Goal: Task Accomplishment & Management: Complete application form

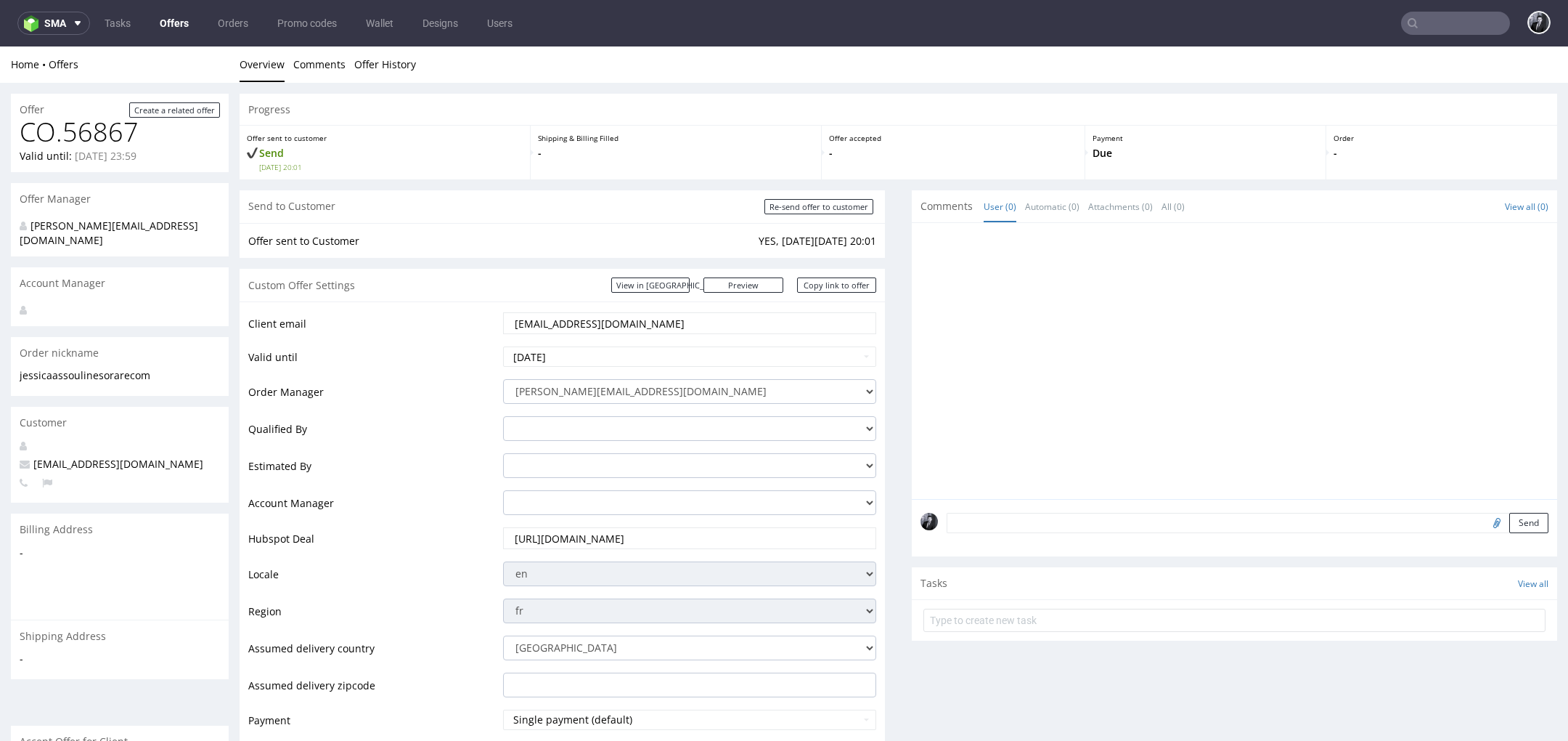
scroll to position [59, 0]
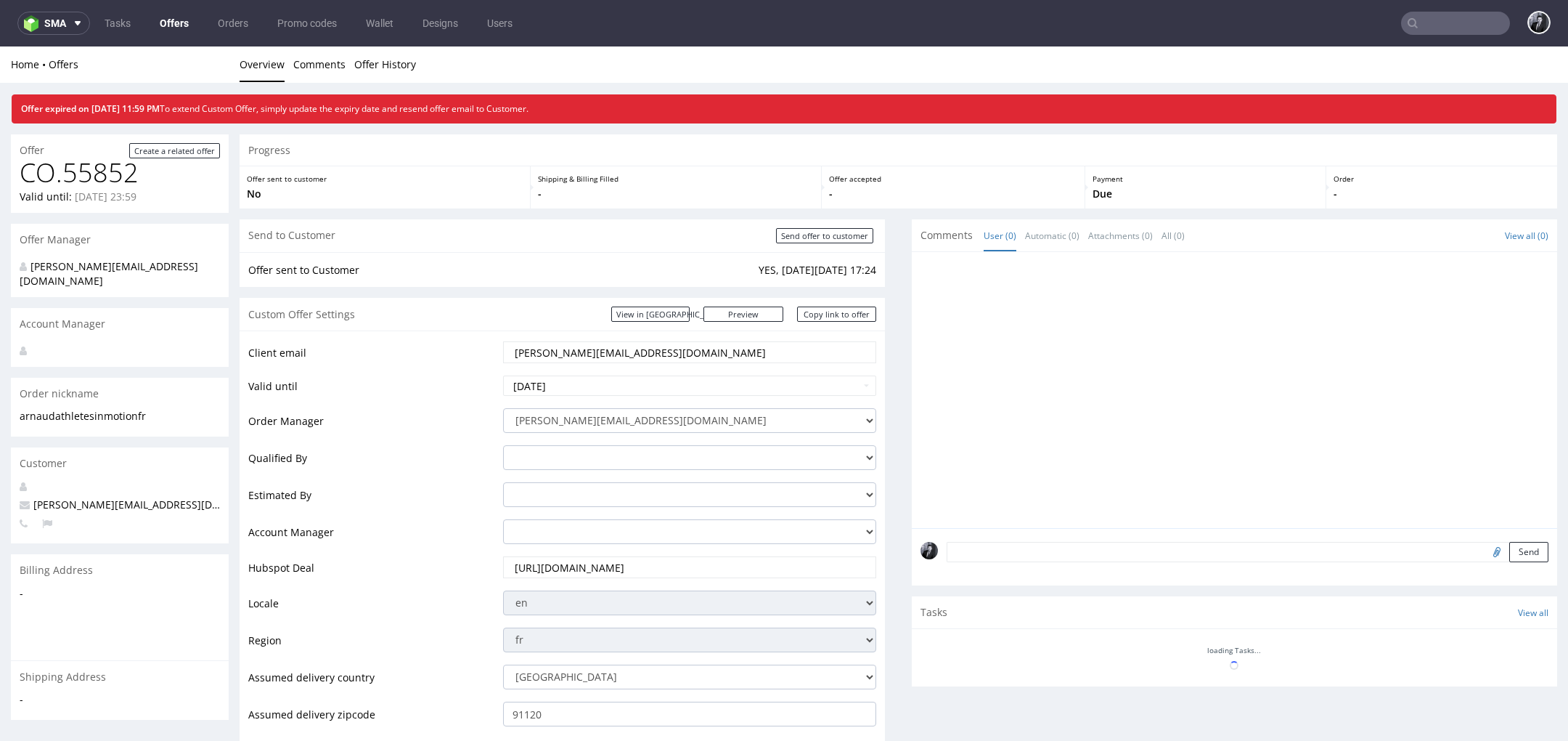
click at [176, 30] on link "Offers" at bounding box center [174, 23] width 47 height 23
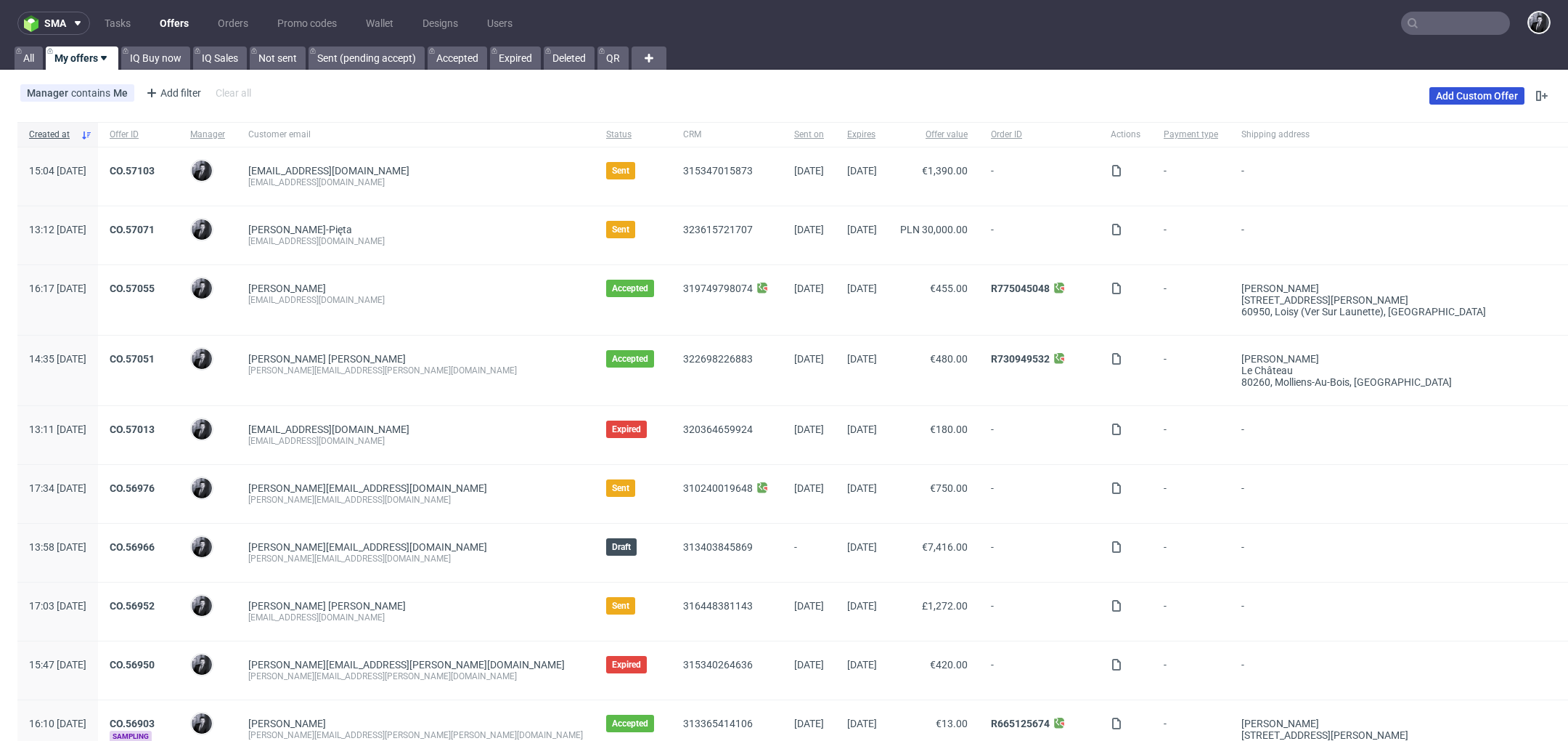
click at [1472, 99] on link "Add Custom Offer" at bounding box center [1477, 96] width 95 height 17
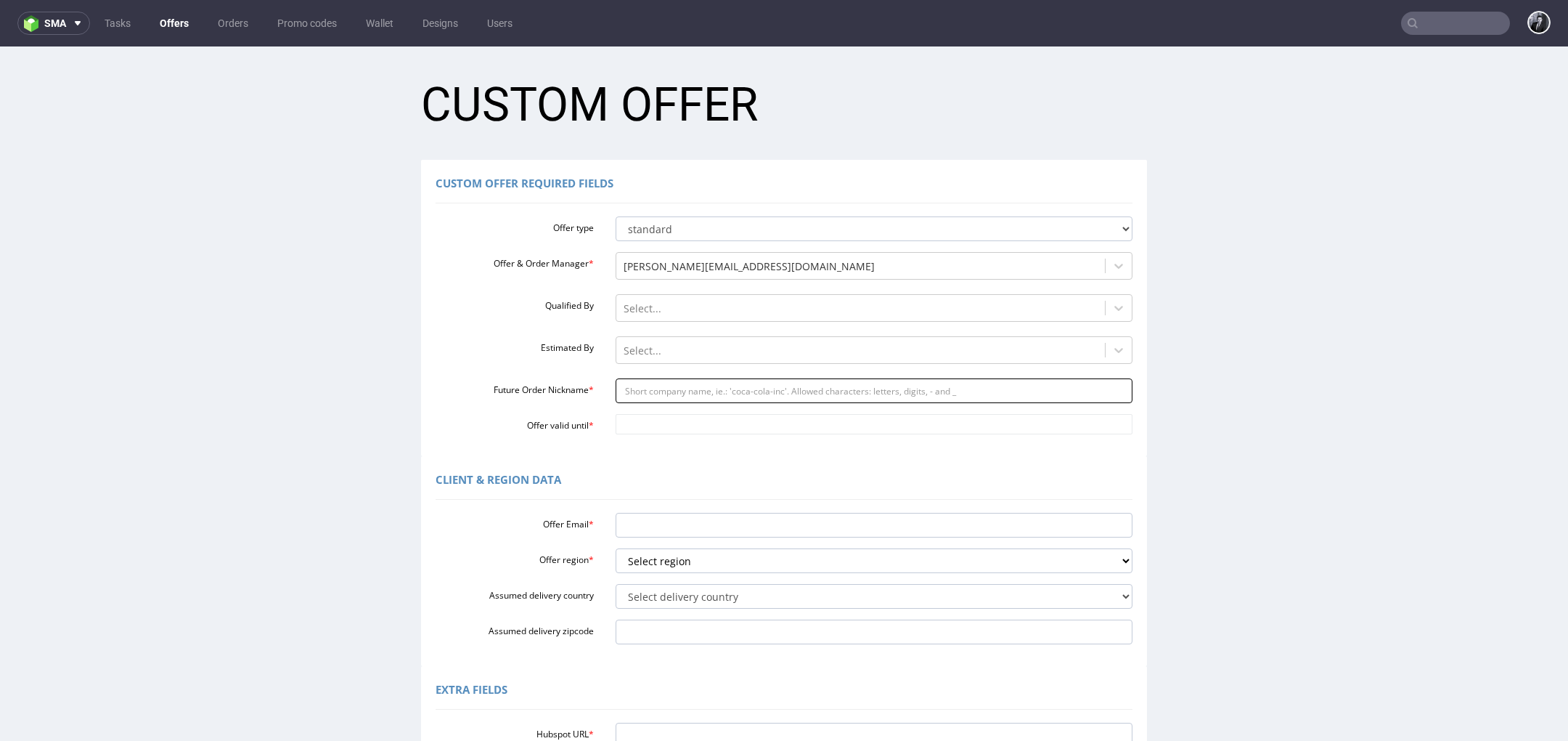
click at [698, 391] on input "Future Order Nickname *" at bounding box center [873, 391] width 517 height 25
paste input "badrmachghoulbamdigicom"
type input "badrmachghoulbamdigicom"
click at [689, 525] on input "Offer Email *" at bounding box center [873, 524] width 517 height 25
paste input "[EMAIL_ADDRESS][DOMAIN_NAME]"
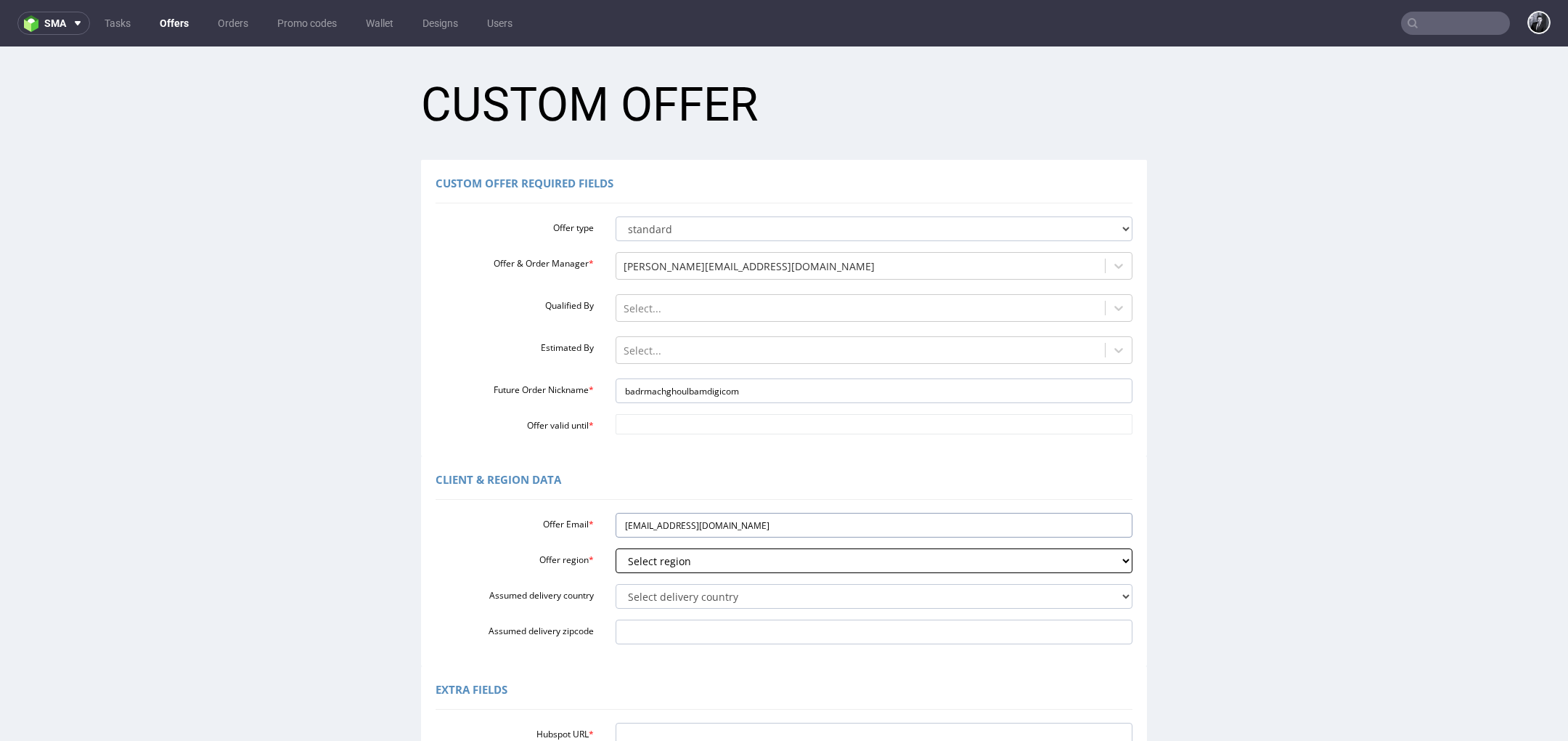
type input "[EMAIL_ADDRESS][DOMAIN_NAME]"
click at [692, 560] on select "Select region eu gb de pl cz fr it es" at bounding box center [873, 560] width 517 height 25
select select "fr"
click at [615, 548] on select "Select region eu gb de pl cz fr it es" at bounding box center [873, 560] width 517 height 25
click at [697, 631] on input "Assumed delivery zipcode" at bounding box center [873, 632] width 517 height 25
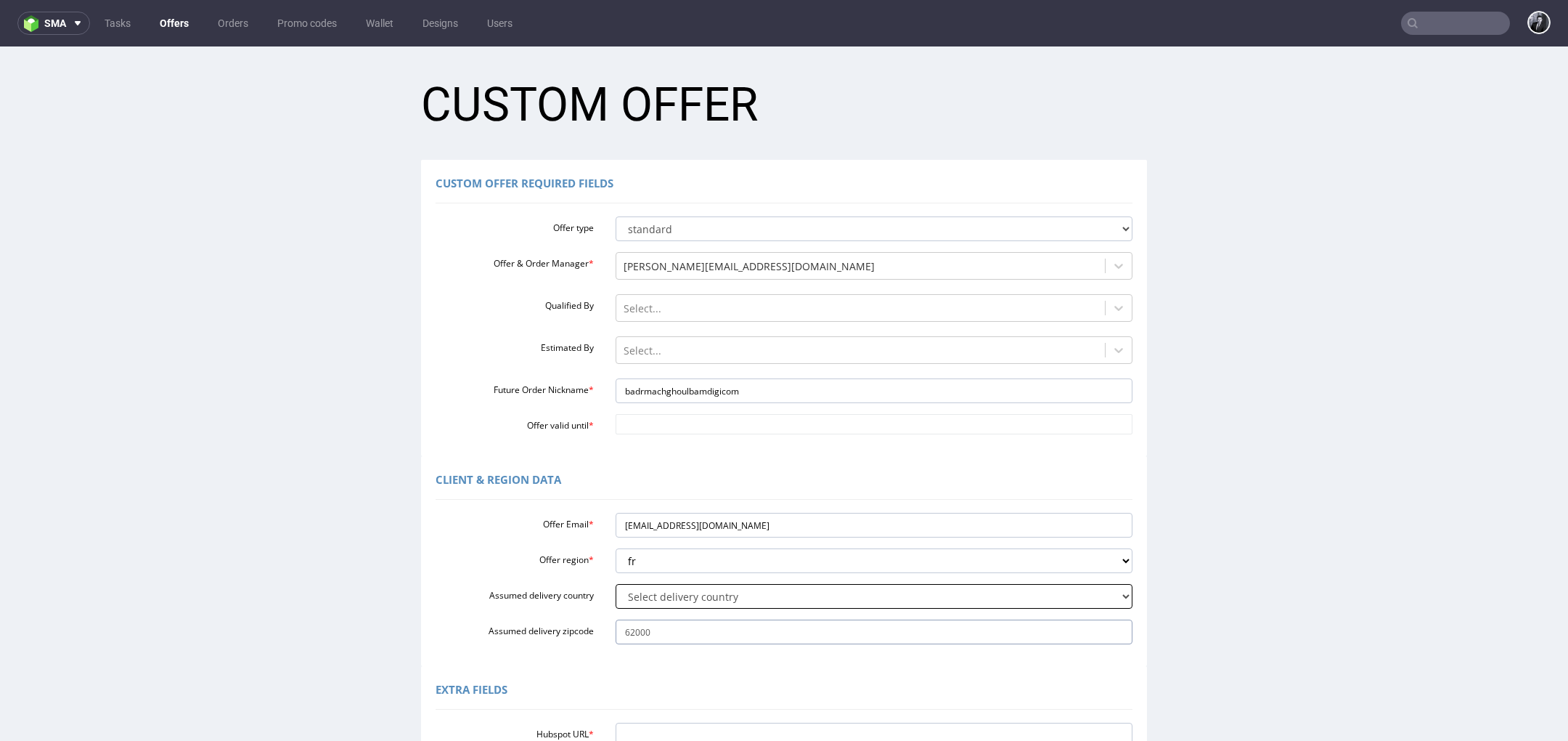
type input "62000"
click at [758, 605] on select "Select delivery country Andorra Afghanistan Anguilla Albania Armenia Antarctica…" at bounding box center [873, 596] width 517 height 25
select select "75"
click at [615, 584] on select "Select delivery country Andorra Afghanistan Anguilla Albania Armenia Antarctica…" at bounding box center [873, 596] width 517 height 25
click at [704, 420] on input "Offer valid until *" at bounding box center [873, 425] width 517 height 20
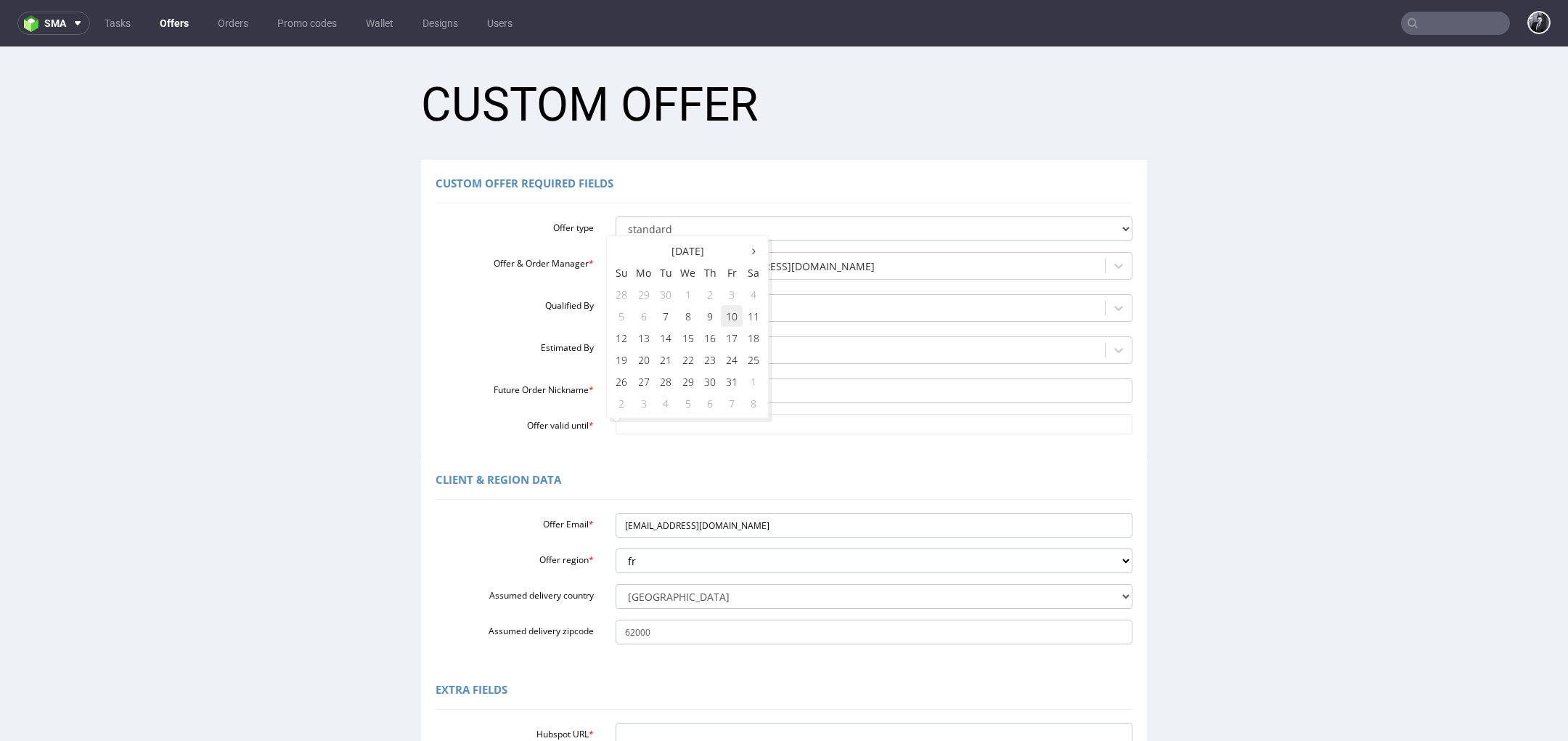
click at [733, 326] on td "10" at bounding box center [732, 316] width 22 height 22
type input "[DATE]"
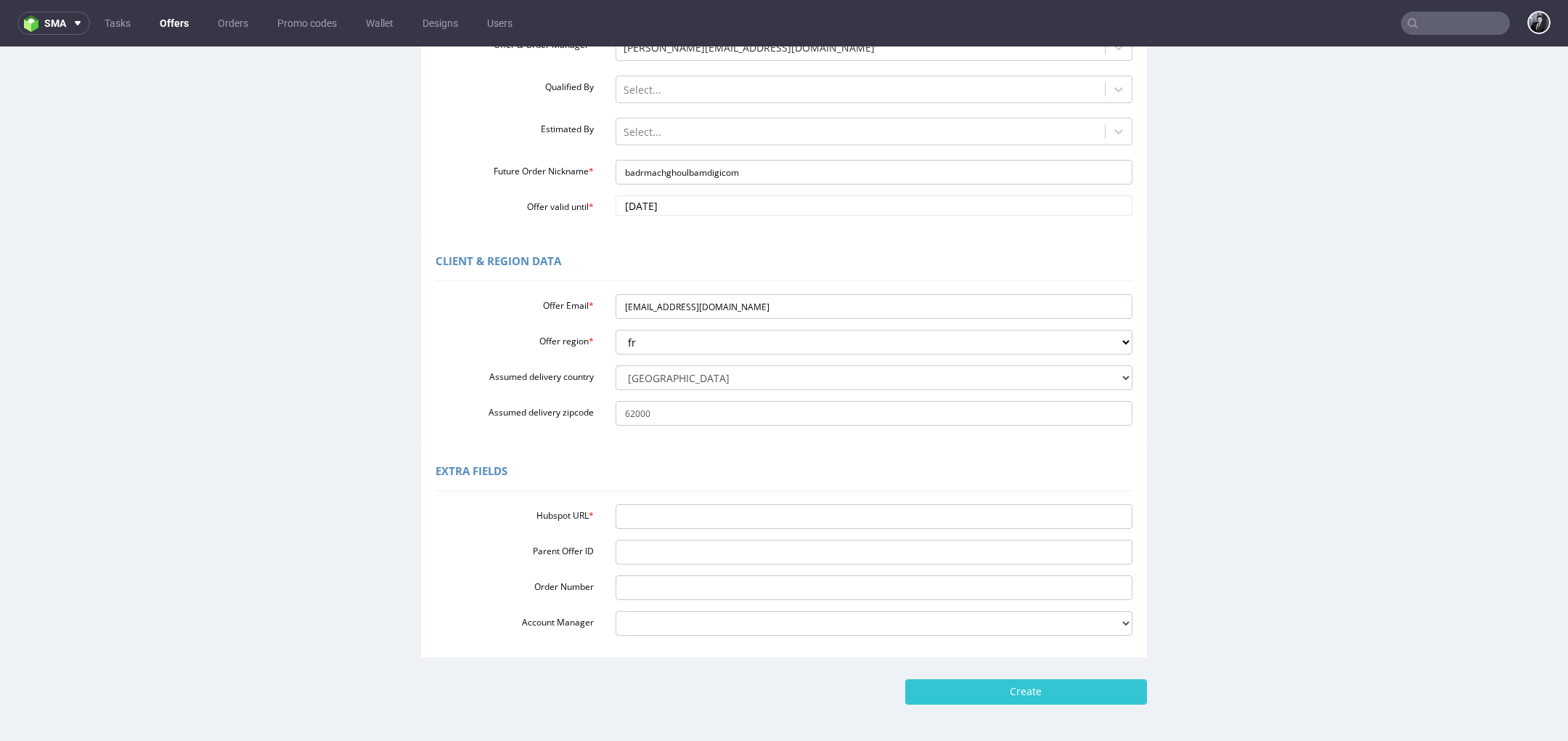
scroll to position [275, 0]
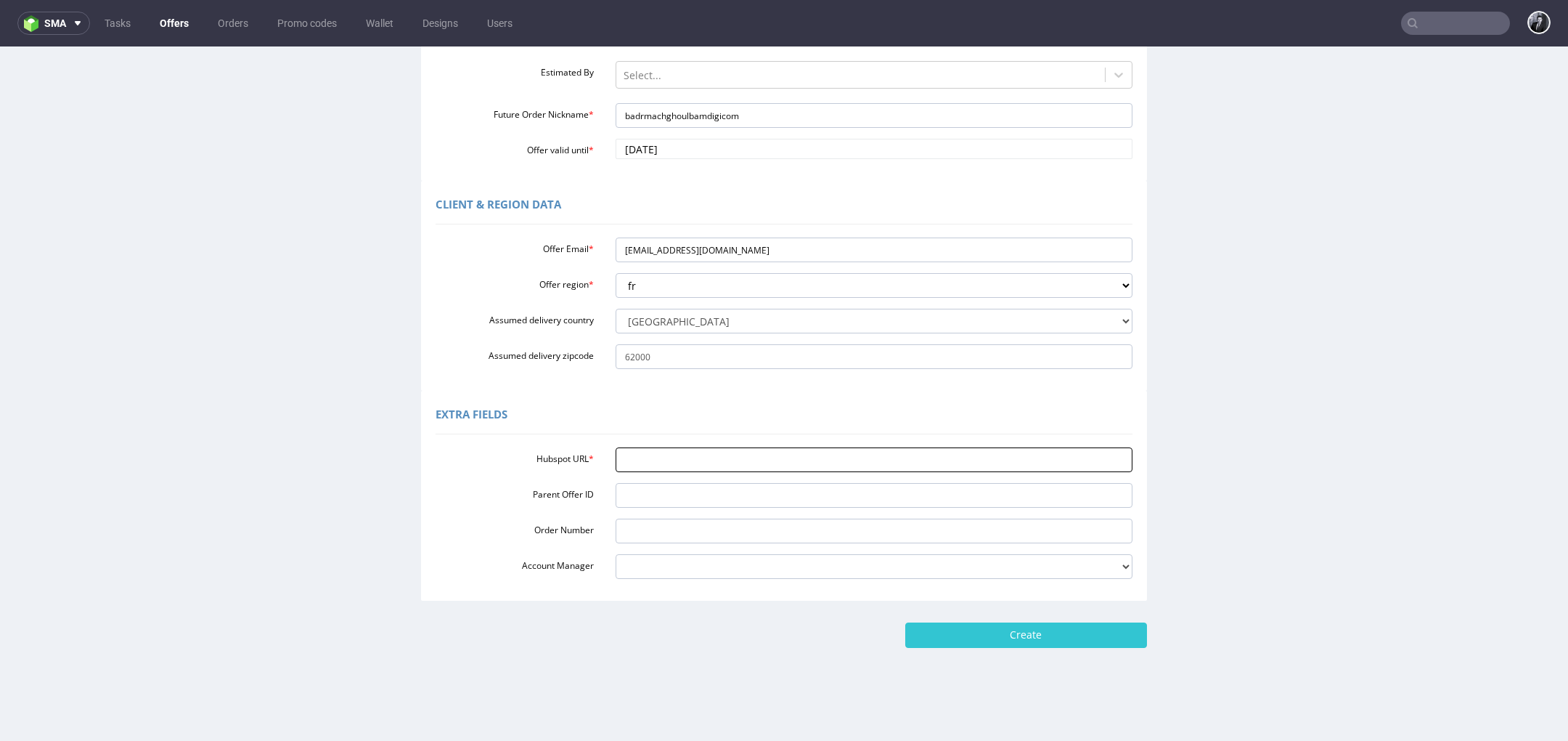
click at [677, 459] on input "Hubspot URL *" at bounding box center [873, 460] width 517 height 25
paste input "[URL][DOMAIN_NAME]"
type input "[URL][DOMAIN_NAME]"
click at [983, 630] on input "Create" at bounding box center [1026, 634] width 242 height 25
type input "Please wait..."
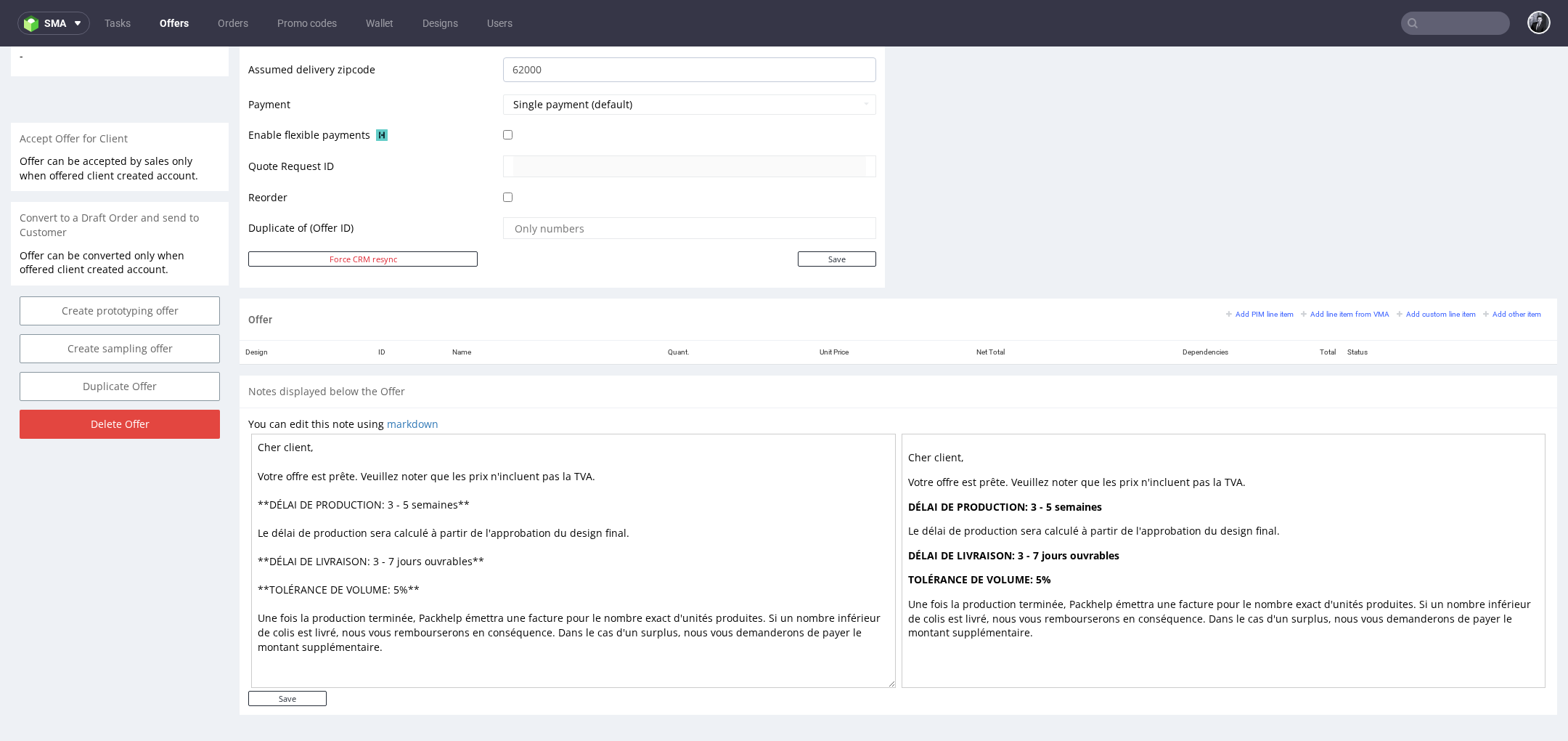
scroll to position [4, 0]
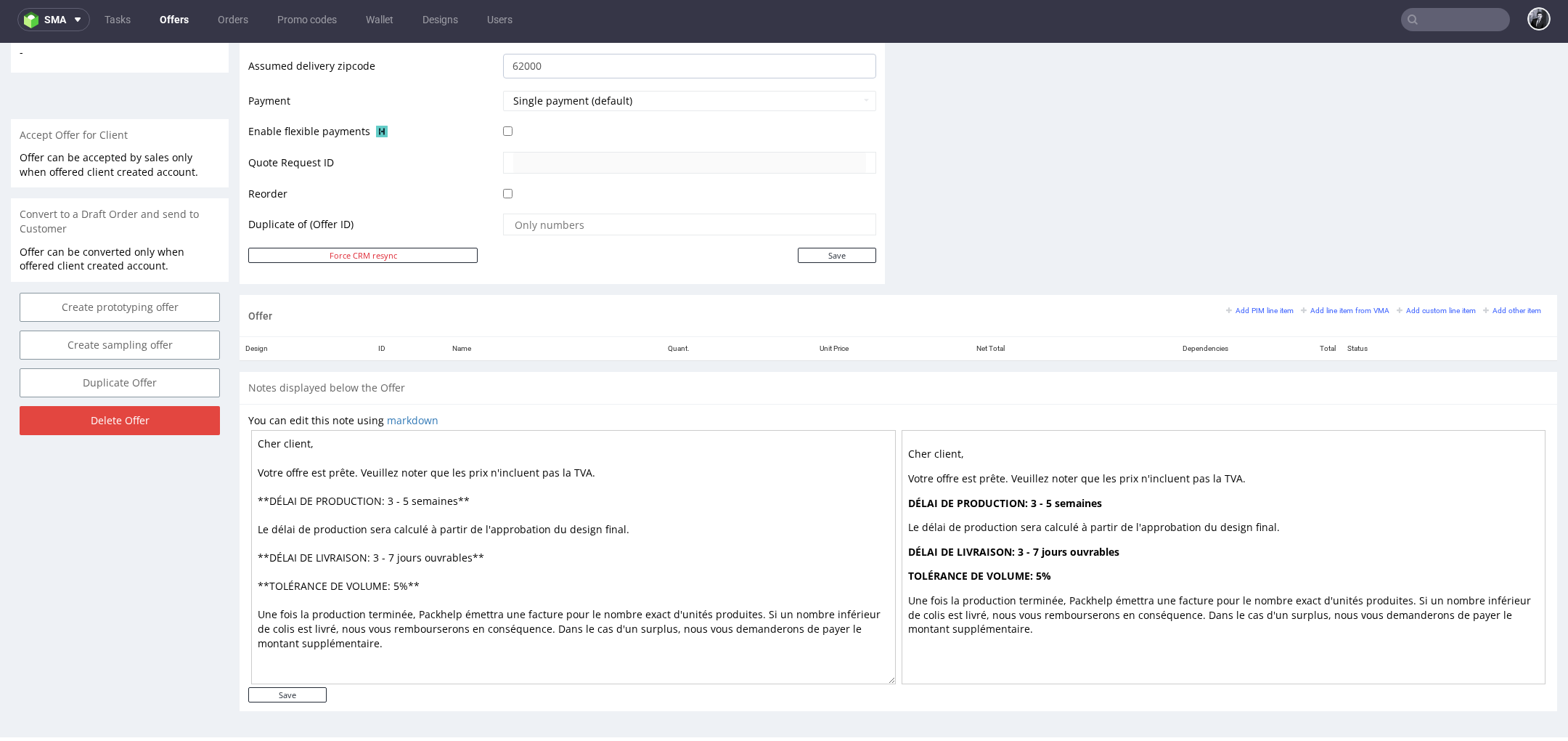
click at [309, 438] on textarea "Cher client, Votre offre est prête. Veuillez noter que les prix n'incluent pas …" at bounding box center [574, 557] width 644 height 254
type textarea "Cher Badr, Votre offre est prête. Veuillez noter que les prix n'incluent pas la…"
click at [291, 694] on input "Save" at bounding box center [287, 695] width 78 height 15
type input "In progress..."
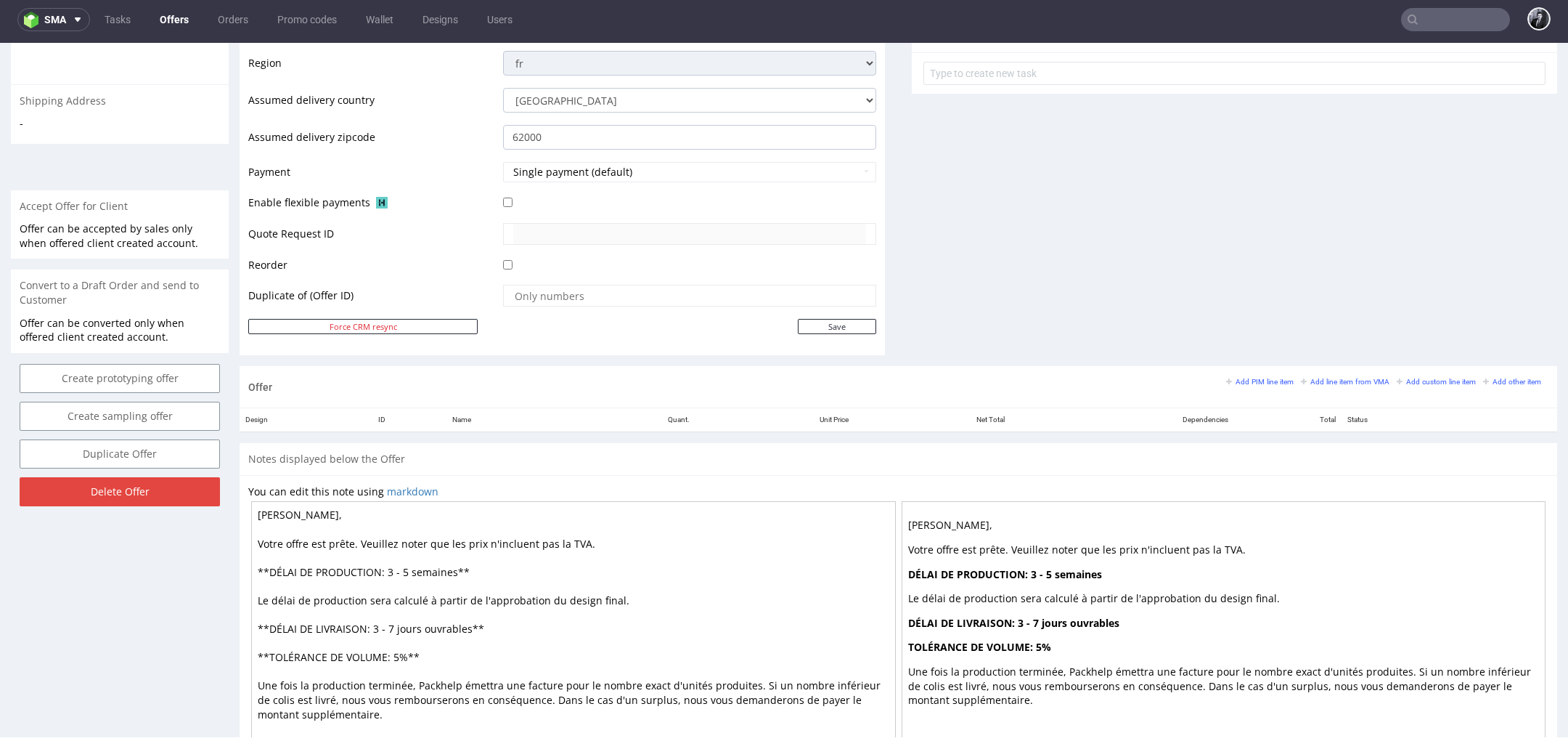
scroll to position [532, 0]
click at [1250, 381] on small "Add PIM line item" at bounding box center [1260, 380] width 67 height 8
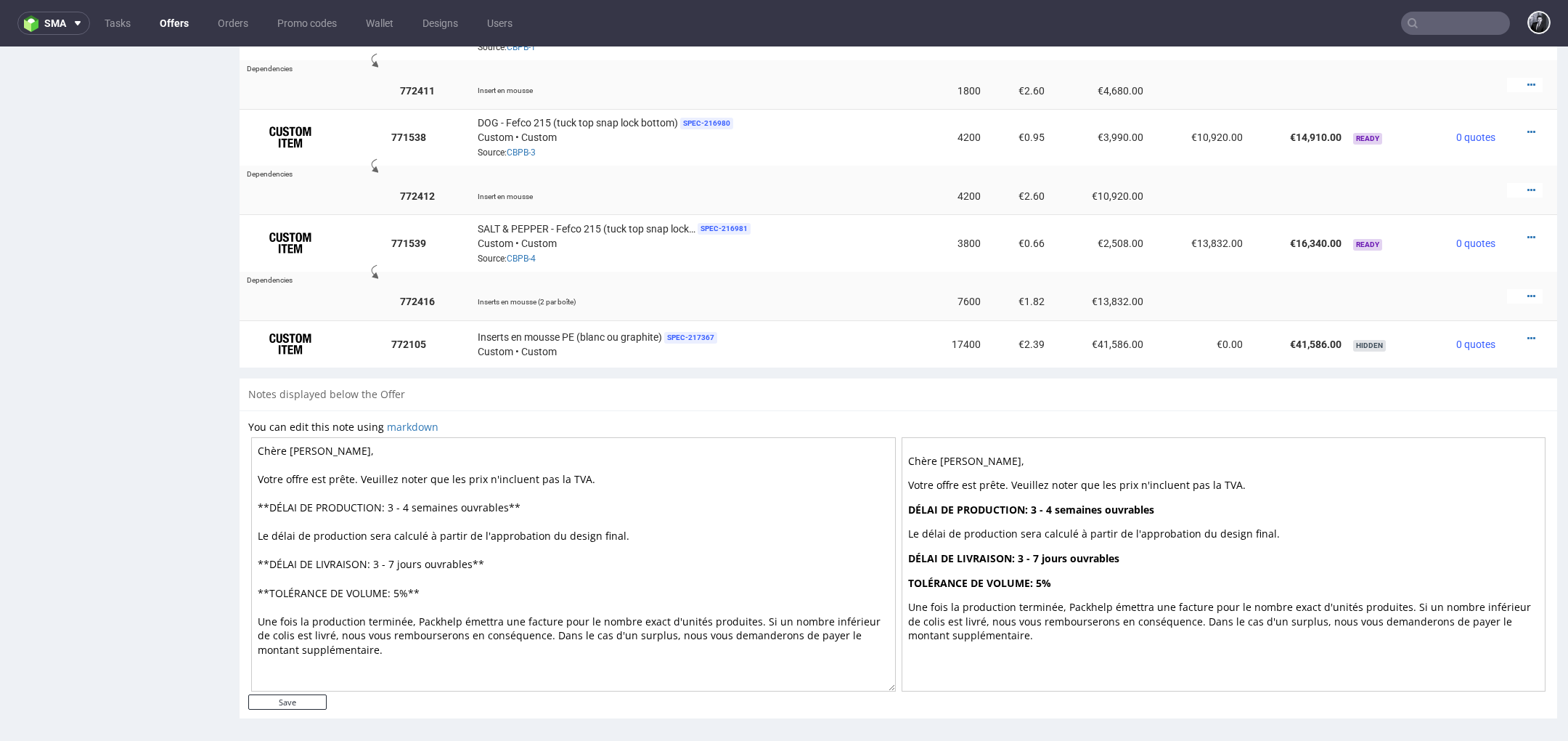
scroll to position [4, 0]
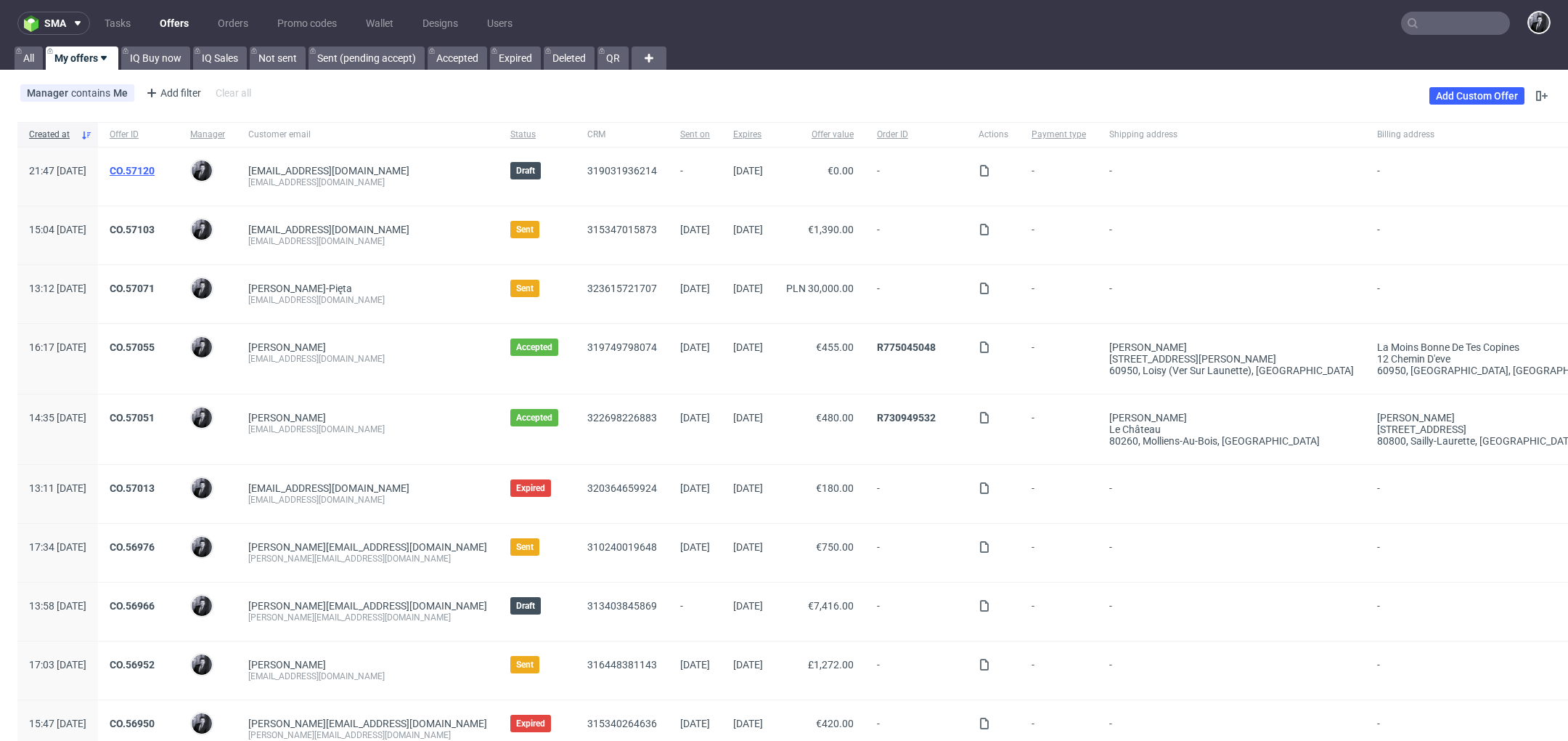
click at [154, 168] on link "CO.57120" at bounding box center [132, 171] width 45 height 12
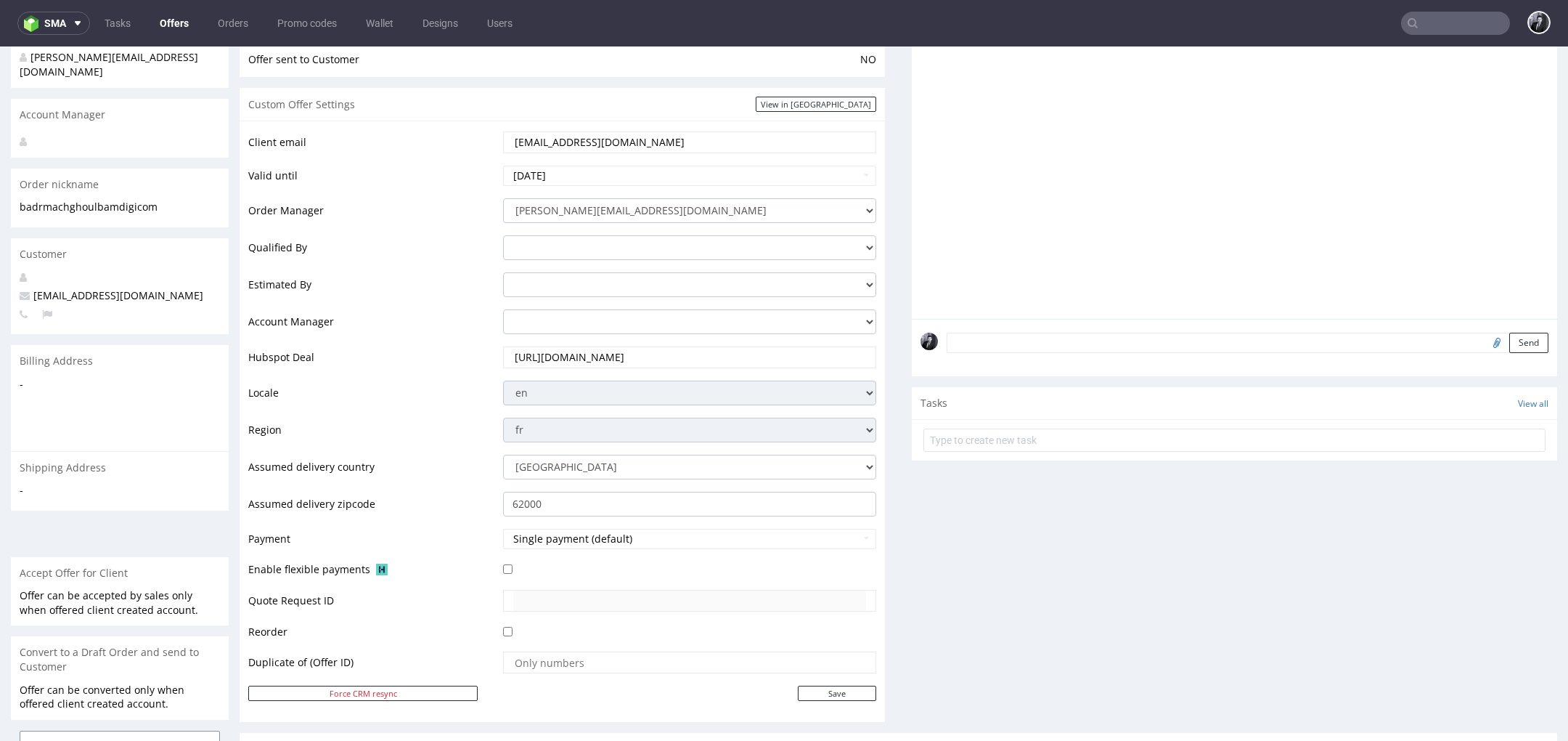
scroll to position [603, 0]
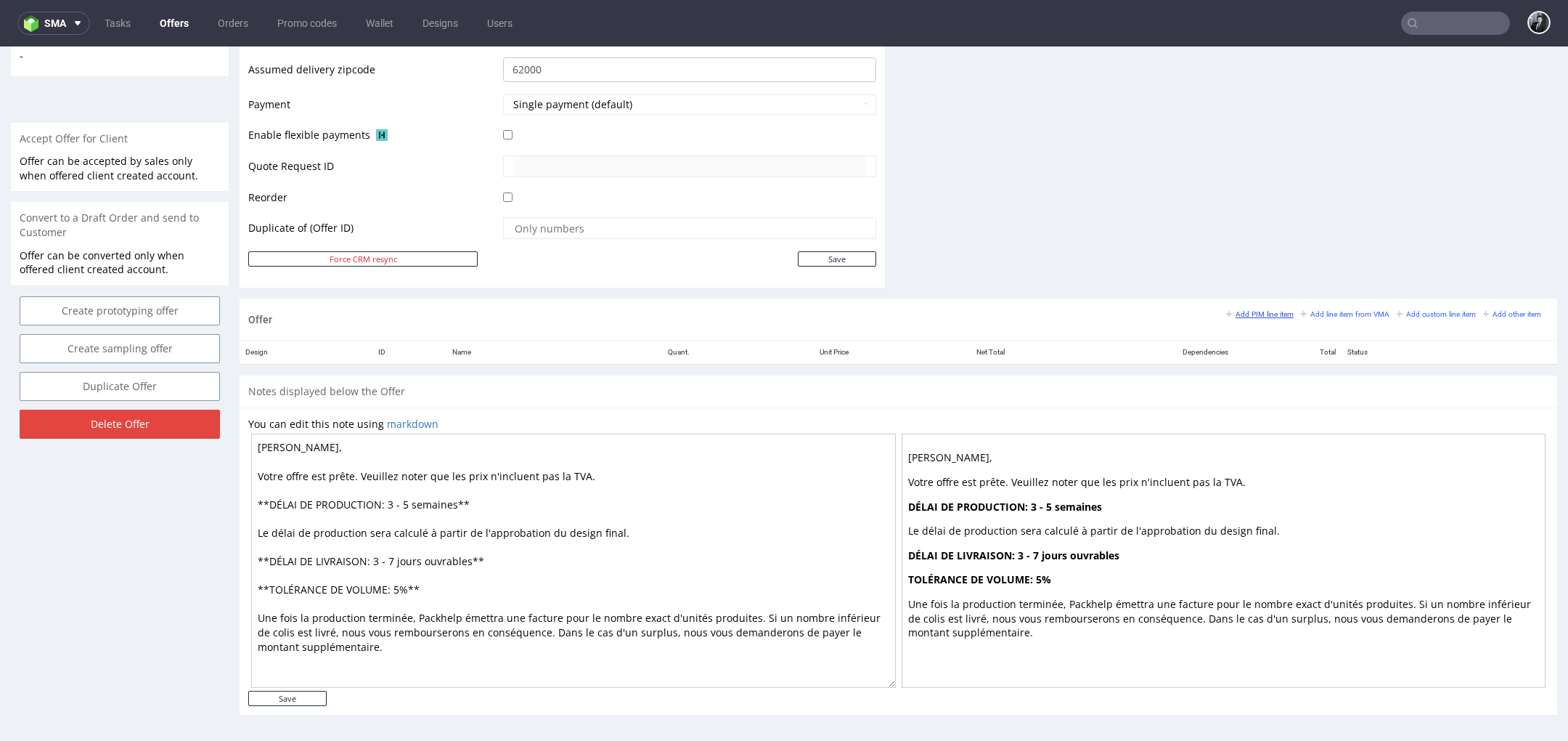
click at [1246, 311] on small "Add PIM line item" at bounding box center [1260, 314] width 67 height 8
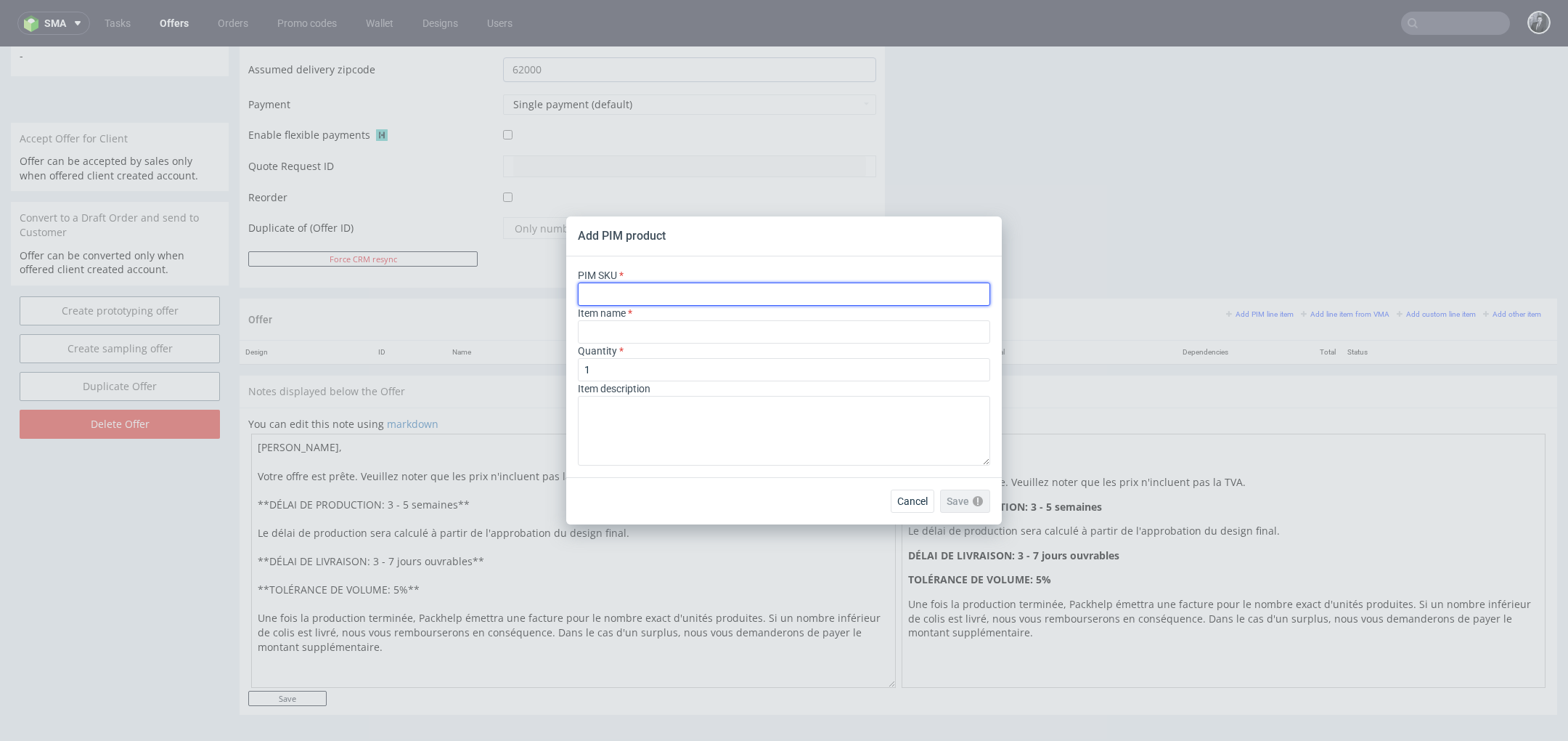
click at [766, 287] on input "text" at bounding box center [784, 293] width 412 height 23
paste input "ph-281-14599"
type input "ph-281-14599"
type input "Custom Tissue Paper"
type input "ph-281-14599"
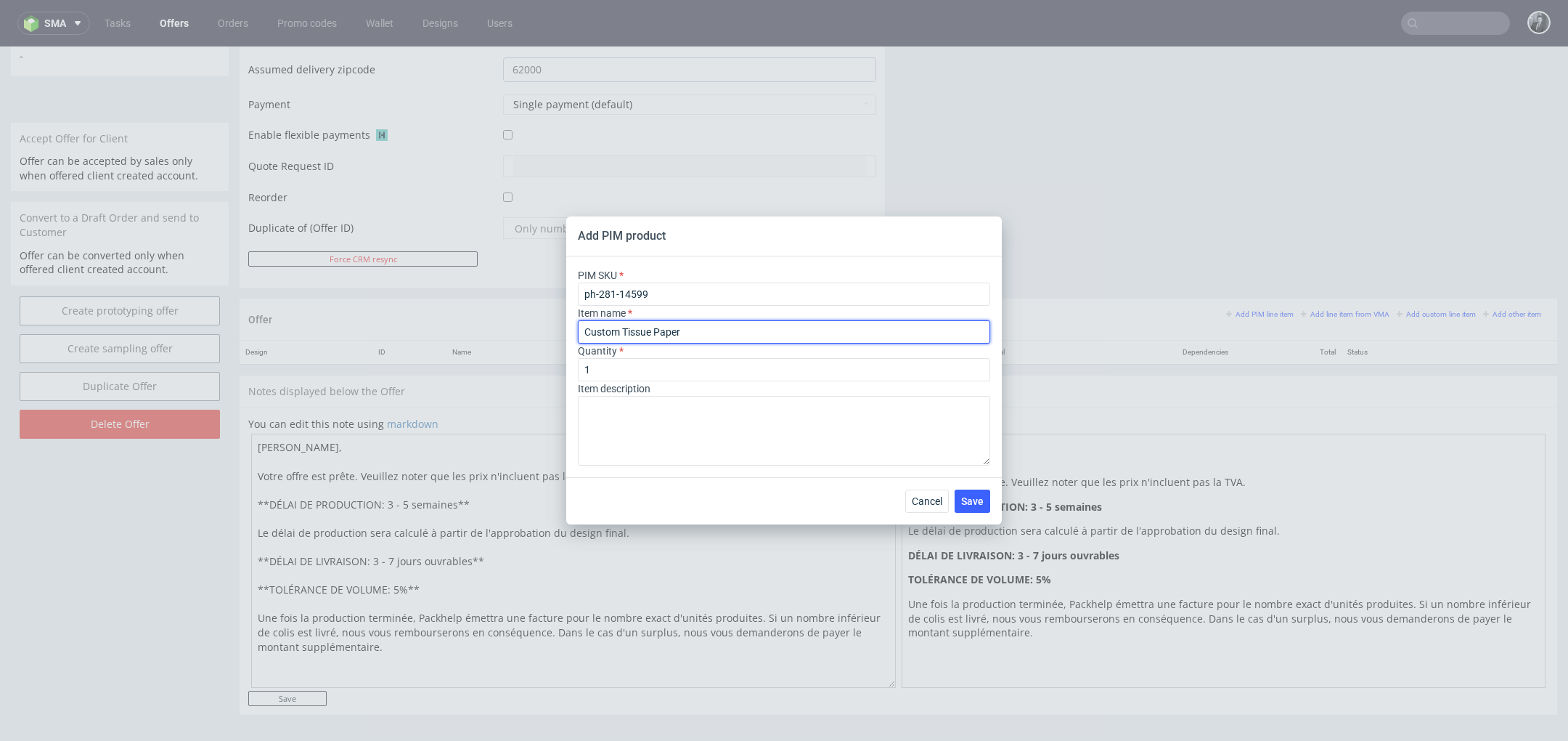
drag, startPoint x: 711, startPoint y: 333, endPoint x: 556, endPoint y: 333, distance: 155.0
click at [556, 333] on div "Add PIM product PIM SKU ph-281-14599 Item name Custom Tissue Paper Quantity 1 I…" at bounding box center [784, 370] width 1568 height 741
paste input "Papier de soie personnalisé T88 (38 x 50 cm)"
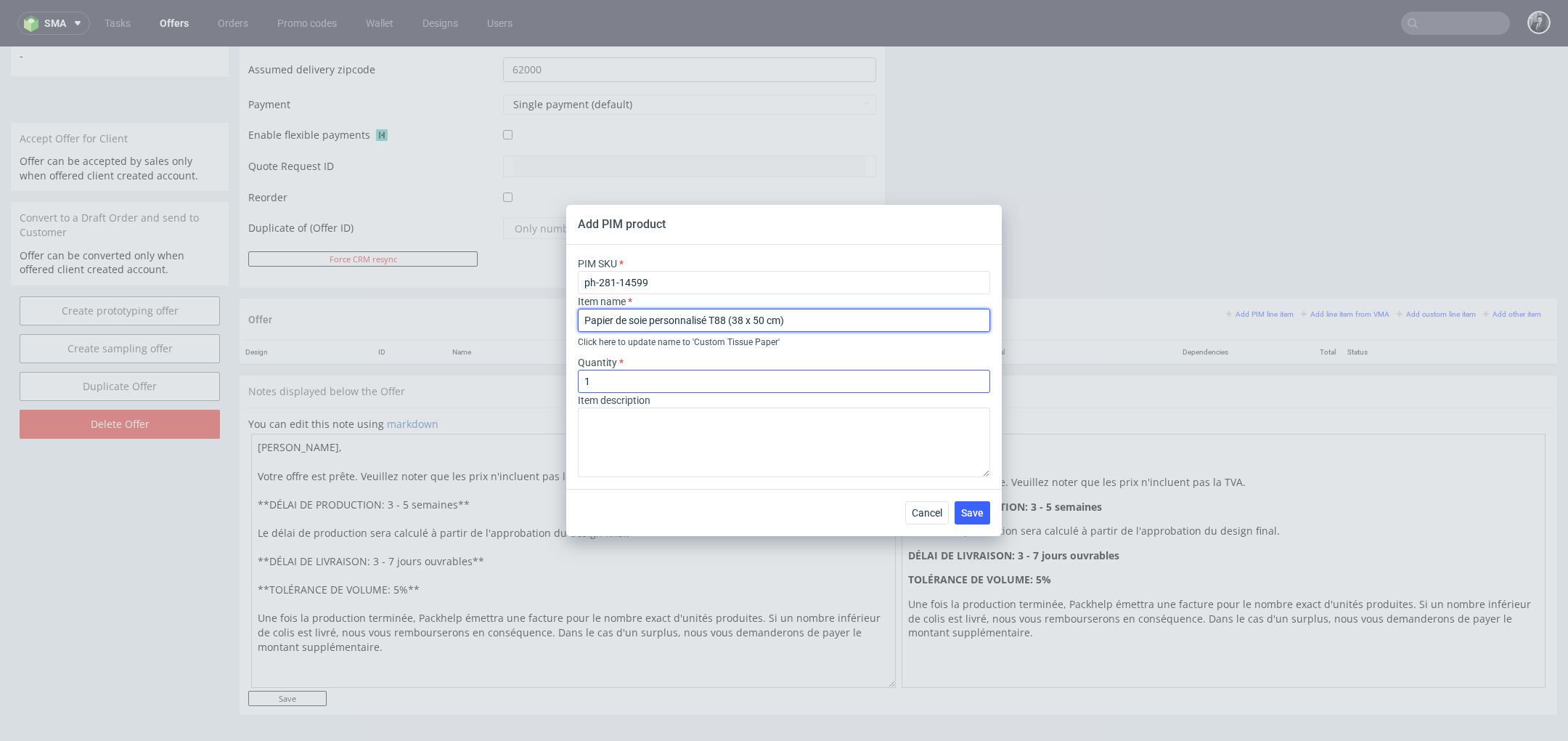
type input "Papier de soie personnalisé T88 (38 x 50 cm)"
click at [639, 384] on input "1" at bounding box center [784, 381] width 412 height 23
type input "1000"
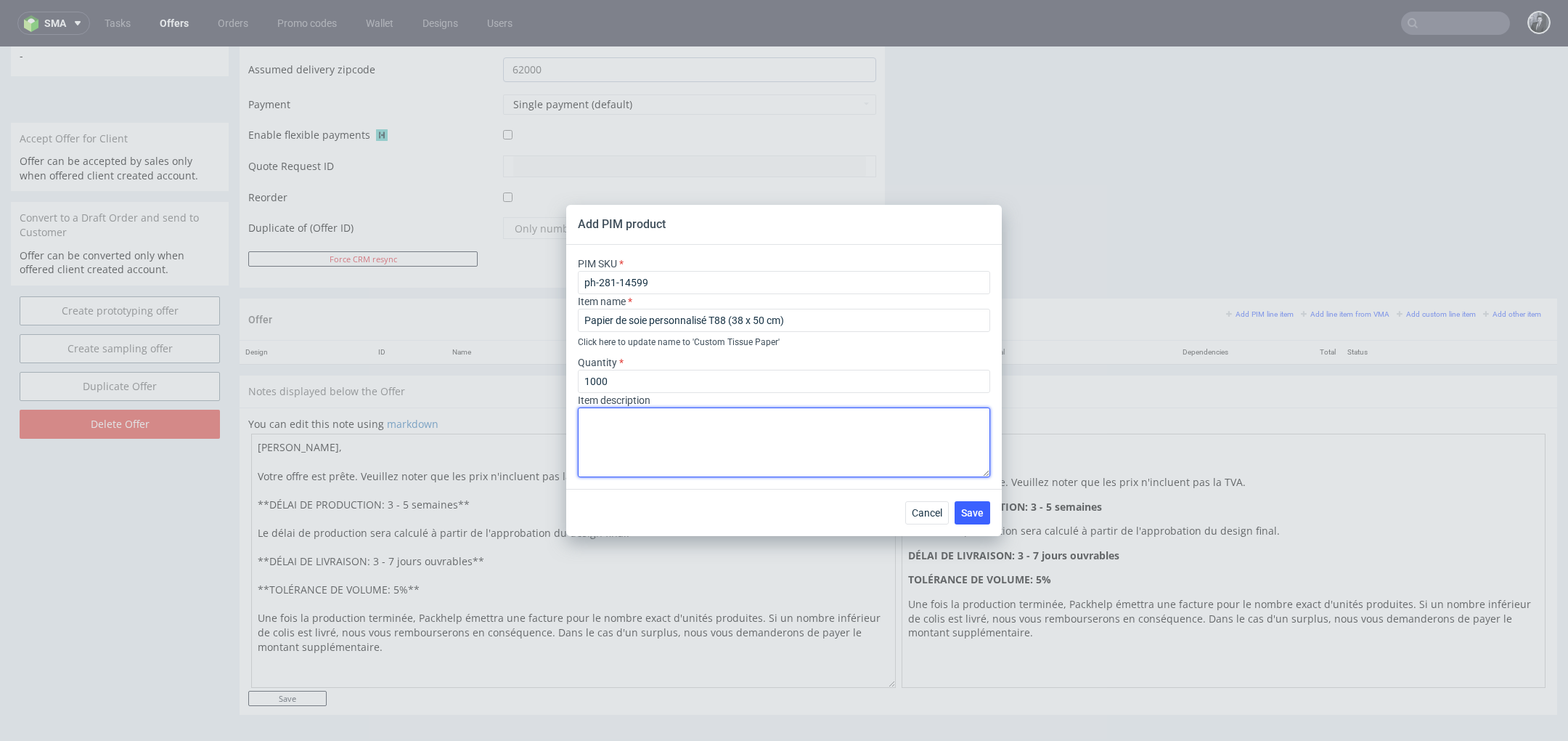
click at [664, 438] on textarea at bounding box center [784, 443] width 412 height 70
paste textarea "Matériau Papier Couleur du matériau Multicolore Couverture d'impression Avant N…"
click at [581, 438] on textarea "Matériau Papier Couleur du matériau Multicolore Couverture d'impression Avant N…" at bounding box center [784, 443] width 412 height 70
click at [585, 450] on textarea "Matériau : Papier Couleur du matériau Multicolore Couverture d'impression Avant…" at bounding box center [784, 443] width 412 height 70
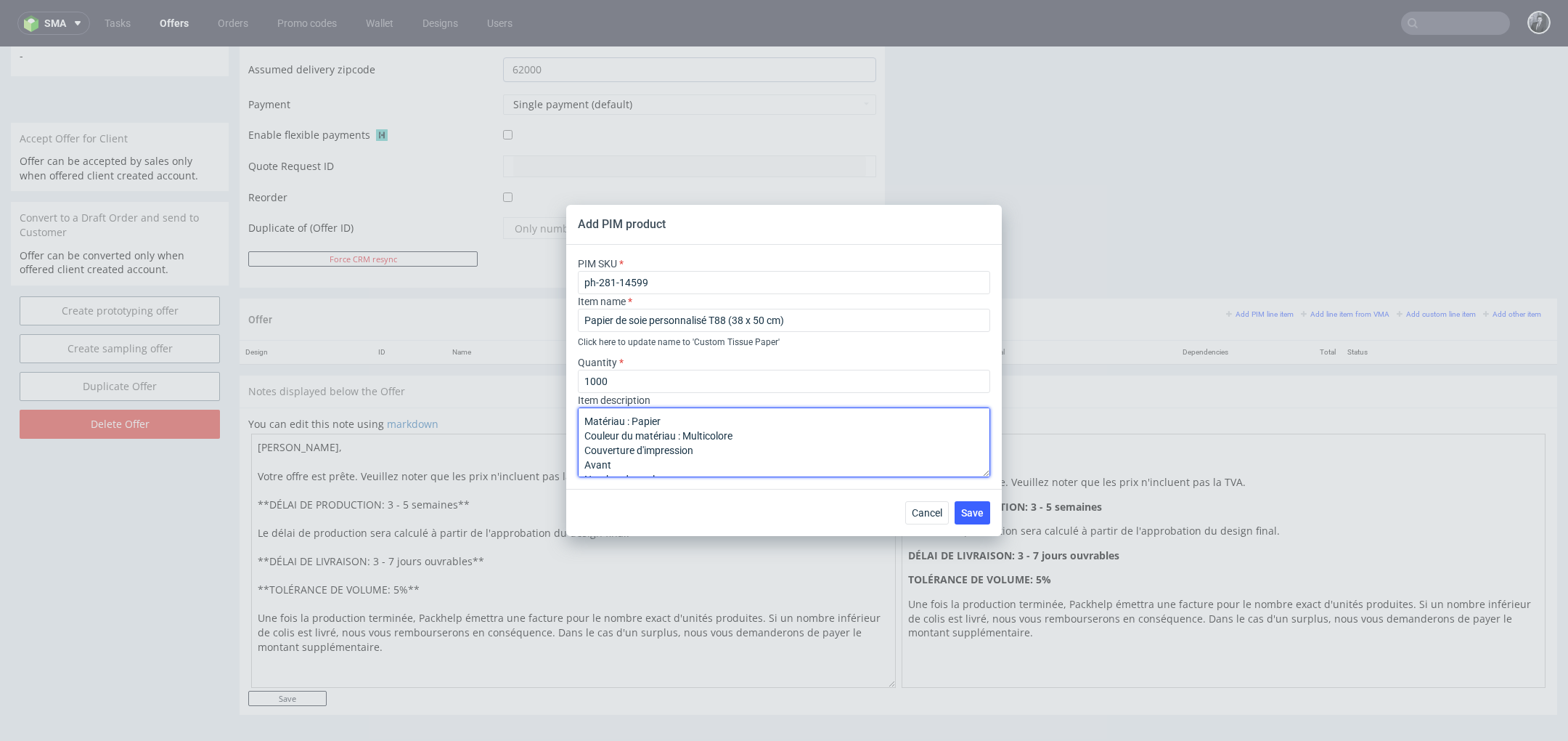
click at [585, 469] on textarea "Matériau : Papier Couleur du matériau : Multicolore Couverture d'impression Ava…" at bounding box center [784, 443] width 412 height 70
click at [585, 454] on textarea "Matériau : Papier Couleur du matériau : Multicolore Couverture d'impression : A…" at bounding box center [784, 443] width 412 height 70
click at [585, 467] on textarea "Matériau : Papier Couleur du matériau : Multicolore Couverture d'impression : A…" at bounding box center [784, 443] width 412 height 70
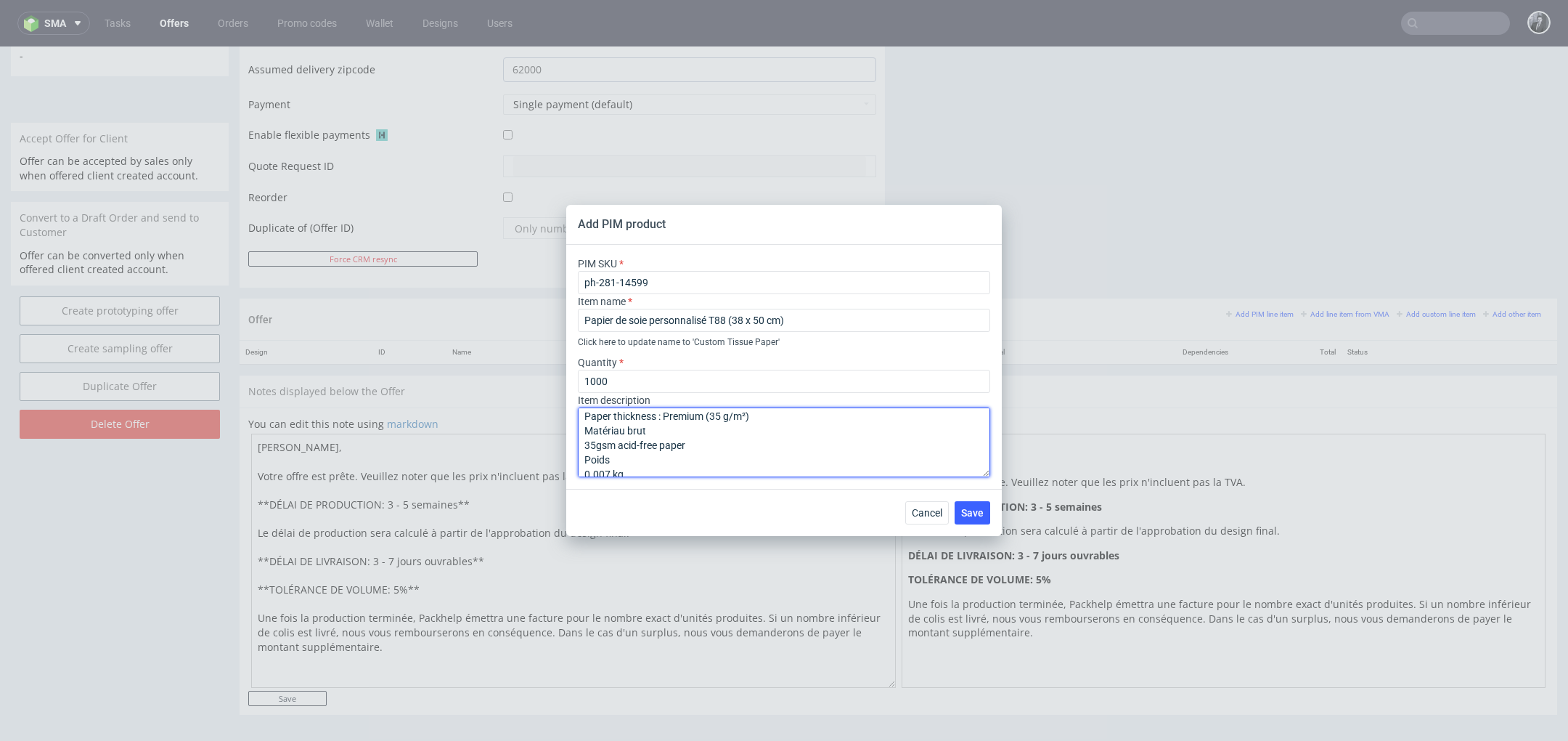
click at [584, 449] on textarea "Matériau : Papier Couleur du matériau : Multicolore Couverture d'impression : A…" at bounding box center [784, 443] width 412 height 70
click at [579, 462] on textarea "Matériau : Papier Couleur du matériau : Multicolore Couverture d'impression : A…" at bounding box center [784, 443] width 412 height 70
type textarea "Matériau : Papier Couleur du matériau : Multicolore Couverture d'impression : A…"
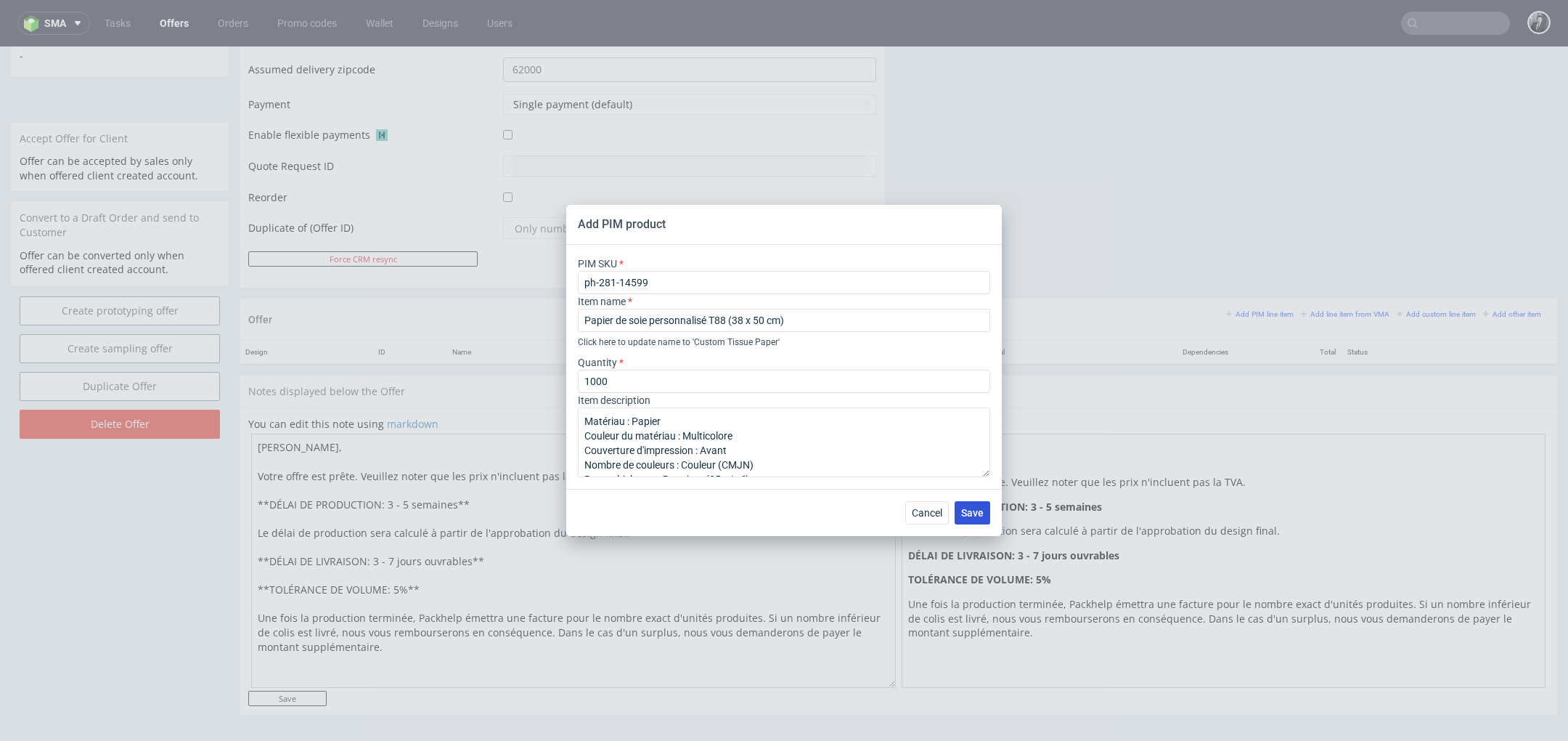
click at [980, 514] on span "Save" at bounding box center [972, 512] width 22 height 10
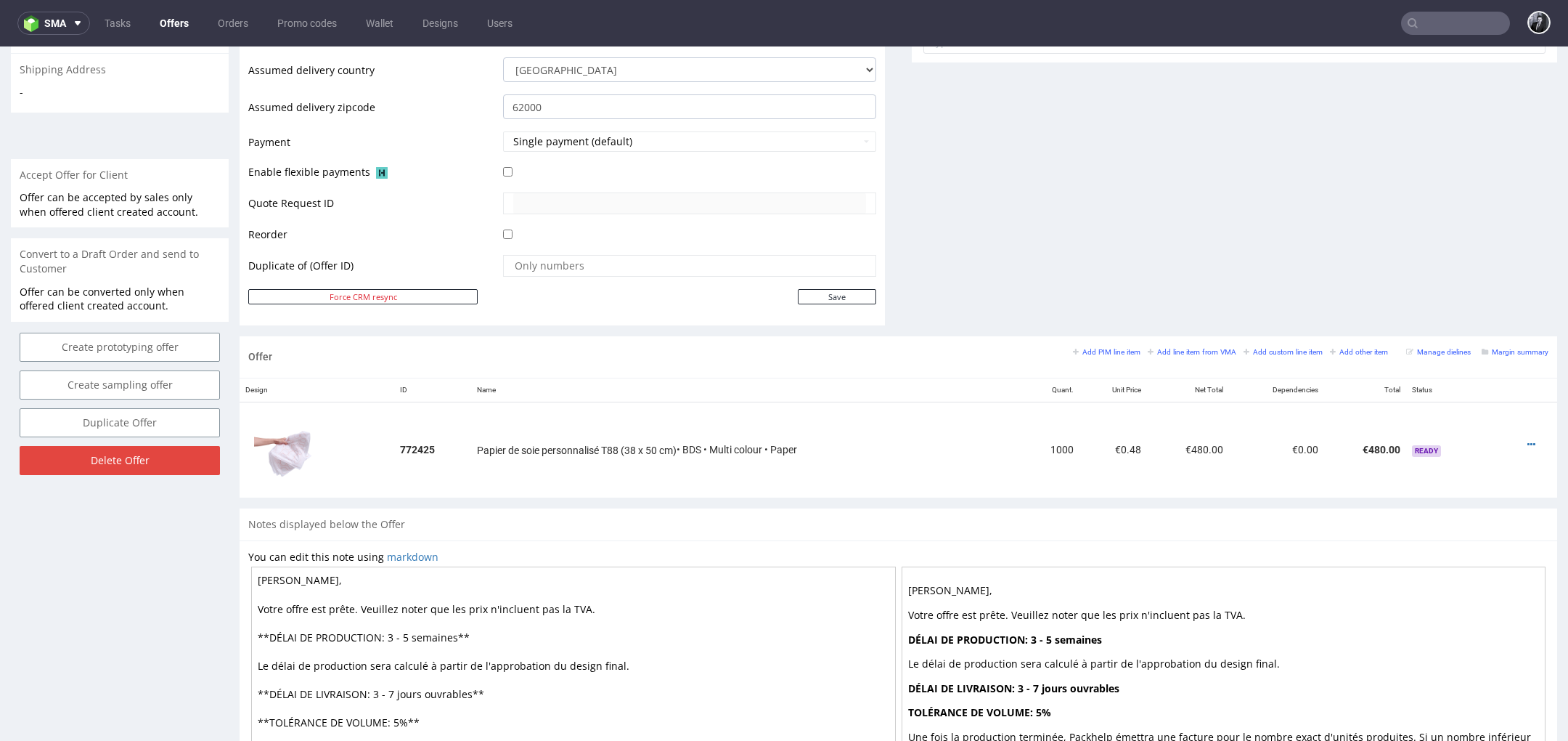
scroll to position [565, 0]
click at [1102, 354] on small "Add PIM line item" at bounding box center [1106, 353] width 67 height 8
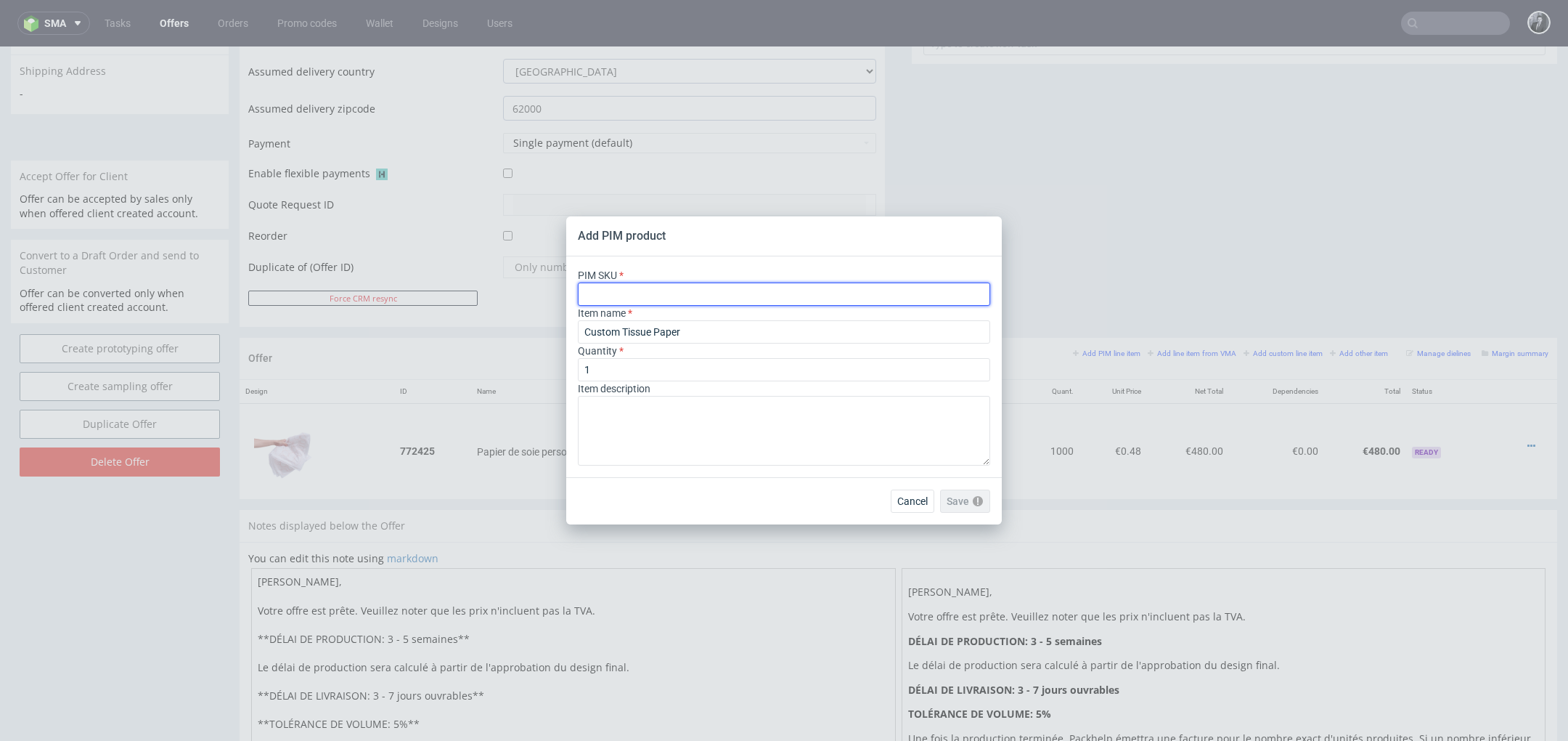
click at [731, 297] on input "text" at bounding box center [784, 293] width 412 height 23
paste input "box--mailer-box--56--cardboard-natural-white-one-side--print-eco-color-with-pri…"
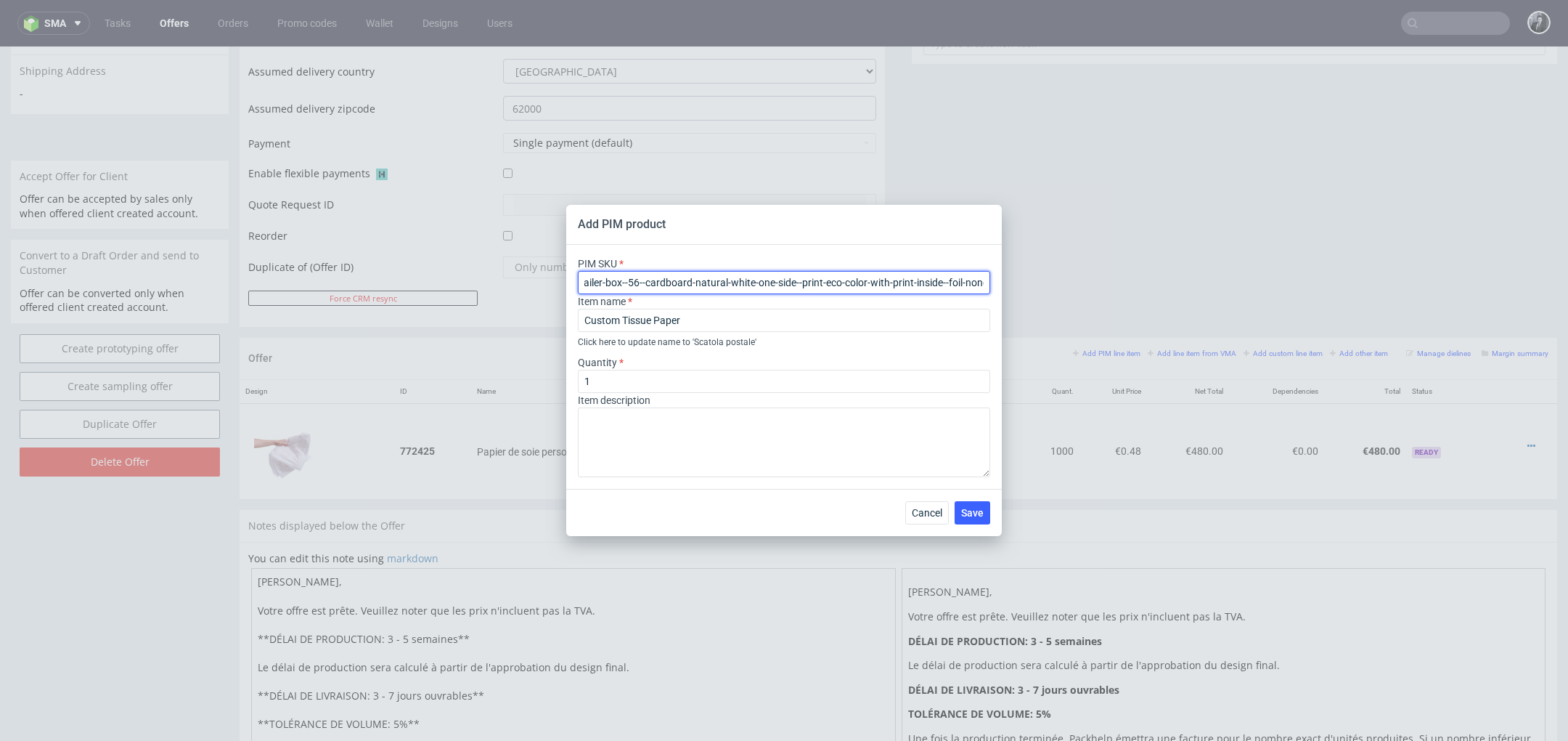
type input "box--mailer-box--56--cardboard-natural-white-one-side--print-eco-color-with-pri…"
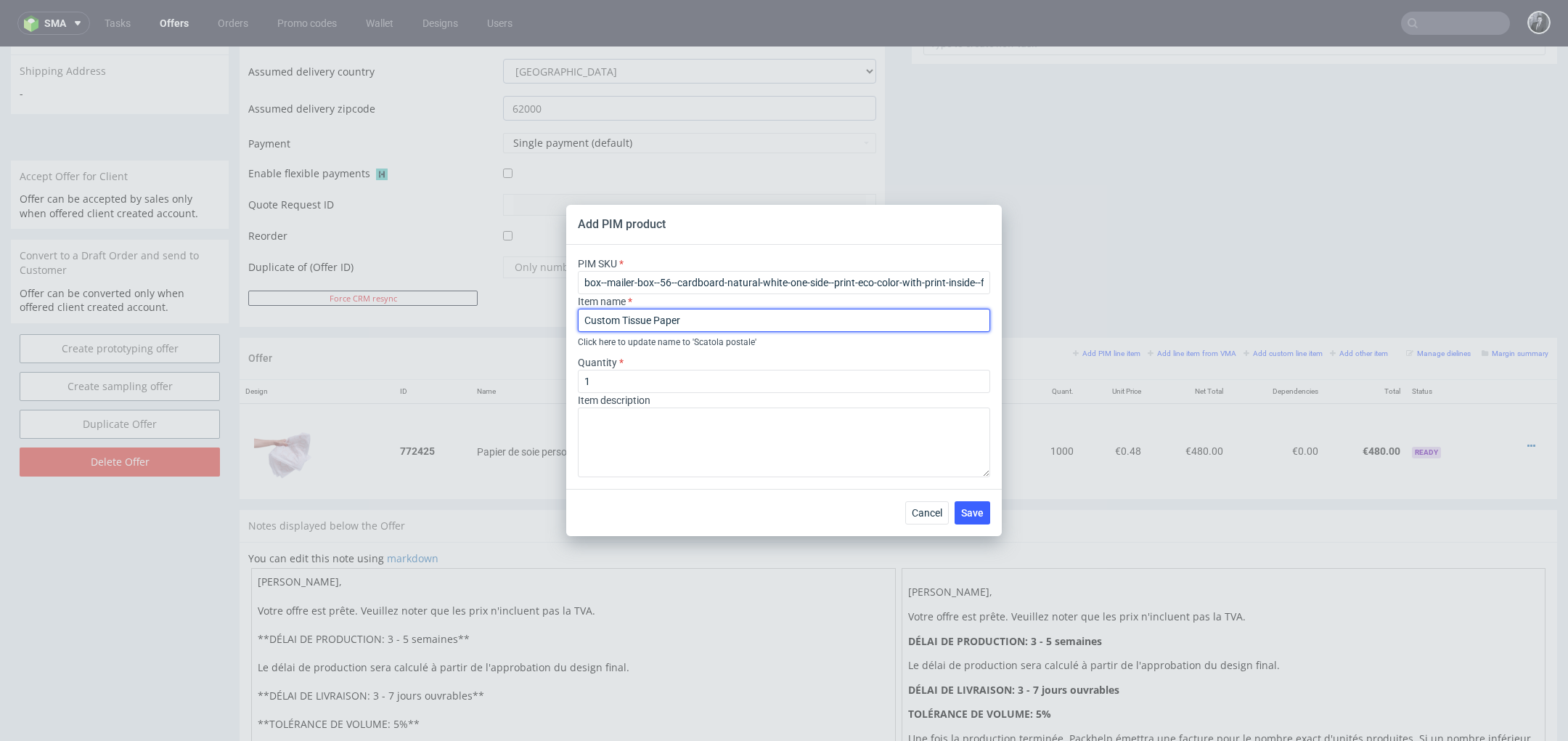
drag, startPoint x: 734, startPoint y: 325, endPoint x: 541, endPoint y: 323, distance: 193.0
click at [541, 323] on div "Add PIM product PIM SKU box--mailer-box--56--cardboard-natural-white-one-side--…" at bounding box center [784, 370] width 1568 height 741
paste input "produit Boîte d’expédition personnalisable F56 (26 x 20 x 10.5 cm)"
click at [588, 322] on input "produit Boîte d’expédition personnalisable F56 (26 x 20 x 10.5 cm)" at bounding box center [784, 320] width 412 height 23
drag, startPoint x: 622, startPoint y: 320, endPoint x: 478, endPoint y: 320, distance: 144.0
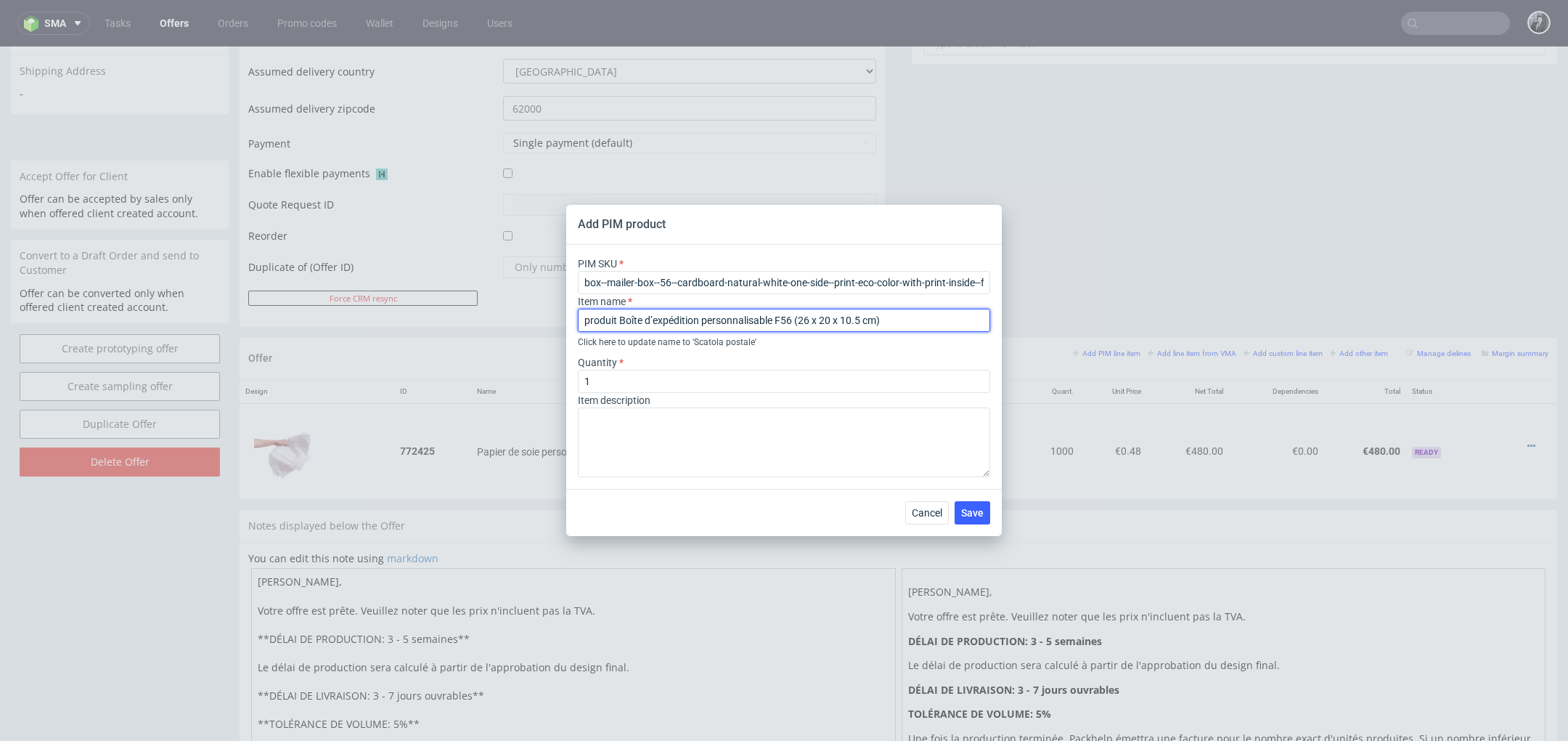
click at [481, 320] on div "Add PIM product PIM SKU box--mailer-box--56--cardboard-natural-white-one-side--…" at bounding box center [784, 370] width 1568 height 741
type input "Boîte d’expédition personnalisable F56 (26 x 20 x 10.5 cm)"
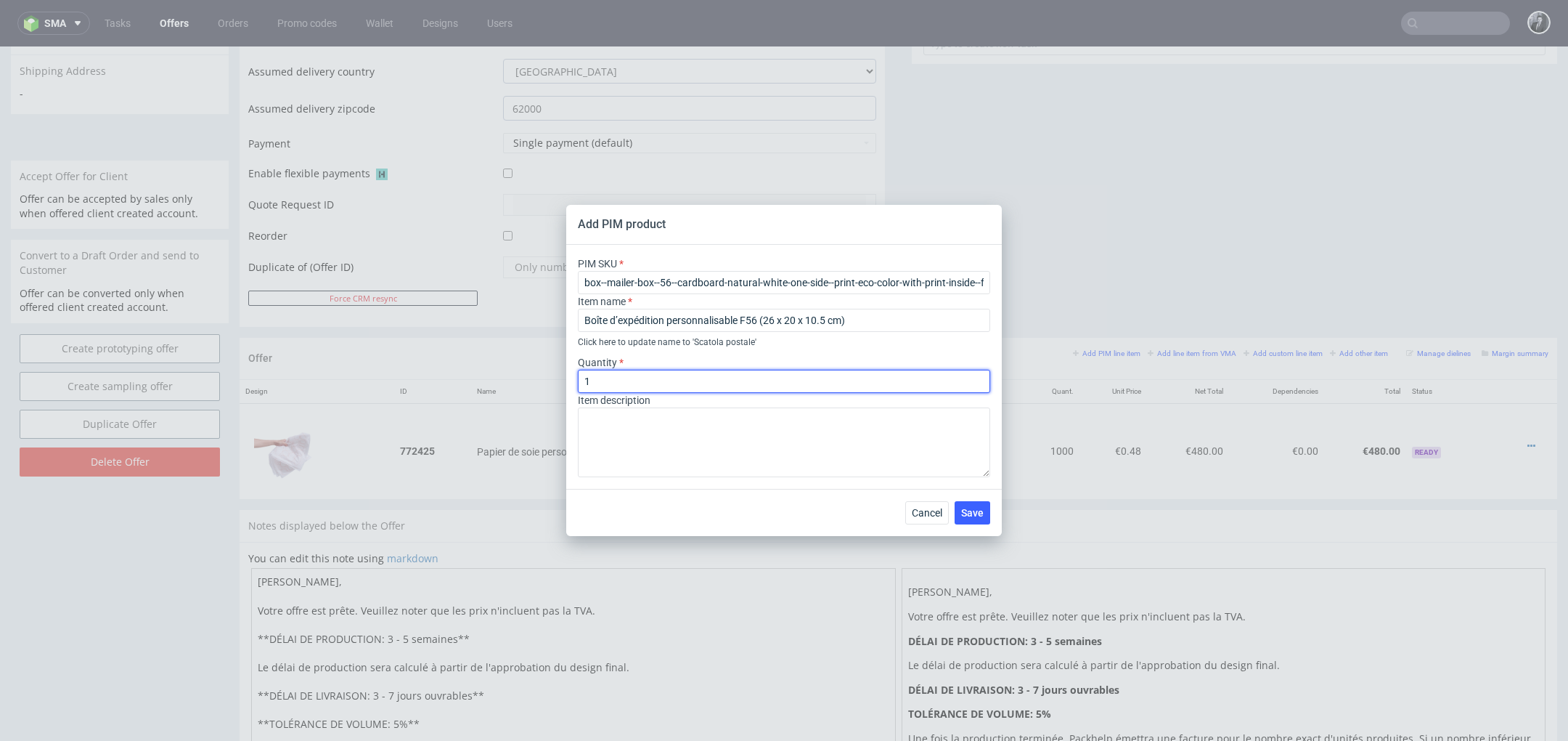
click at [669, 381] on input "1" at bounding box center [784, 381] width 412 height 23
type input "240"
click at [666, 447] on textarea at bounding box center [784, 443] width 412 height 70
paste textarea "Matériau Carton ondulé Couleur du matériau Blanc – Marron Mode couleur d'impres…"
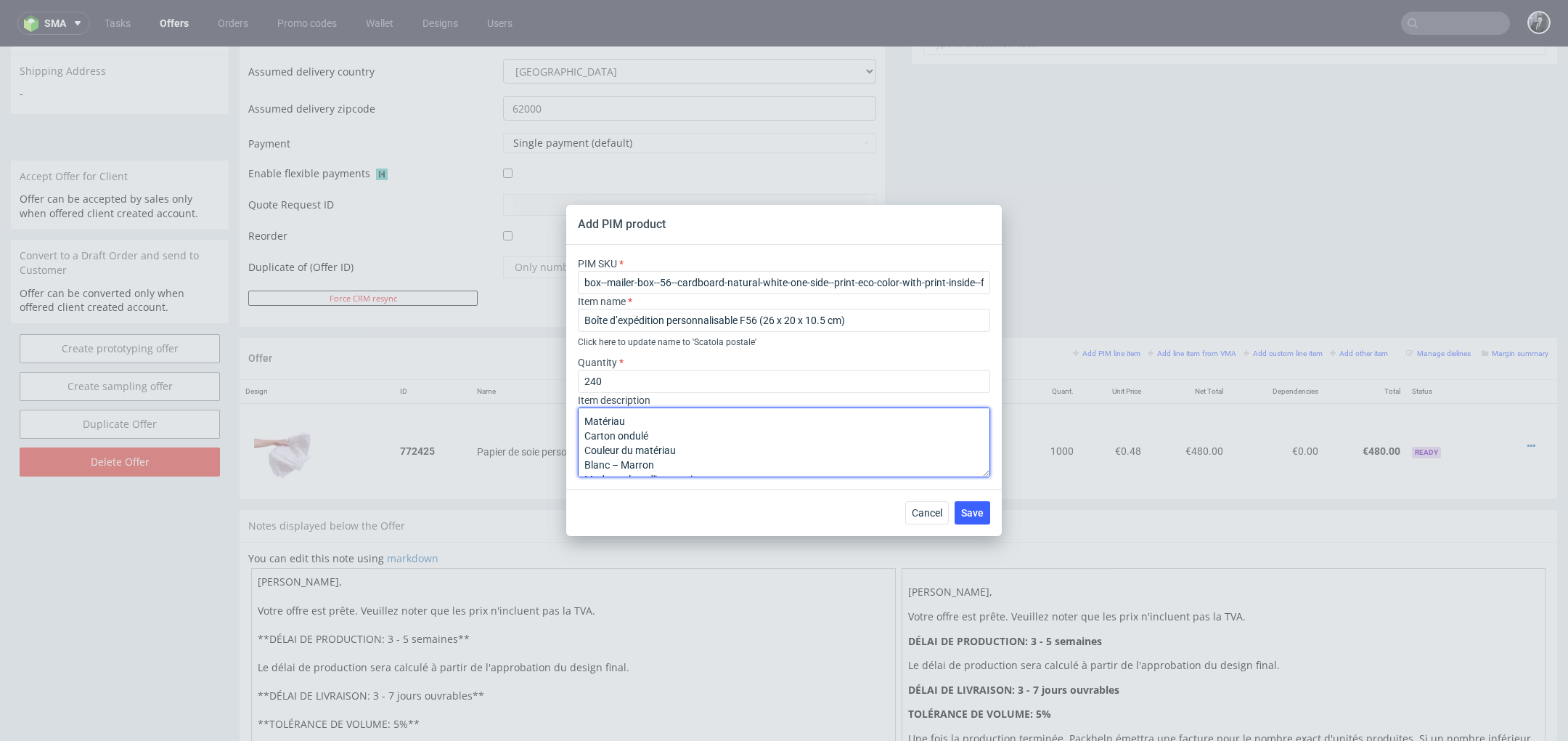
click at [586, 436] on textarea "Matériau Carton ondulé Couleur du matériau Blanc – Marron Mode couleur d'impres…" at bounding box center [784, 443] width 412 height 70
click at [585, 448] on textarea "Matériau : Carton ondulé Couleur du matériau Blanc – Marron Mode couleur d'impr…" at bounding box center [784, 443] width 412 height 70
click at [585, 468] on textarea "Matériau : Carton ondulé Couleur du matériau : Blanc – Marron Mode couleur d'im…" at bounding box center [784, 443] width 412 height 70
click at [586, 443] on textarea "Matériau : Carton ondulé Couleur du matériau : Blanc – Marron Mode couleur d'im…" at bounding box center [784, 443] width 412 height 70
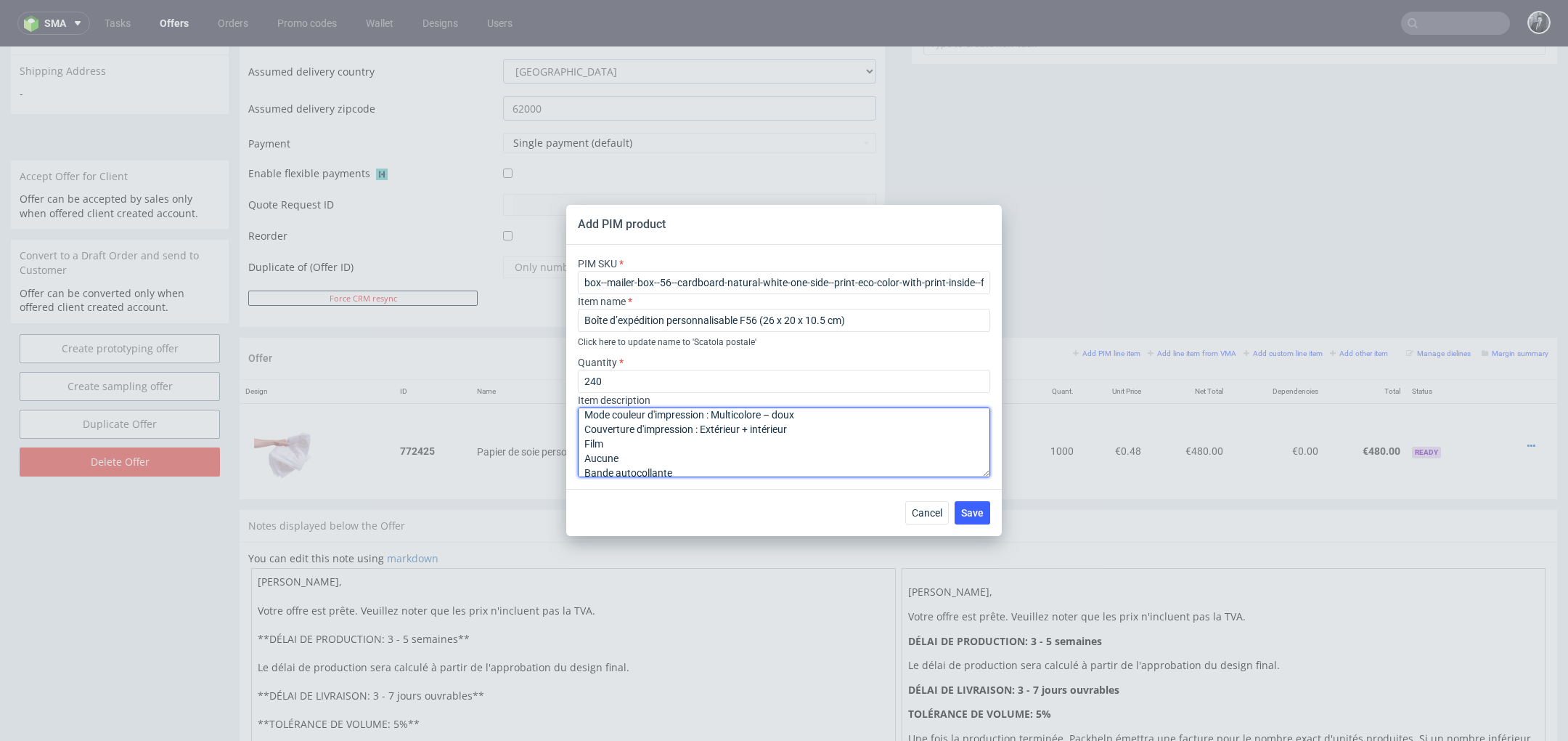
click at [585, 454] on textarea "Matériau : Carton ondulé Couleur du matériau : Blanc – Marron Mode couleur d'im…" at bounding box center [784, 443] width 412 height 70
click at [585, 472] on textarea "Matériau : Carton ondulé Couleur du matériau : Blanc – Marron Mode couleur d'im…" at bounding box center [784, 443] width 412 height 70
click at [585, 464] on textarea "Matériau : Carton ondulé Couleur du matériau : Blanc – Marron Mode couleur d'im…" at bounding box center [784, 443] width 412 height 70
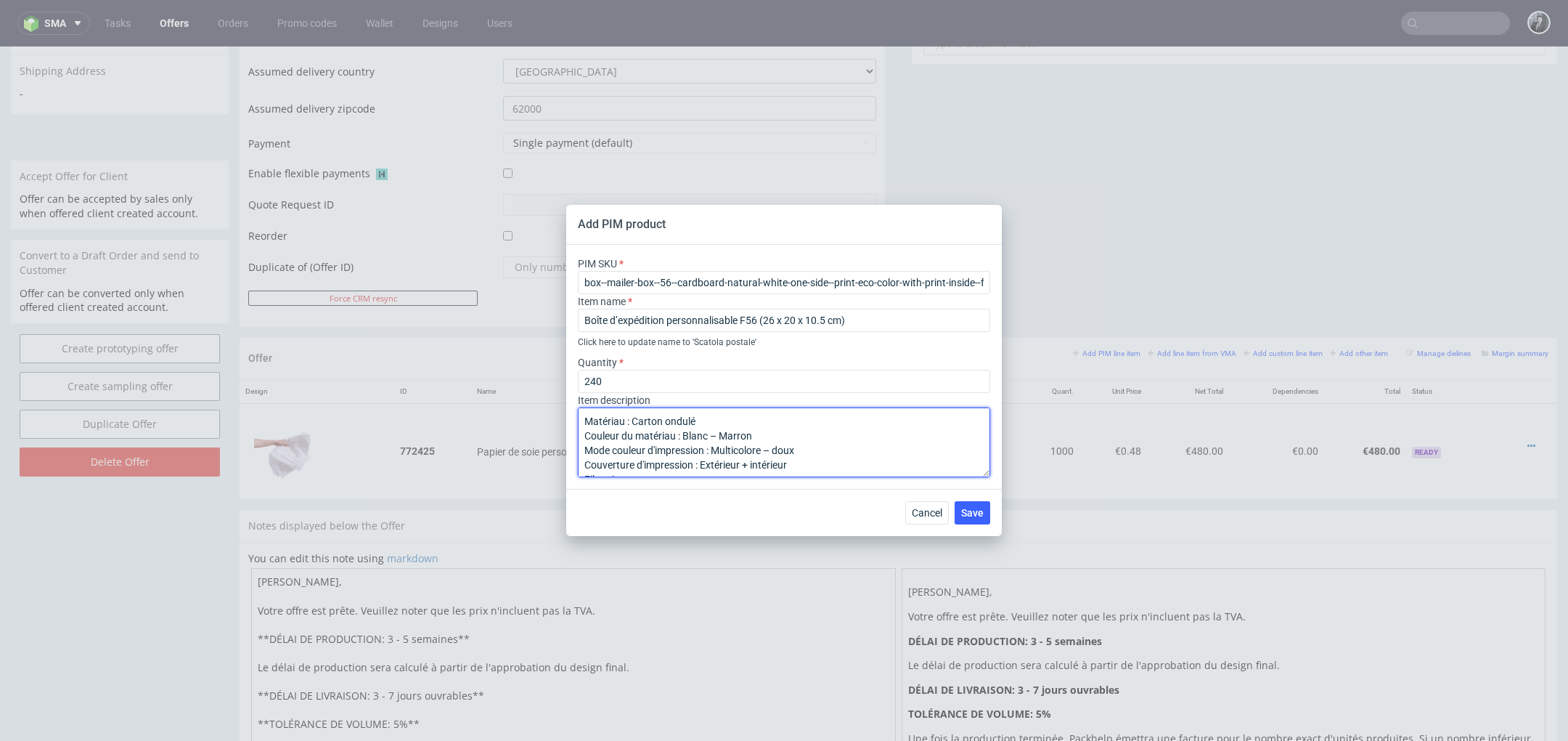
drag, startPoint x: 877, startPoint y: 471, endPoint x: 526, endPoint y: 360, distance: 368.1
click at [526, 360] on div "Add PIM product PIM SKU box--mailer-box--56--cardboard-natural-white-one-side--…" at bounding box center [784, 370] width 1568 height 741
paste textarea "F56 (26 x 20 x 10.5 cm) Matériau: Carton ondulé Couleur du matériau: Blanc – Ma…"
type textarea "F56 (26 x 20 x 10.5 cm) Matériau: Carton ondulé Couleur du matériau: Blanc – Ma…"
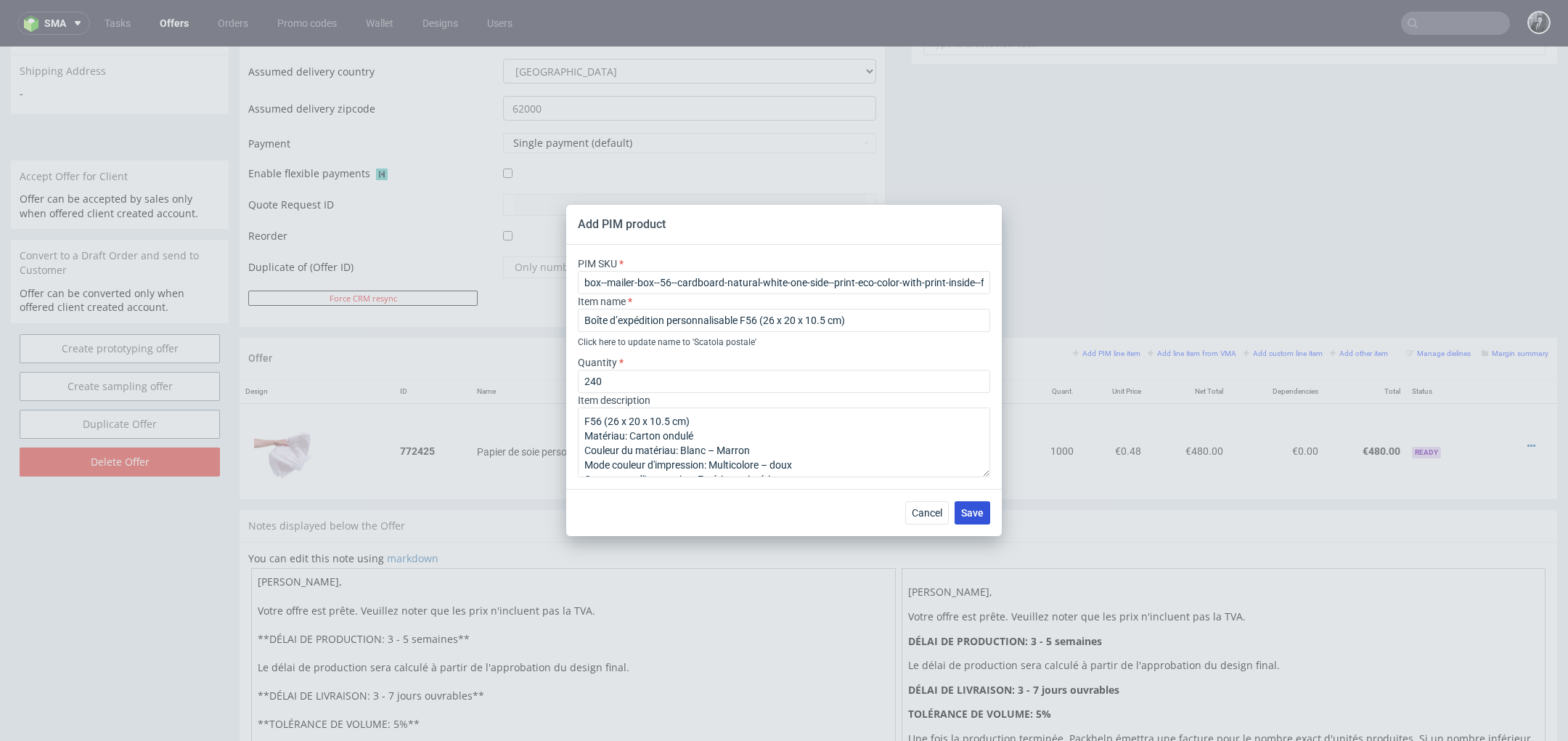
click at [972, 512] on span "Save" at bounding box center [972, 512] width 22 height 10
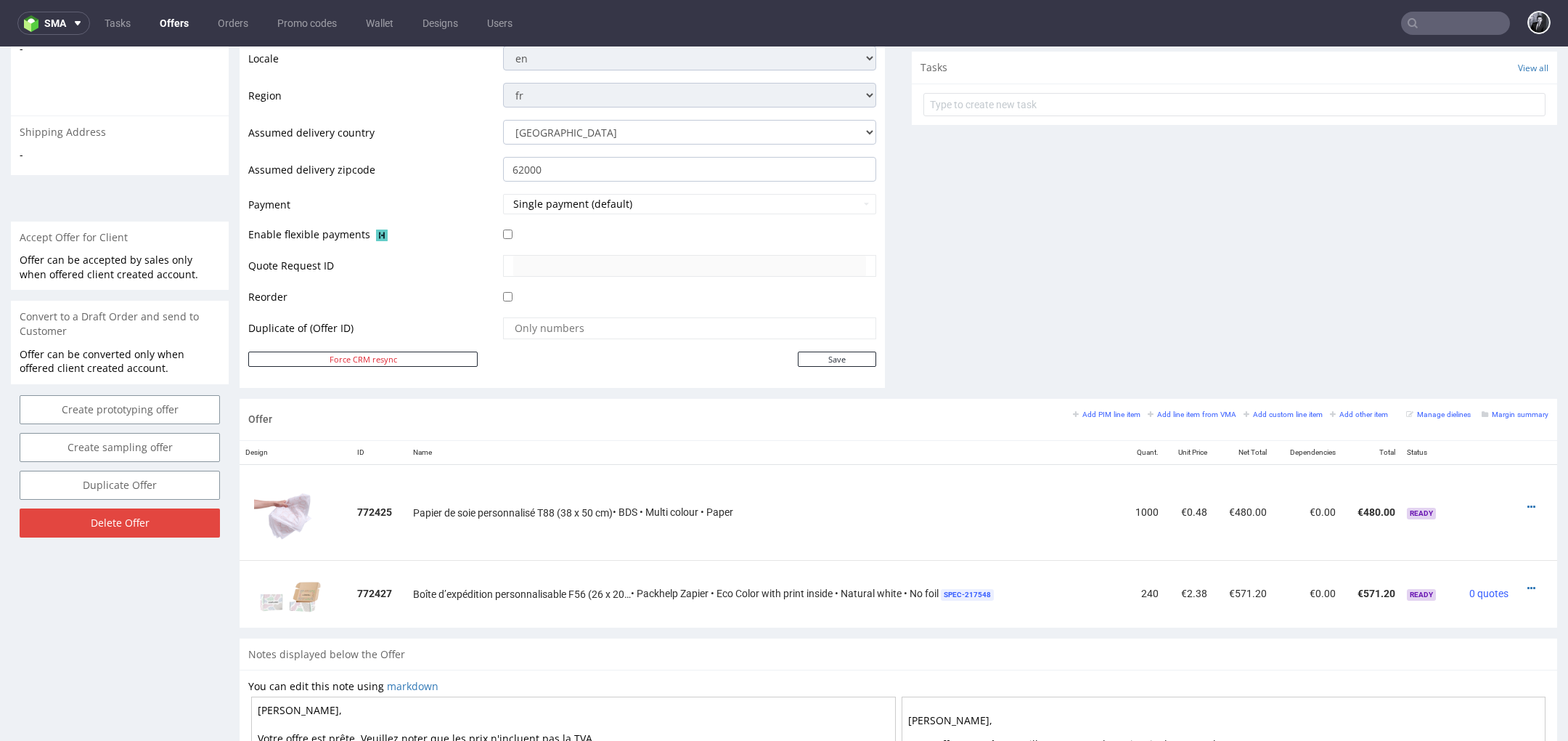
scroll to position [767, 0]
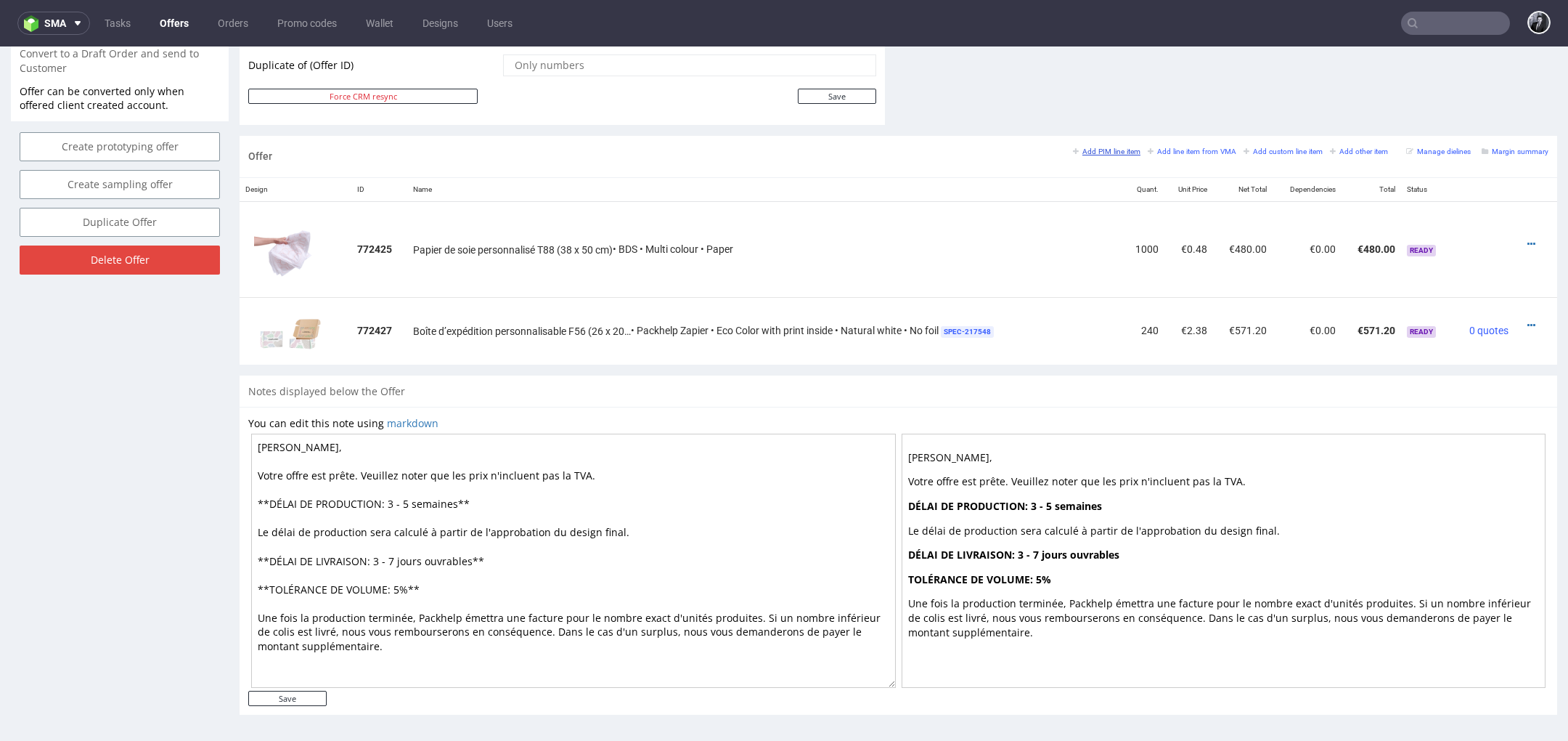
click at [1100, 151] on small "Add PIM line item" at bounding box center [1106, 151] width 67 height 8
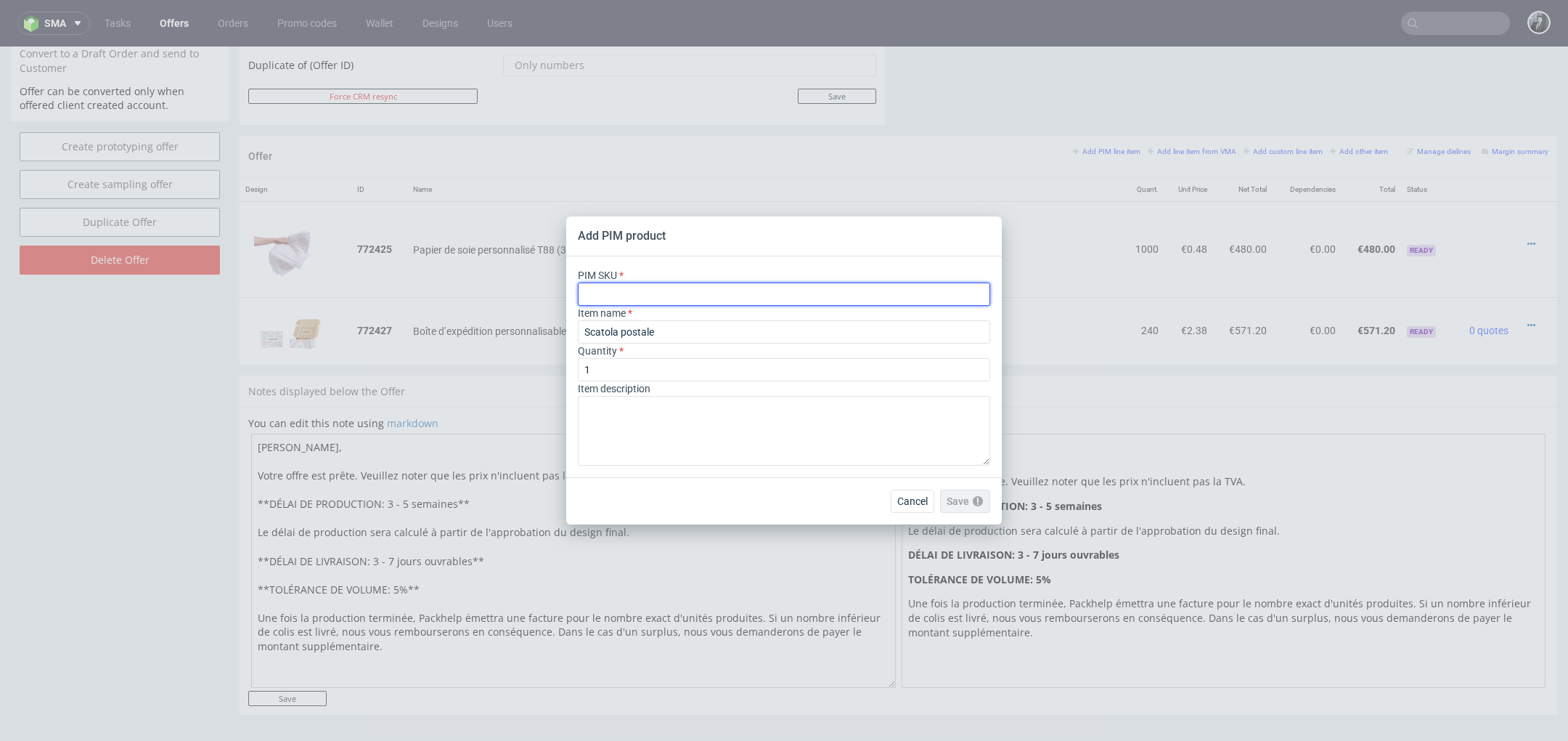
click at [727, 292] on input "text" at bounding box center [784, 293] width 412 height 23
paste input "box--mailer-box--52--cardboard-natural-white-one-side--print-eco-color-with-pri…"
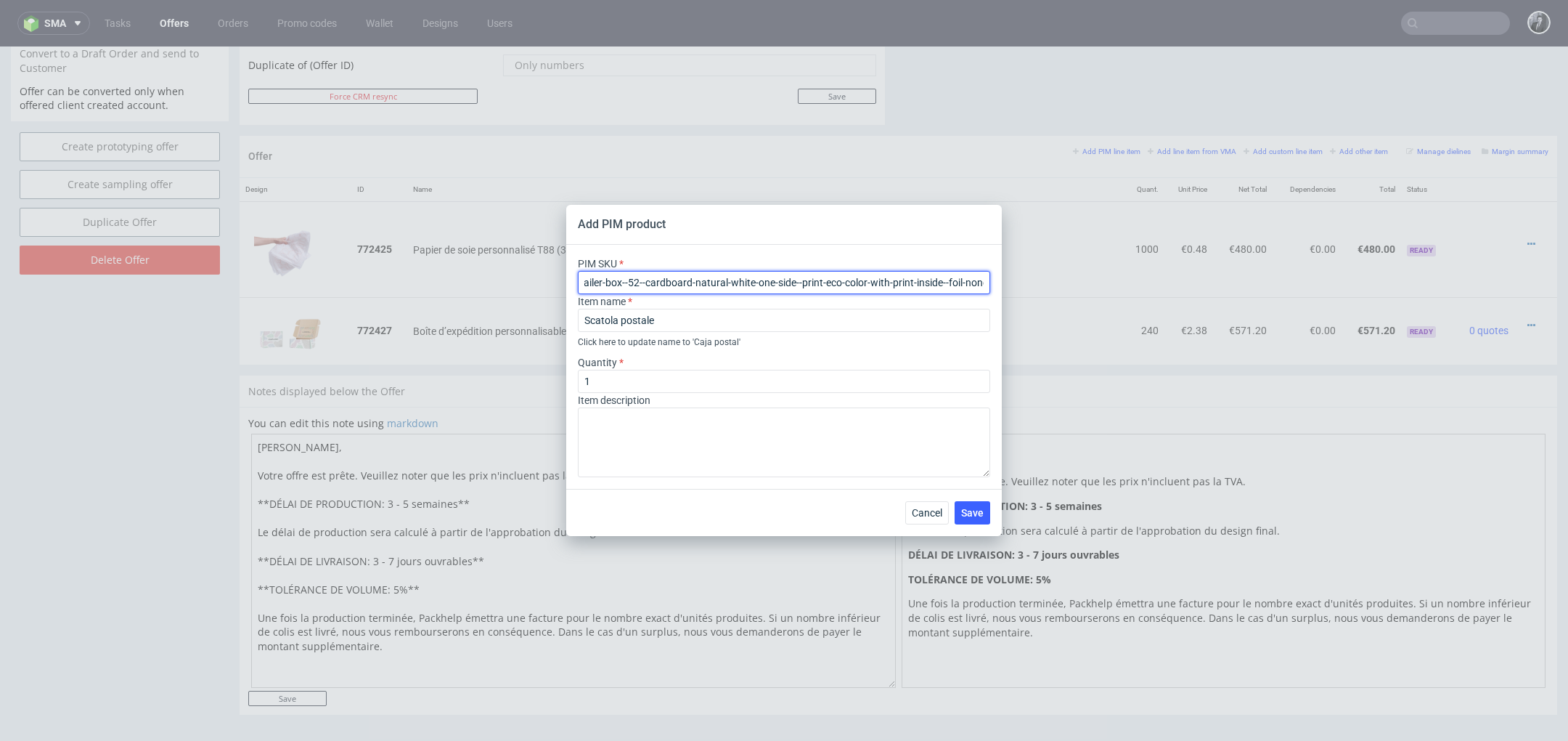
type input "box--mailer-box--52--cardboard-natural-white-one-side--print-eco-color-with-pri…"
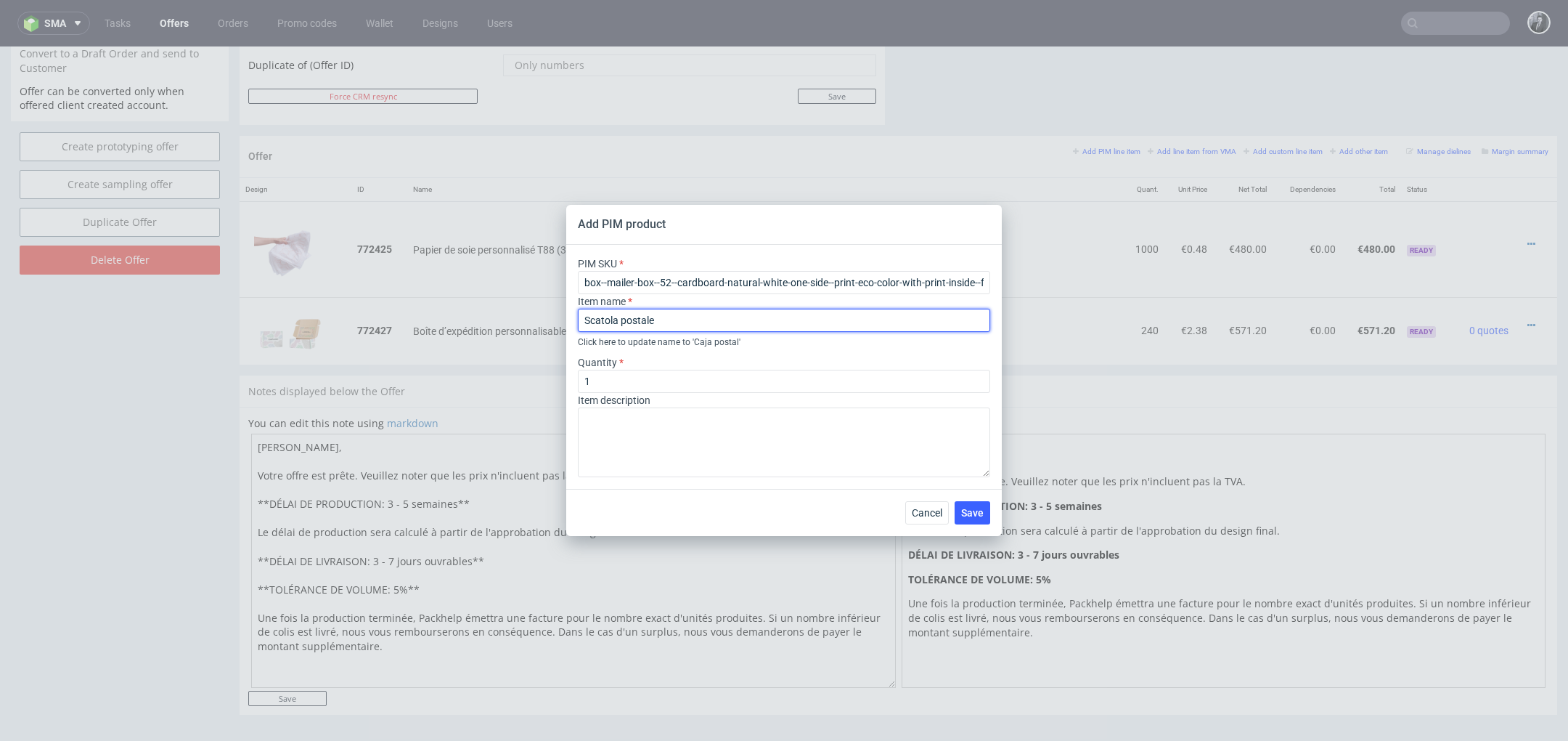
drag, startPoint x: 750, startPoint y: 321, endPoint x: 527, endPoint y: 319, distance: 223.0
click at [527, 319] on div "Add PIM product PIM SKU box--mailer-box--52--cardboard-natural-white-one-side--…" at bounding box center [784, 370] width 1568 height 741
paste input "Boîte d’expédition personnalisable F52 (26.5 x 19.5 x 6 cm)"
type input "Boîte d’expédition personnalisable F52 (26.5 x 19.5 x 6 cm)"
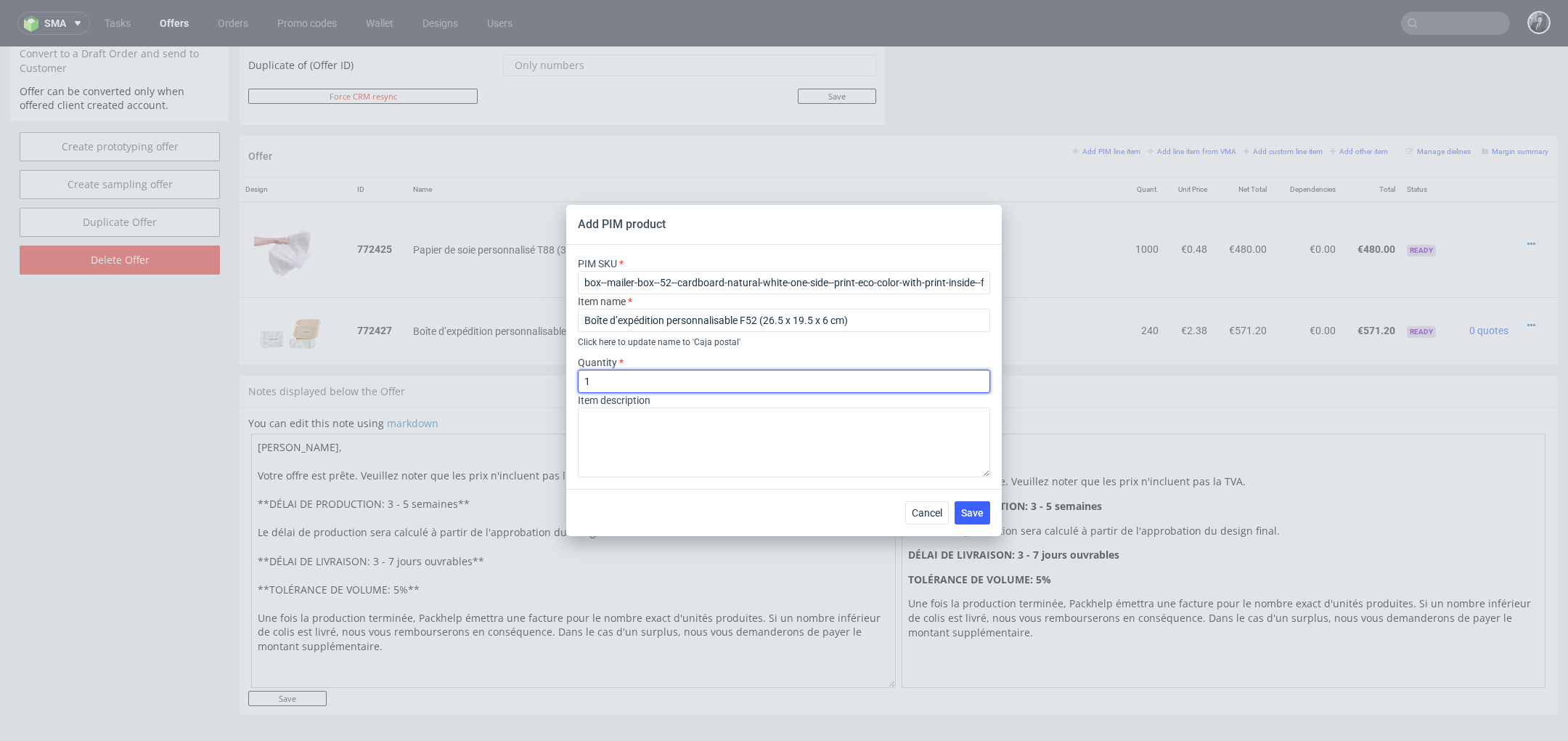
click at [624, 370] on input "1" at bounding box center [784, 381] width 412 height 23
type input "500"
click at [713, 446] on textarea at bounding box center [784, 443] width 412 height 70
paste textarea "F52 (26.5 x 19.5 x 6 cm) Matériau: Carton ondulé Couleur du matériau: Blanc – M…"
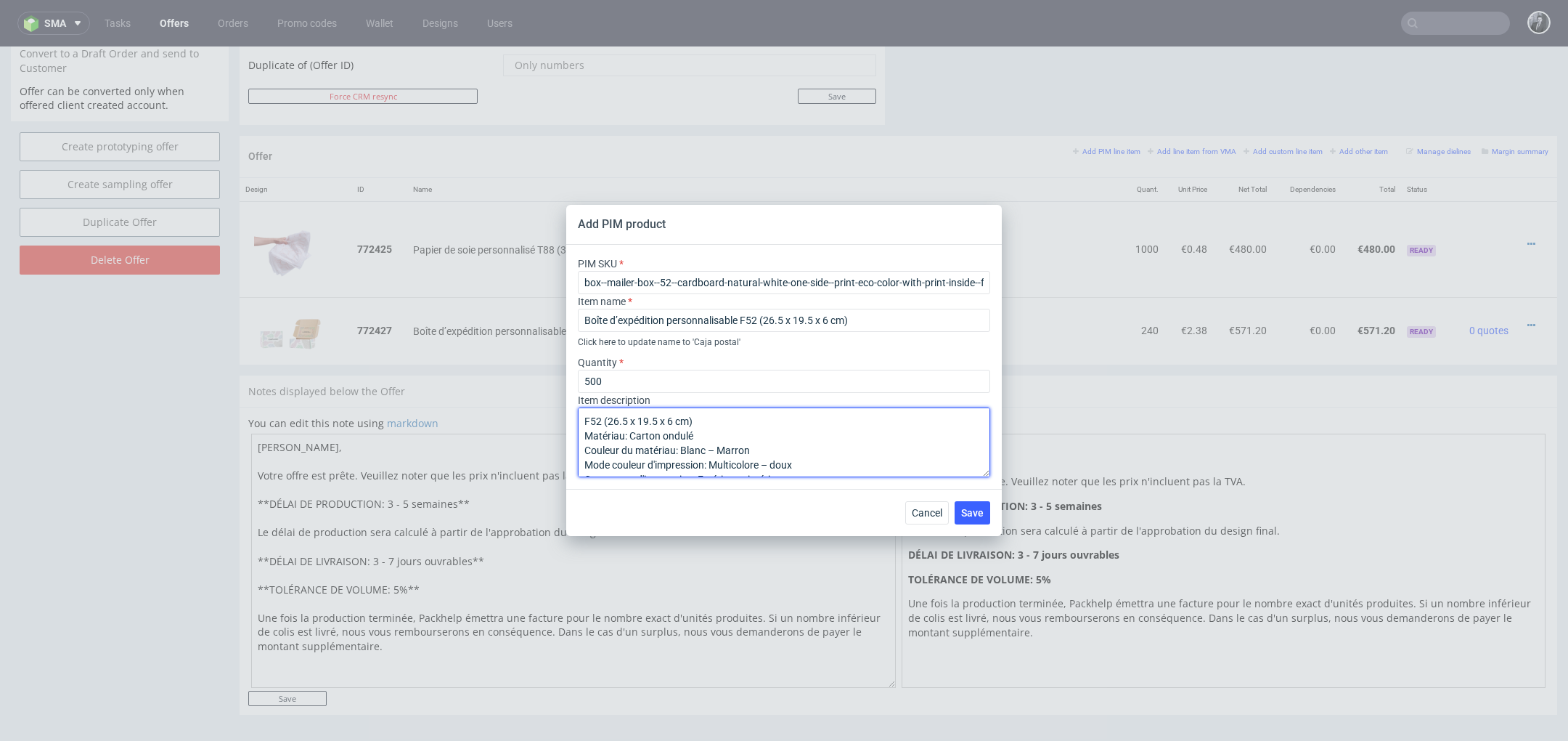
drag, startPoint x: 712, startPoint y: 421, endPoint x: 556, endPoint y: 412, distance: 156.3
click at [556, 412] on div "Add PIM product PIM SKU box--mailer-box--52--cardboard-natural-white-one-side--…" at bounding box center [784, 370] width 1568 height 741
type textarea "F52 (26.5 x 19.5 x 6 cm) Matériau: Carton ondulé Couleur du matériau: Blanc – M…"
click at [790, 437] on textarea "F52 (26.5 x 19.5 x 6 cm) Matériau: Carton ondulé Couleur du matériau: Blanc – M…" at bounding box center [784, 443] width 412 height 70
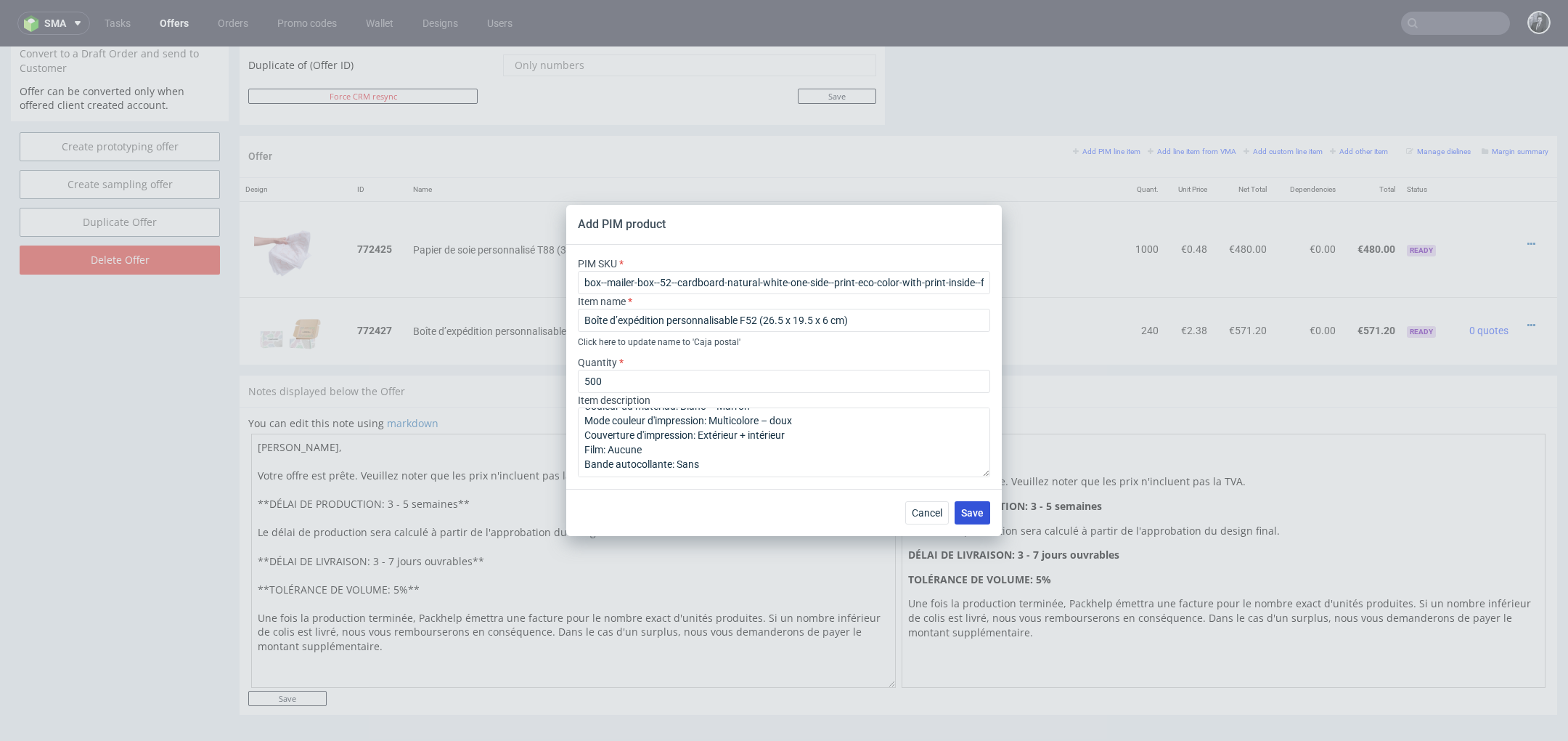
click at [971, 512] on span "Save" at bounding box center [972, 512] width 22 height 10
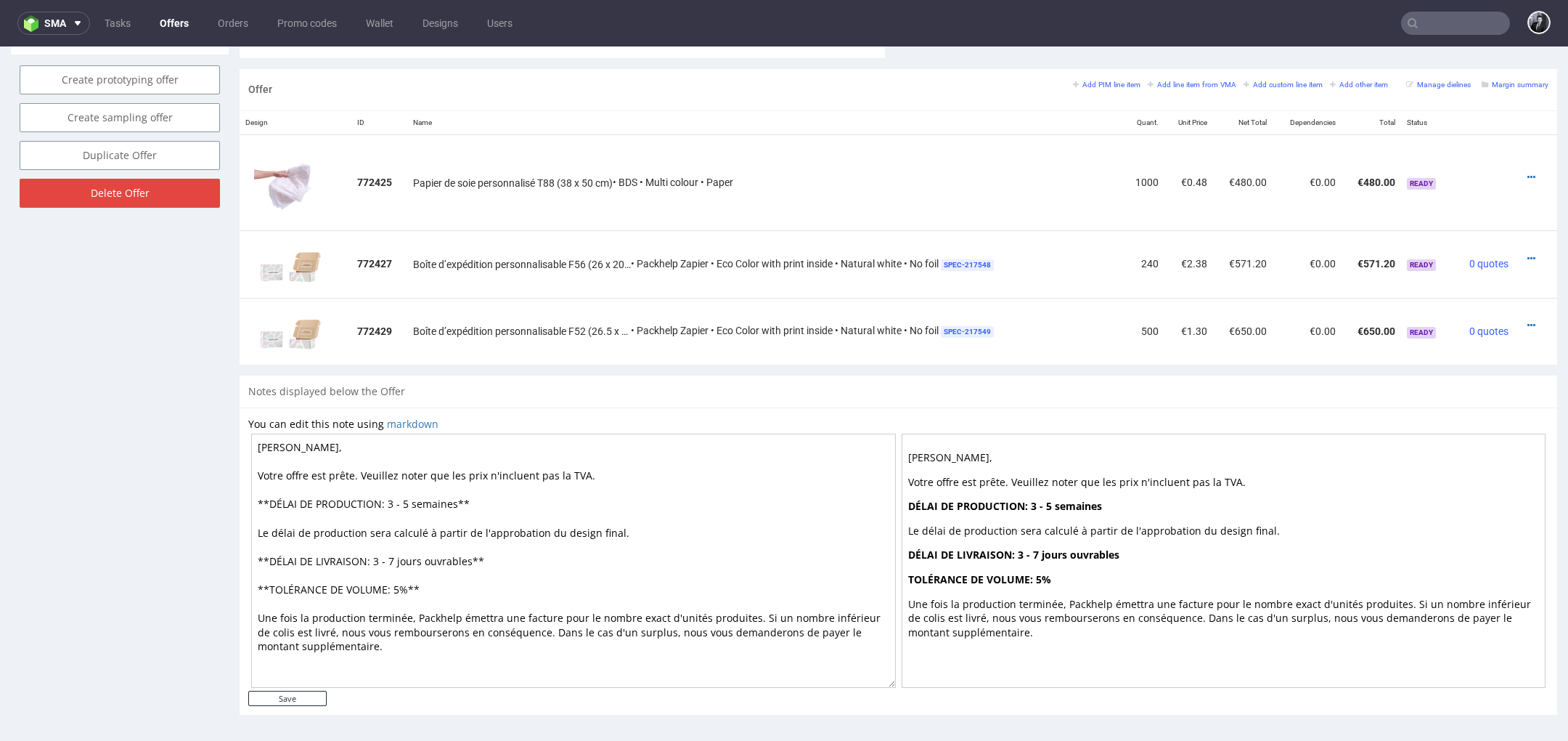
scroll to position [773, 0]
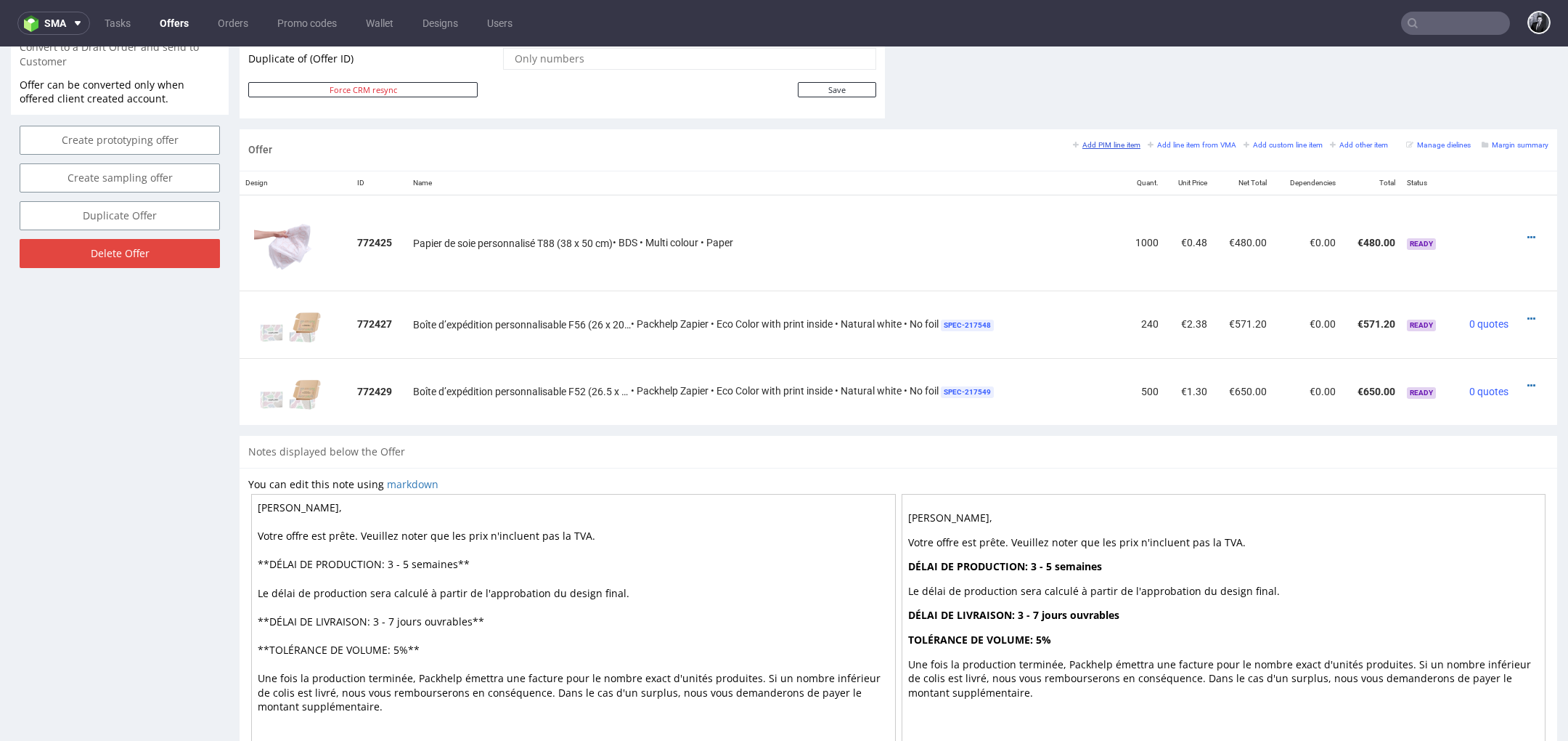
click at [1108, 144] on small "Add PIM line item" at bounding box center [1106, 144] width 67 height 8
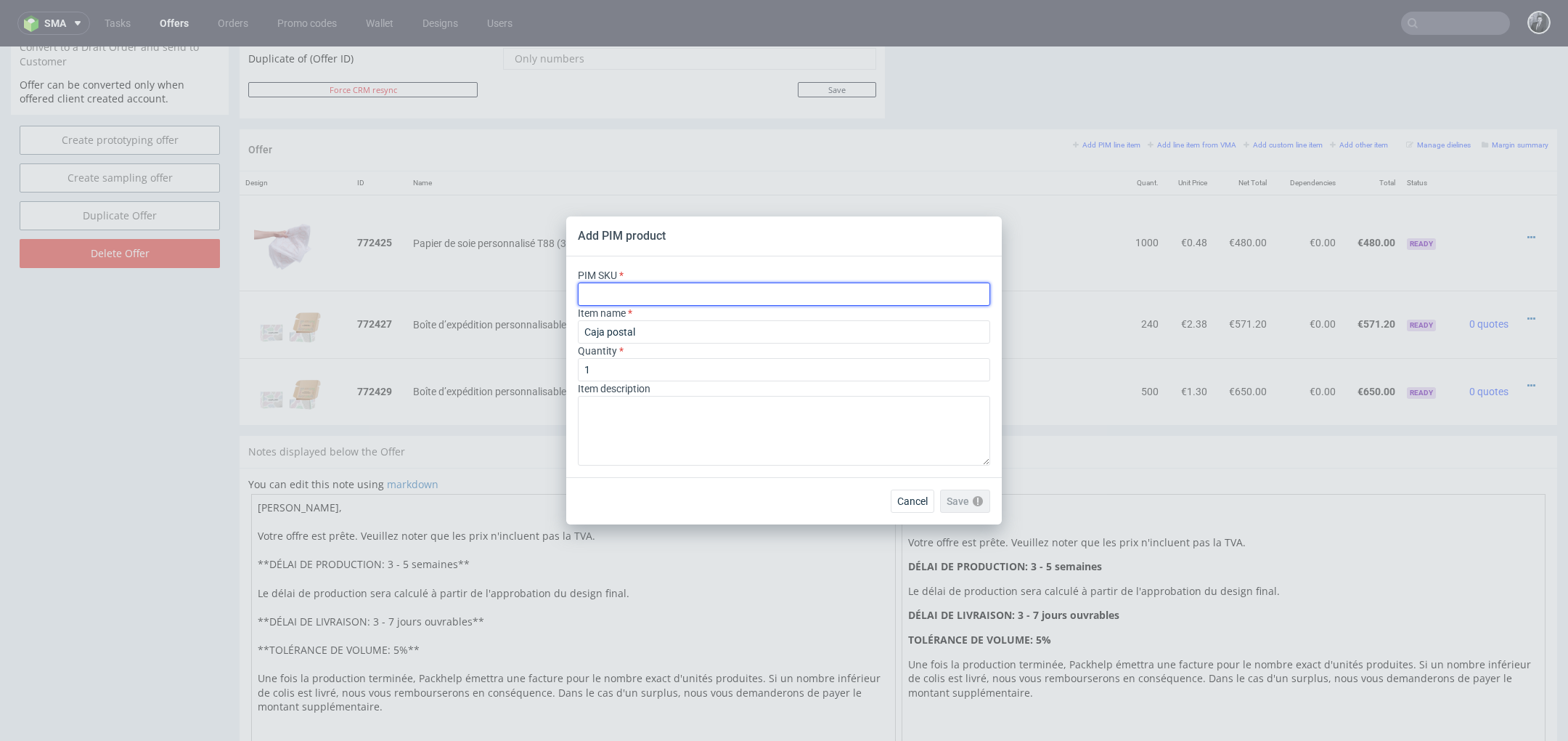
click at [644, 287] on input "text" at bounding box center [784, 293] width 412 height 23
paste input "label--rectangle-label--7--paper-mid-gloss--print-indigo-color--none"
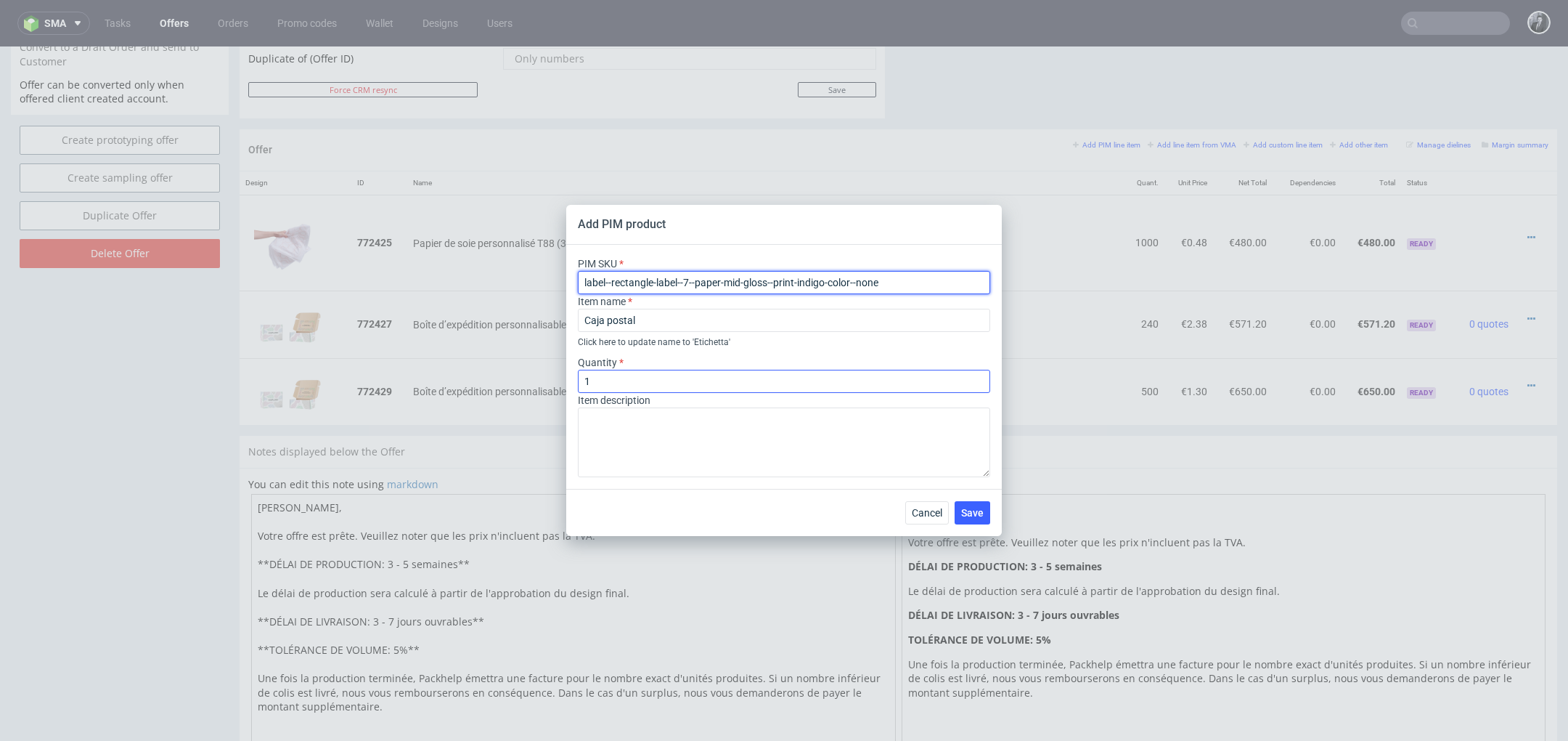
type input "label--rectangle-label--7--paper-mid-gloss--print-indigo-color--none"
click at [666, 377] on input "1" at bounding box center [784, 381] width 412 height 23
type input "2000"
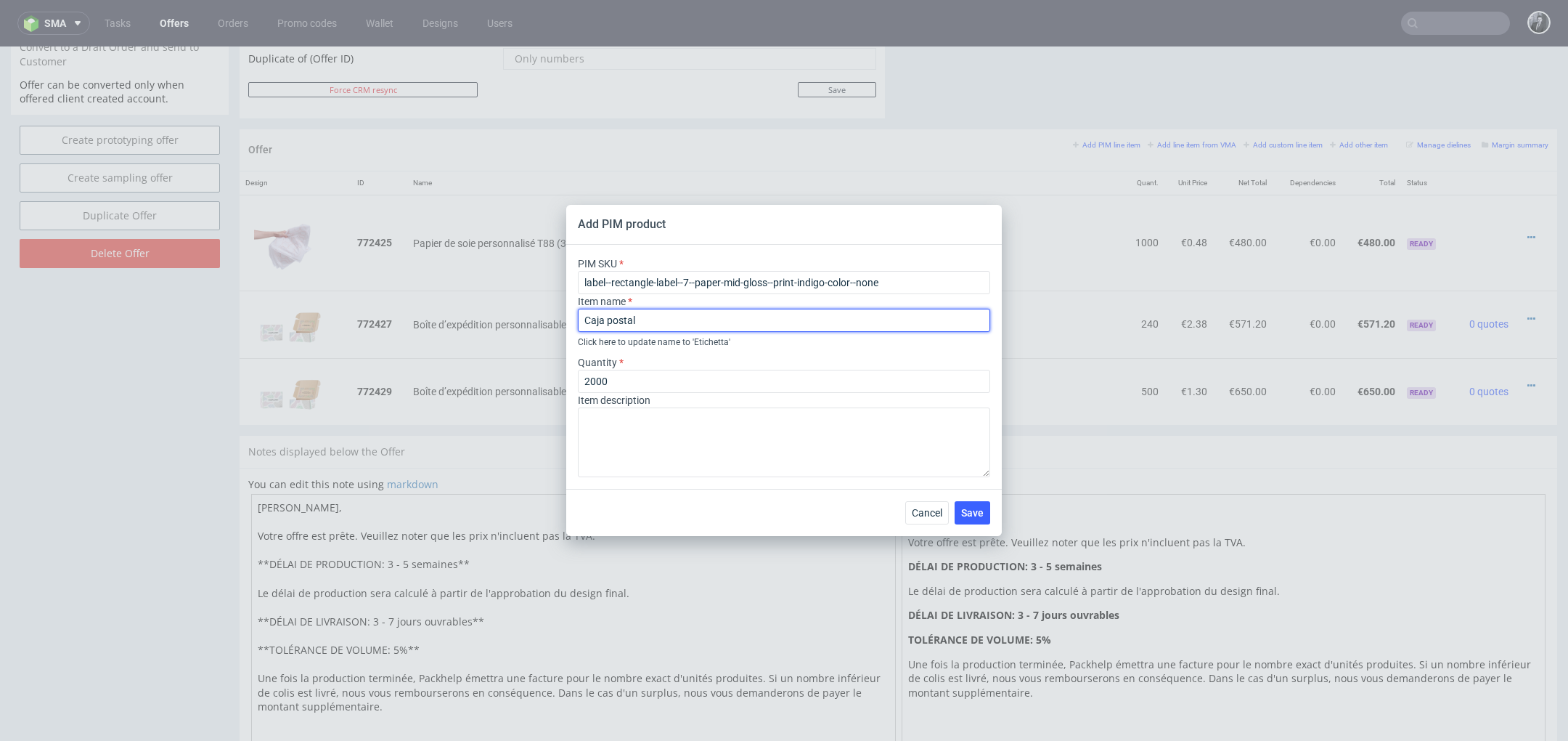
drag, startPoint x: 694, startPoint y: 326, endPoint x: 541, endPoint y: 318, distance: 153.2
click at [541, 318] on div "Add PIM product PIM SKU label--rectangle-label--7--paper-mid-gloss--print-indig…" at bounding box center [784, 370] width 1568 height 741
paste input "Étiquettes rectangulaires personnalisables en rouleau SR7 (2.5 x 5 cm)"
type input "Étiquettes rectangulaires personnalisables en rouleau SR7 (2.5 x 5 cm)"
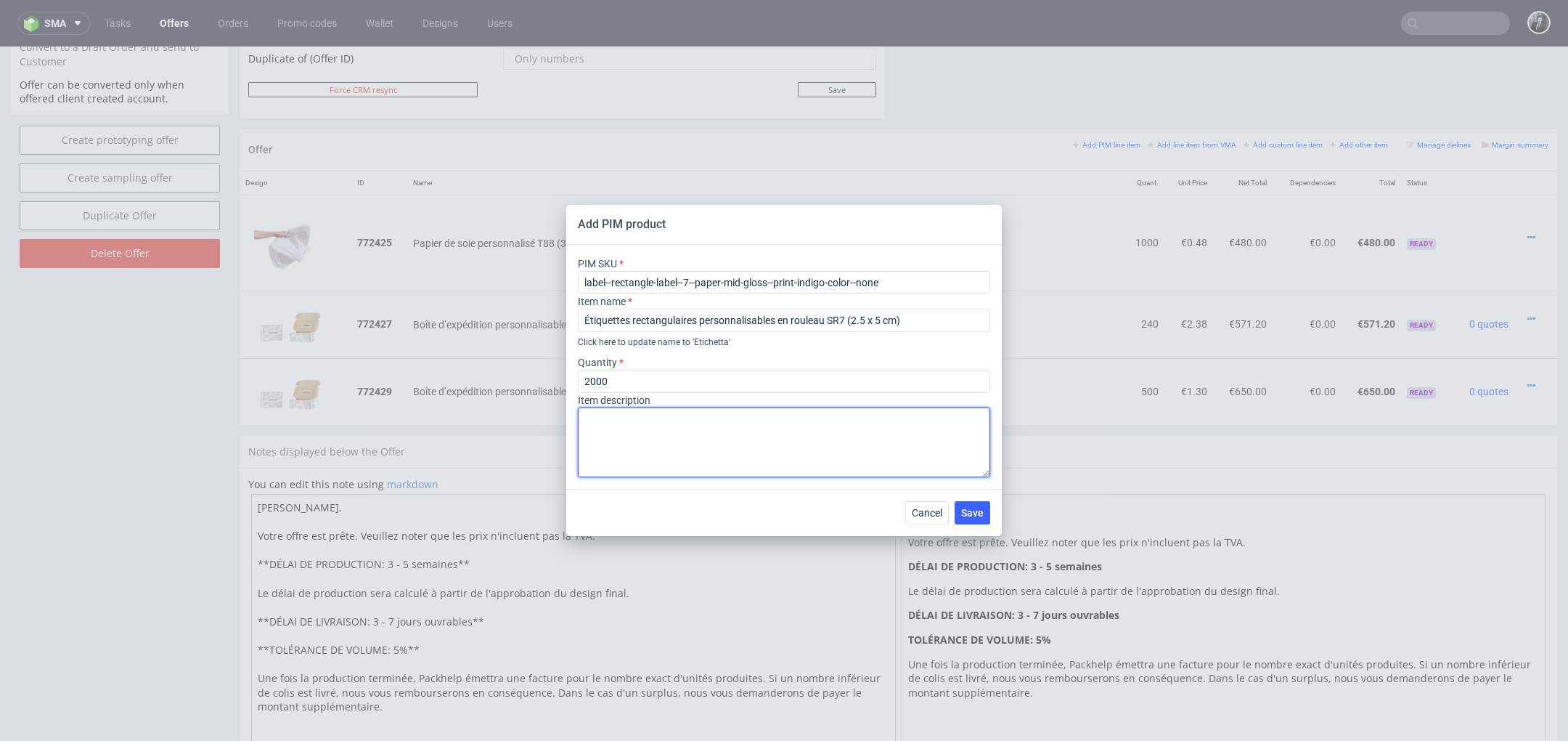
click at [723, 446] on textarea at bounding box center [784, 443] width 412 height 70
paste textarea "SR7 (2.5 x 5 cm) Matériau: Papier Couleur du matériau: Blanc Forme: Rectangle M…"
type textarea "SR7 (2.5 x 5 cm) Matériau: Papier Couleur du matériau: Blanc Forme: Rectangle M…"
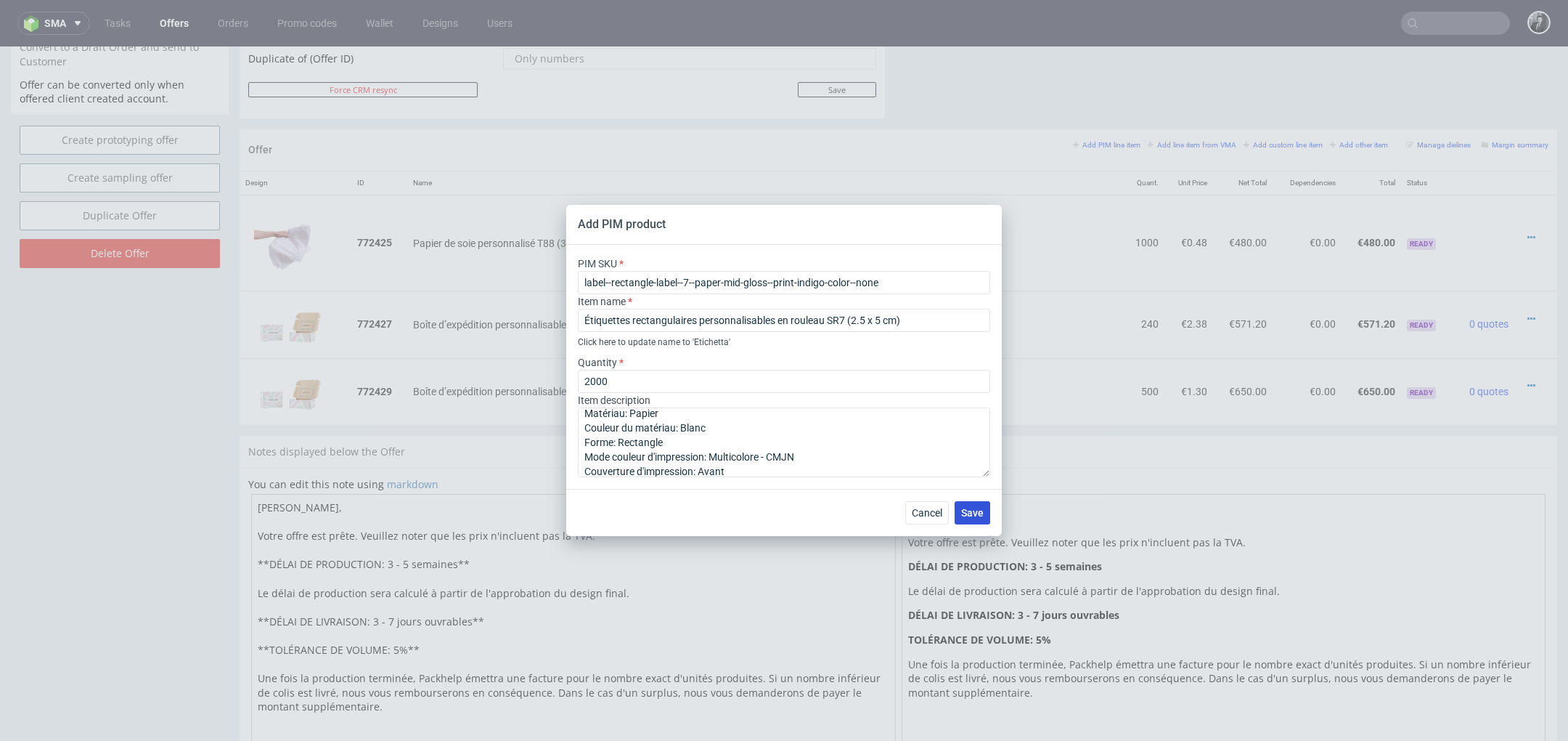
click at [974, 512] on span "Save" at bounding box center [972, 512] width 22 height 10
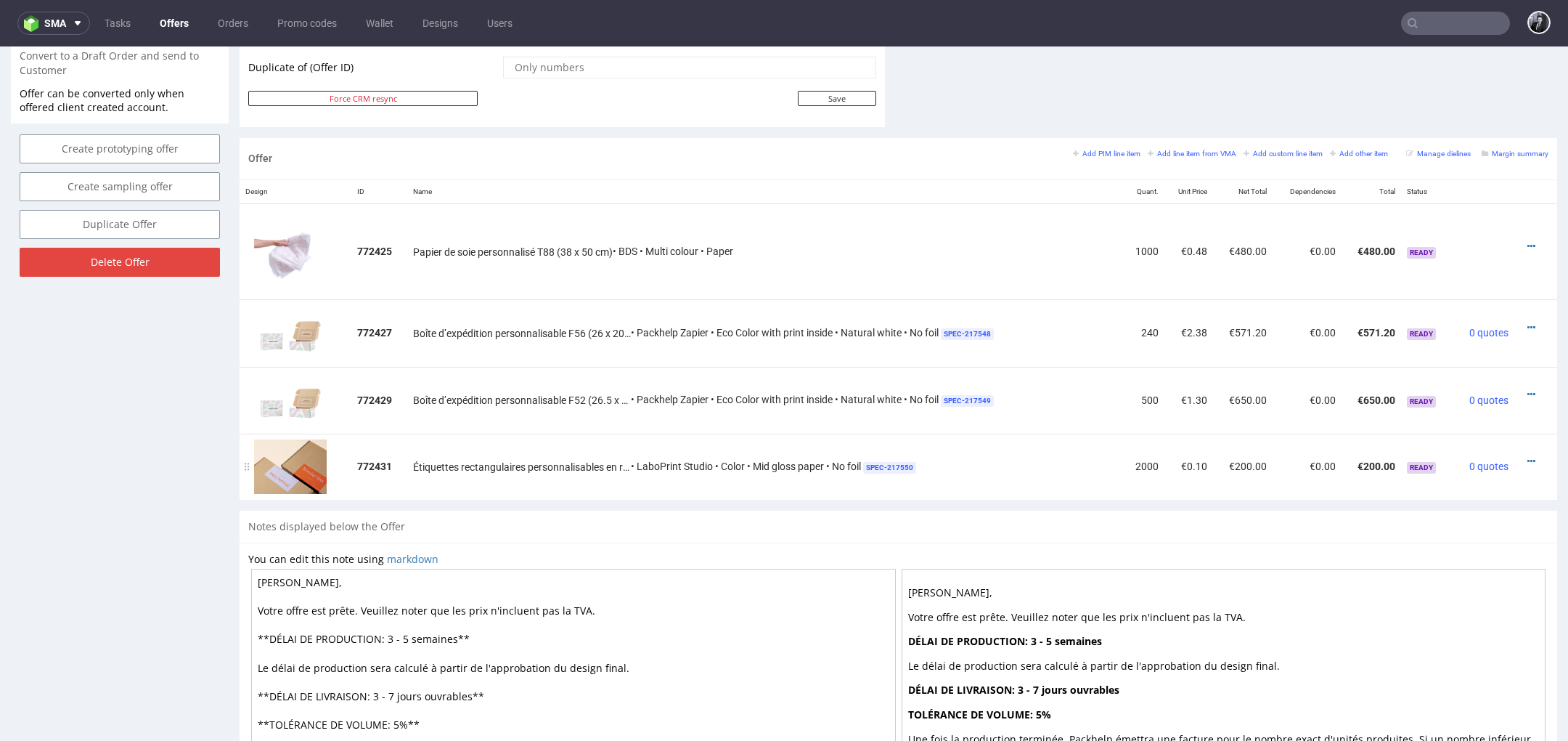
scroll to position [737, 0]
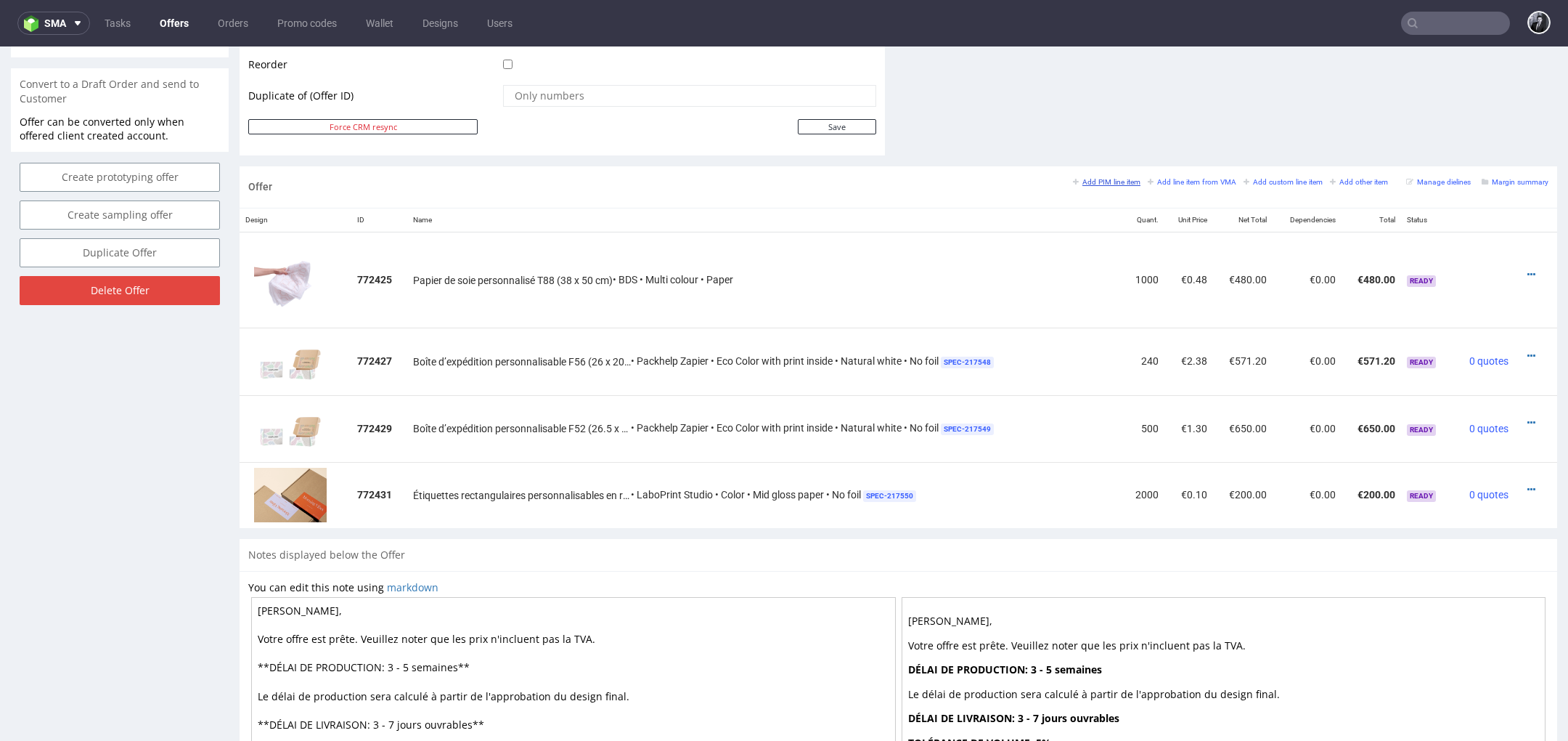
click at [1095, 179] on small "Add PIM line item" at bounding box center [1106, 182] width 67 height 8
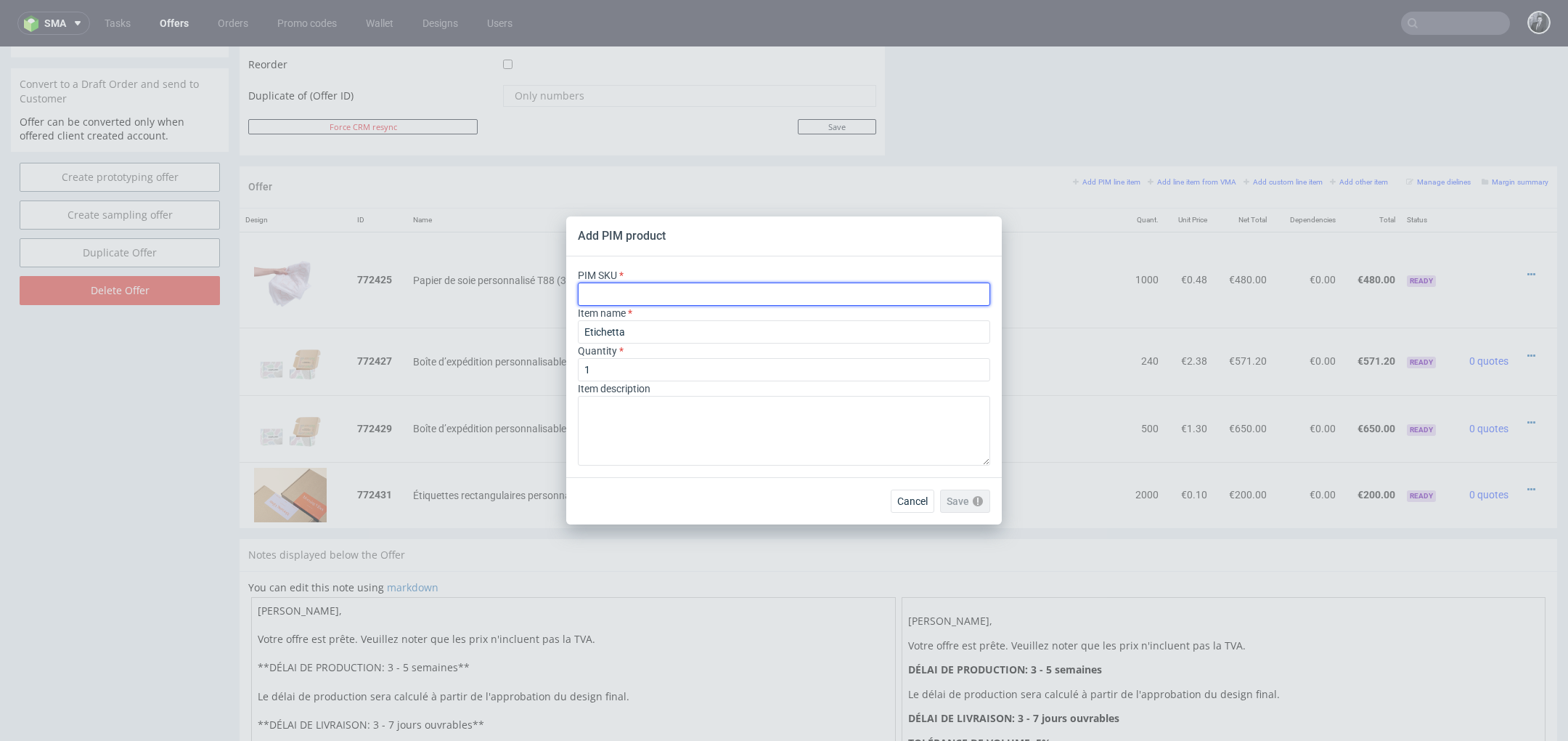
click at [677, 292] on input "text" at bounding box center [784, 293] width 412 height 23
paste input "card--printed-card--A7--kraft--indigo-print-two-sides--none"
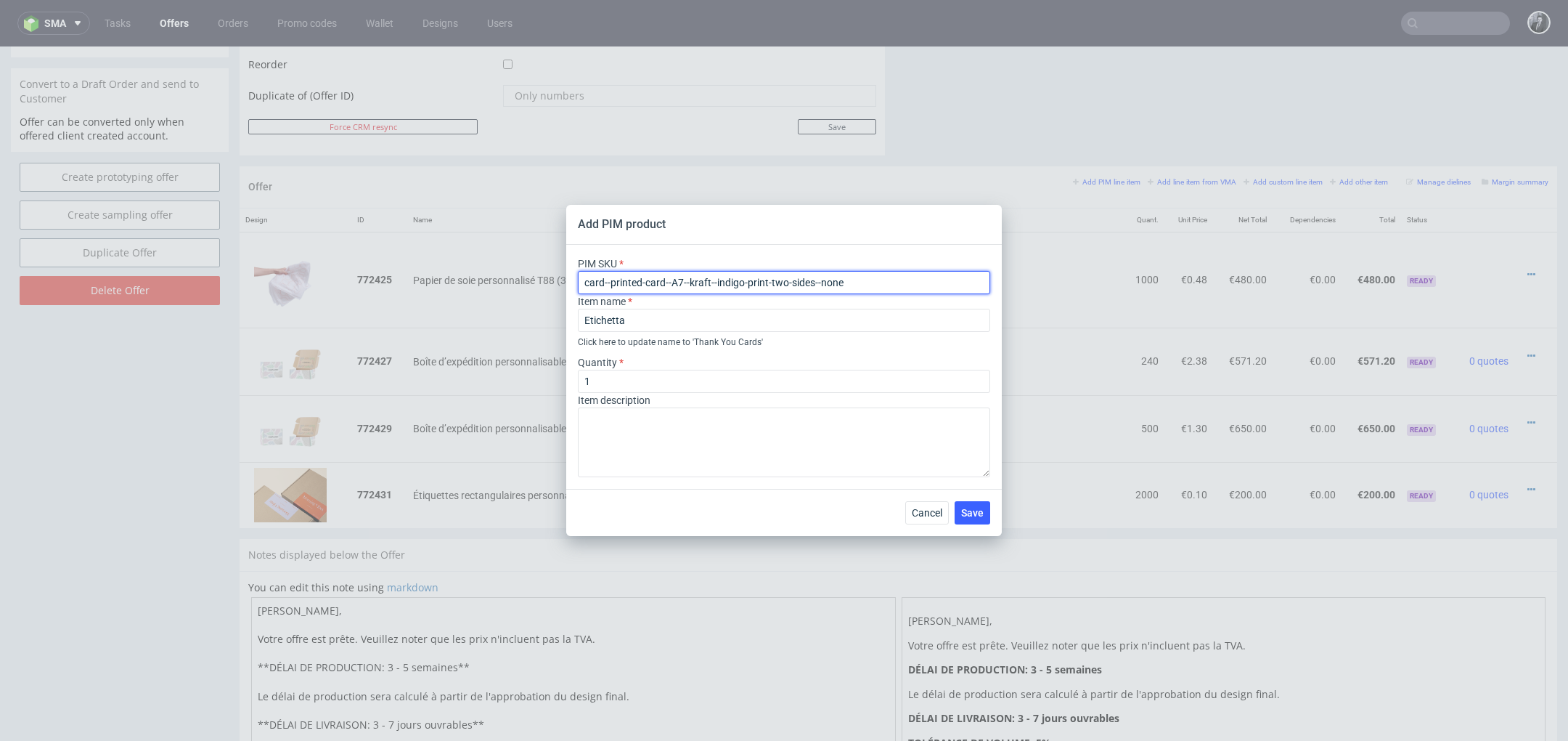
type input "card--printed-card--A7--kraft--indigo-print-two-sides--none"
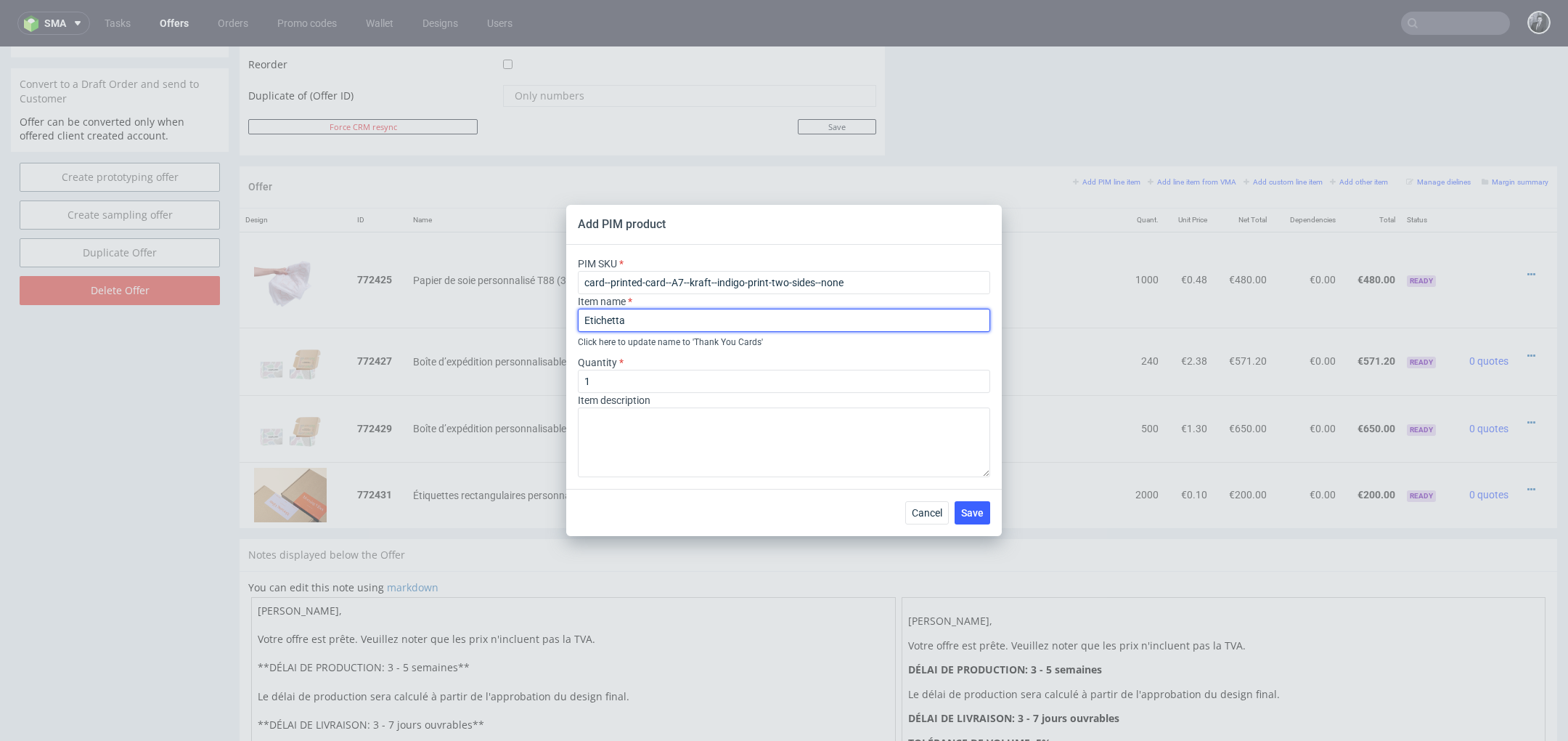
drag, startPoint x: 689, startPoint y: 324, endPoint x: 542, endPoint y: 318, distance: 147.1
click at [543, 319] on div "Add PIM product PIM SKU card--printed-card--A7--kraft--indigo-print-two-sides--…" at bounding box center [784, 370] width 1568 height 741
paste input "Cartes de correspondance personnalisées A7 (10.5 x 7.4 cm)"
type input "Cartes de correspondance personnalisées A7 (10.5 x 7.4 cm)"
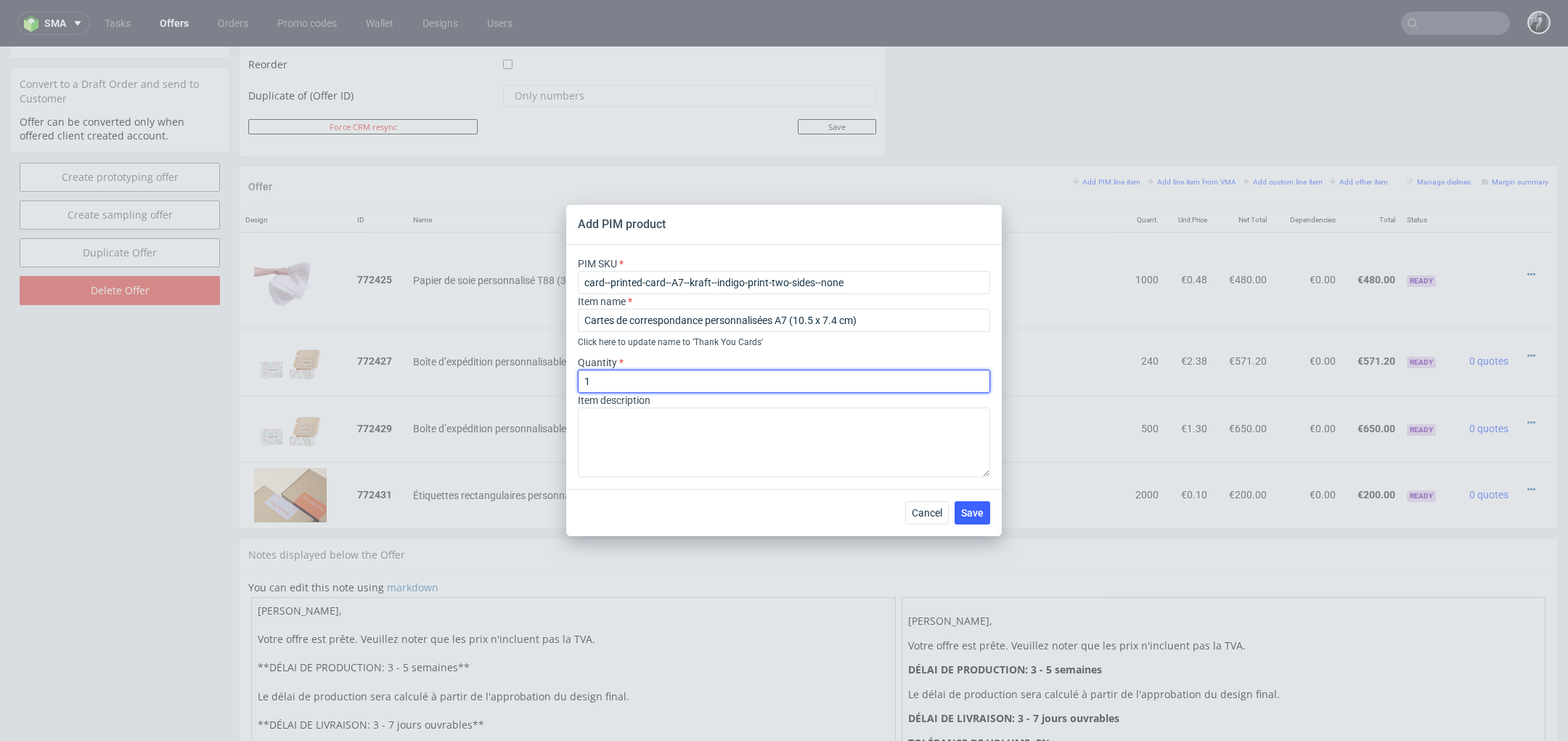
click at [637, 377] on input "1" at bounding box center [784, 381] width 412 height 23
type input "1000"
click at [674, 444] on textarea at bounding box center [784, 443] width 412 height 70
paste textarea "A7 (10.5 x 7.4 cm) Matériau: Papier cartonné Couleur du matériau: Blanc Mode co…"
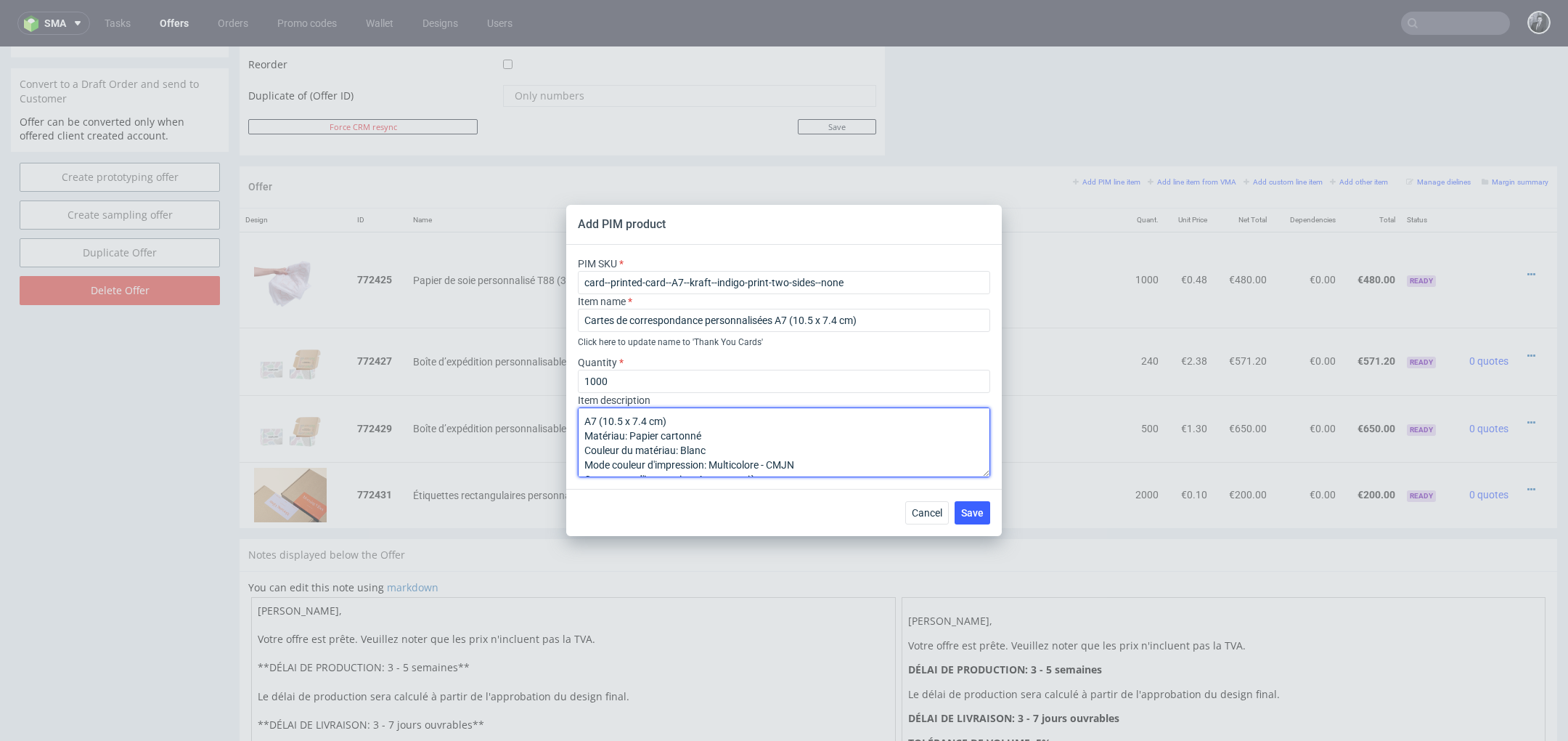
scroll to position [22, 0]
type textarea "A7 (10.5 x 7.4 cm) Matériau: Papier cartonné Couleur du matériau: Blanc Mode co…"
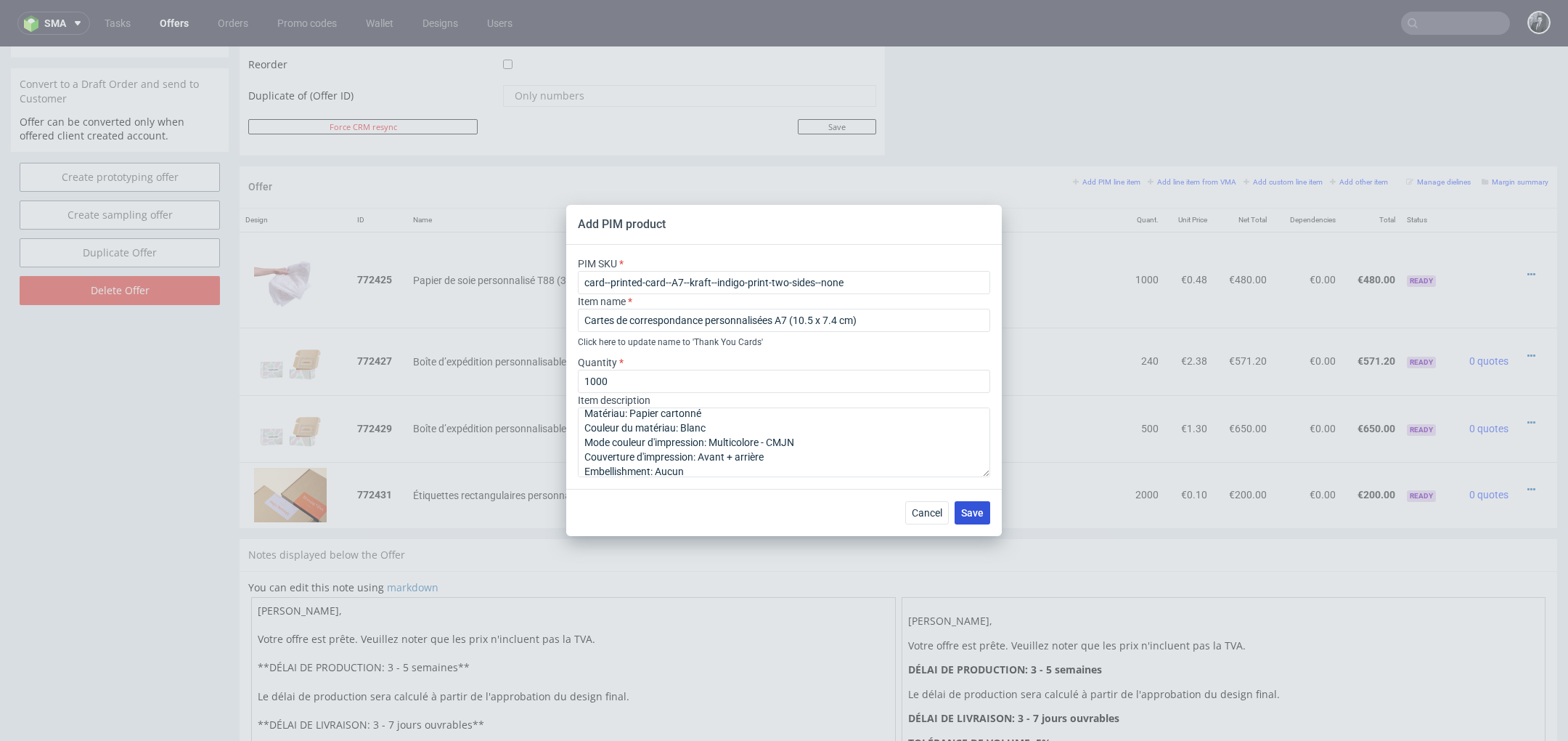
click at [972, 513] on span "Save" at bounding box center [972, 512] width 22 height 10
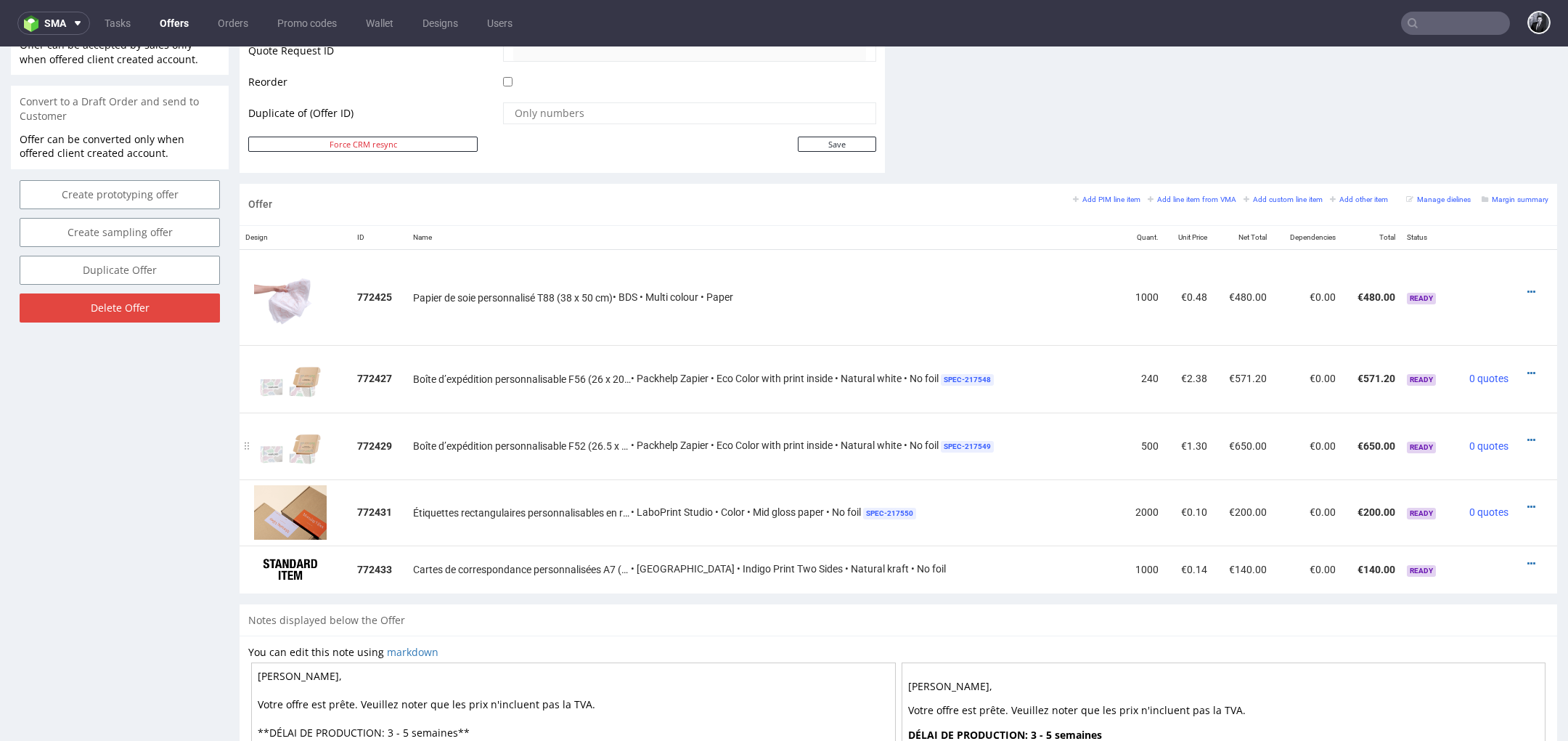
scroll to position [693, 0]
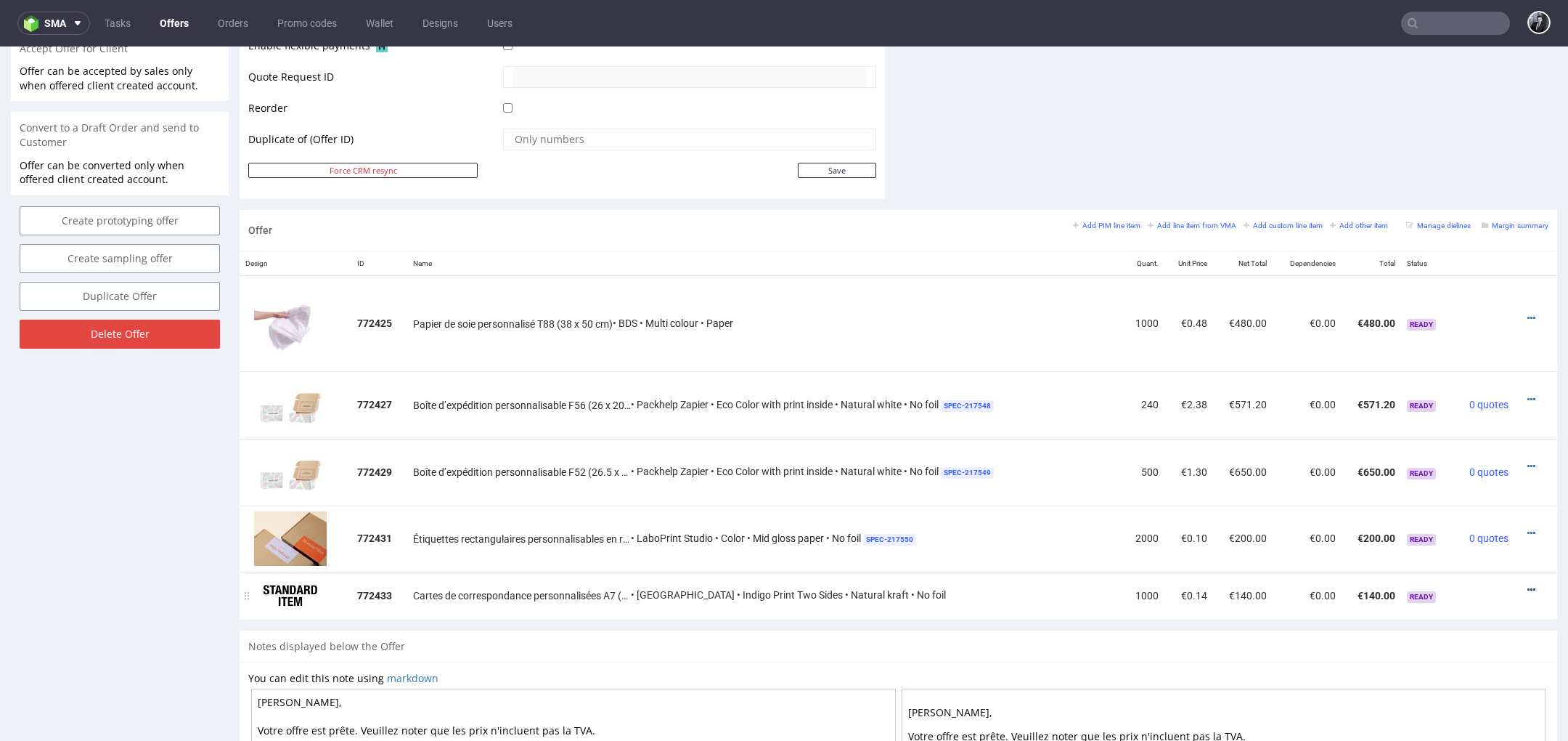
click at [1527, 591] on icon at bounding box center [1531, 590] width 8 height 10
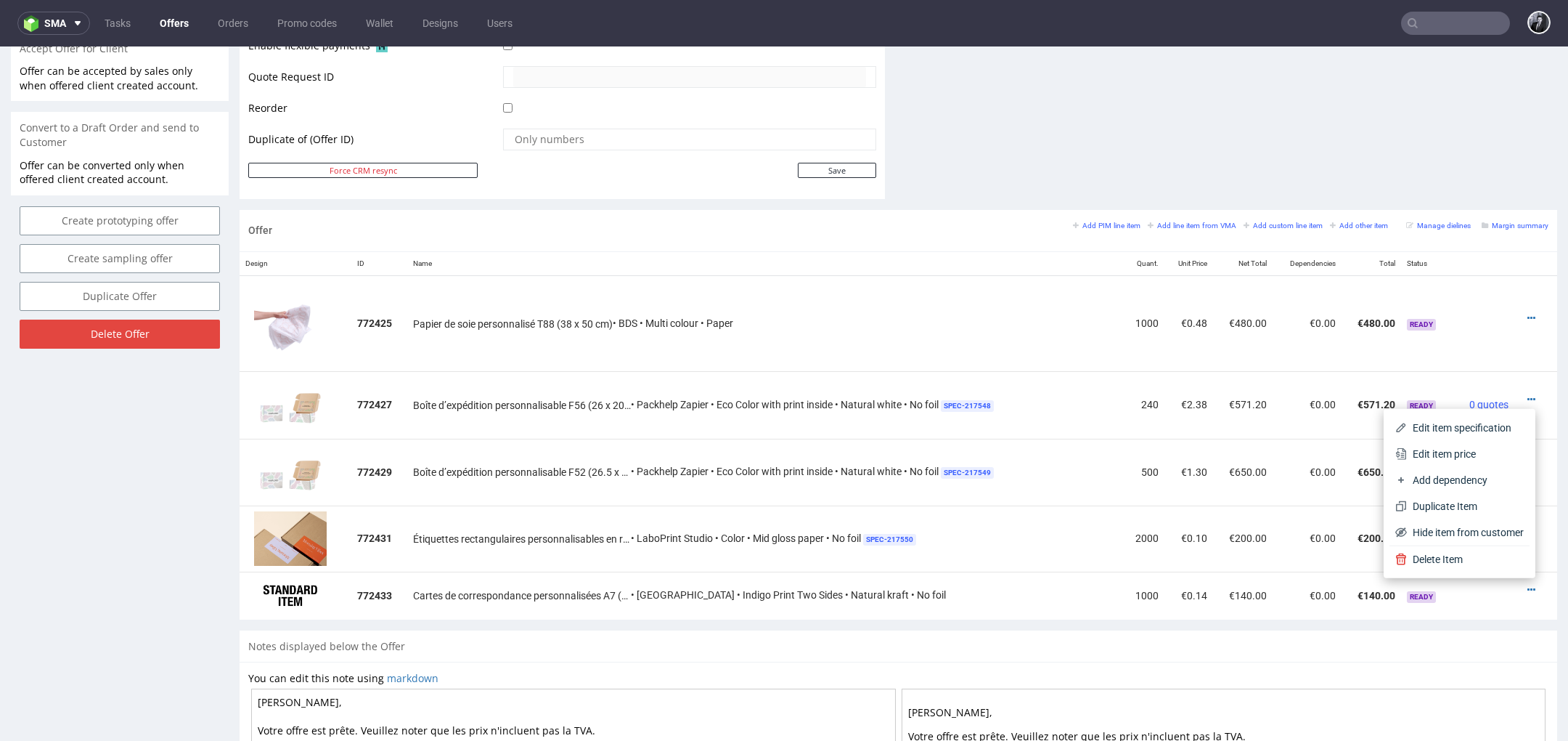
click at [1495, 654] on div "Notes displayed below the Offer" at bounding box center [898, 645] width 1317 height 32
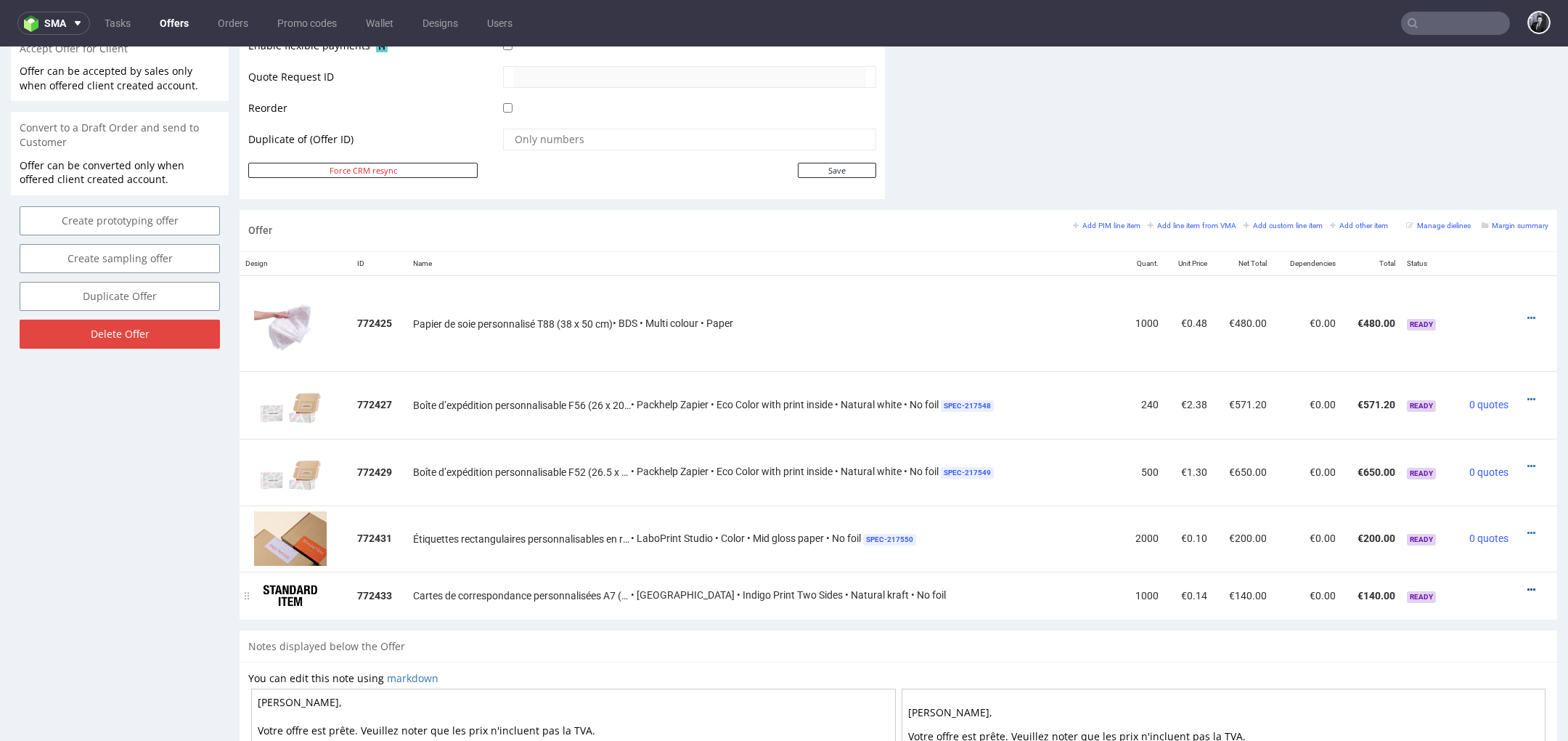
click at [1527, 586] on icon at bounding box center [1531, 590] width 8 height 10
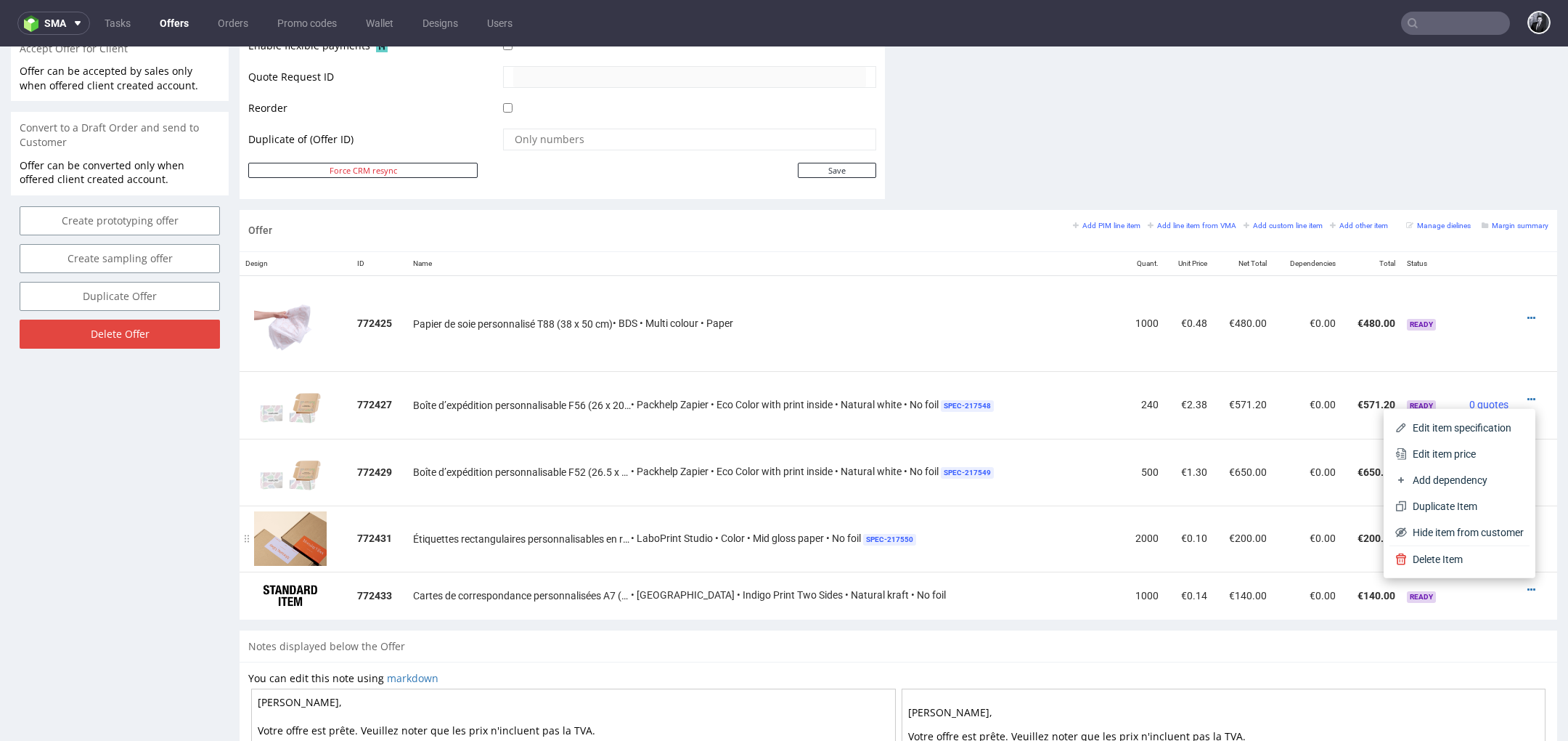
click at [1084, 542] on div "Étiquettes rectangulaires personnalisables en rouleau SR7 (2.5 x 5 cm) • LaboPr…" at bounding box center [765, 539] width 704 height 15
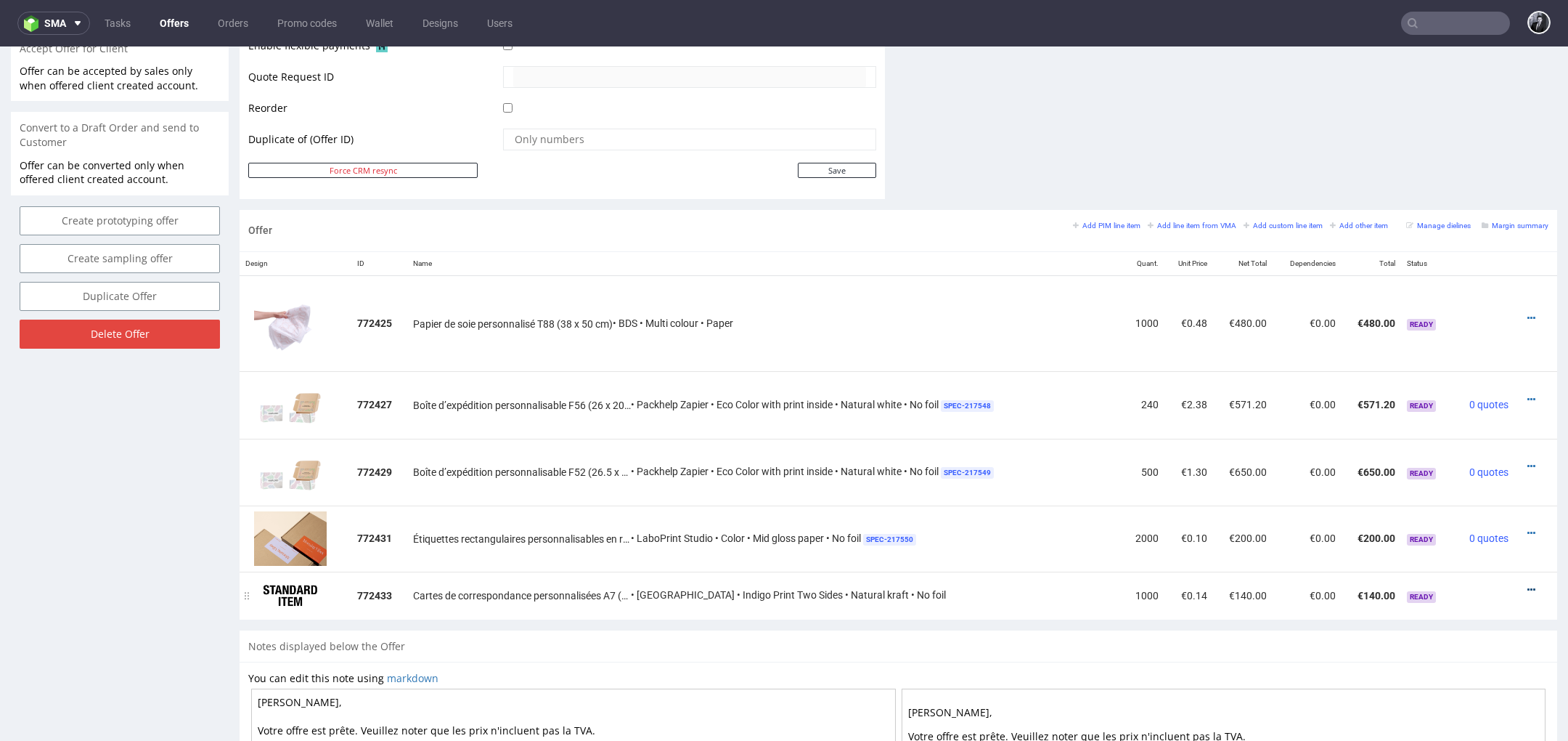
click at [1527, 590] on icon at bounding box center [1531, 590] width 8 height 10
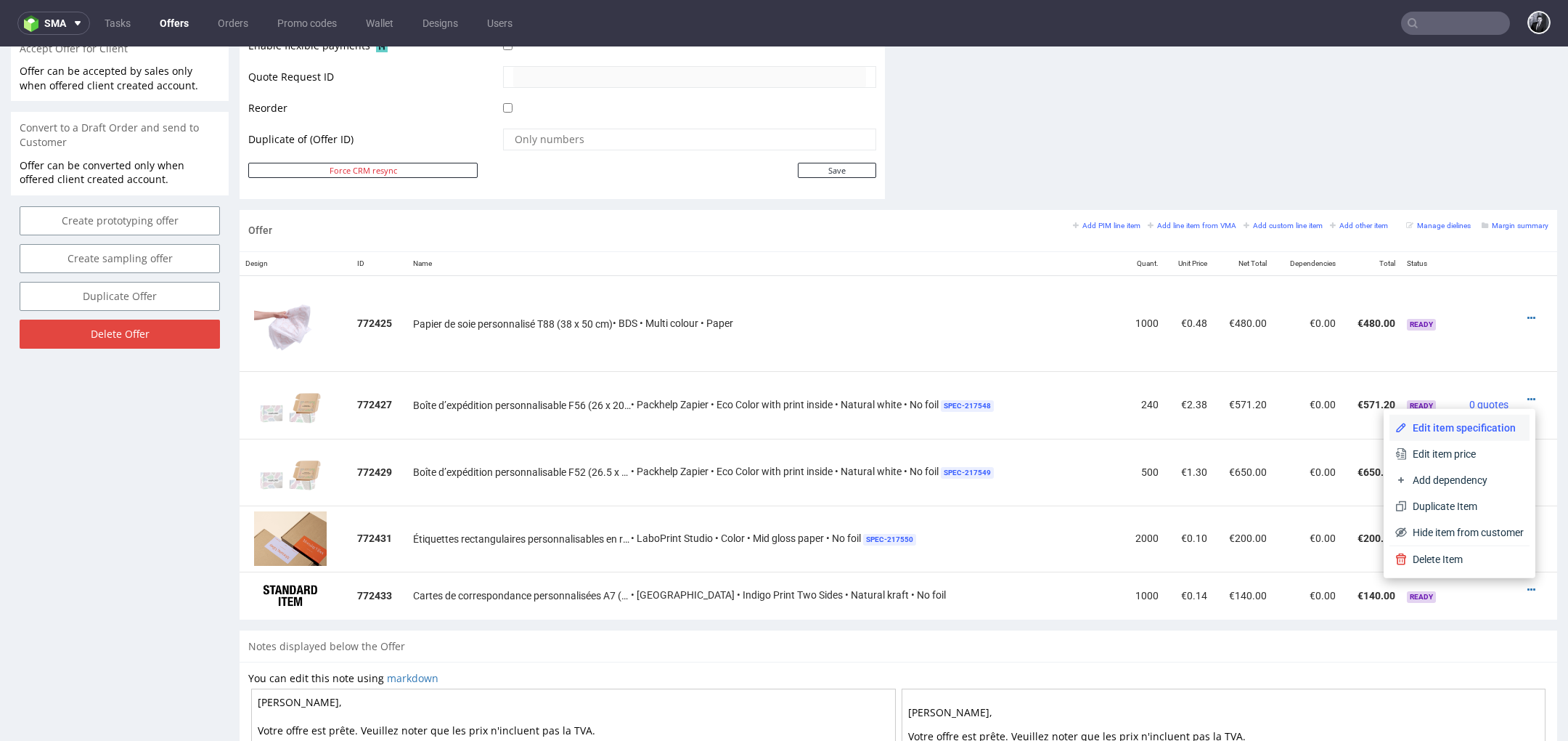
click at [1433, 430] on span "Edit item specification" at bounding box center [1465, 427] width 117 height 14
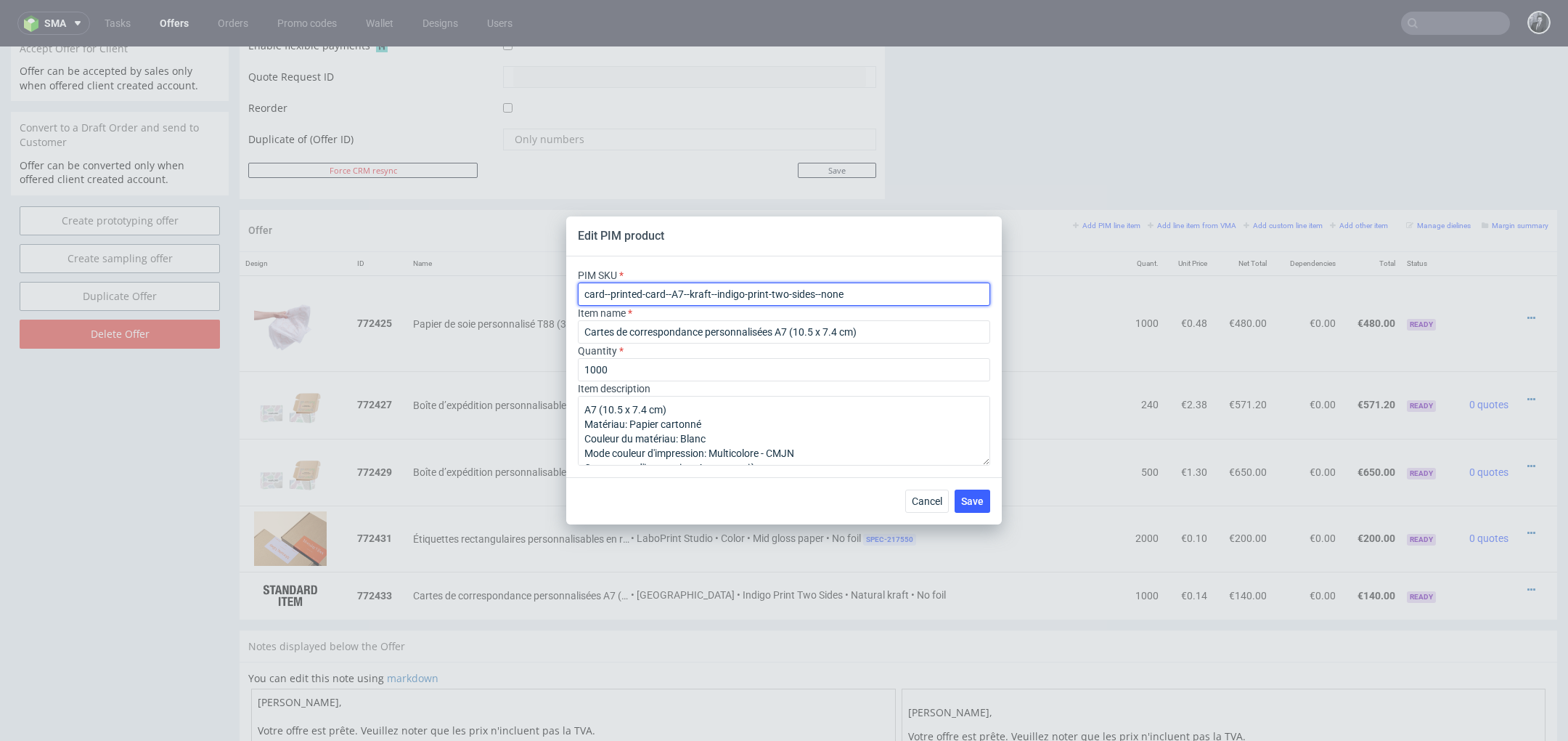
drag, startPoint x: 876, startPoint y: 298, endPoint x: 566, endPoint y: 294, distance: 310.0
click at [566, 294] on div "PIM SKU card--printed-card--A7--kraft--indigo-print-two-sides--none Item name C…" at bounding box center [783, 367] width 435 height 221
click at [929, 506] on span "Cancel" at bounding box center [927, 501] width 31 height 10
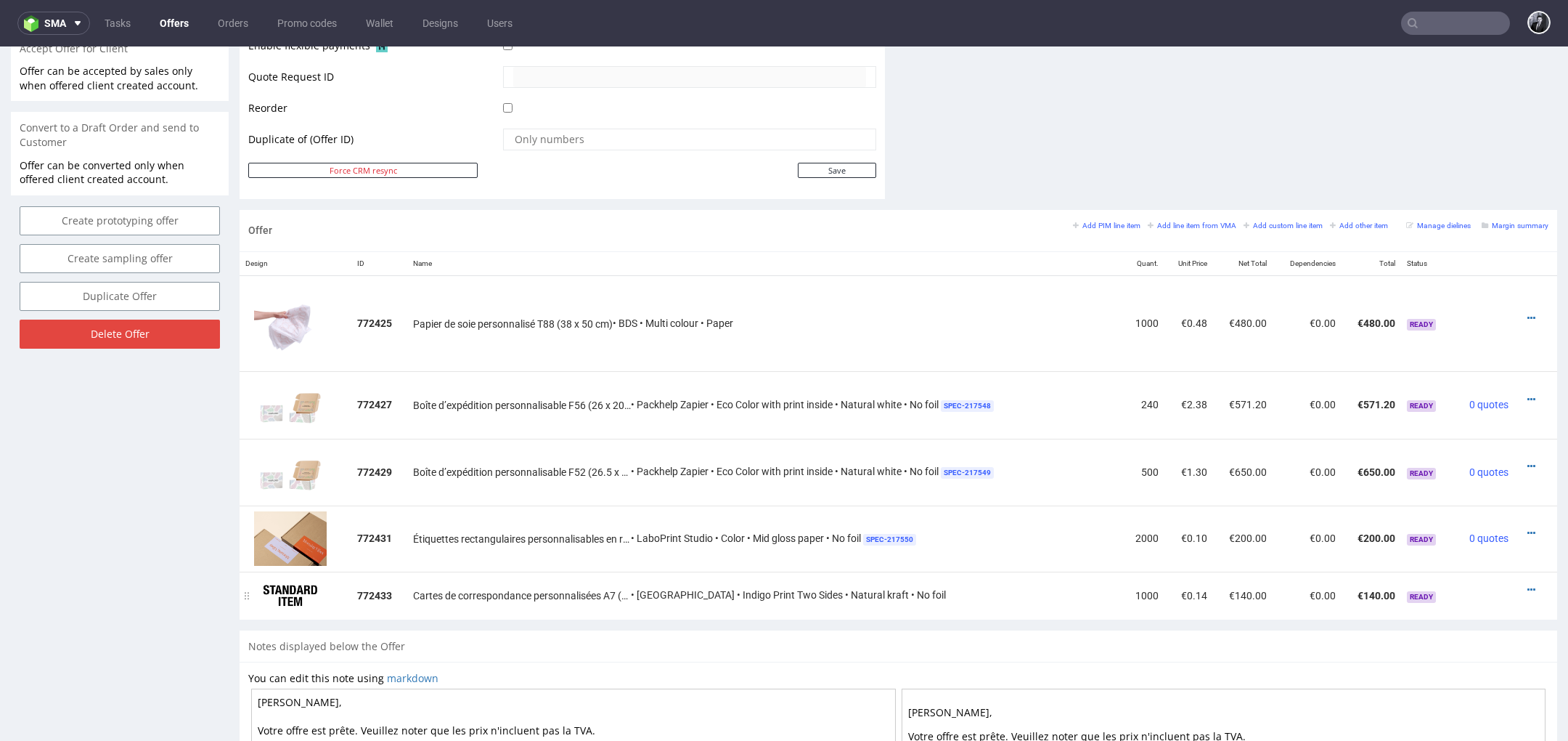
click at [1520, 586] on div at bounding box center [1531, 589] width 22 height 14
click at [1527, 585] on icon at bounding box center [1531, 590] width 8 height 10
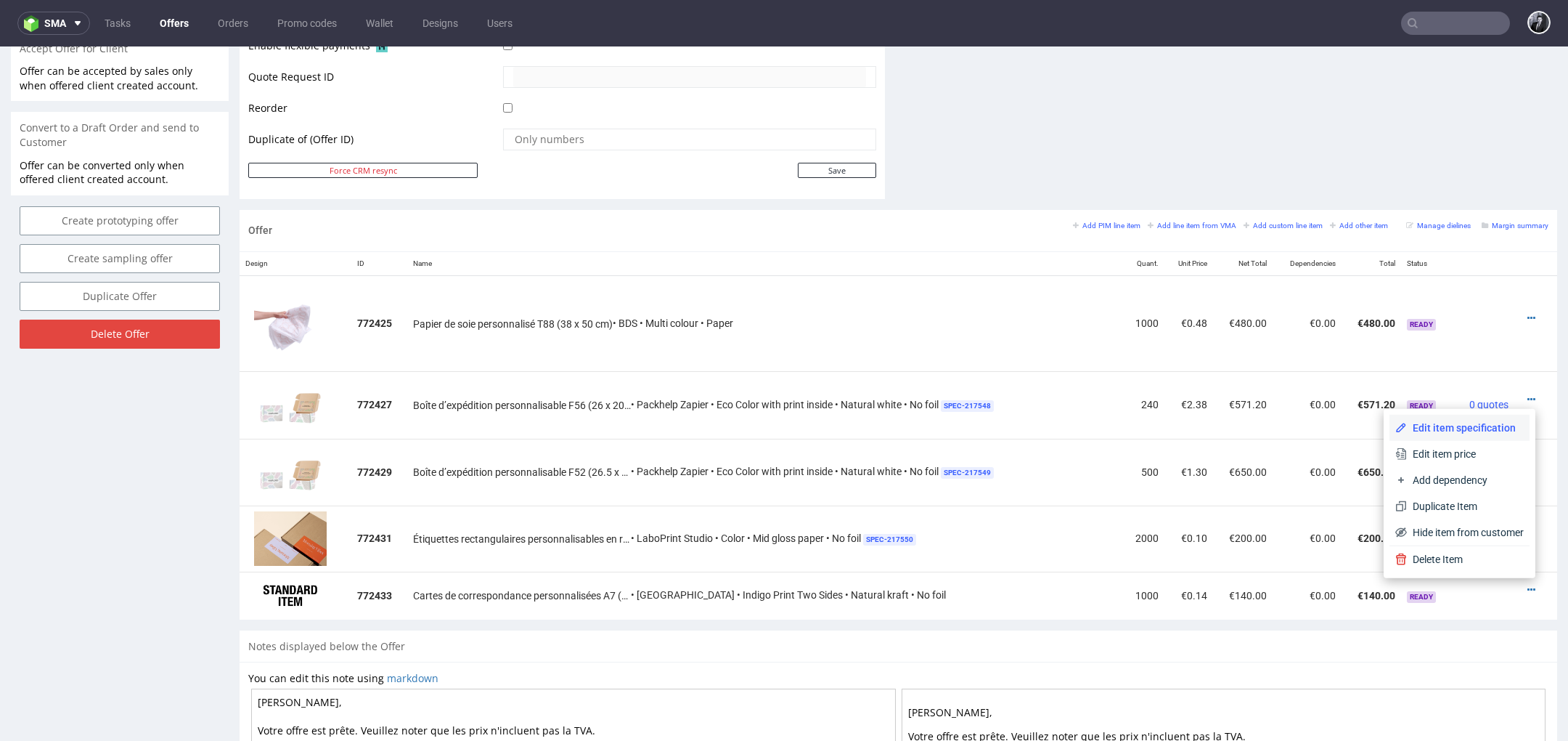
click at [1451, 431] on span "Edit item specification" at bounding box center [1465, 427] width 117 height 14
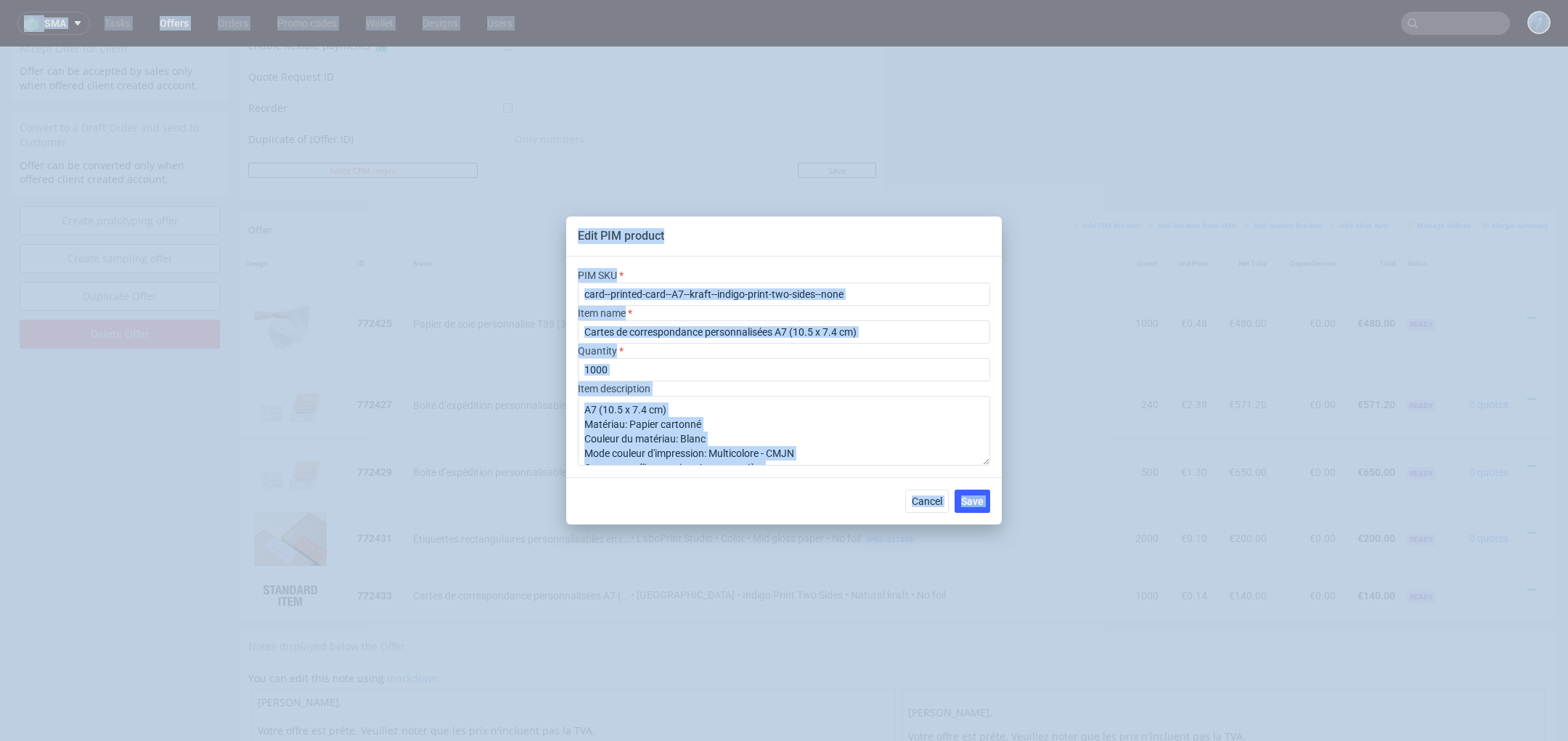
click at [1451, 431] on div "Edit PIM product PIM SKU card--printed-card--A7--kraft--indigo-print-two-sides-…" at bounding box center [784, 370] width 1568 height 741
click at [935, 497] on span "Cancel" at bounding box center [927, 501] width 31 height 10
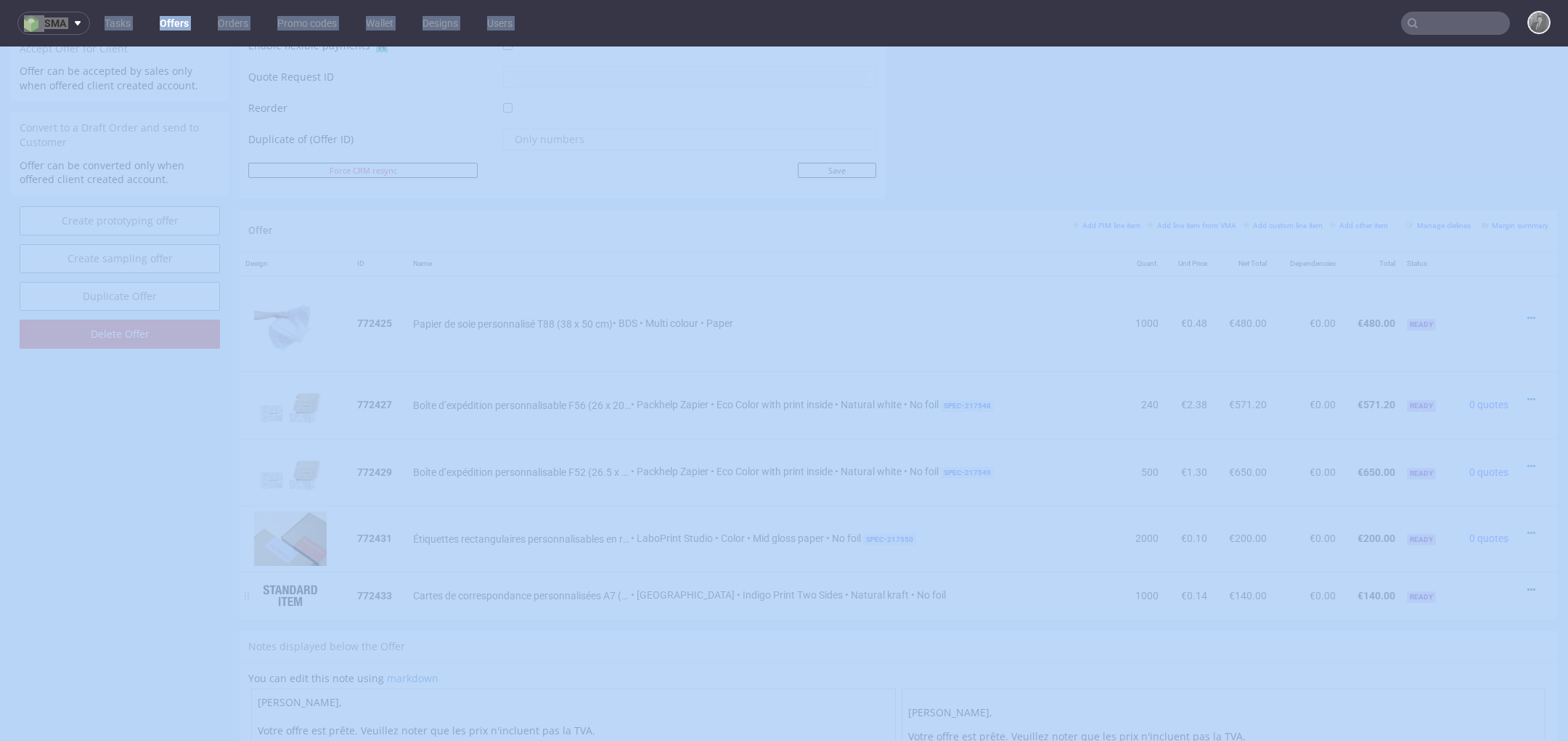
click at [1527, 585] on icon at bounding box center [1531, 590] width 8 height 10
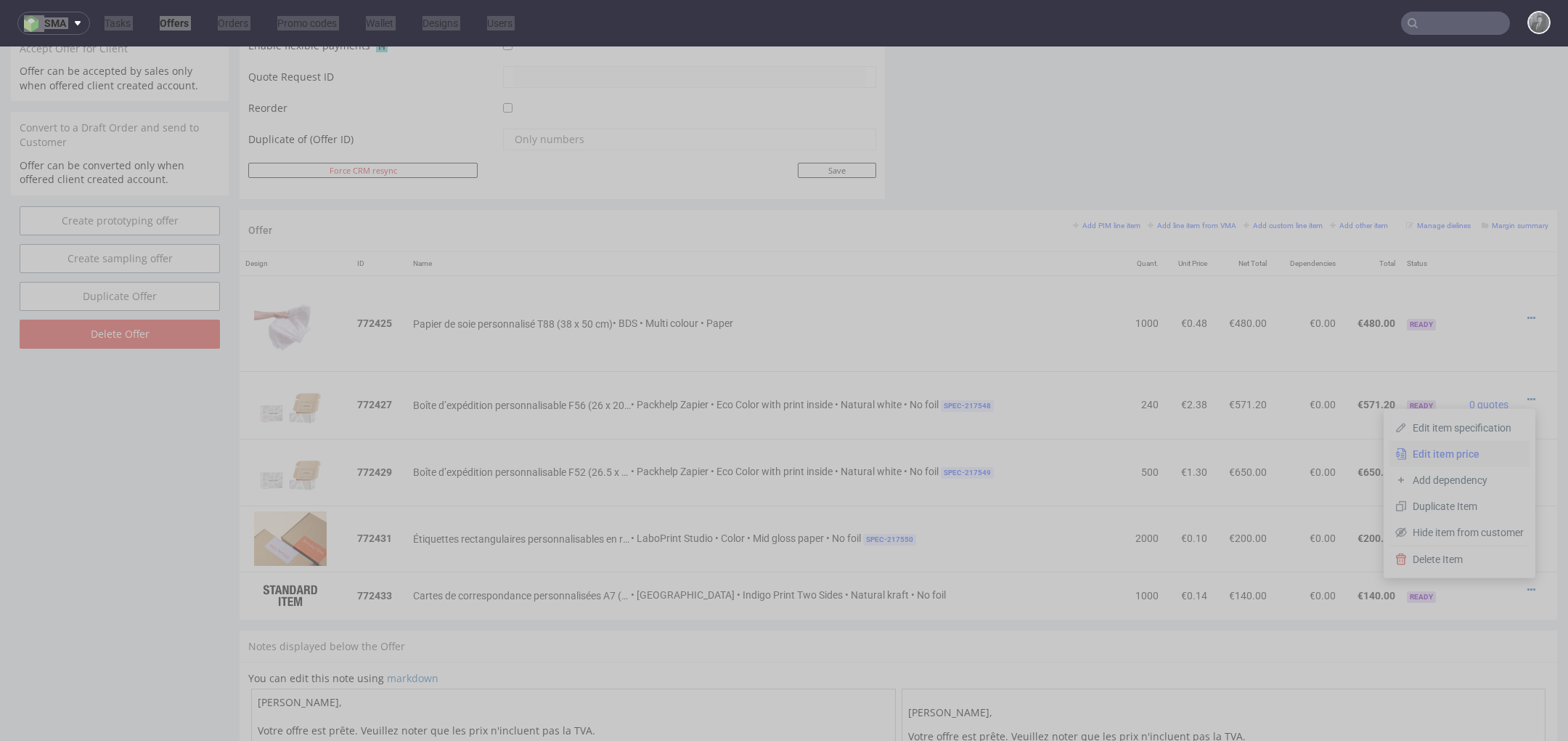
click at [1446, 449] on span "Edit item price" at bounding box center [1465, 454] width 117 height 14
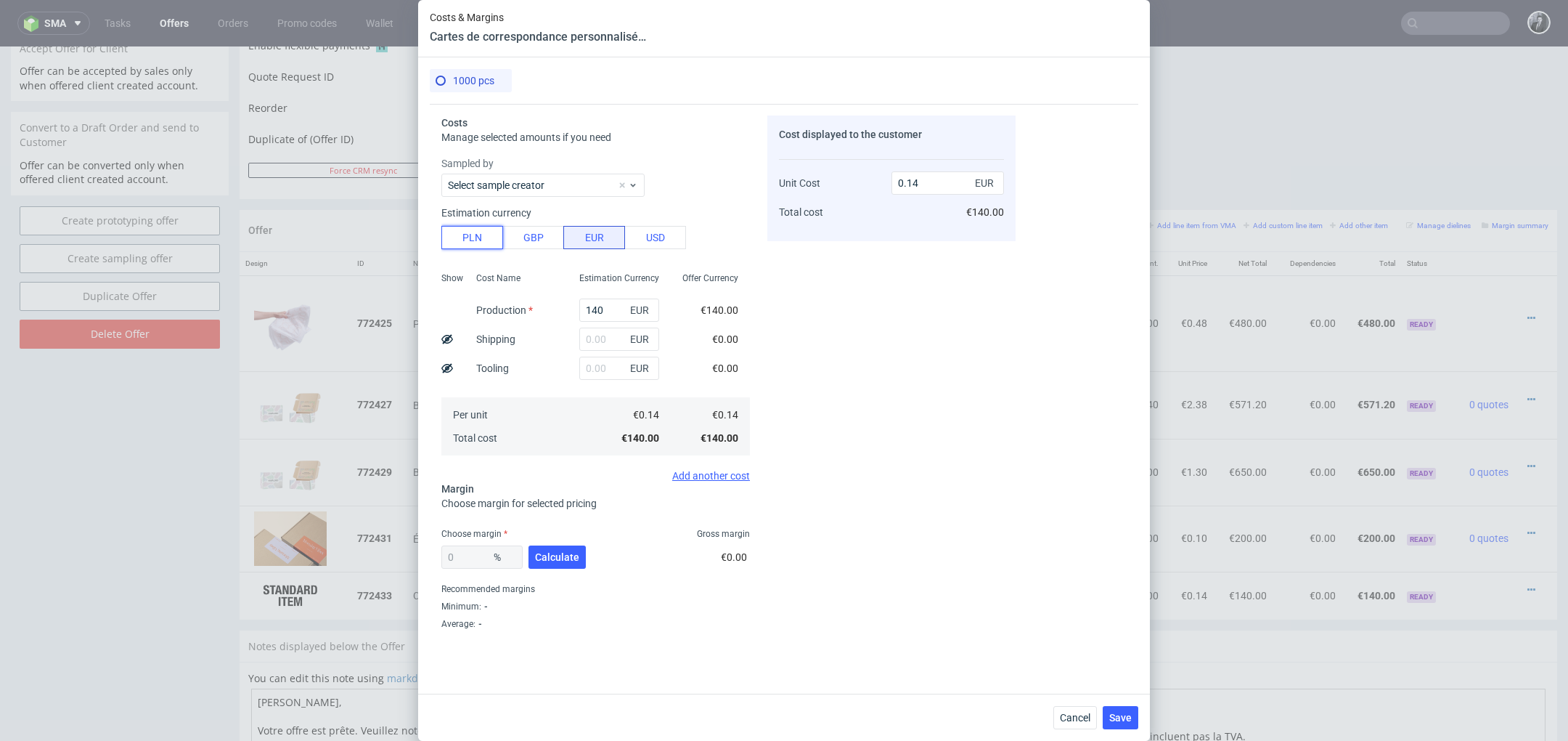
click at [465, 239] on button "PLN" at bounding box center [472, 237] width 61 height 23
type input "0.03"
click at [608, 307] on input "140" at bounding box center [620, 310] width 80 height 23
drag, startPoint x: 608, startPoint y: 307, endPoint x: 568, endPoint y: 307, distance: 40.0
click at [568, 307] on div "140 PLN" at bounding box center [619, 310] width 103 height 29
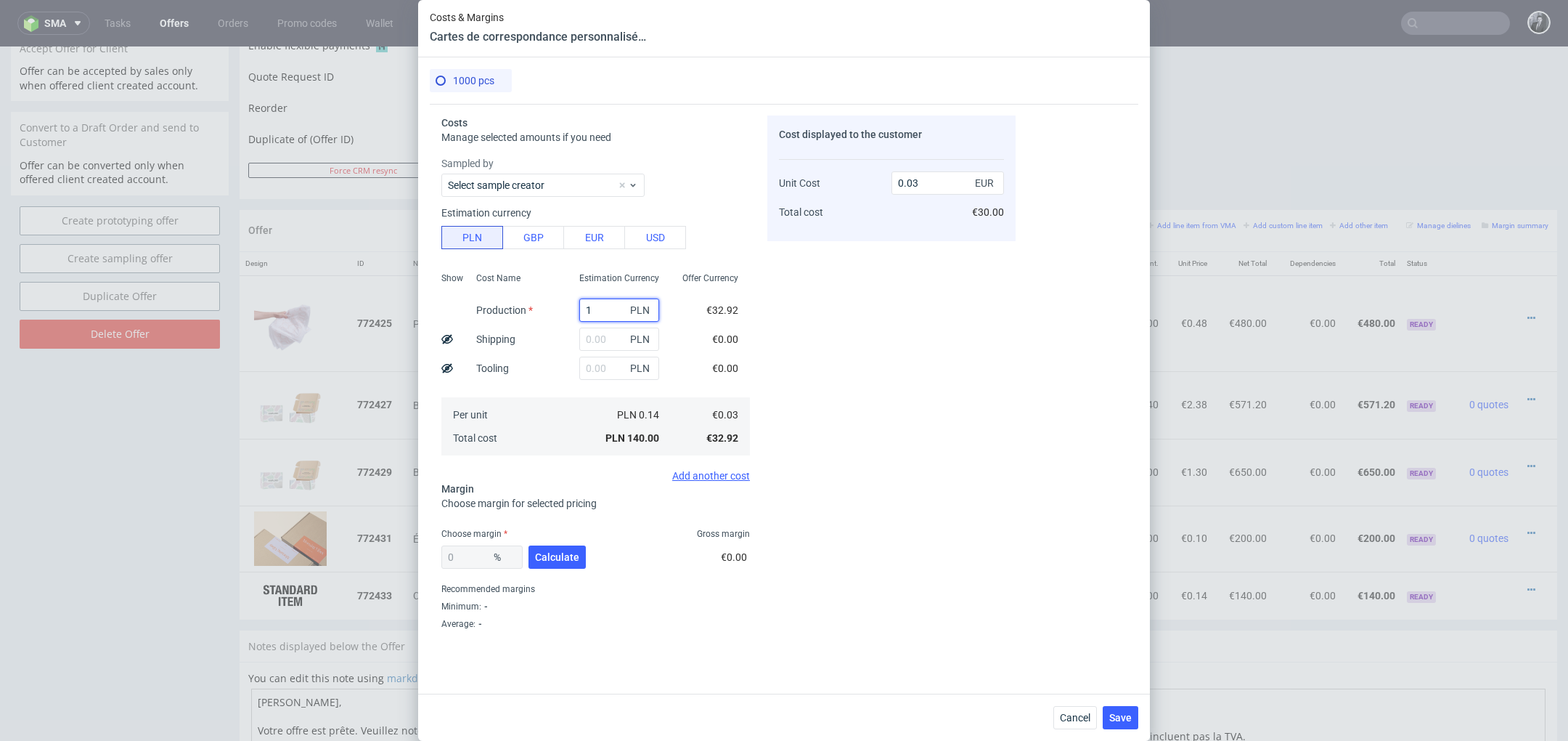
type input "17"
type input "0"
type input "170"
type input "0.04"
type input "170"
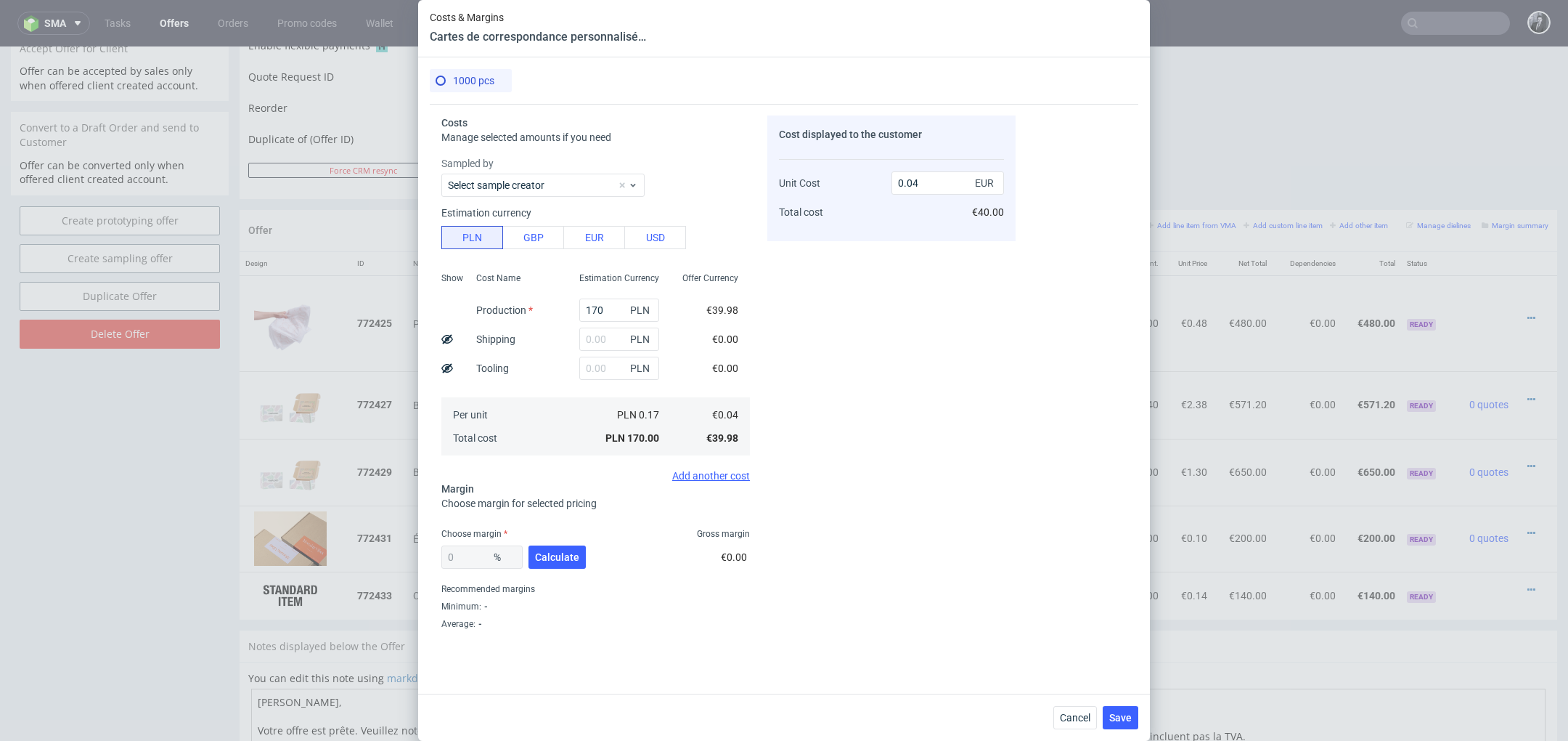
click at [845, 295] on div "Cost displayed to the customer Unit Cost Total cost 0.04 EUR €40.00" at bounding box center [891, 375] width 248 height 520
click at [624, 332] on input "text" at bounding box center [620, 339] width 80 height 23
type input "60"
type input "0.05"
type input "60"
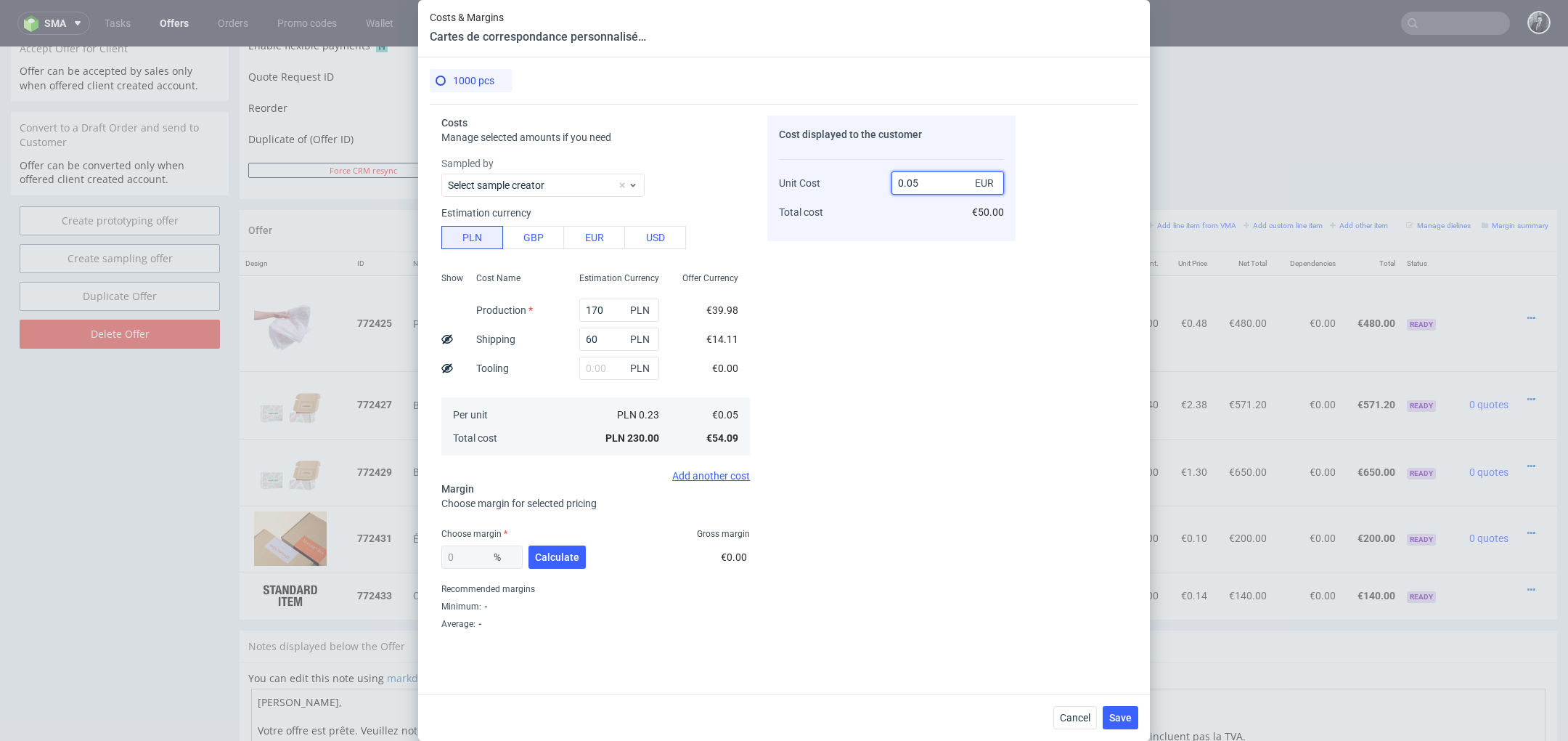
click at [932, 187] on input "0.05" at bounding box center [948, 182] width 112 height 23
type input "0.11"
type input "54.54545454545454"
type input "0.11"
click at [787, 385] on div "Cost displayed to the customer Unit Cost Total cost 0.11 EUR €110.00" at bounding box center [891, 375] width 248 height 520
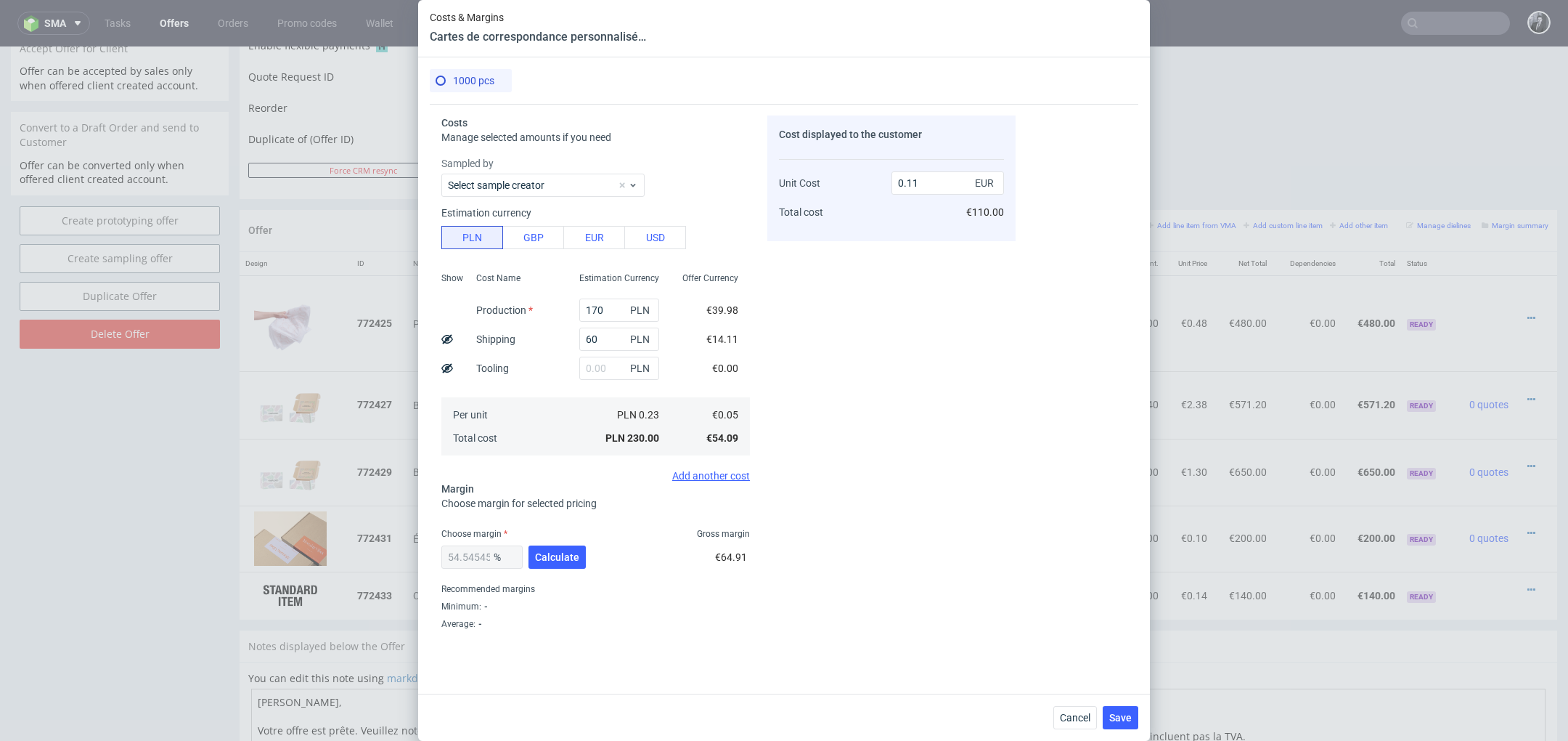
scroll to position [11, 0]
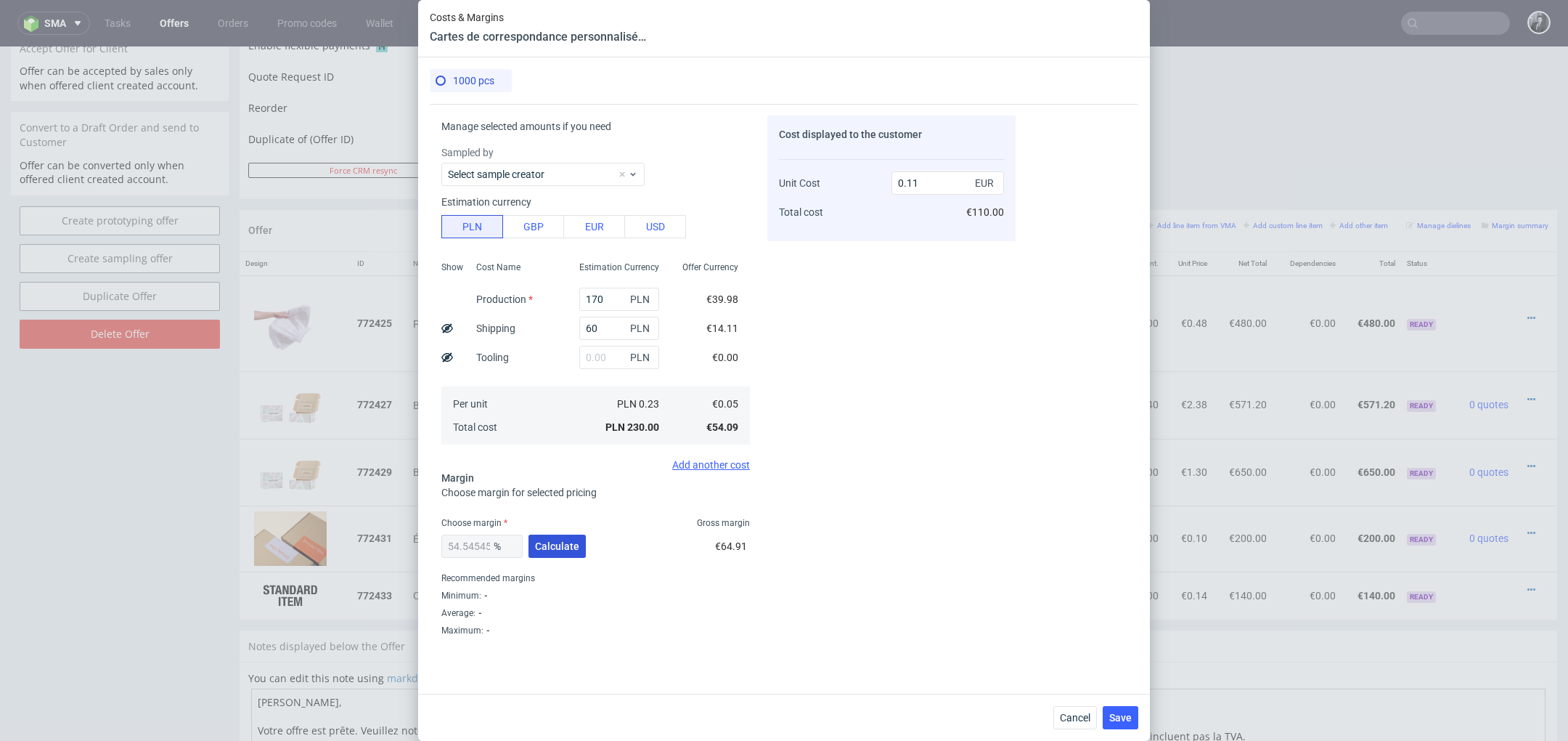
click at [556, 552] on button "Calculate" at bounding box center [556, 546] width 57 height 23
click at [1113, 714] on span "Save" at bounding box center [1121, 718] width 22 height 10
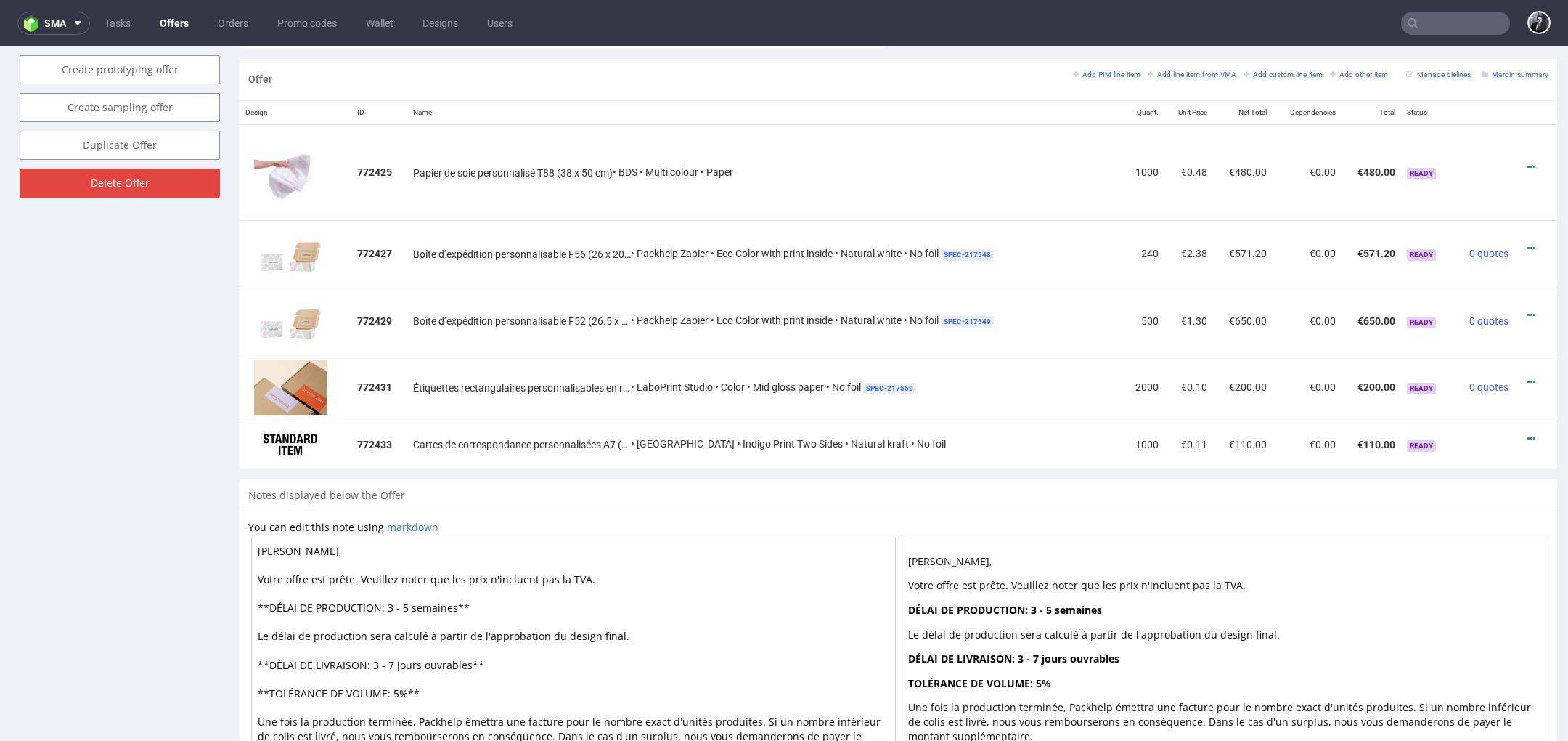
scroll to position [808, 0]
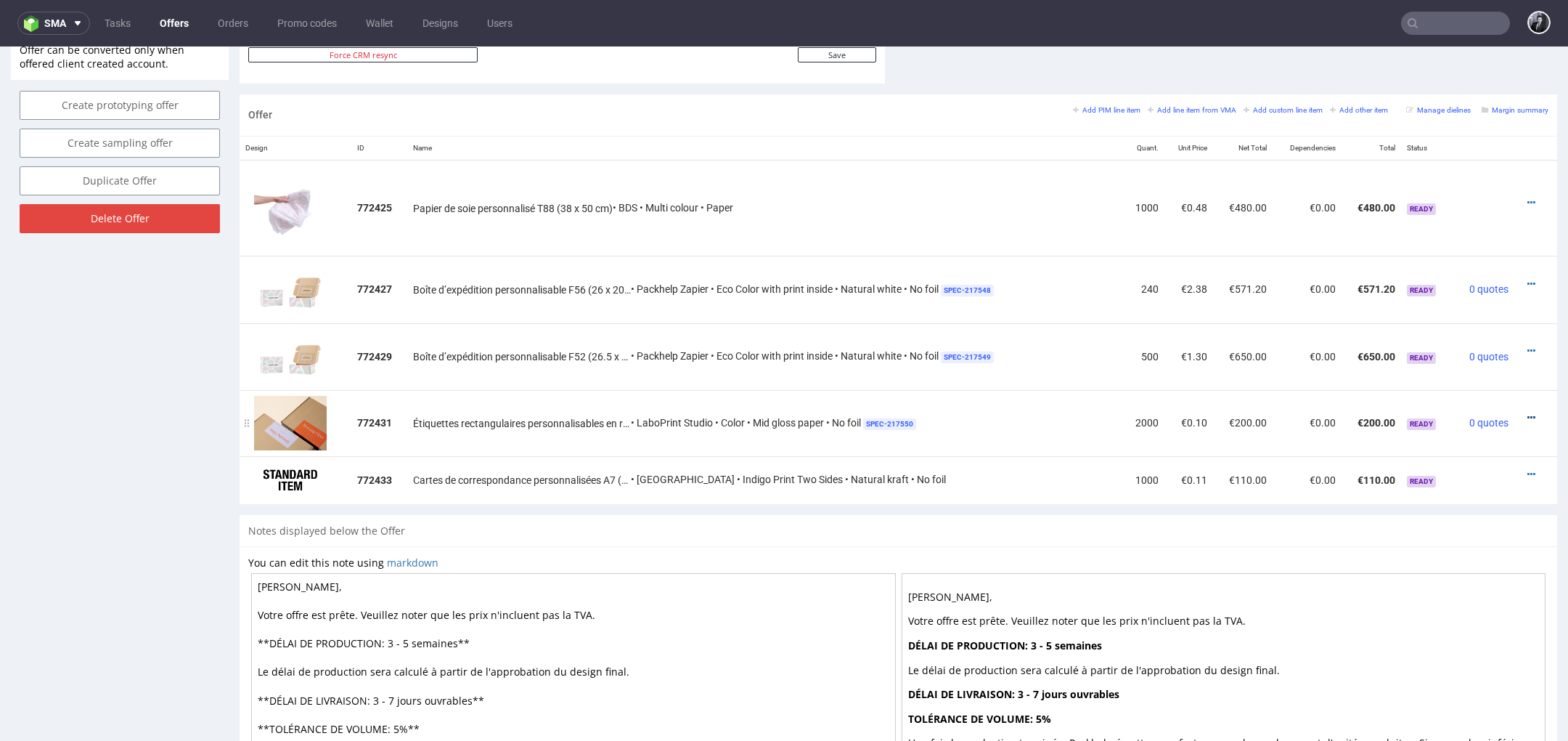
click at [1527, 413] on icon at bounding box center [1531, 418] width 8 height 10
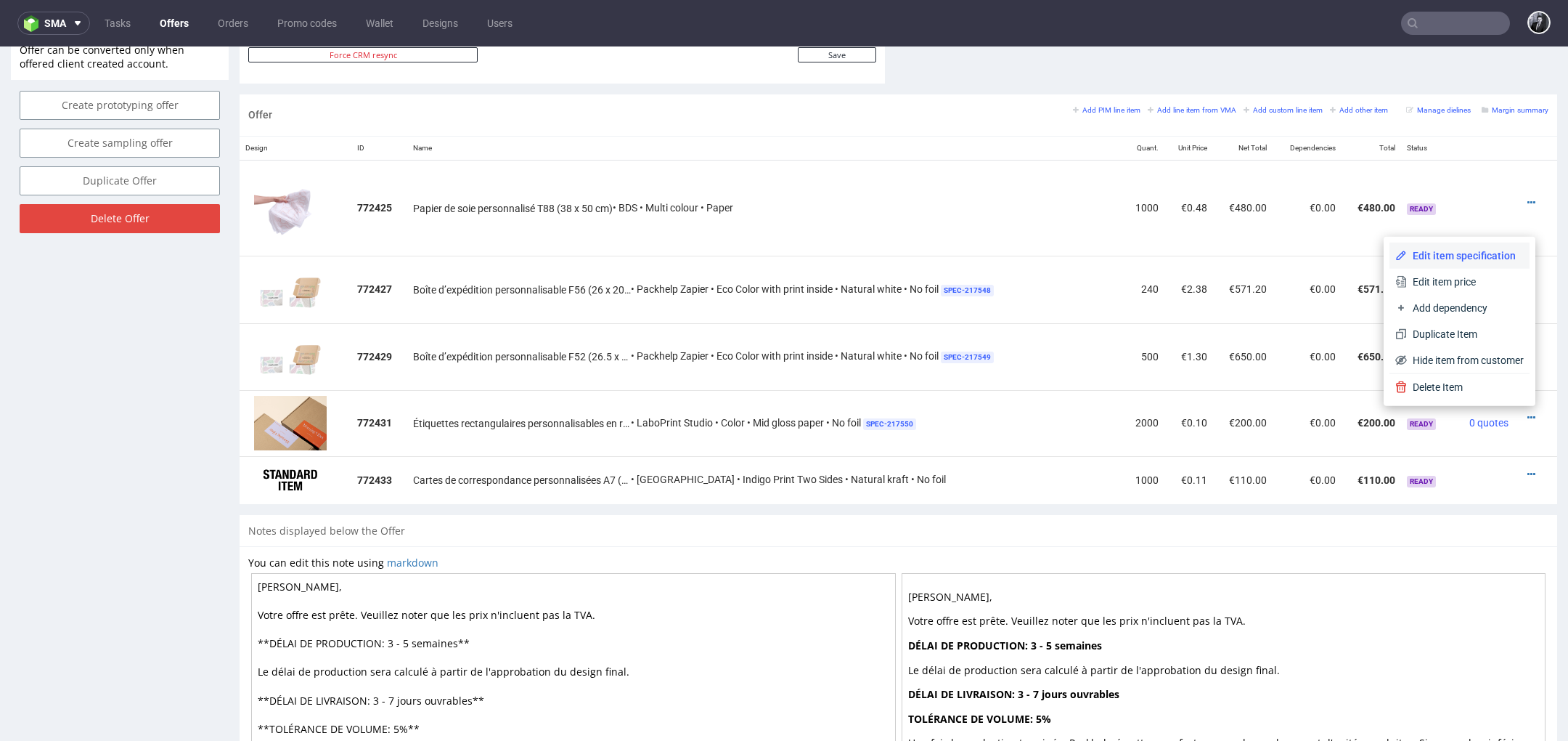
click at [1448, 263] on span "Edit item specification" at bounding box center [1465, 255] width 117 height 14
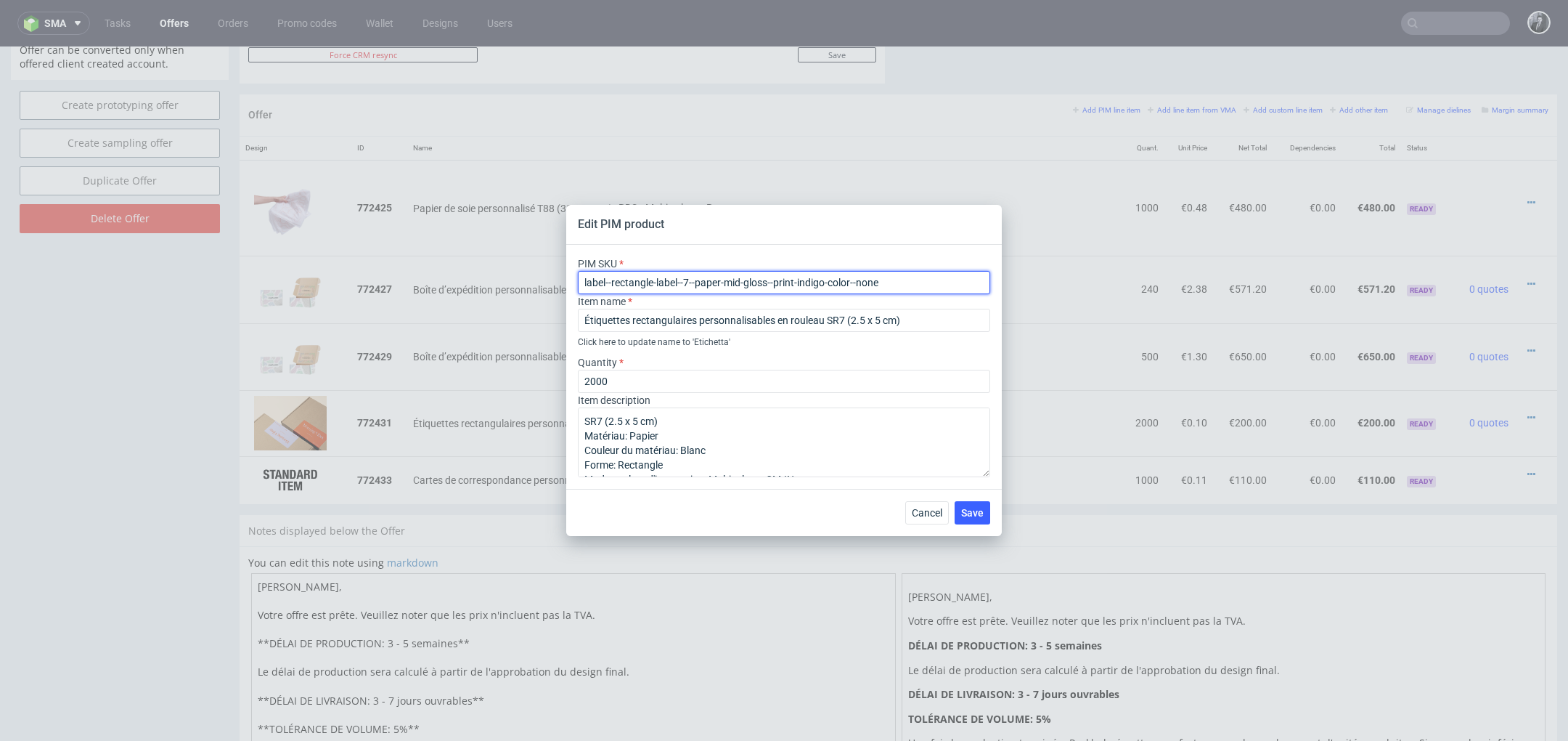
drag, startPoint x: 910, startPoint y: 287, endPoint x: 559, endPoint y: 271, distance: 351.4
click at [559, 271] on div "Edit PIM product PIM SKU label--rectangle-label--7--paper-mid-gloss--print-indi…" at bounding box center [784, 370] width 1568 height 741
click at [931, 515] on span "Cancel" at bounding box center [927, 512] width 31 height 10
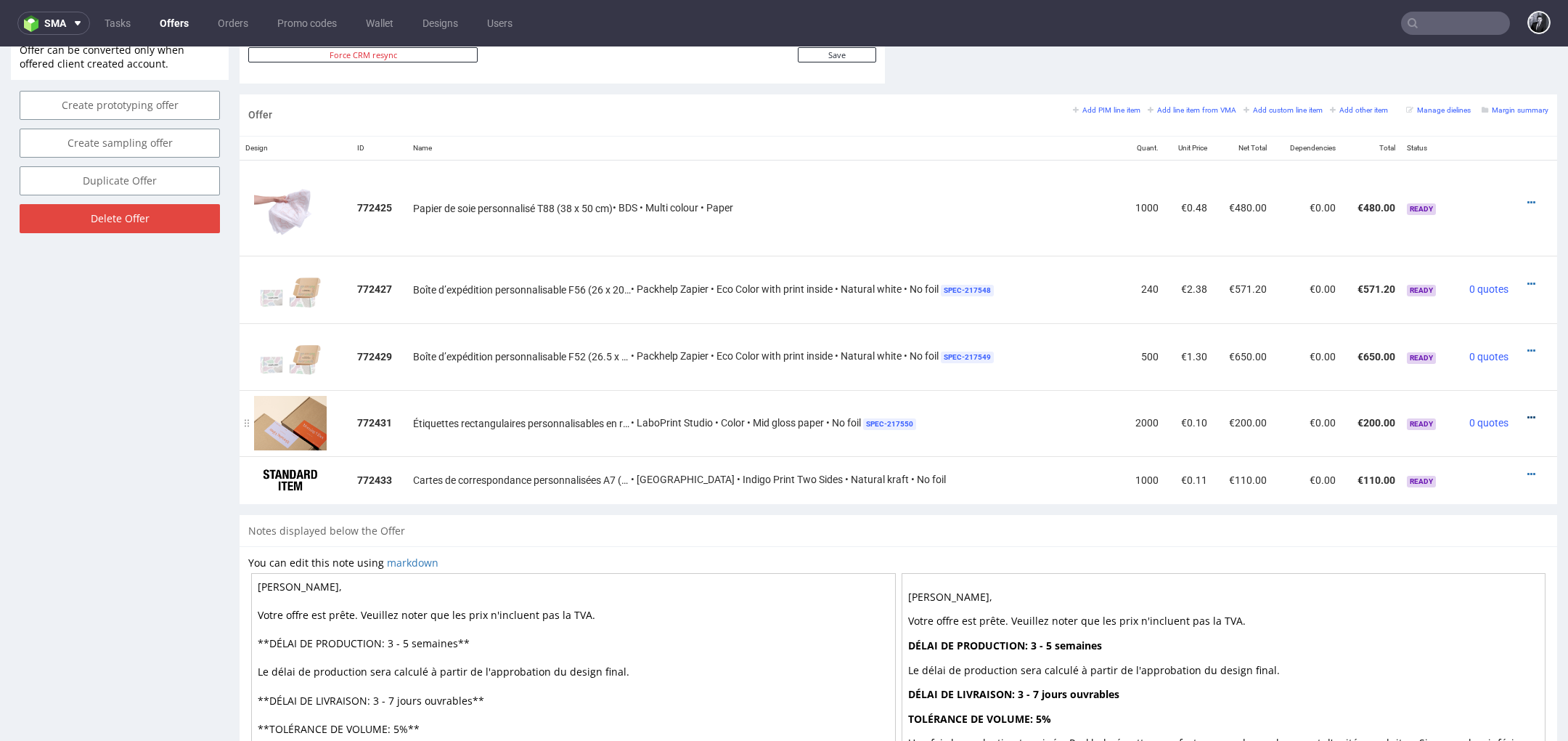
click at [1527, 414] on icon at bounding box center [1531, 418] width 8 height 10
click at [1454, 291] on li "Edit item price" at bounding box center [1459, 281] width 140 height 26
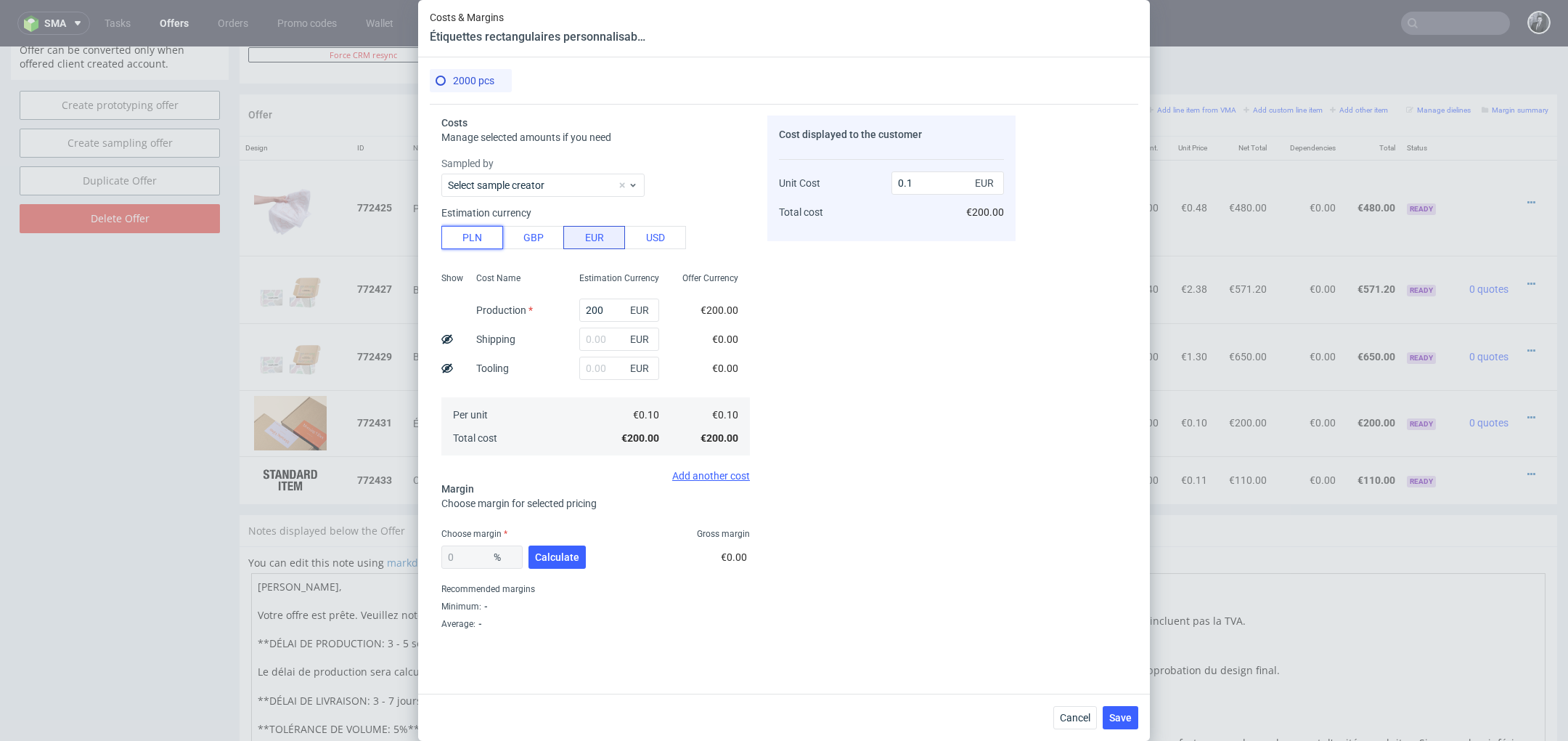
click at [470, 230] on button "PLN" at bounding box center [472, 237] width 61 height 23
type input "0.02"
drag, startPoint x: 613, startPoint y: 301, endPoint x: 602, endPoint y: 301, distance: 11.0
click at [602, 301] on input "200" at bounding box center [620, 310] width 80 height 23
drag, startPoint x: 616, startPoint y: 306, endPoint x: 546, endPoint y: 306, distance: 70.0
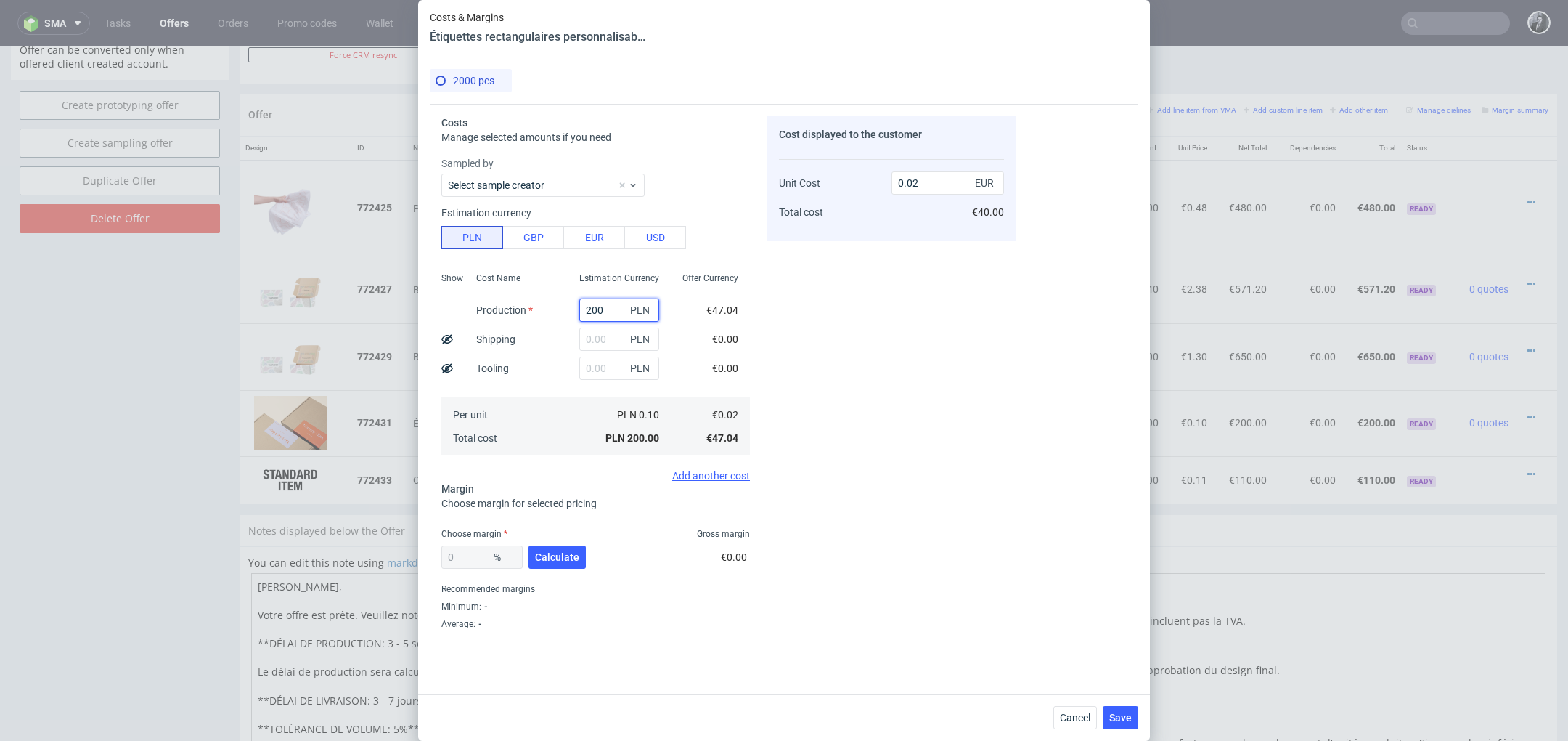
click at [546, 306] on div "Show Cost Name Production Shipping Tooling Per unit Total cost Estimation Curre…" at bounding box center [596, 362] width 308 height 192
type input "32"
type input "0"
type input "320"
type input "0.04"
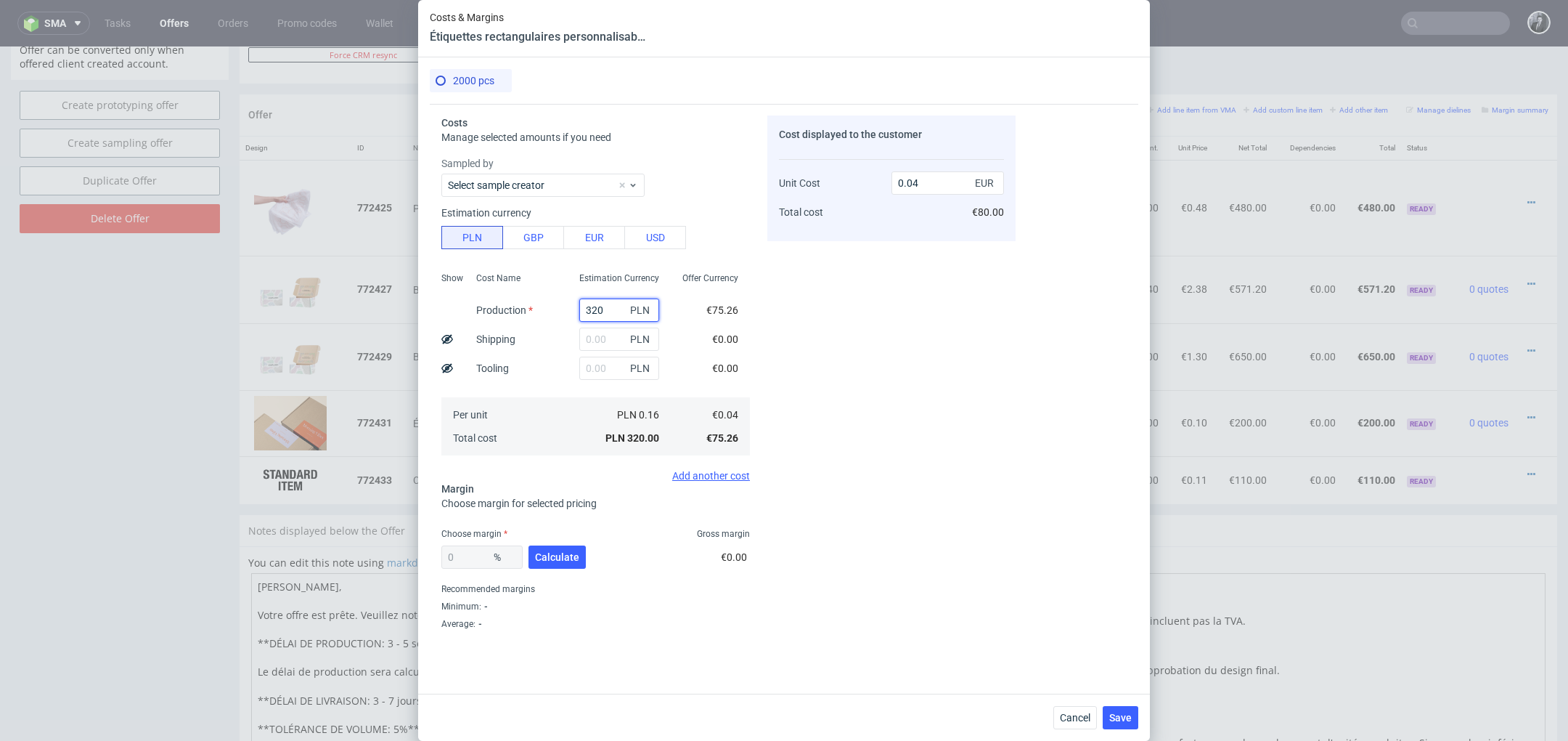
type input "320"
click at [977, 337] on div "Cost displayed to the customer Unit Cost Total cost 0.04 EUR €80.00" at bounding box center [891, 375] width 248 height 520
click at [608, 339] on input "text" at bounding box center [620, 339] width 80 height 23
type input "60"
type input "0.05"
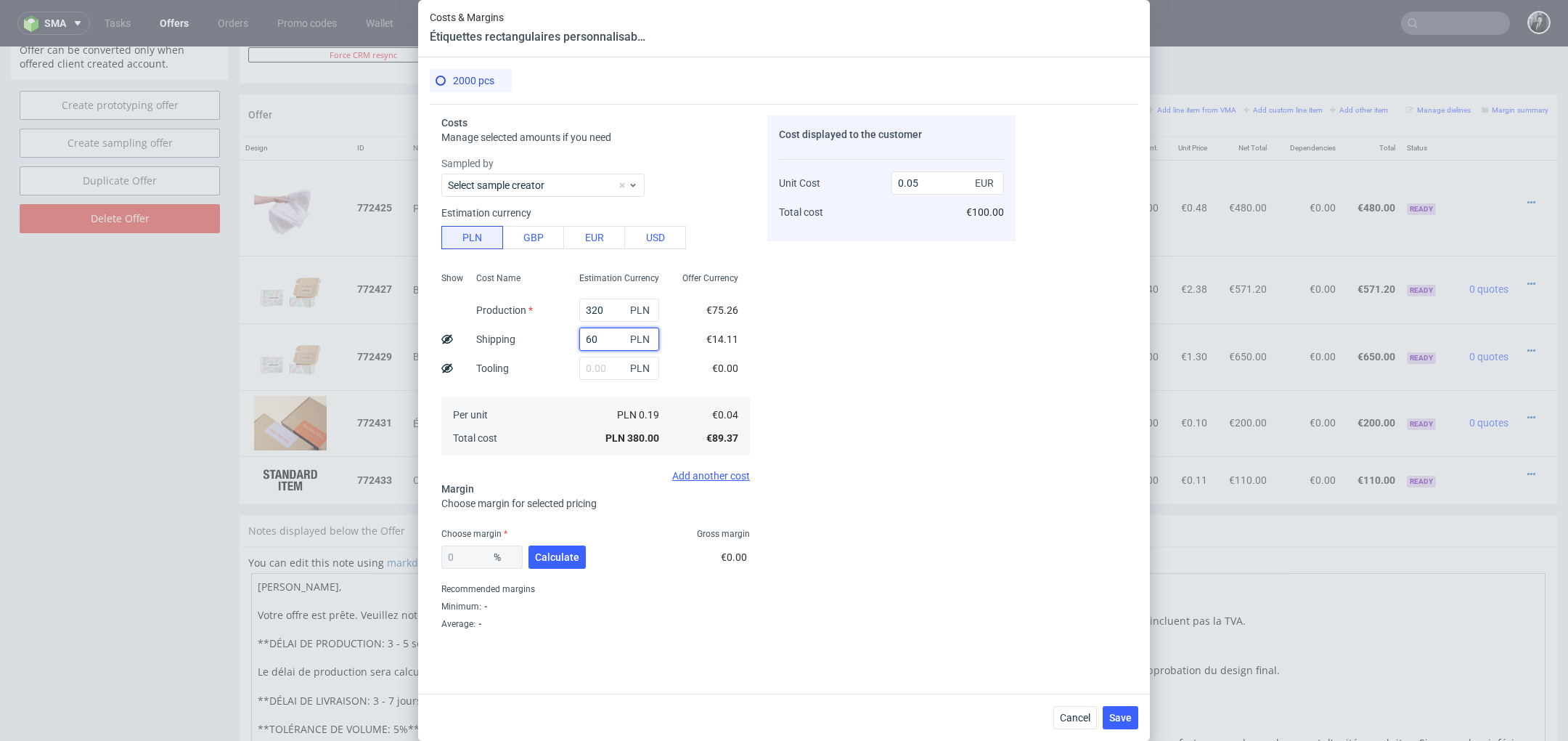
type input "60"
click at [785, 404] on div "Cost displayed to the customer Unit Cost Total cost 0.05 EUR €100.00" at bounding box center [891, 375] width 248 height 520
click at [557, 555] on span "Calculate" at bounding box center [557, 557] width 44 height 10
type input "55.45"
type input "0.1"
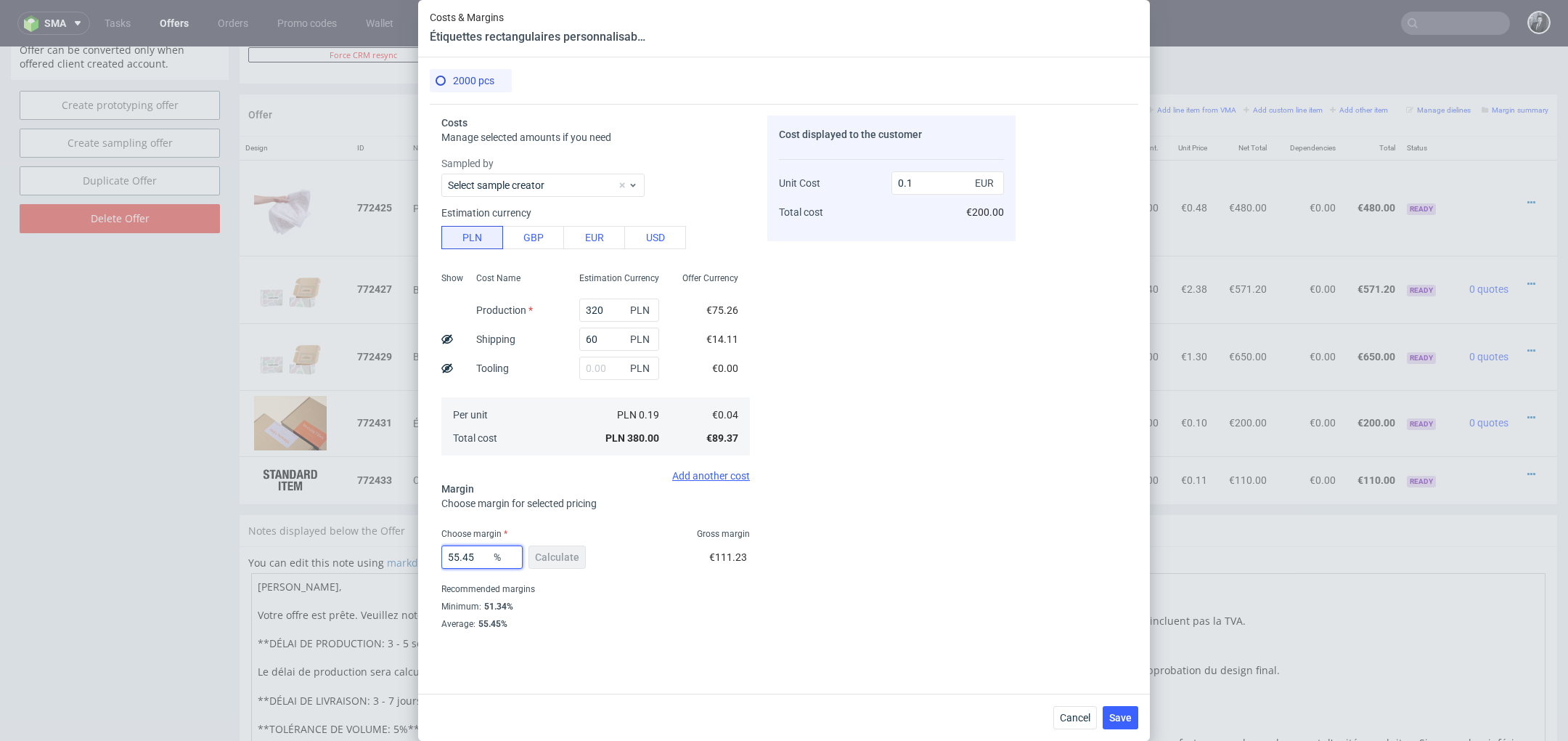
click at [476, 558] on input "55.45" at bounding box center [481, 557] width 81 height 23
type input "50"
type input "0.09"
type input "50"
click at [621, 611] on span "Select approver" at bounding box center [591, 609] width 285 height 14
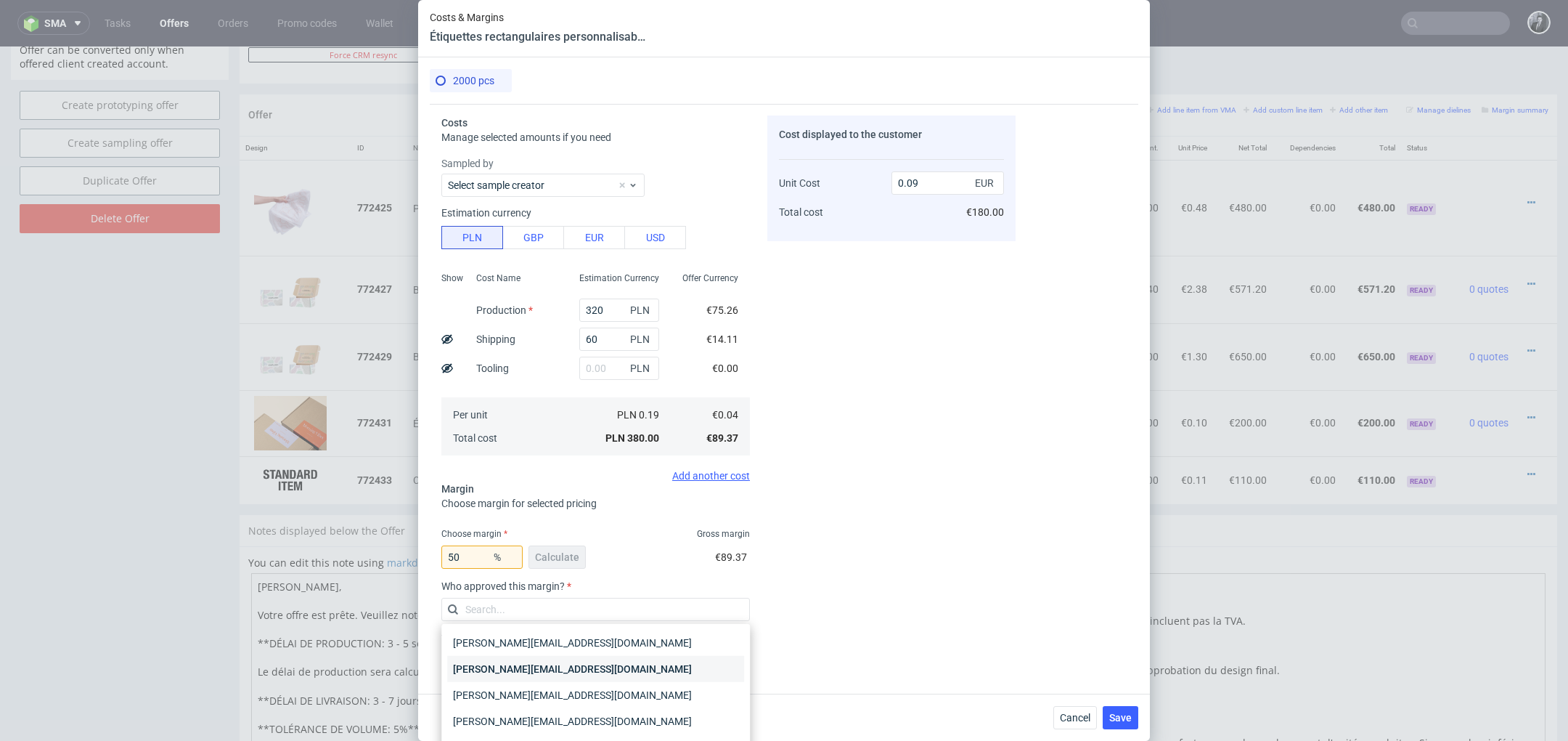
click at [624, 669] on div "[PERSON_NAME][EMAIL_ADDRESS][PERSON_NAME][DOMAIN_NAME]" at bounding box center [596, 669] width 297 height 26
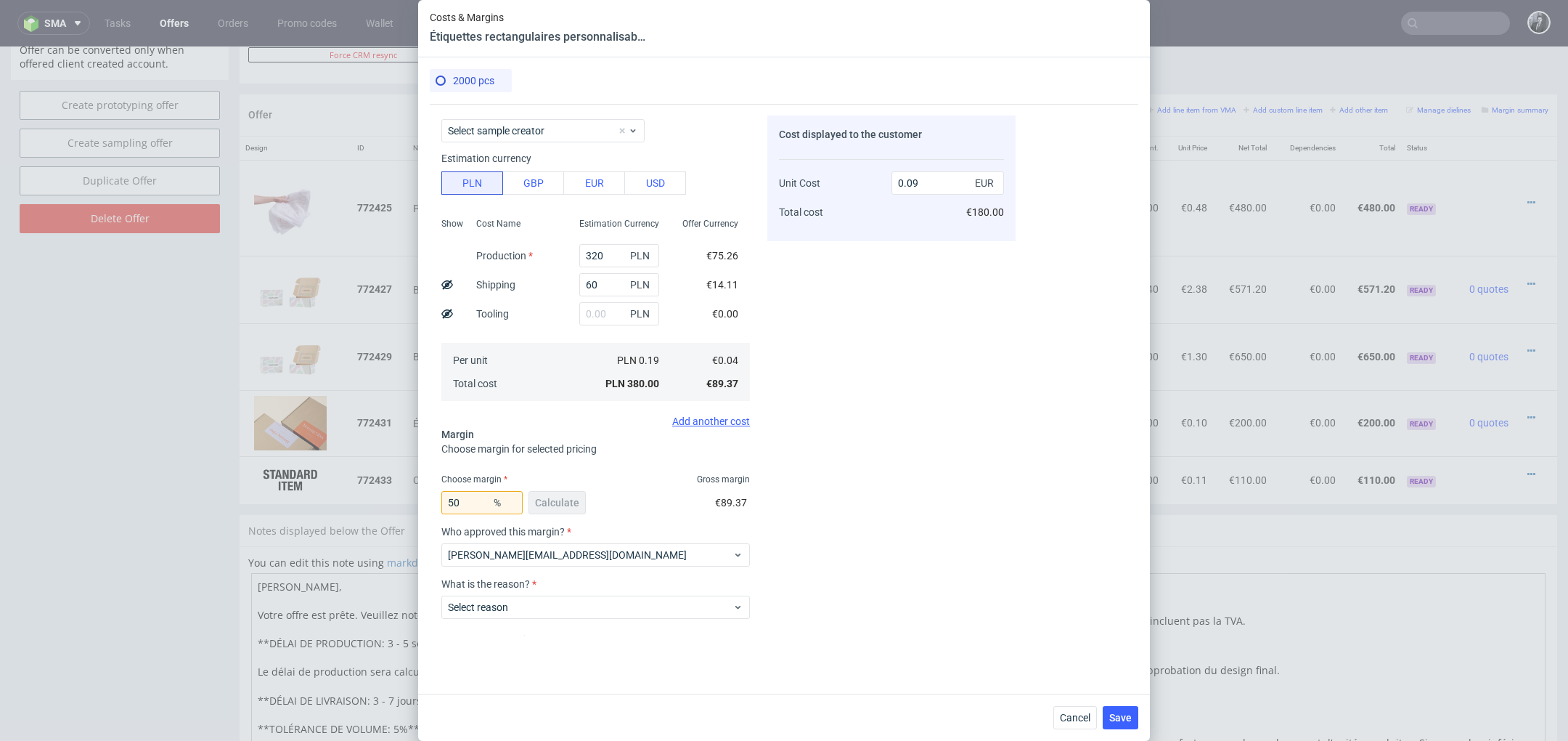
scroll to position [66, 0]
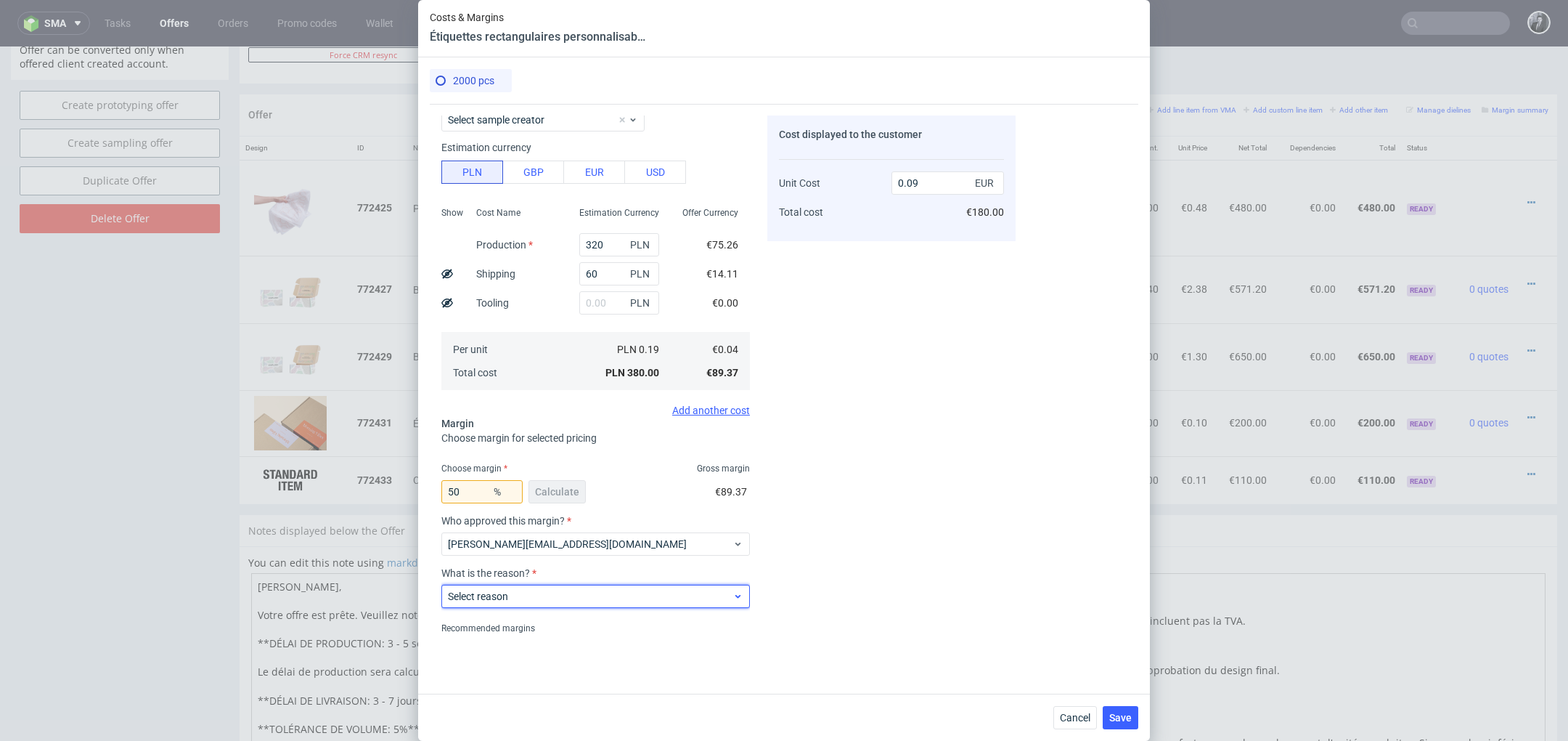
click at [649, 594] on span "Select reason" at bounding box center [591, 596] width 285 height 14
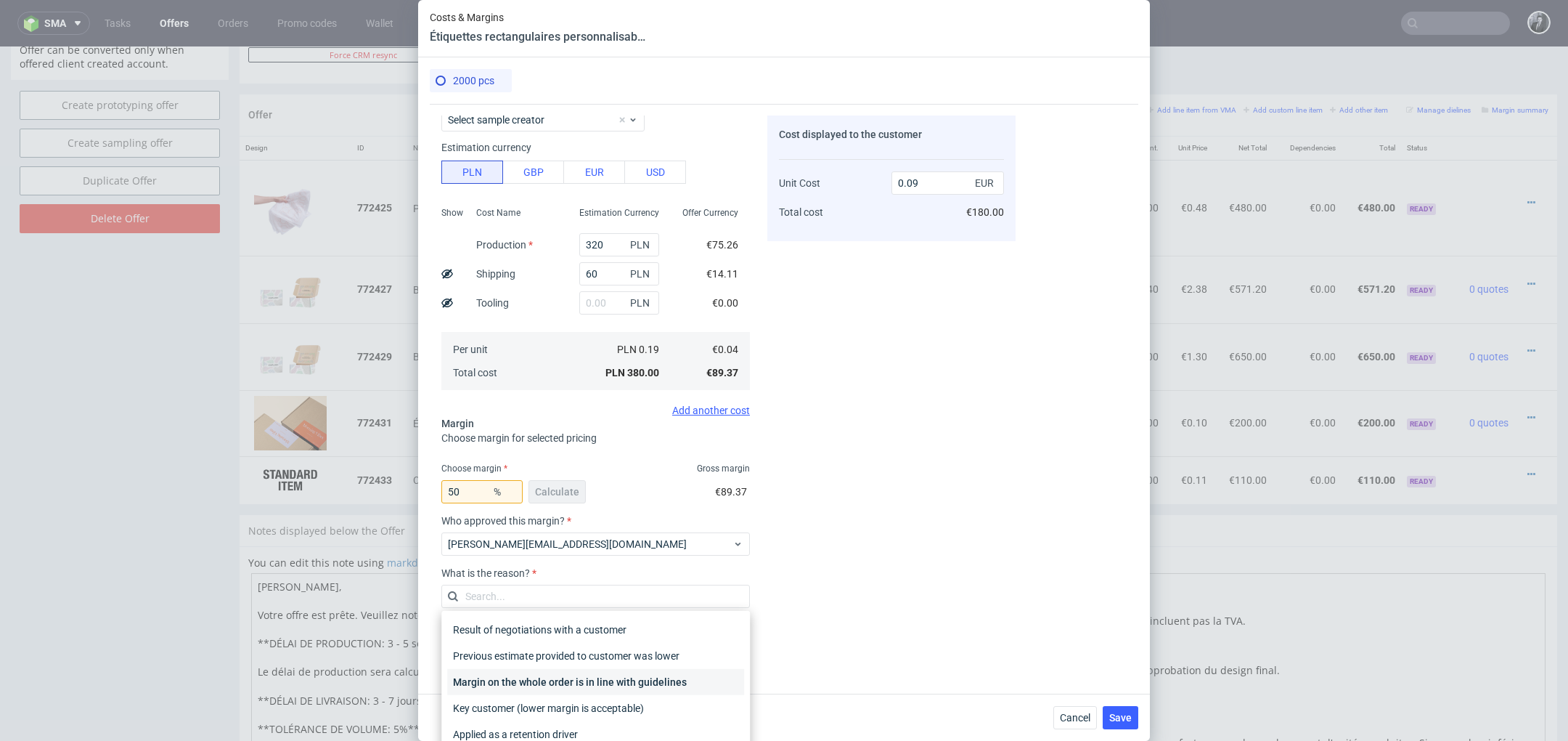
click at [642, 684] on div "Margin on the whole order is in line with guidelines" at bounding box center [596, 682] width 297 height 26
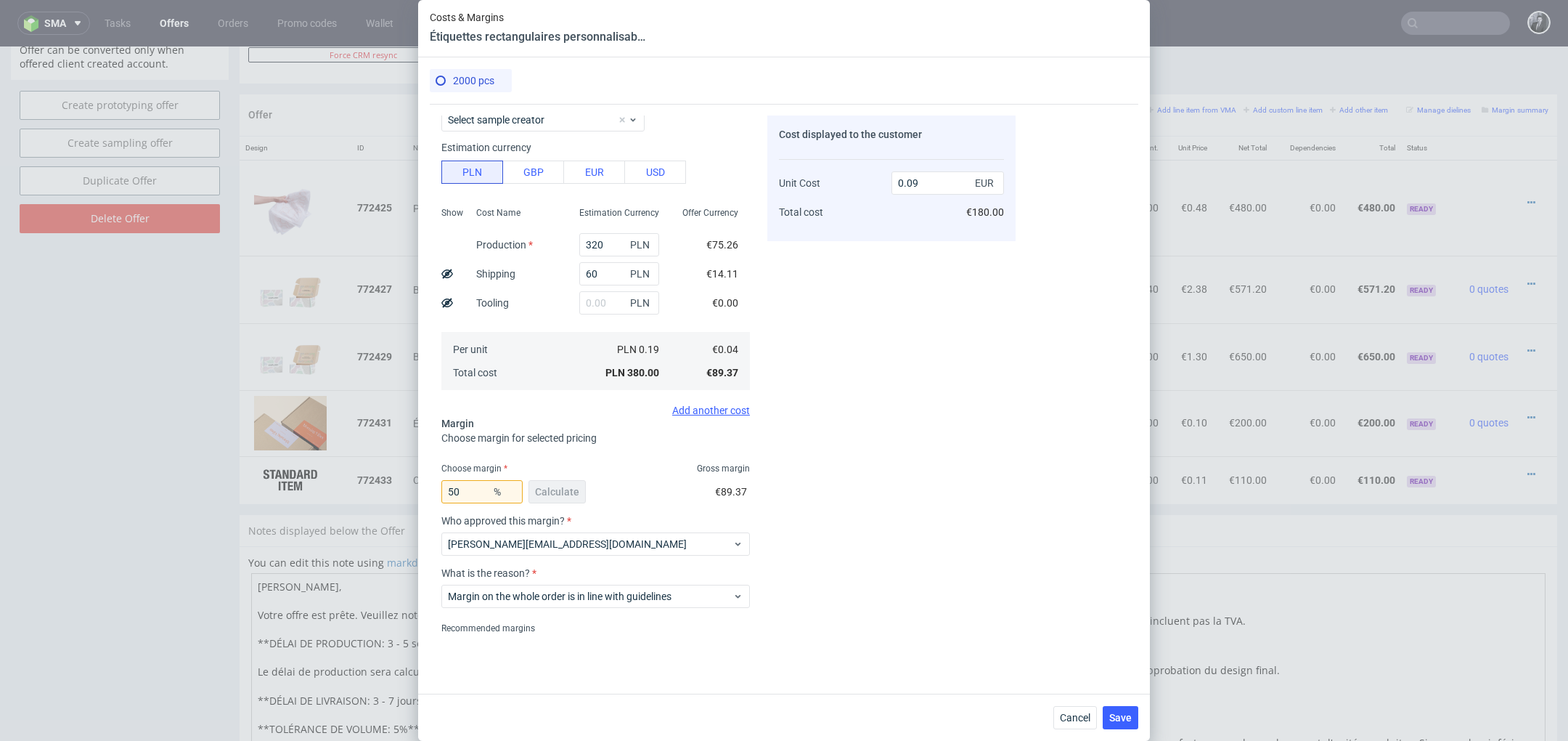
scroll to position [115, 0]
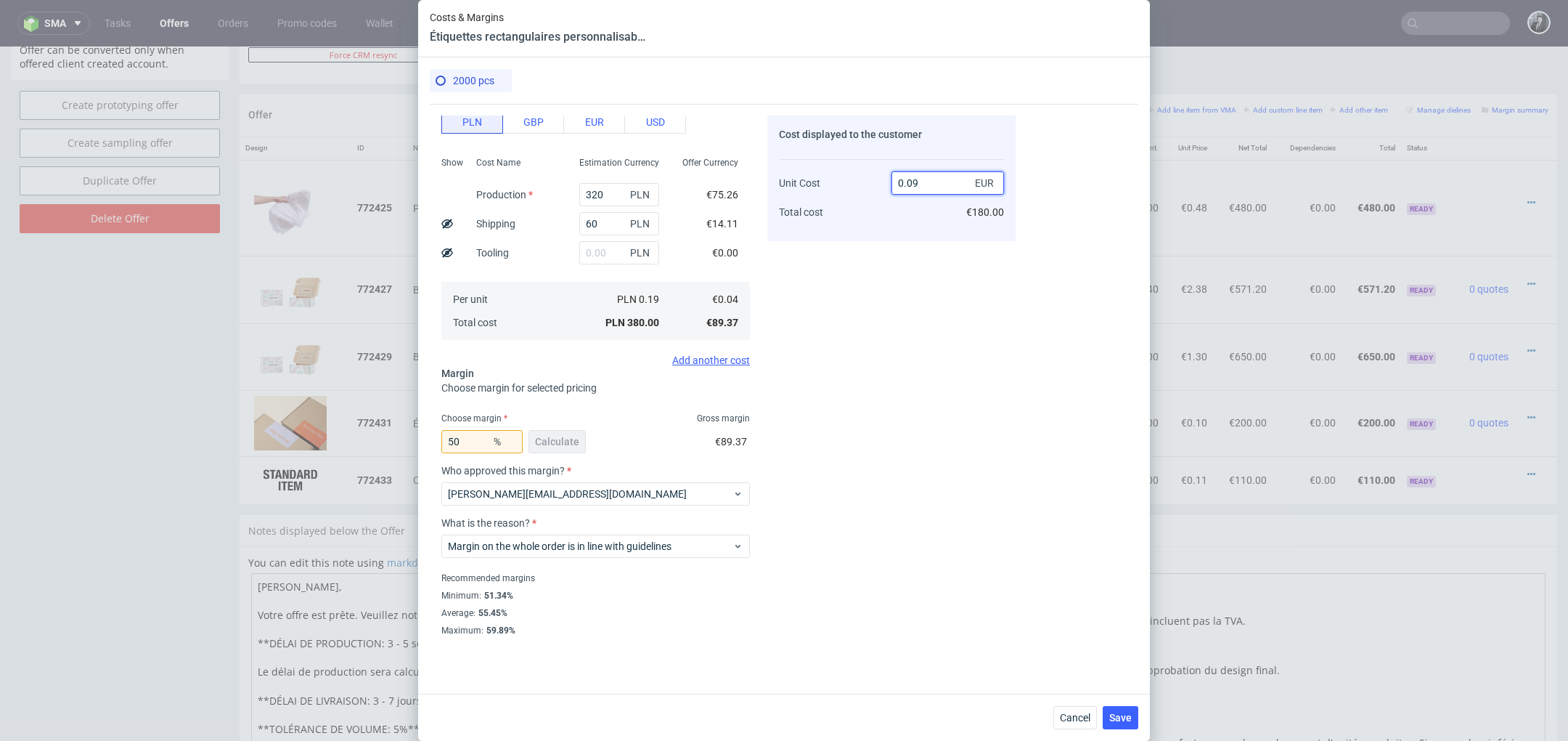
click at [937, 188] on input "0.09" at bounding box center [948, 182] width 112 height 23
click at [936, 304] on div "Cost displayed to the customer Unit Cost Total cost 0.08 EUR €180.00" at bounding box center [891, 375] width 248 height 520
click at [937, 194] on input "0.08" at bounding box center [948, 182] width 112 height 23
click at [543, 429] on div "50 % Calculate" at bounding box center [515, 444] width 147 height 41
click at [931, 182] on input "0.08" at bounding box center [948, 182] width 112 height 23
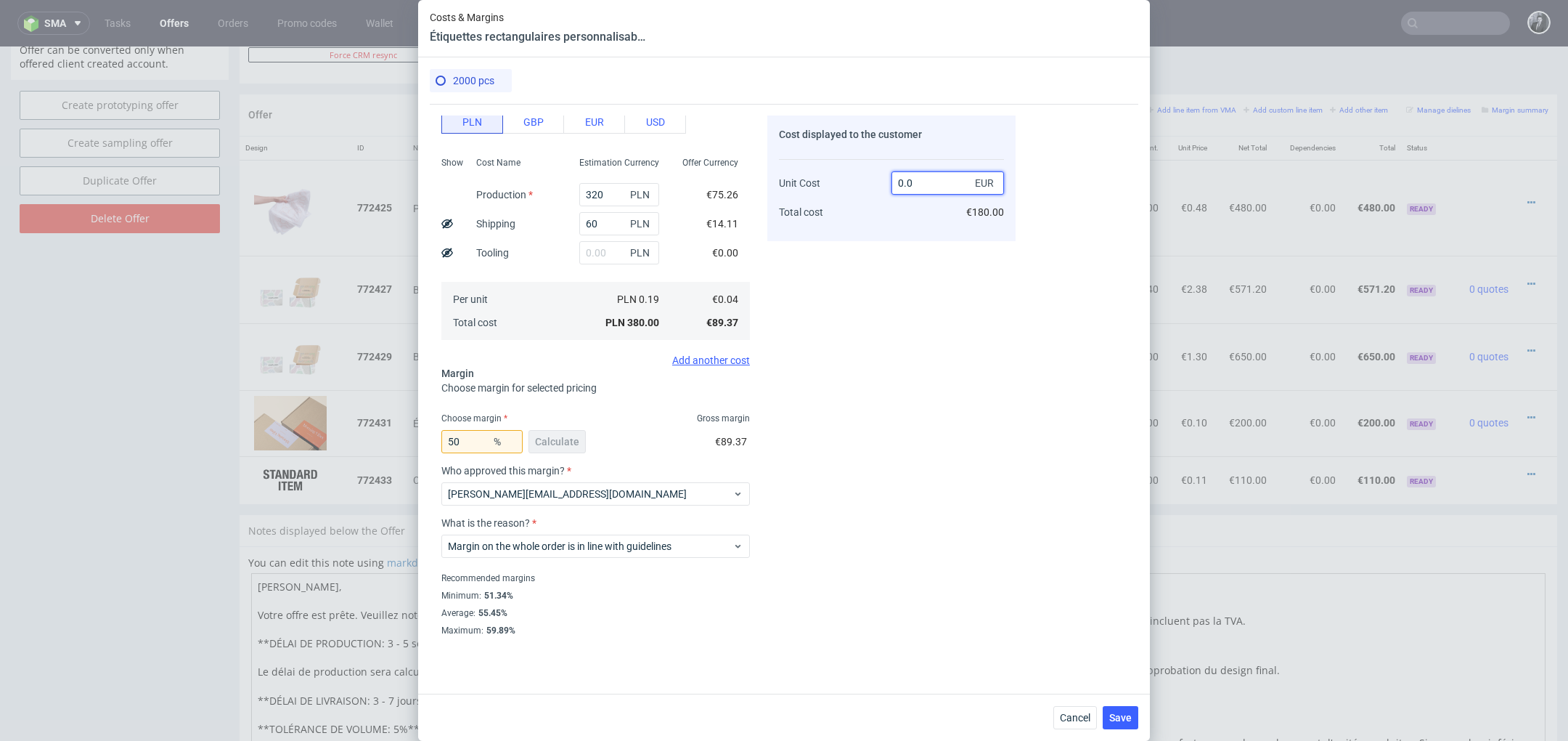
type input "0.05"
type input "-Infinity"
type input "0.057"
type input "29.82456140350877"
type input "0.08"
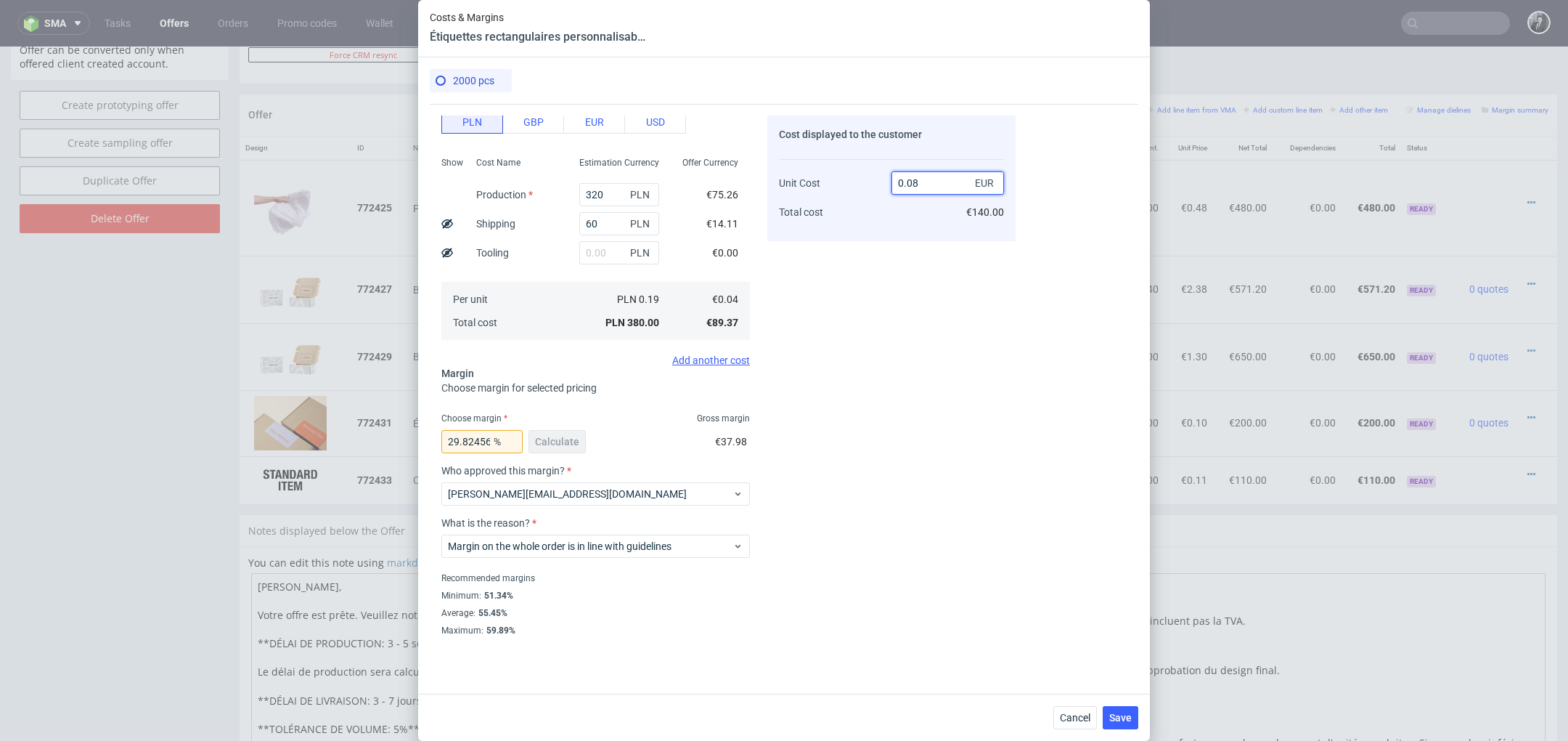
type input "50"
type input "0.09"
click at [548, 444] on div "50 % Calculate" at bounding box center [515, 444] width 147 height 41
click at [1126, 723] on span "Save" at bounding box center [1121, 718] width 22 height 10
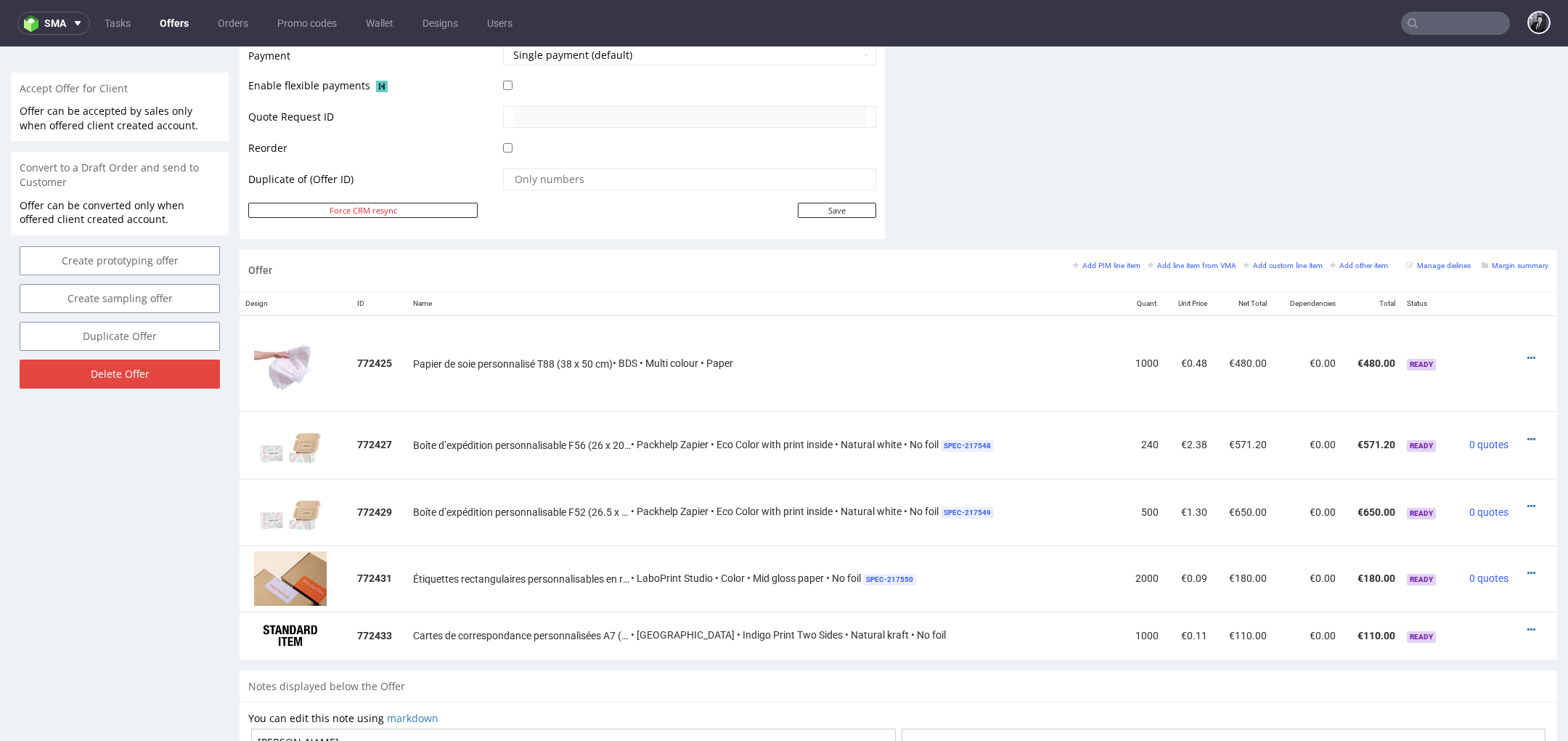
scroll to position [671, 0]
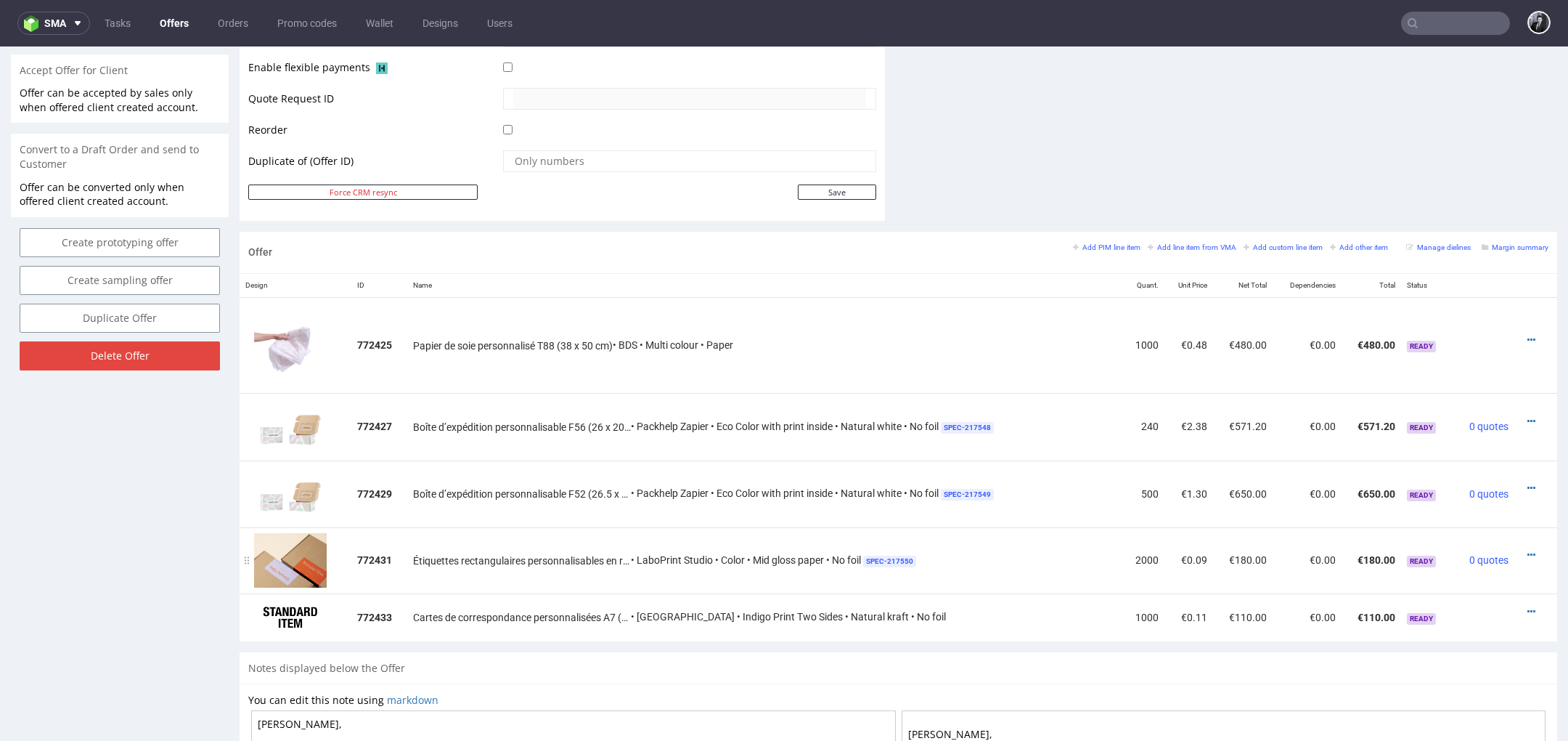
click at [1520, 547] on div at bounding box center [1531, 554] width 22 height 14
click at [1527, 551] on icon at bounding box center [1531, 555] width 8 height 10
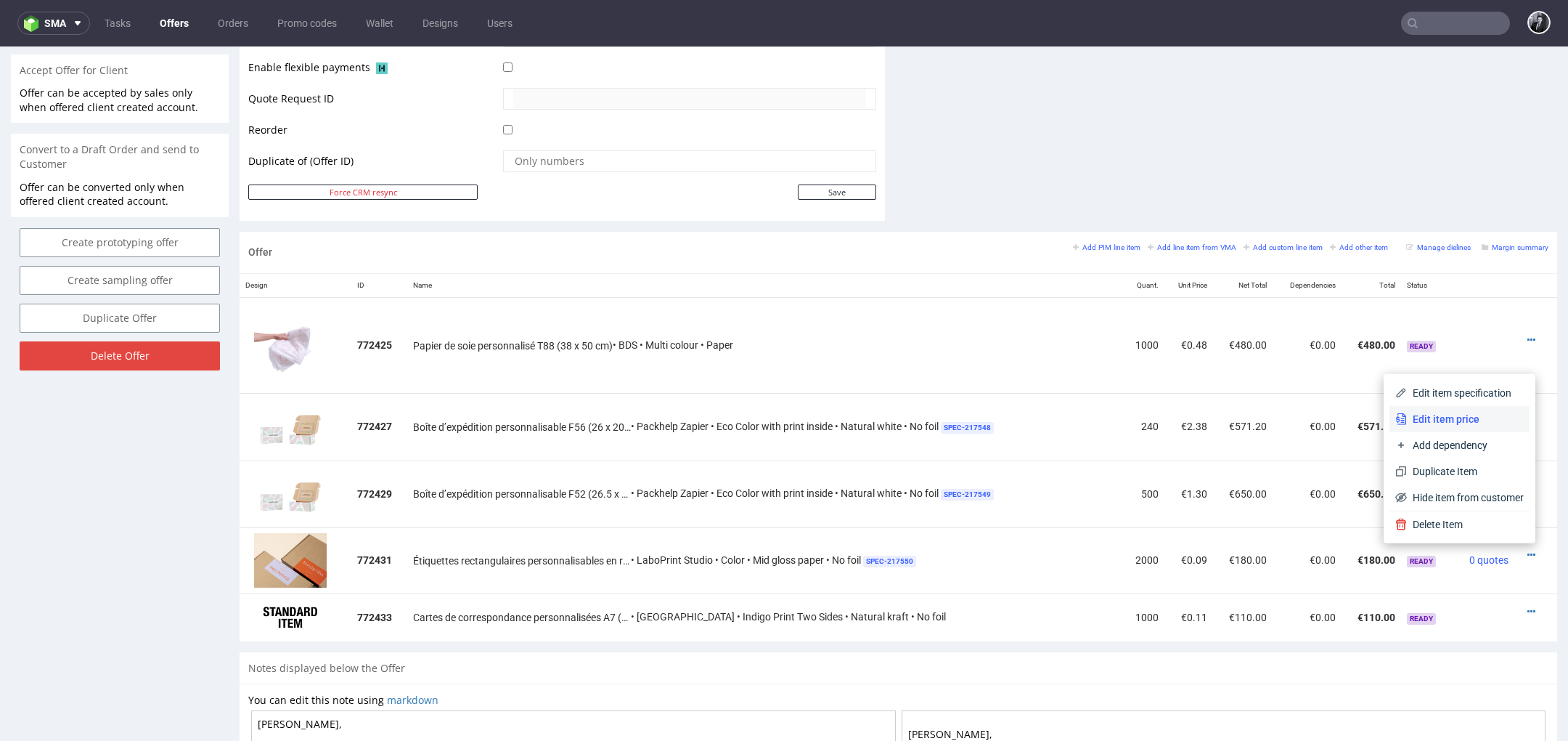
click at [1461, 426] on li "Edit item price" at bounding box center [1459, 419] width 140 height 26
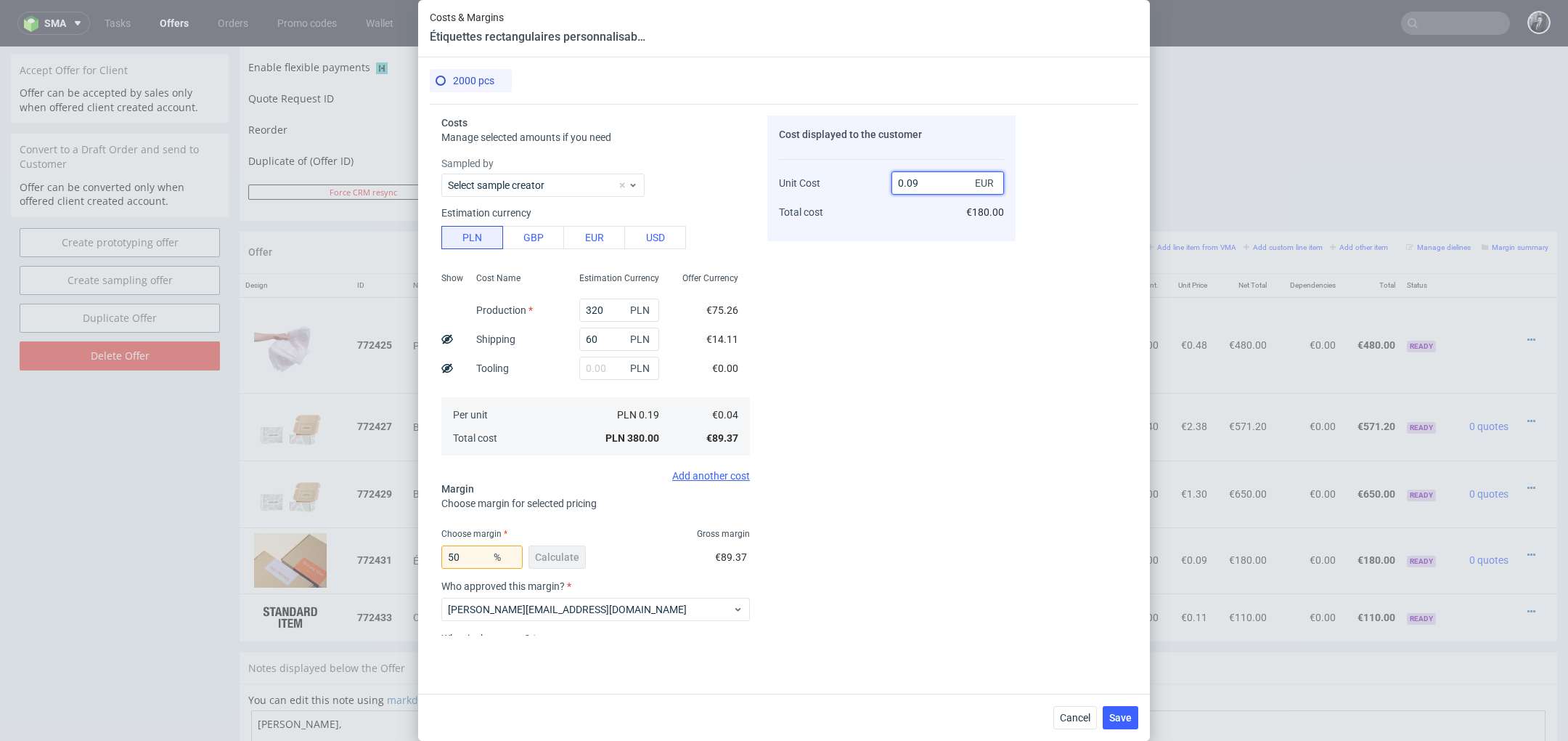
click at [946, 181] on input "0.09" at bounding box center [948, 182] width 112 height 23
click at [905, 253] on div "Cost displayed to the customer Unit Cost Total cost 0.08 EUR €180.00" at bounding box center [891, 375] width 248 height 520
click at [933, 187] on input "0.08" at bounding box center [948, 182] width 112 height 23
type input "0.05"
type input "-Infinity"
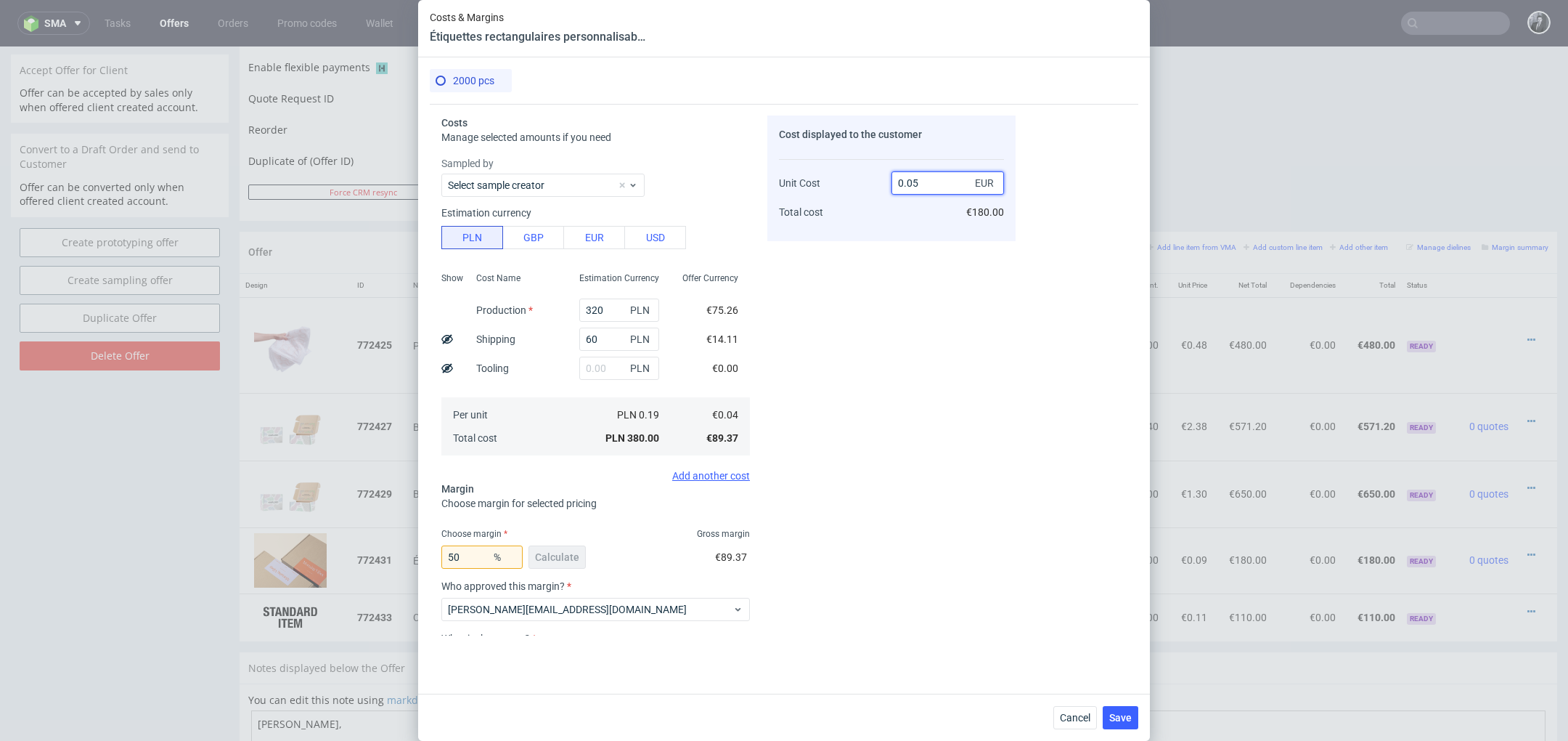
type input "0.057"
type input "29.82456140350877"
type input "0.07"
click at [896, 547] on div "Cost displayed to the customer Unit Cost Total cost 0.07 EUR €140.00" at bounding box center [891, 375] width 248 height 520
click at [1113, 715] on span "Save" at bounding box center [1121, 718] width 22 height 10
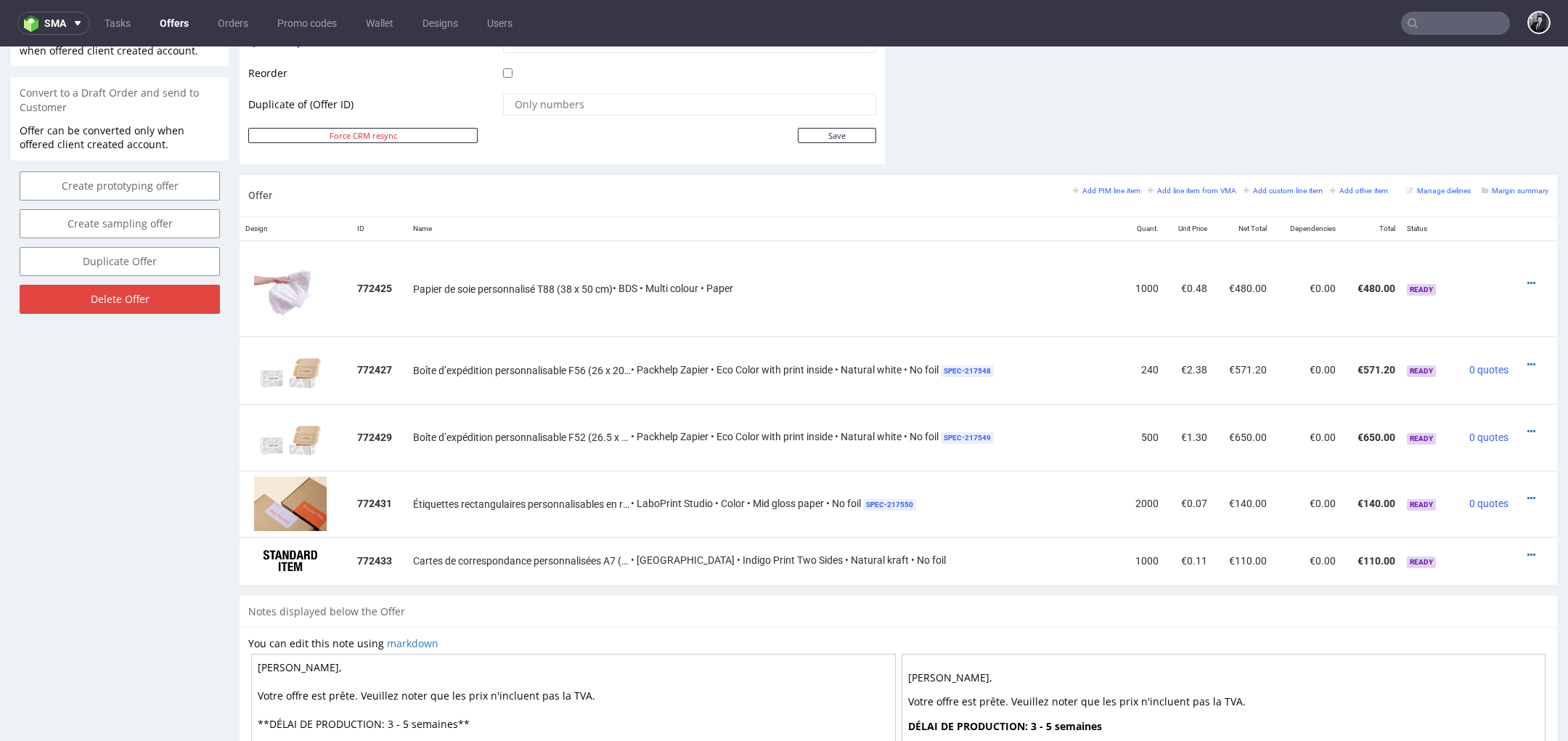
scroll to position [729, 0]
click at [1527, 493] on icon at bounding box center [1531, 497] width 8 height 10
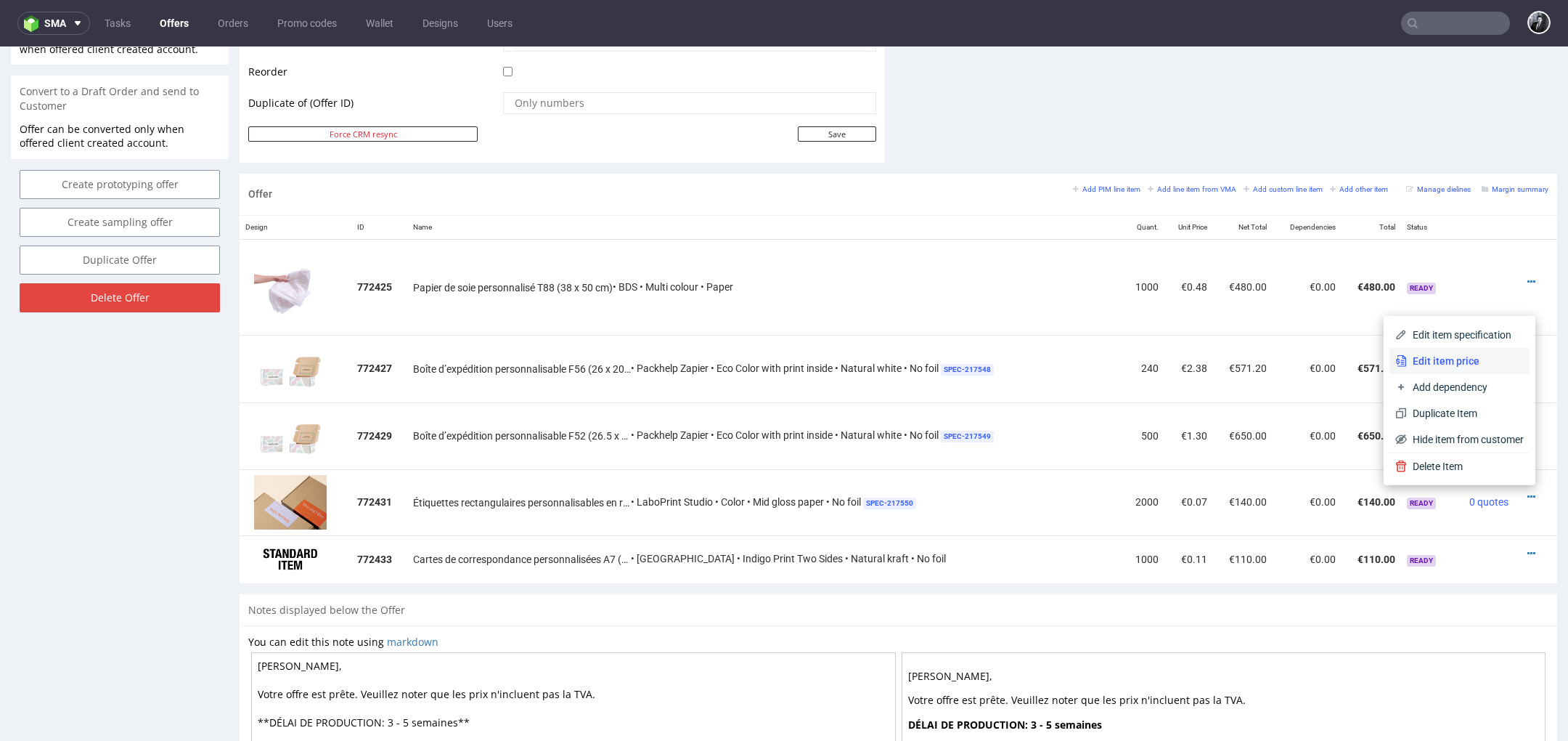
click at [1477, 361] on span "Edit item price" at bounding box center [1465, 361] width 117 height 14
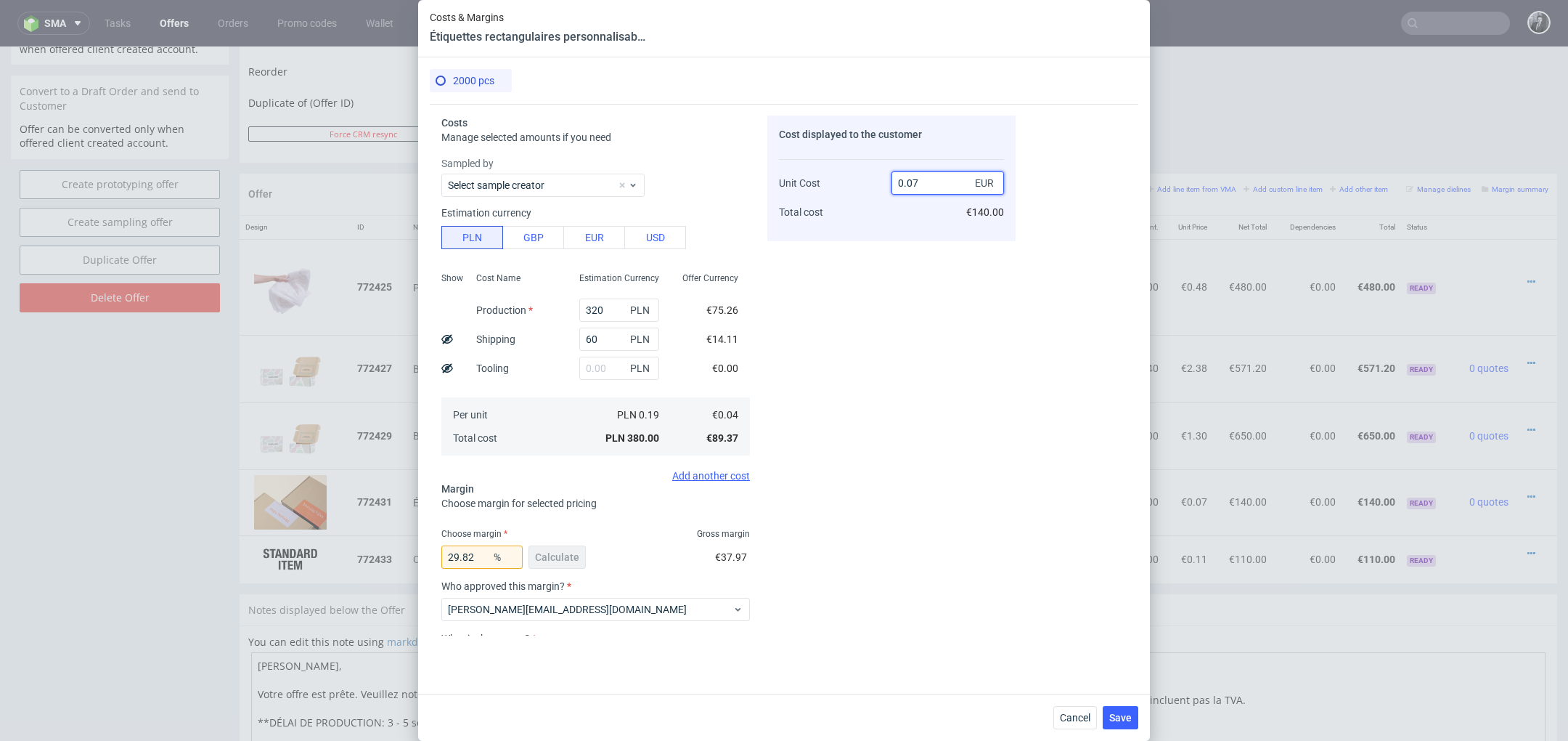
click at [958, 184] on input "0.07" at bounding box center [948, 182] width 112 height 23
type input "0.08"
type input "50"
type input "0.05"
type input "-Infinity"
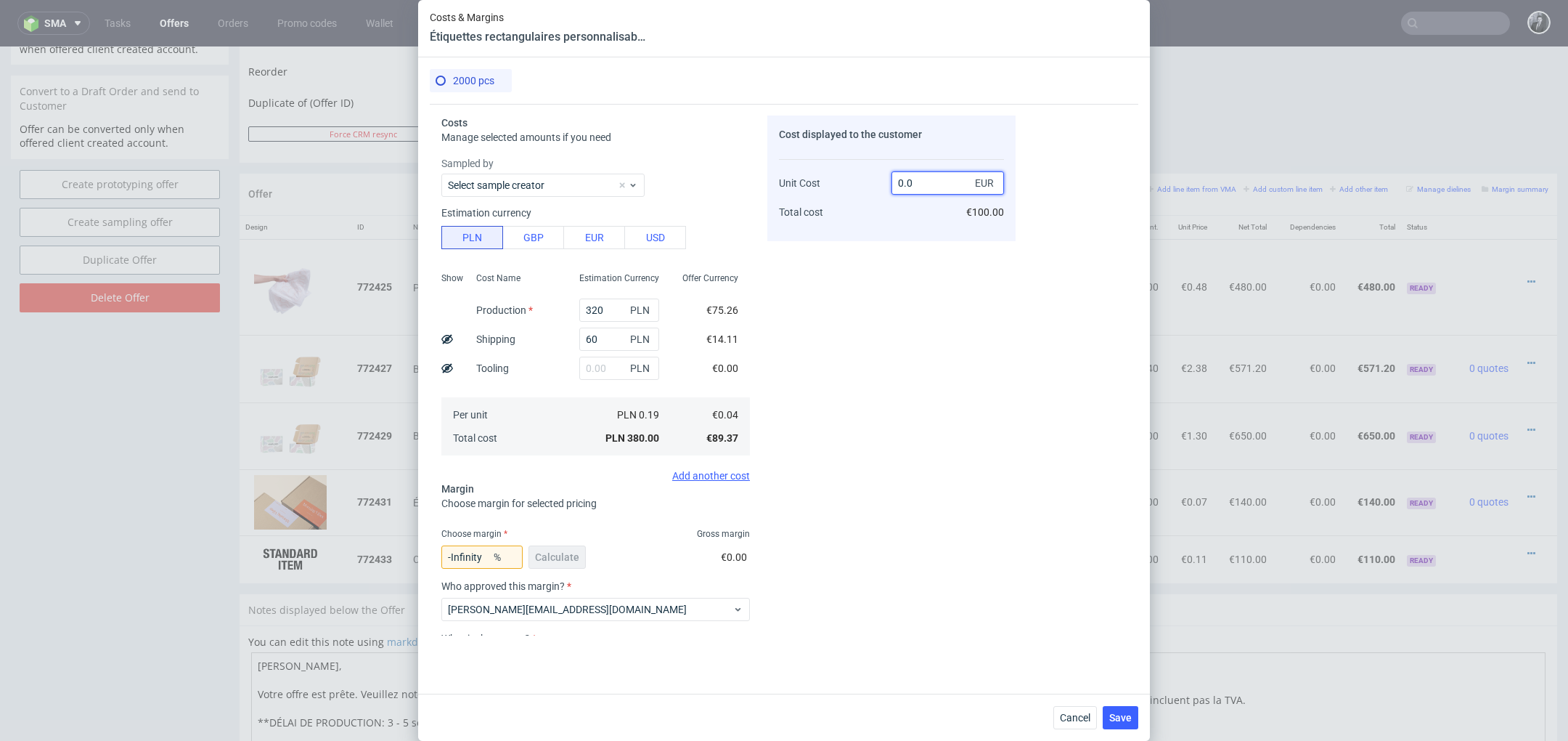
type input "0.08"
type input "50"
type input "0.05"
type input "-Infinity"
type input "0.08"
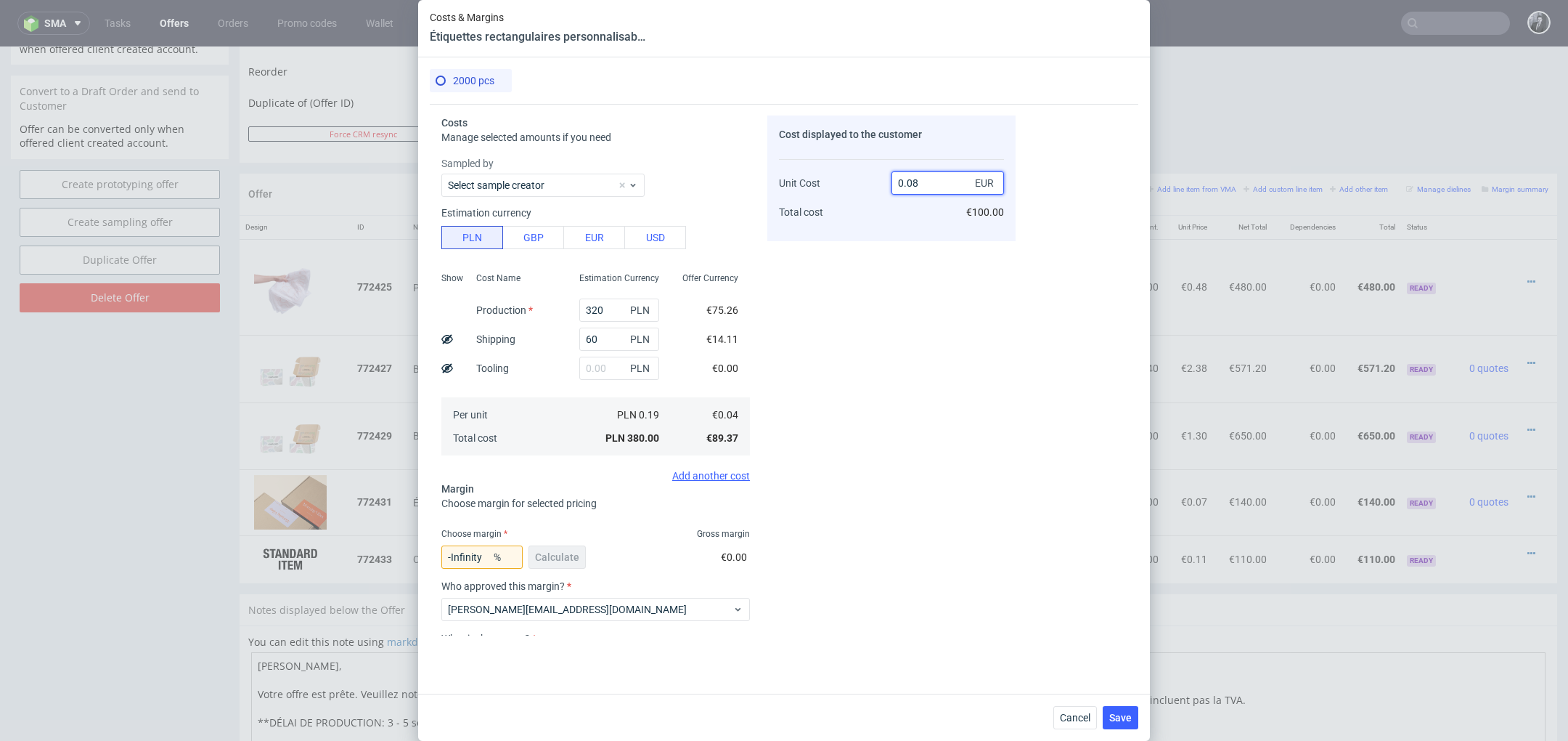
type input "42.857142857142854"
click at [1123, 720] on span "Save" at bounding box center [1121, 718] width 22 height 10
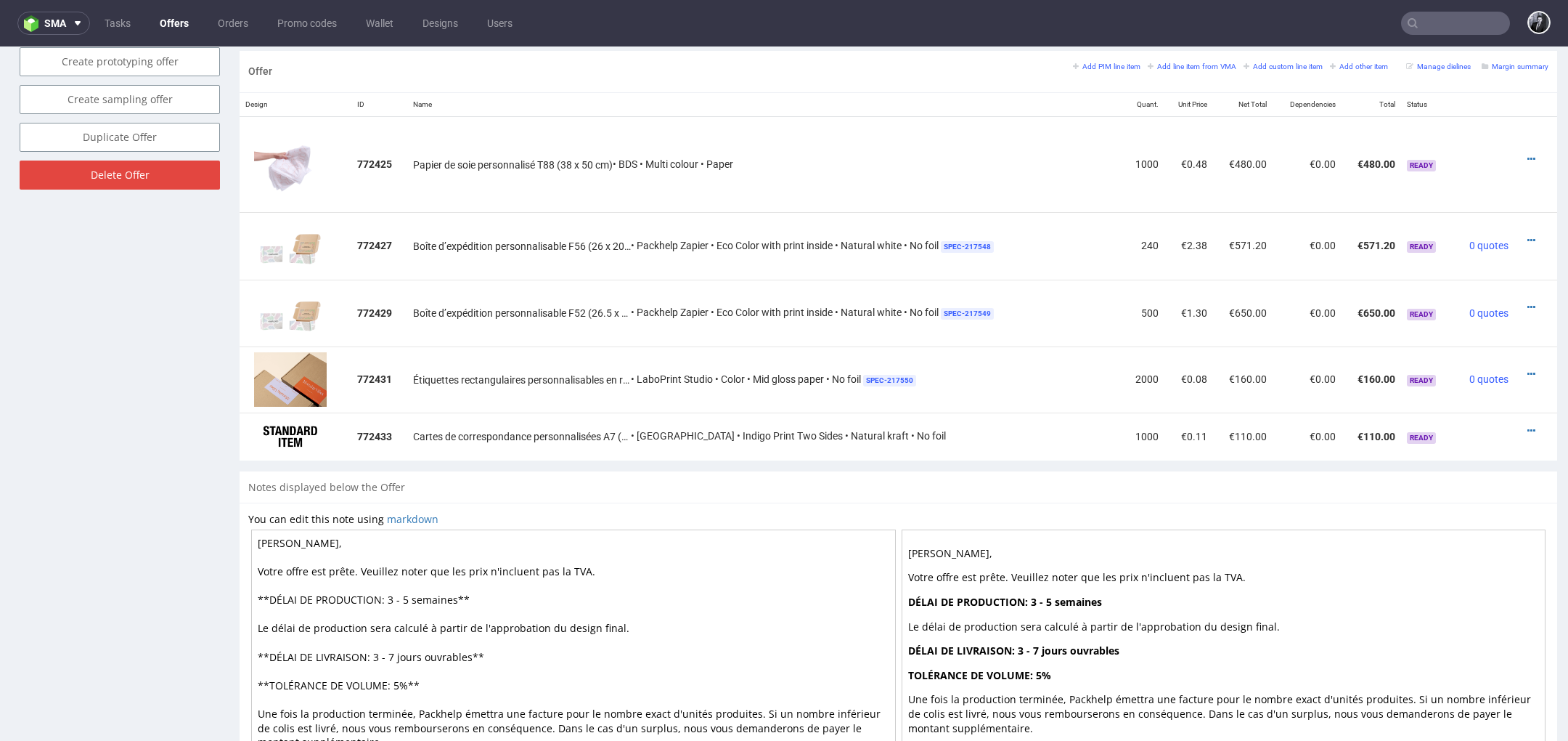
scroll to position [850, 0]
click at [1527, 309] on icon at bounding box center [1531, 310] width 8 height 10
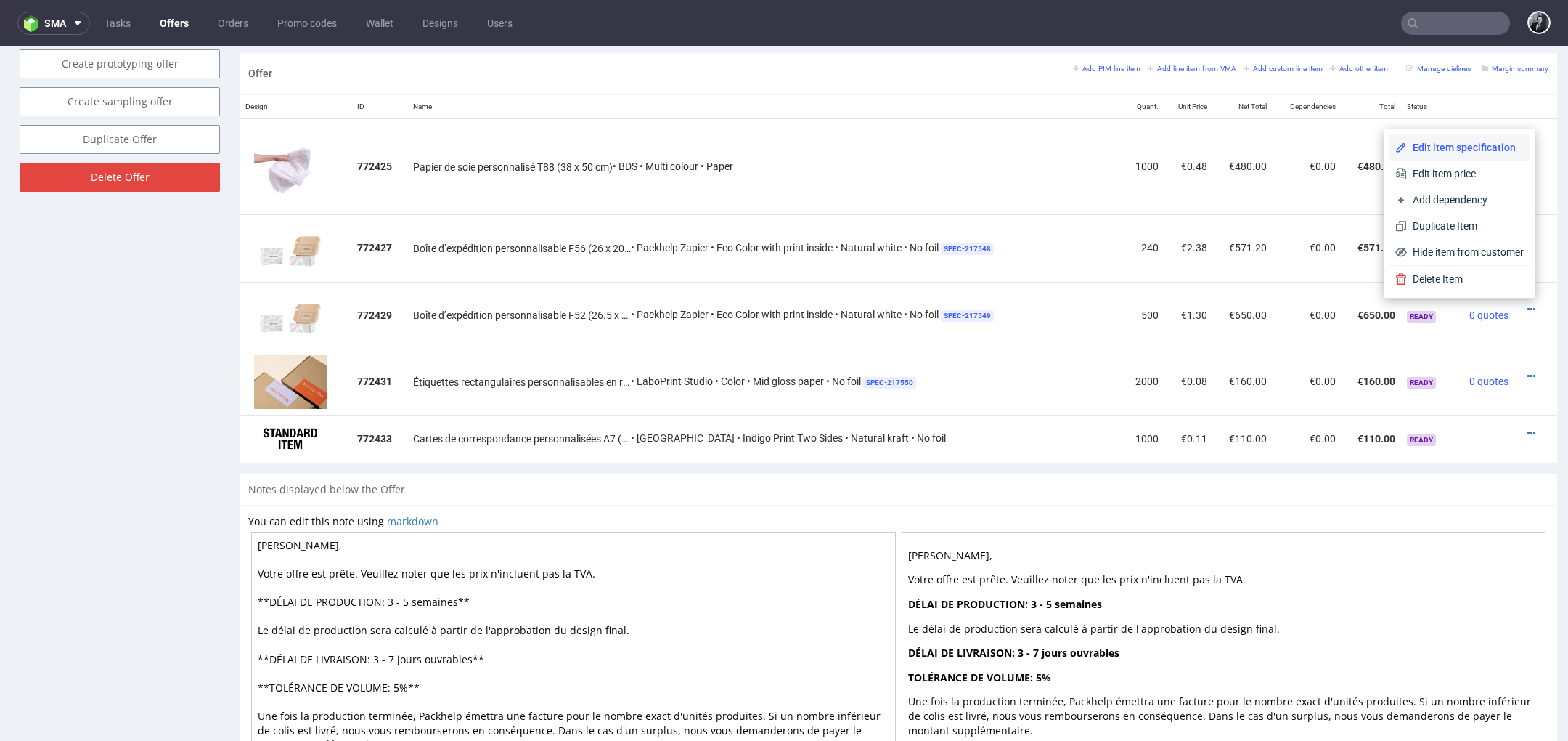
click at [1472, 155] on li "Edit item specification" at bounding box center [1459, 148] width 140 height 26
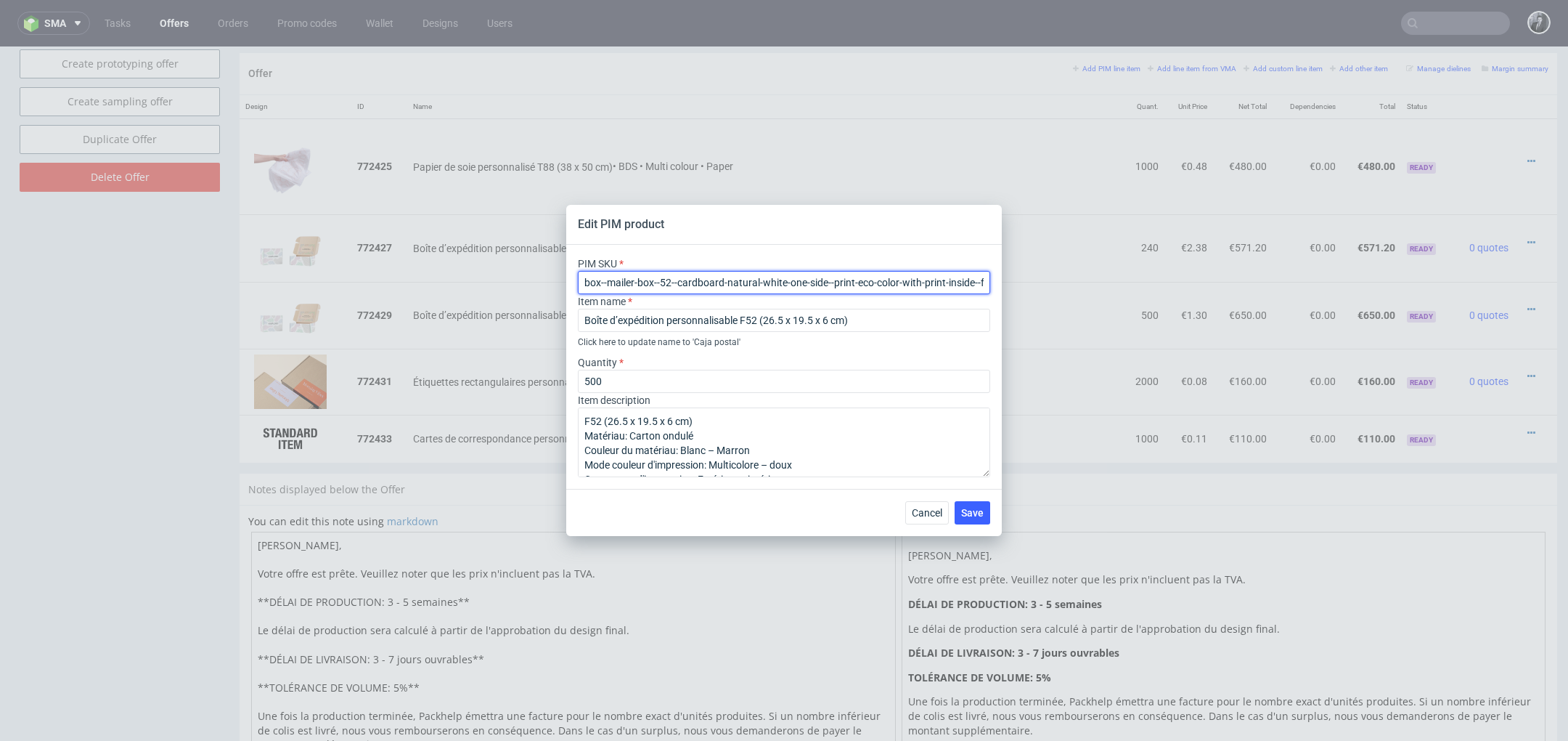
drag, startPoint x: 586, startPoint y: 279, endPoint x: 958, endPoint y: 268, distance: 372.2
click at [958, 268] on div "PIM SKU box--mailer-box--52--cardboard-natural-white-one-side--print-eco-color-…" at bounding box center [784, 275] width 412 height 38
drag, startPoint x: 585, startPoint y: 283, endPoint x: 1059, endPoint y: 286, distance: 474.0
click at [1061, 287] on div "Edit PIM product PIM SKU box--mailer-box--52--cardboard-natural-white-one-side-…" at bounding box center [784, 370] width 1568 height 741
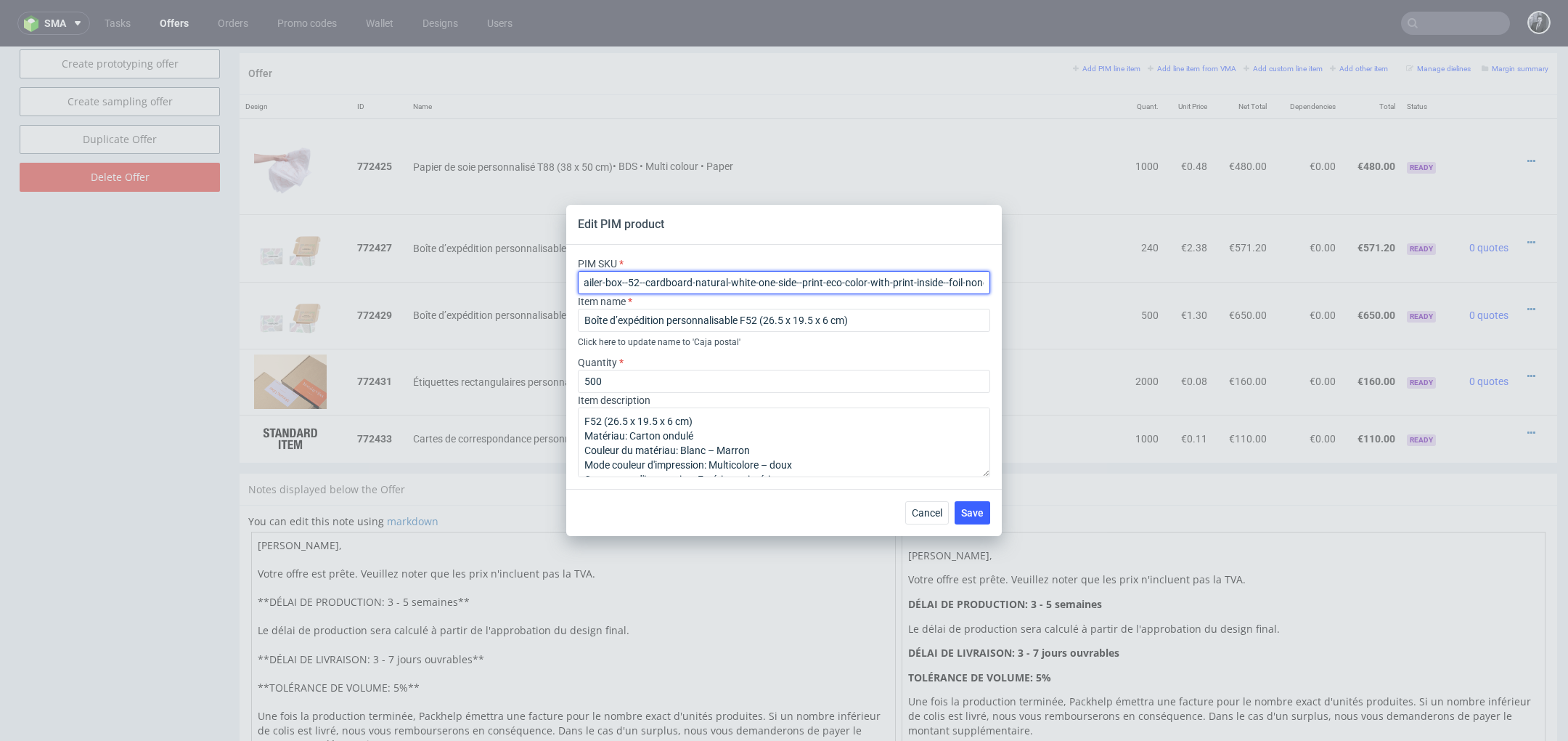
scroll to position [0, 0]
click at [937, 512] on span "Cancel" at bounding box center [927, 512] width 31 height 10
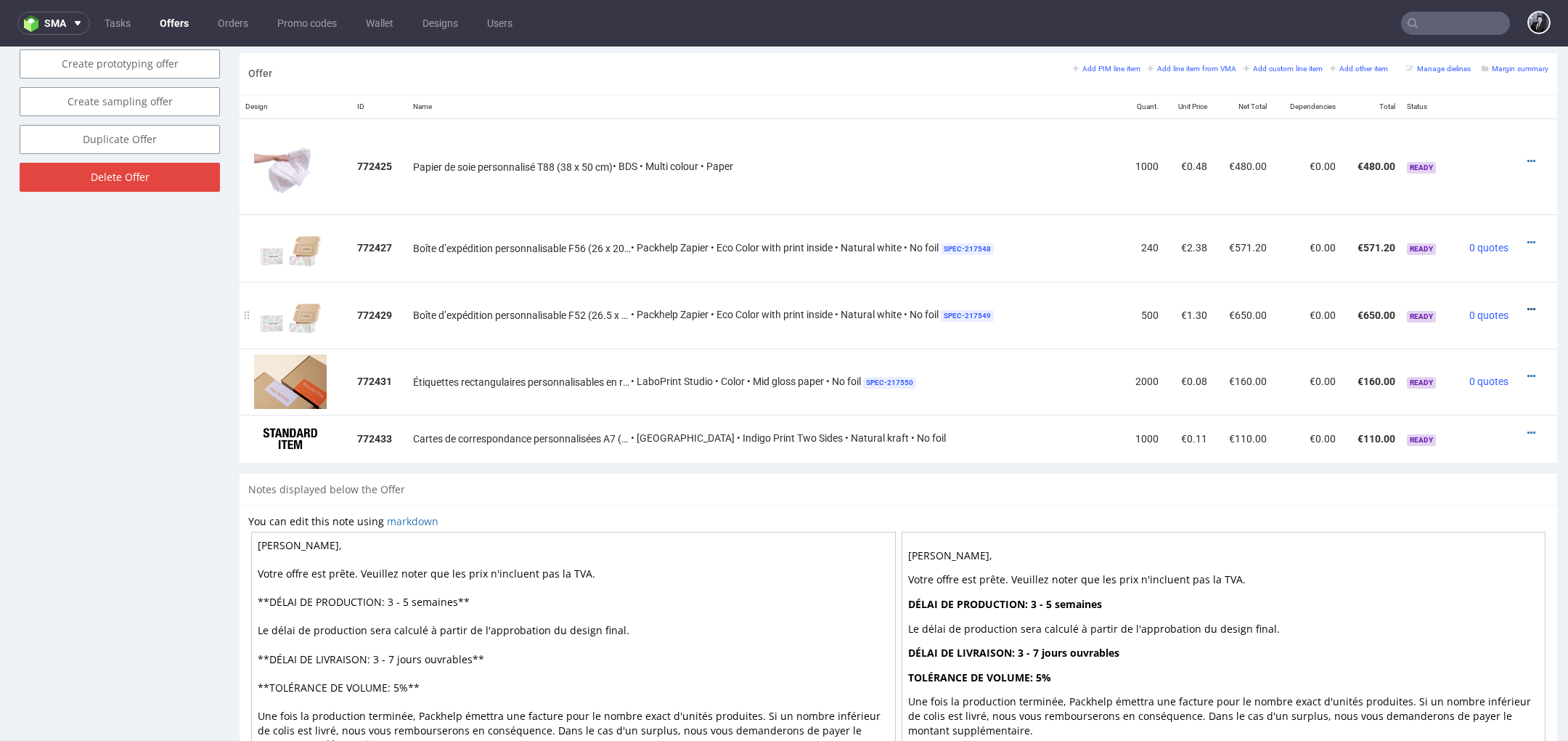
click at [1527, 307] on icon at bounding box center [1531, 310] width 8 height 10
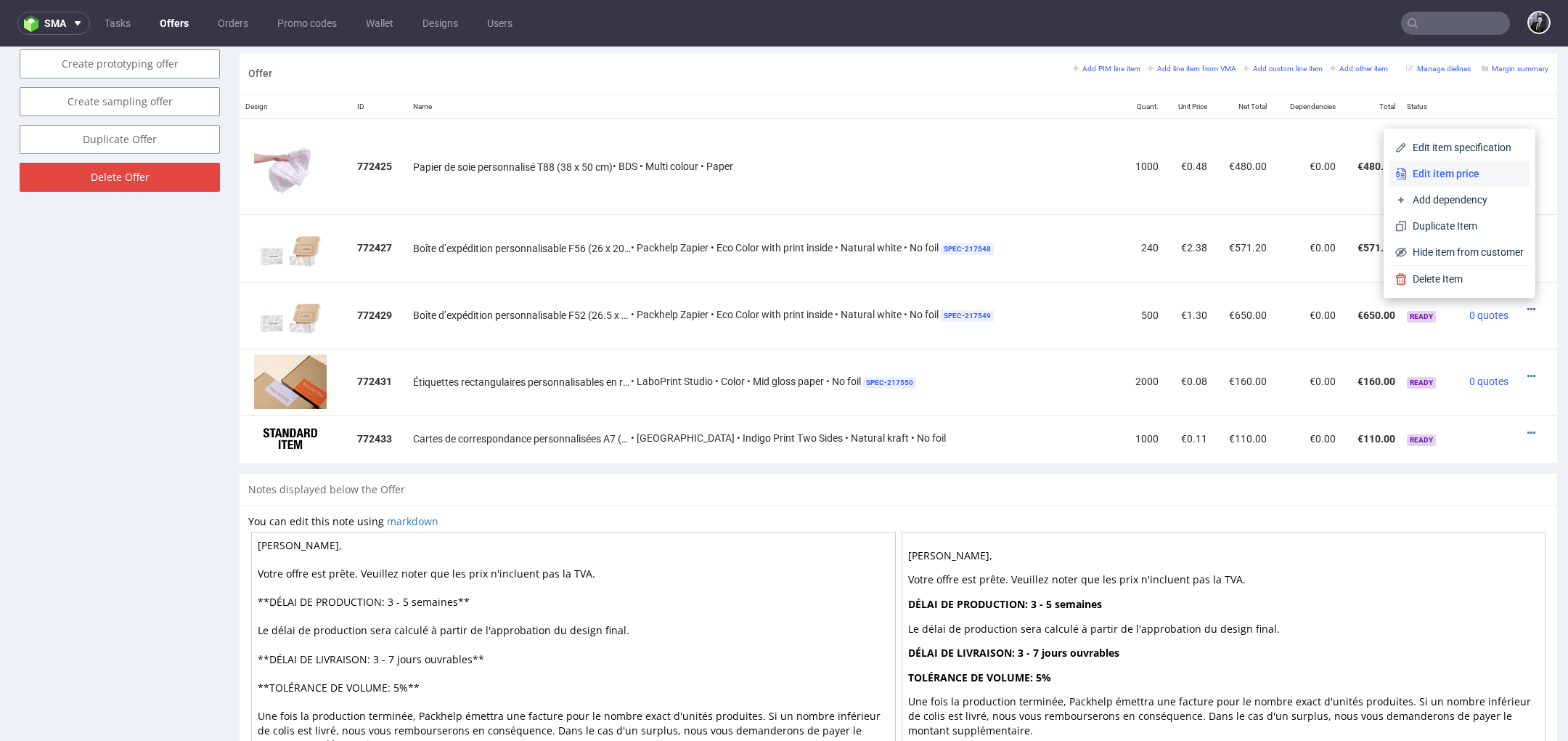
click at [1462, 180] on span "Edit item price" at bounding box center [1465, 173] width 117 height 14
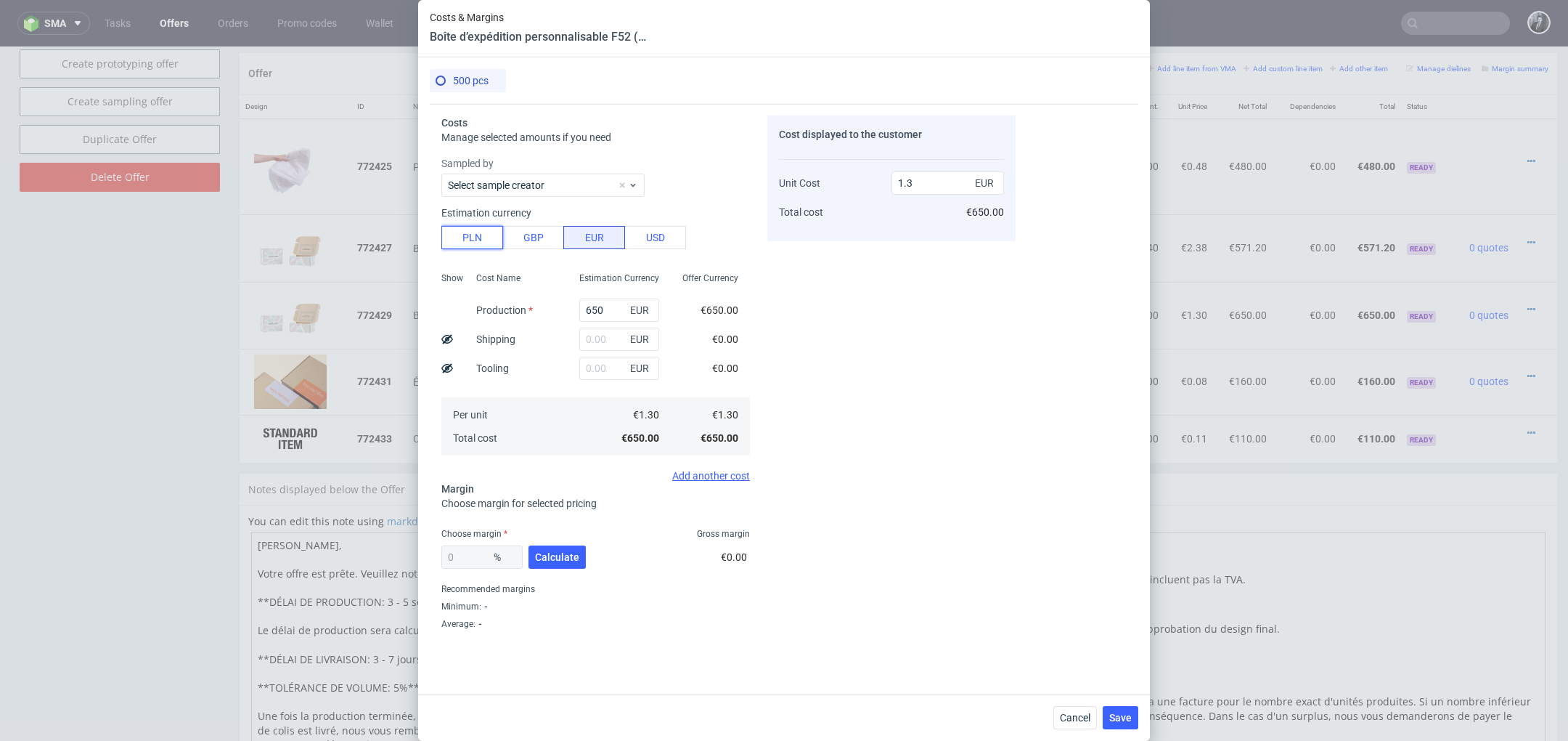
click at [491, 243] on button "PLN" at bounding box center [472, 237] width 61 height 23
type input "0.31"
drag, startPoint x: 619, startPoint y: 305, endPoint x: 546, endPoint y: 305, distance: 73.0
click at [547, 305] on div "Show Cost Name Production Shipping Tooling Per unit Total cost Estimation Curre…" at bounding box center [596, 362] width 308 height 192
type input "8"
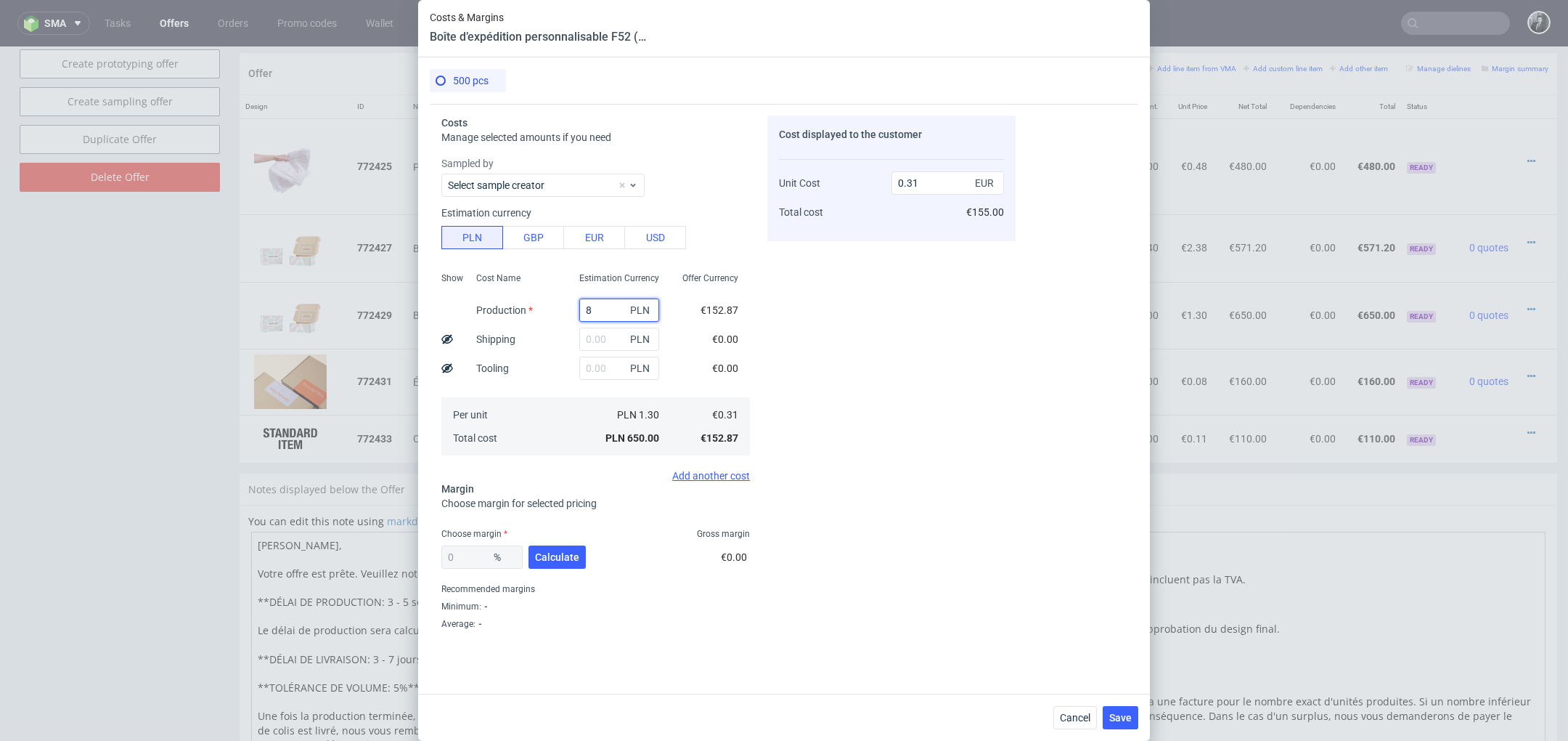
type input "0"
type input "87"
type input "0.04"
type input "875"
type input "0.41"
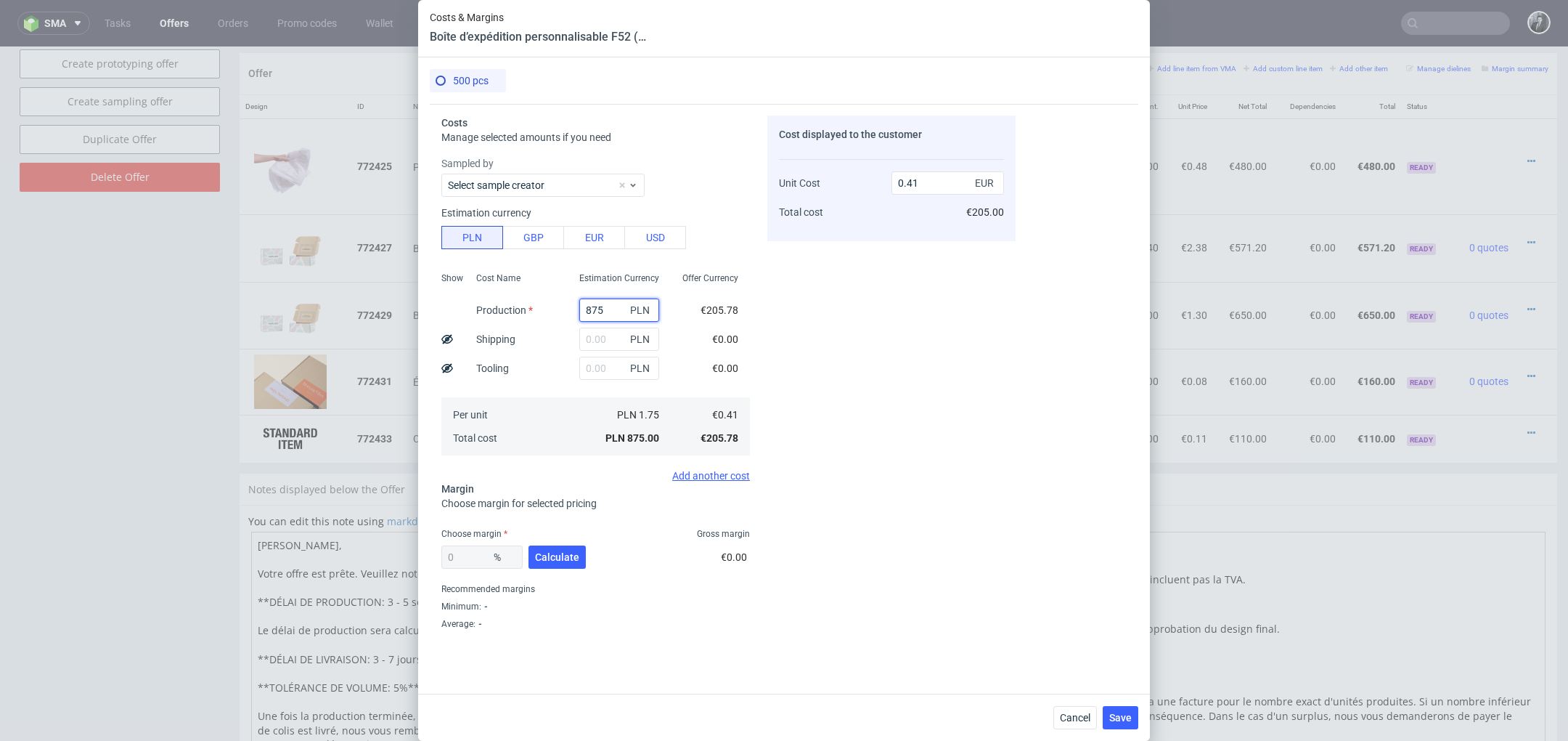
type input "875"
click at [621, 349] on input "text" at bounding box center [620, 339] width 80 height 23
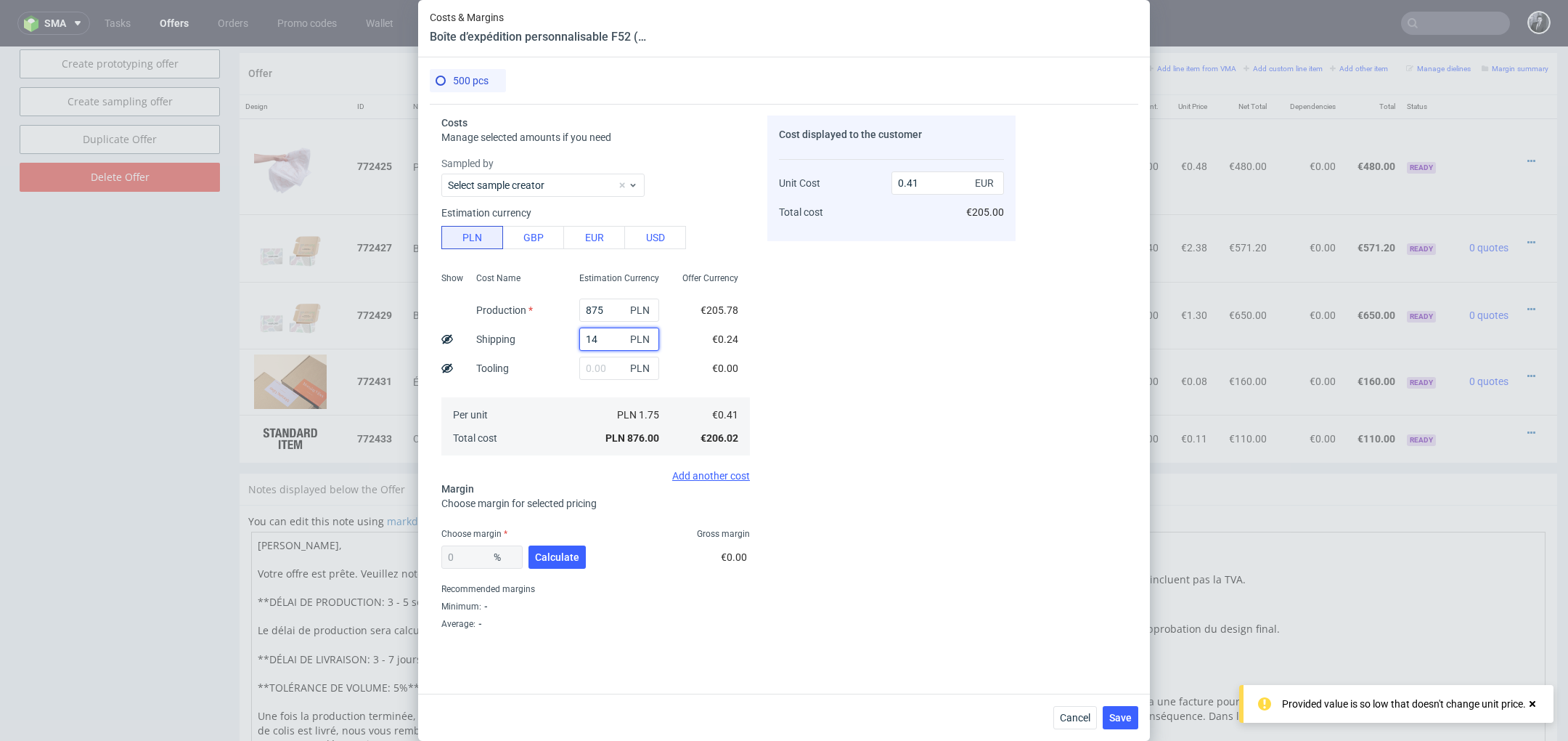
type input "145"
type input "0.48"
type input "145"
click at [773, 338] on div "Cost displayed to the customer Unit Cost Total cost 0.48 EUR €240.00" at bounding box center [891, 375] width 248 height 520
click at [567, 553] on span "Calculate" at bounding box center [557, 557] width 44 height 10
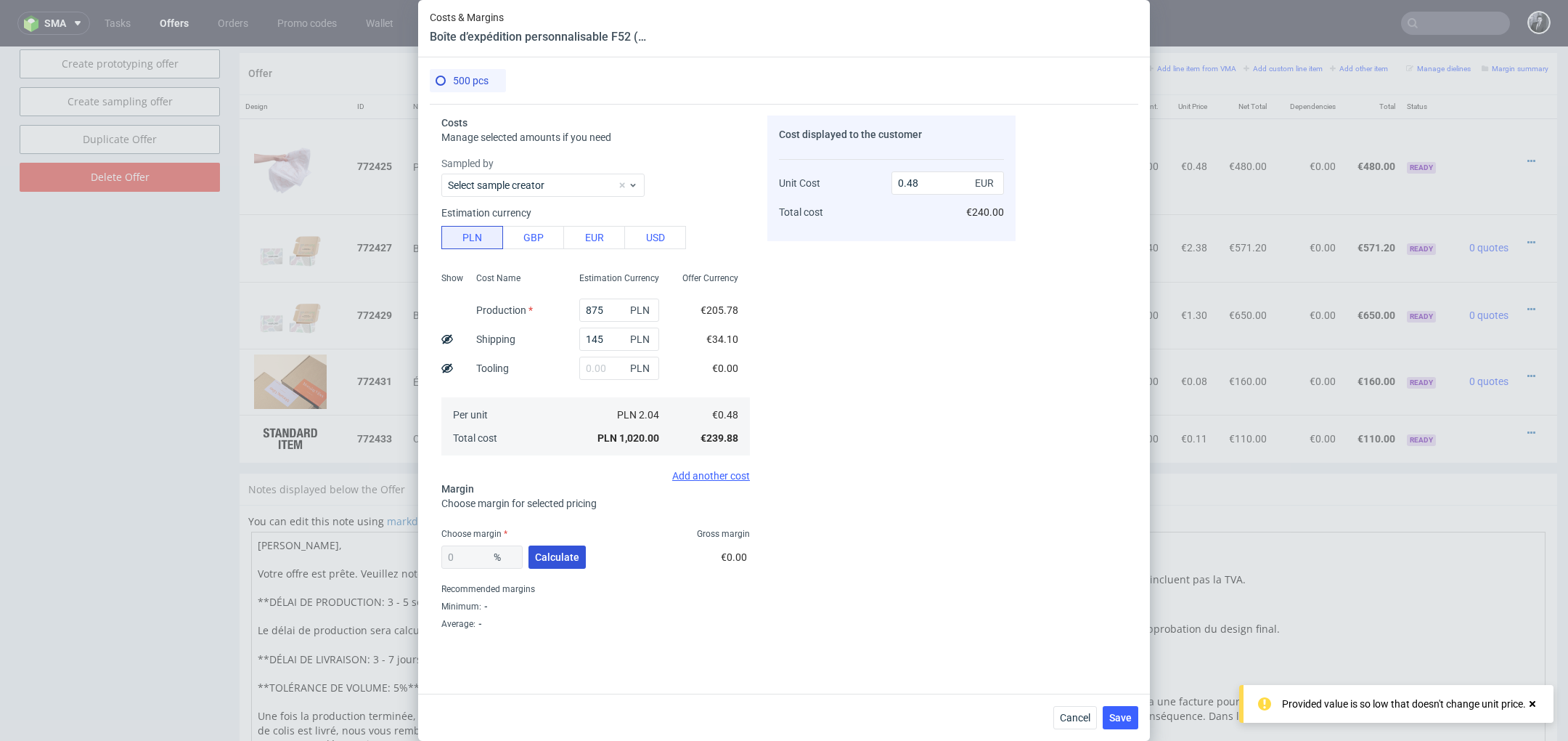
type input "48.88"
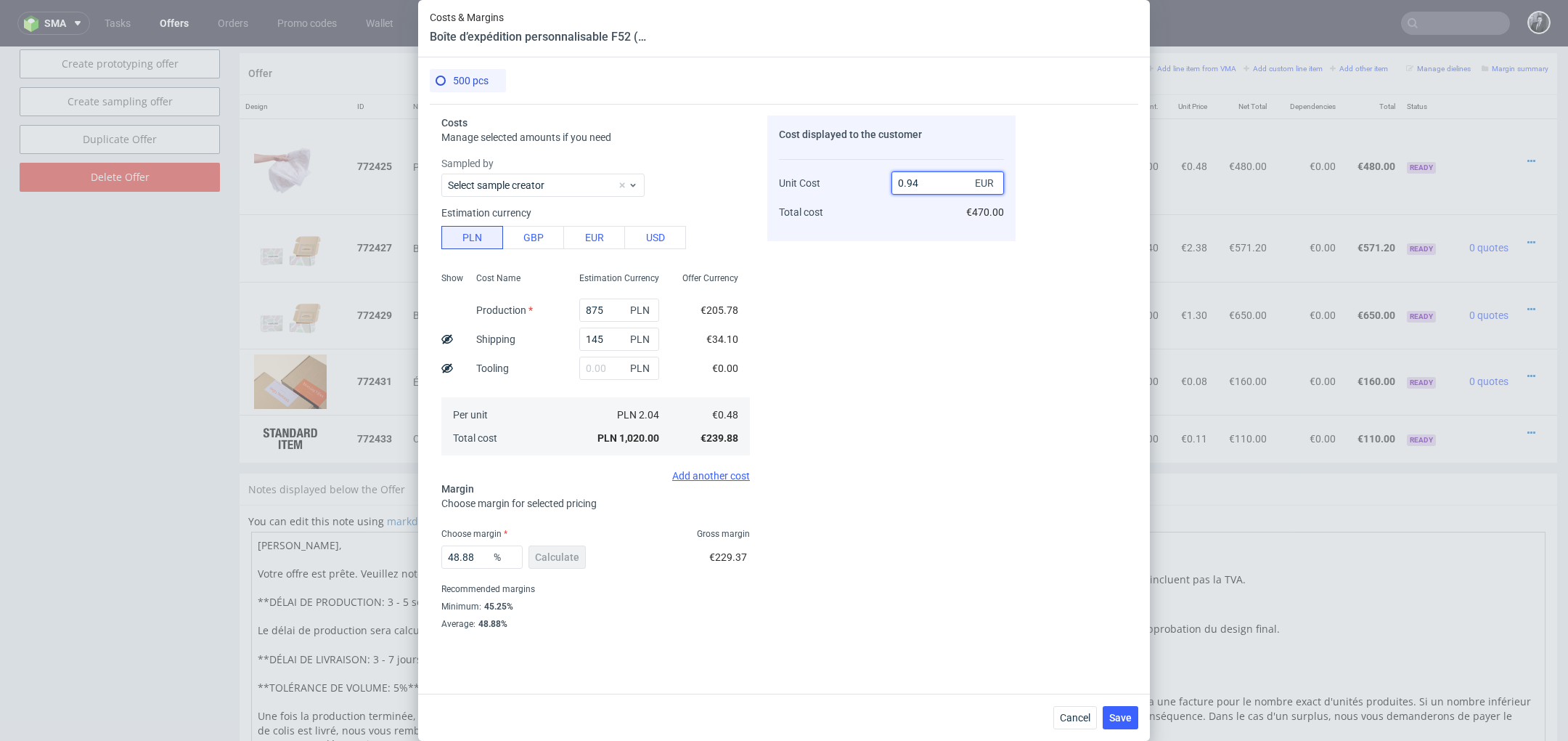
click at [953, 187] on input "0.94" at bounding box center [948, 182] width 112 height 23
type input "0"
type input "11"
type input "95.63636363636364"
type input "1.10"
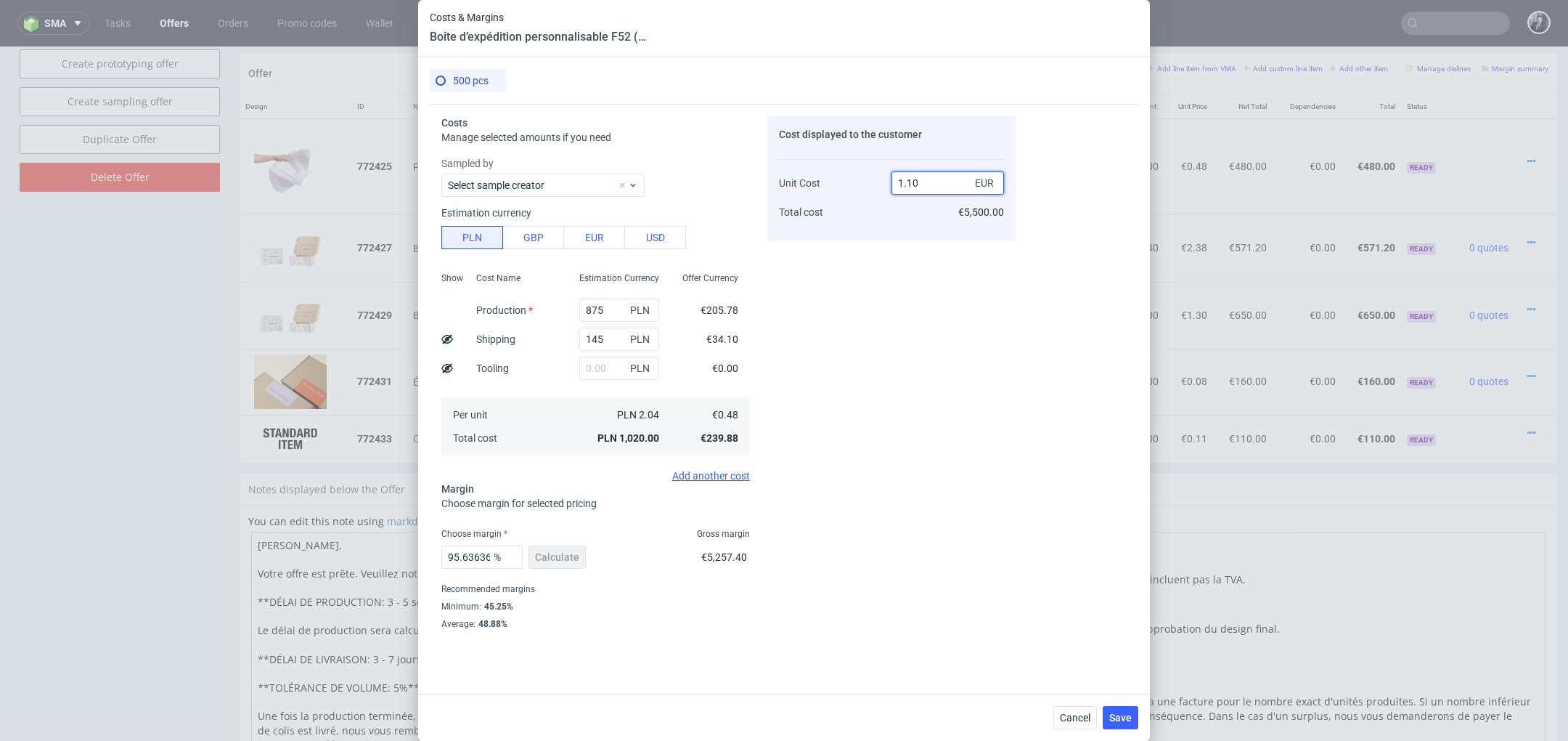
type input "56.36363636363636"
type input "1.5"
type input "68"
type input "1.15"
type input "58.26086956521739"
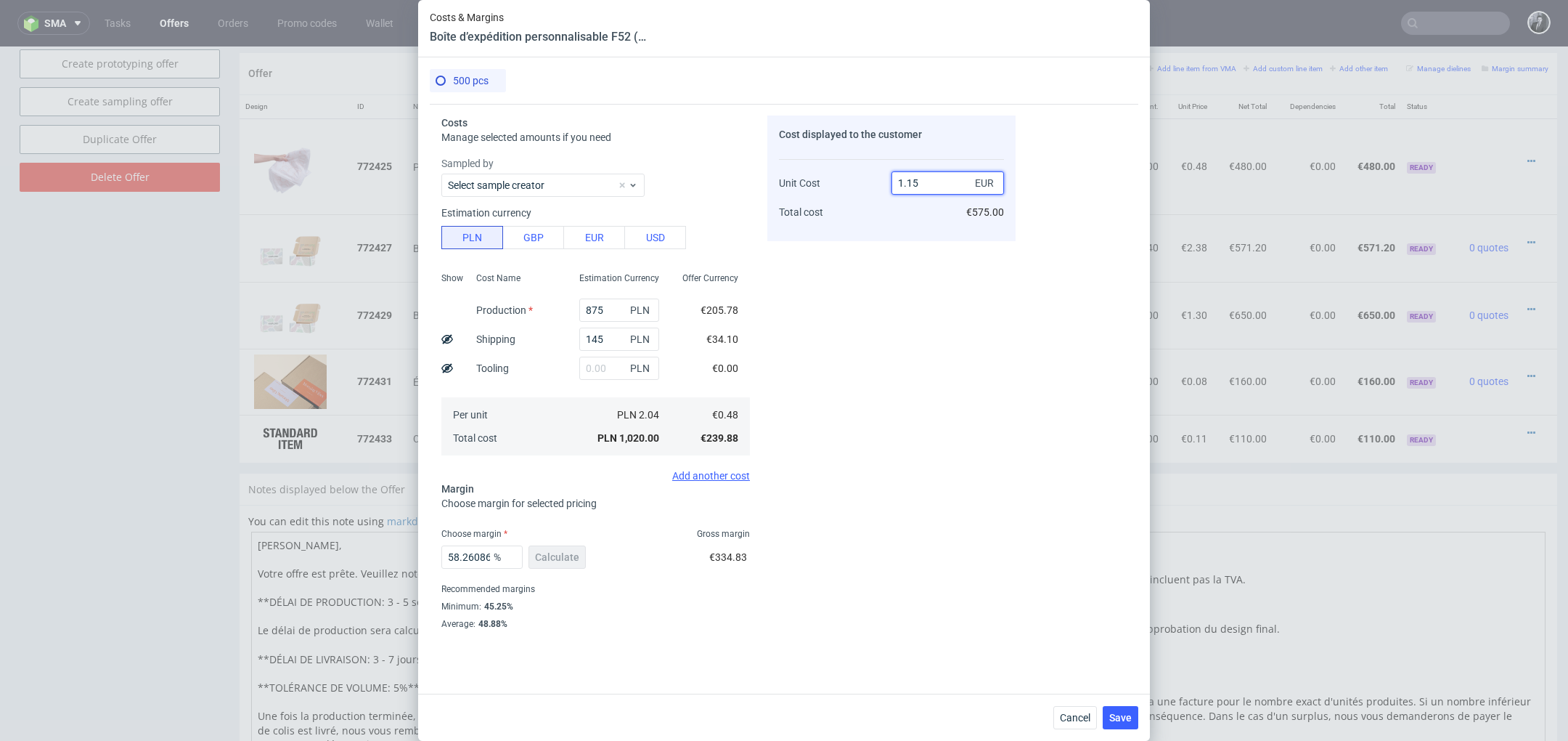
scroll to position [11, 0]
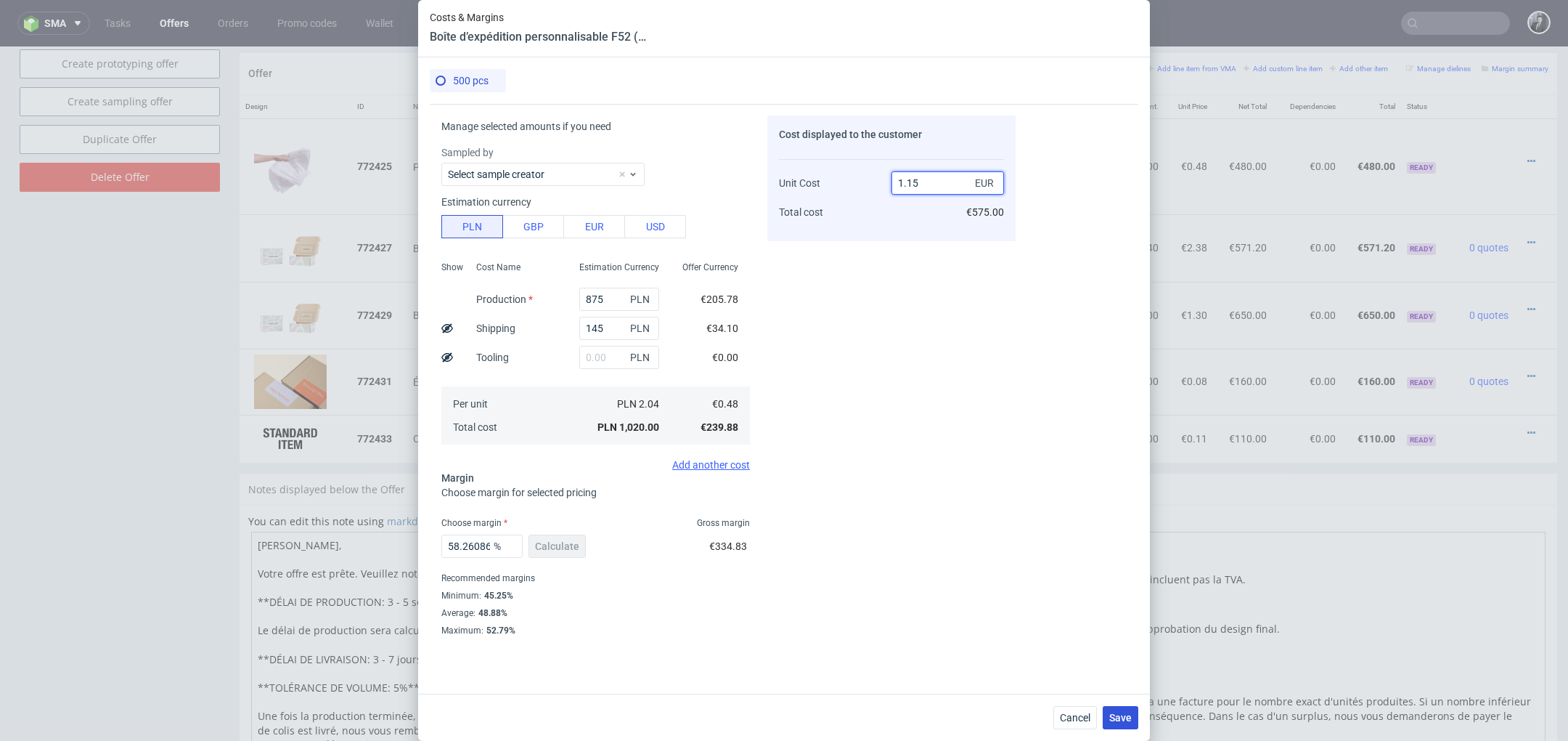
type input "1.15"
click at [1117, 718] on span "Save" at bounding box center [1121, 718] width 22 height 10
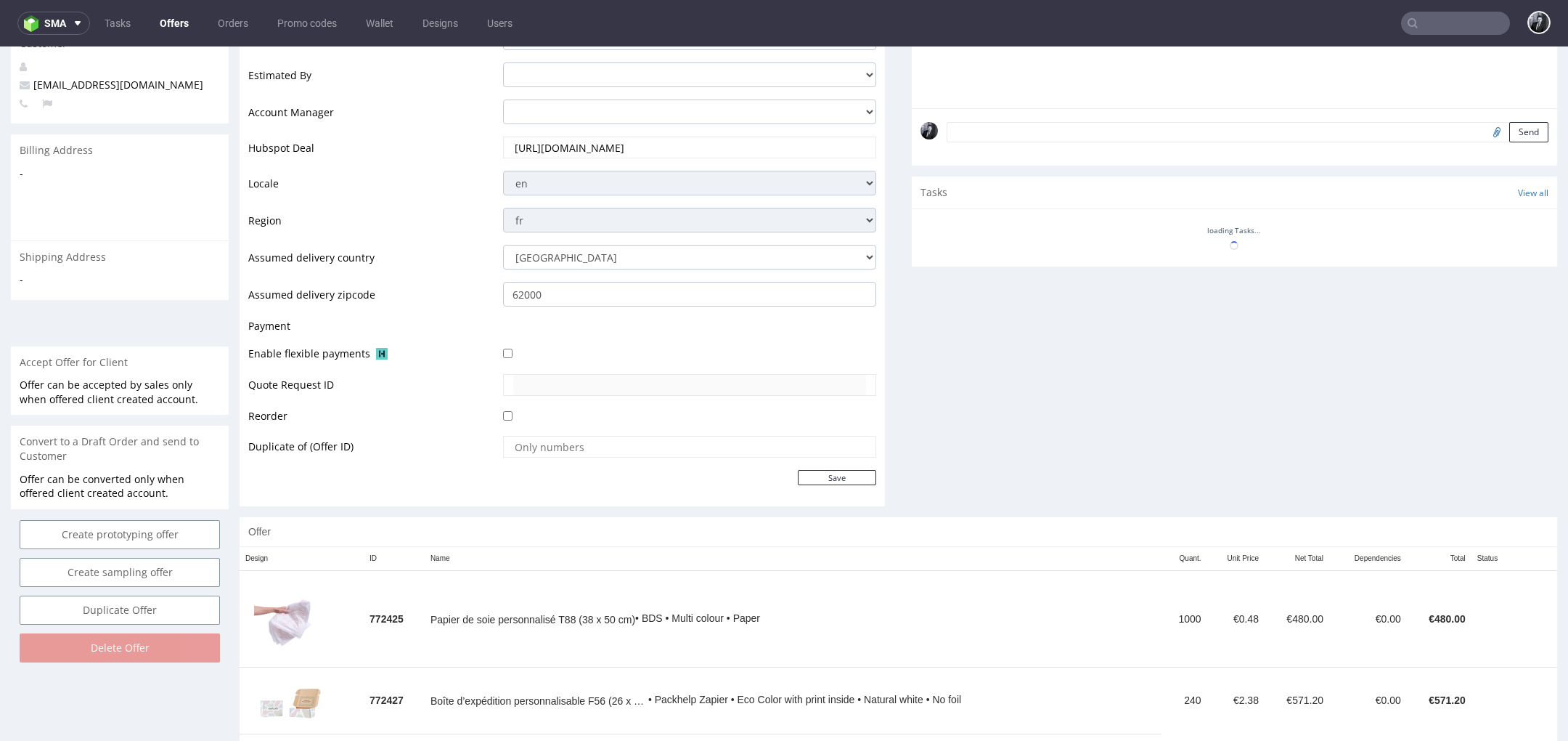
scroll to position [466, 0]
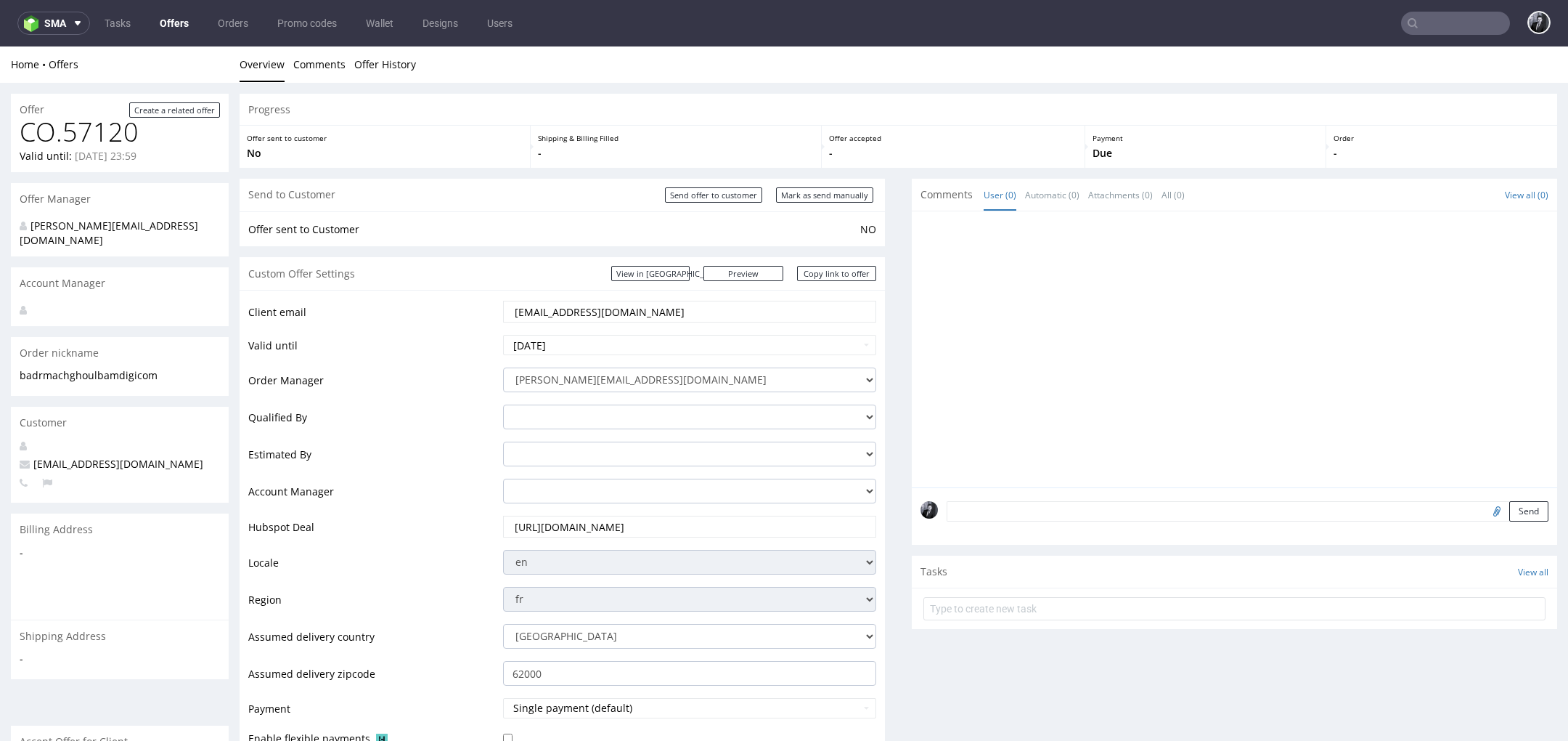
scroll to position [593, 0]
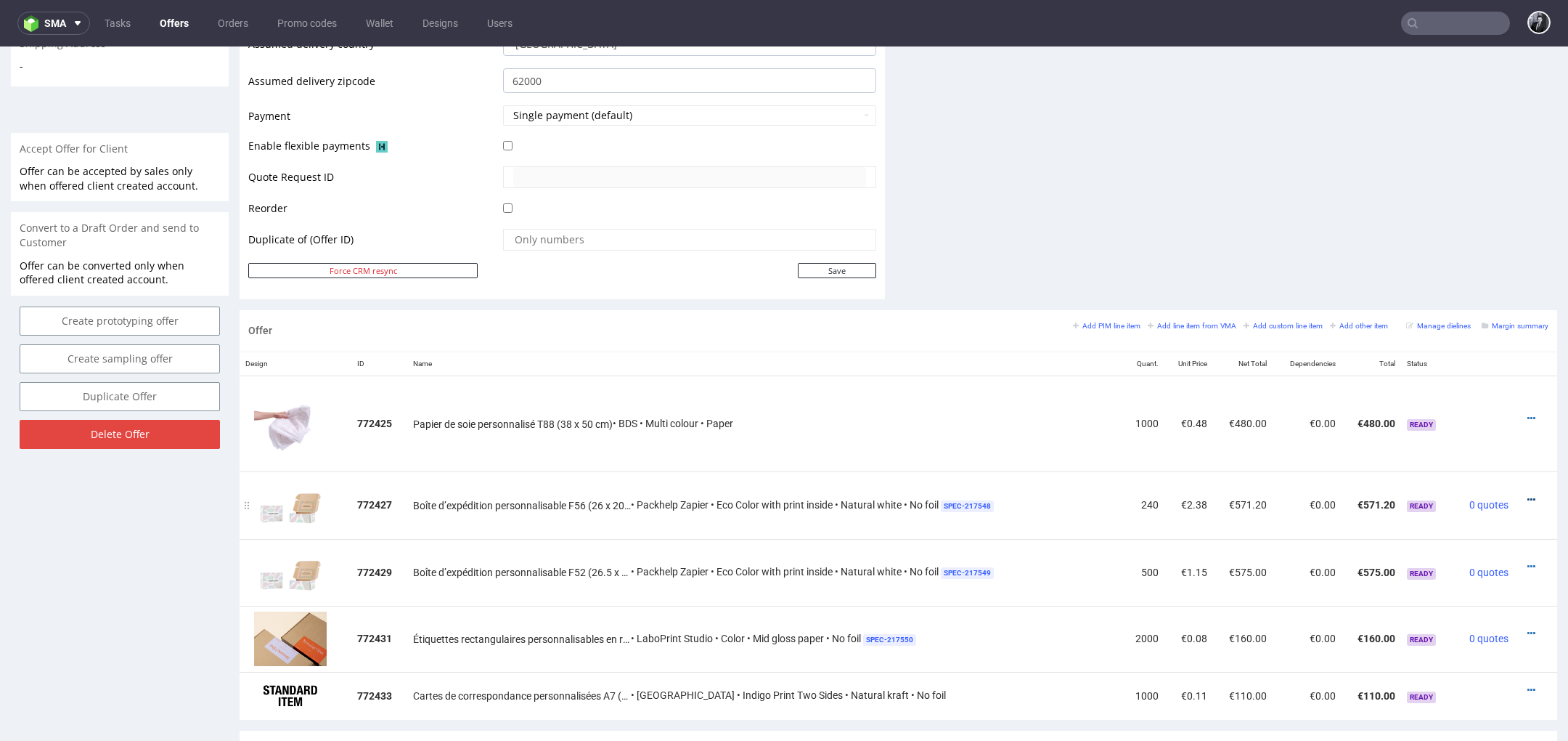
click at [1527, 498] on icon at bounding box center [1531, 500] width 8 height 10
click at [1473, 345] on li "Edit item specification" at bounding box center [1459, 338] width 140 height 26
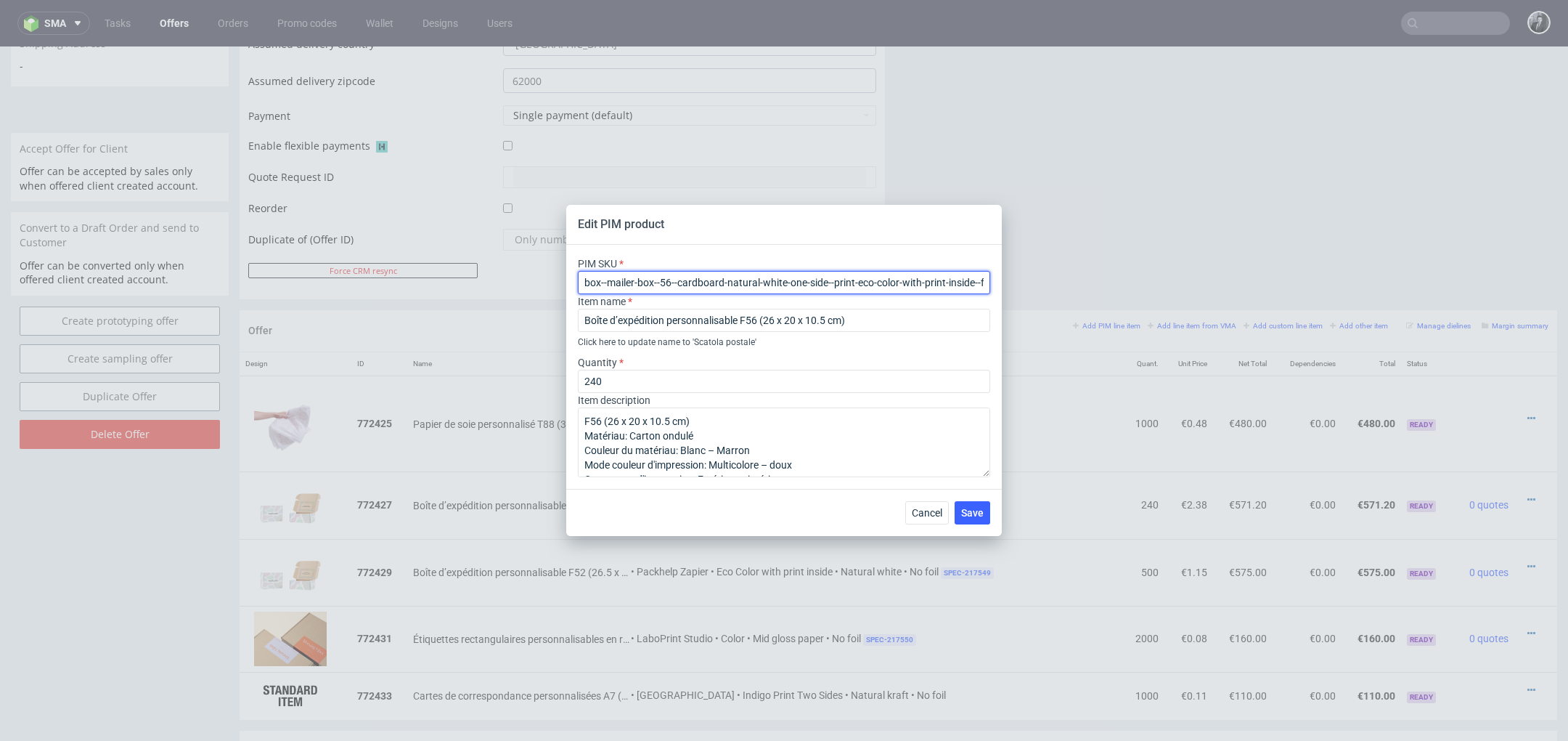
drag, startPoint x: 586, startPoint y: 281, endPoint x: 919, endPoint y: 283, distance: 333.0
click at [919, 283] on input "box--mailer-box--56--cardboard-natural-white-one-side--print-eco-color-with-pri…" at bounding box center [784, 282] width 412 height 23
drag, startPoint x: 585, startPoint y: 282, endPoint x: 900, endPoint y: 290, distance: 315.1
click at [900, 290] on input "box--mailer-box--56--cardboard-natural-white-one-side--print-eco-color-with-pri…" at bounding box center [784, 282] width 412 height 23
click at [921, 504] on button "Cancel" at bounding box center [926, 512] width 43 height 23
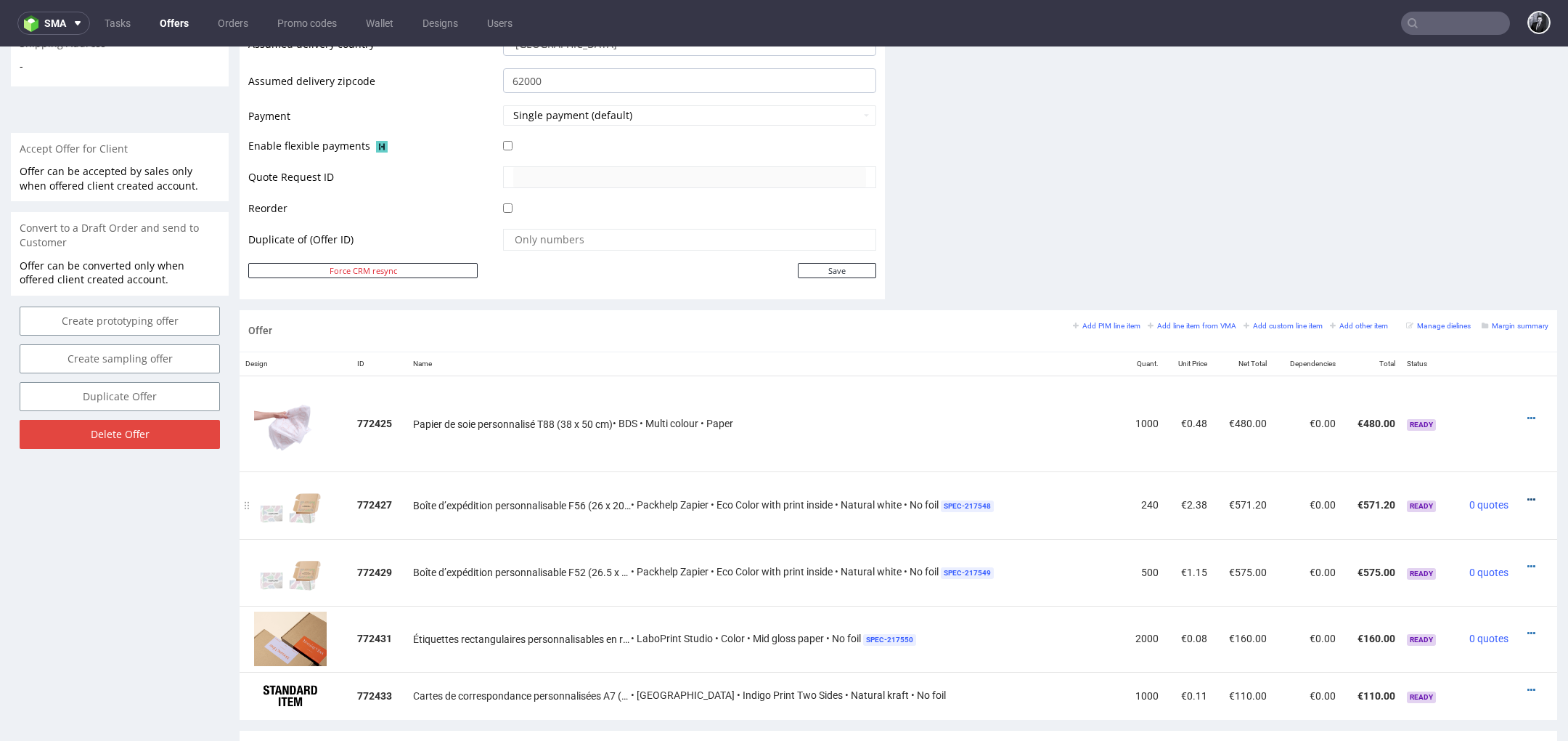
click at [1527, 495] on icon at bounding box center [1531, 500] width 8 height 10
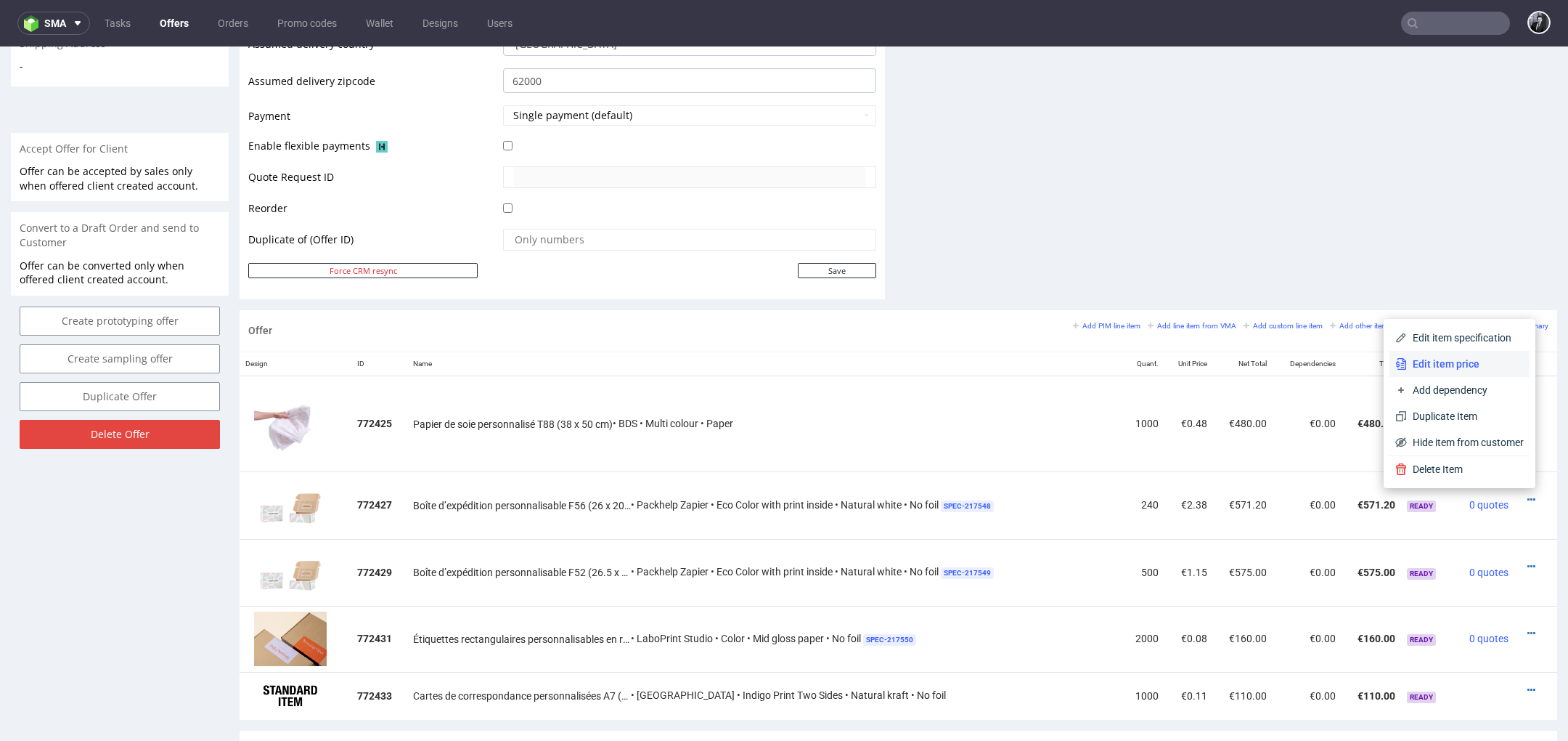
click at [1450, 371] on span "Edit item price" at bounding box center [1465, 363] width 117 height 14
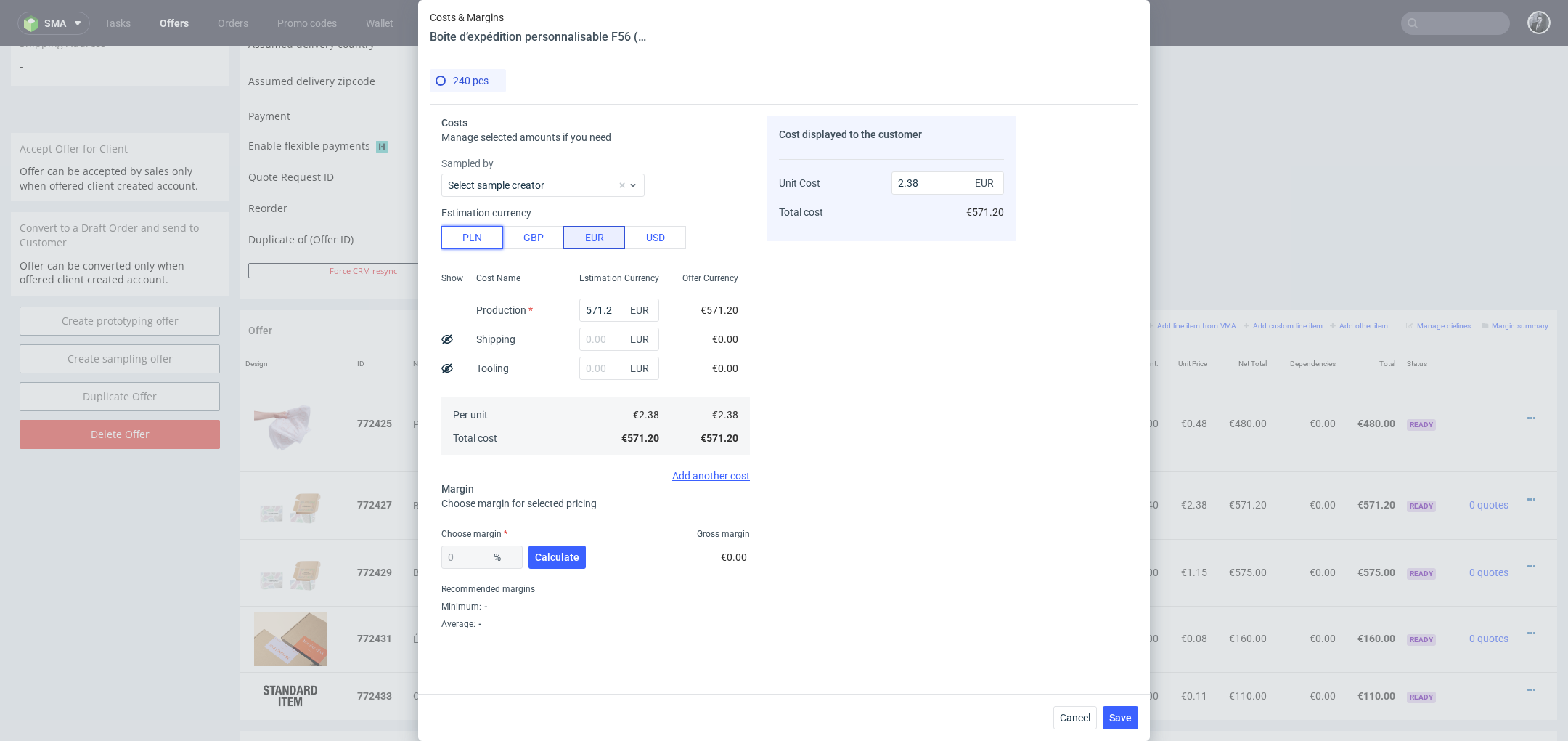
click at [479, 238] on button "PLN" at bounding box center [472, 237] width 61 height 23
type input "0.56"
drag, startPoint x: 625, startPoint y: 313, endPoint x: 522, endPoint y: 310, distance: 103.0
click at [522, 310] on div "Show Cost Name Production Shipping Tooling Per unit Total cost Estimation Curre…" at bounding box center [596, 362] width 308 height 192
type input "77"
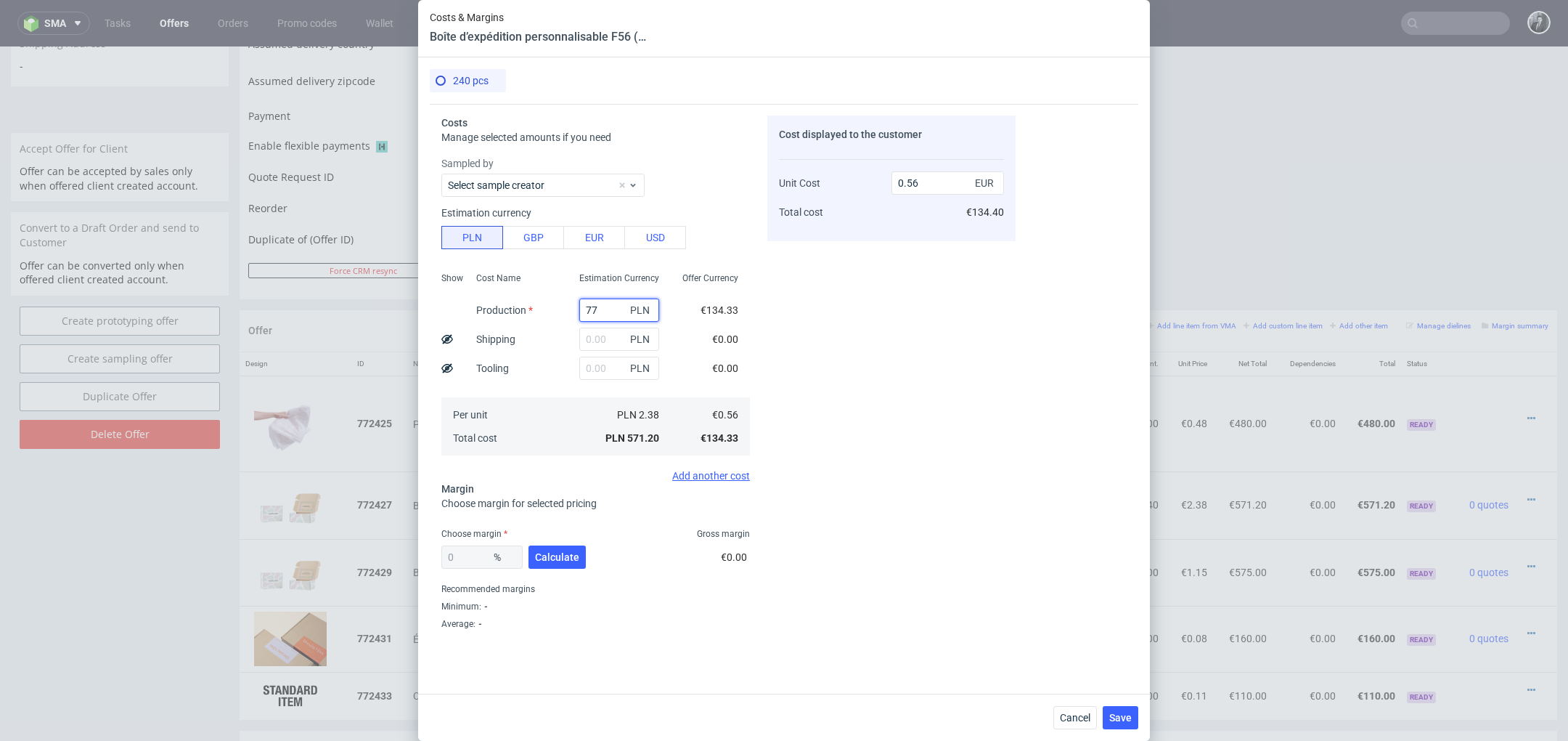
type input "0.08"
type input "777"
type input "0.76"
type input "777;"
type input "0"
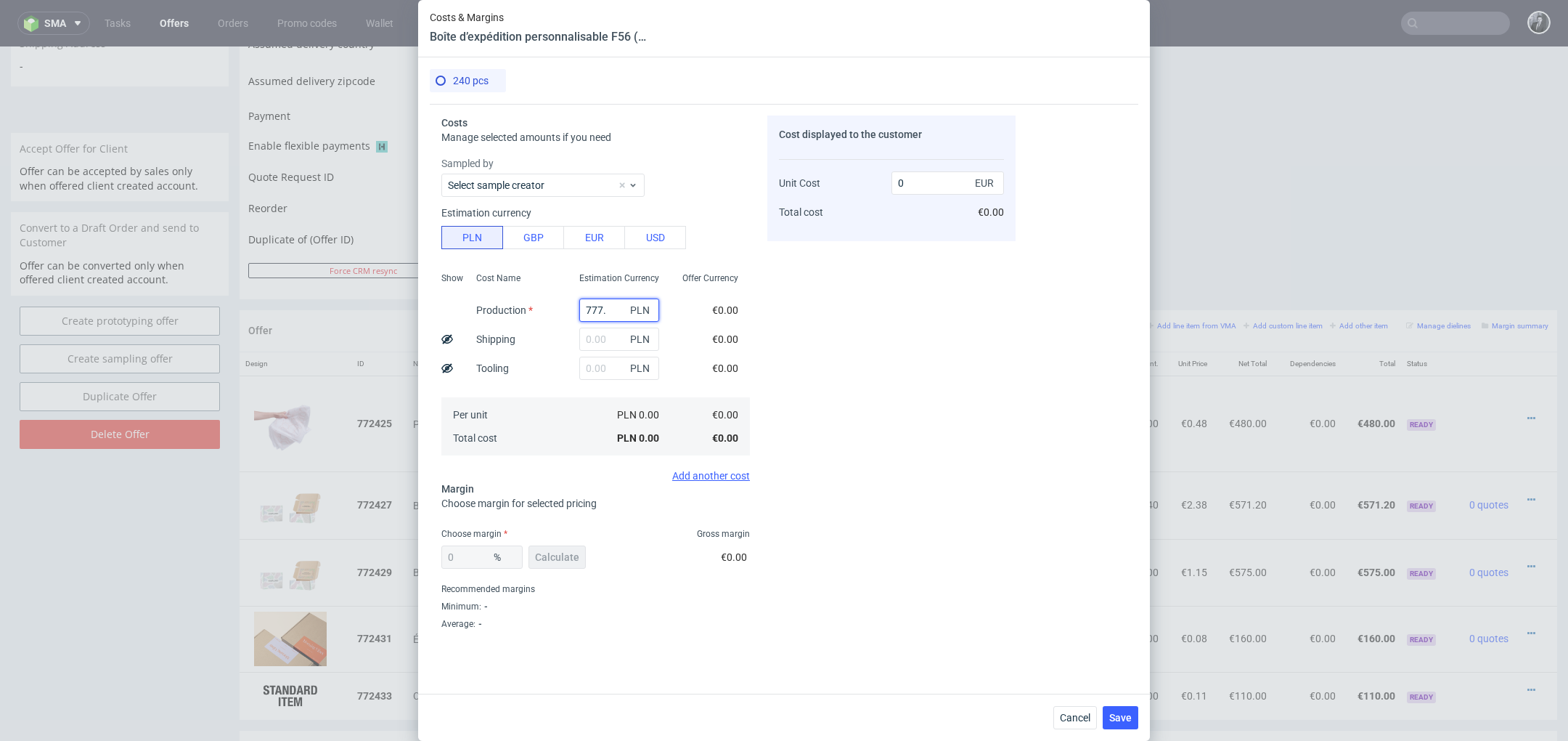
type input "777"
type input "0.76"
type input "77"
type input "0.08"
type input "777;"
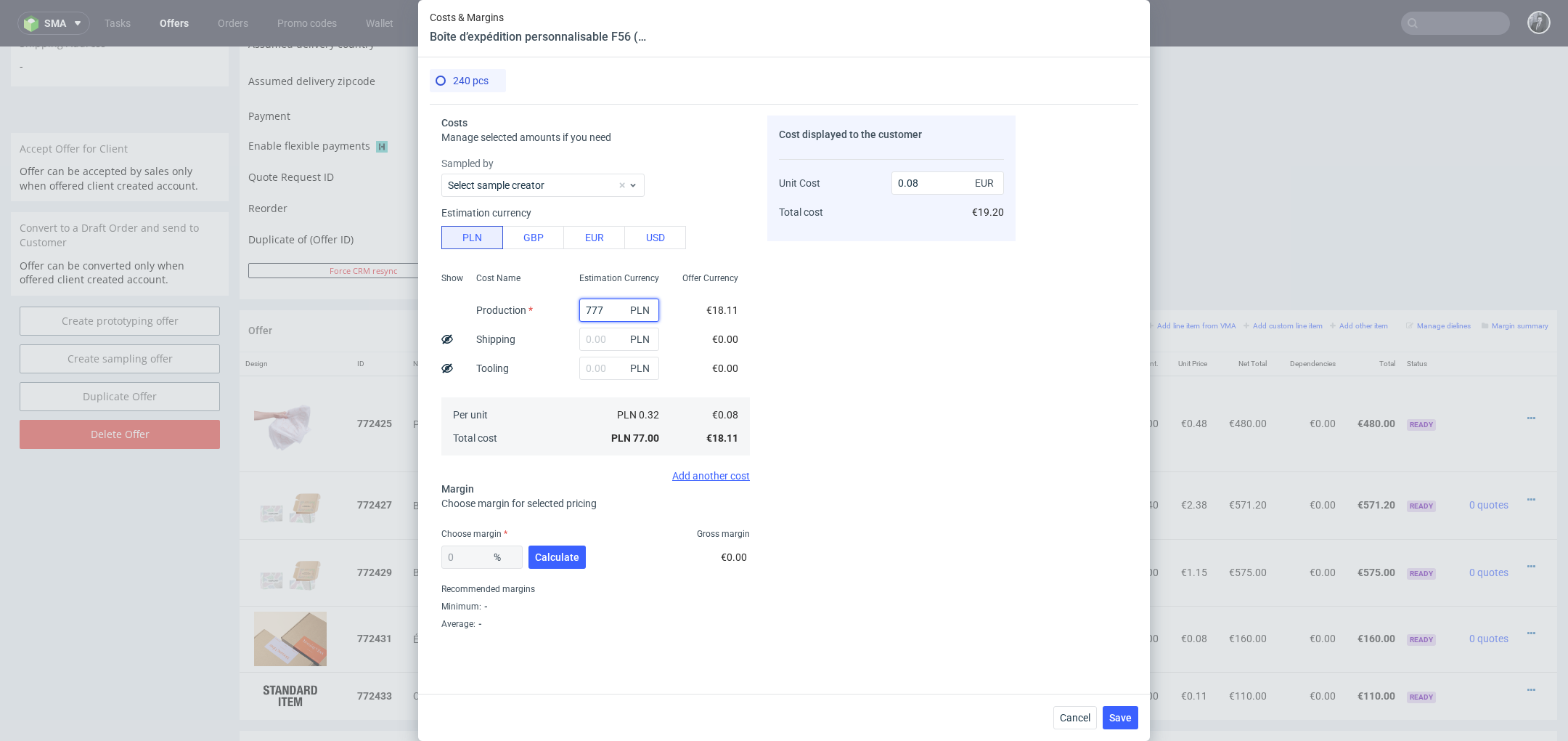
type input "0.76"
type input "0"
type input "6"
type input "0.01"
type input "0"
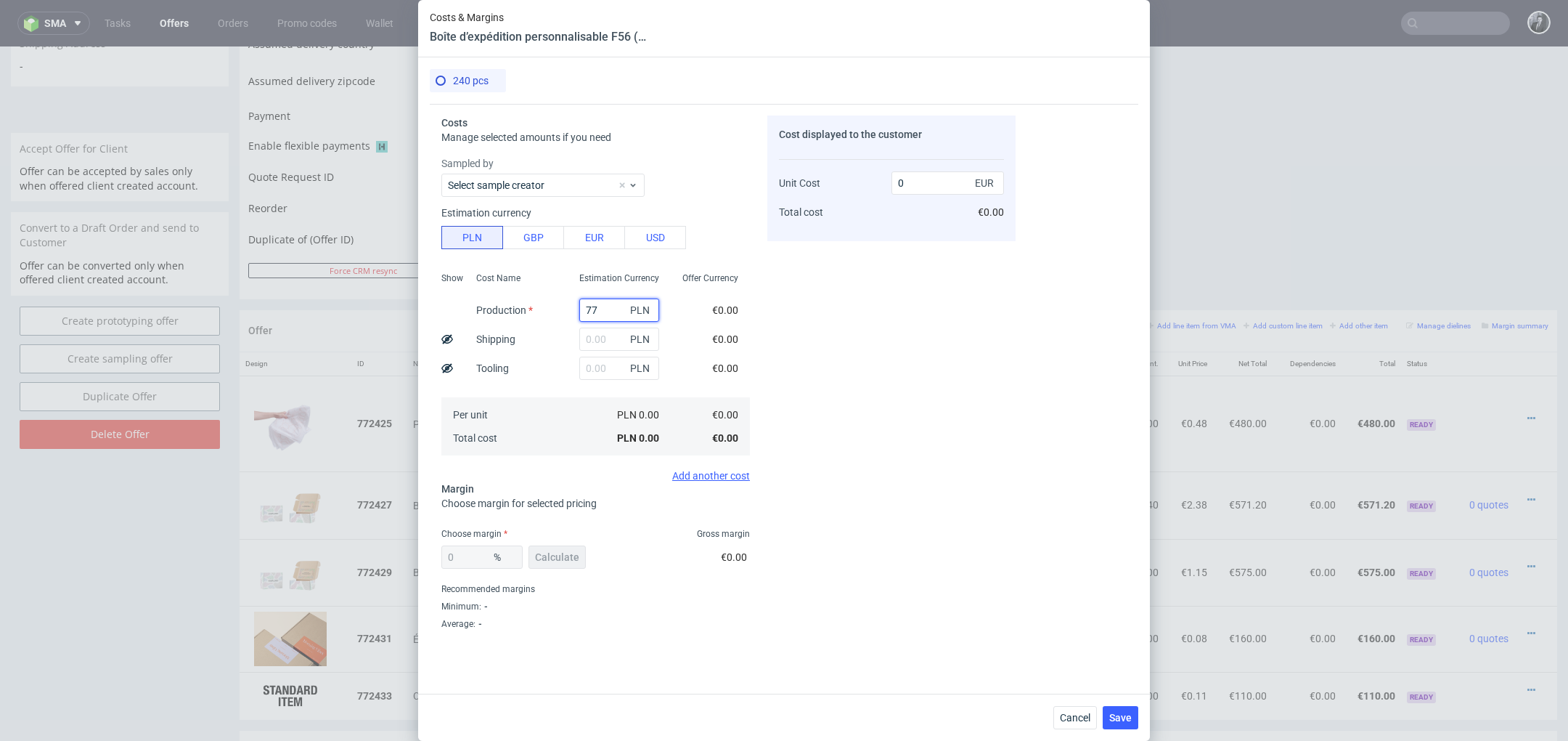
type input "777"
type input "0.76"
type input "777;"
type input "0"
type input "7"
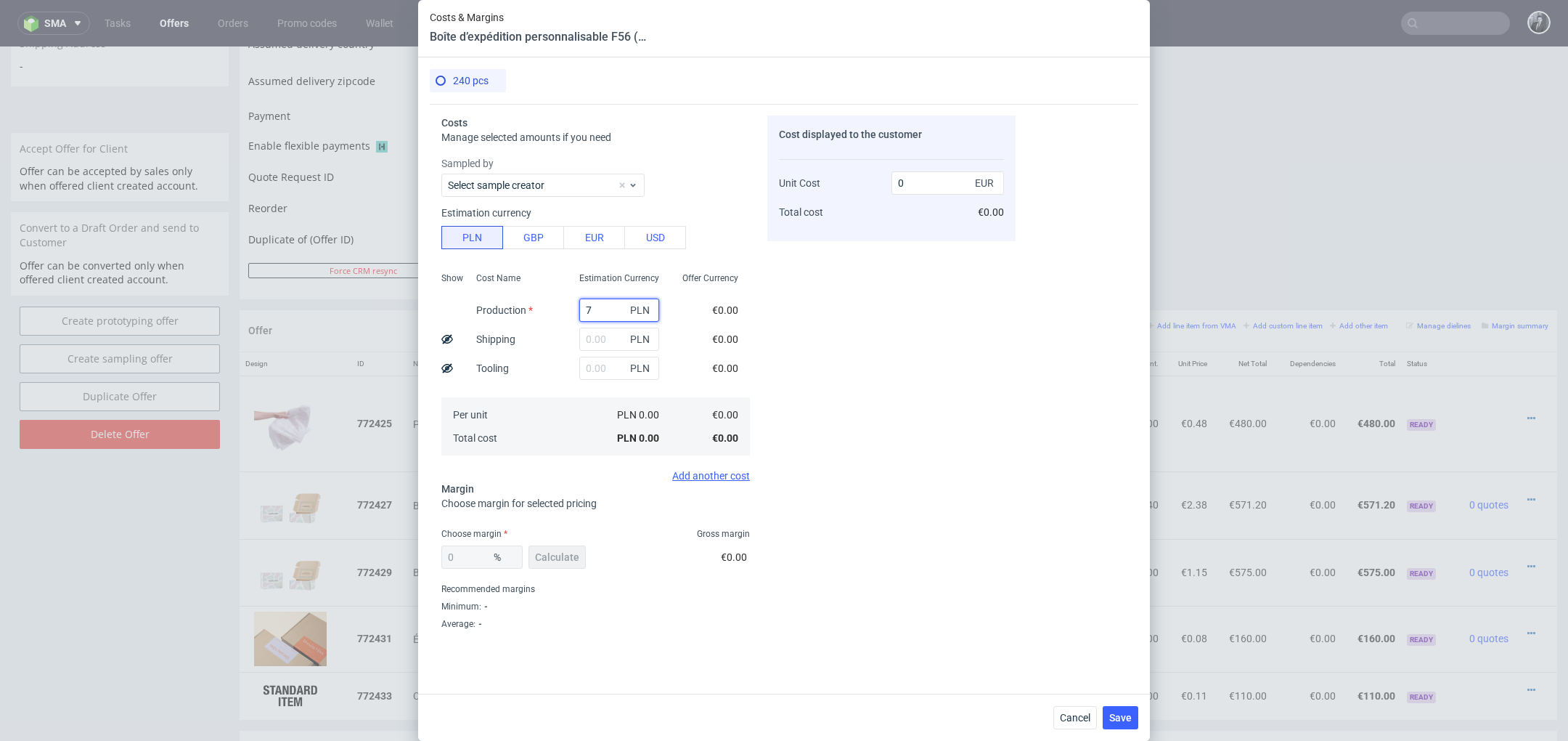
type input "0.01"
type input "0"
type input "777.7"
type input "0.76"
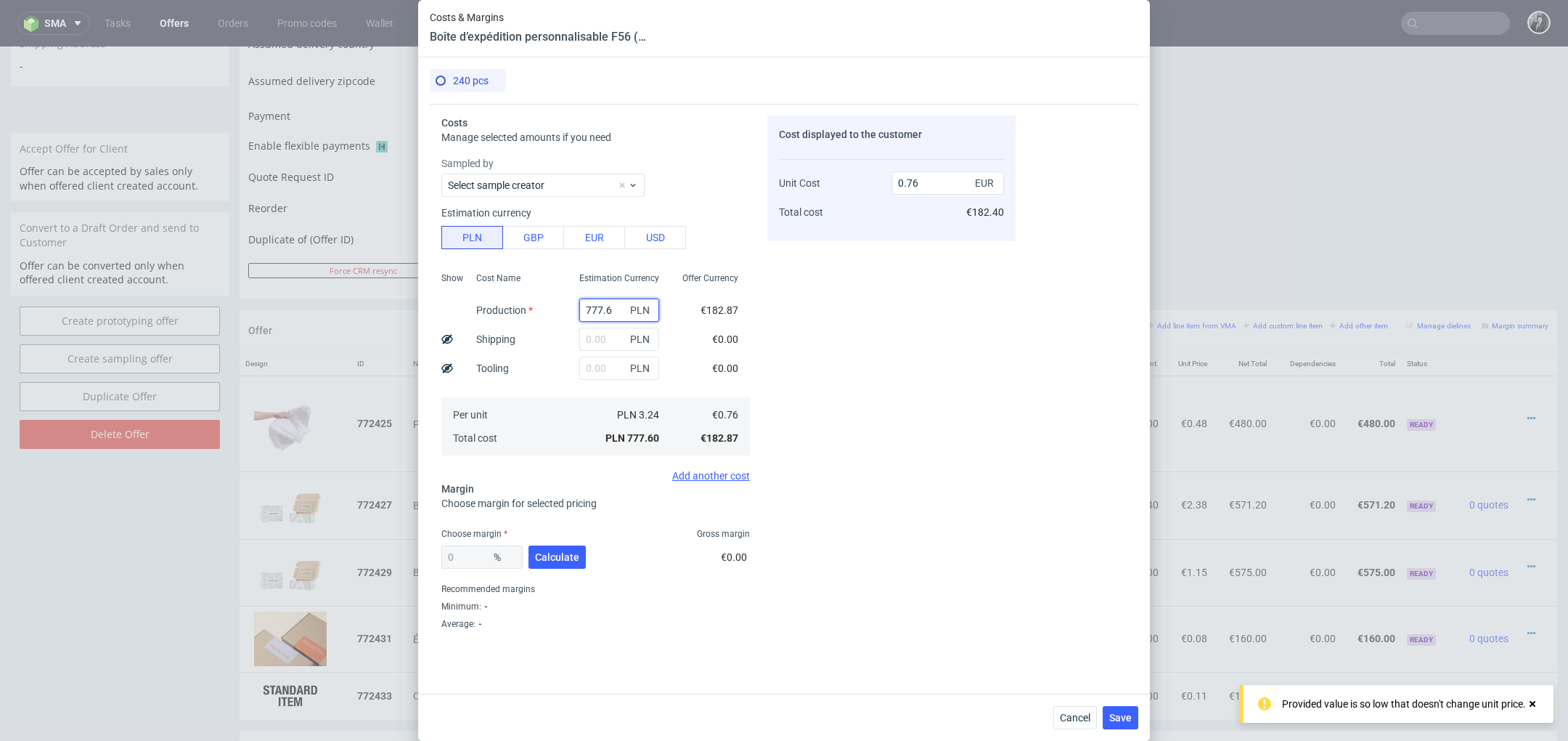
type input "777.6"
click at [770, 372] on div "Cost displayed to the customer Unit Cost Total cost 0.76 EUR €182.40" at bounding box center [891, 375] width 248 height 520
click at [586, 332] on input "text" at bounding box center [620, 339] width 80 height 23
type input "141?"
type input ","
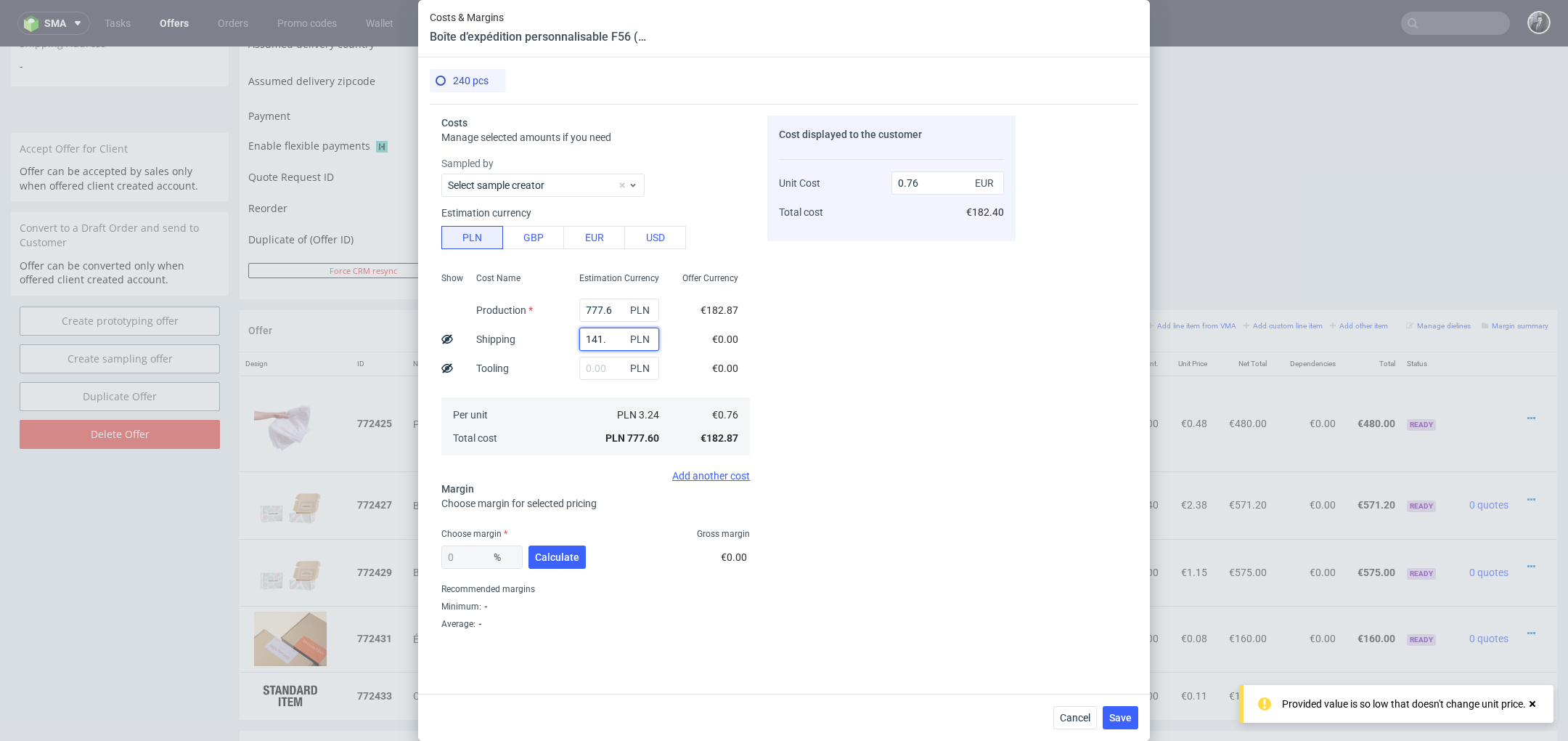
type input "141.6"
type input "0.9"
type input "141.6"
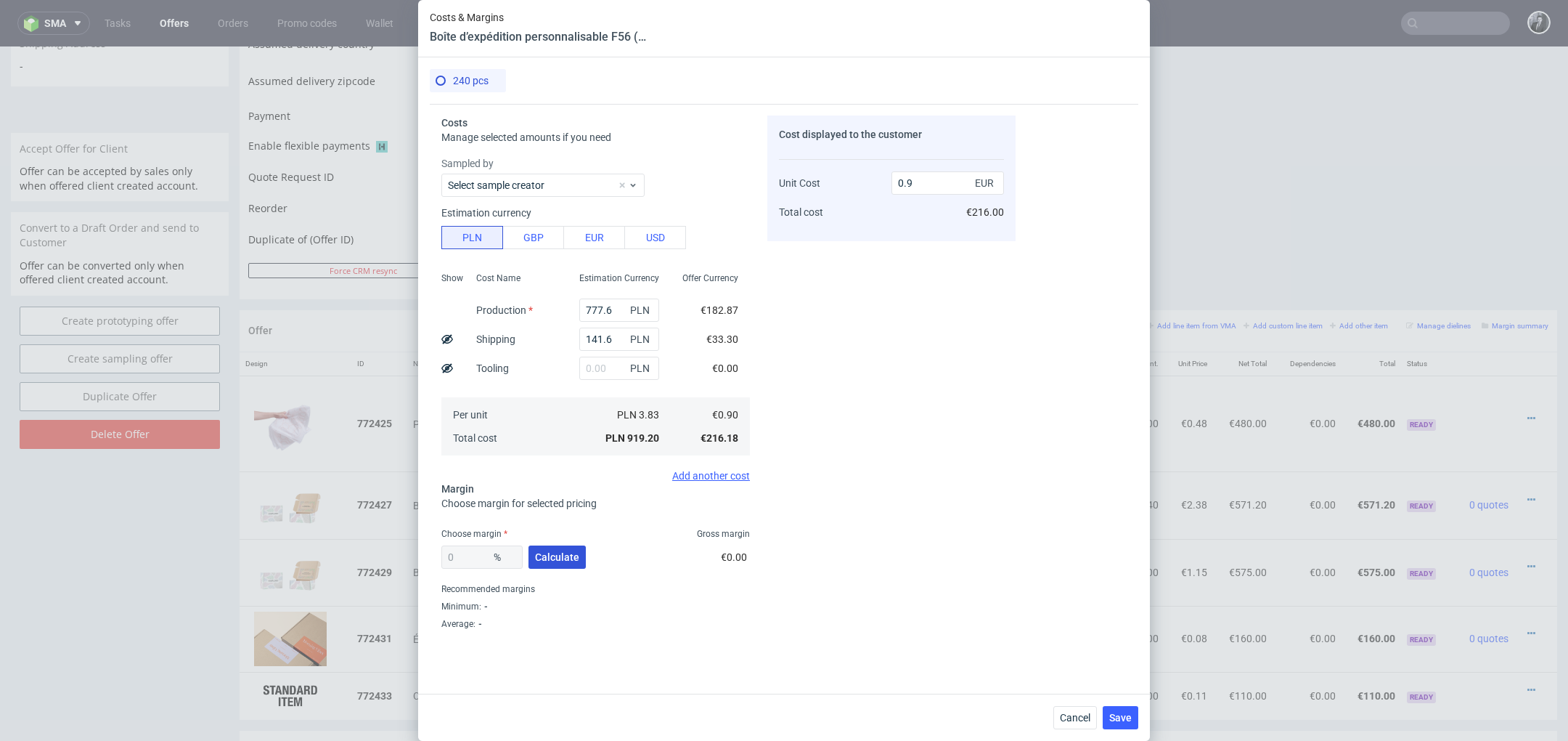
click at [559, 563] on button "Calculate" at bounding box center [556, 557] width 57 height 23
type input "49.57"
click at [949, 191] on input "1.79" at bounding box center [948, 182] width 112 height 23
type input "1.90"
type input "52.63157894736842"
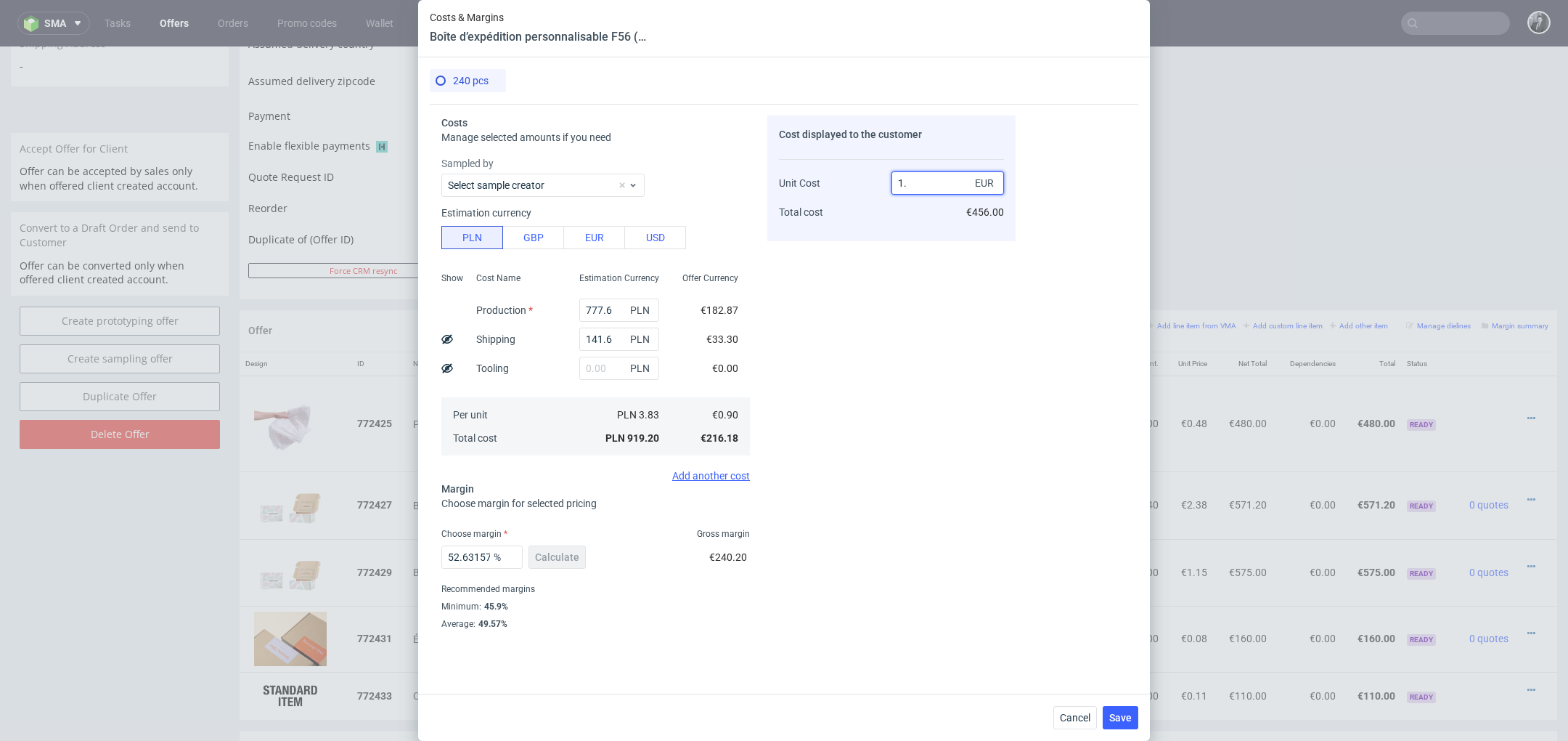
type input "1"
type input "2"
type input "55.00000000000001"
click at [880, 480] on div "Cost displayed to the customer Unit Cost Total cost 2 EUR €480.00" at bounding box center [891, 375] width 248 height 520
click at [919, 186] on input "2" at bounding box center [948, 182] width 112 height 23
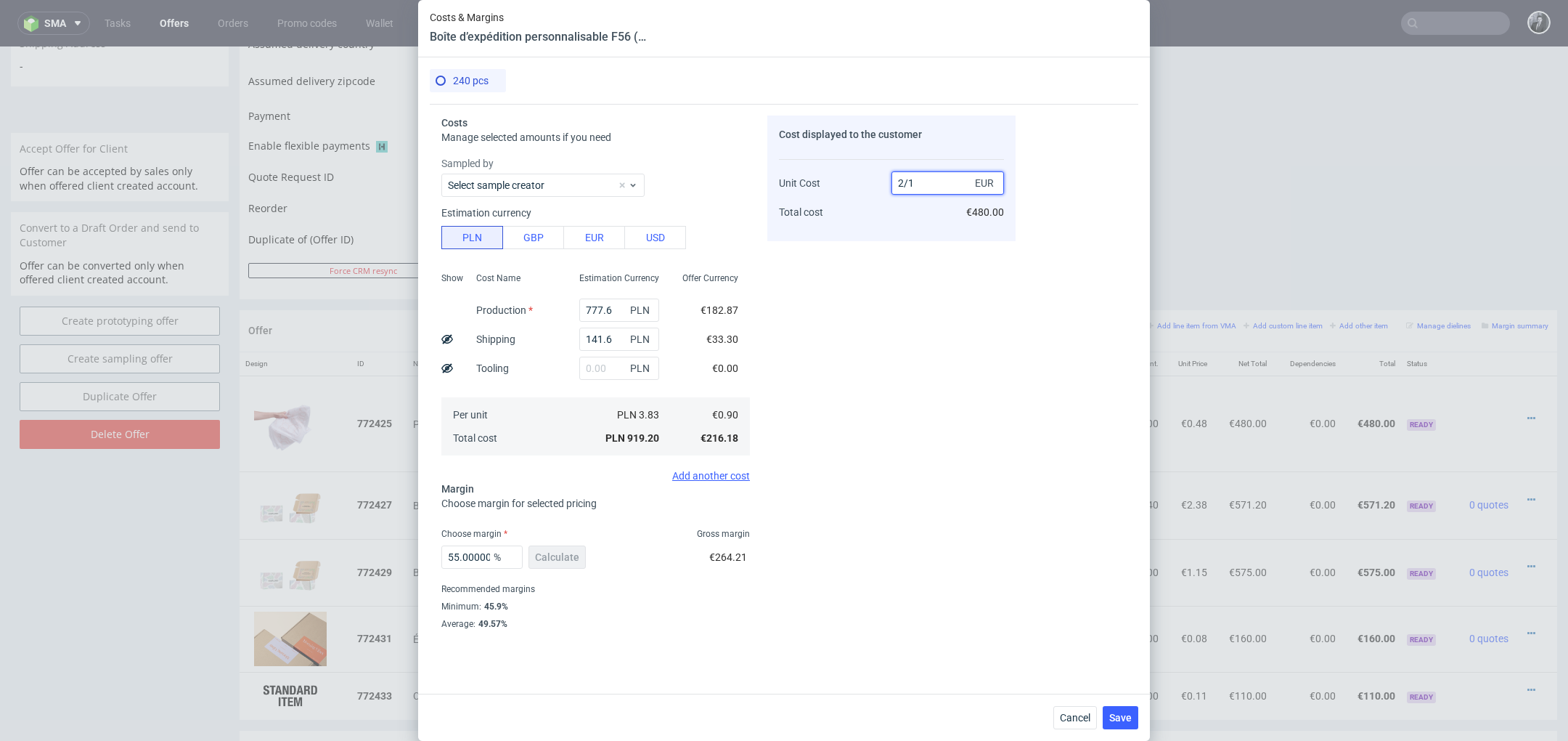
type input "0.9"
type input "NaN"
type input "0"
type input "2.10"
type input "57.14285714285714"
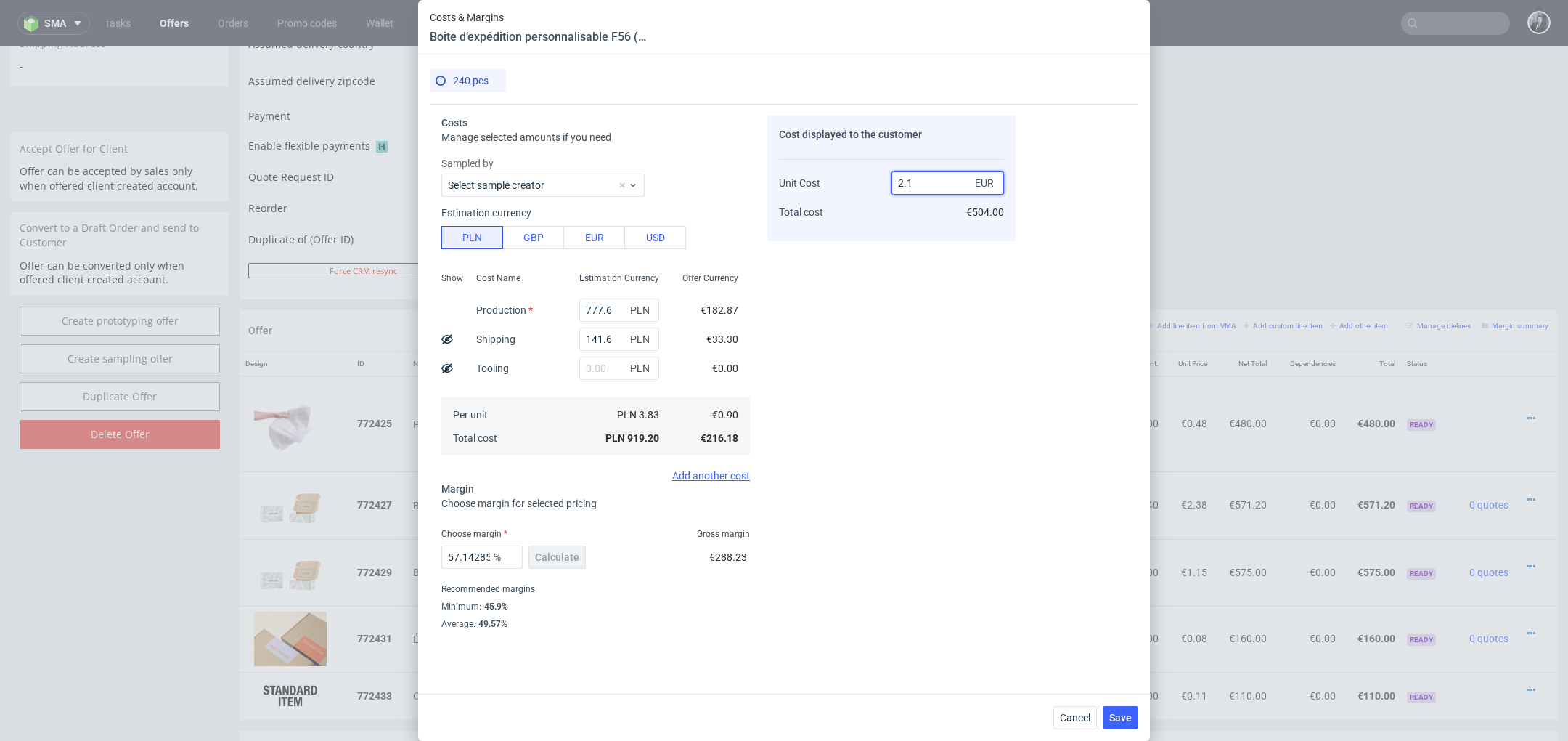
type input "2.15"
type input "58.139534883720934"
type input "2.15"
click at [960, 354] on div "Cost displayed to the customer Unit Cost Total cost 2.15 EUR €516.00" at bounding box center [891, 375] width 248 height 520
click at [937, 179] on input "2.15" at bounding box center [948, 182] width 112 height 23
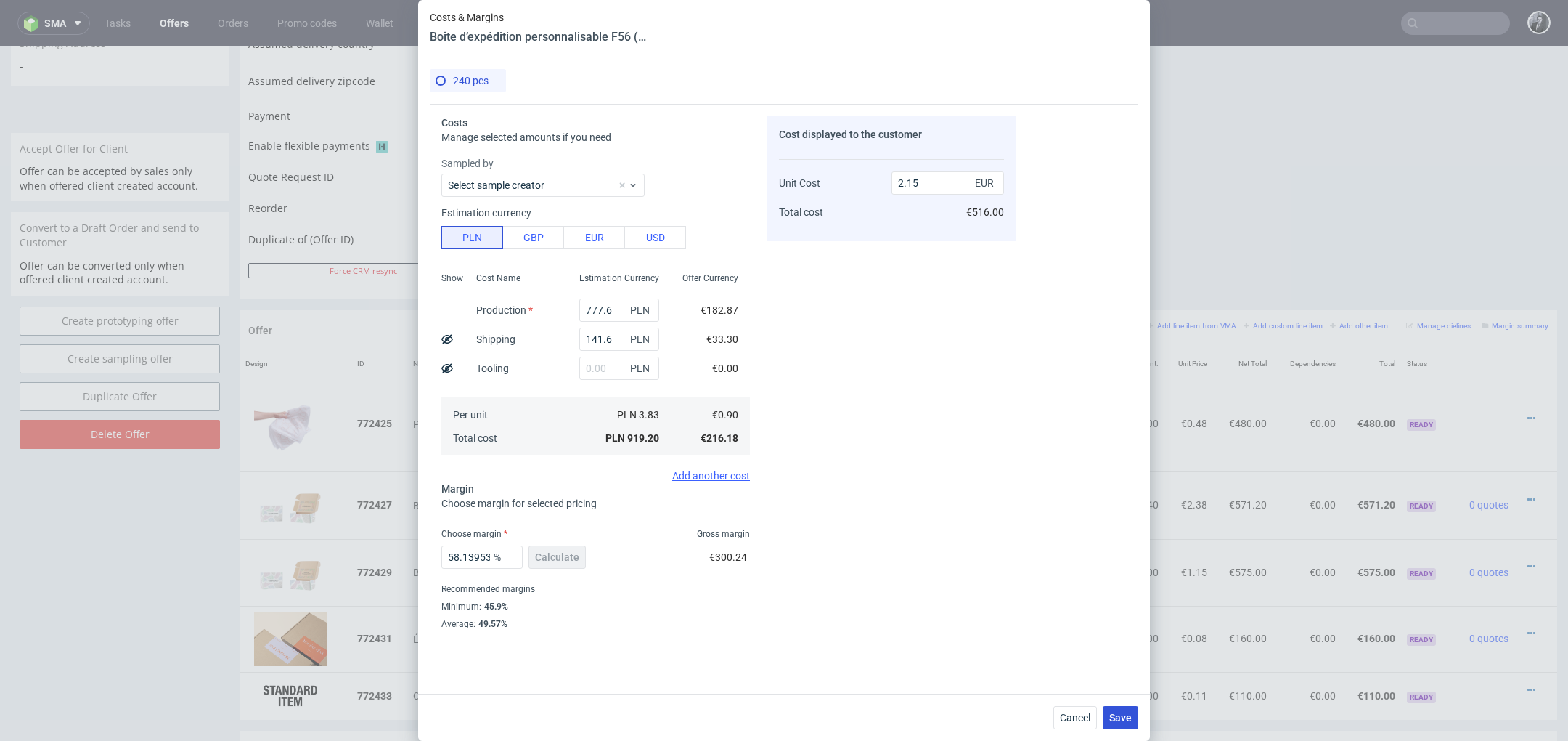
click at [1123, 721] on span "Save" at bounding box center [1121, 718] width 22 height 10
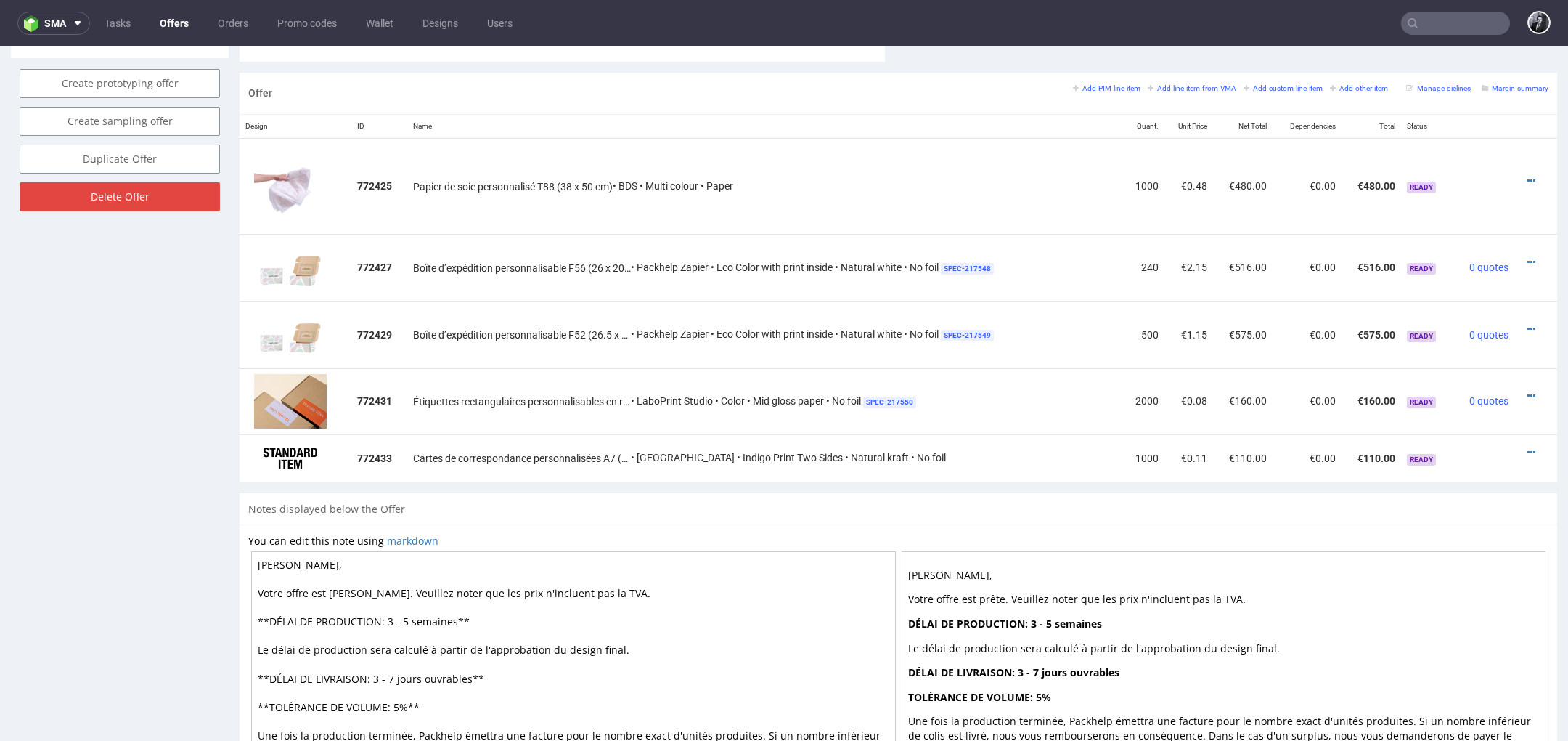
scroll to position [761, 0]
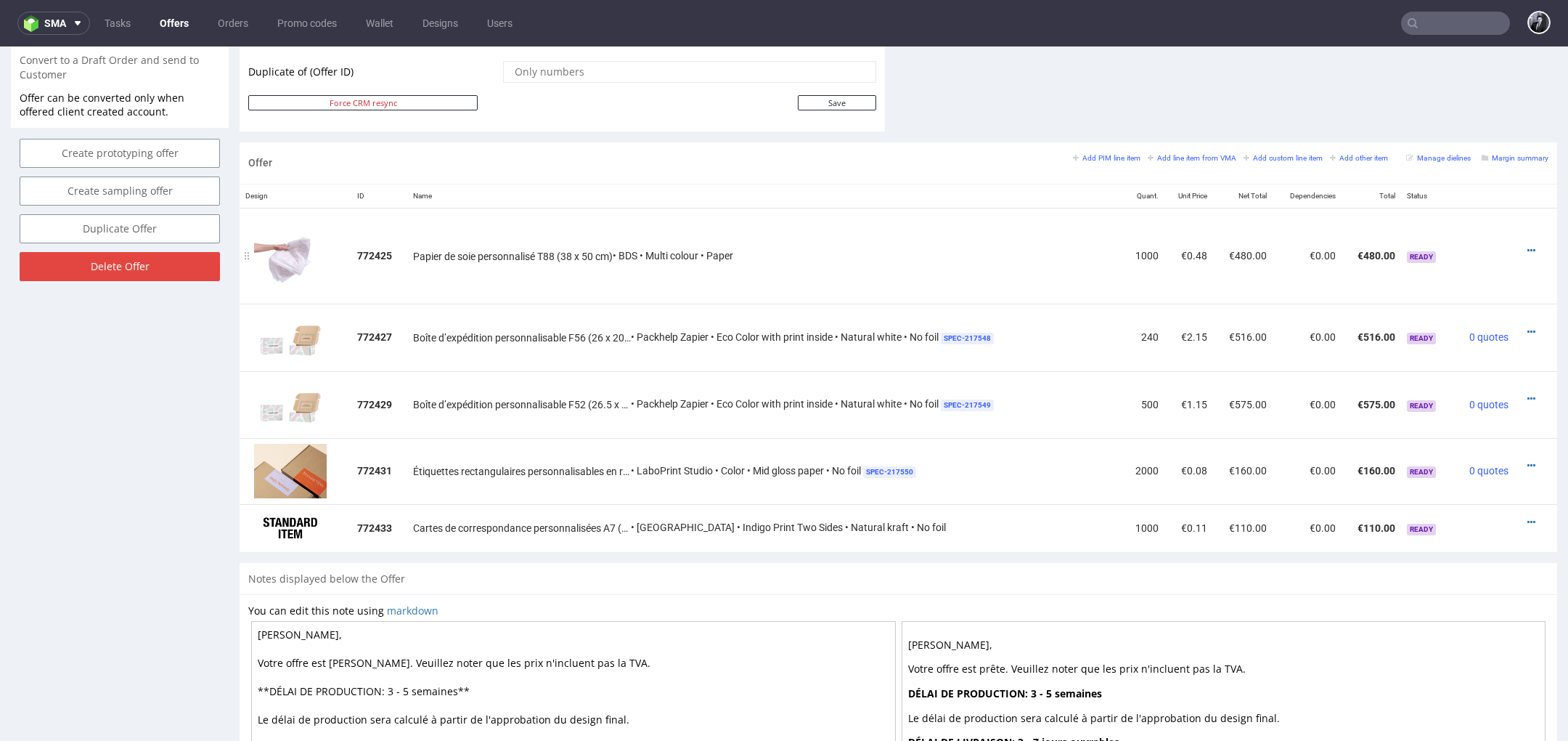
click at [1520, 248] on div at bounding box center [1531, 250] width 22 height 14
click at [1527, 247] on icon at bounding box center [1531, 251] width 8 height 10
click at [1454, 120] on span "Edit item price" at bounding box center [1465, 114] width 117 height 14
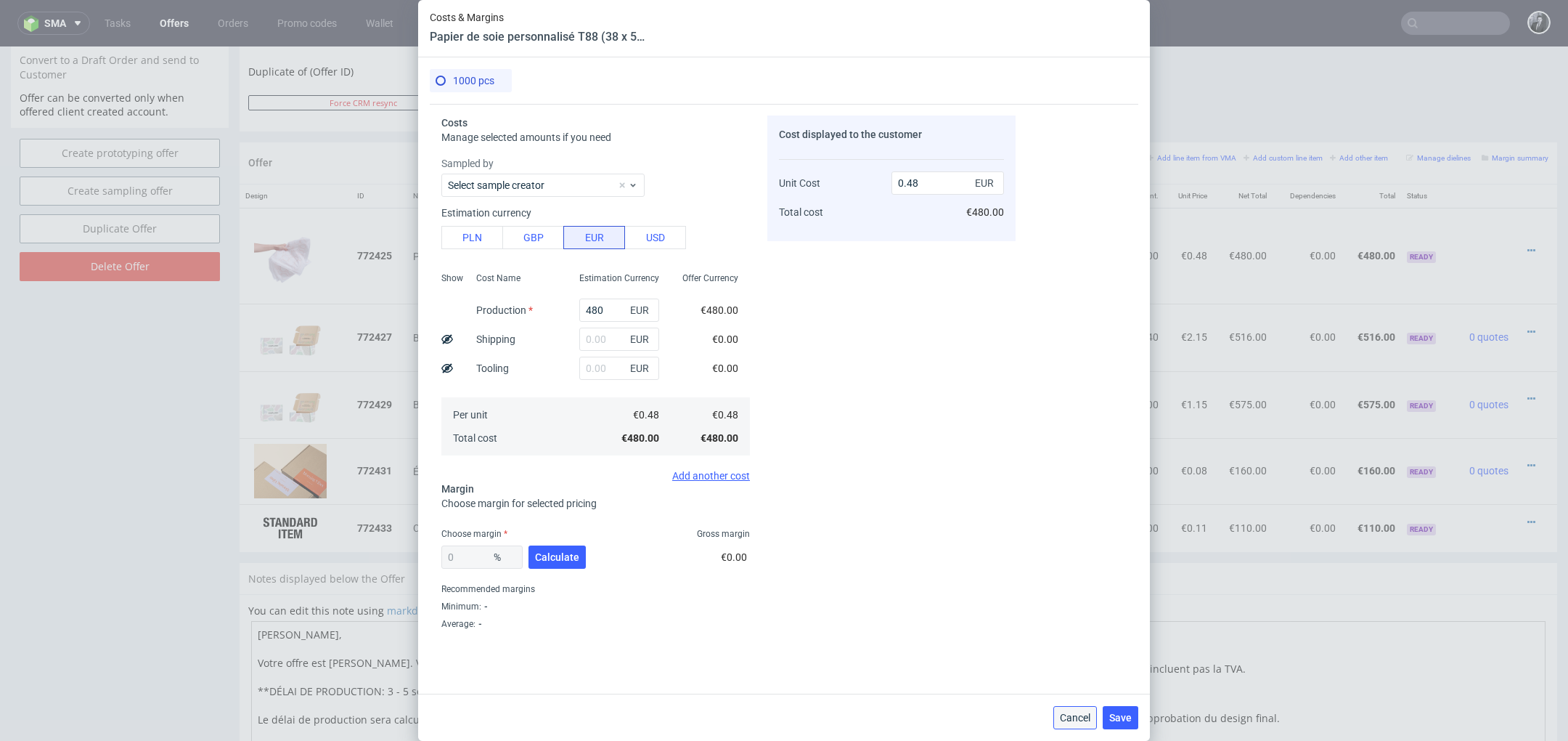
click at [1082, 720] on span "Cancel" at bounding box center [1075, 718] width 31 height 10
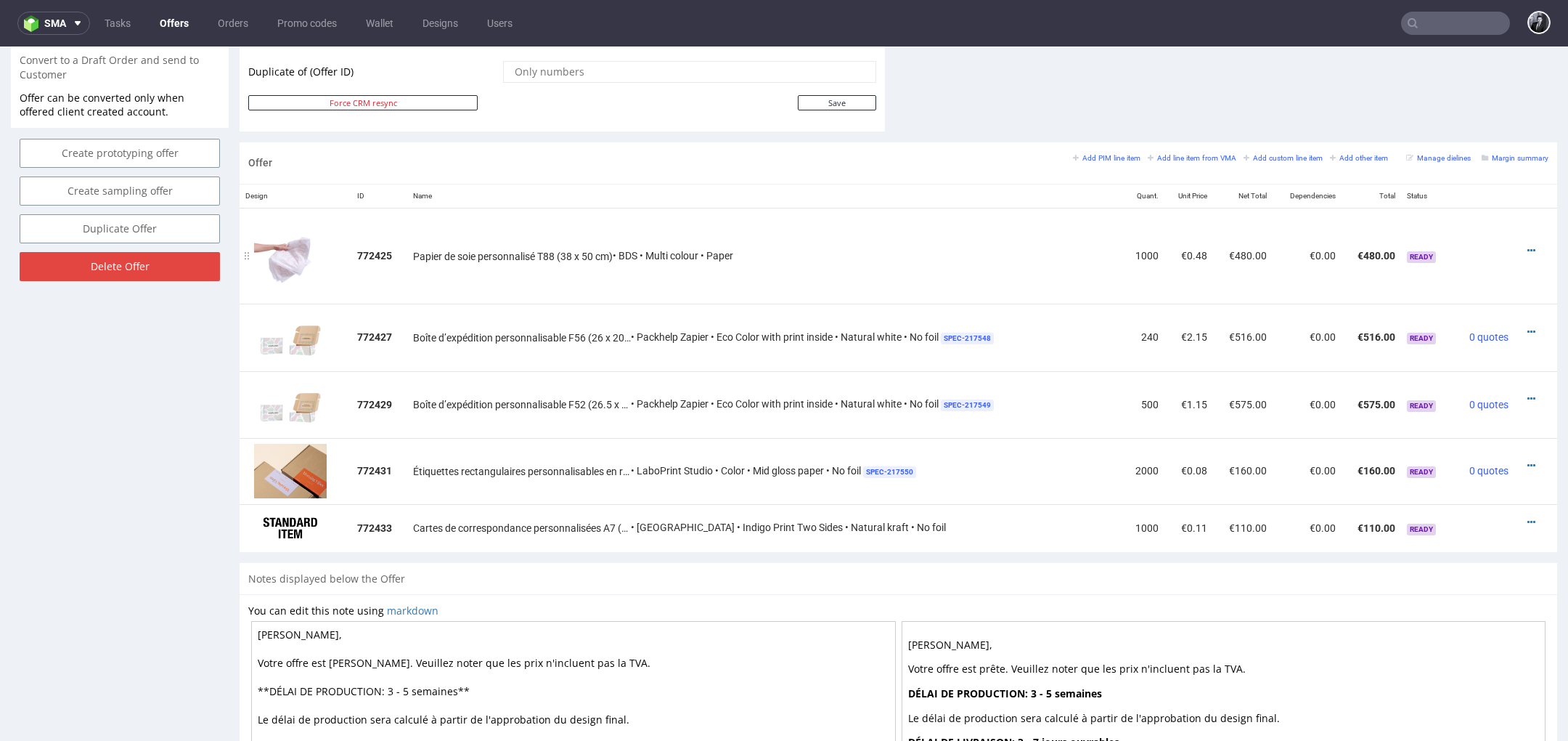
click at [1520, 251] on div at bounding box center [1531, 250] width 22 height 14
click at [1527, 246] on icon at bounding box center [1531, 251] width 8 height 10
click at [1444, 96] on span "Edit item specification" at bounding box center [1465, 88] width 117 height 14
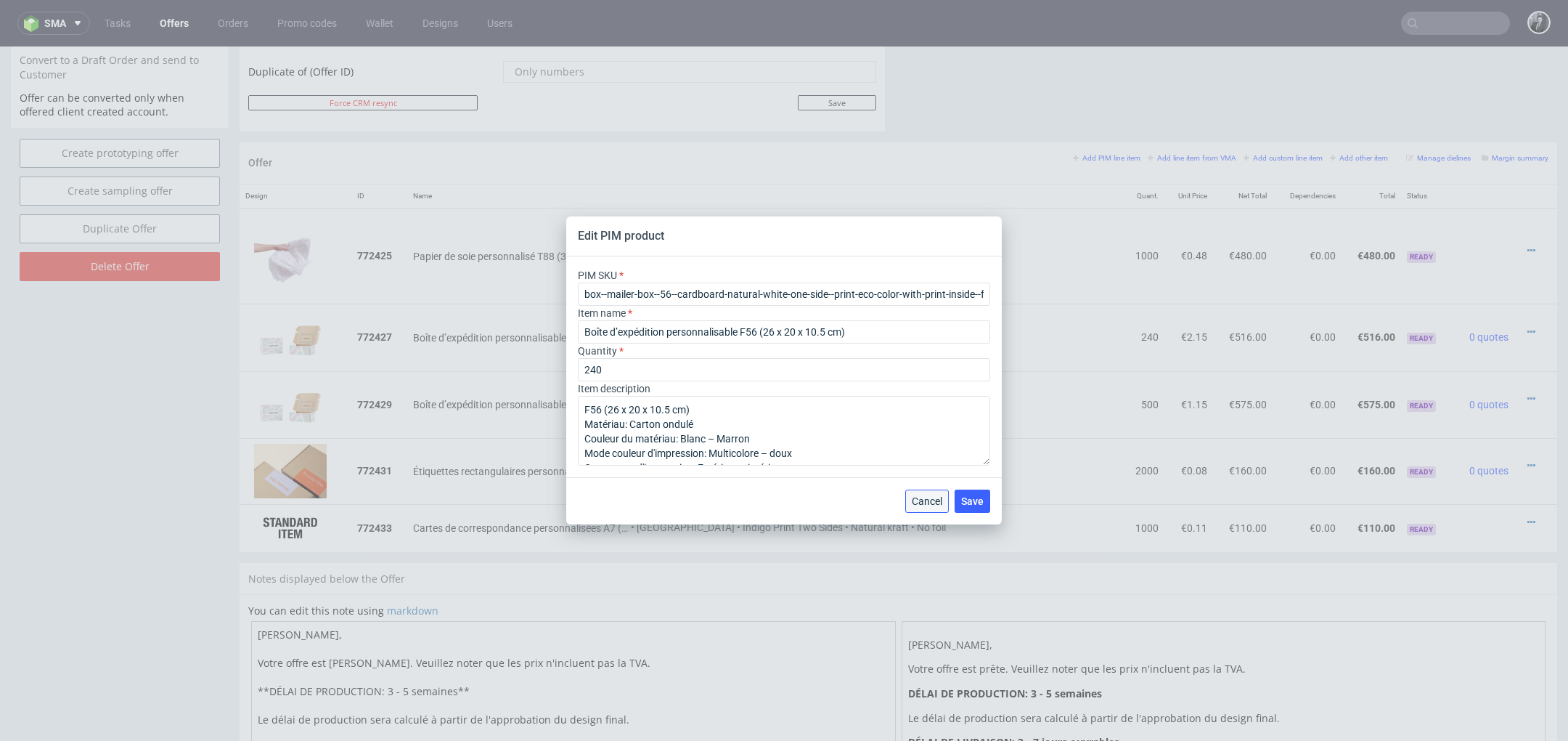
click at [924, 504] on span "Cancel" at bounding box center [927, 501] width 31 height 10
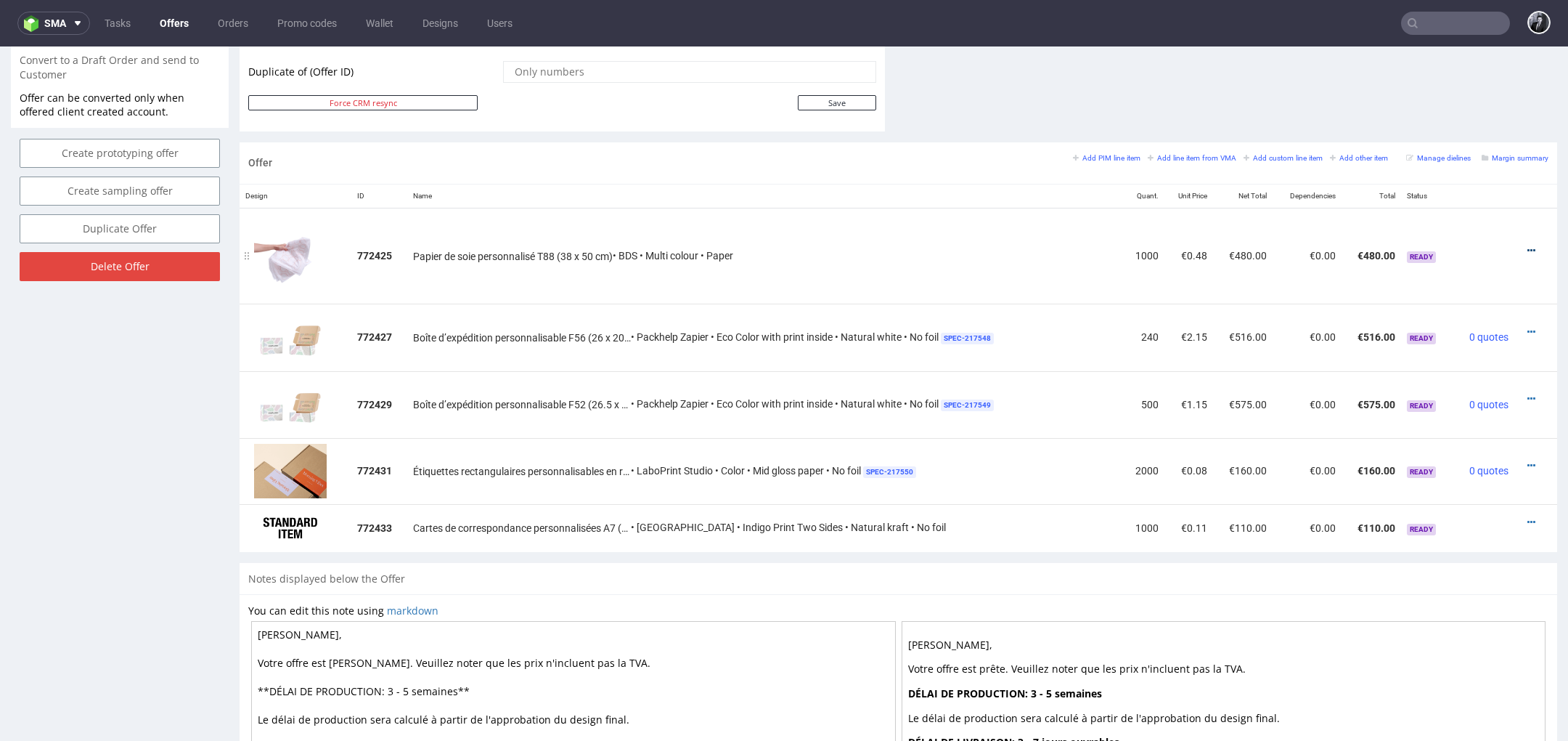
click at [1527, 247] on icon at bounding box center [1531, 251] width 8 height 10
click at [1422, 96] on li "Edit item specification" at bounding box center [1459, 89] width 140 height 26
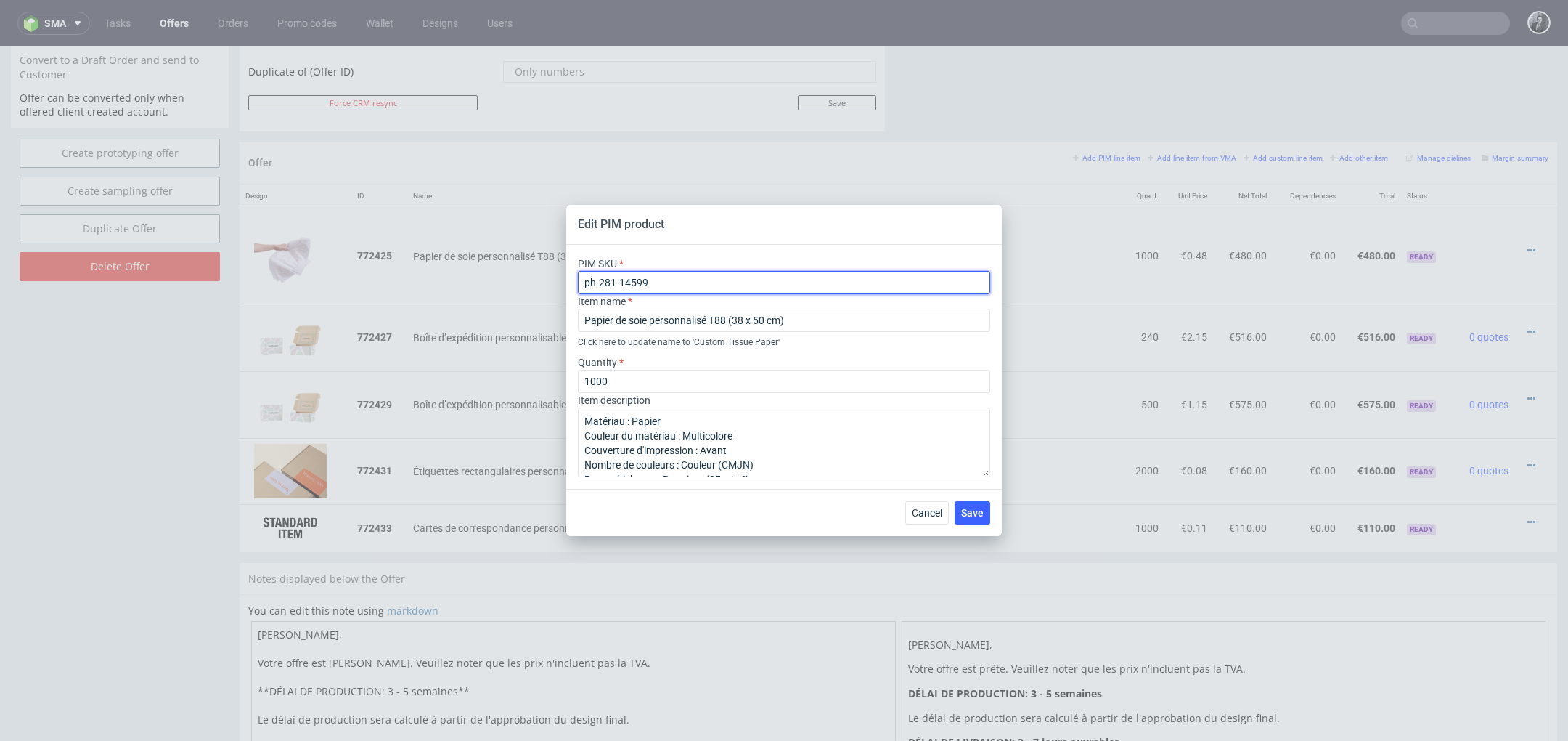
drag, startPoint x: 694, startPoint y: 284, endPoint x: 543, endPoint y: 282, distance: 151.0
click at [543, 282] on div "Edit PIM product PIM SKU ph-281-14599 Item name Papier de soie personnalisé T88…" at bounding box center [784, 370] width 1568 height 741
click at [931, 506] on button "Cancel" at bounding box center [926, 512] width 43 height 23
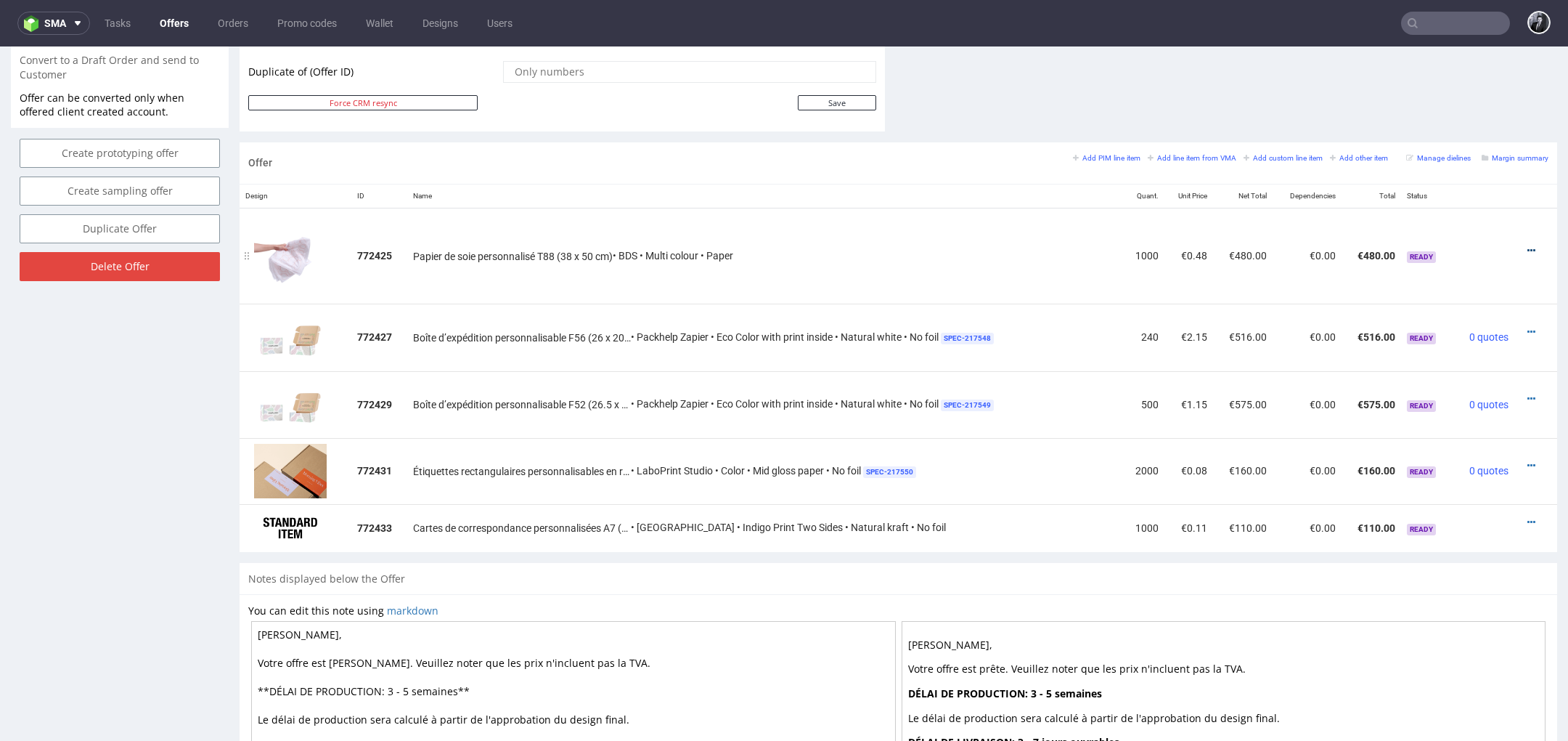
click at [1527, 246] on icon at bounding box center [1531, 251] width 8 height 10
click at [1456, 113] on span "Edit item price" at bounding box center [1465, 114] width 117 height 14
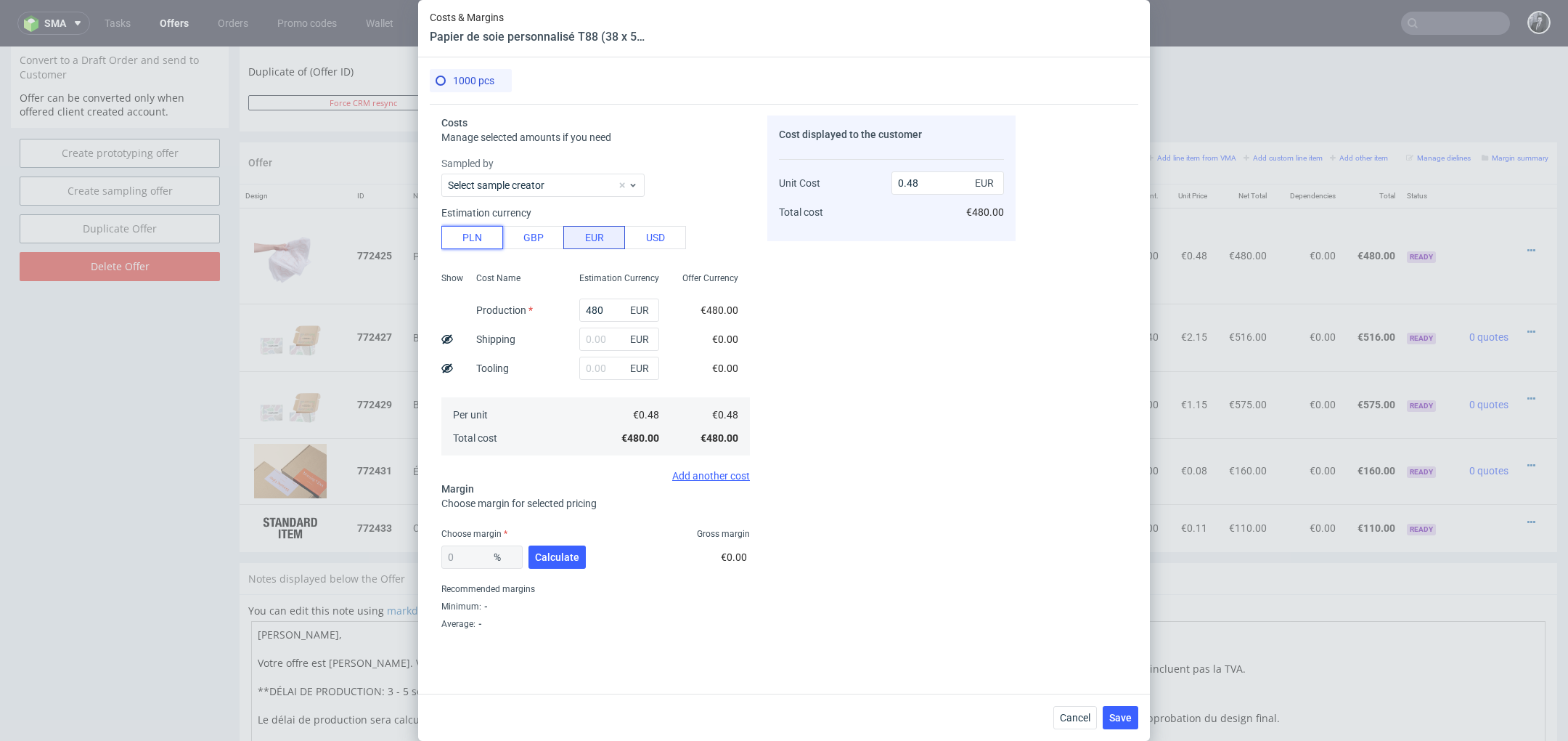
click at [490, 241] on button "PLN" at bounding box center [472, 237] width 61 height 23
type input "0.11"
drag, startPoint x: 608, startPoint y: 309, endPoint x: 551, endPoint y: 309, distance: 57.0
click at [551, 309] on div "Show Cost Name Production Shipping Tooling Per unit Total cost Estimation Curre…" at bounding box center [596, 362] width 308 height 192
type input "690"
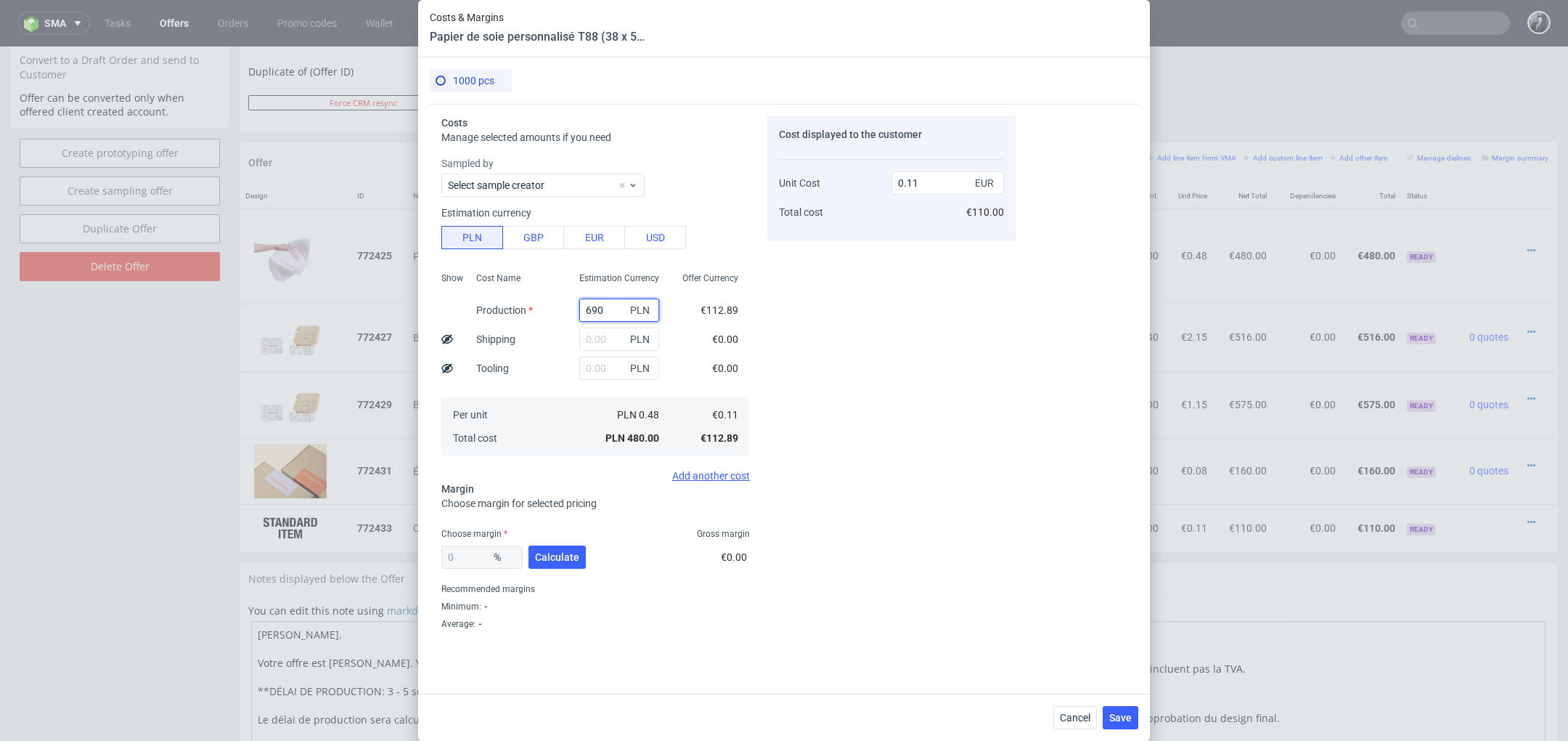
type input "0.16"
type input "6"
type input "0"
type input "138"
type input "0.03"
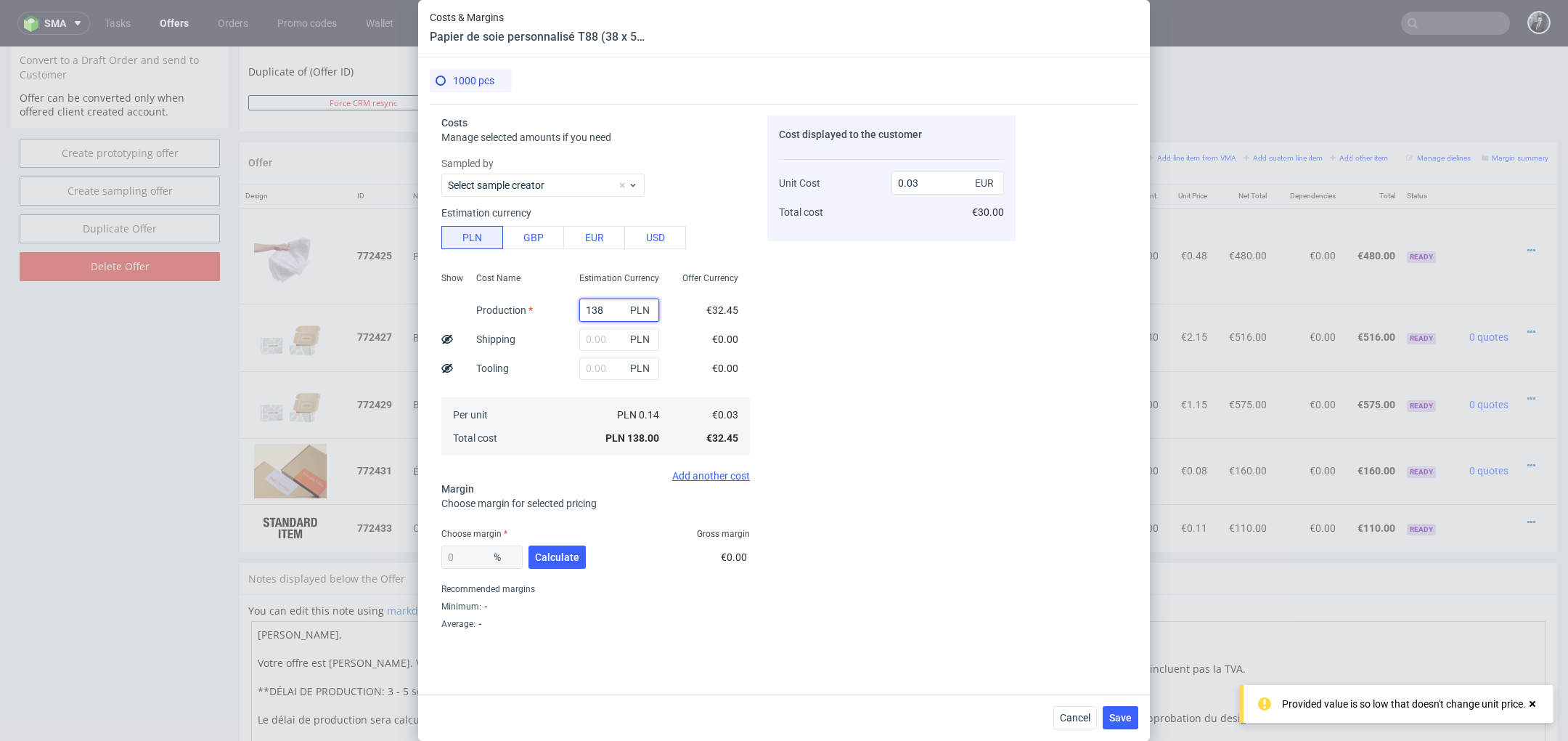
type input "1380"
type input "0.32"
type input "1380"
click at [615, 341] on input "text" at bounding box center [620, 339] width 80 height 23
type input "260"
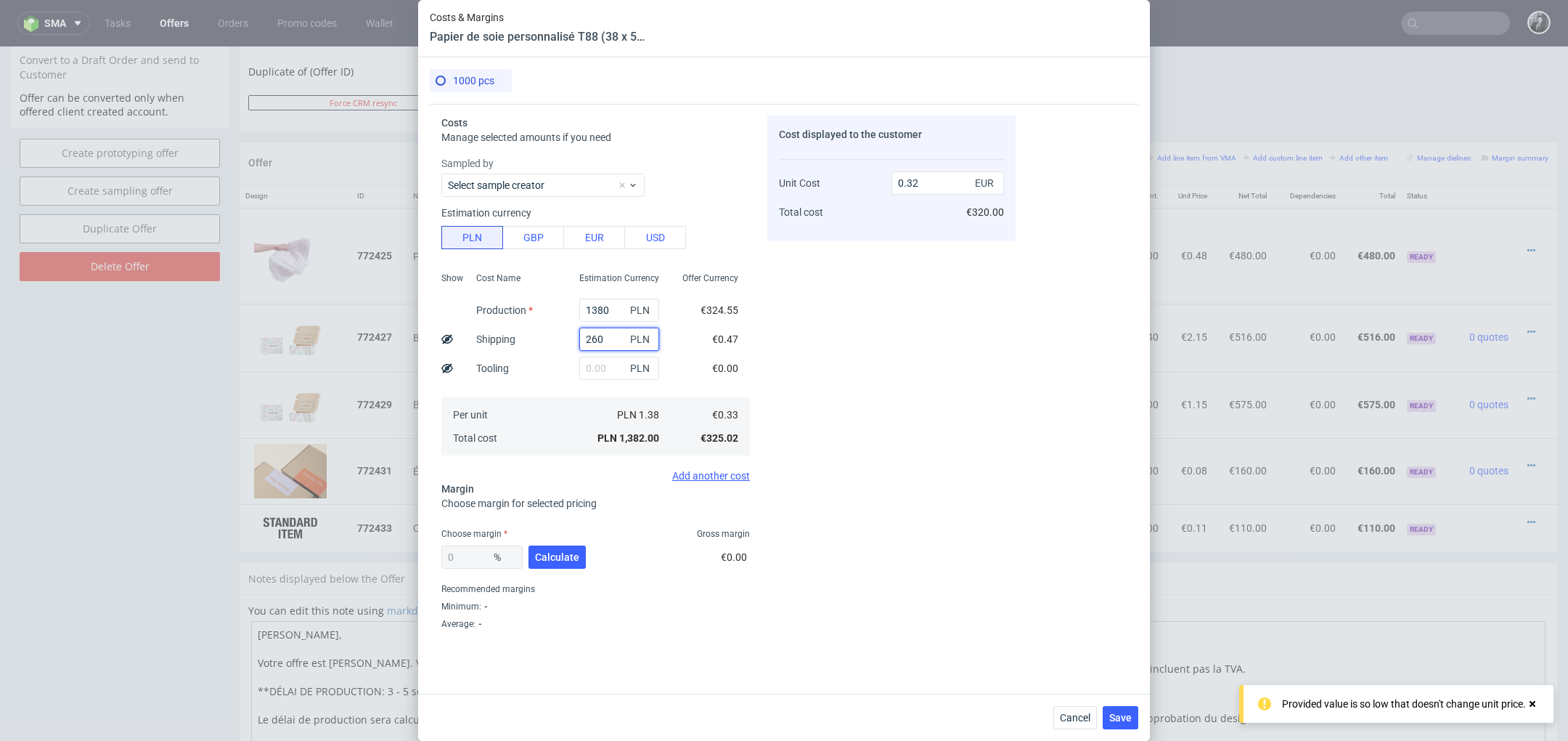
type input "0.38"
type input "260"
click at [868, 408] on div "Cost displayed to the customer Unit Cost Total cost 0.38 EUR €380.00" at bounding box center [891, 375] width 248 height 520
click at [559, 548] on button "Calculate" at bounding box center [556, 557] width 57 height 23
type input "45.71"
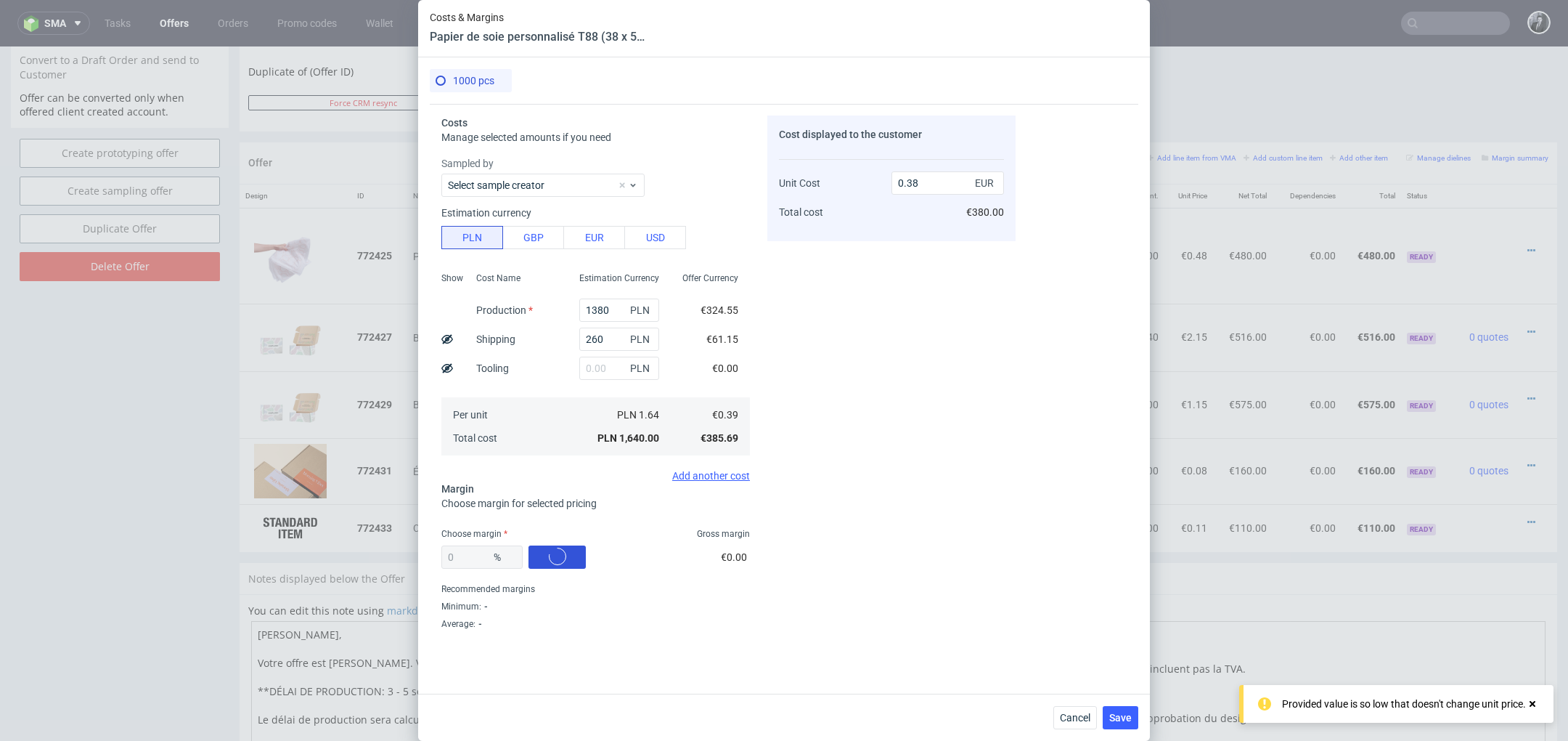
type input "0.71"
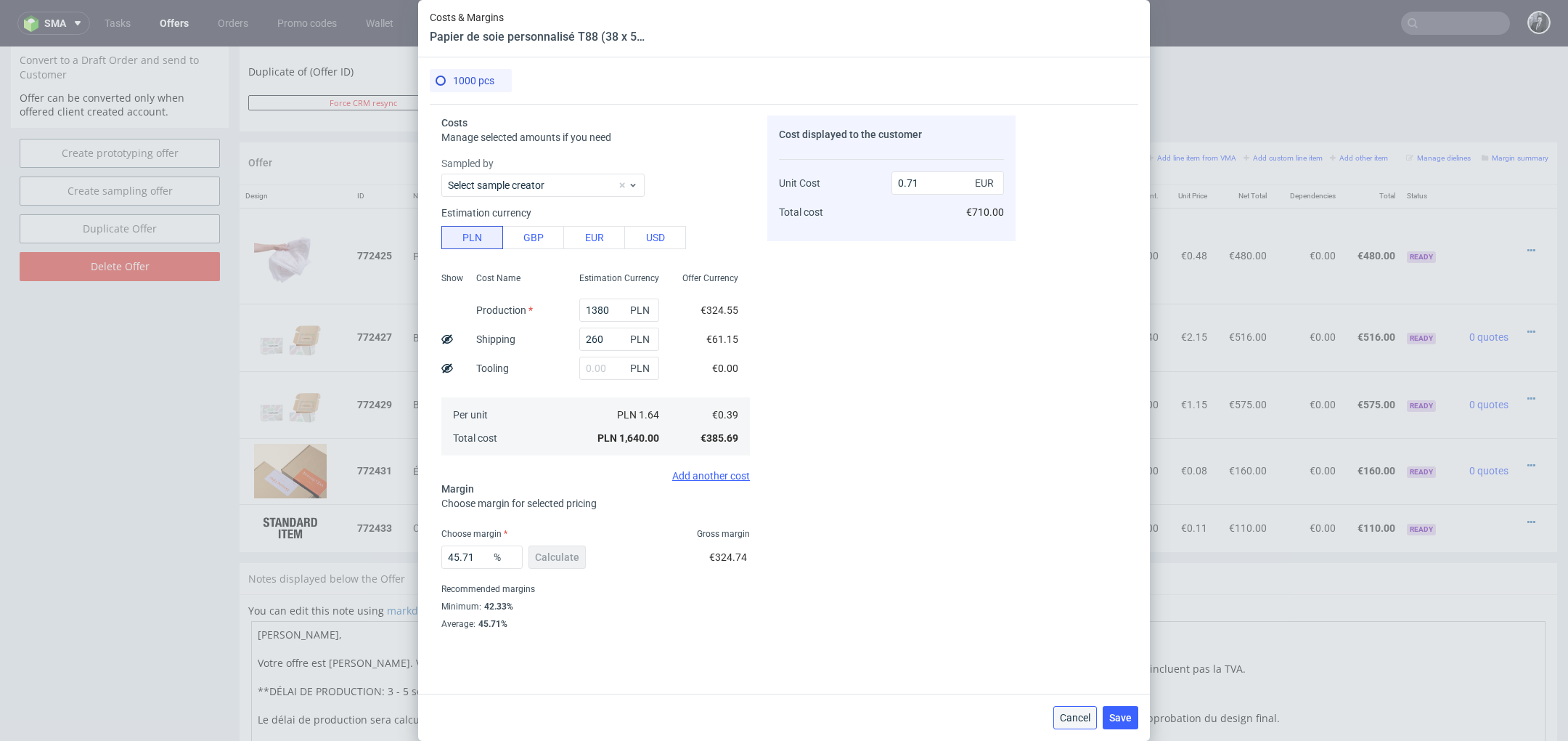
click at [1071, 722] on span "Cancel" at bounding box center [1075, 718] width 31 height 10
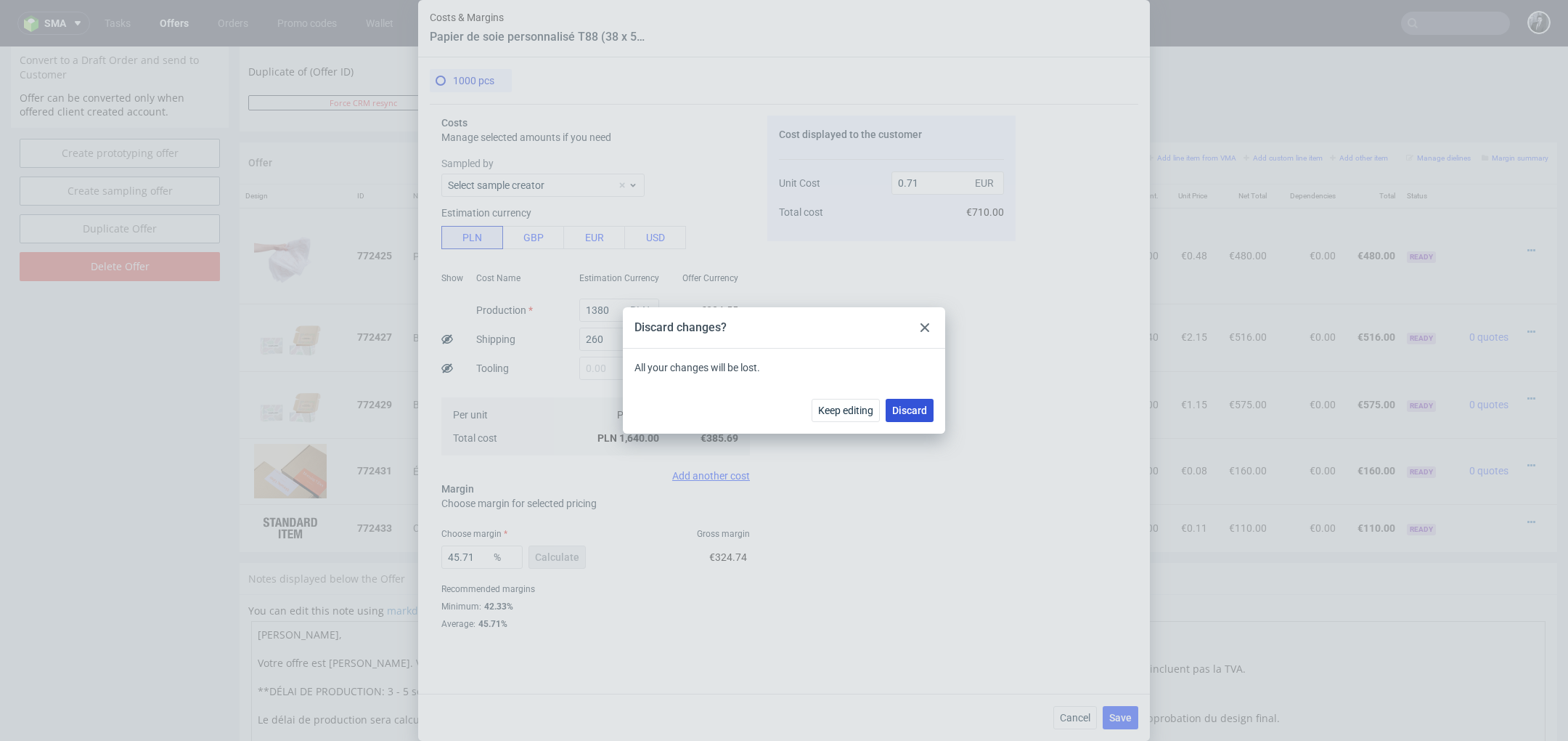
click at [912, 406] on span "Discard" at bounding box center [909, 410] width 35 height 10
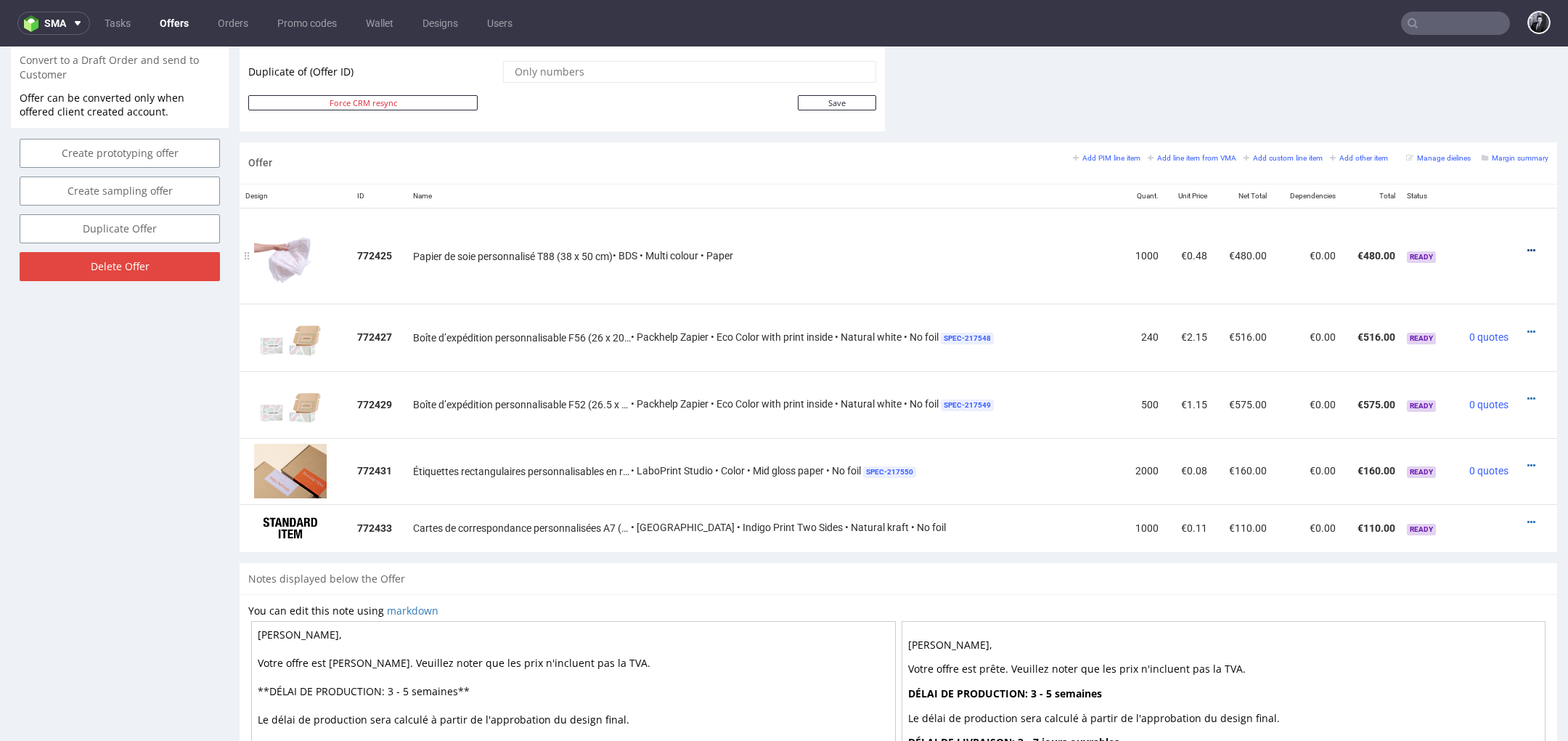
click at [1527, 246] on icon at bounding box center [1531, 251] width 8 height 10
click at [1458, 90] on span "Edit item specification" at bounding box center [1465, 88] width 117 height 14
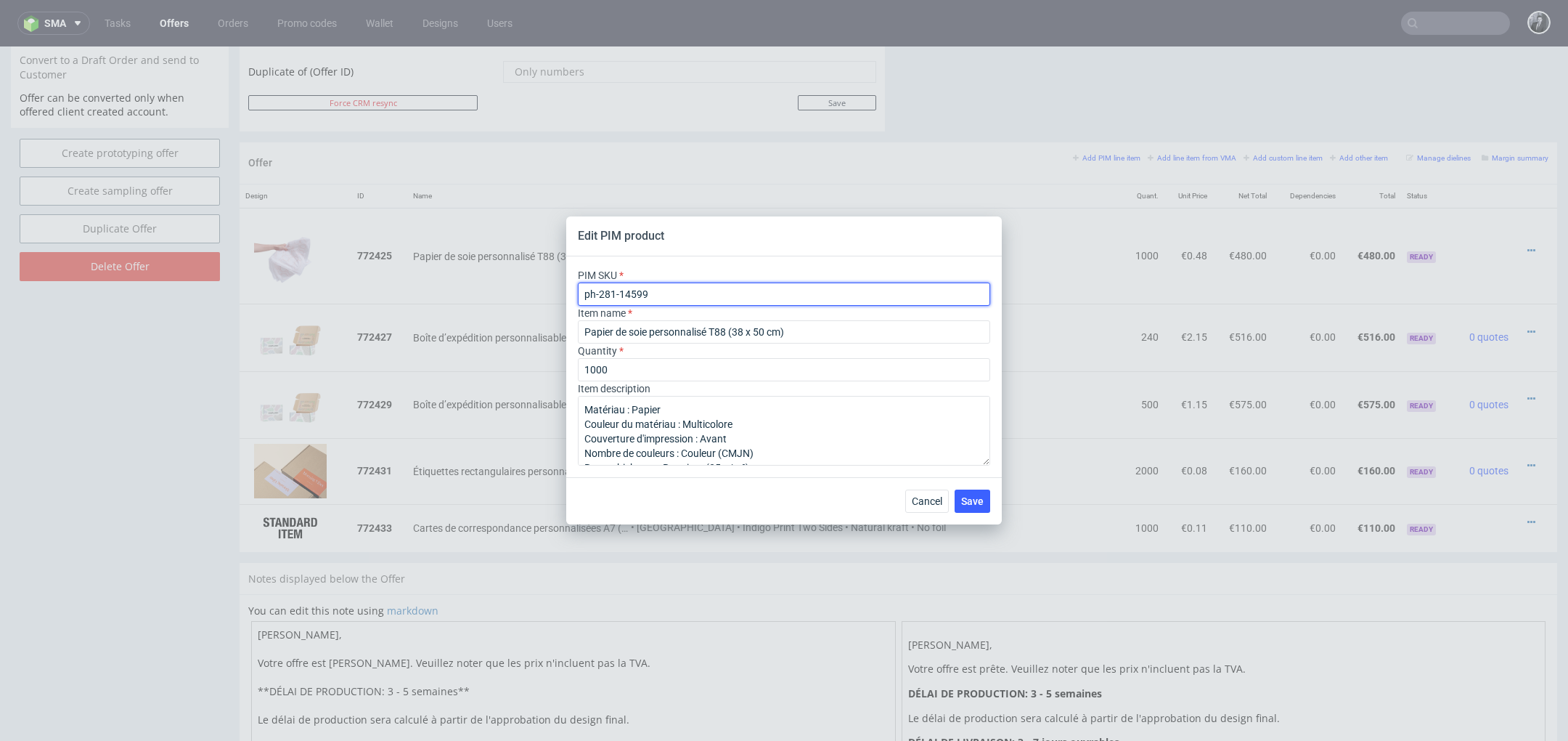
click at [682, 287] on input "ph-281-14599" at bounding box center [784, 293] width 412 height 23
drag, startPoint x: 677, startPoint y: 292, endPoint x: 571, endPoint y: 291, distance: 106.0
click at [571, 291] on div "PIM SKU ph-281-14599 Item name Papier de soie personnalisé T88 (38 x 50 cm) Qua…" at bounding box center [783, 367] width 435 height 221
click at [927, 498] on span "Cancel" at bounding box center [927, 501] width 31 height 10
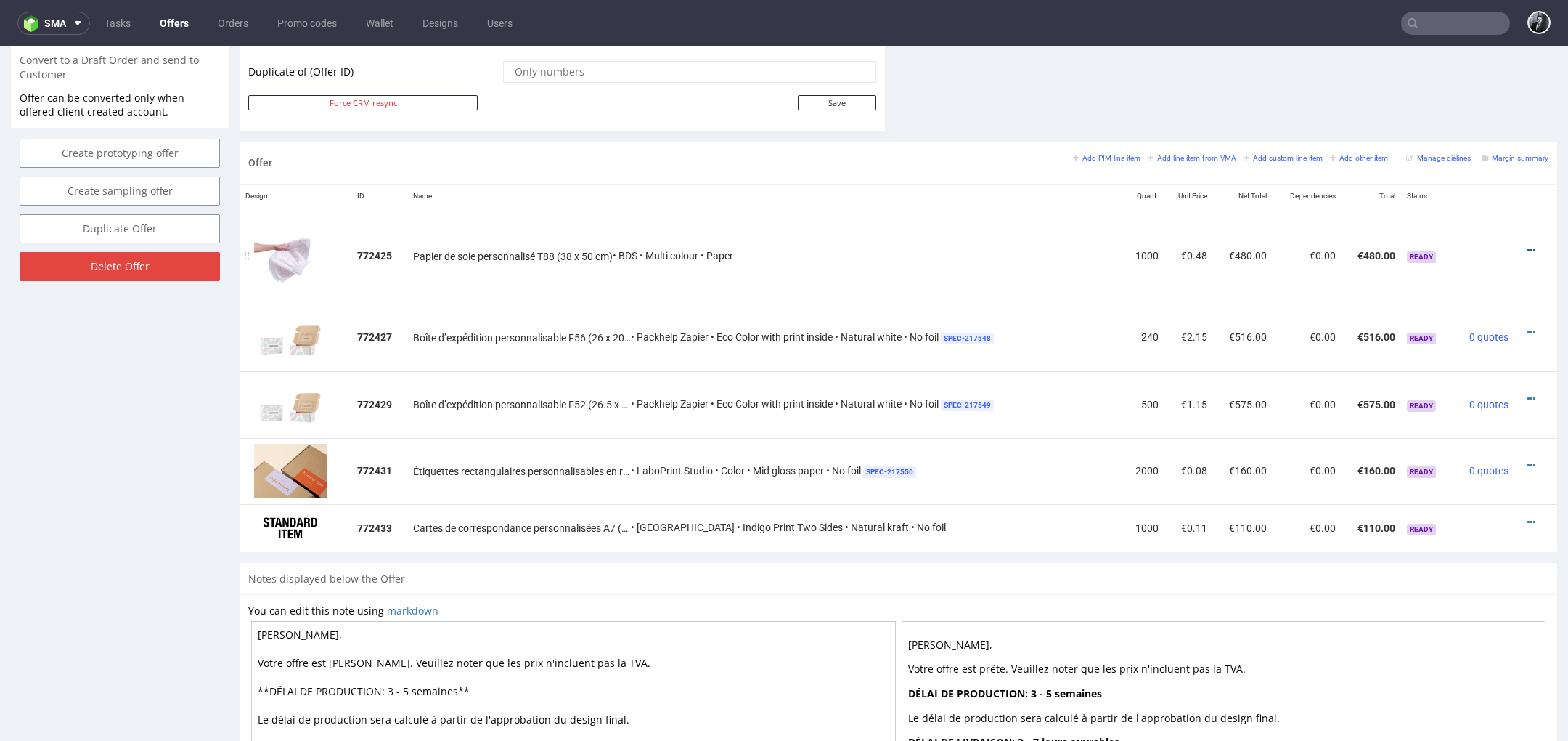
click at [1527, 246] on icon at bounding box center [1531, 251] width 8 height 10
click at [1450, 124] on li "Edit item price" at bounding box center [1459, 114] width 140 height 26
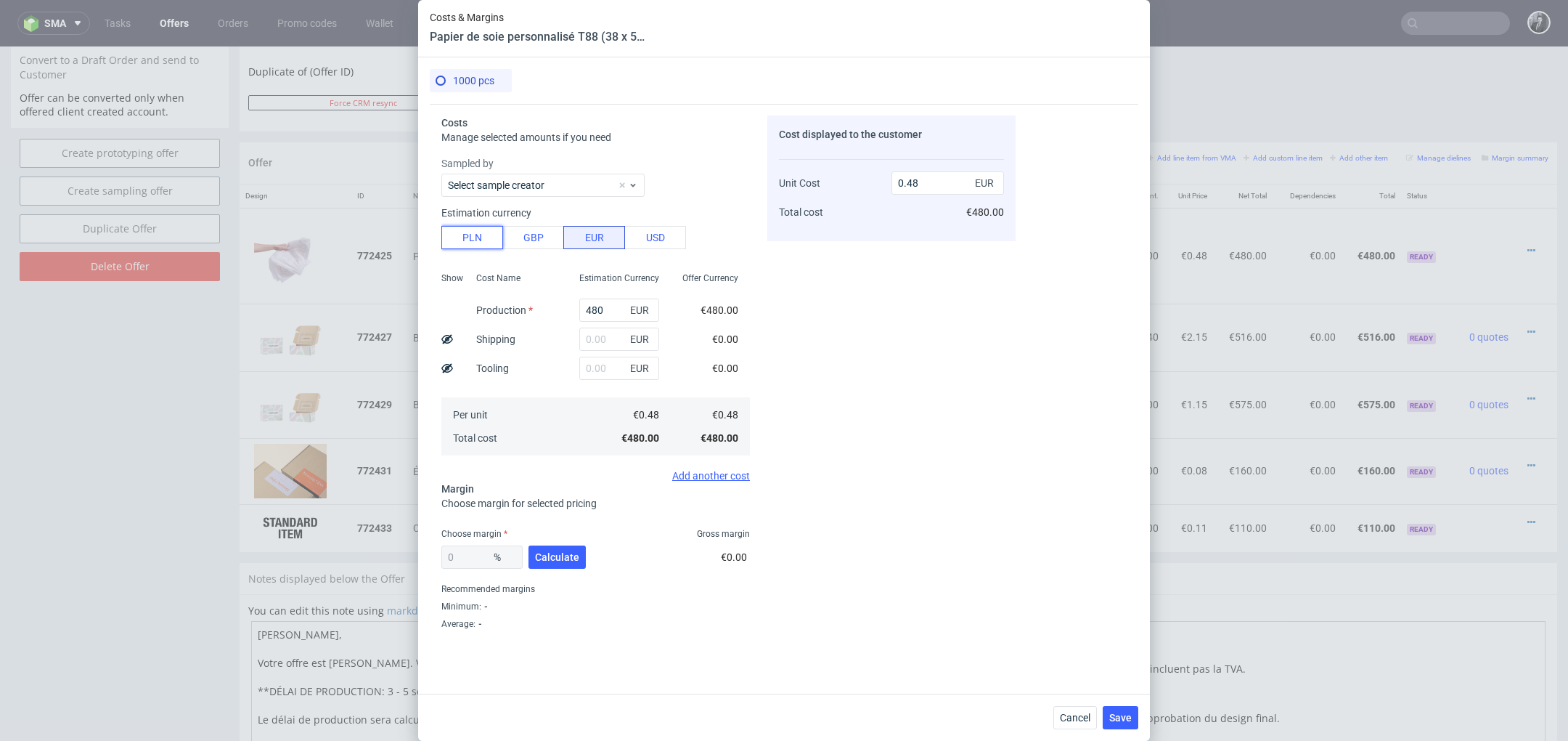
click at [481, 246] on button "PLN" at bounding box center [472, 237] width 61 height 23
type input "0.11"
drag, startPoint x: 607, startPoint y: 307, endPoint x: 542, endPoint y: 307, distance: 65.0
click at [542, 307] on div "Show Cost Name Production Shipping Tooling Per unit Total cost Estimation Curre…" at bounding box center [596, 362] width 308 height 192
type input "690"
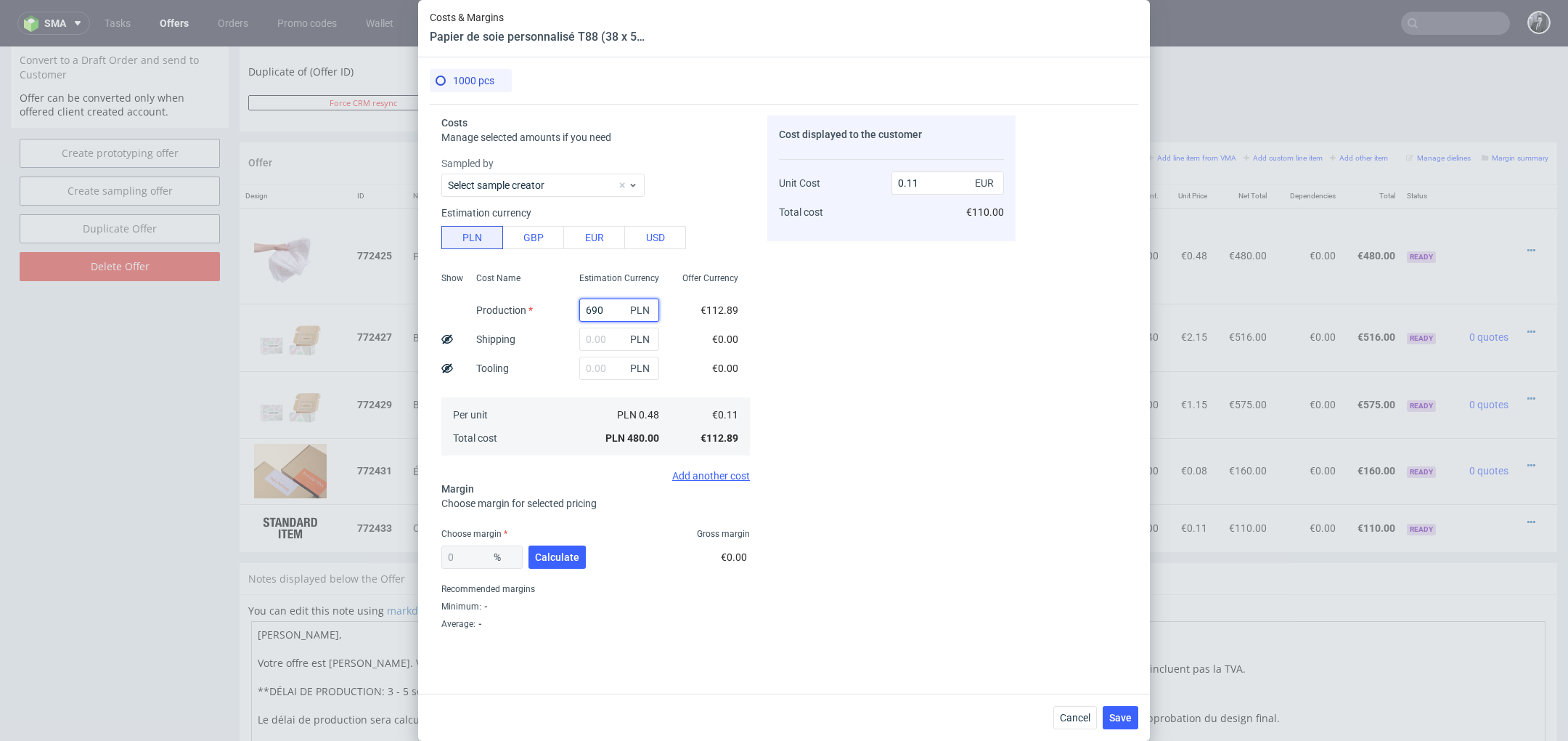
type input "0.16"
type input "690"
click at [610, 346] on input "text" at bounding box center [620, 339] width 80 height 23
type input "130"
type input "0.19"
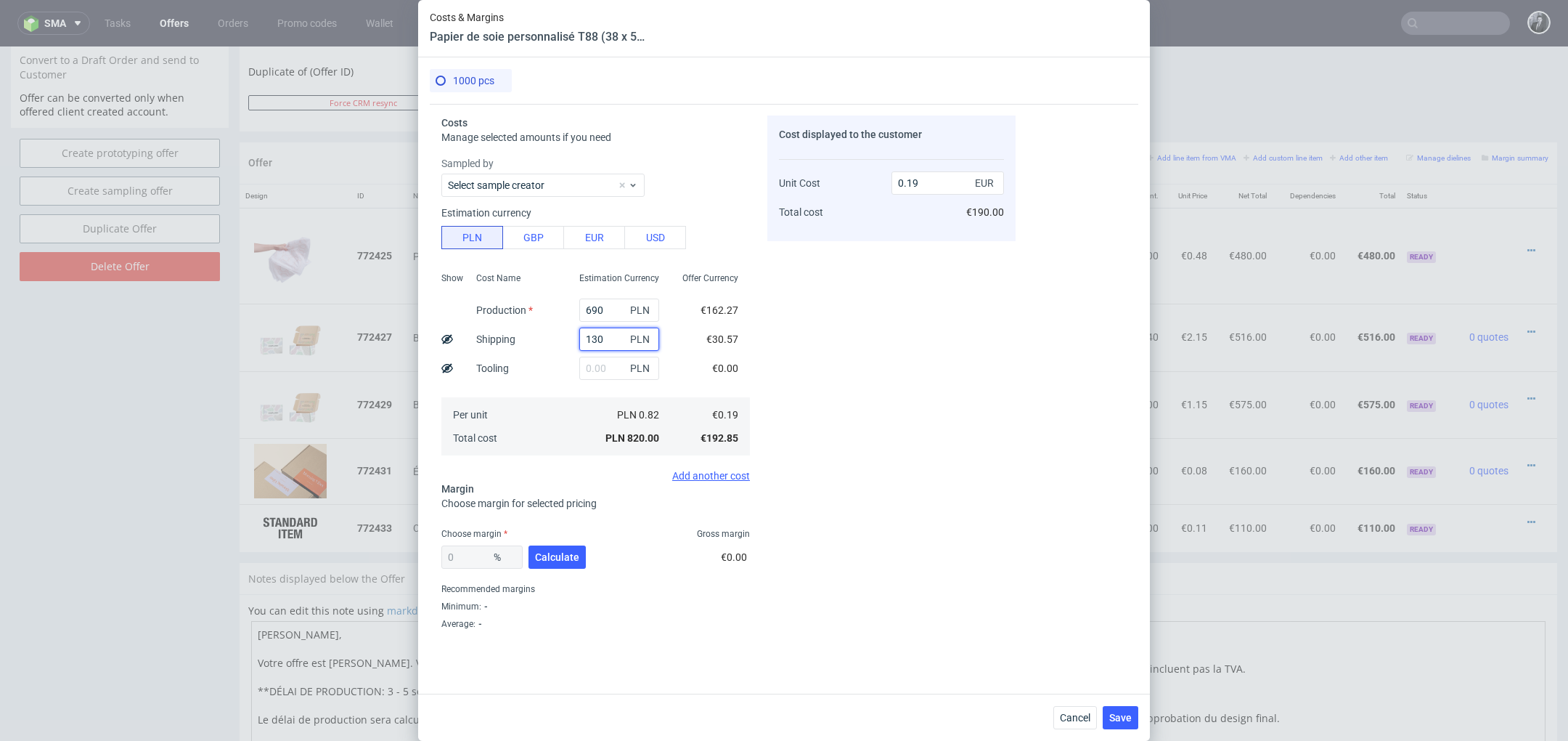
type input "130"
click at [938, 188] on input "0.19" at bounding box center [948, 182] width 112 height 23
type input "0.40"
type input "52.5"
type input "0.45"
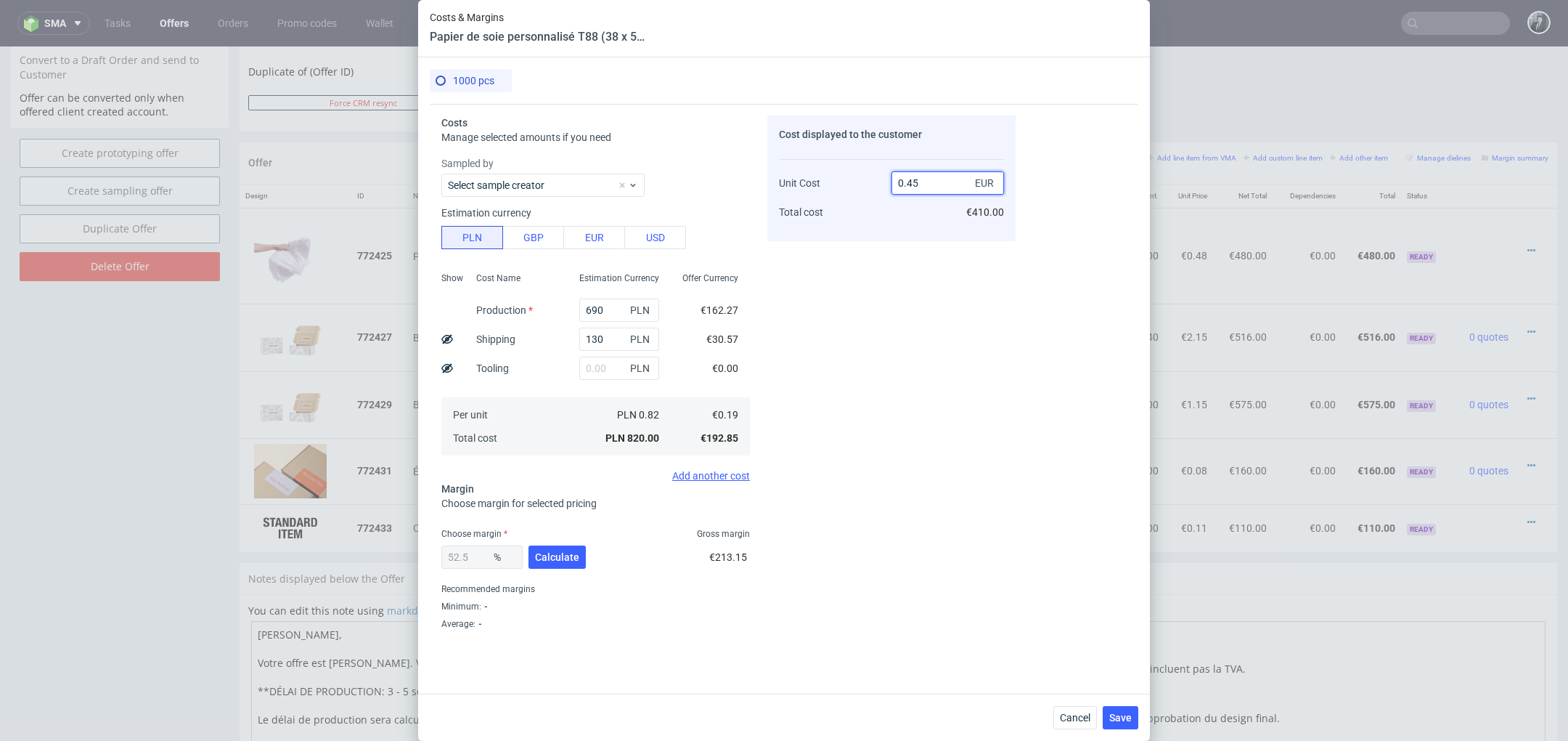
type input "57.77777777777777"
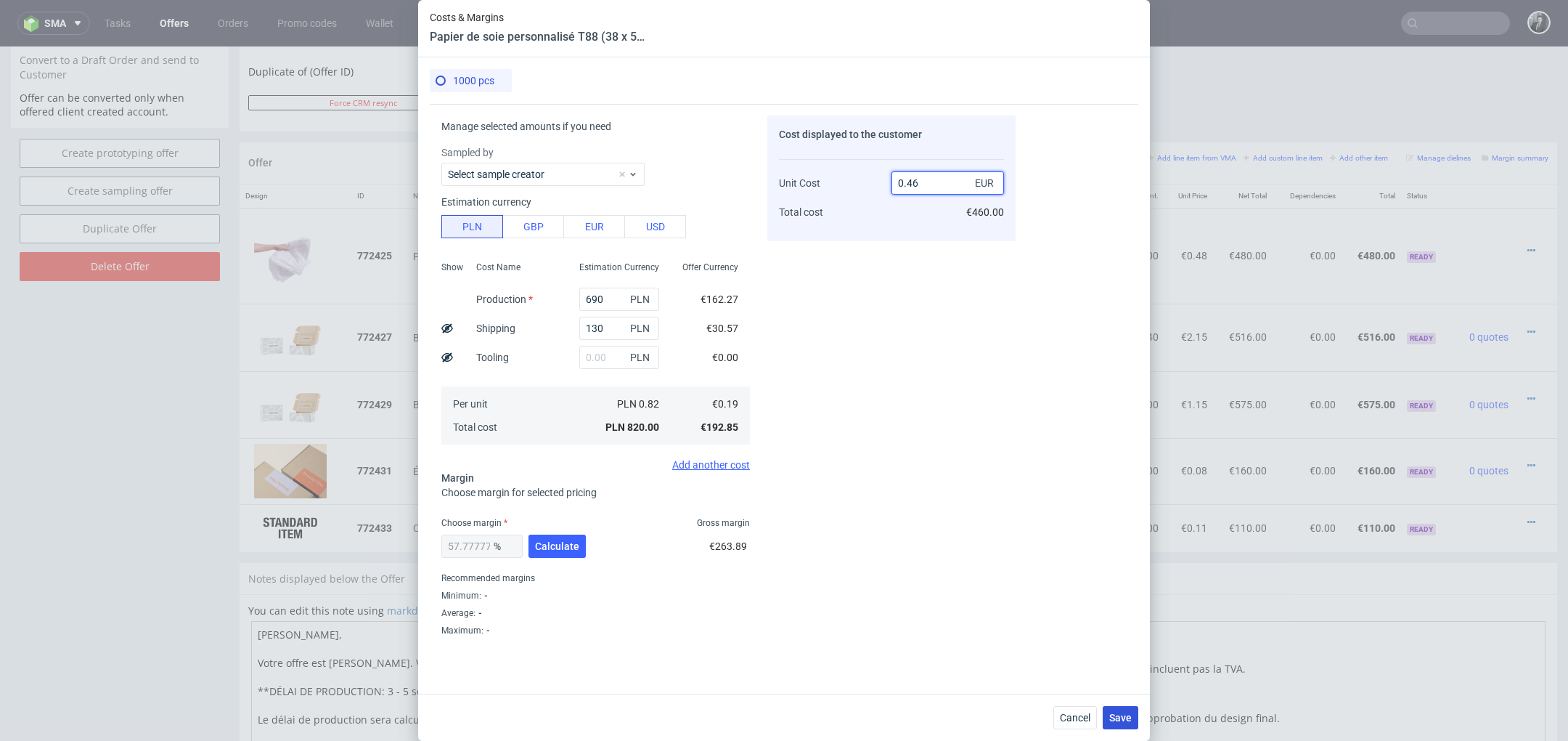
type input "0.46"
click at [1129, 717] on span "Save" at bounding box center [1121, 718] width 22 height 10
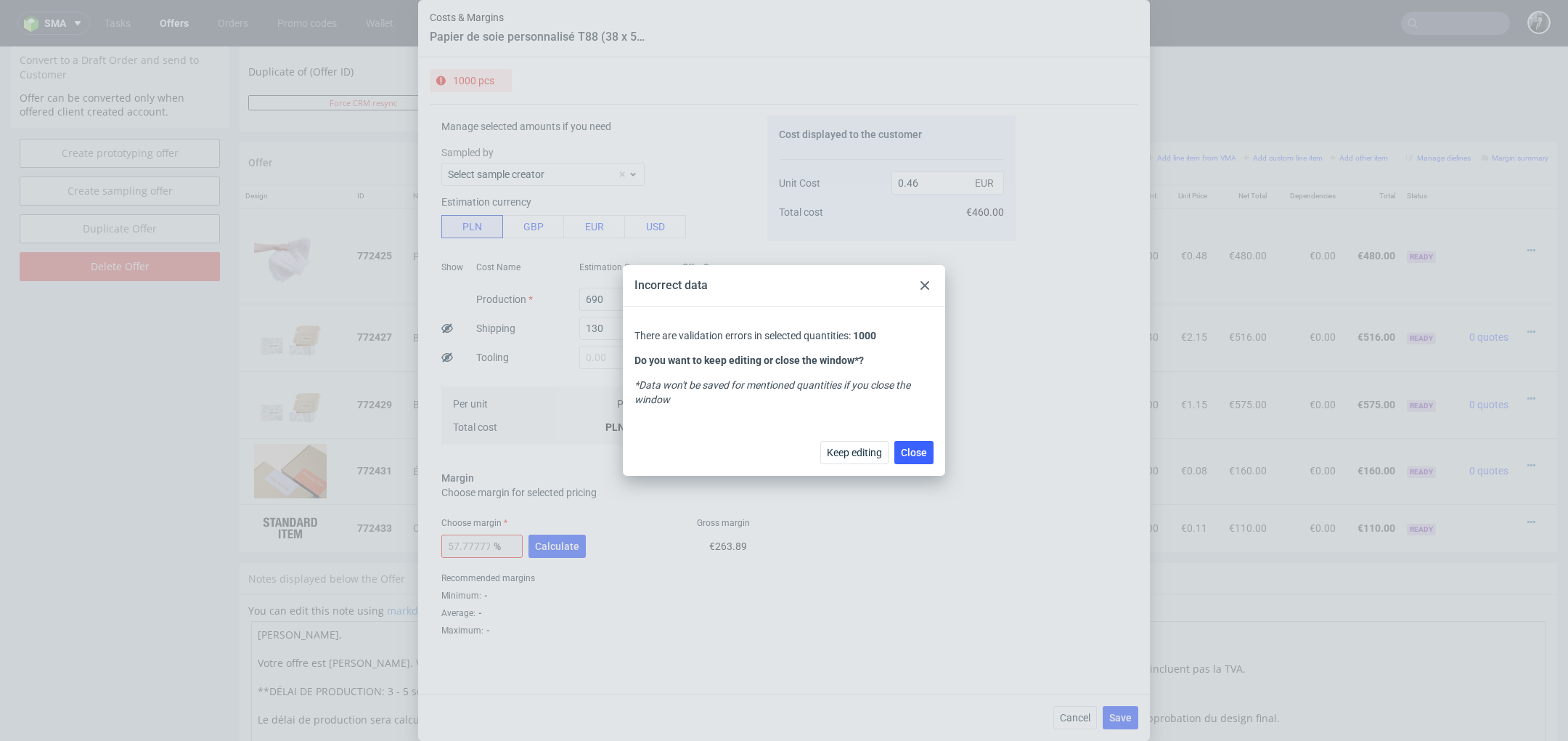
click at [926, 283] on use at bounding box center [925, 286] width 9 height 9
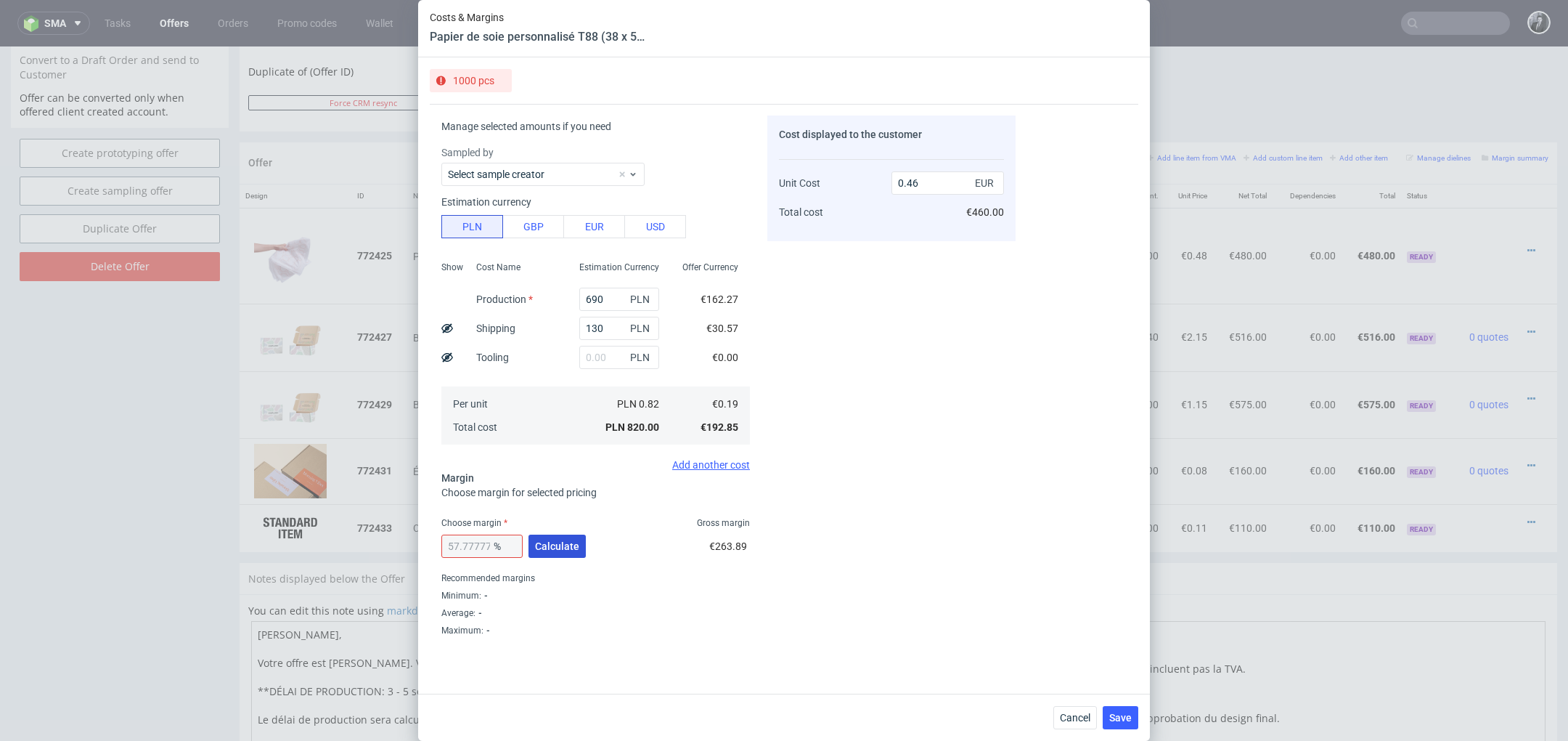
click at [563, 546] on span "Calculate" at bounding box center [557, 547] width 44 height 10
click at [1121, 713] on span "Save" at bounding box center [1121, 718] width 22 height 10
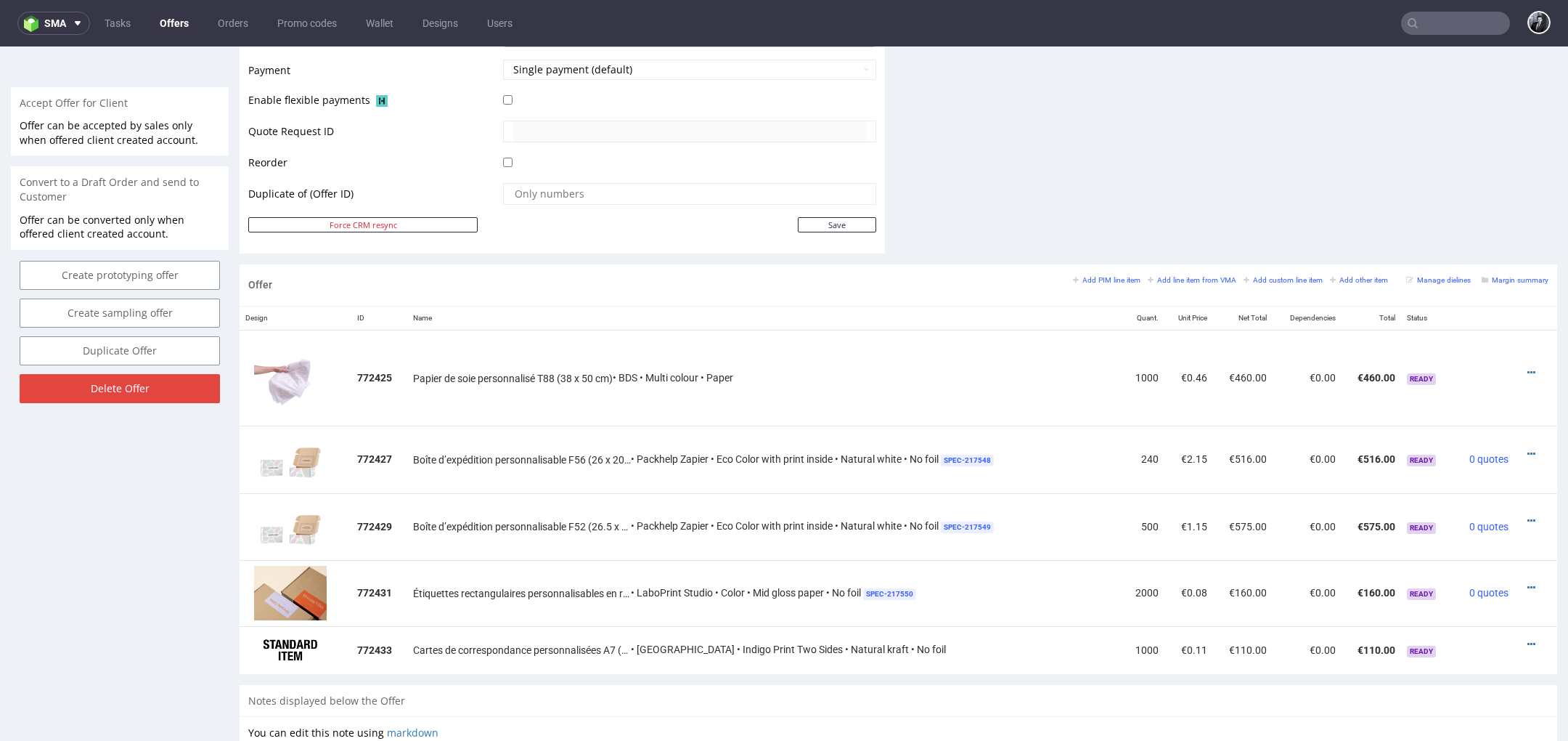
scroll to position [640, 0]
click at [1527, 368] on icon at bounding box center [1531, 372] width 8 height 10
click at [1462, 208] on span "Edit item specification" at bounding box center [1465, 210] width 117 height 14
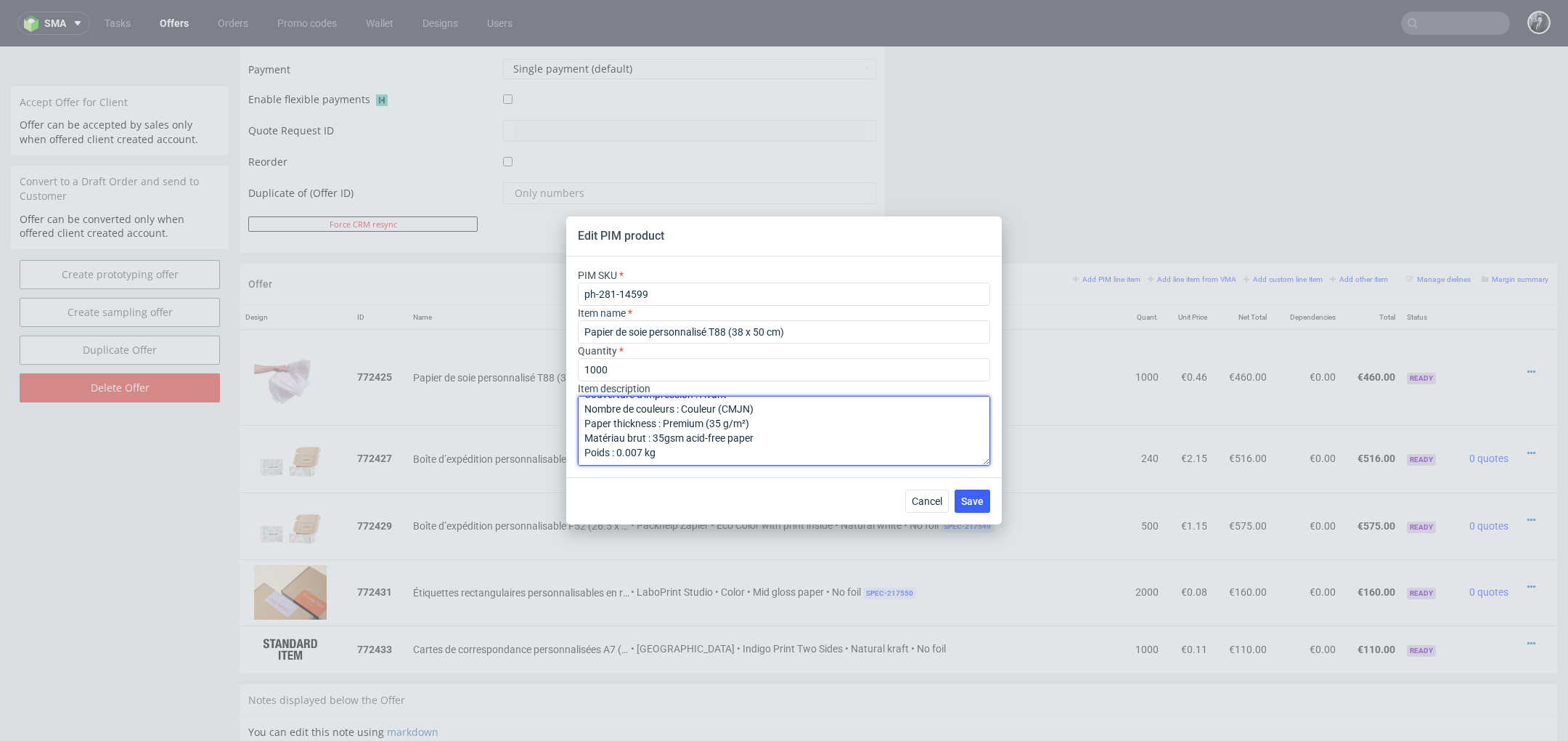
scroll to position [0, 0]
drag, startPoint x: 735, startPoint y: 449, endPoint x: 556, endPoint y: 363, distance: 198.6
click at [556, 363] on div "Edit PIM product PIM SKU ph-281-14599 Item name Papier de soie personnalisé T88…" at bounding box center [784, 370] width 1568 height 741
paste textarea "T88 (38 x 50 cm) Matériau: Papier Couleur du matériau: Multicolore Couverture d…"
type textarea "T88 (38 x 50 cm) Matériau: Papier Couleur du matériau: Multicolore Couverture d…"
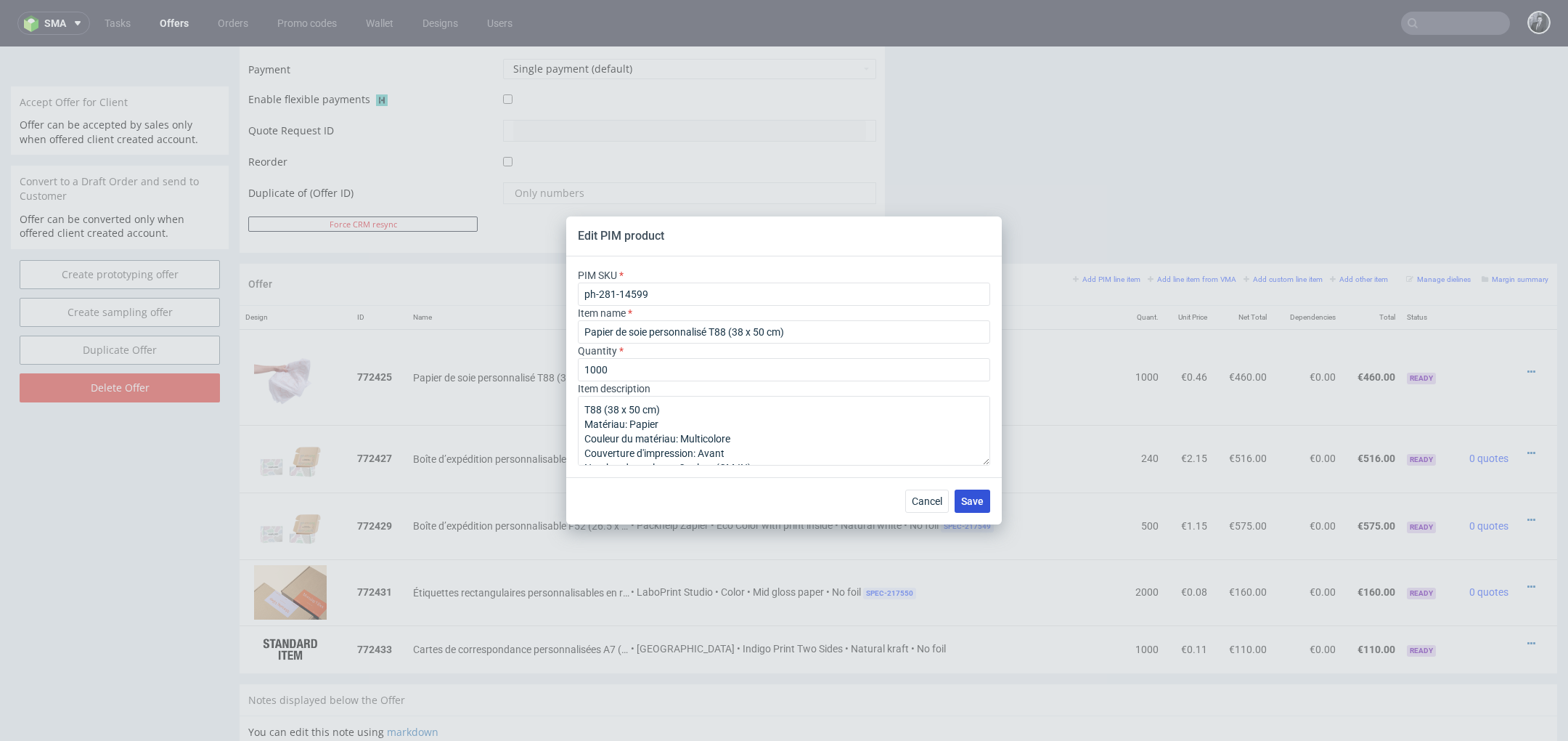
click at [979, 503] on span "Save" at bounding box center [972, 501] width 22 height 10
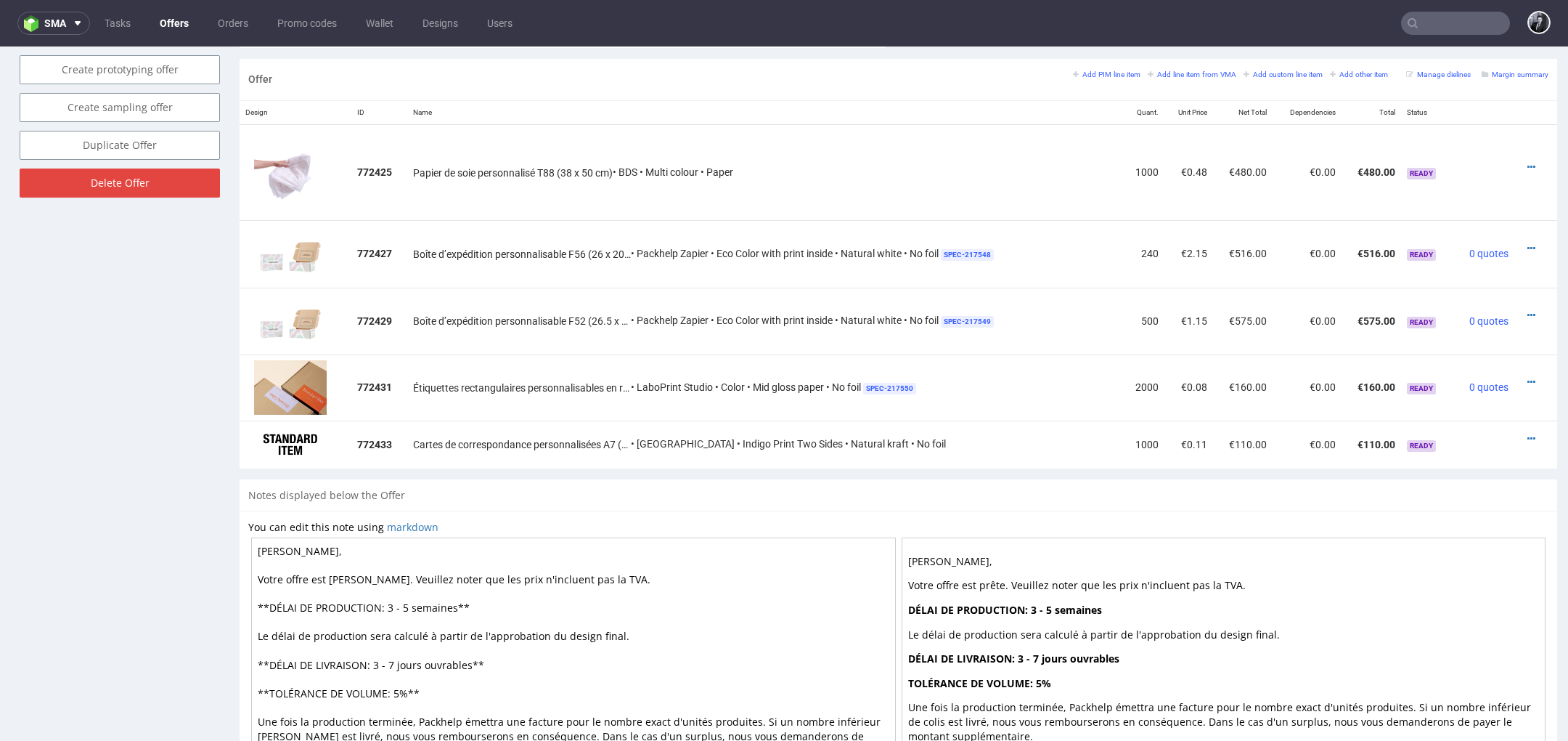
scroll to position [839, 0]
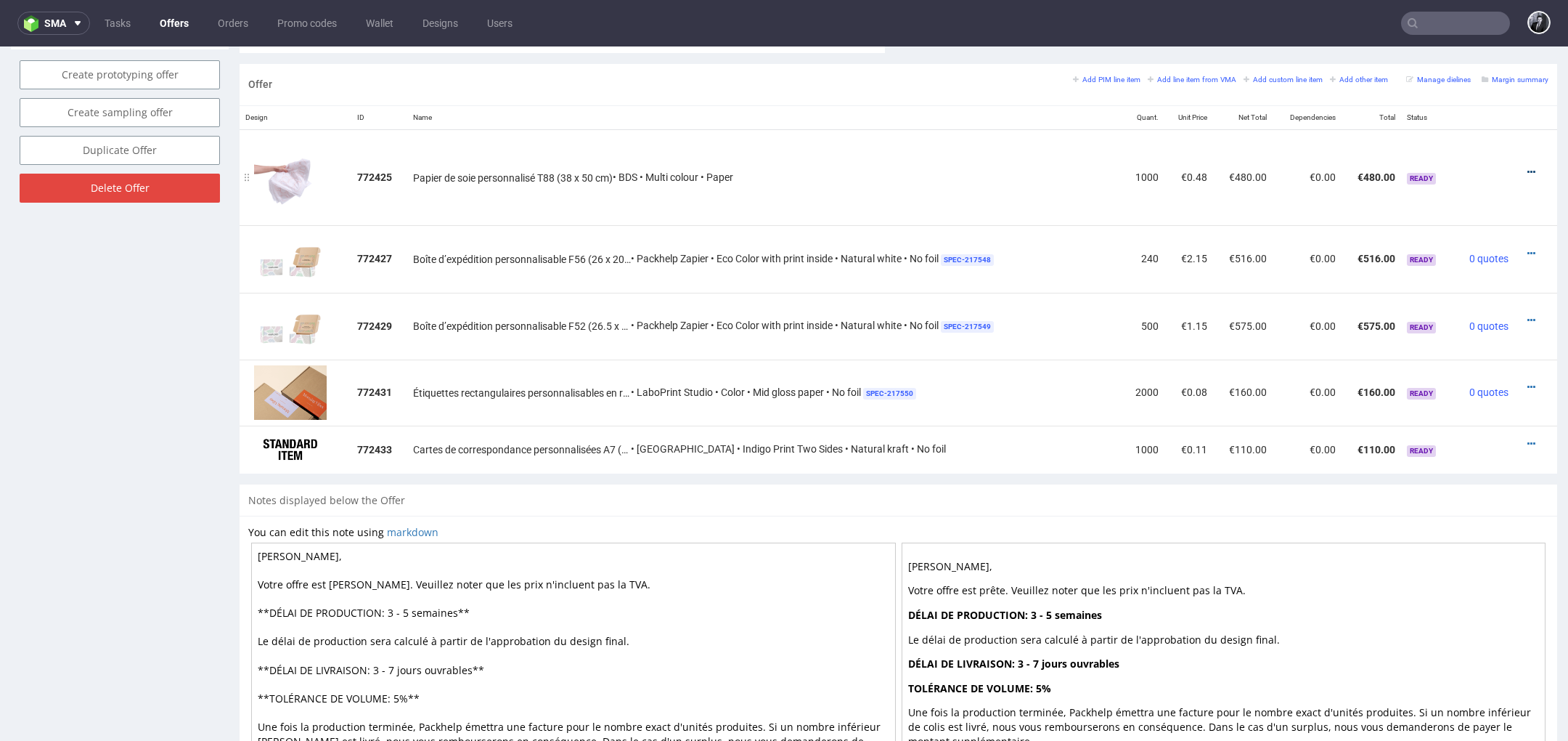
click at [1527, 170] on icon at bounding box center [1531, 172] width 8 height 10
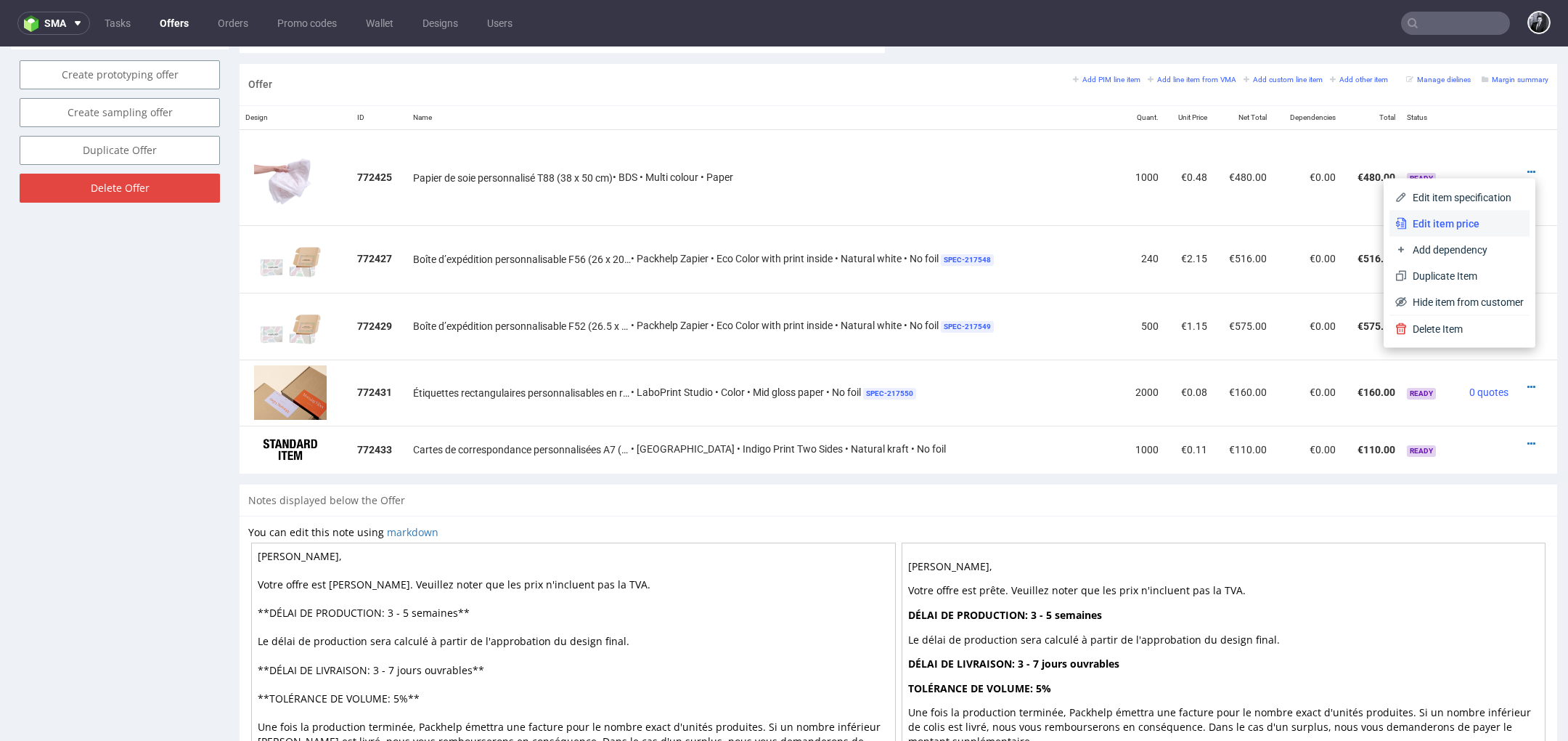
click at [1449, 223] on span "Edit item price" at bounding box center [1465, 223] width 117 height 14
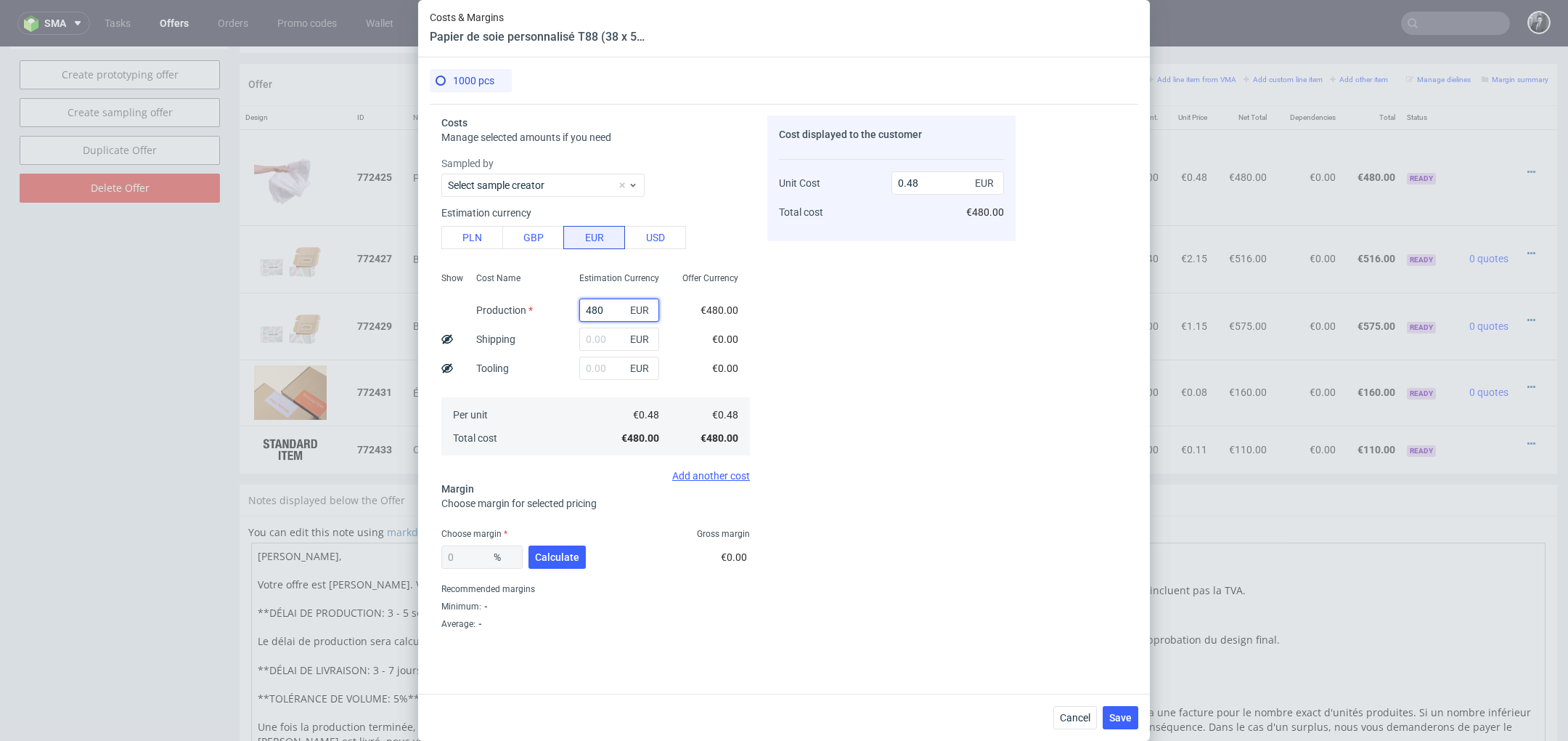
click at [614, 310] on input "480" at bounding box center [620, 310] width 80 height 23
click at [474, 245] on button "PLN" at bounding box center [472, 237] width 61 height 23
type input "0.11"
drag, startPoint x: 617, startPoint y: 308, endPoint x: 527, endPoint y: 309, distance: 90.0
click at [527, 309] on div "Show Cost Name Production Shipping Tooling Per unit Total cost Estimation Curre…" at bounding box center [596, 362] width 308 height 192
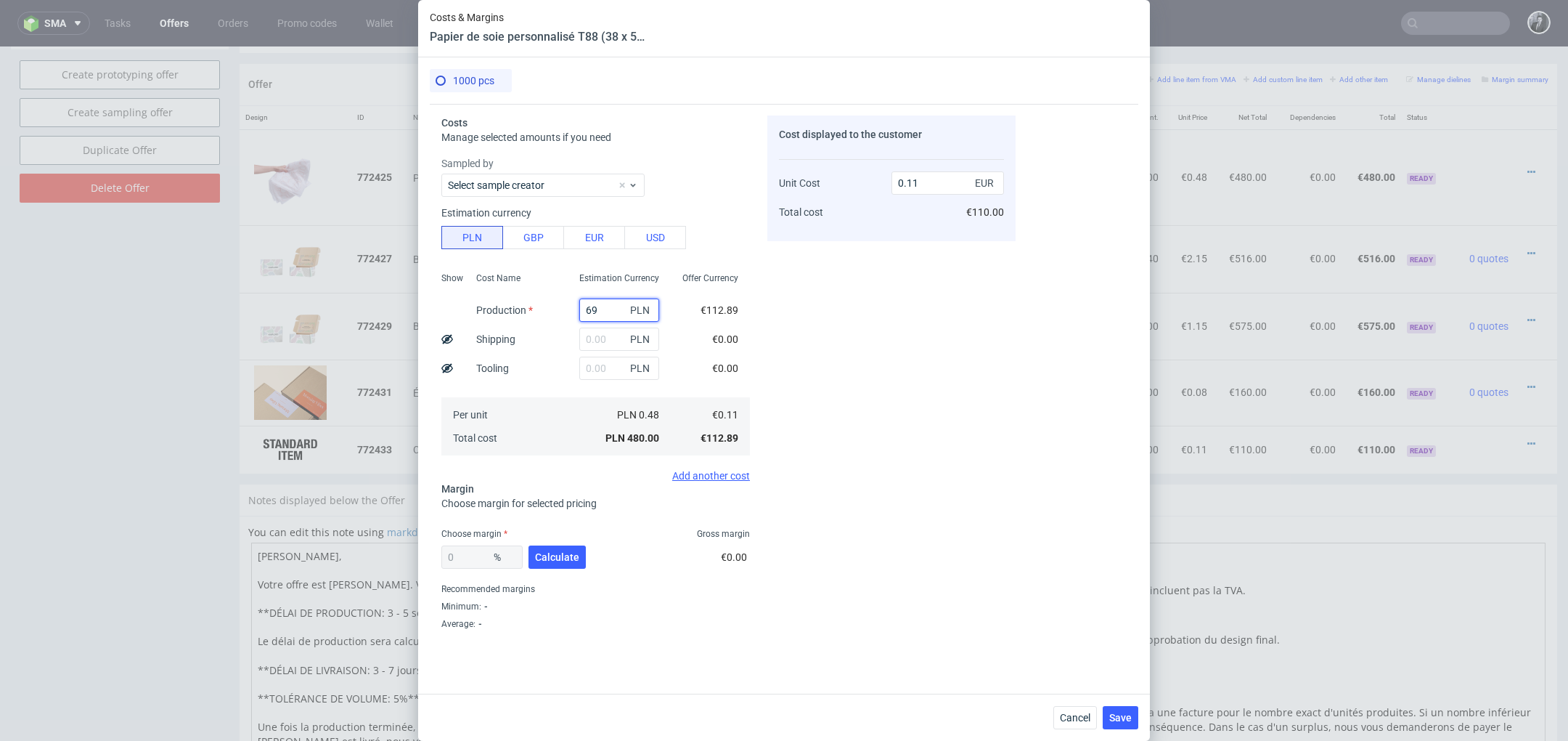
type input "690"
type input "0.16"
type input "690"
click at [608, 344] on input "text" at bounding box center [620, 339] width 80 height 23
type input "130"
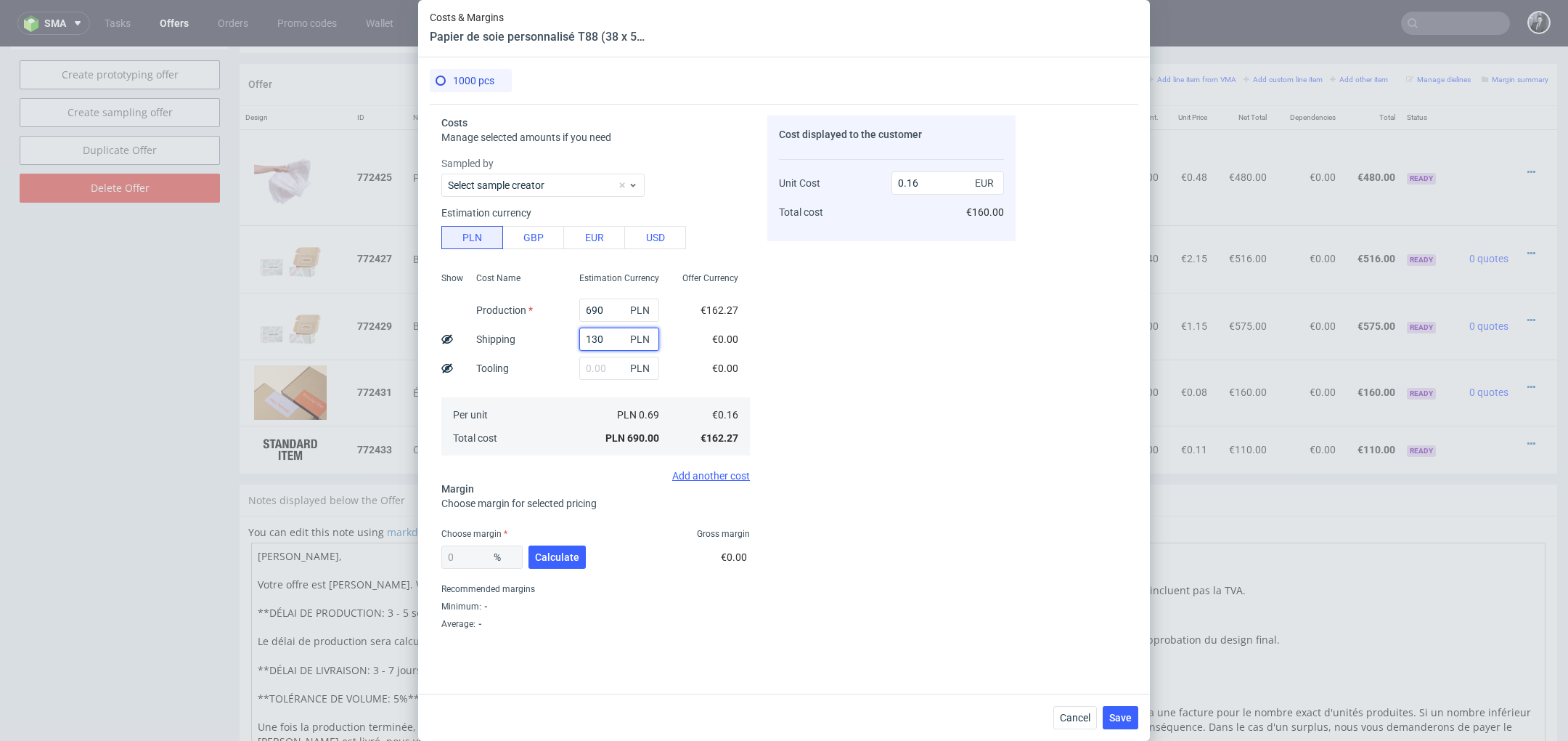
type input "0.19"
type input "130"
click at [948, 177] on input "0.19" at bounding box center [948, 182] width 112 height 23
click at [948, 177] on input "0.19" at bounding box center [948, 182] width 112 height 23
type input "0.45"
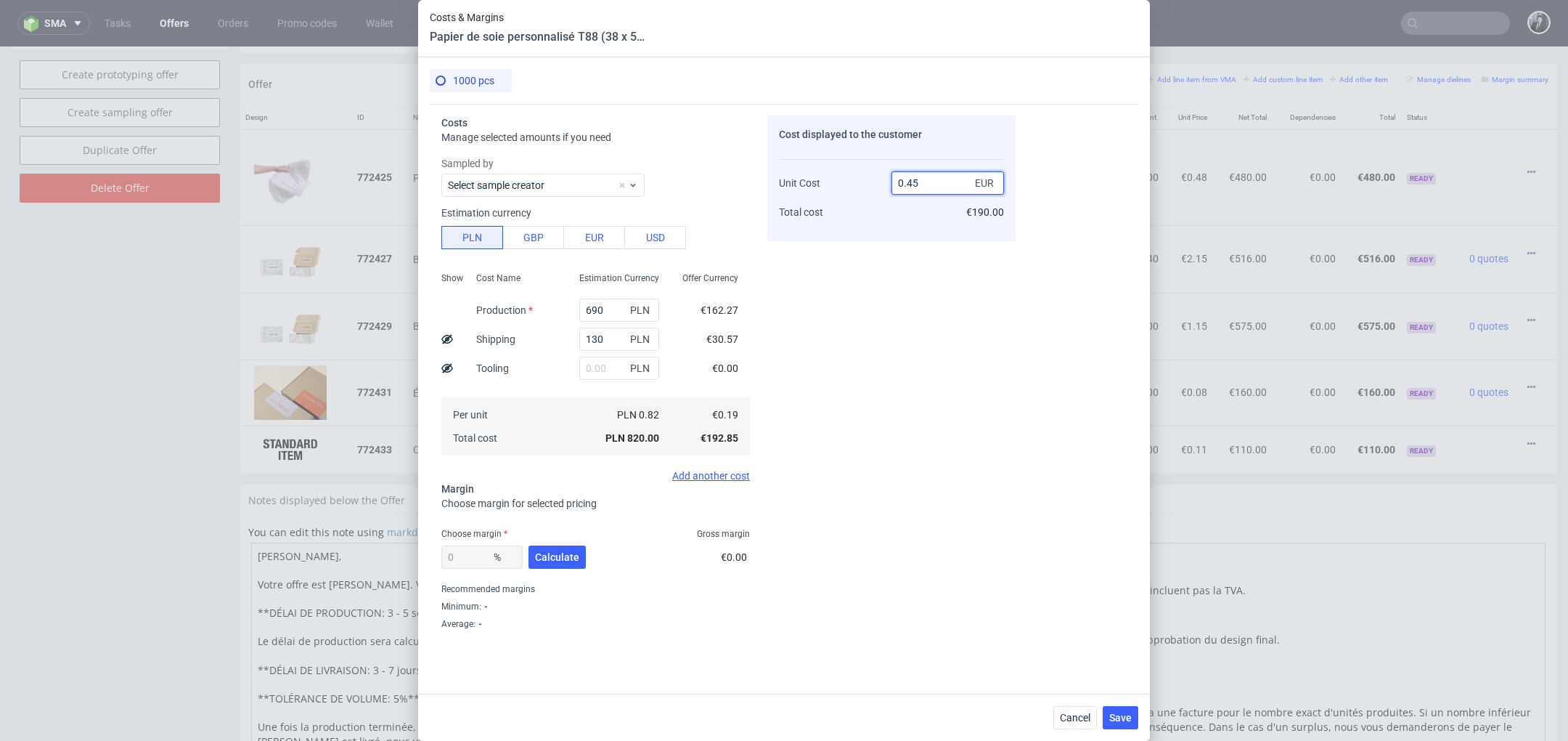
type input "57.77777777777777"
type input "0.44"
type input "56.81818181818182"
type input "0.45"
click at [862, 517] on div "Cost displayed to the customer Unit Cost Total cost 0.45 EUR €450.00" at bounding box center [891, 375] width 248 height 520
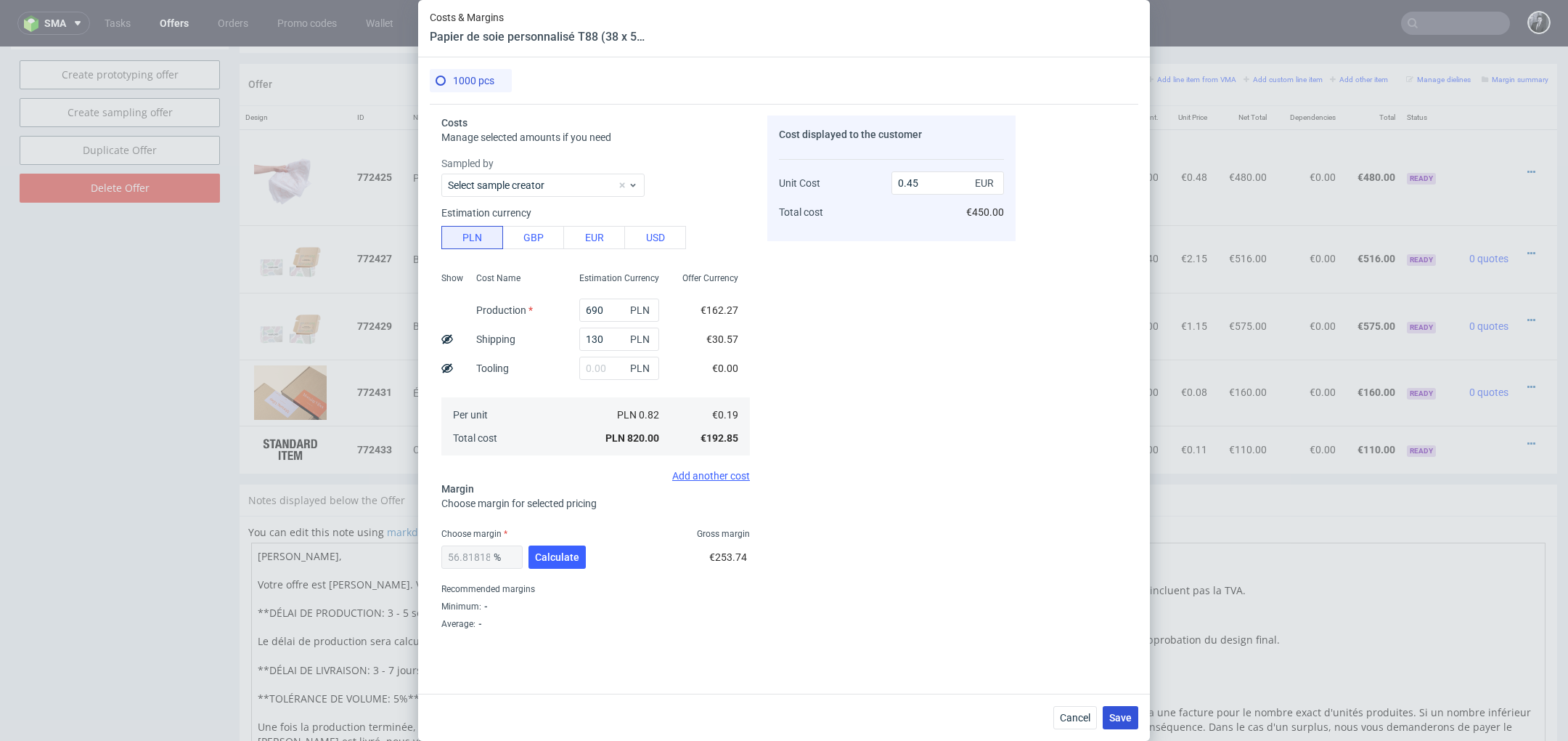
click at [1111, 713] on span "Save" at bounding box center [1121, 718] width 22 height 10
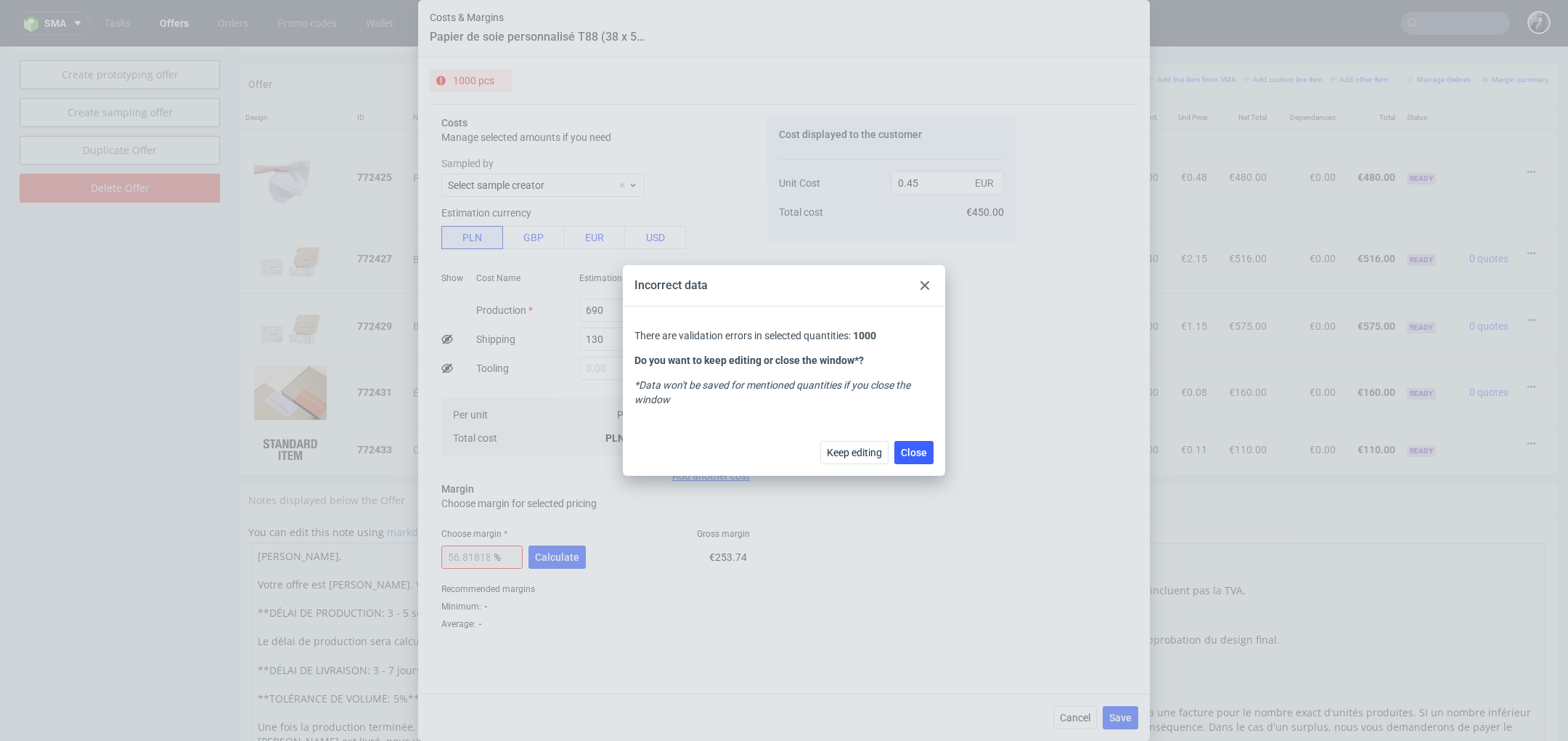
click at [924, 287] on icon at bounding box center [925, 286] width 9 height 9
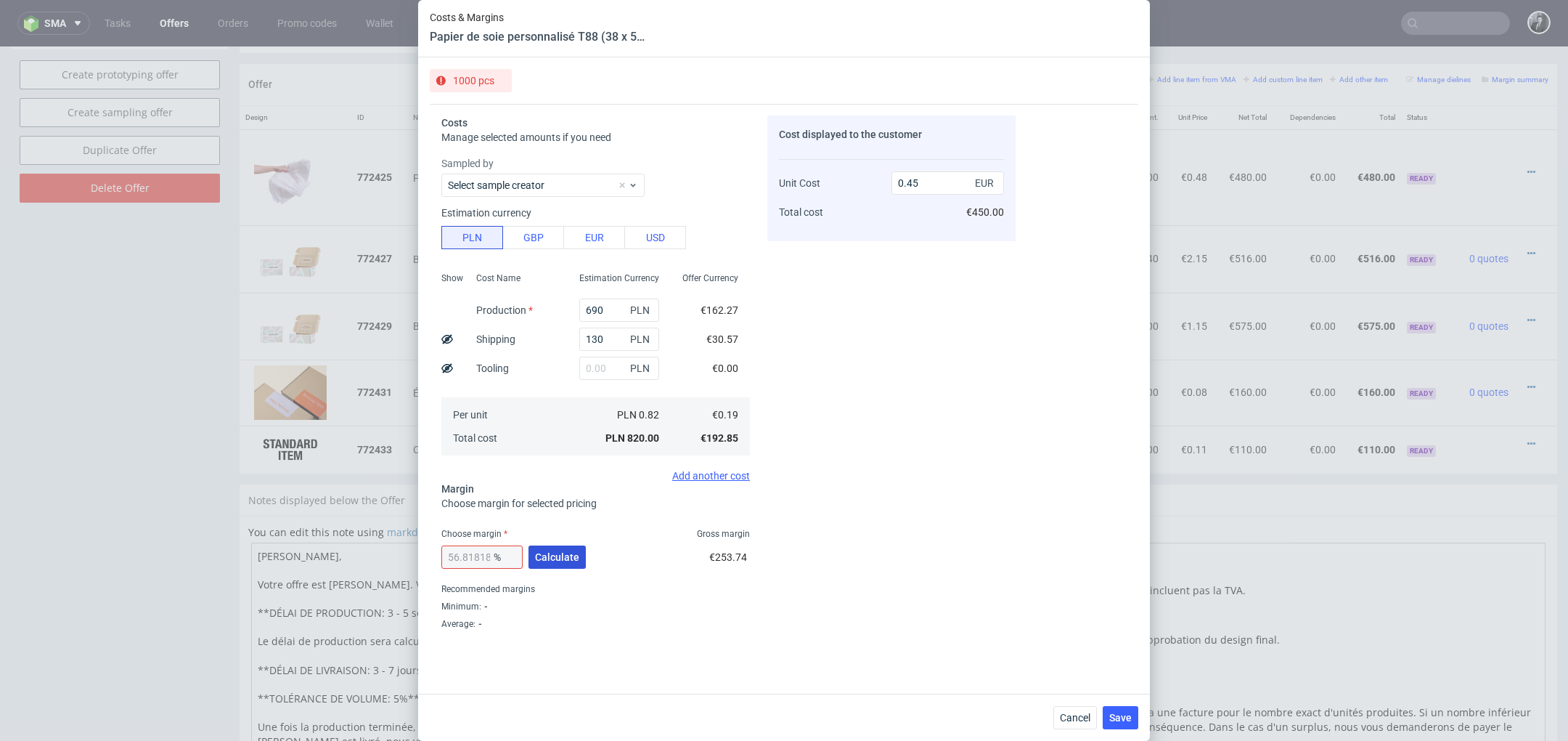
click at [554, 555] on span "Calculate" at bounding box center [557, 557] width 44 height 10
click at [1127, 721] on span "Save" at bounding box center [1121, 718] width 22 height 10
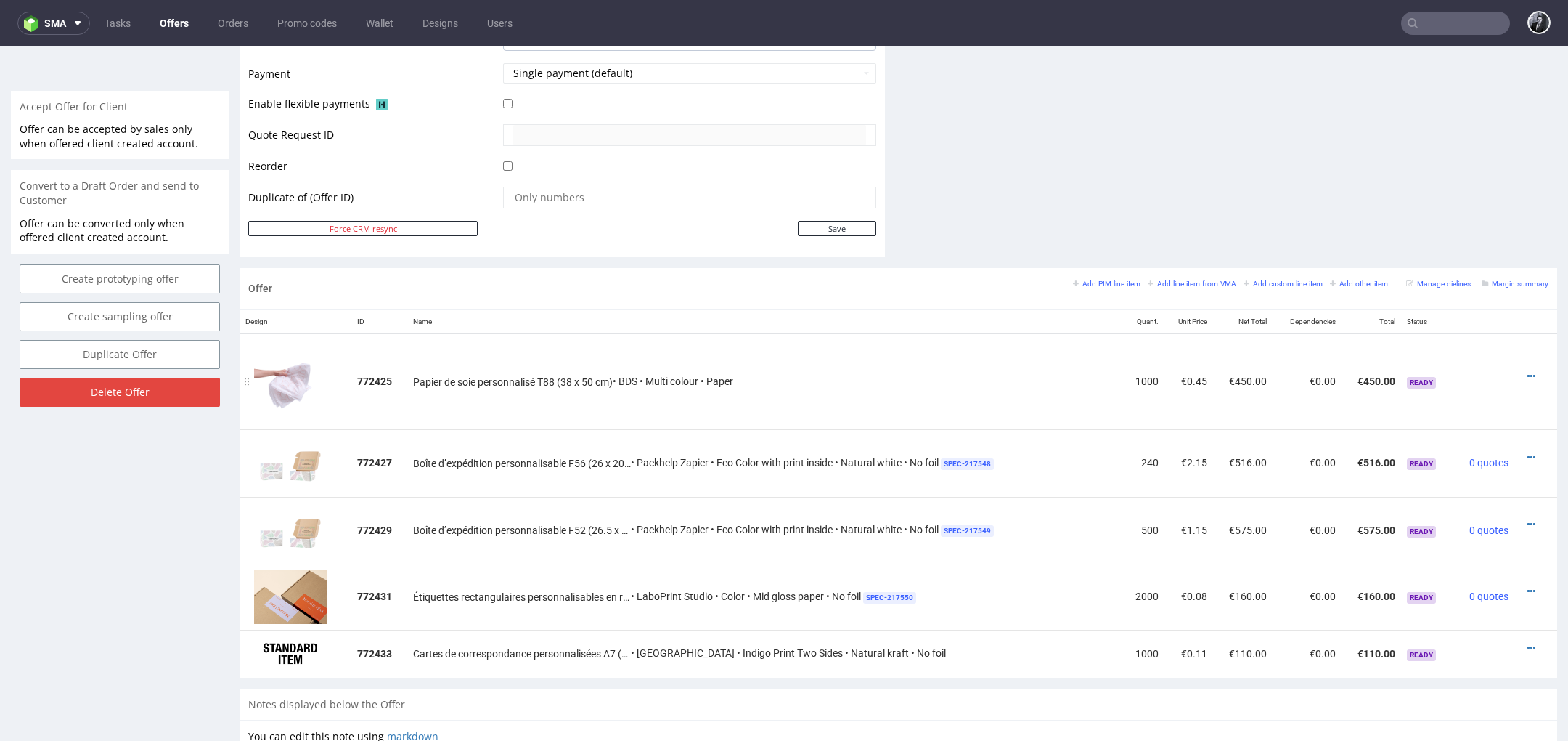
scroll to position [619, 0]
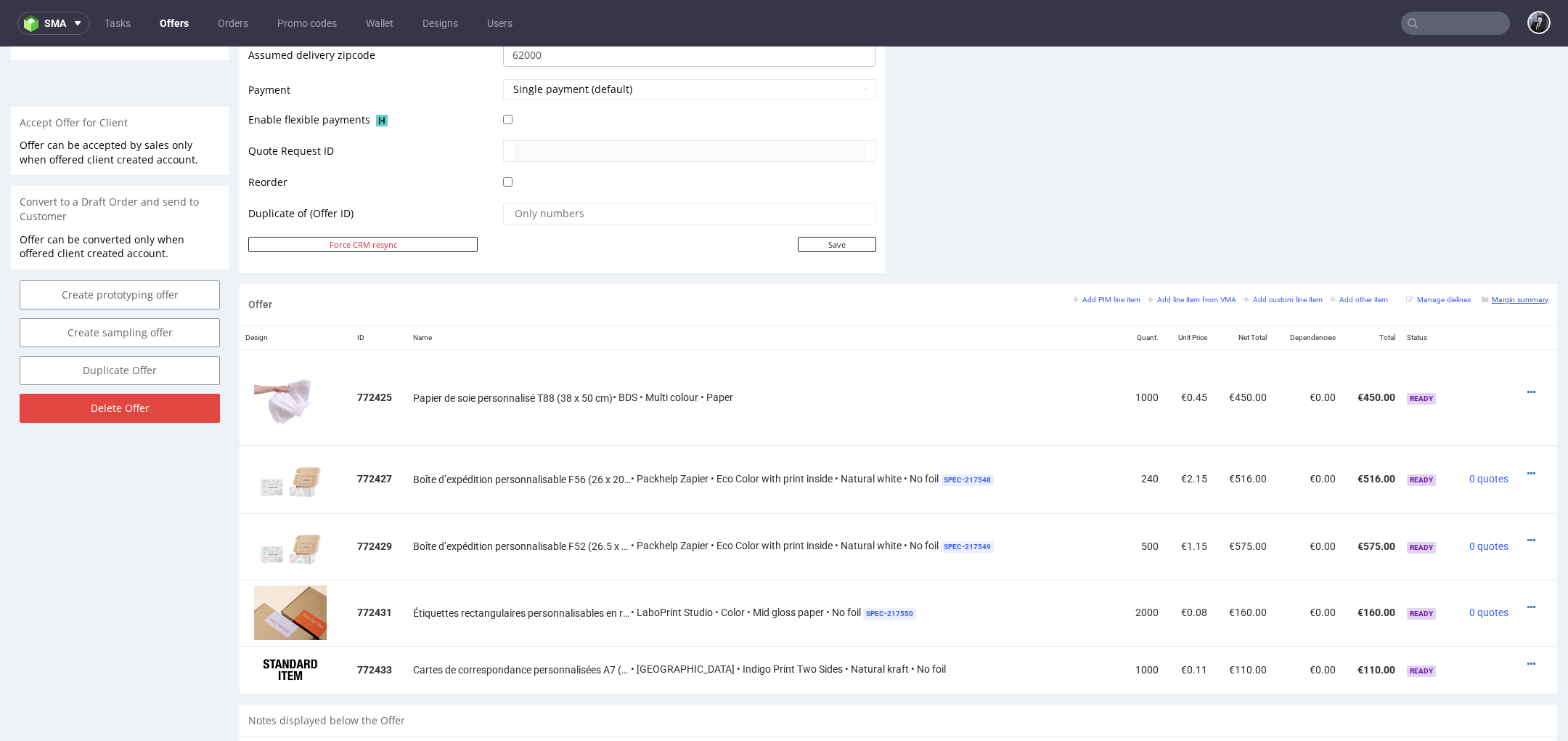
click at [1493, 296] on small "Margin summary" at bounding box center [1515, 299] width 66 height 8
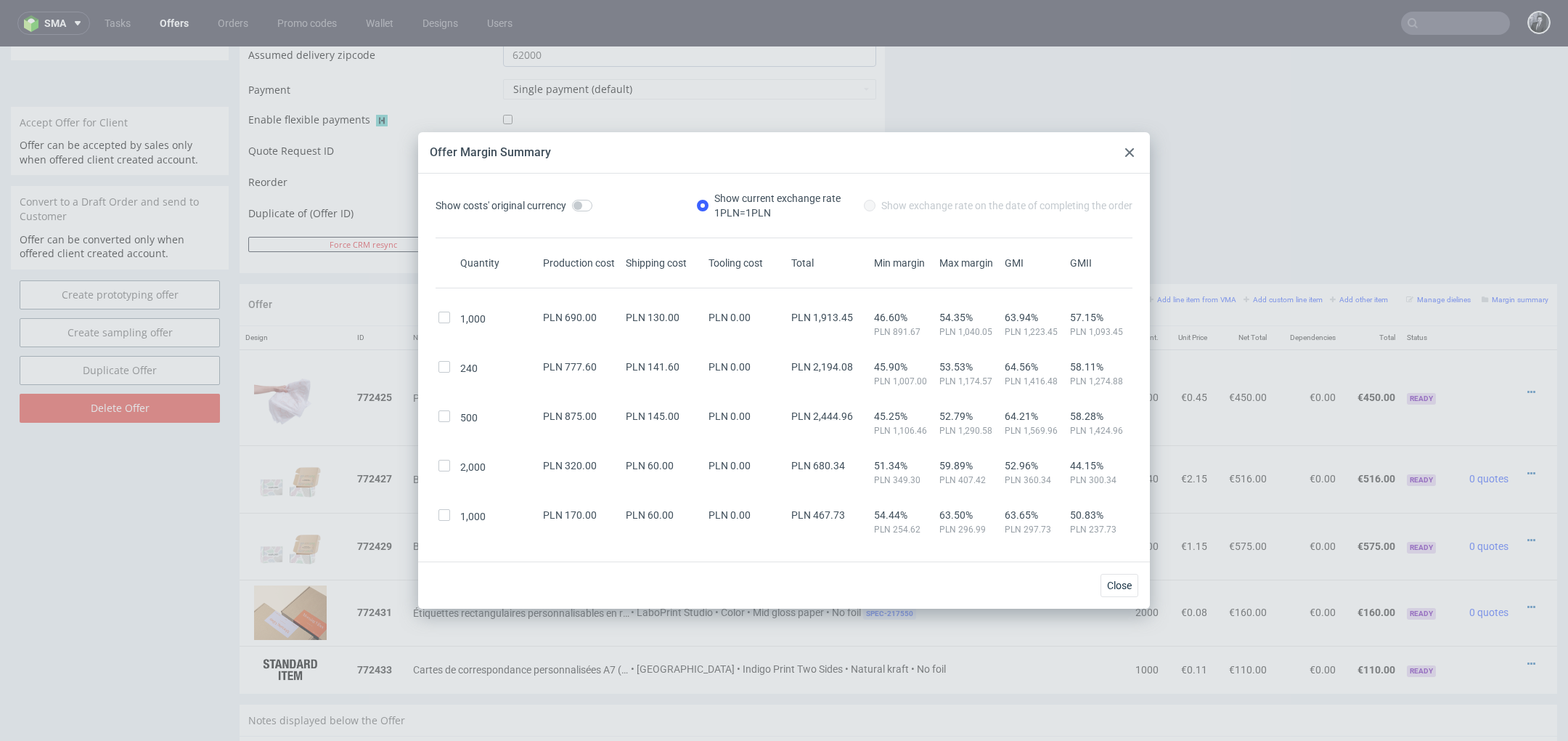
scroll to position [66, 0]
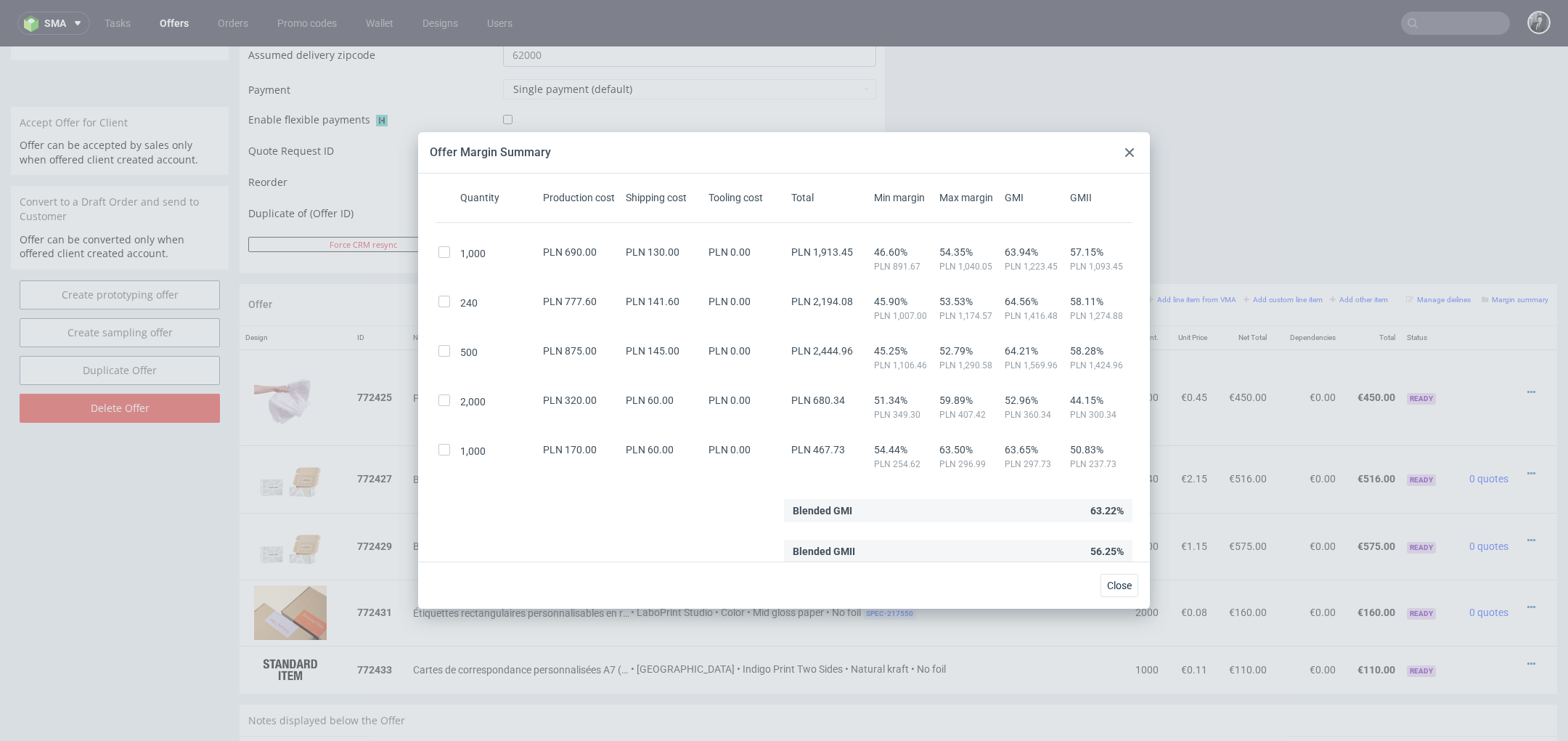
click at [1129, 156] on icon at bounding box center [1129, 153] width 9 height 9
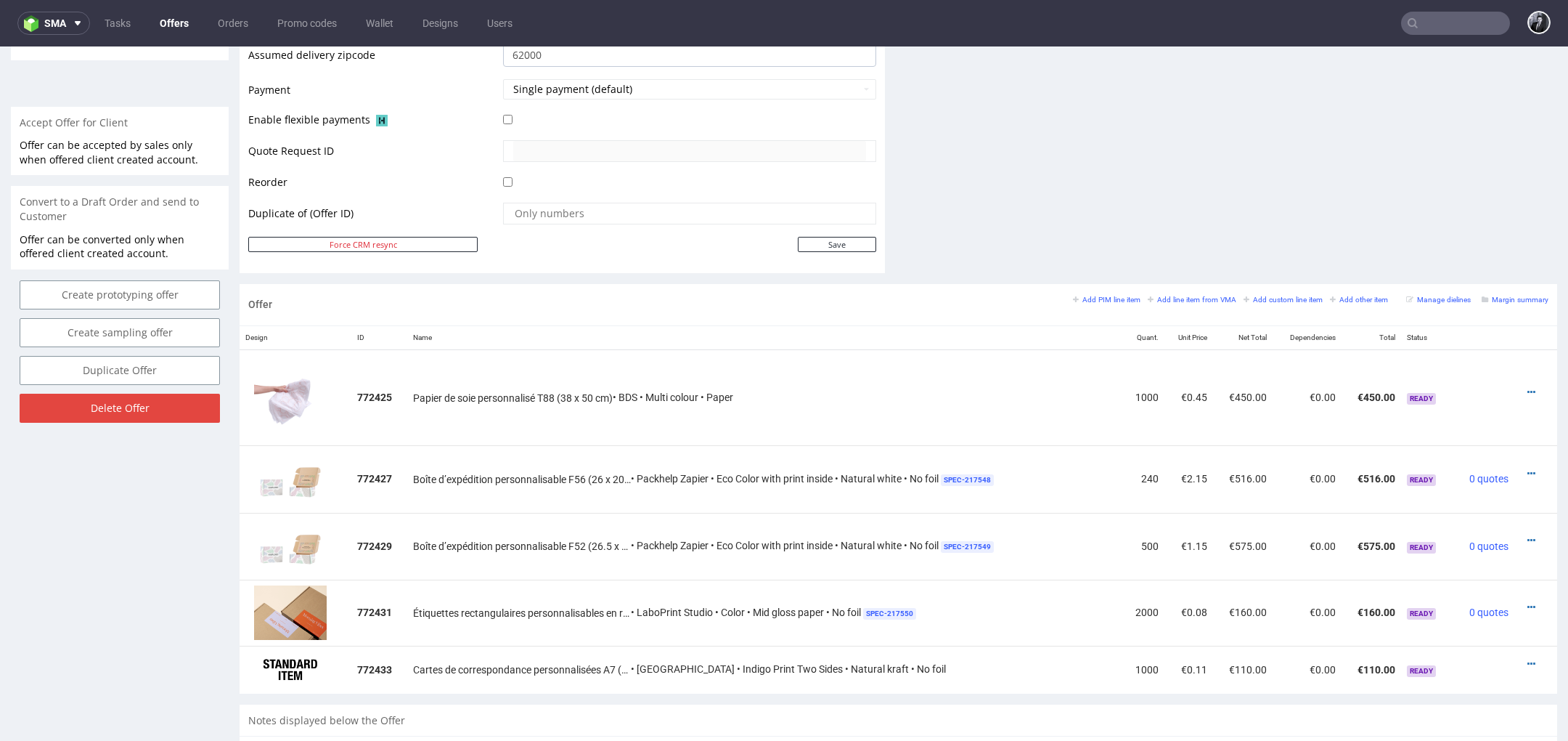
scroll to position [0, 0]
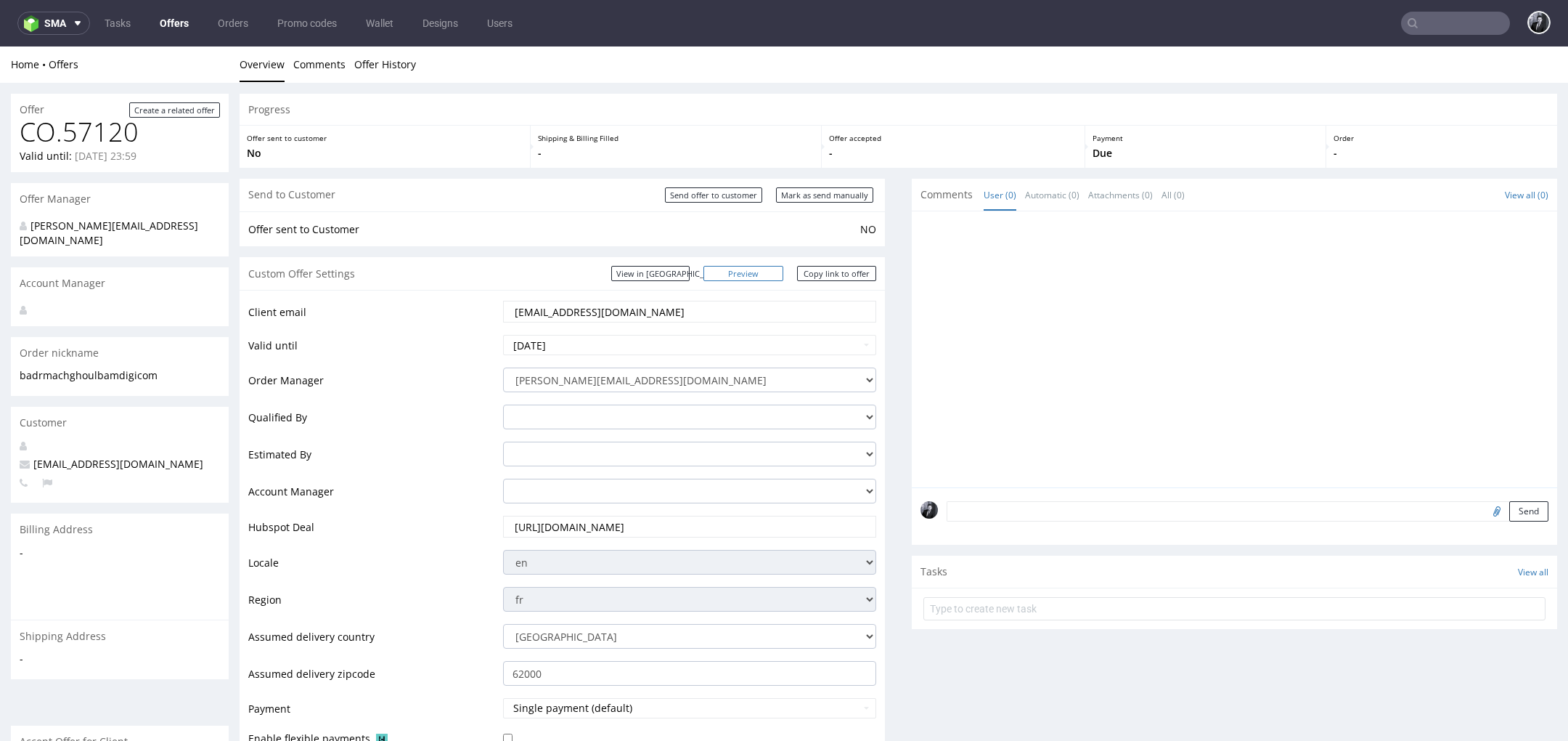
click at [757, 272] on link "Preview" at bounding box center [743, 274] width 80 height 15
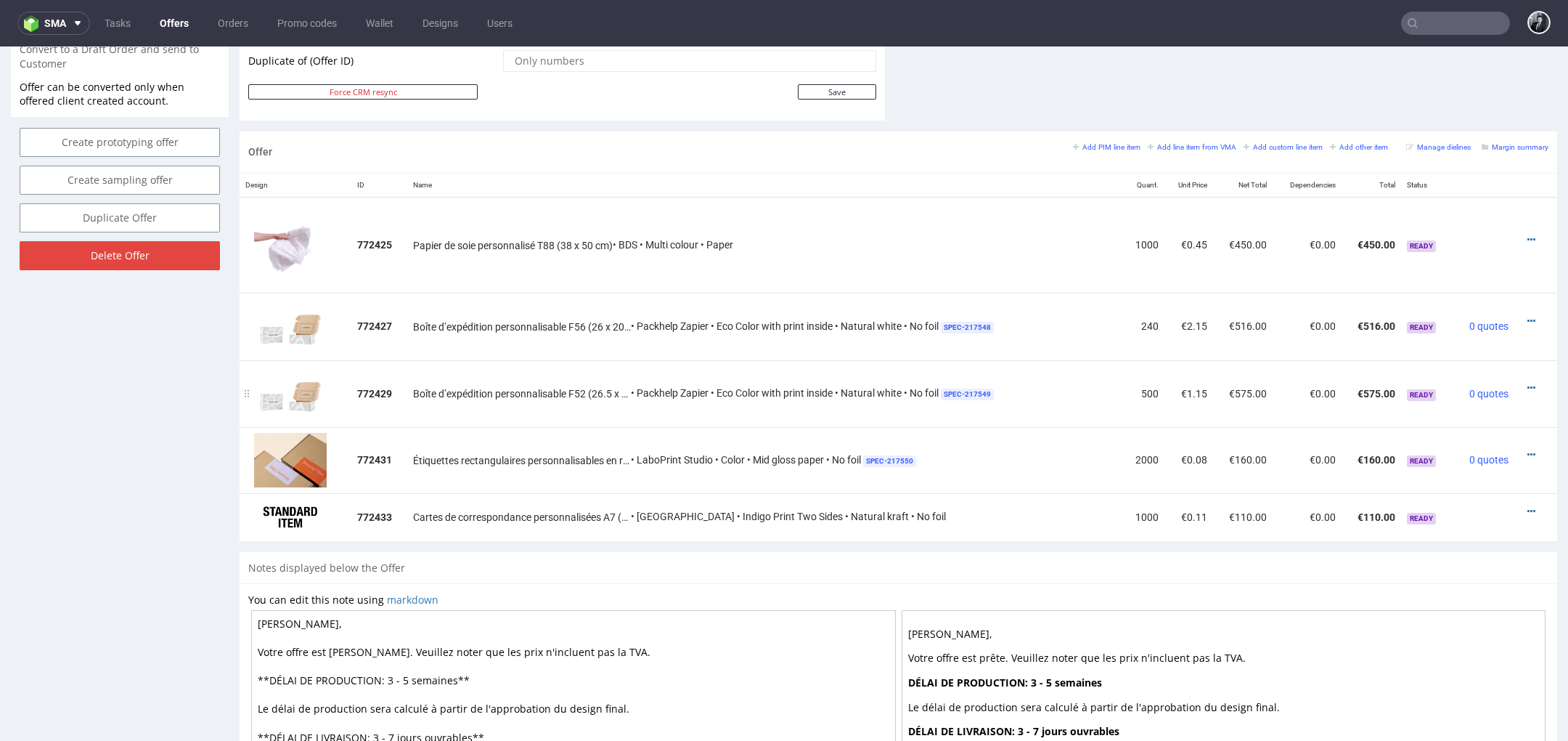
scroll to position [948, 0]
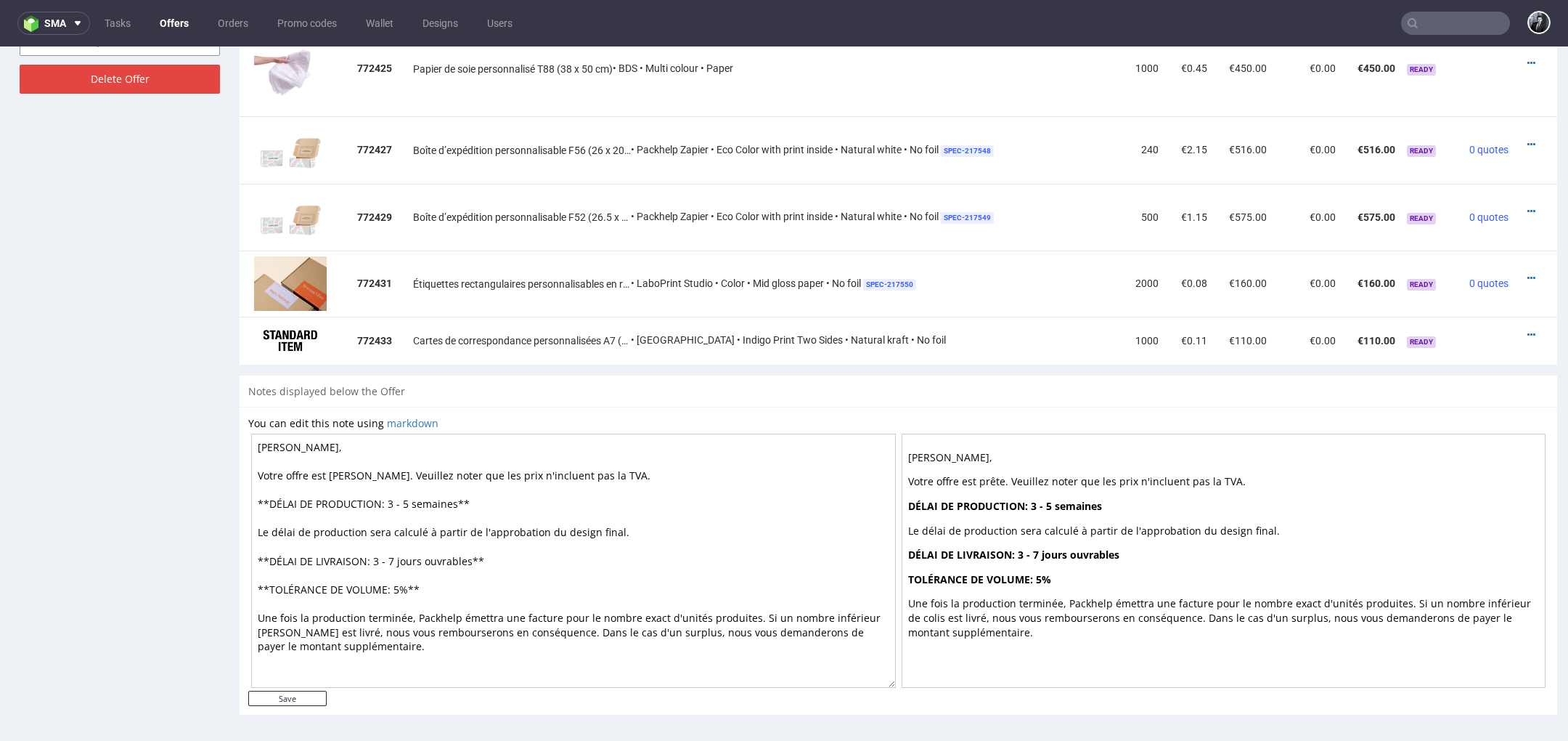
click at [411, 503] on textarea "Cher Badr, Votre offre est prête. Veuillez noter que les prix n'incluent pas la…" at bounding box center [574, 561] width 644 height 254
type textarea "Cher Badr, Votre offre est prête. Veuillez noter que les prix n'incluent pas la…"
click at [311, 696] on input "Save" at bounding box center [287, 698] width 78 height 15
type input "In progress..."
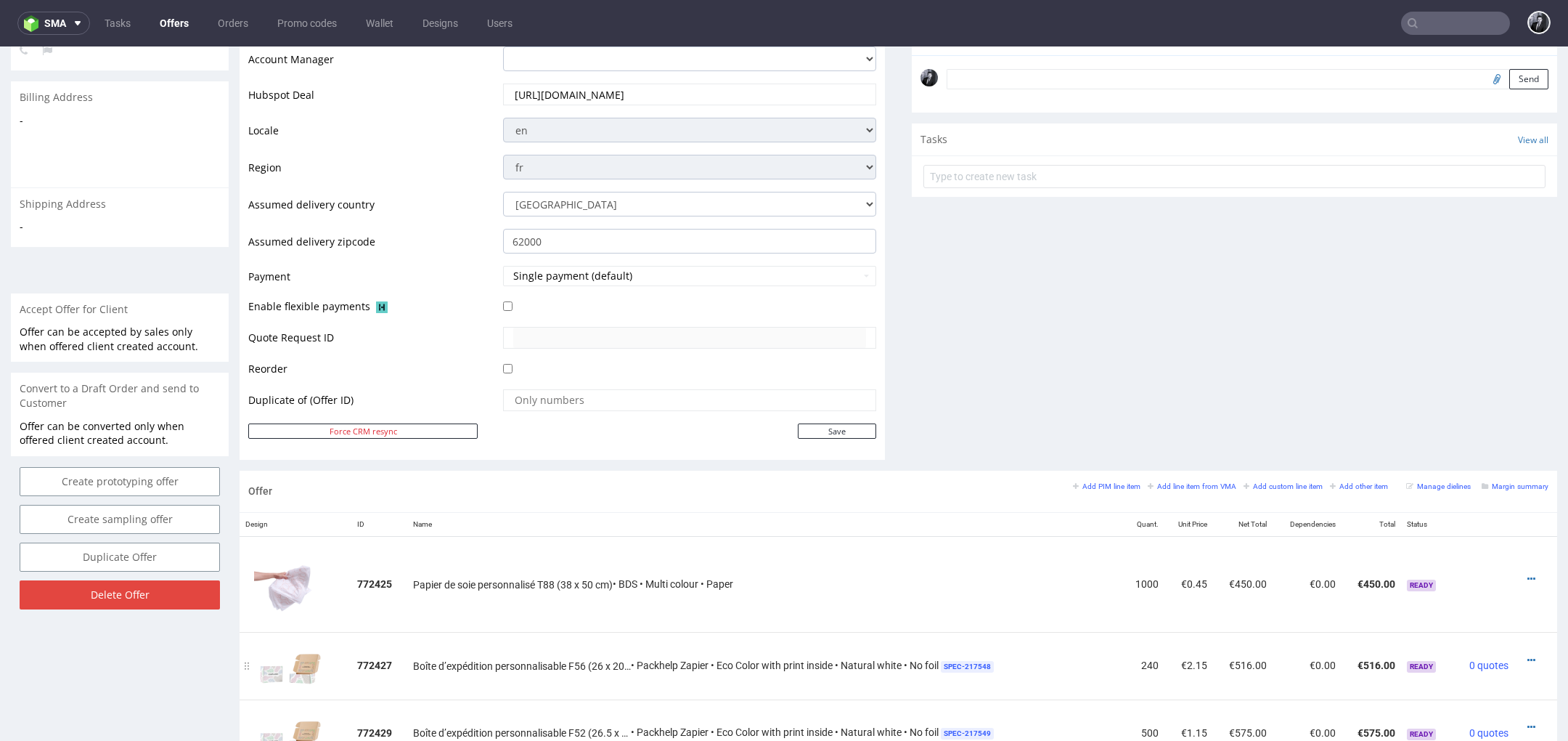
scroll to position [0, 0]
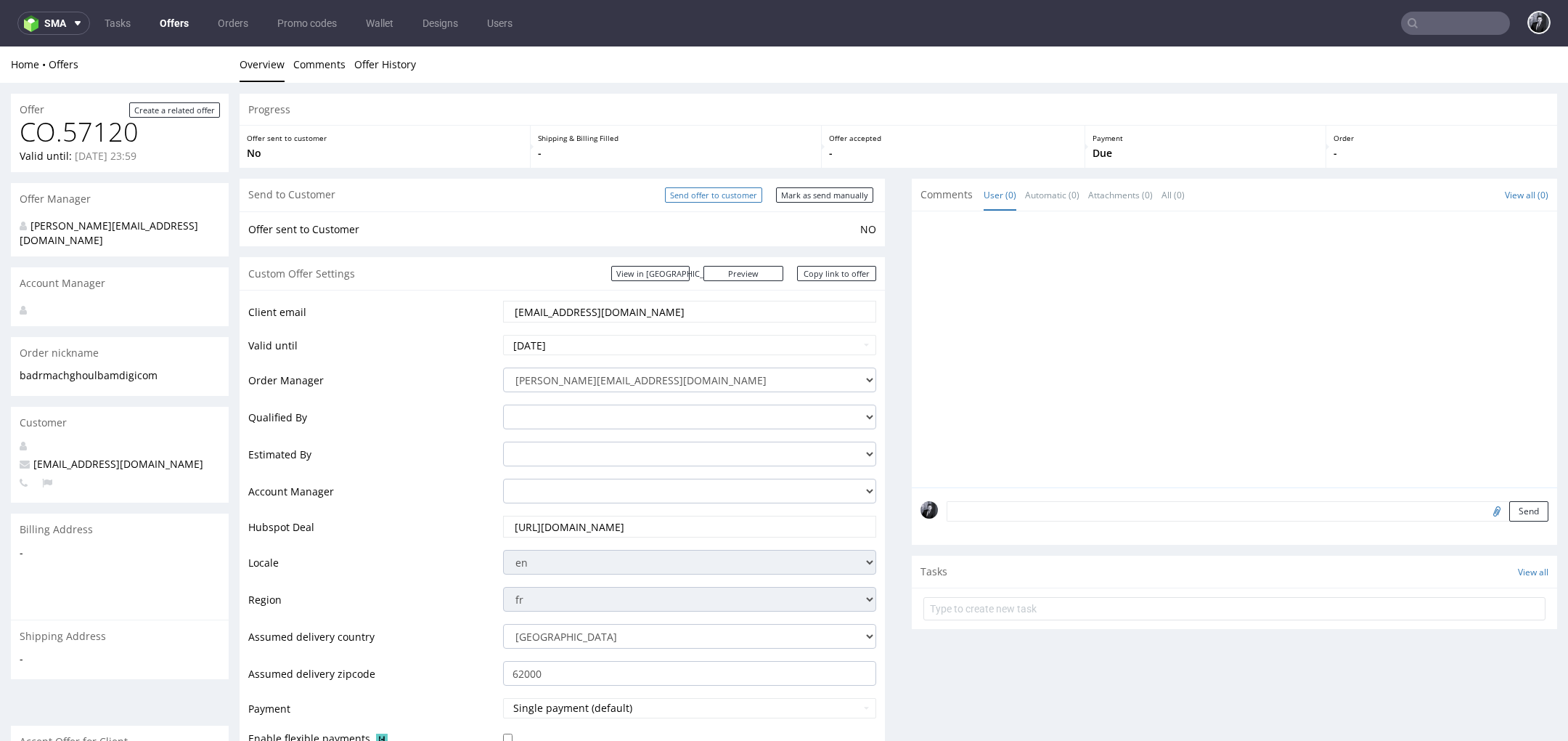
click at [731, 197] on input "Send offer to customer" at bounding box center [713, 195] width 97 height 15
type input "In progress..."
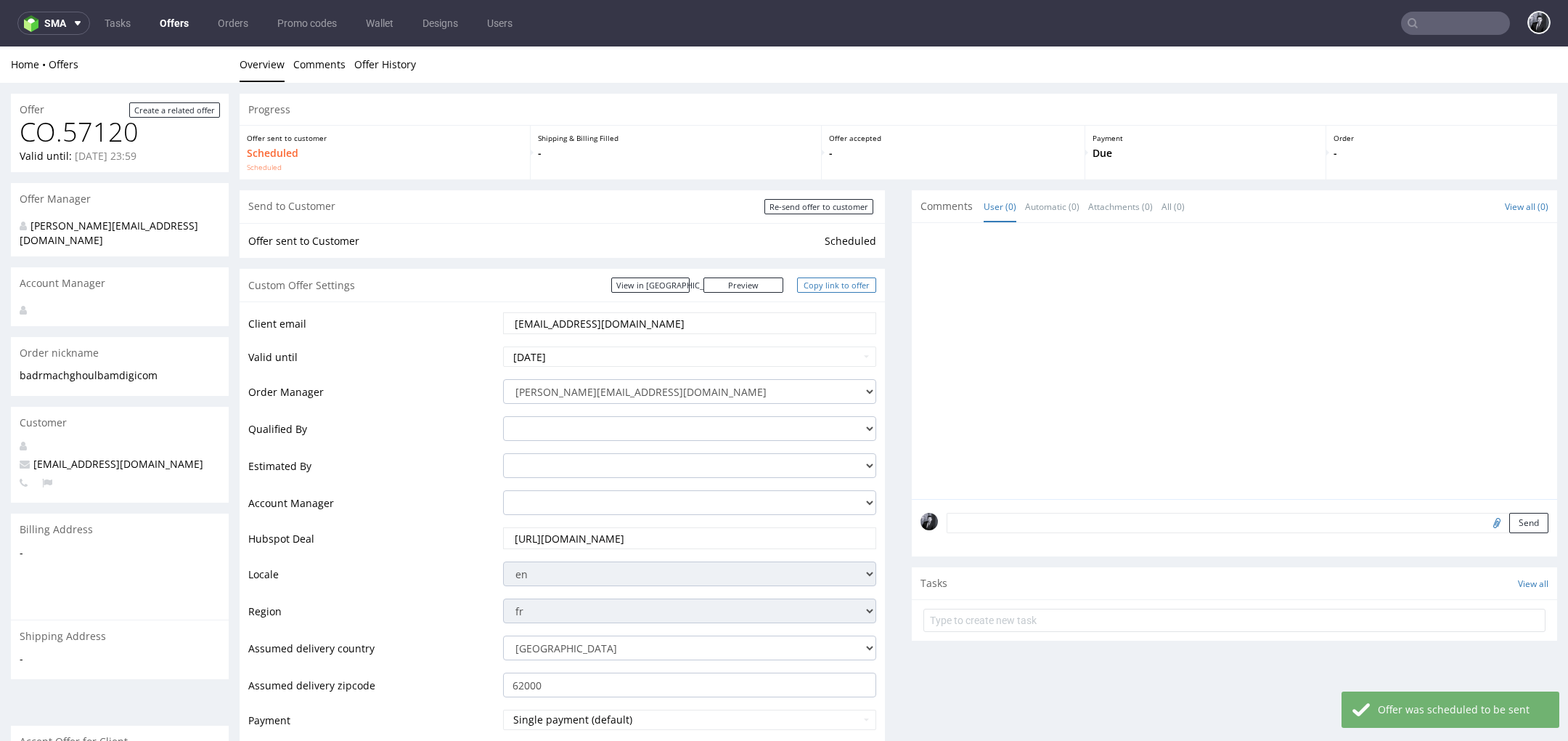
click at [831, 287] on link "Copy link to offer" at bounding box center [837, 285] width 80 height 15
click at [821, 287] on link "Copy link to offer" at bounding box center [837, 285] width 80 height 15
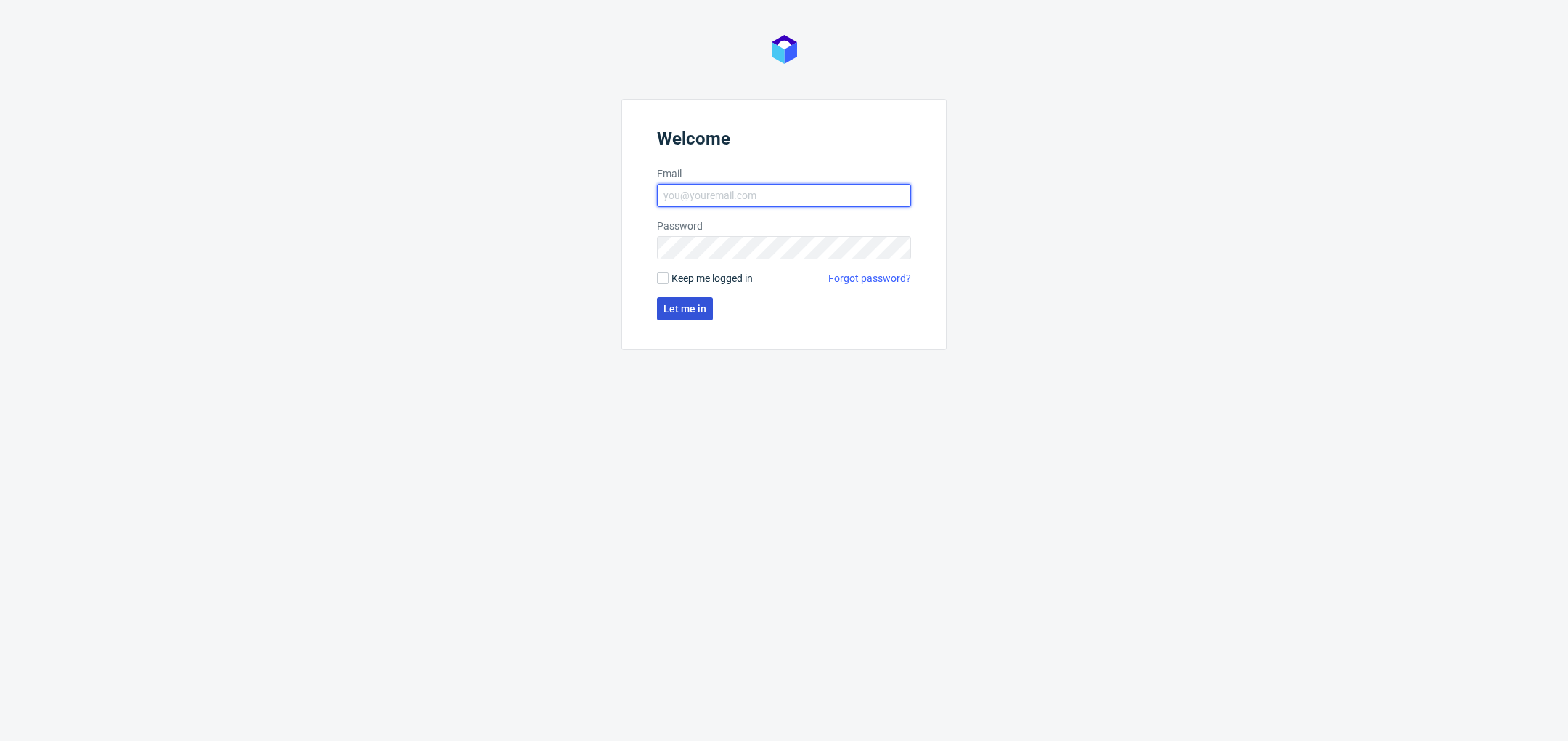
type input "[PERSON_NAME][EMAIL_ADDRESS][DOMAIN_NAME]"
click at [706, 306] on button "Let me in" at bounding box center [685, 308] width 56 height 23
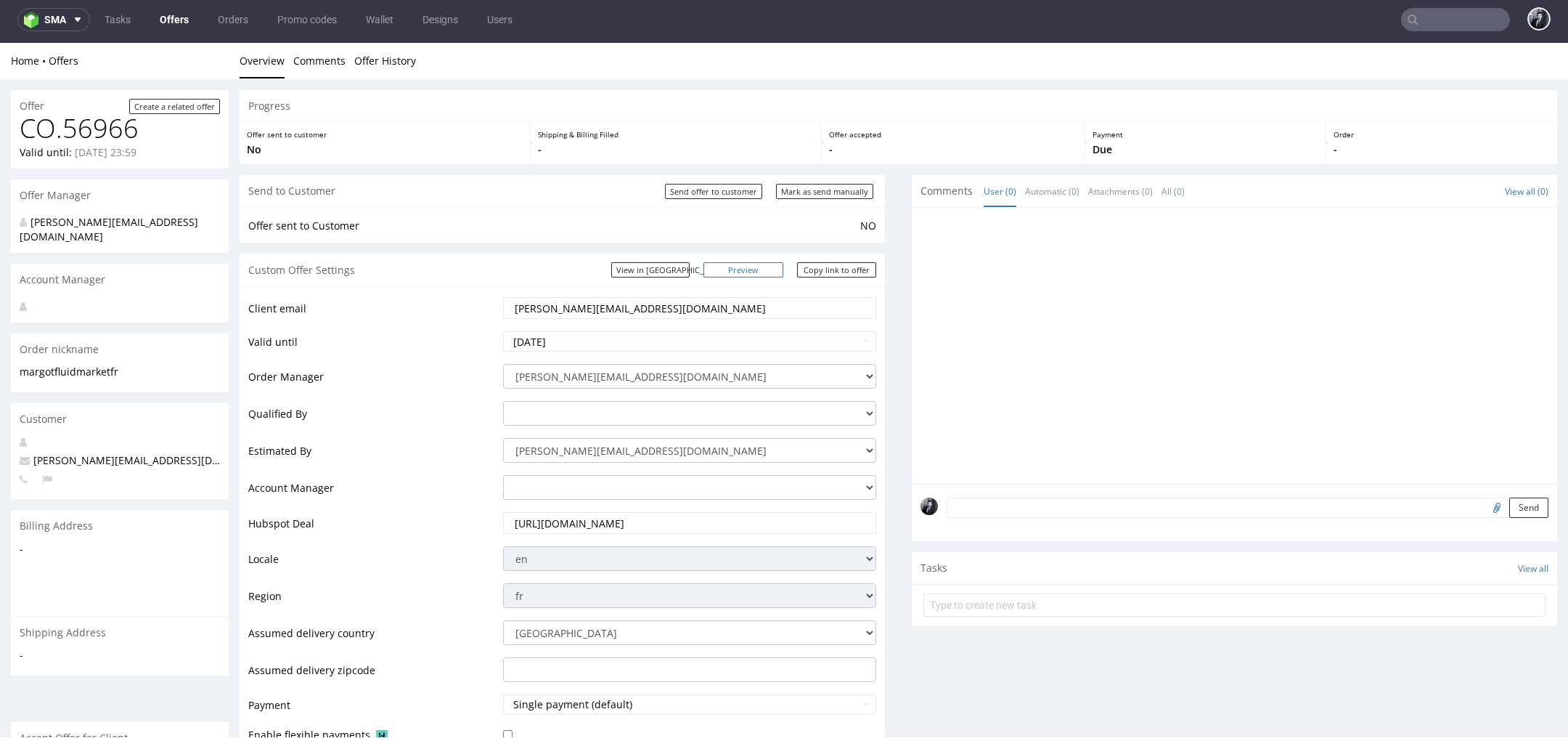
click at [760, 277] on link "Preview" at bounding box center [743, 270] width 80 height 15
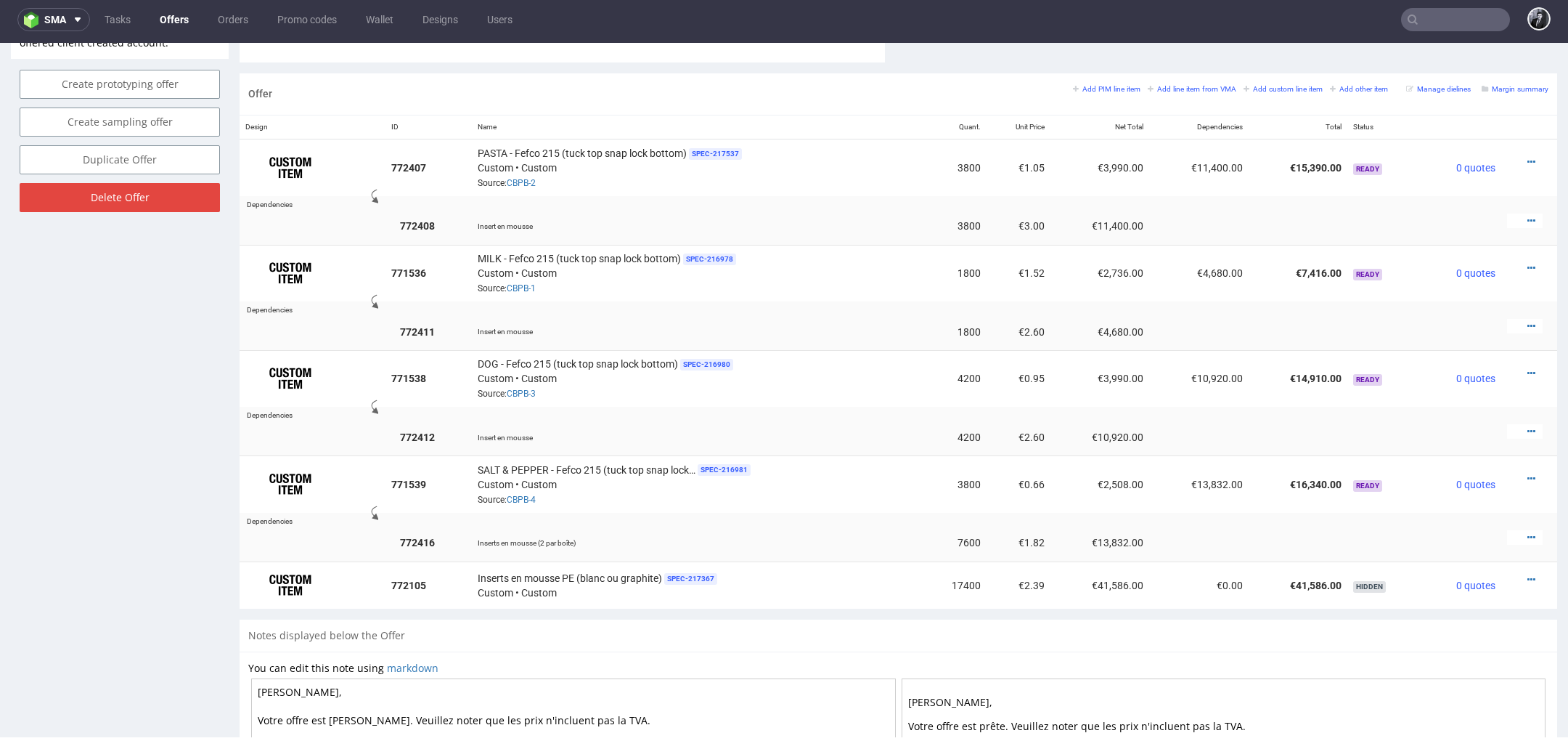
scroll to position [824, 0]
click at [1527, 162] on icon at bounding box center [1531, 165] width 8 height 10
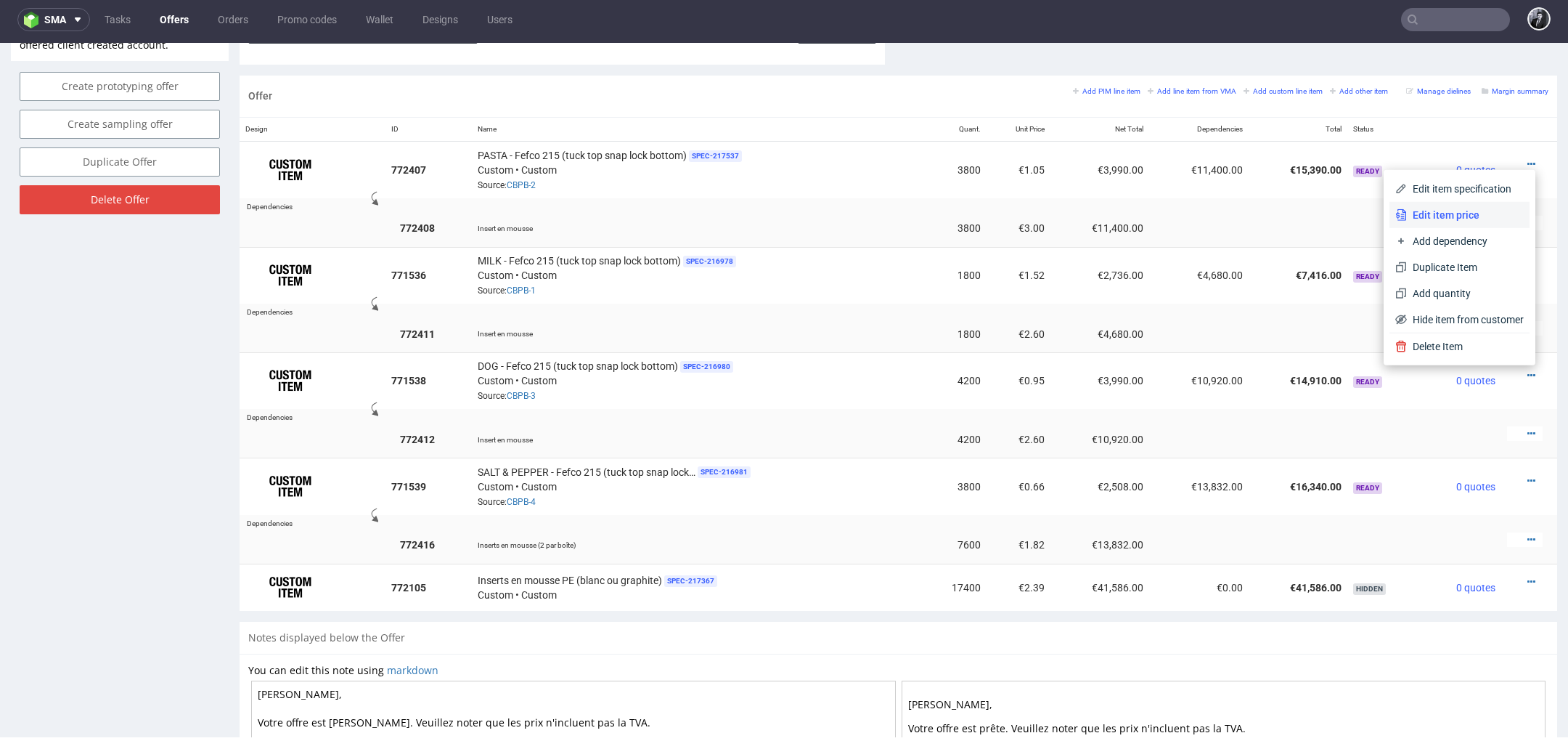
click at [1480, 221] on span "Edit item price" at bounding box center [1465, 215] width 117 height 14
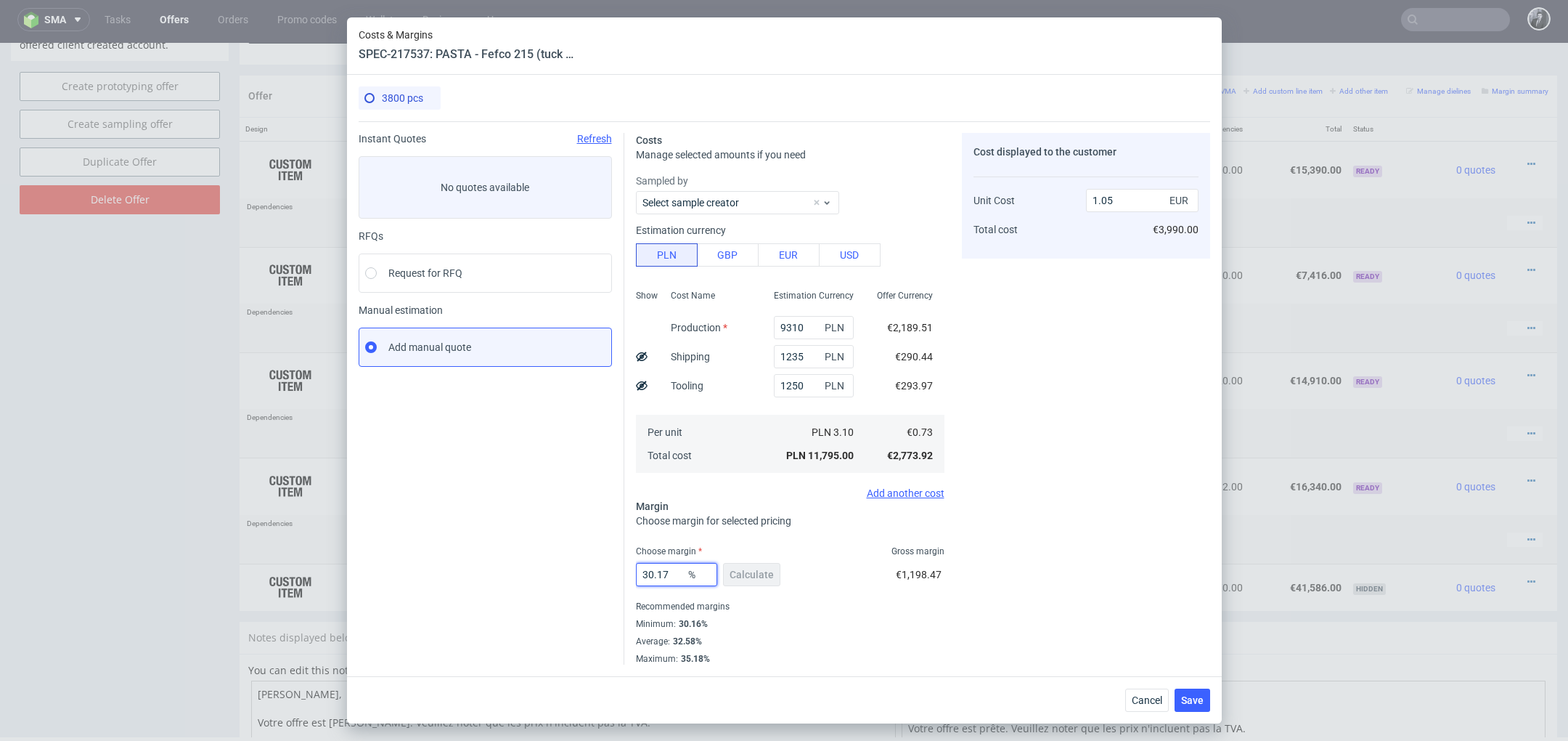
click at [677, 574] on input "30.17" at bounding box center [676, 574] width 81 height 23
click at [1130, 199] on input "1.05" at bounding box center [1142, 200] width 112 height 23
type input "1."
type input "27"
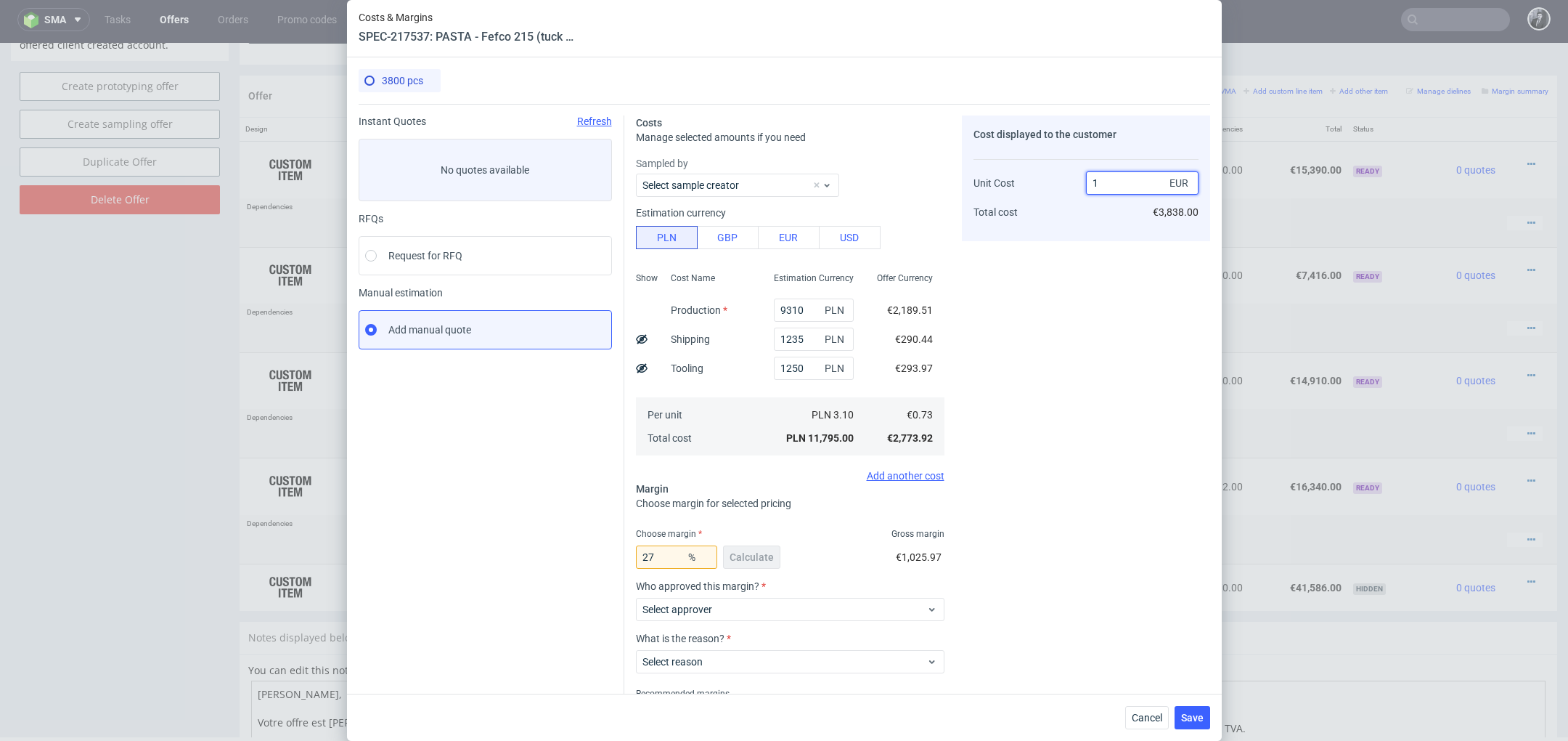
type input "1"
click at [1052, 306] on div "Cost displayed to the customer Unit Cost Total cost 1 EUR €3,838.00" at bounding box center [1086, 433] width 248 height 636
click at [872, 607] on span "Select approver" at bounding box center [785, 609] width 285 height 14
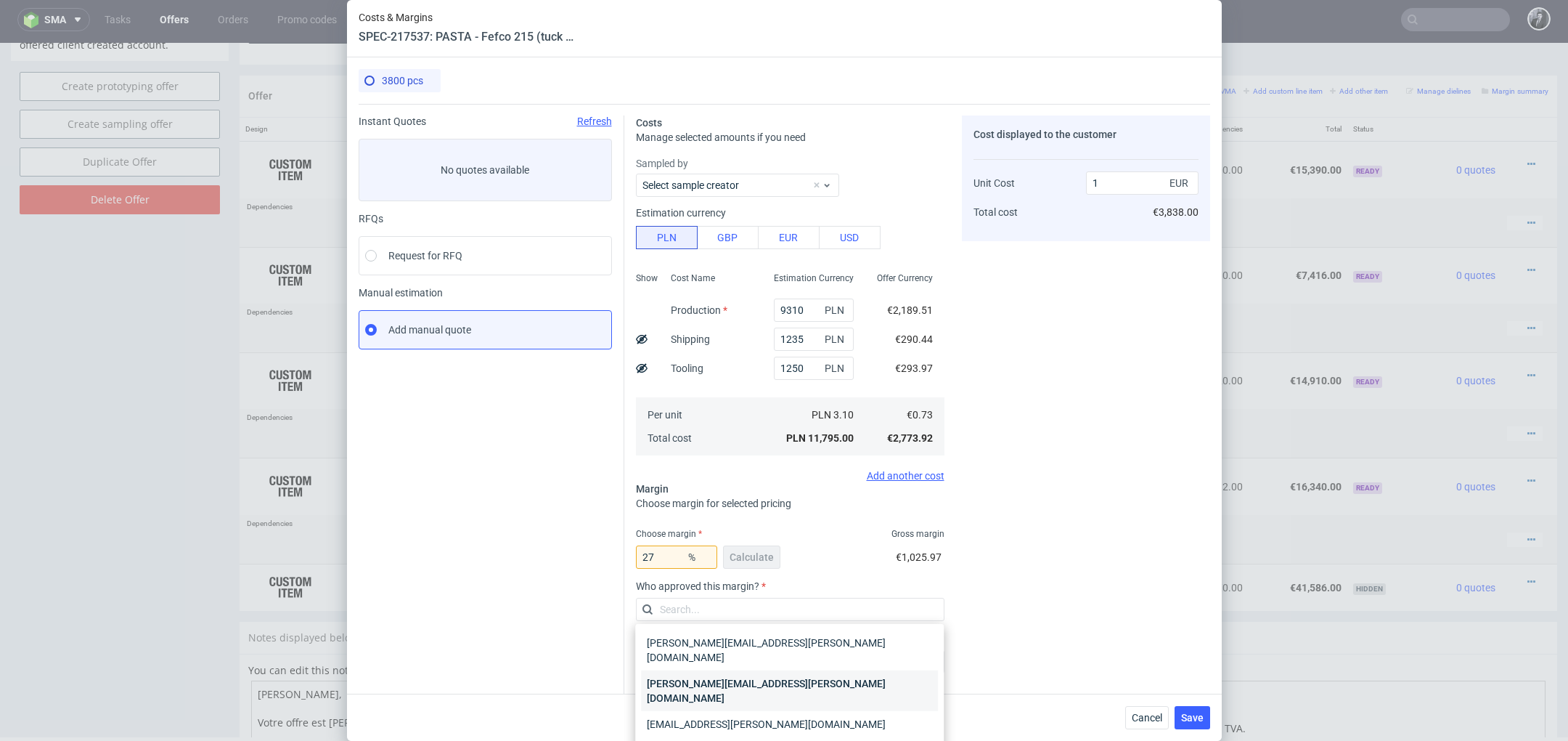
click at [843, 671] on div "[PERSON_NAME][EMAIL_ADDRESS][PERSON_NAME][DOMAIN_NAME]" at bounding box center [789, 691] width 297 height 41
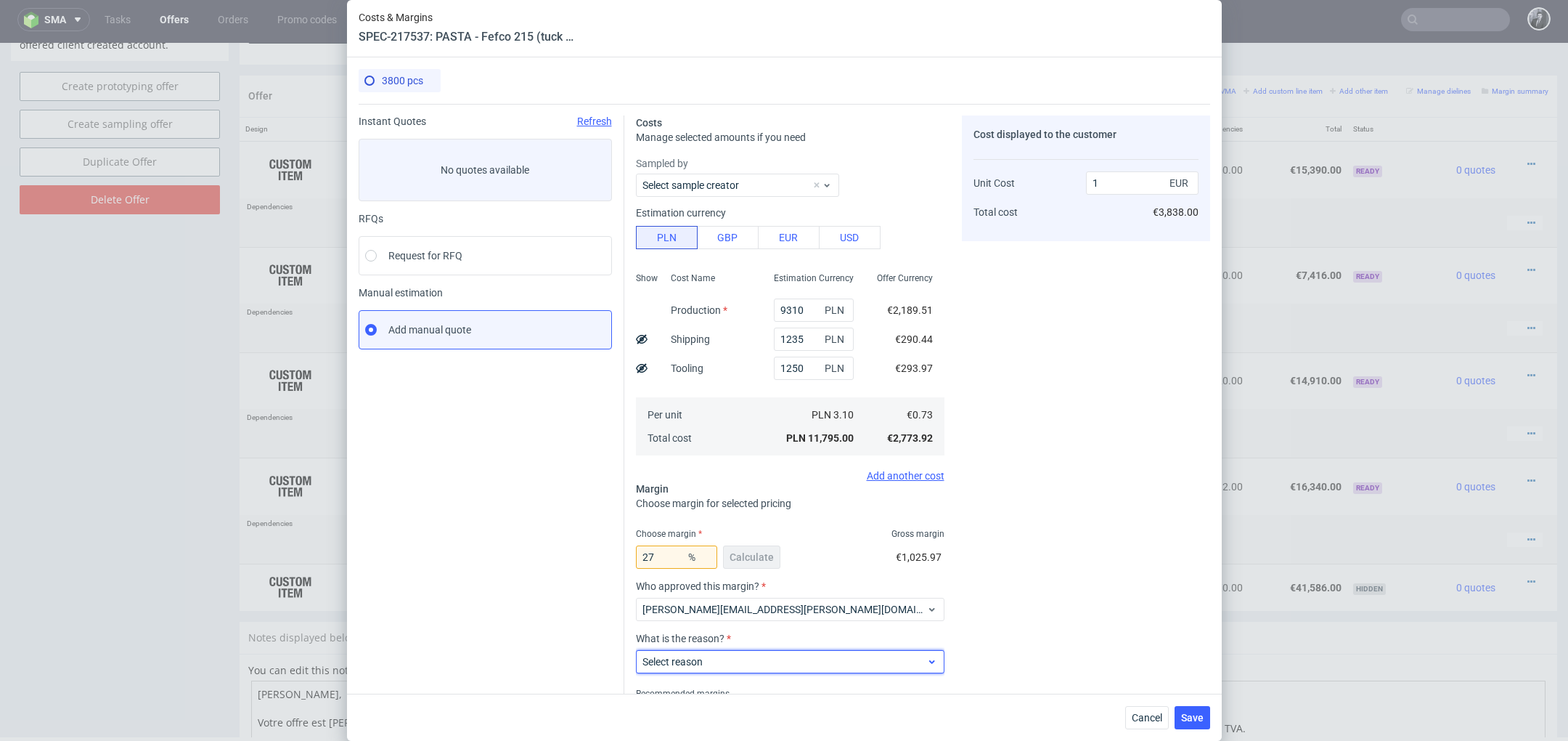
click at [849, 662] on span "Select reason" at bounding box center [785, 662] width 285 height 14
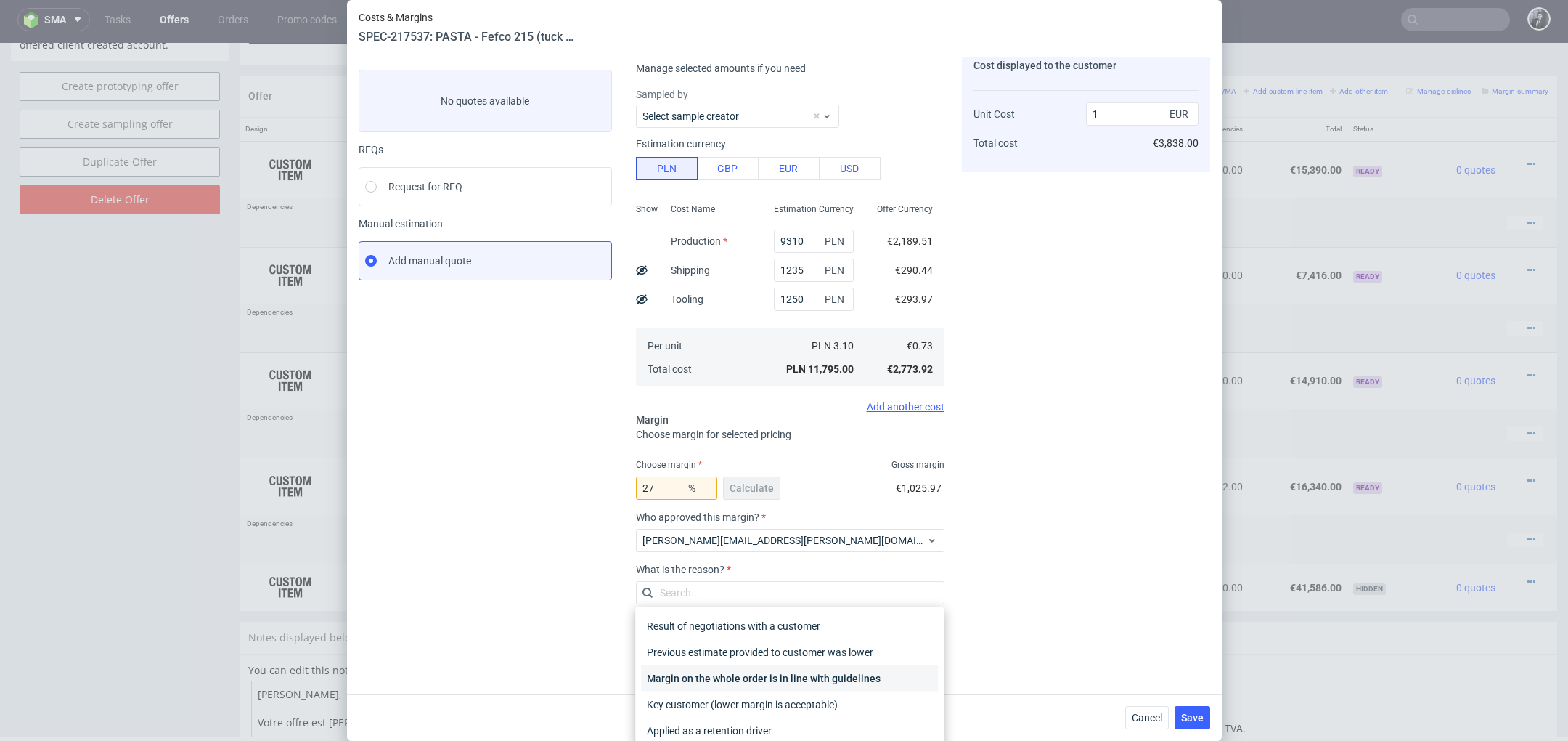
click at [894, 684] on div "Margin on the whole order is in line with guidelines" at bounding box center [789, 678] width 297 height 26
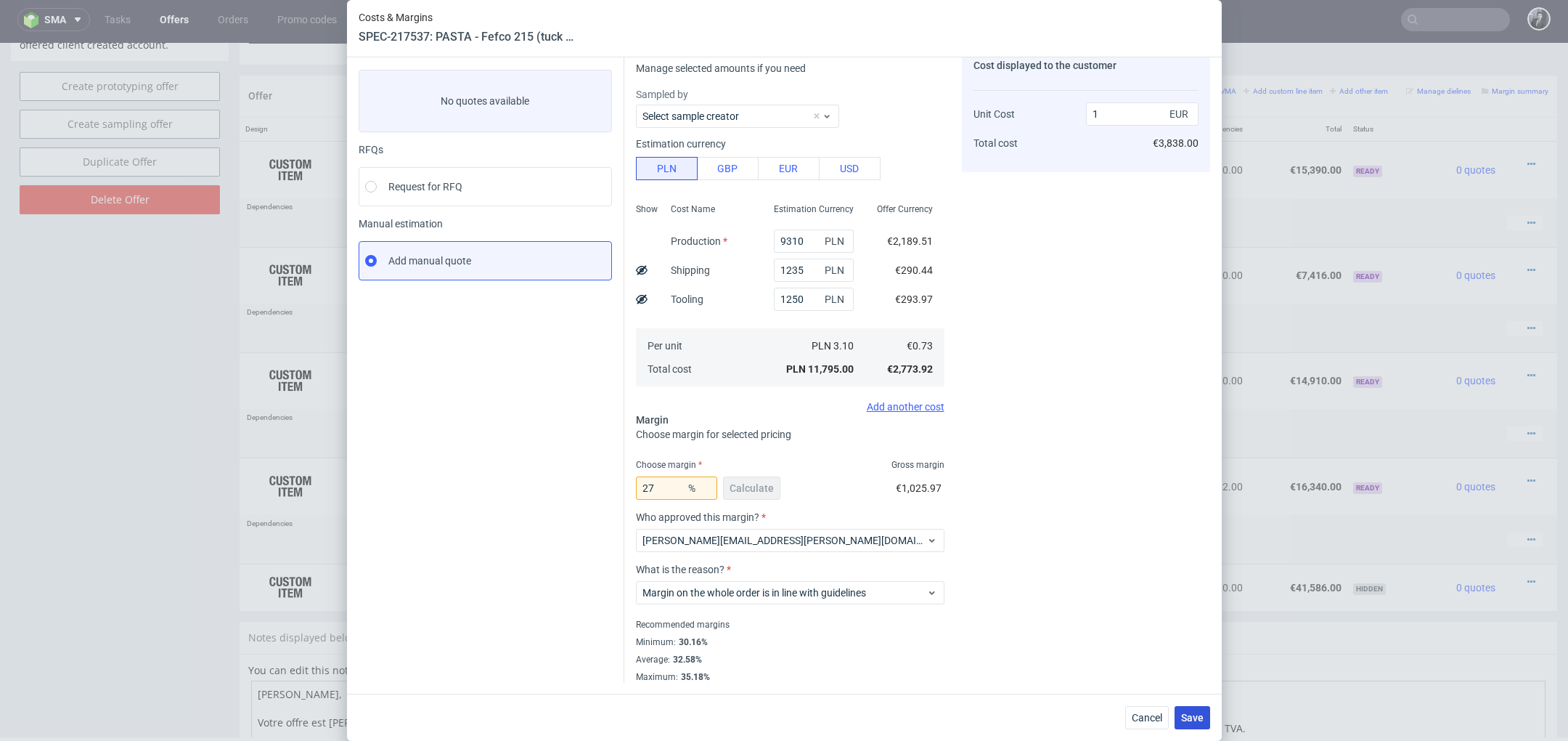
click at [1197, 718] on span "Save" at bounding box center [1192, 718] width 22 height 10
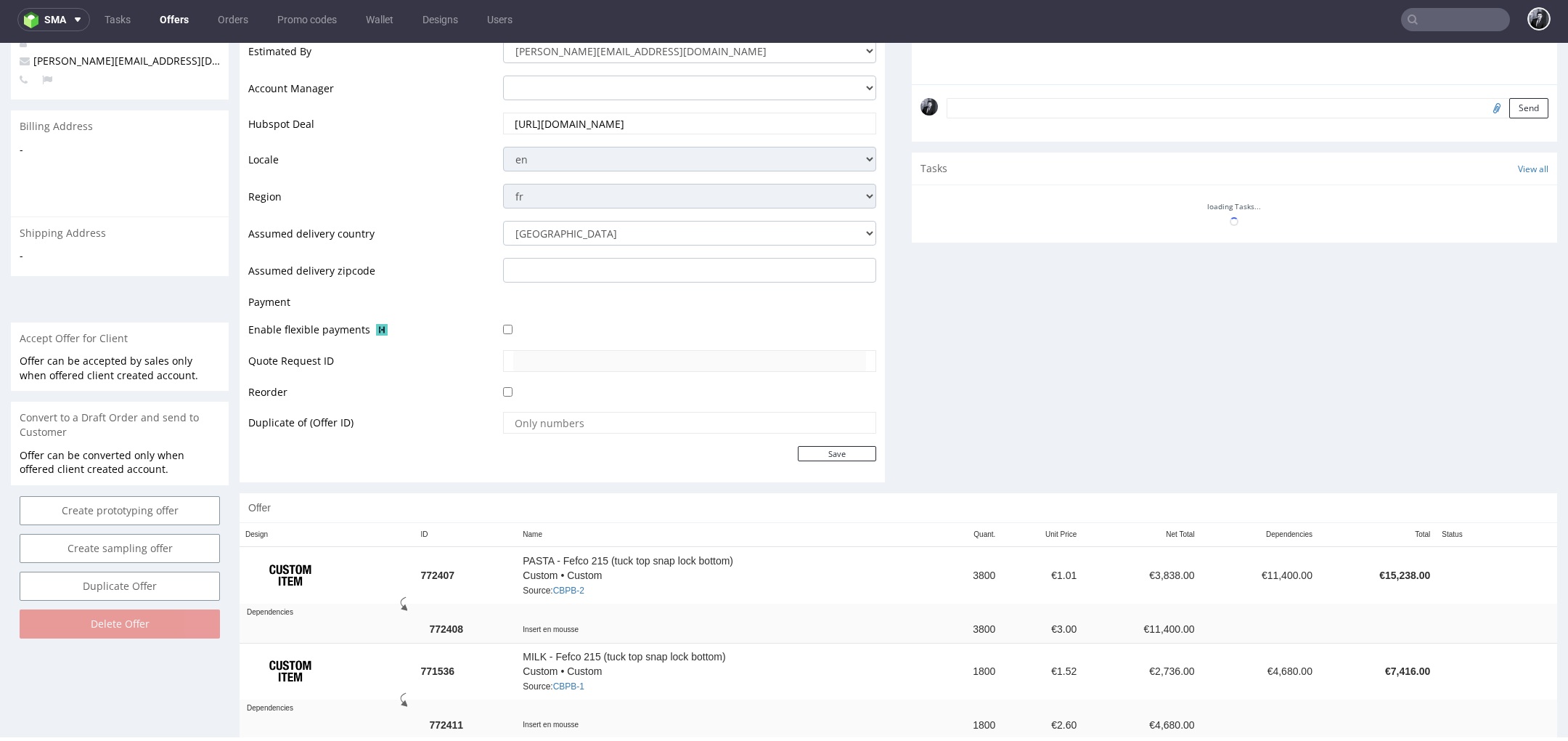
scroll to position [473, 0]
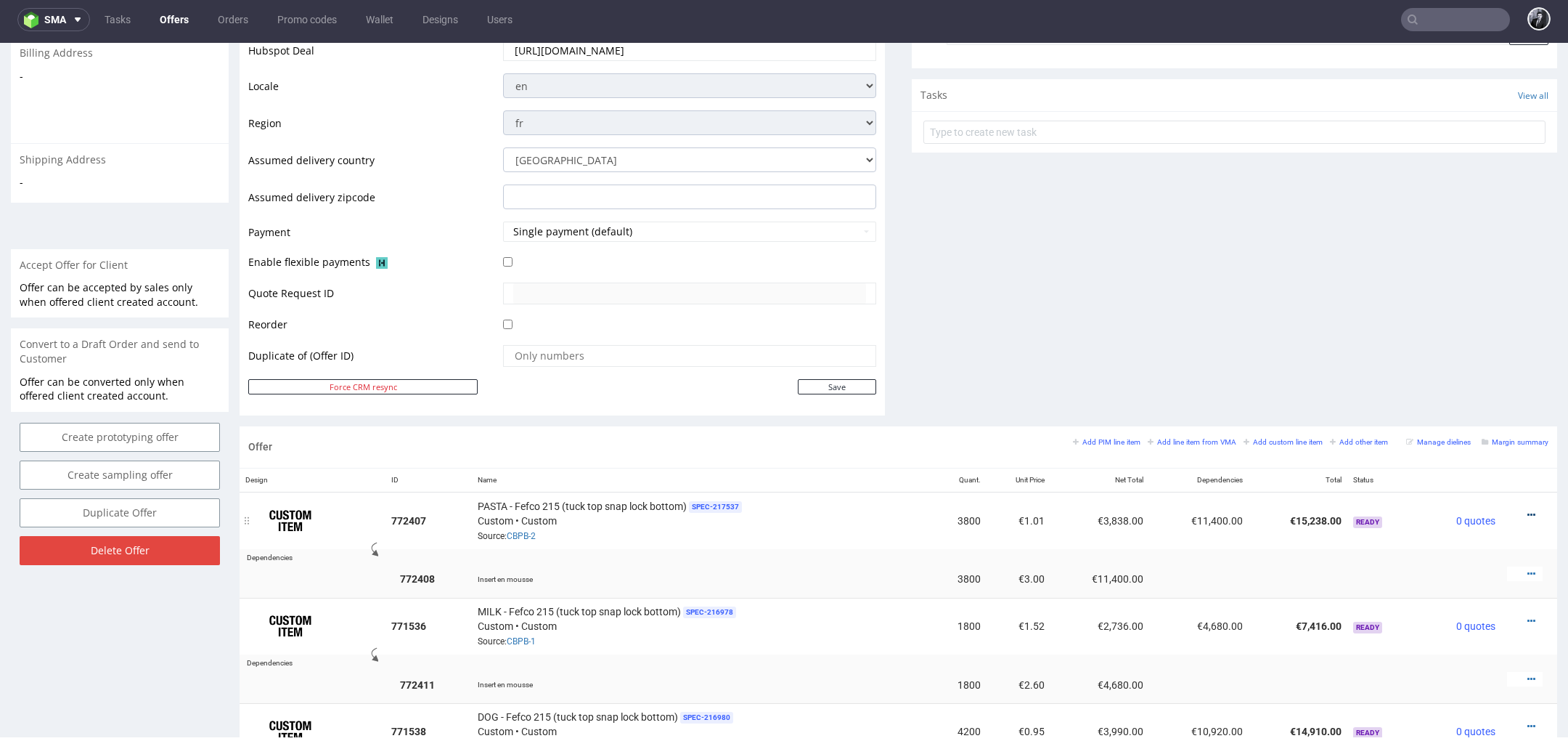
click at [1527, 512] on icon at bounding box center [1531, 515] width 8 height 10
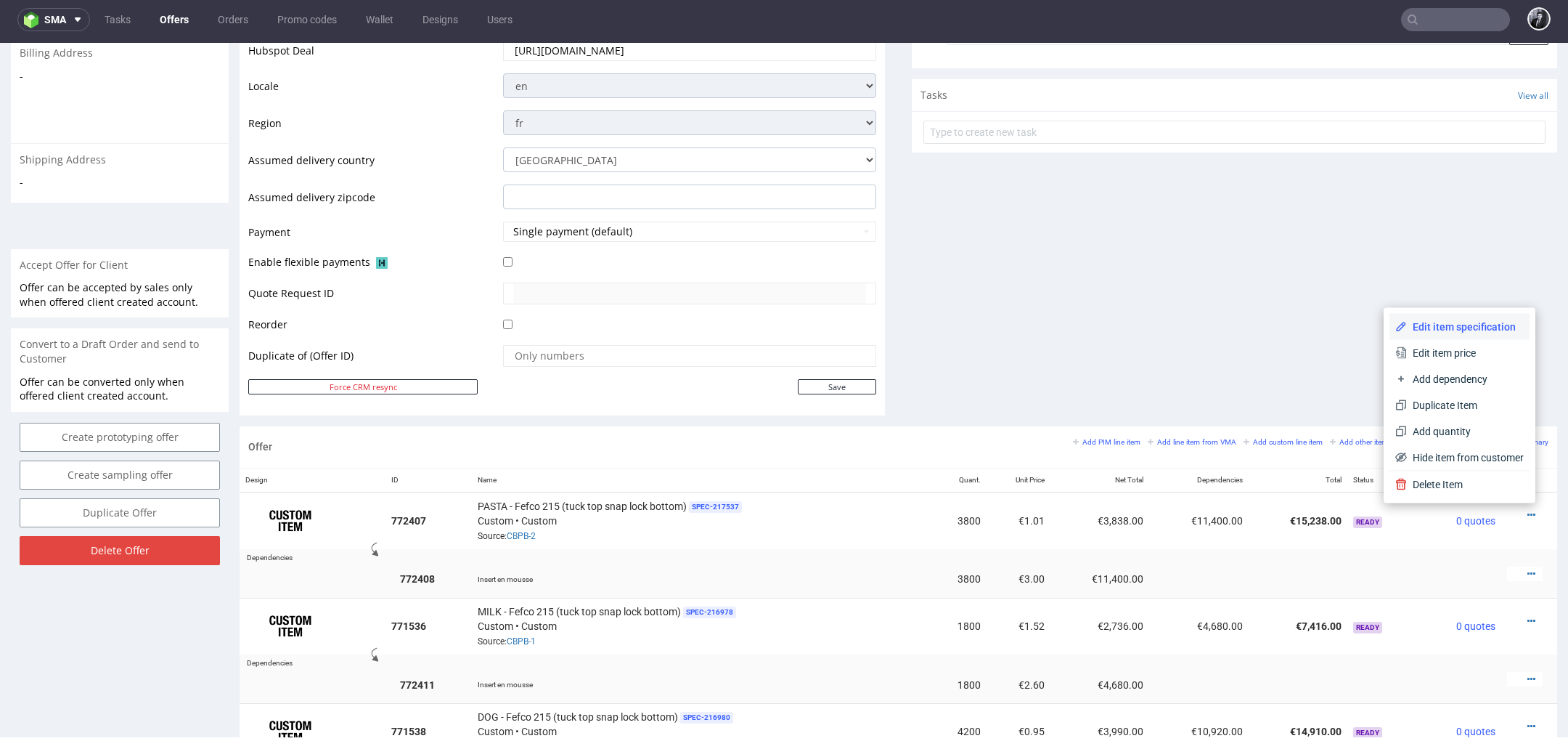
click at [1462, 329] on span "Edit item specification" at bounding box center [1465, 327] width 117 height 14
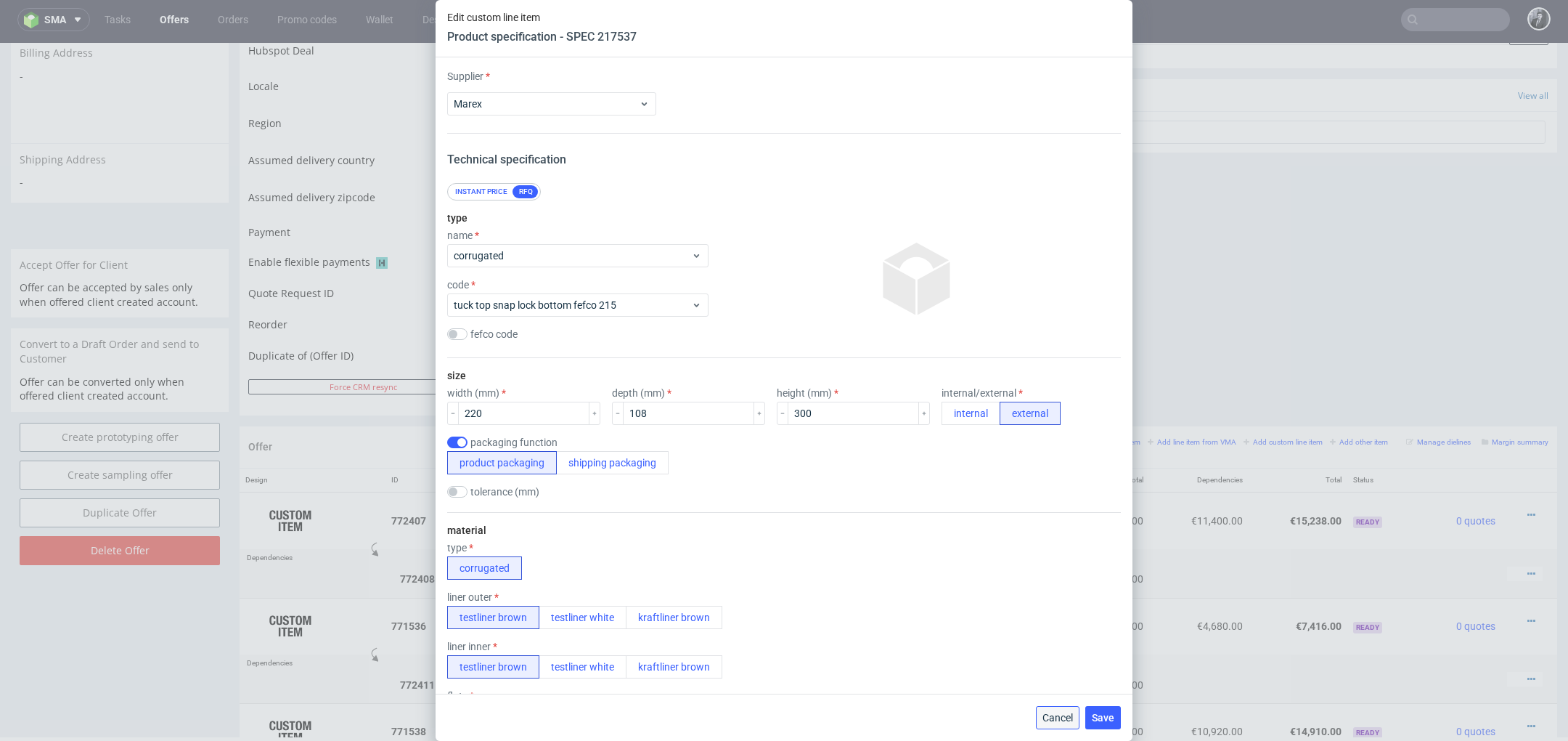
click at [1046, 715] on span "Cancel" at bounding box center [1058, 718] width 31 height 10
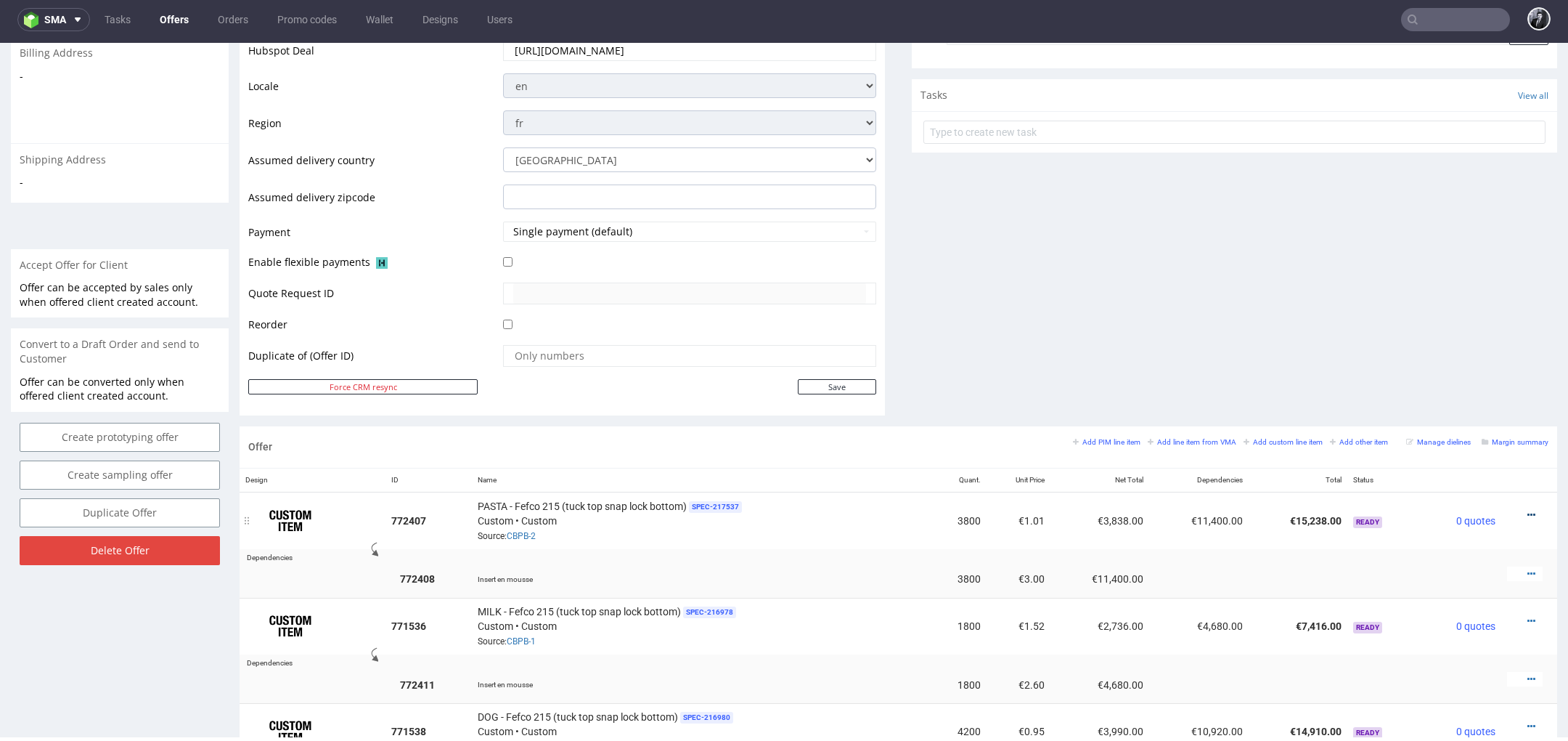
click at [1527, 512] on icon at bounding box center [1531, 515] width 8 height 10
click at [1465, 356] on span "Edit item price" at bounding box center [1465, 352] width 117 height 14
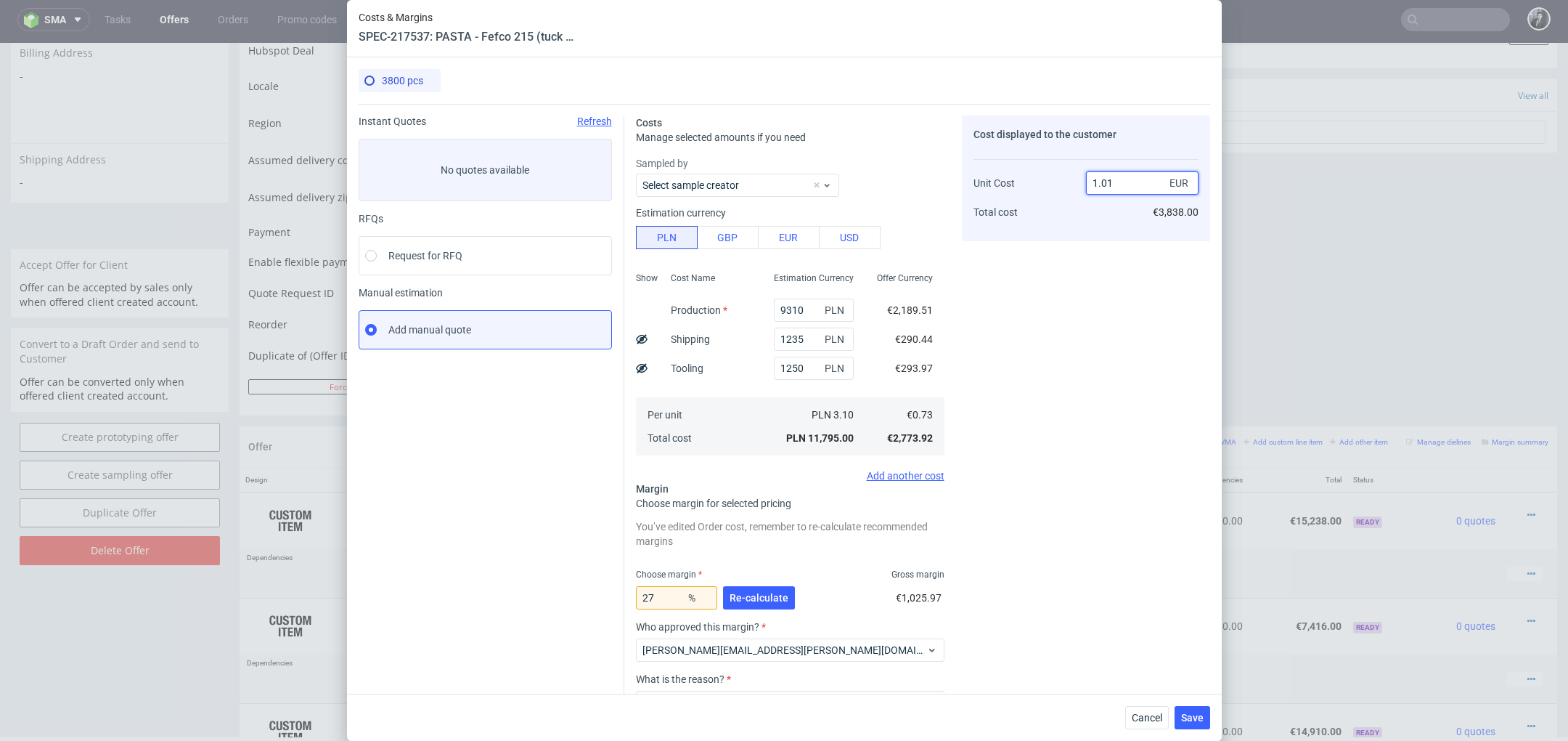
click at [1148, 184] on input "1.01" at bounding box center [1142, 182] width 112 height 23
type input "1"
type input "-Infinity"
type input "0.99"
type input "26.262626262626267"
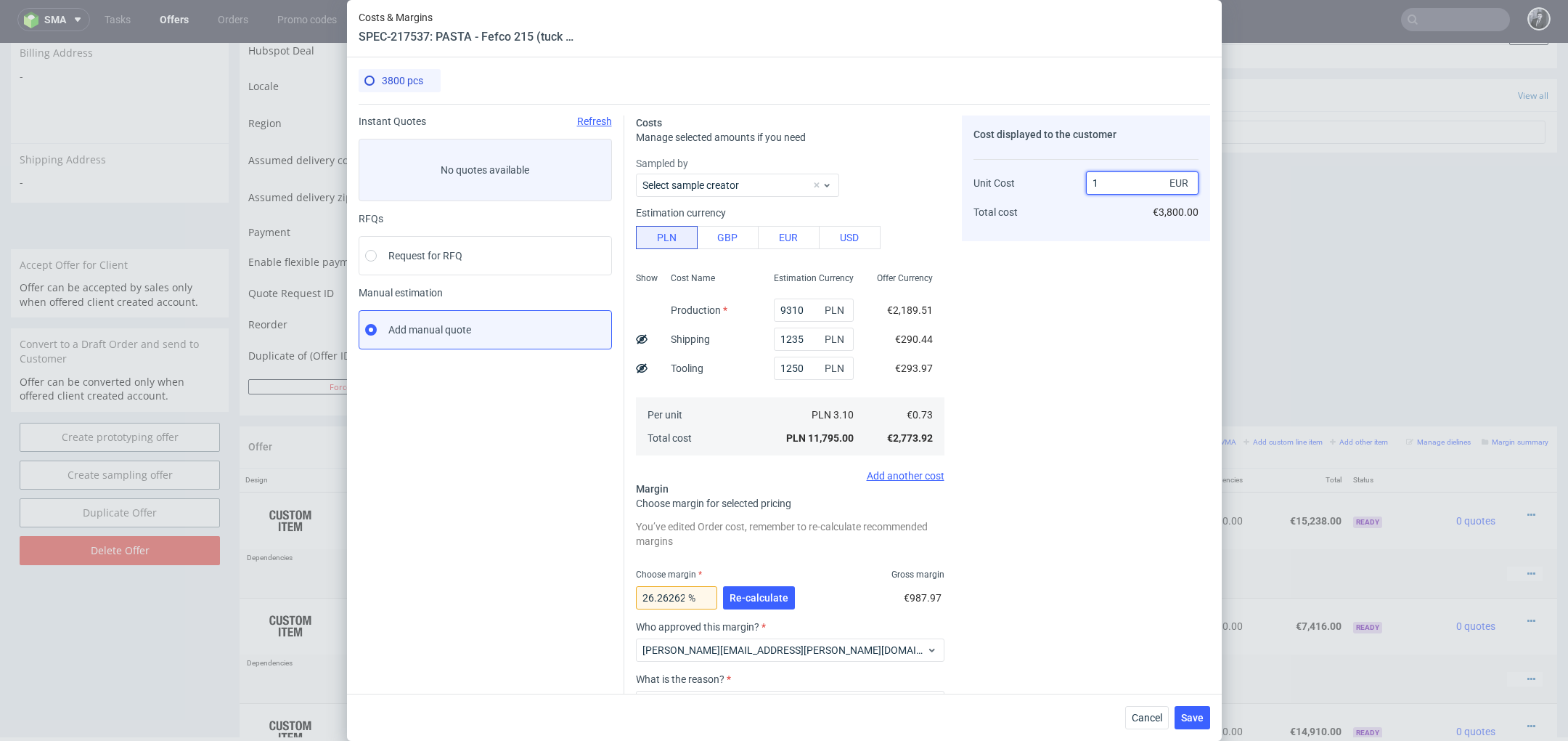
scroll to position [103, 0]
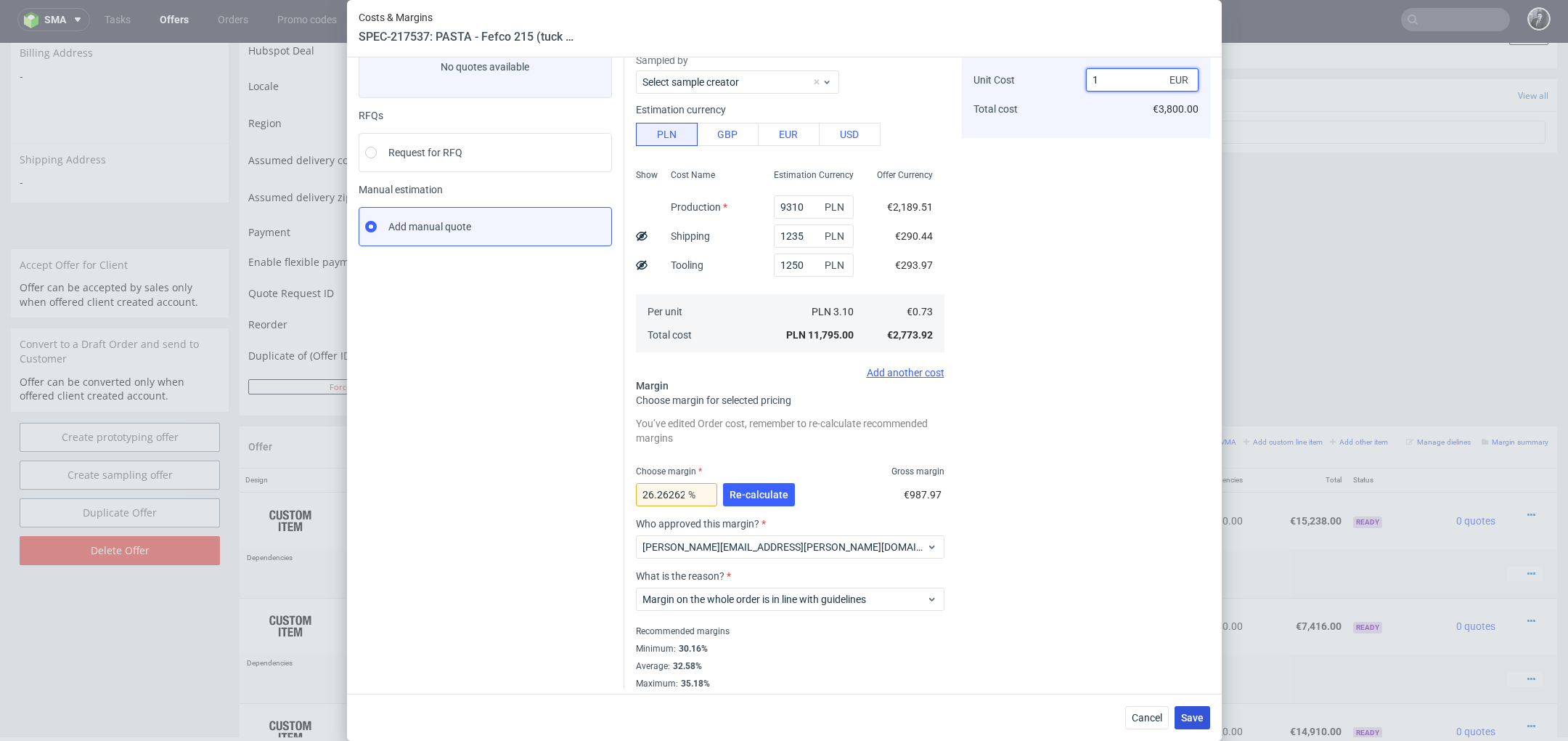
type input "1"
click at [1185, 723] on span "Save" at bounding box center [1192, 718] width 22 height 10
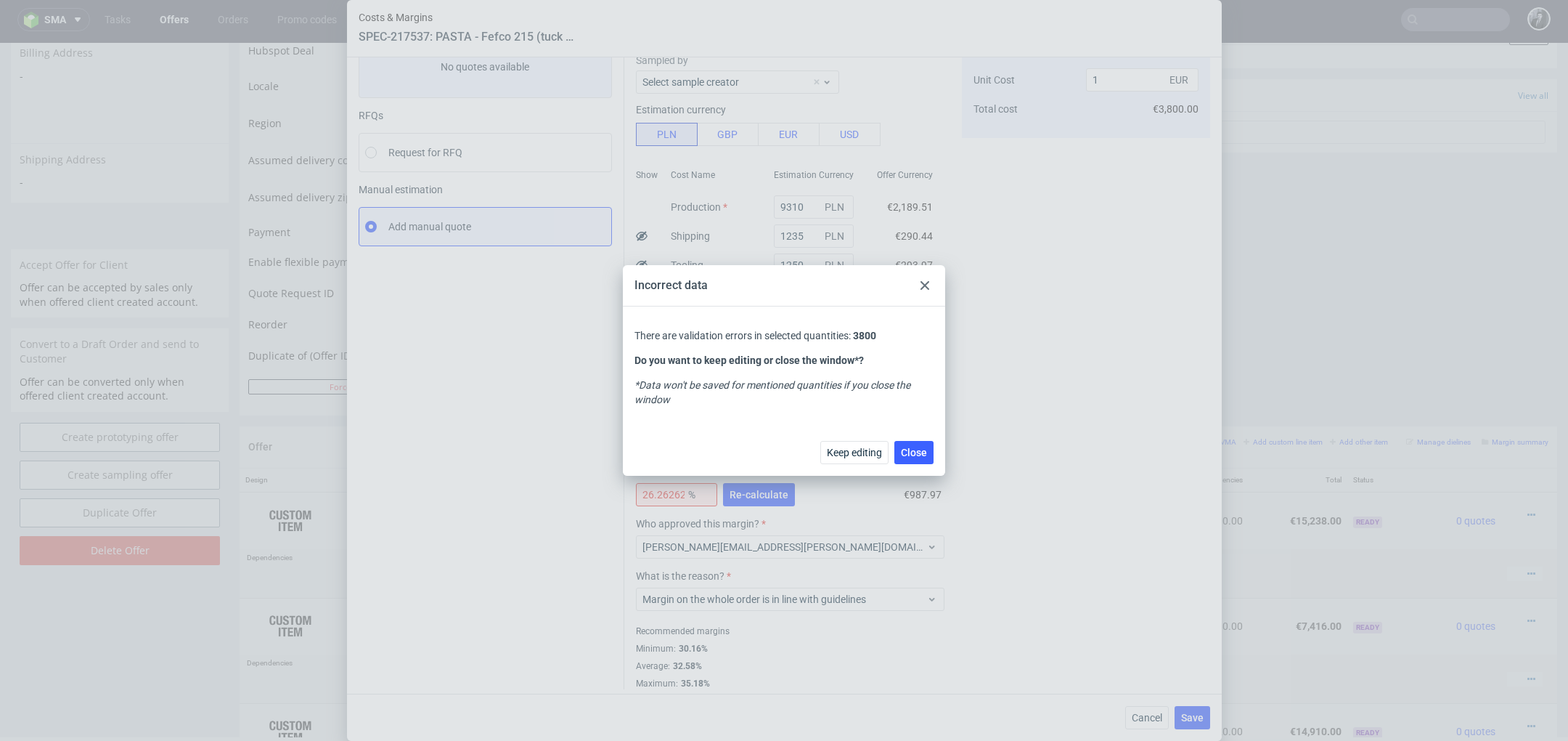
click at [920, 282] on icon at bounding box center [925, 286] width 9 height 9
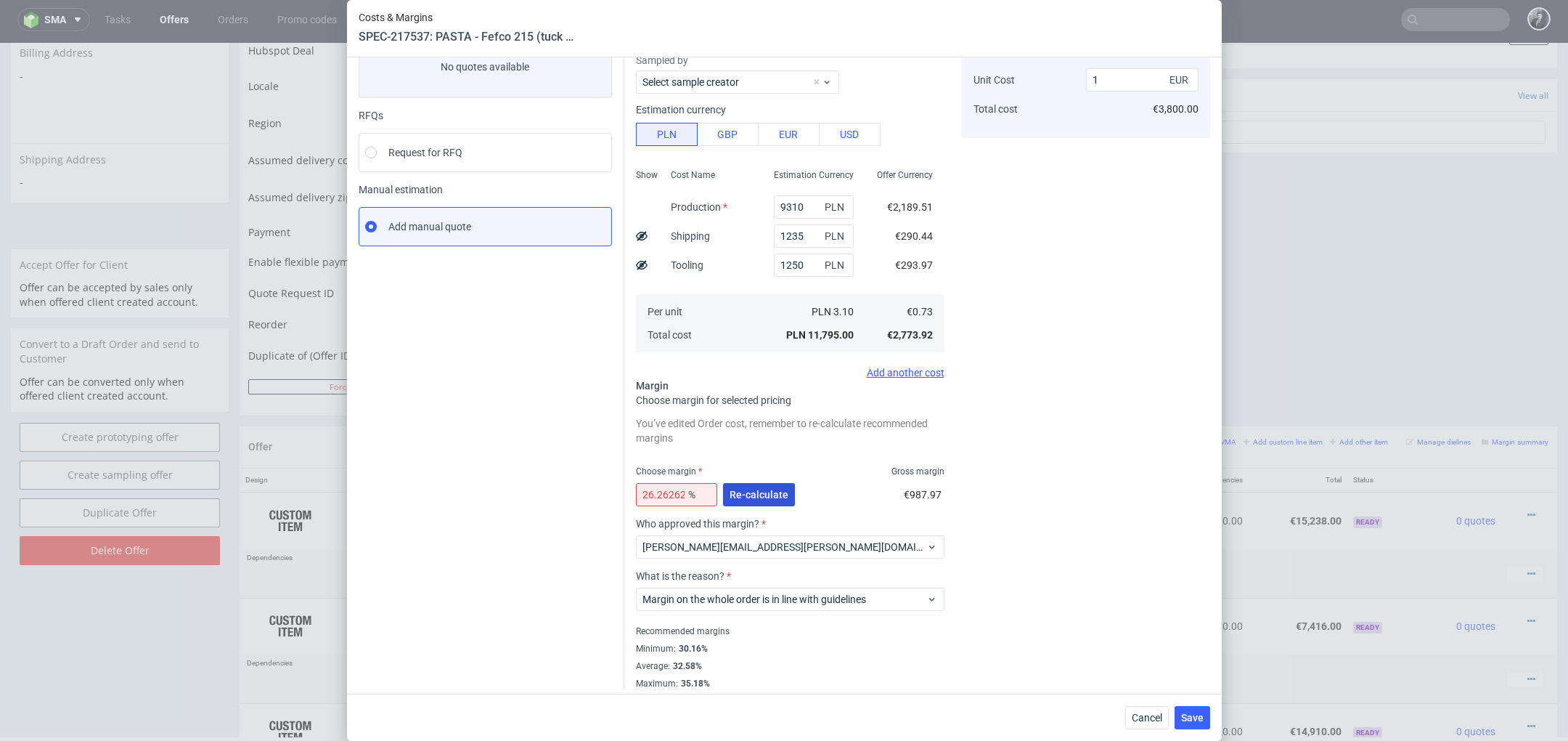
click at [770, 497] on span "Re-calculate" at bounding box center [758, 495] width 59 height 10
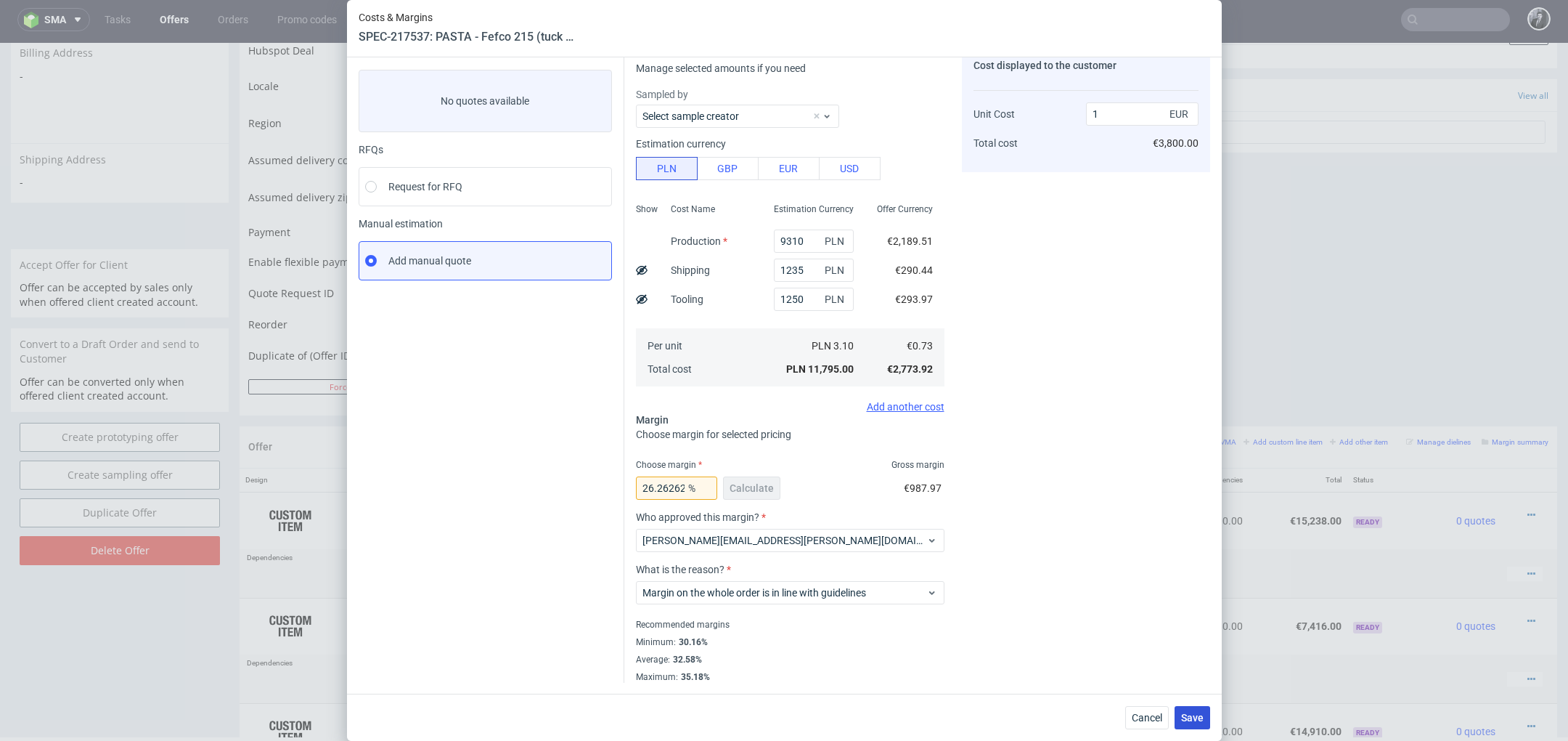
click at [1189, 722] on span "Save" at bounding box center [1192, 718] width 22 height 10
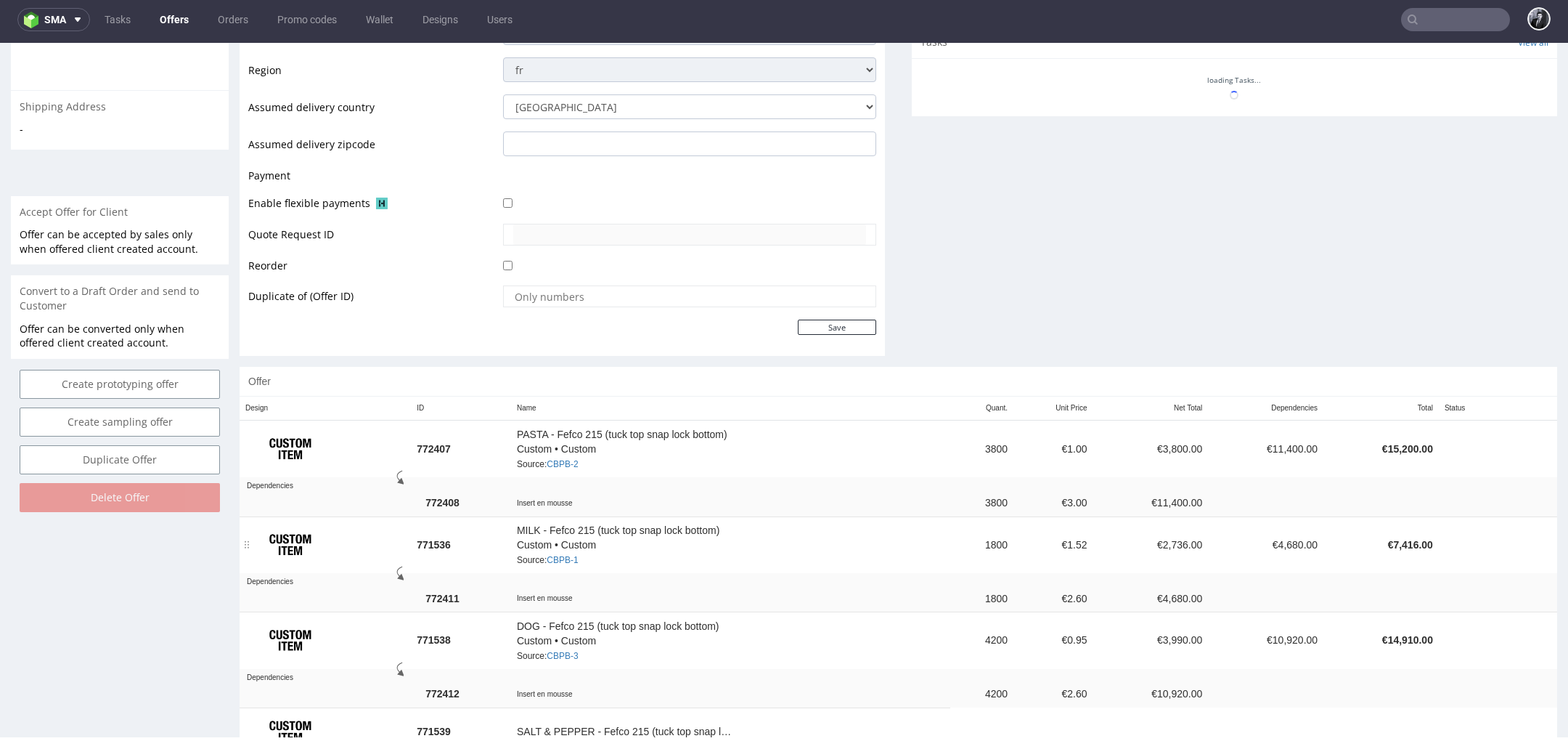
scroll to position [532, 0]
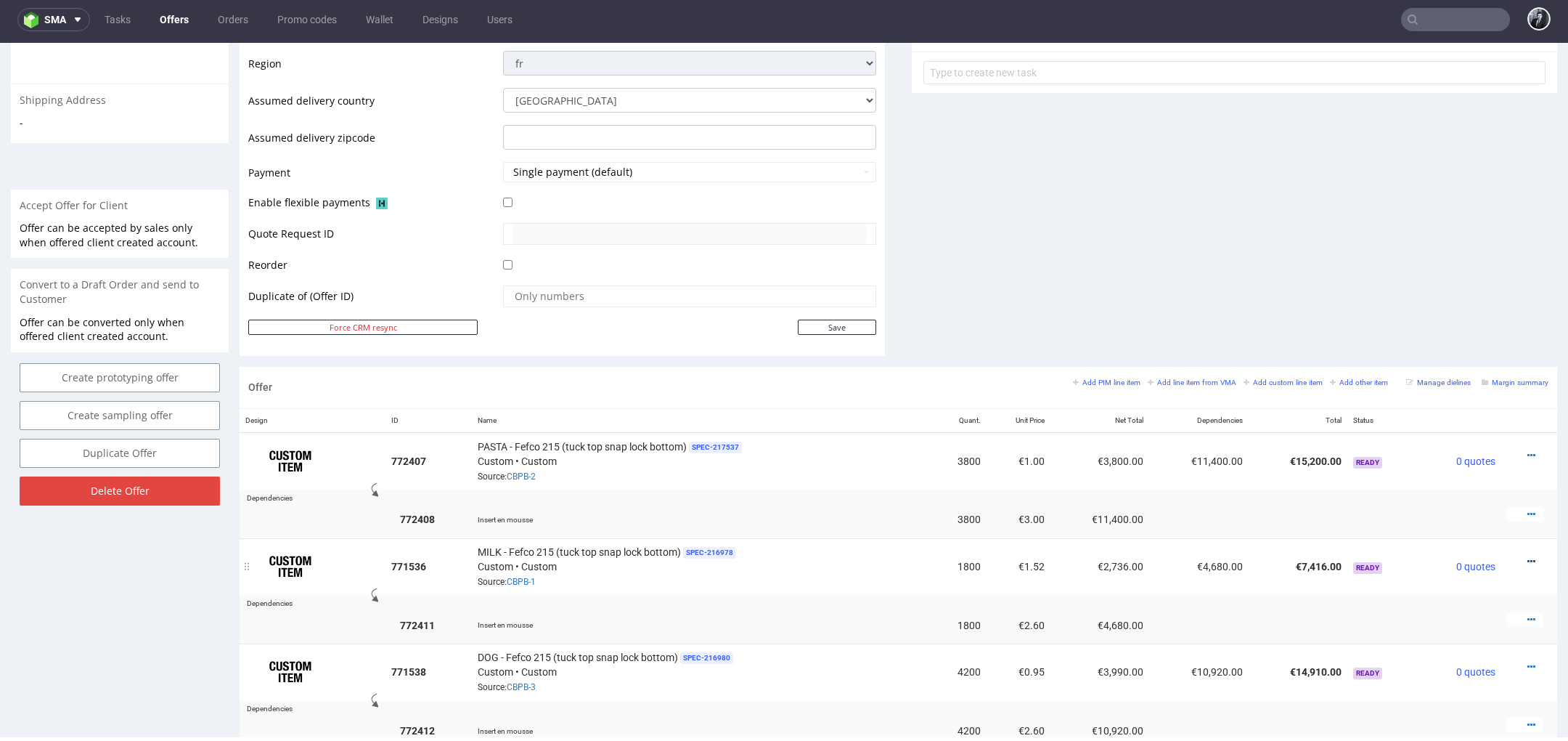
click at [1527, 557] on icon at bounding box center [1531, 562] width 8 height 10
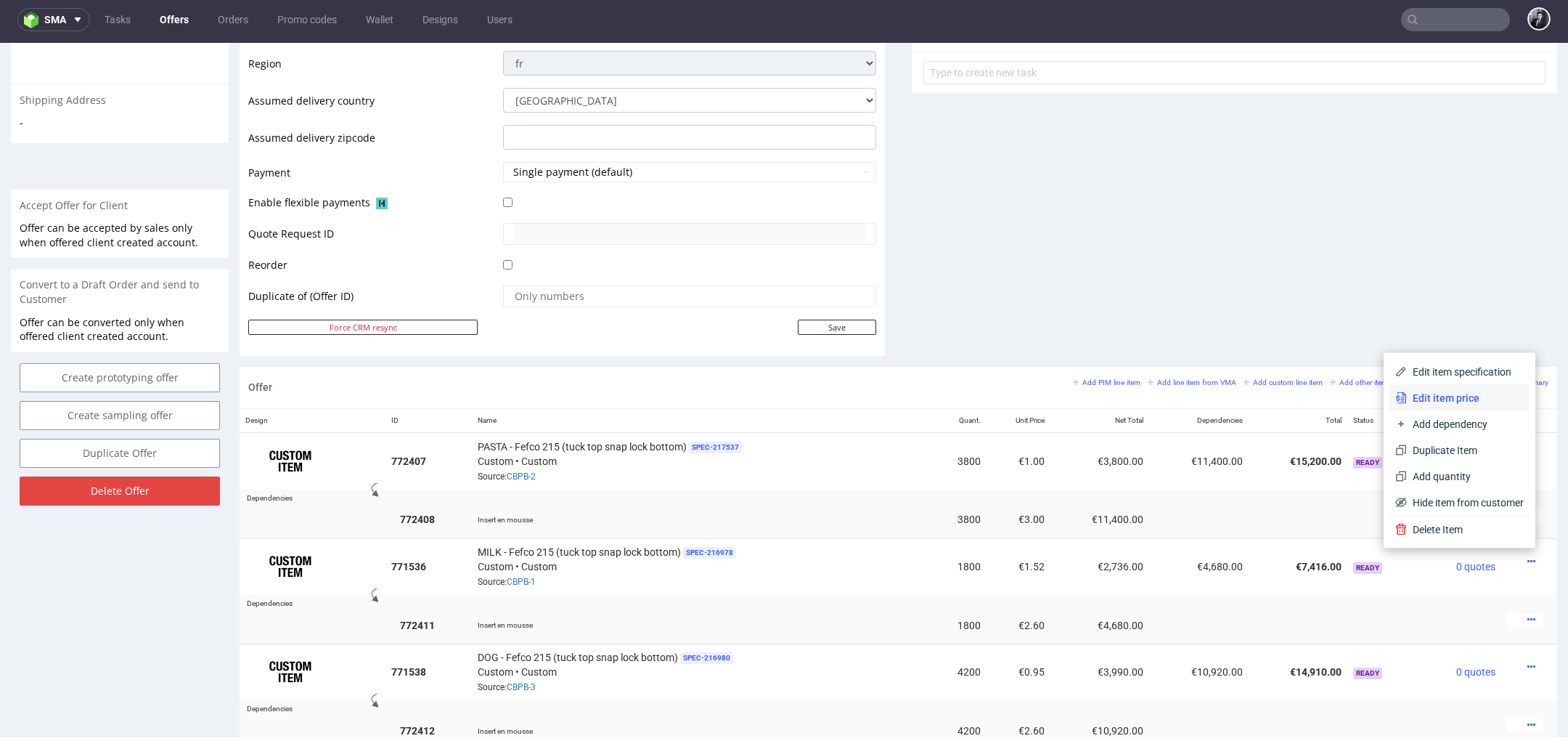
click at [1443, 400] on span "Edit item price" at bounding box center [1465, 397] width 117 height 14
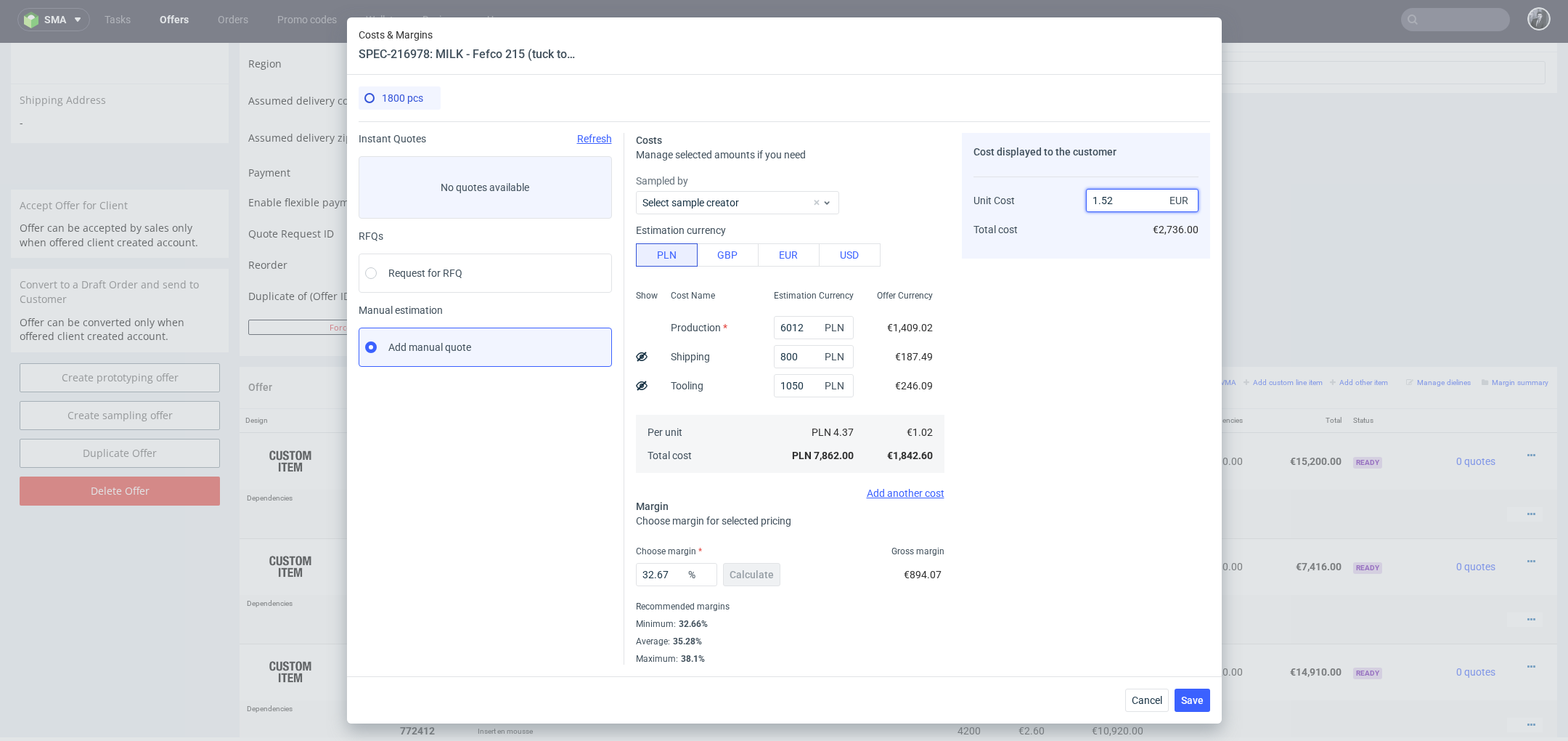
click at [1113, 207] on input "1.52" at bounding box center [1142, 200] width 112 height 23
type input "1.30"
type input "21.53846153846154"
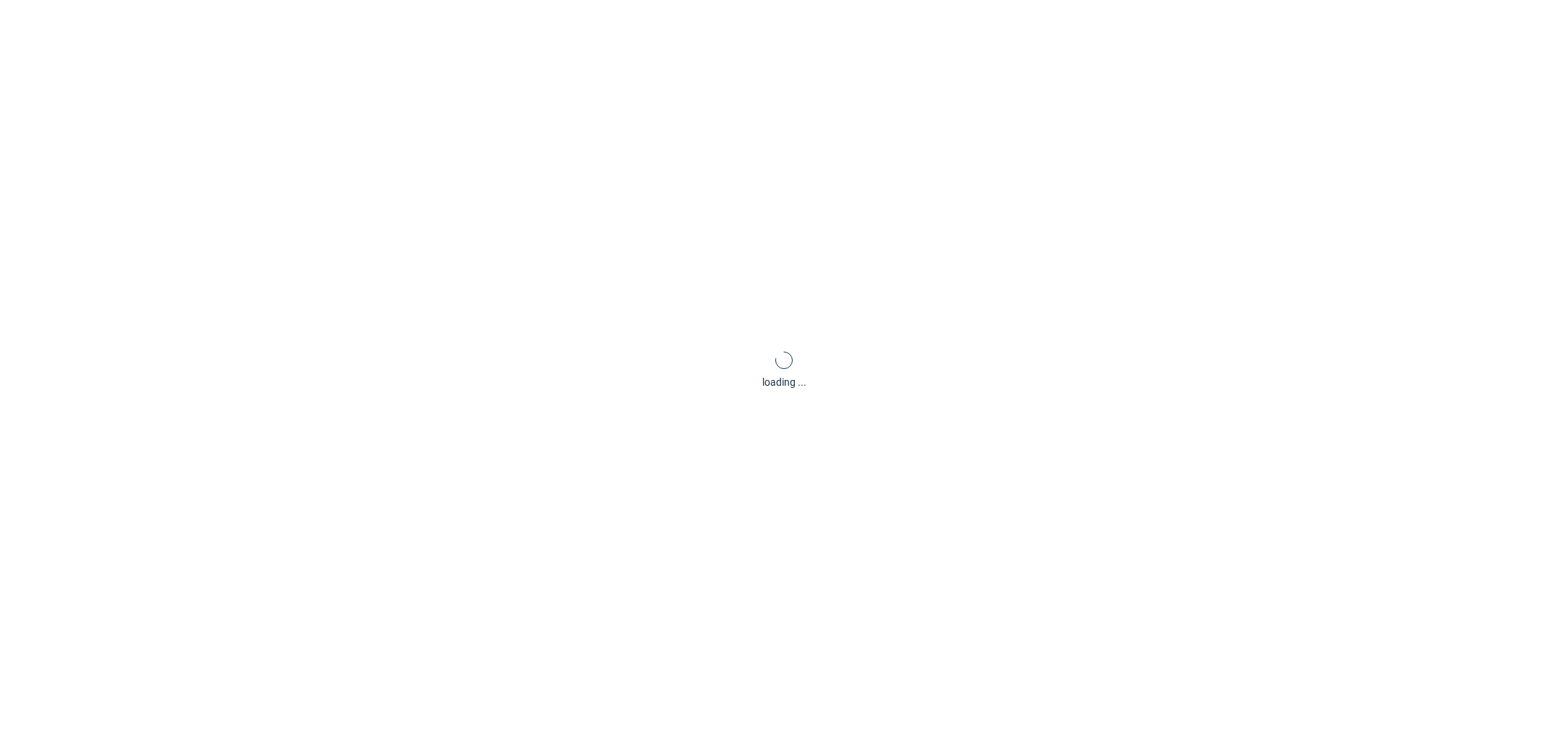
scroll to position [0, 0]
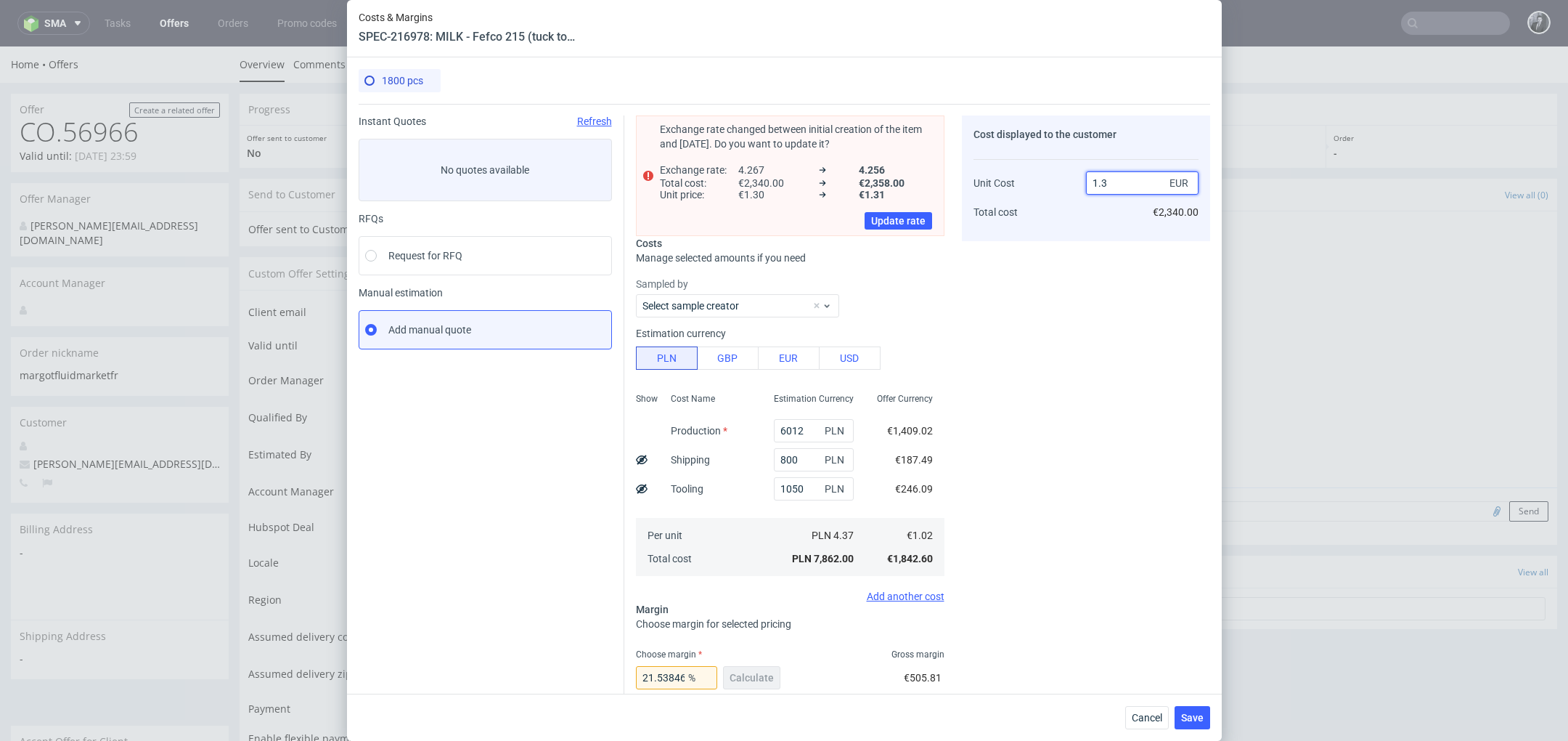
click at [1127, 185] on input "1.3" at bounding box center [1142, 182] width 112 height 23
type input "1.40"
type input "27.142857142857142"
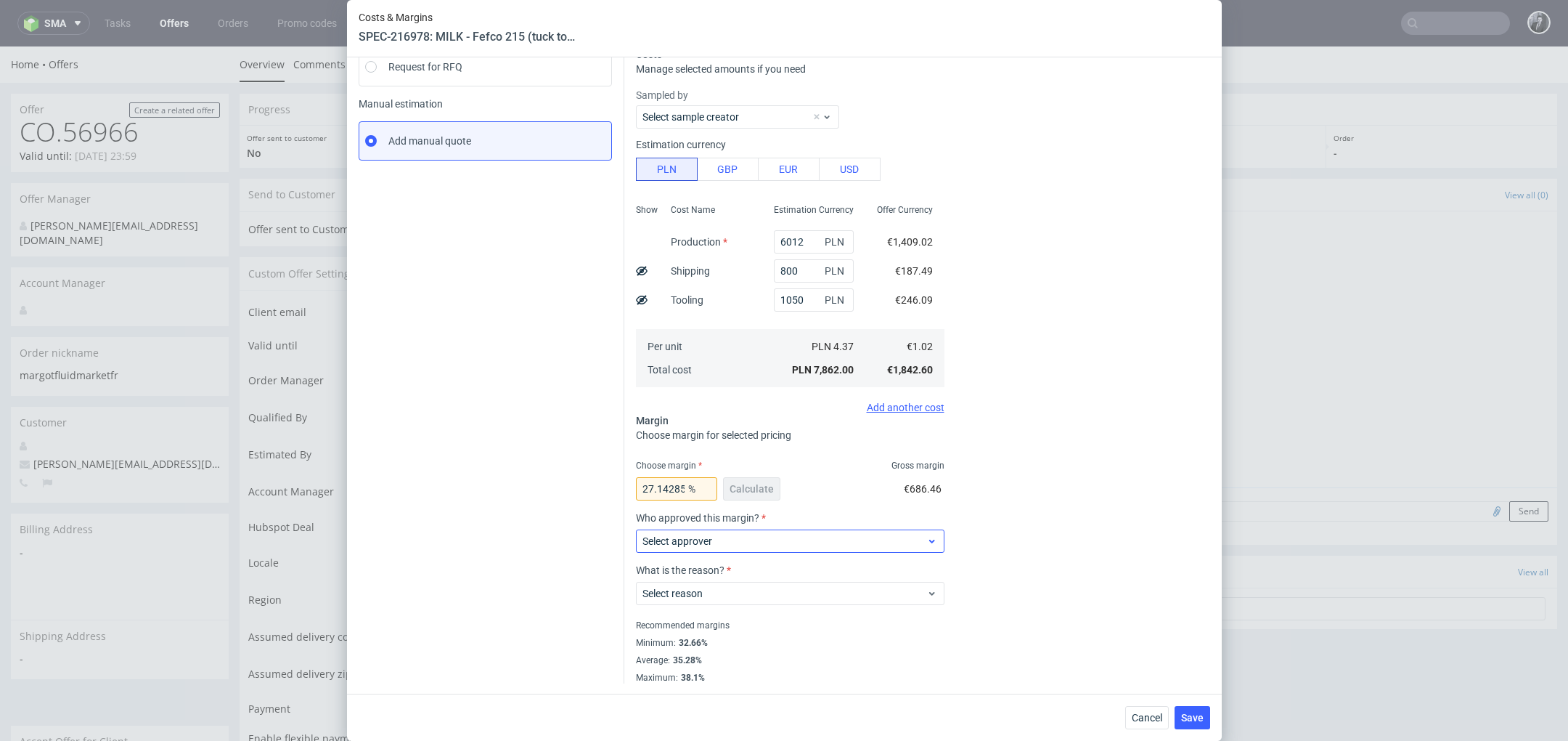
type input "1.4"
click at [873, 546] on span "Select approver" at bounding box center [785, 541] width 285 height 14
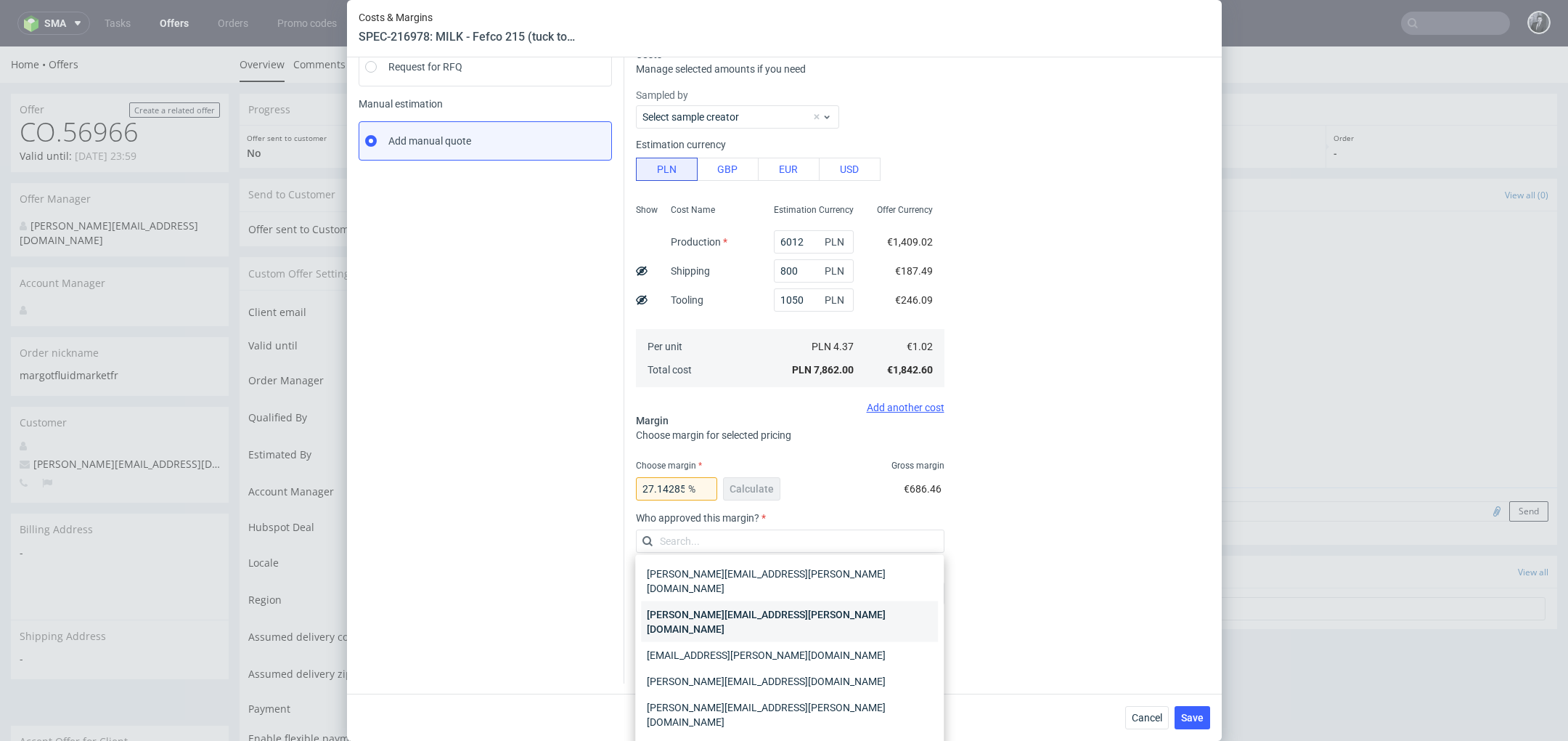
click at [850, 603] on div "[PERSON_NAME][EMAIL_ADDRESS][PERSON_NAME][DOMAIN_NAME]" at bounding box center [789, 622] width 297 height 41
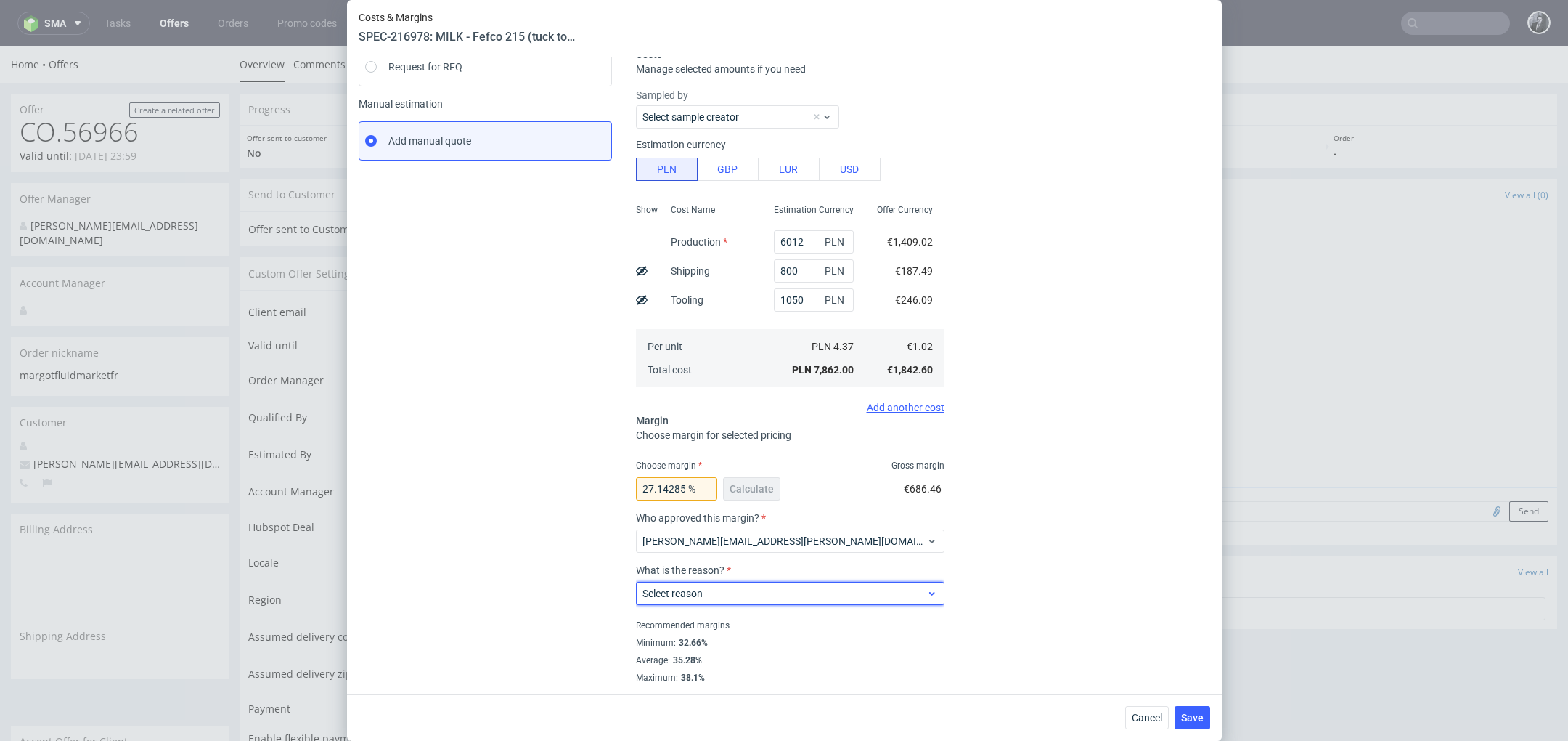
click at [843, 600] on div "Select reason" at bounding box center [790, 593] width 308 height 23
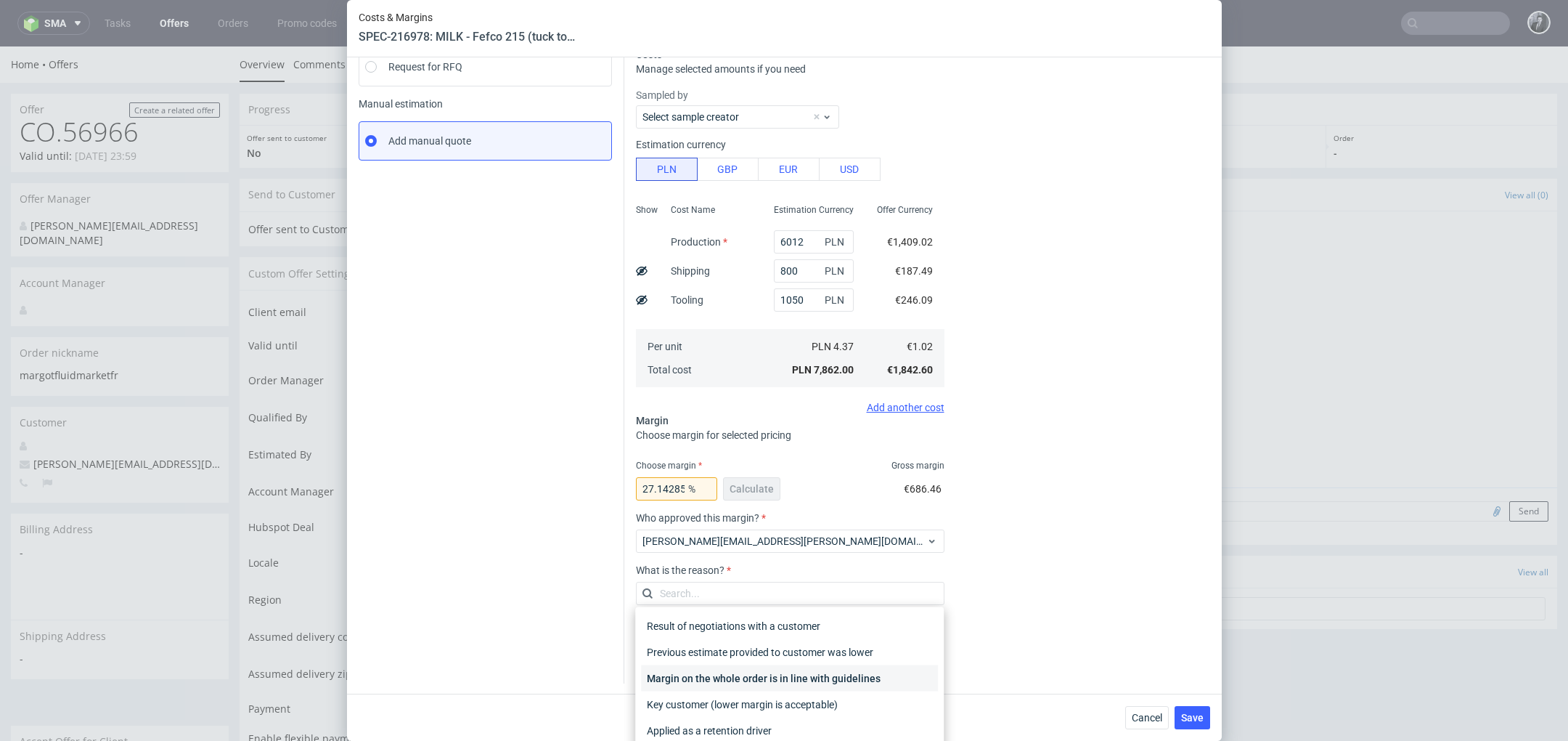
click at [835, 668] on div "Margin on the whole order is in line with guidelines" at bounding box center [789, 678] width 297 height 26
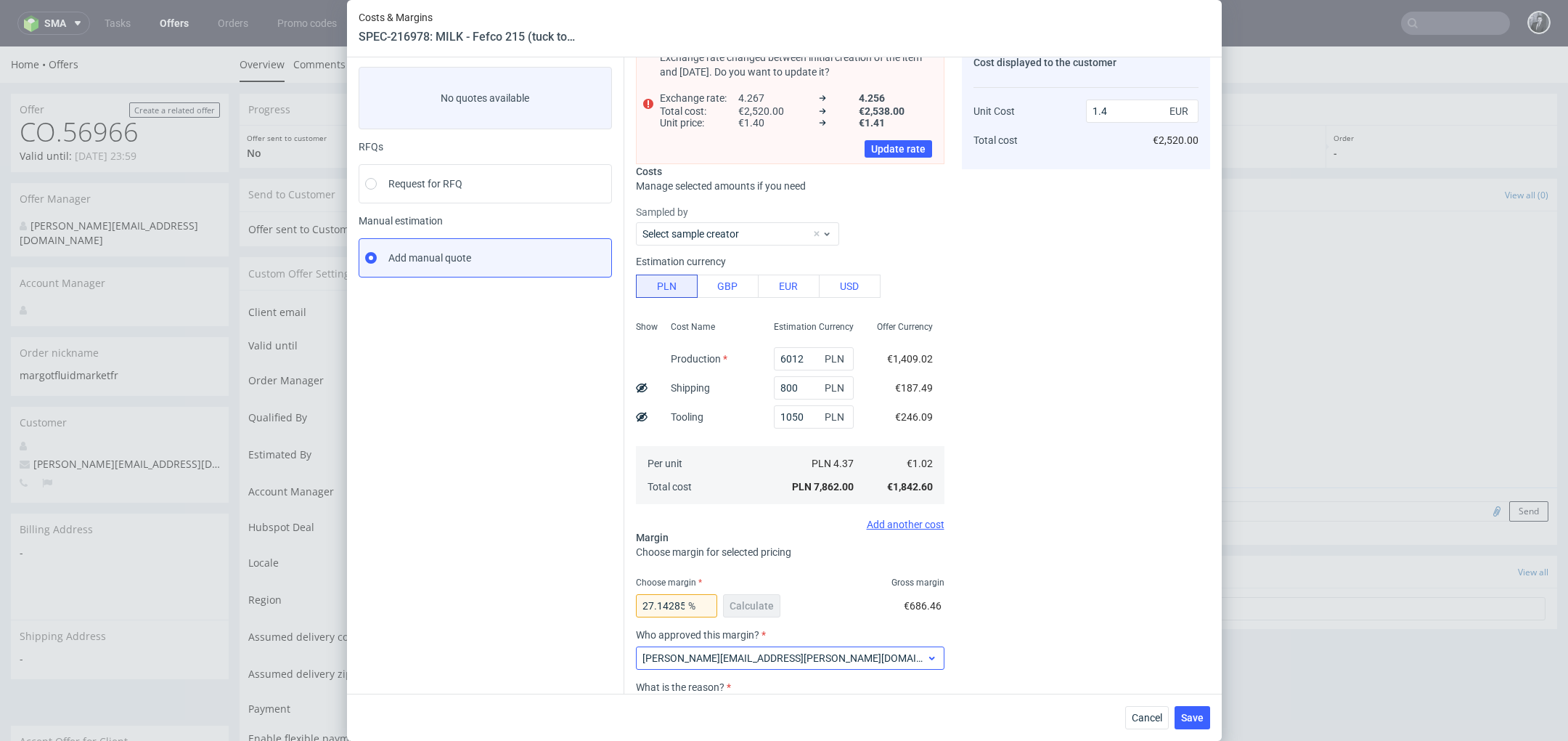
scroll to position [6, 0]
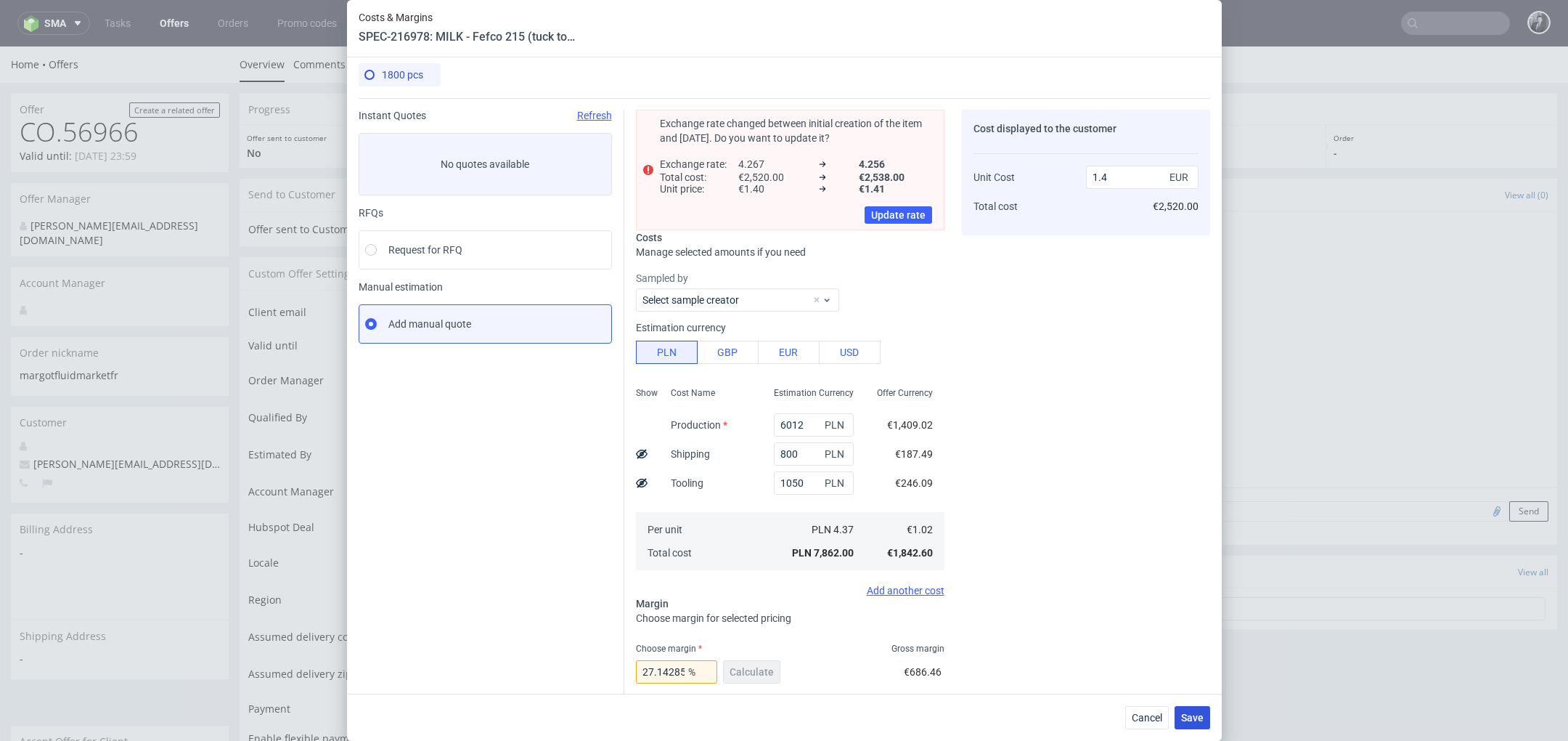
click at [1188, 715] on span "Save" at bounding box center [1192, 718] width 22 height 10
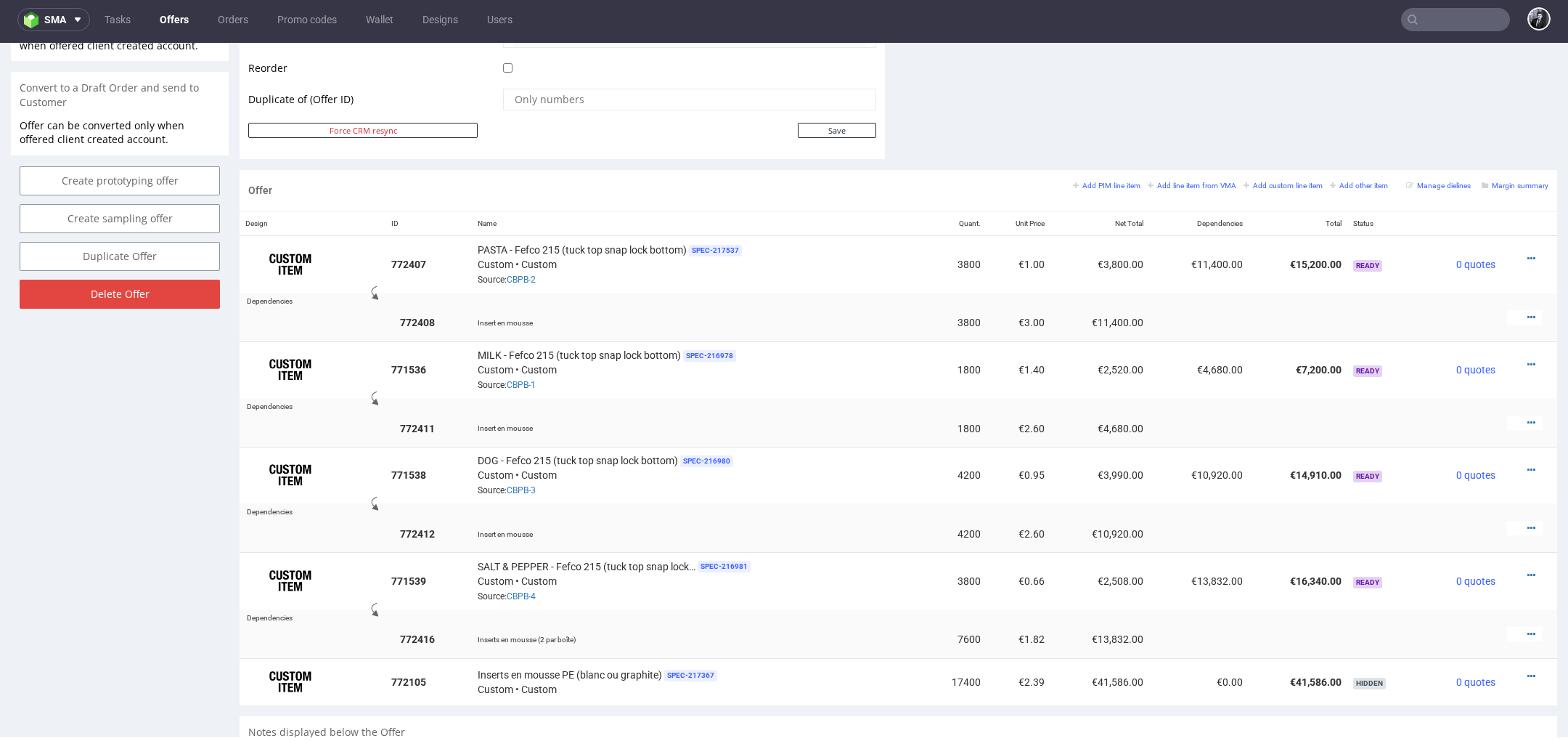
scroll to position [733, 0]
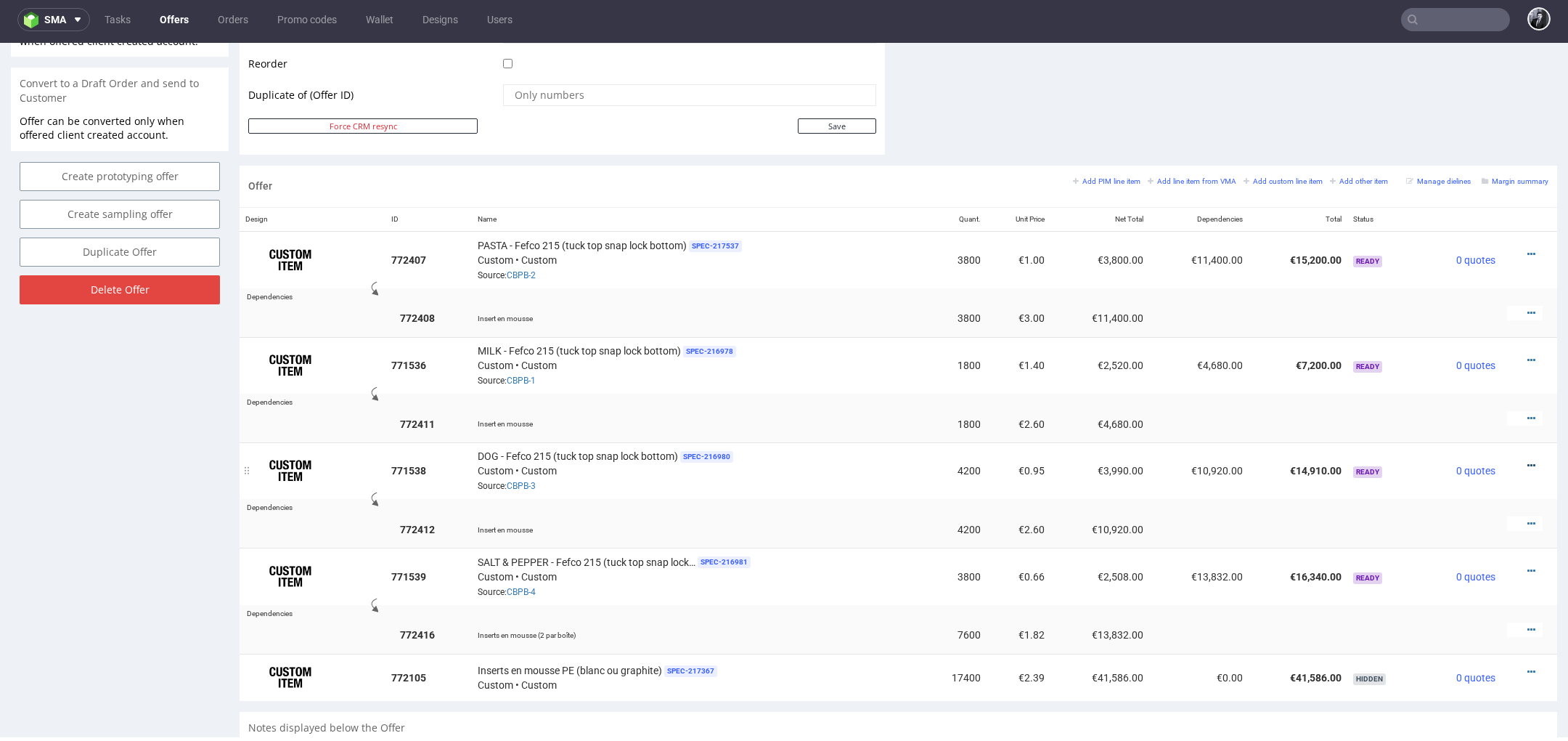
click at [1527, 460] on icon at bounding box center [1531, 466] width 8 height 10
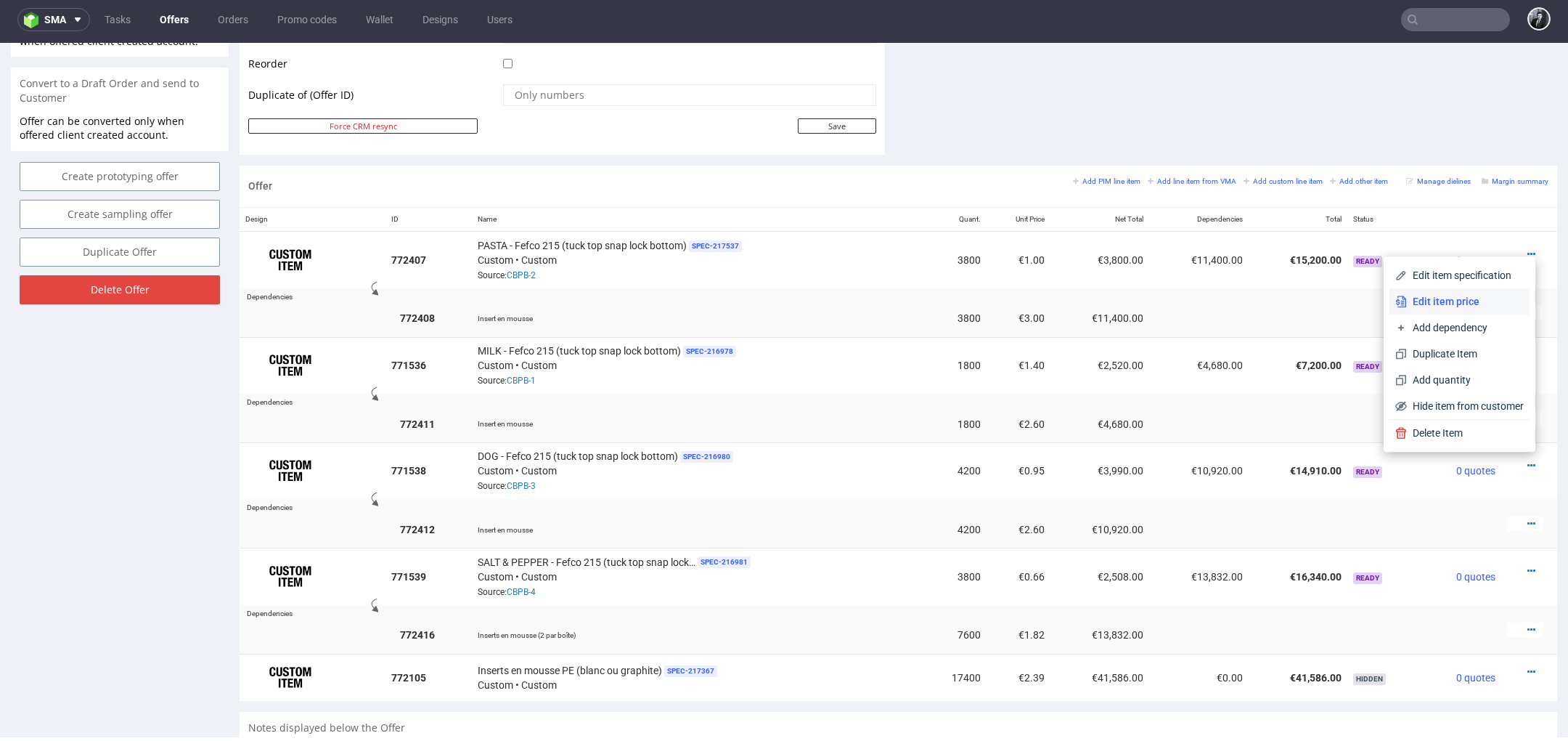
click at [1459, 302] on span "Edit item price" at bounding box center [1465, 301] width 117 height 14
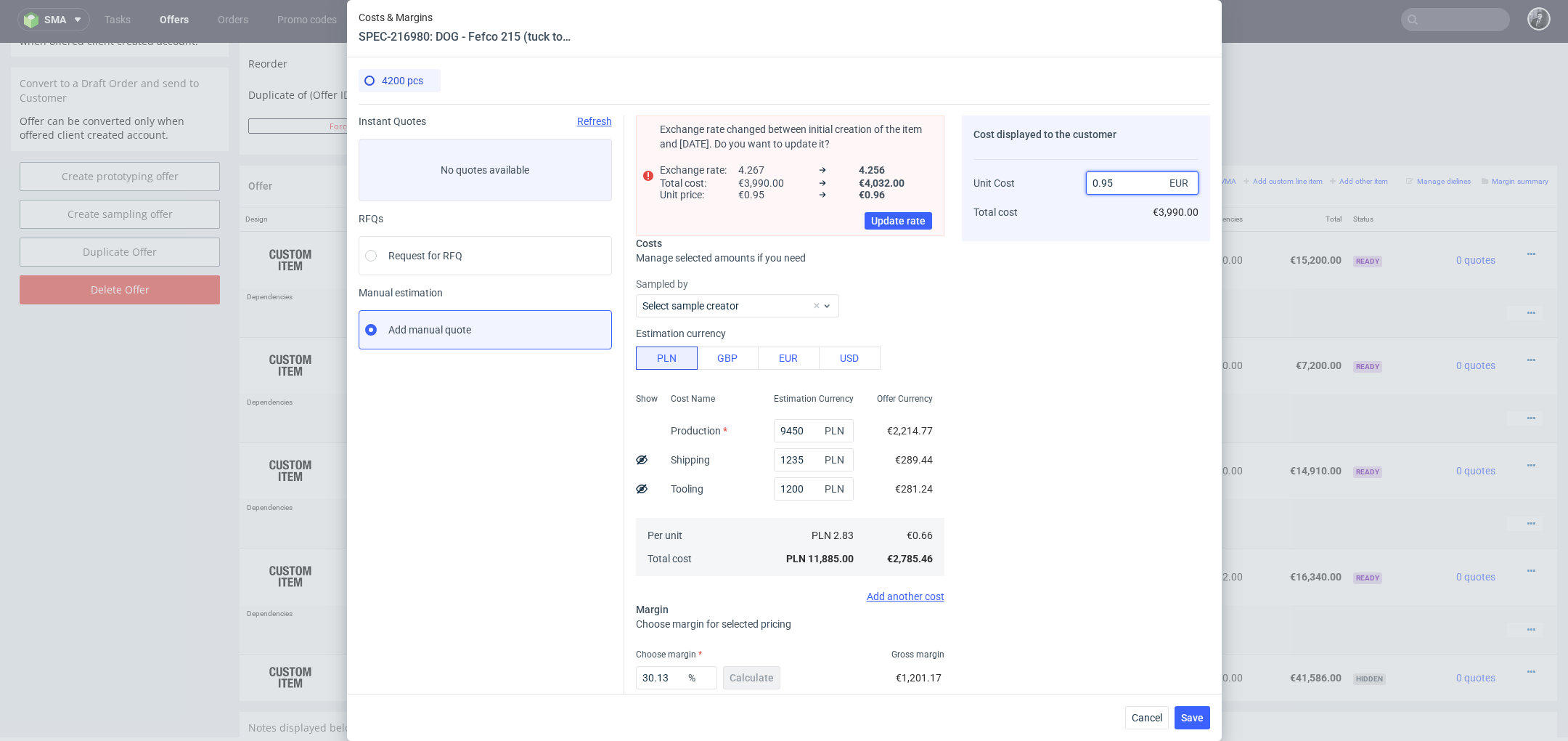
click at [1129, 188] on input "0.95" at bounding box center [1142, 182] width 112 height 23
type input "0.86"
type input "22.35294117647059"
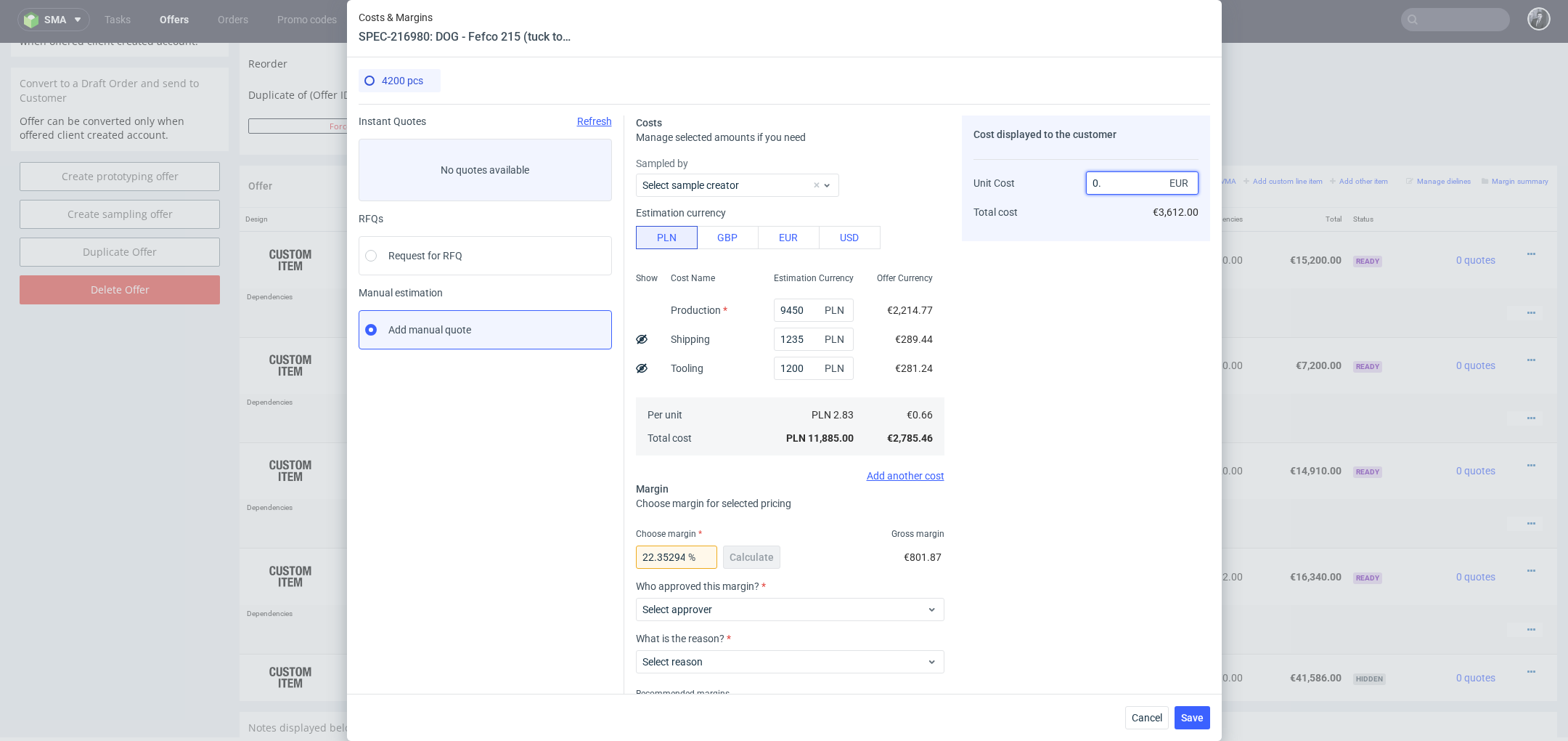
type input "0.8"
type input "17.5"
type input "0."
type input "-Infinity"
type input "0.6790"
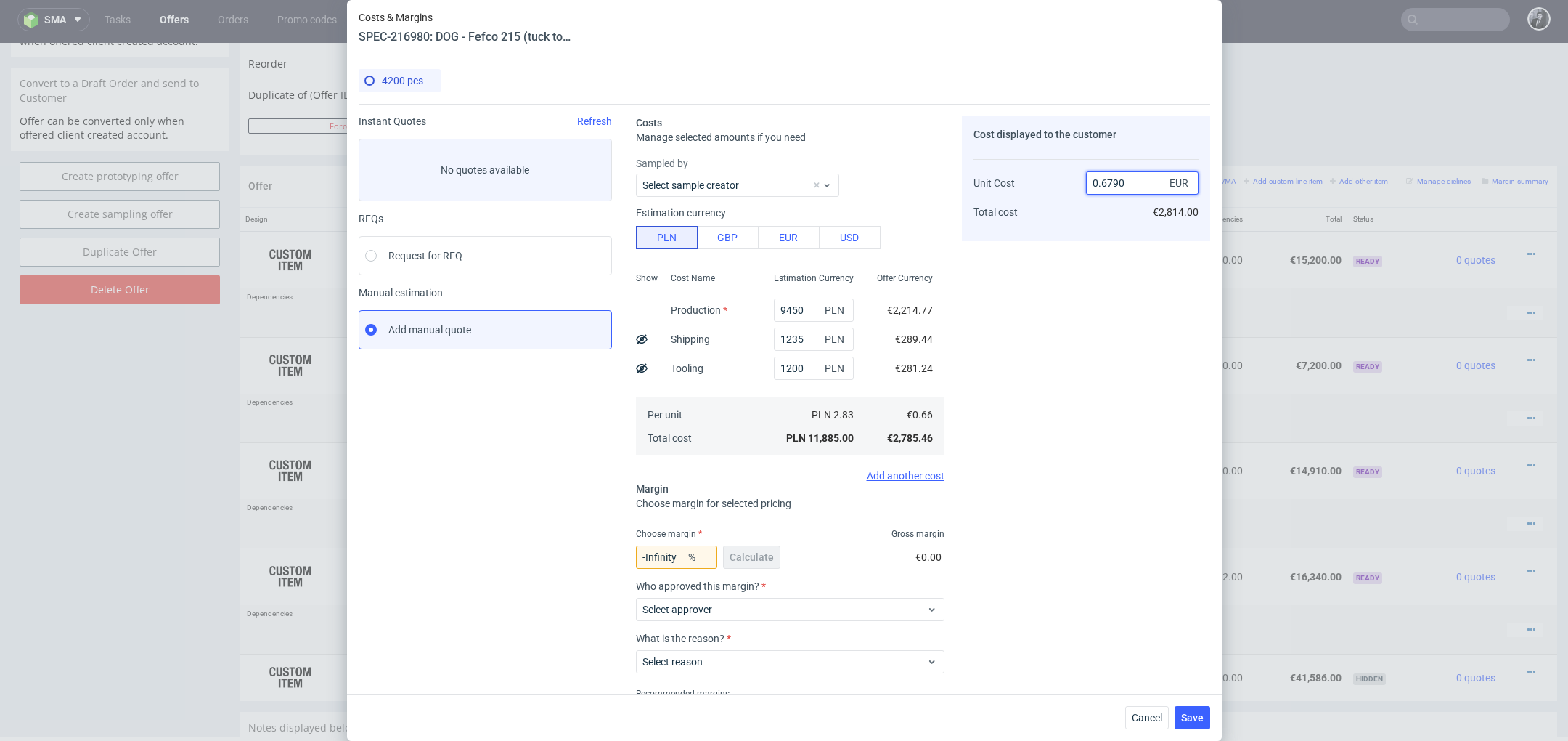
type input "2.798232695139918"
type input "0"
type input "-Infinity"
type input "0.679"
type input "2.798232695139918"
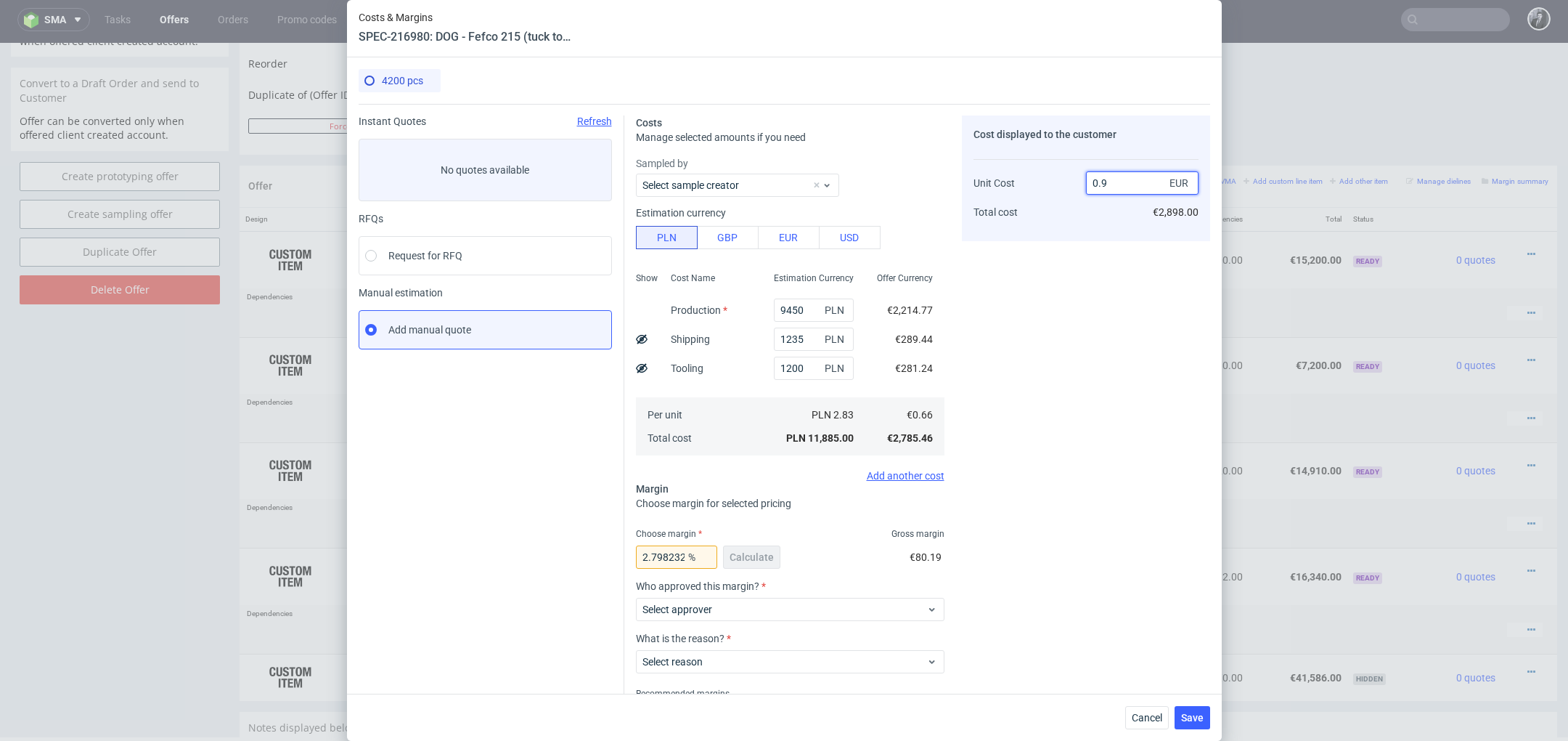
type input "0.90"
type input "26.666666666666668"
type input "0.89"
type input "25.842696629213485"
type input "0.9"
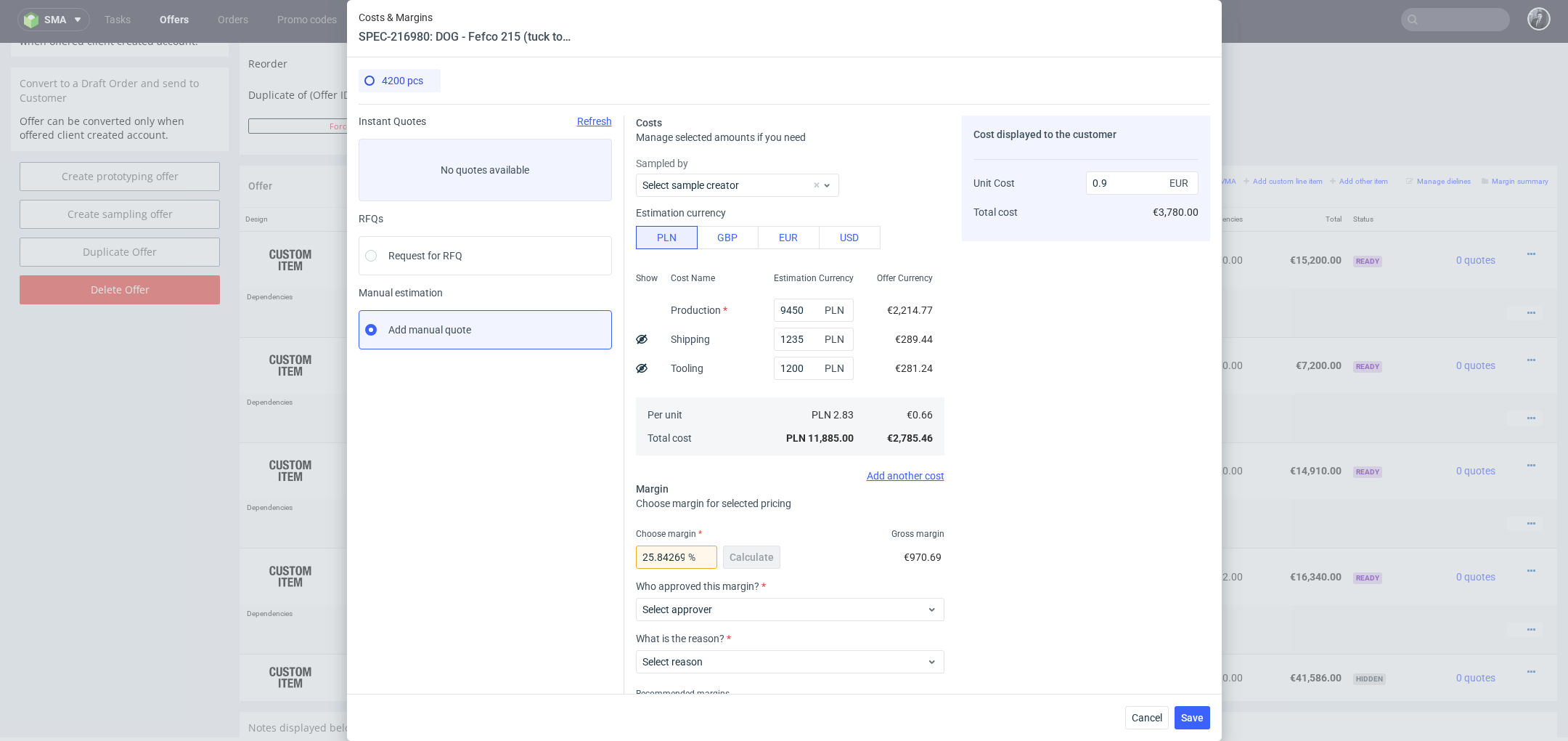
click at [1077, 350] on div "Cost displayed to the customer Unit Cost Total cost 0.9 EUR €3,780.00" at bounding box center [1086, 433] width 248 height 636
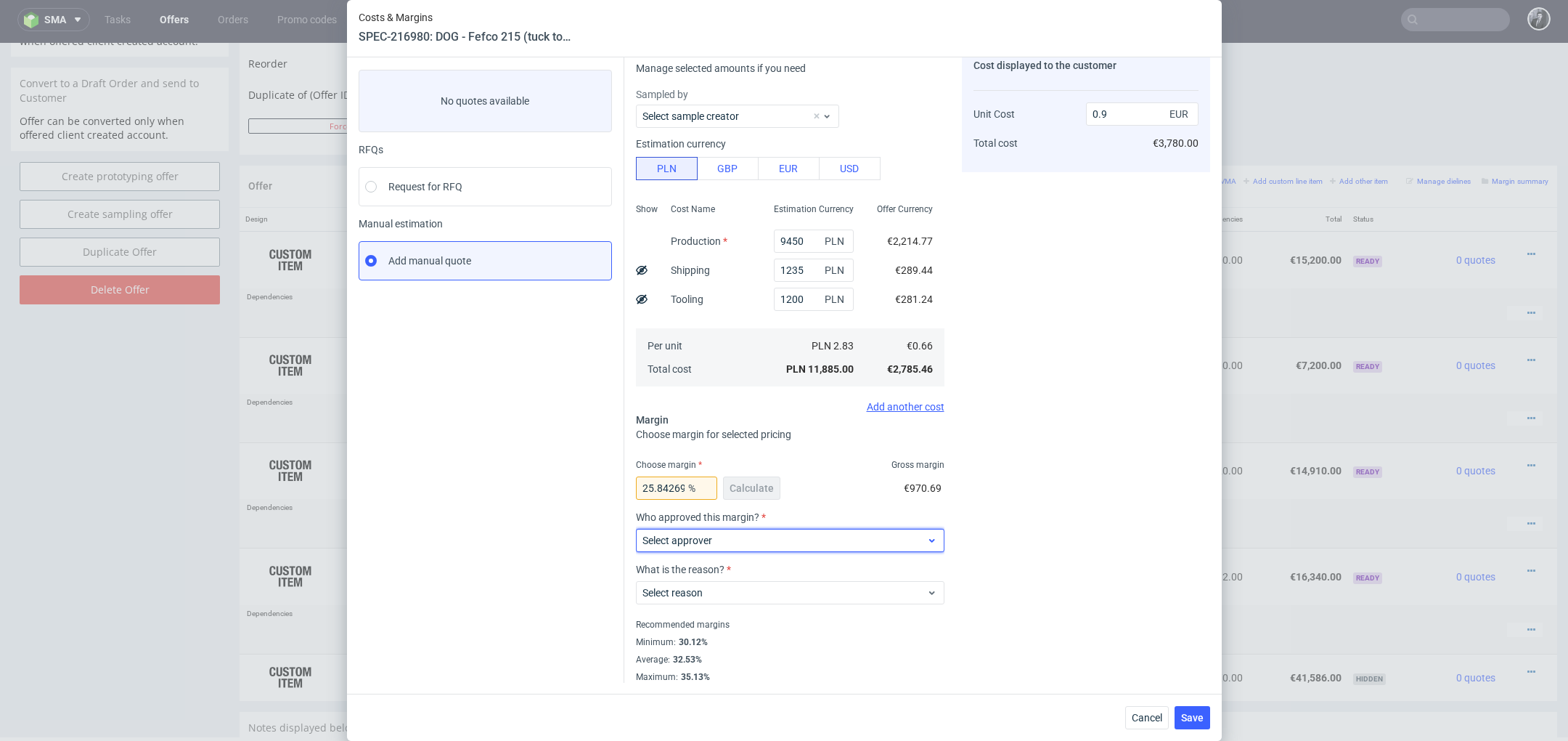
click at [888, 530] on div "Select approver" at bounding box center [790, 540] width 308 height 23
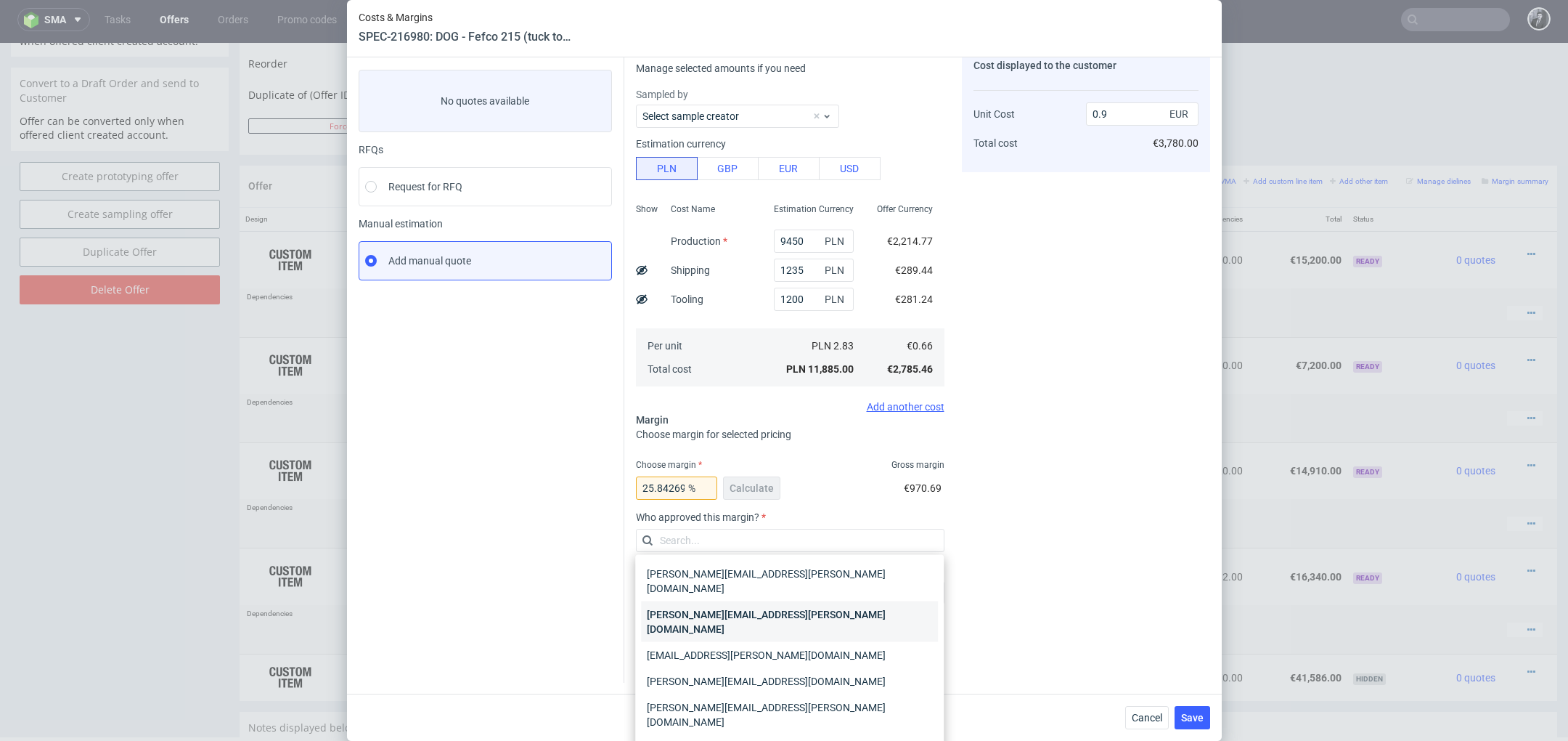
click at [844, 610] on div "[PERSON_NAME][EMAIL_ADDRESS][PERSON_NAME][DOMAIN_NAME]" at bounding box center [789, 622] width 297 height 41
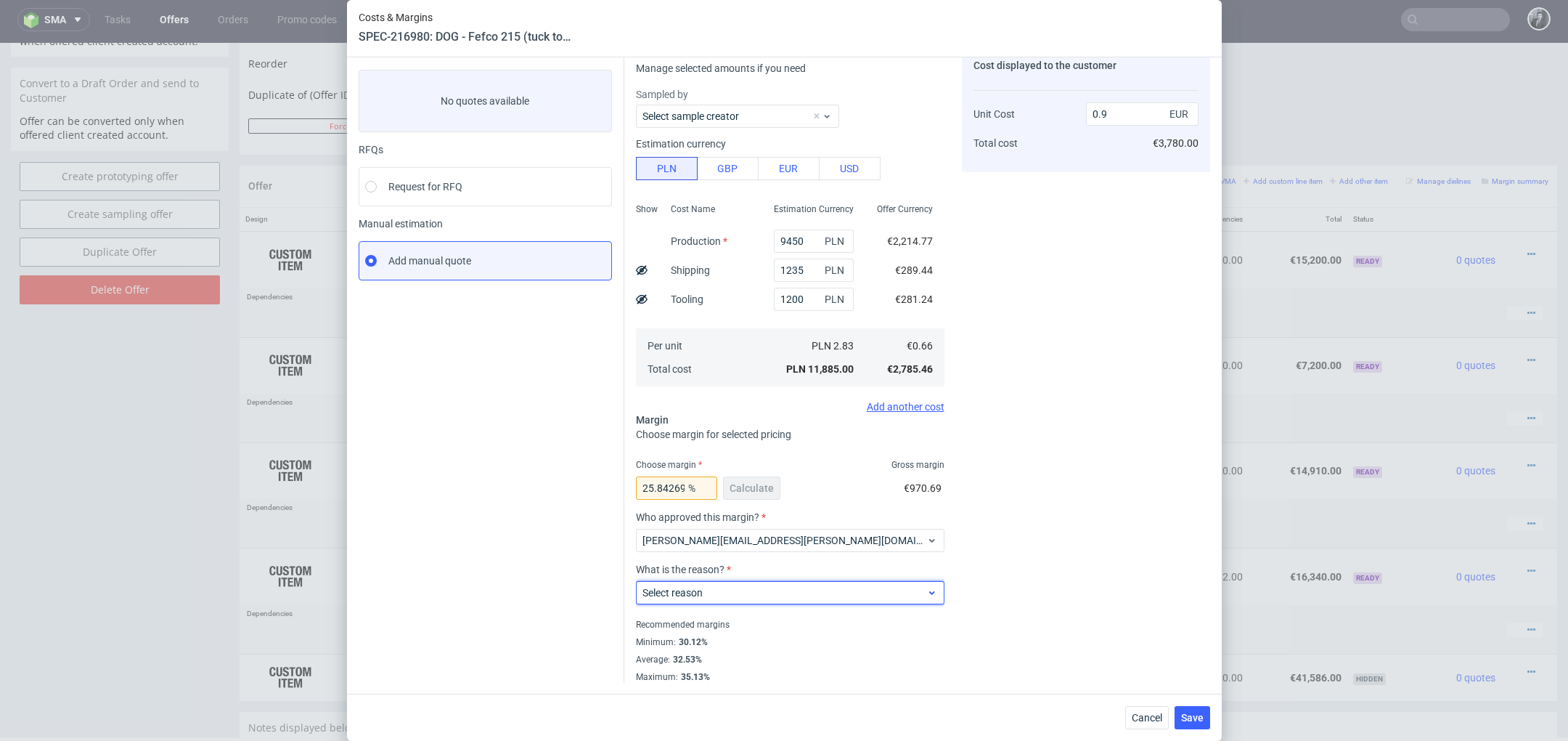
click at [806, 594] on span "Select reason" at bounding box center [785, 593] width 285 height 14
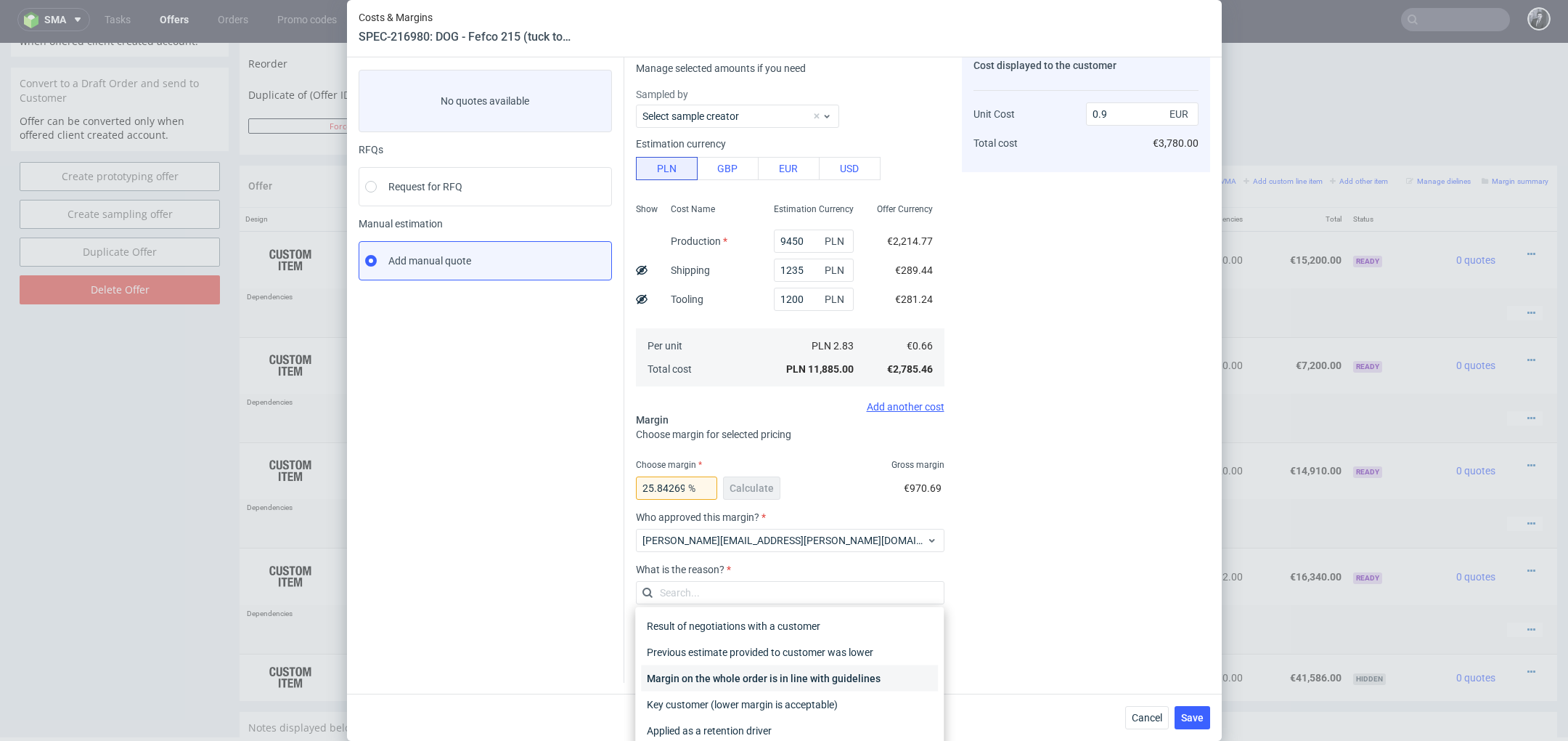
click at [804, 679] on div "Margin on the whole order is in line with guidelines" at bounding box center [789, 678] width 297 height 26
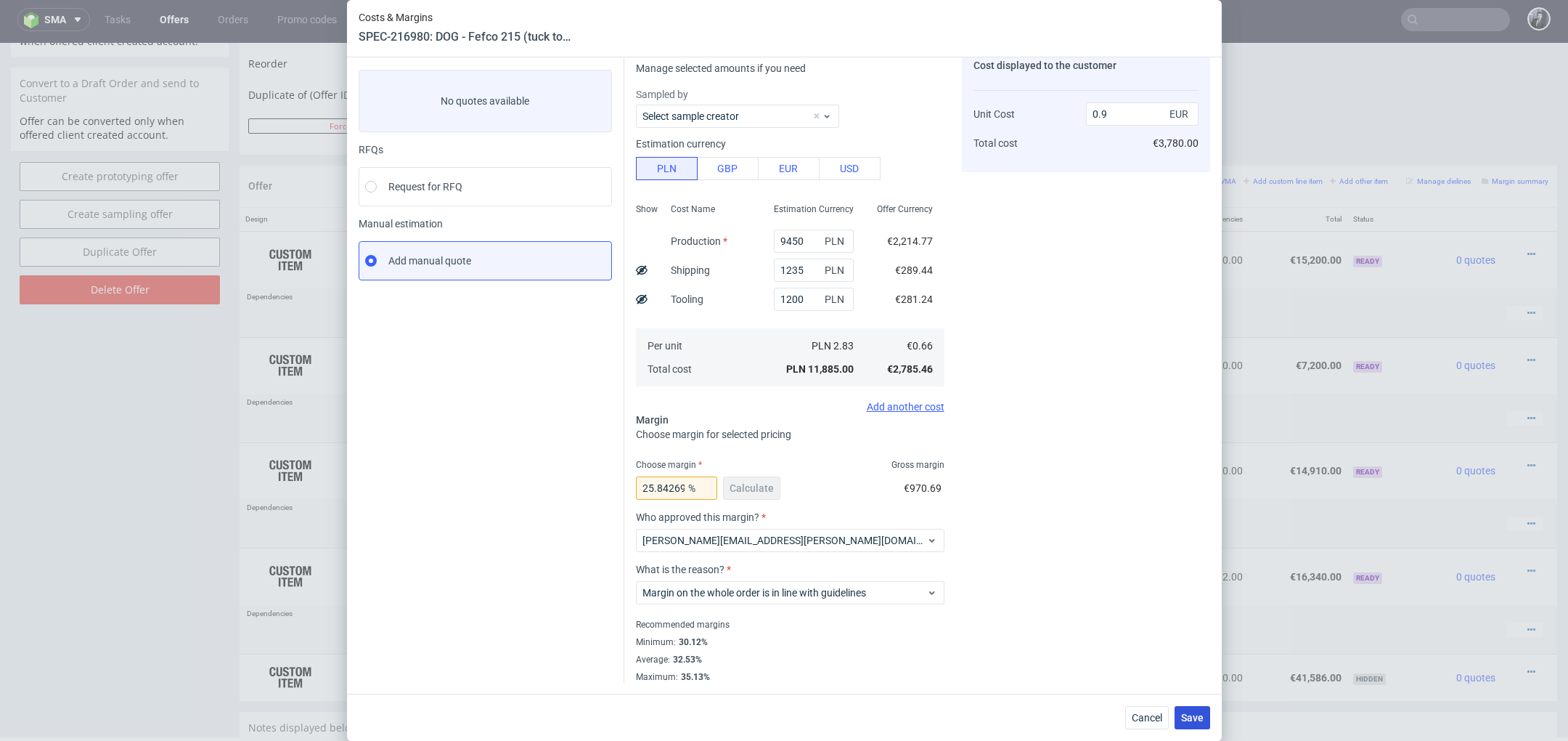
click at [1183, 715] on span "Save" at bounding box center [1192, 718] width 22 height 10
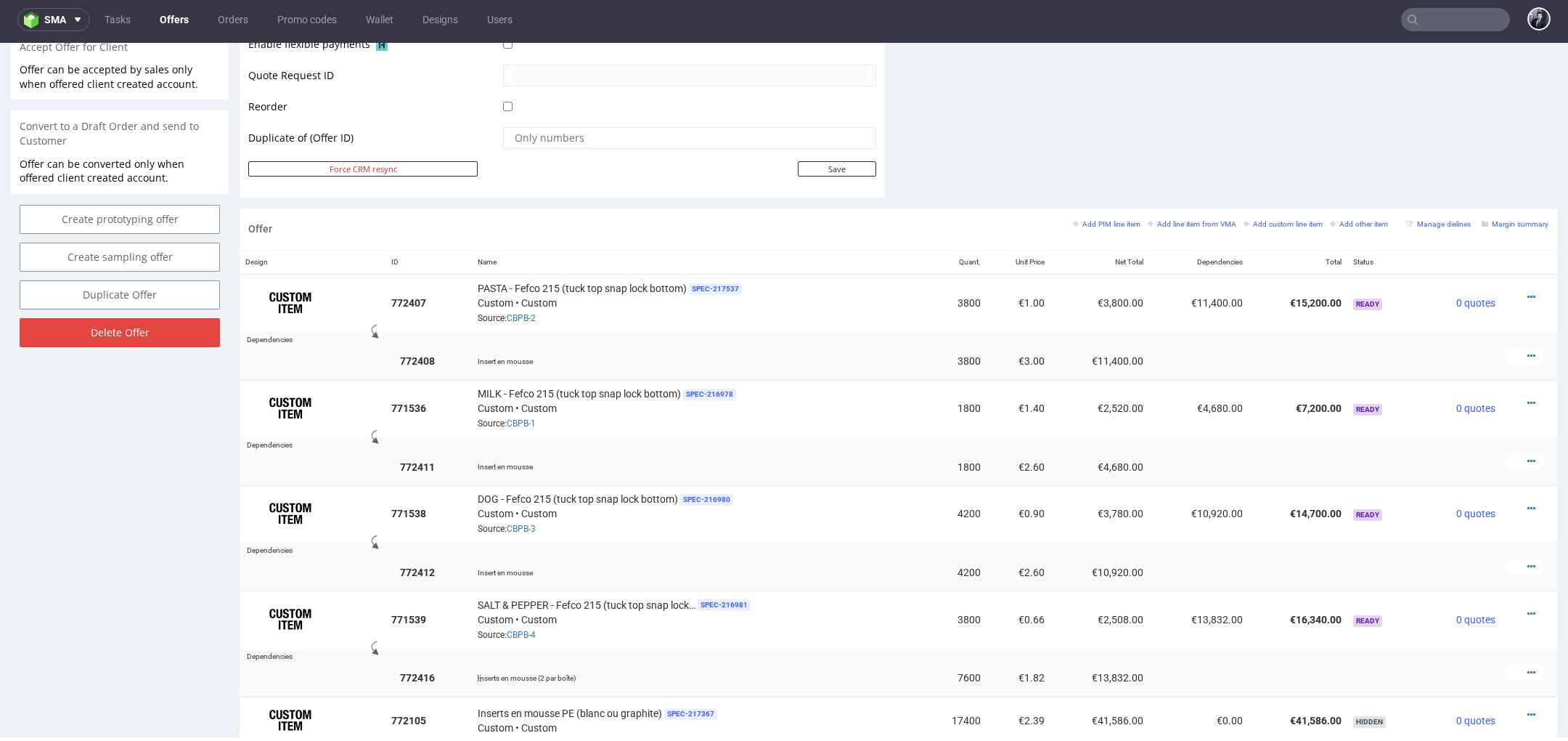
scroll to position [777, 0]
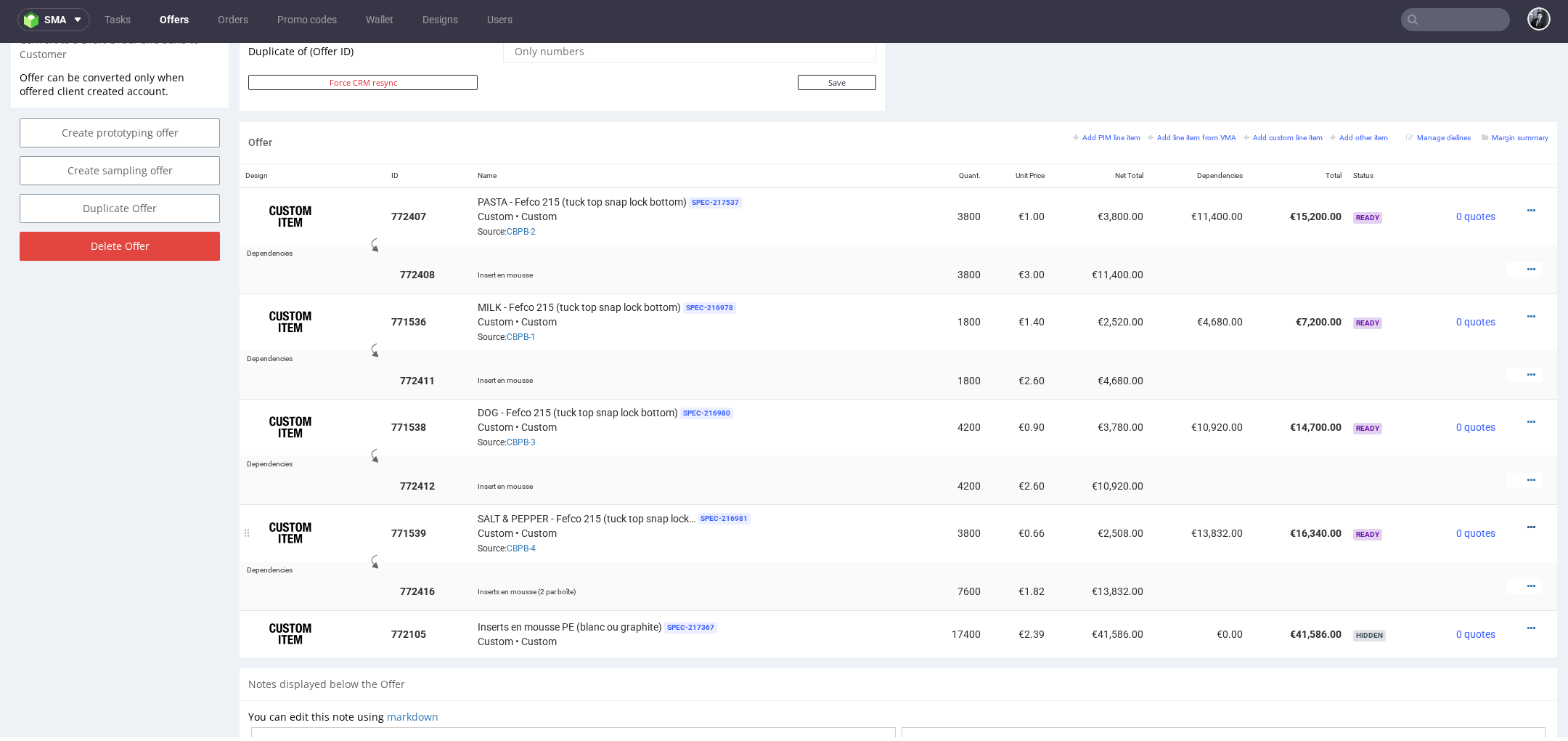
click at [1527, 522] on icon at bounding box center [1531, 527] width 8 height 10
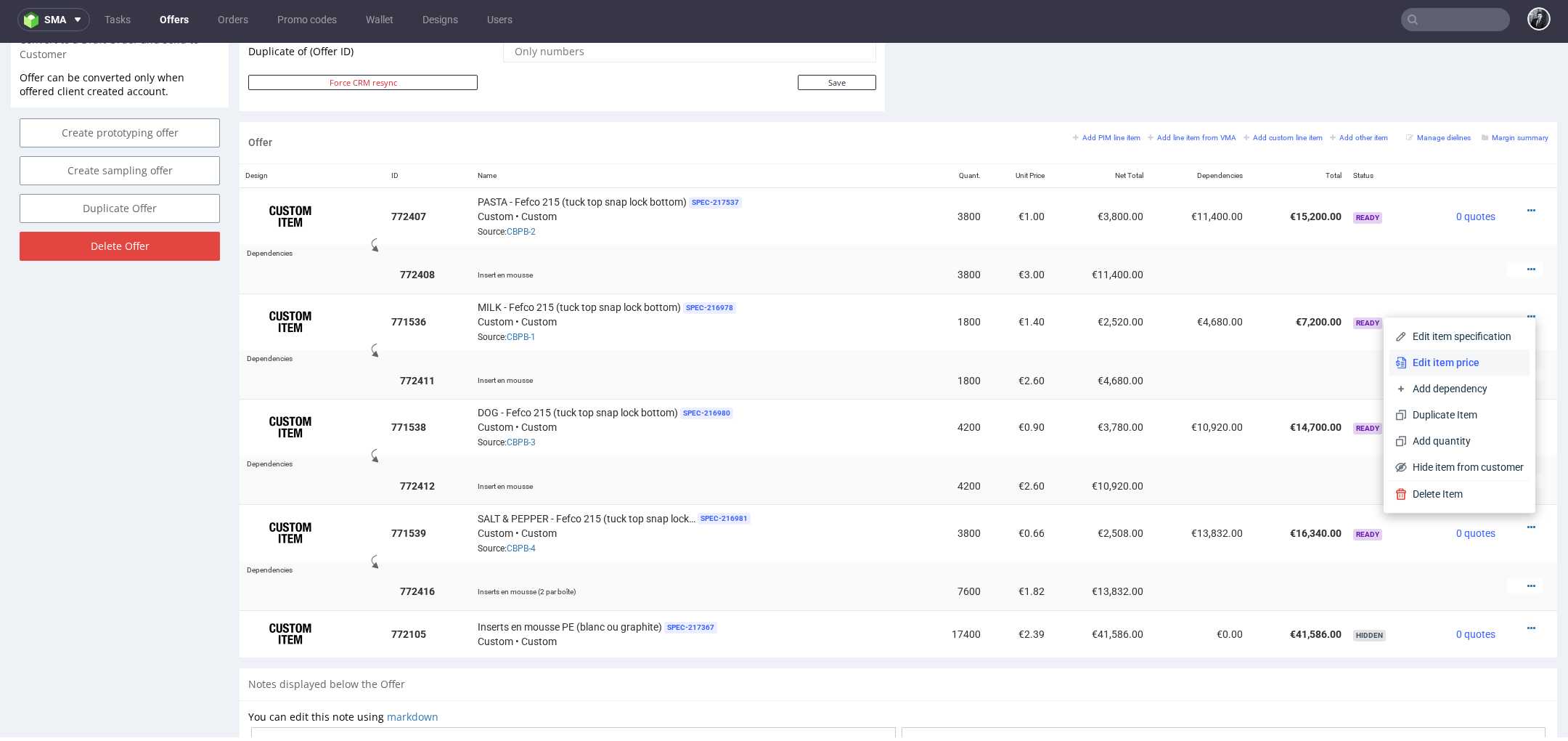
click at [1467, 362] on span "Edit item price" at bounding box center [1465, 362] width 117 height 14
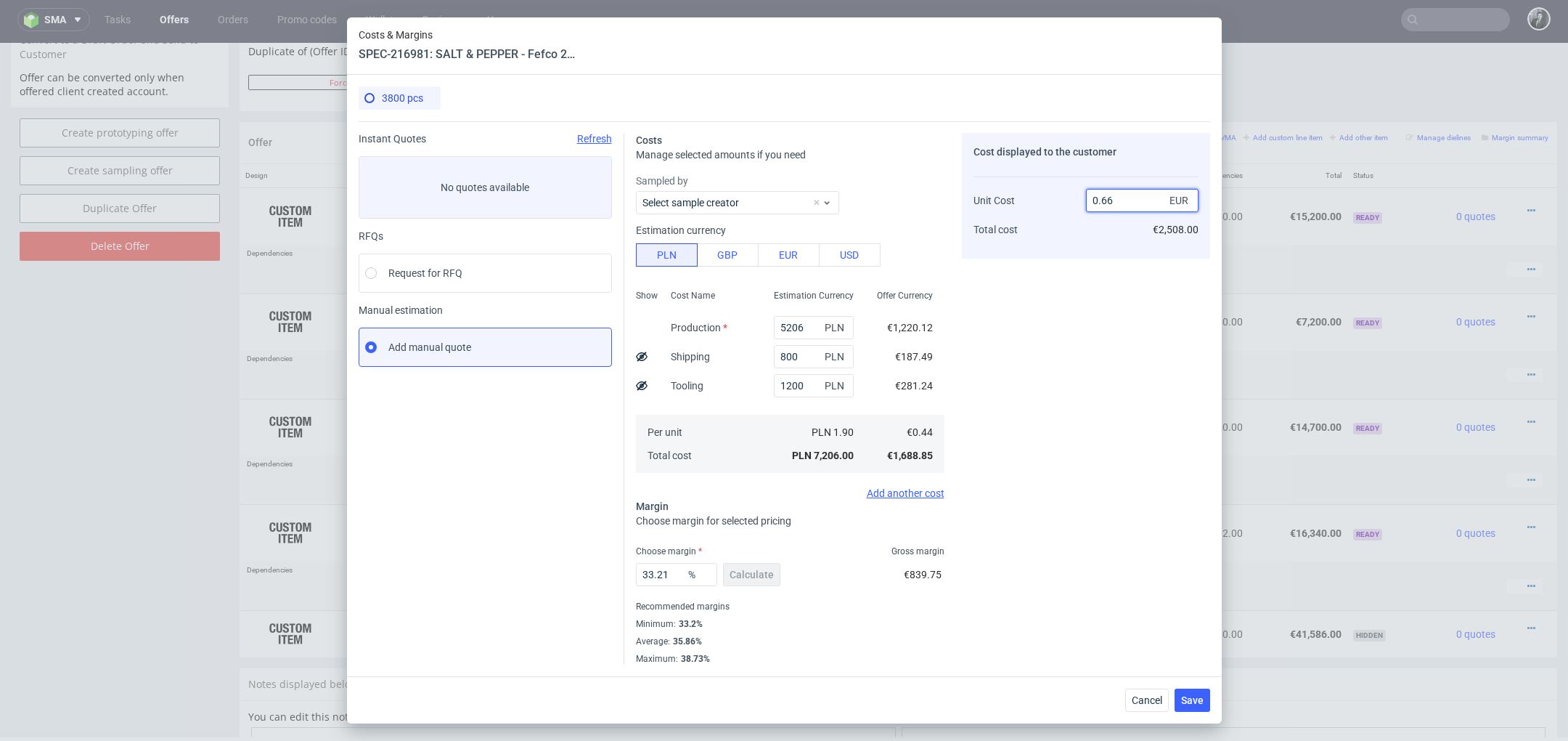
click at [1123, 200] on input "0.66" at bounding box center [1142, 200] width 112 height 23
type input "0.5"
type input "12"
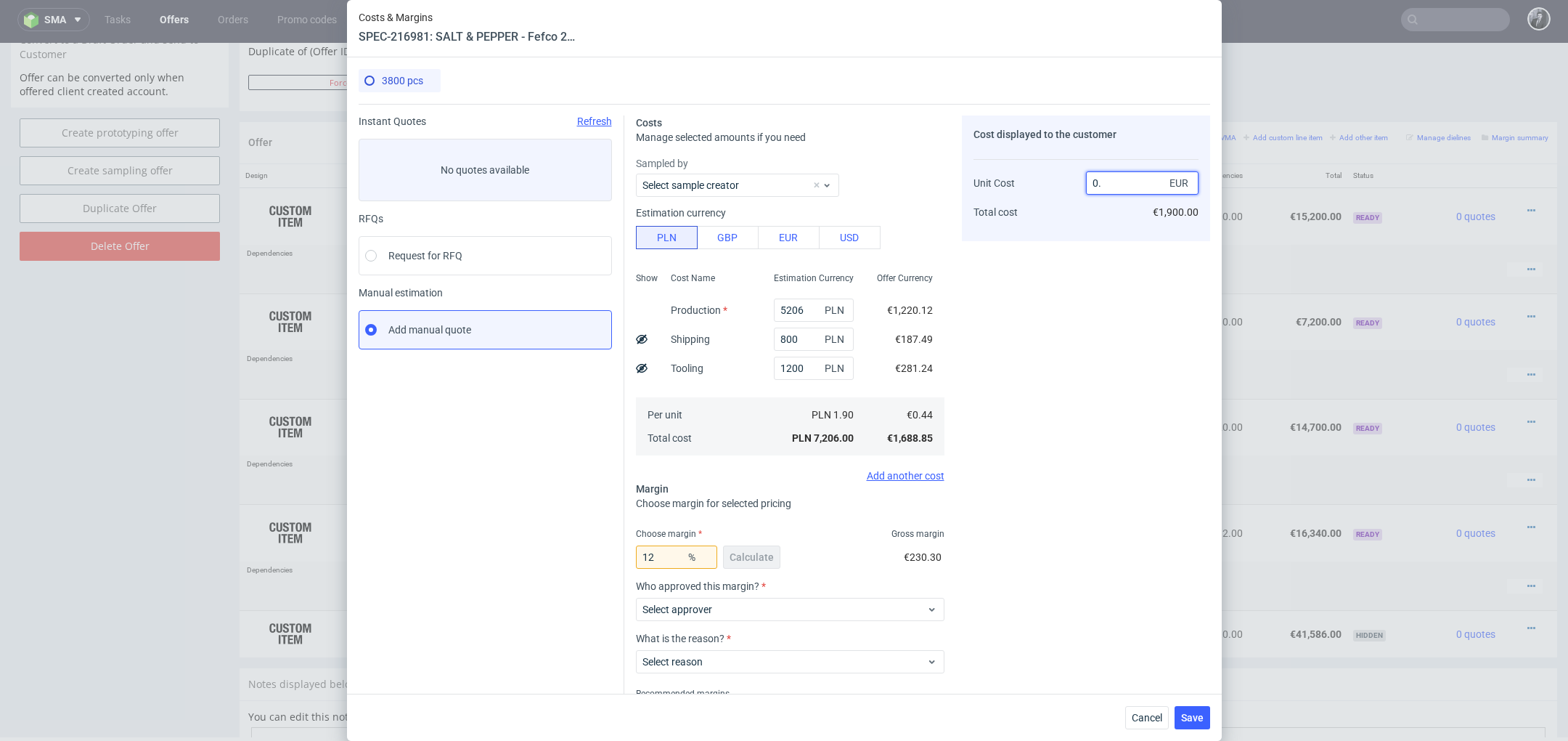
type input "0.6"
type input "26.666666666666668"
type input "0.6"
click at [1051, 379] on div "Cost displayed to the customer Unit Cost Total cost 0.6 EUR €2,280.00" at bounding box center [1086, 433] width 248 height 636
click at [781, 603] on span "Select approver" at bounding box center [785, 609] width 285 height 14
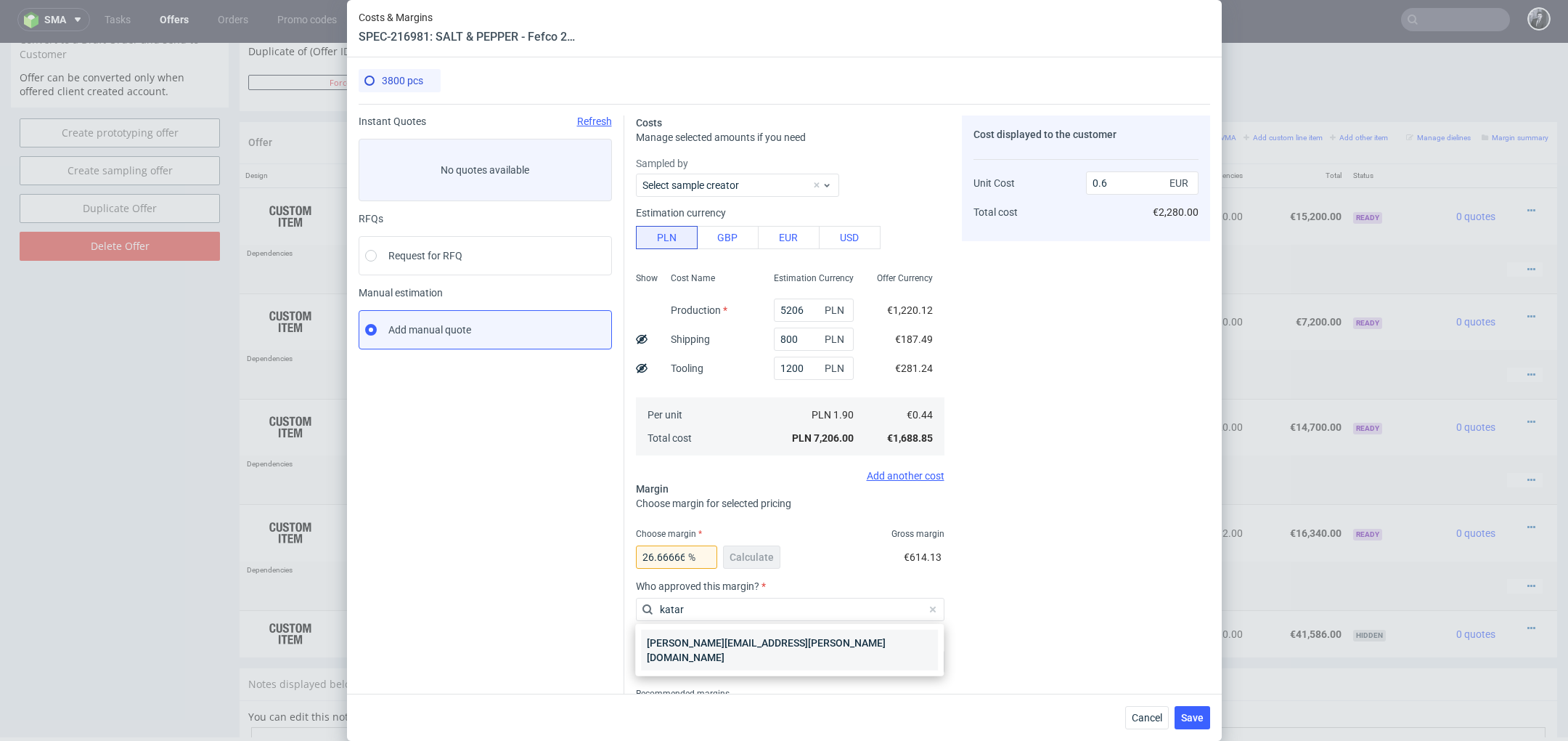
type input "katar"
click at [742, 654] on div "[PERSON_NAME][EMAIL_ADDRESS][PERSON_NAME][DOMAIN_NAME]" at bounding box center [789, 651] width 297 height 41
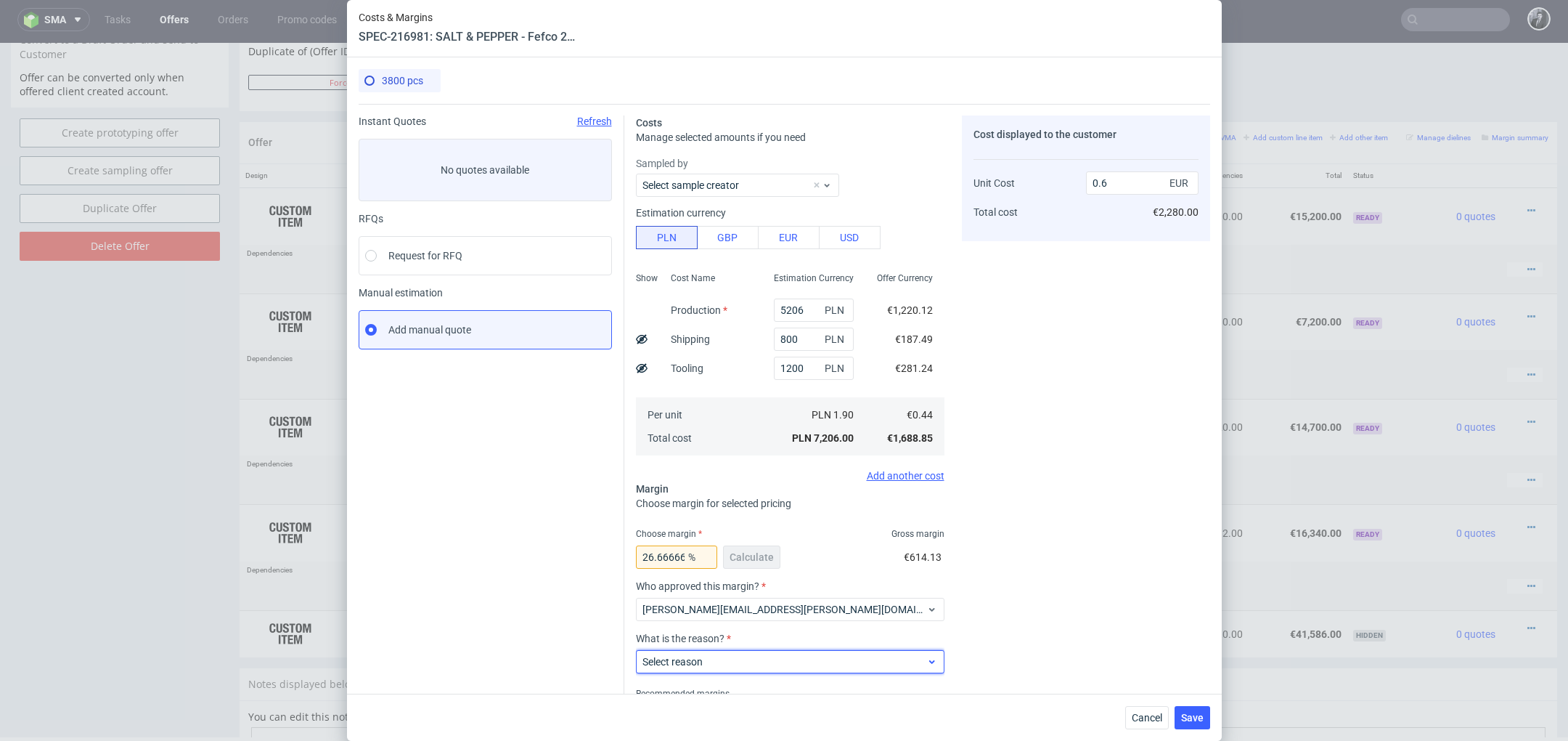
click at [769, 657] on span "Select reason" at bounding box center [785, 662] width 285 height 14
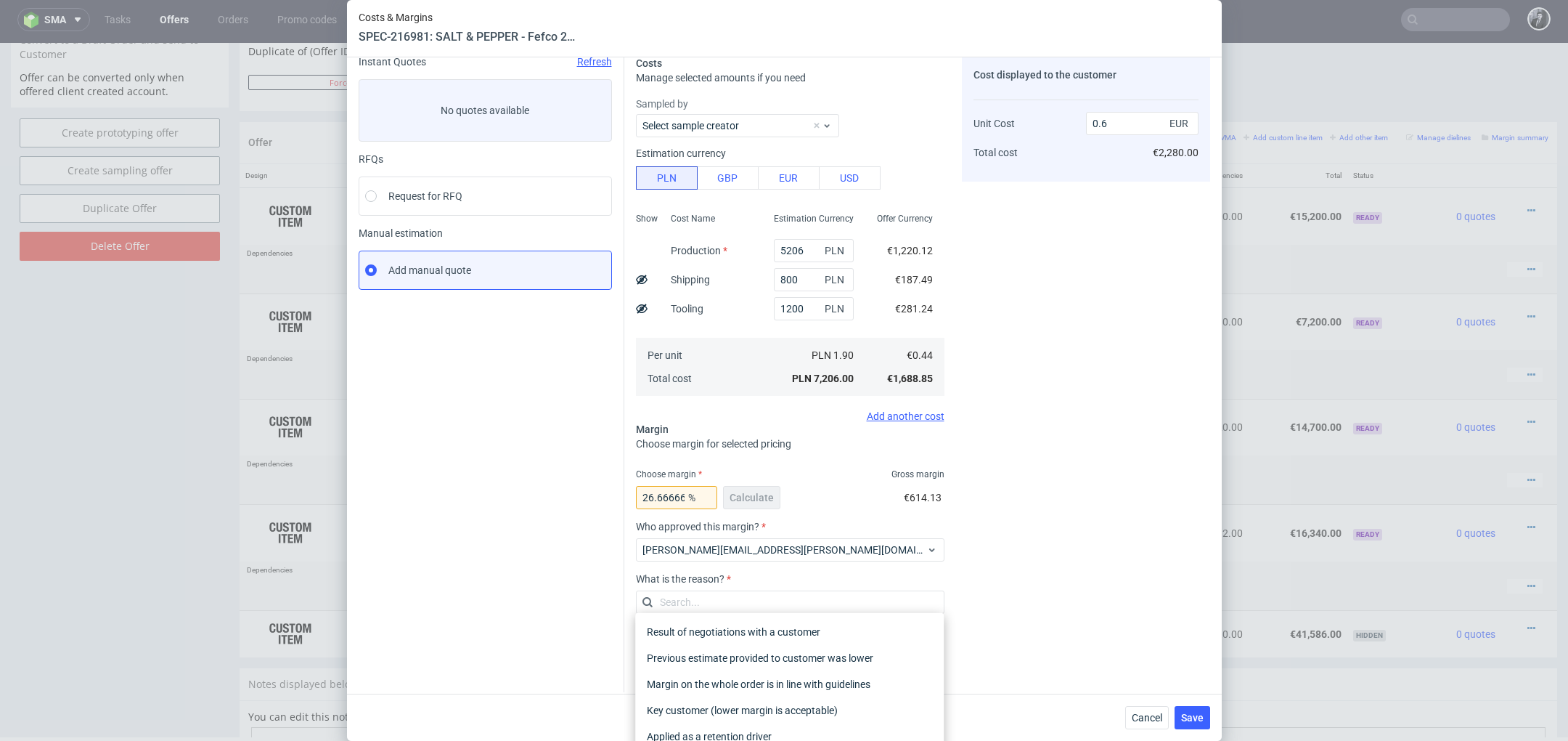
scroll to position [64, 0]
click at [911, 684] on div "Margin on the whole order is in line with guidelines" at bounding box center [789, 682] width 297 height 26
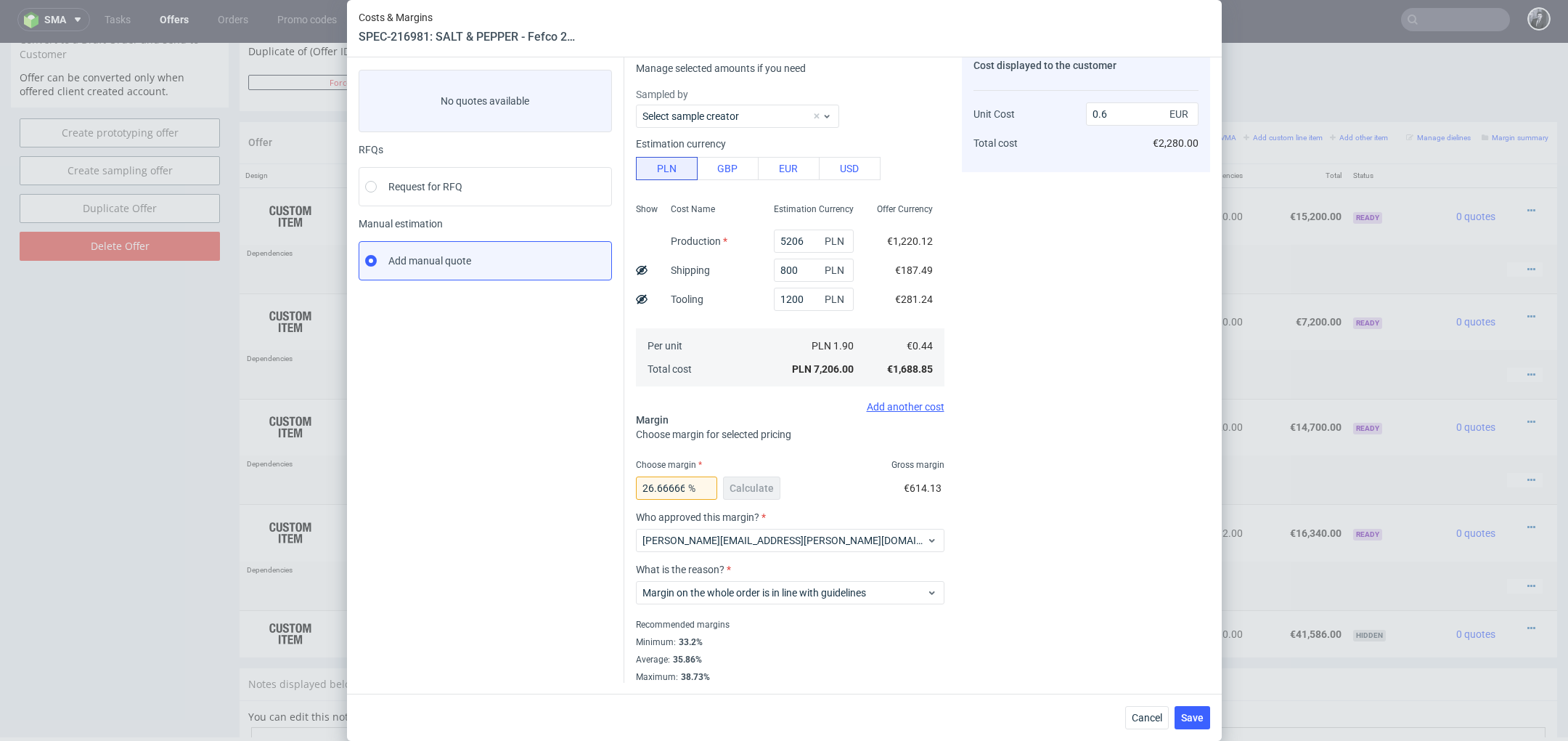
scroll to position [0, 0]
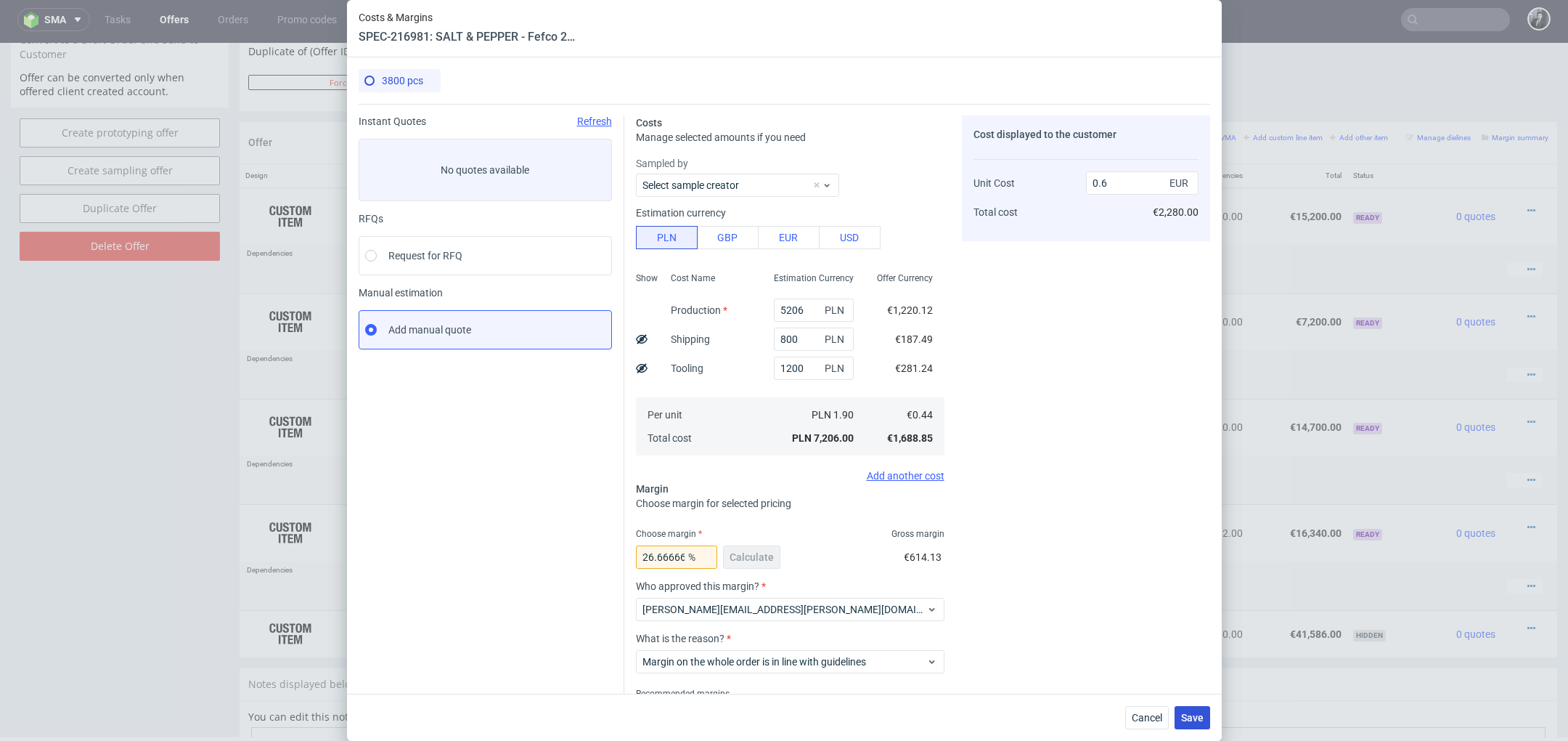
click at [1196, 713] on span "Save" at bounding box center [1192, 718] width 22 height 10
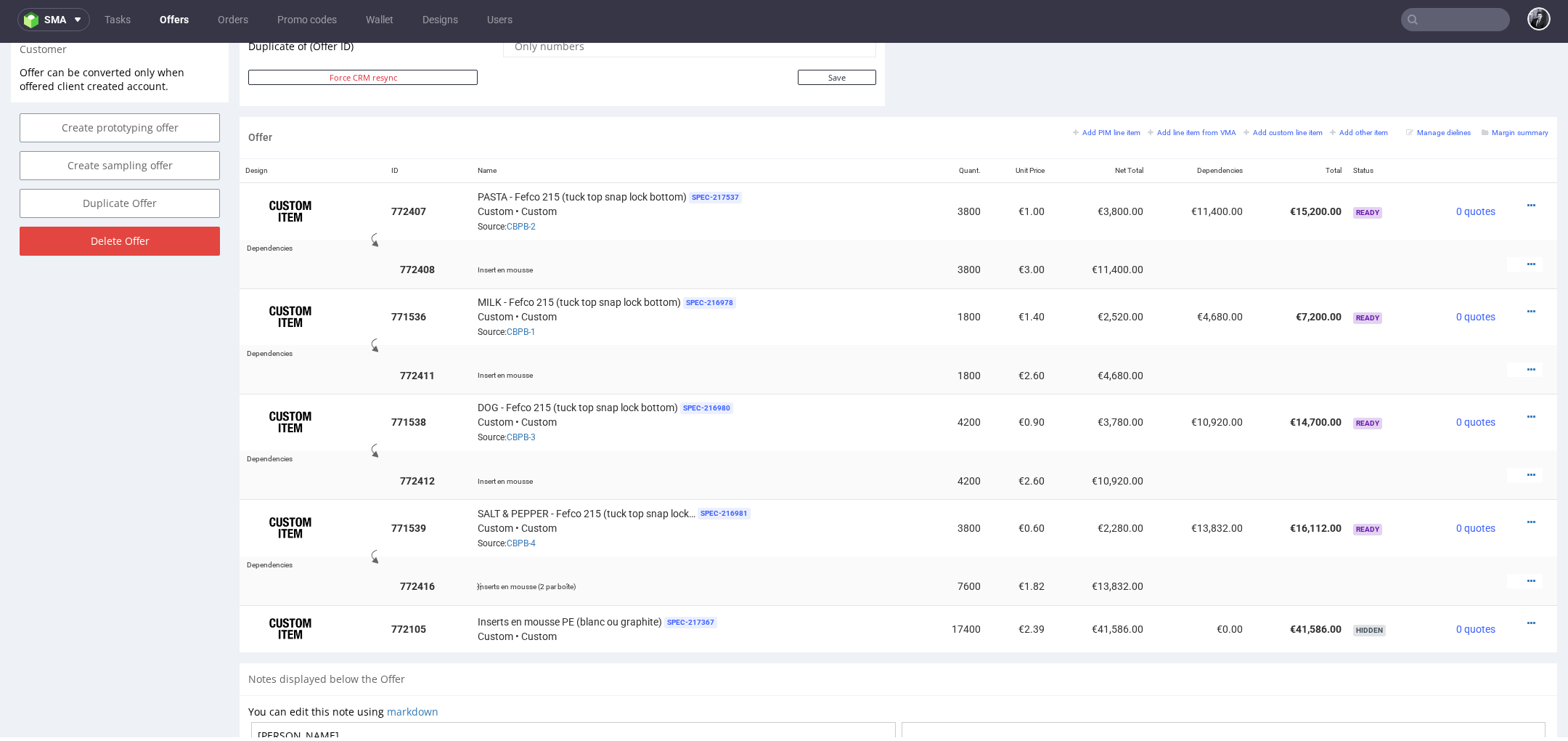
scroll to position [791, 0]
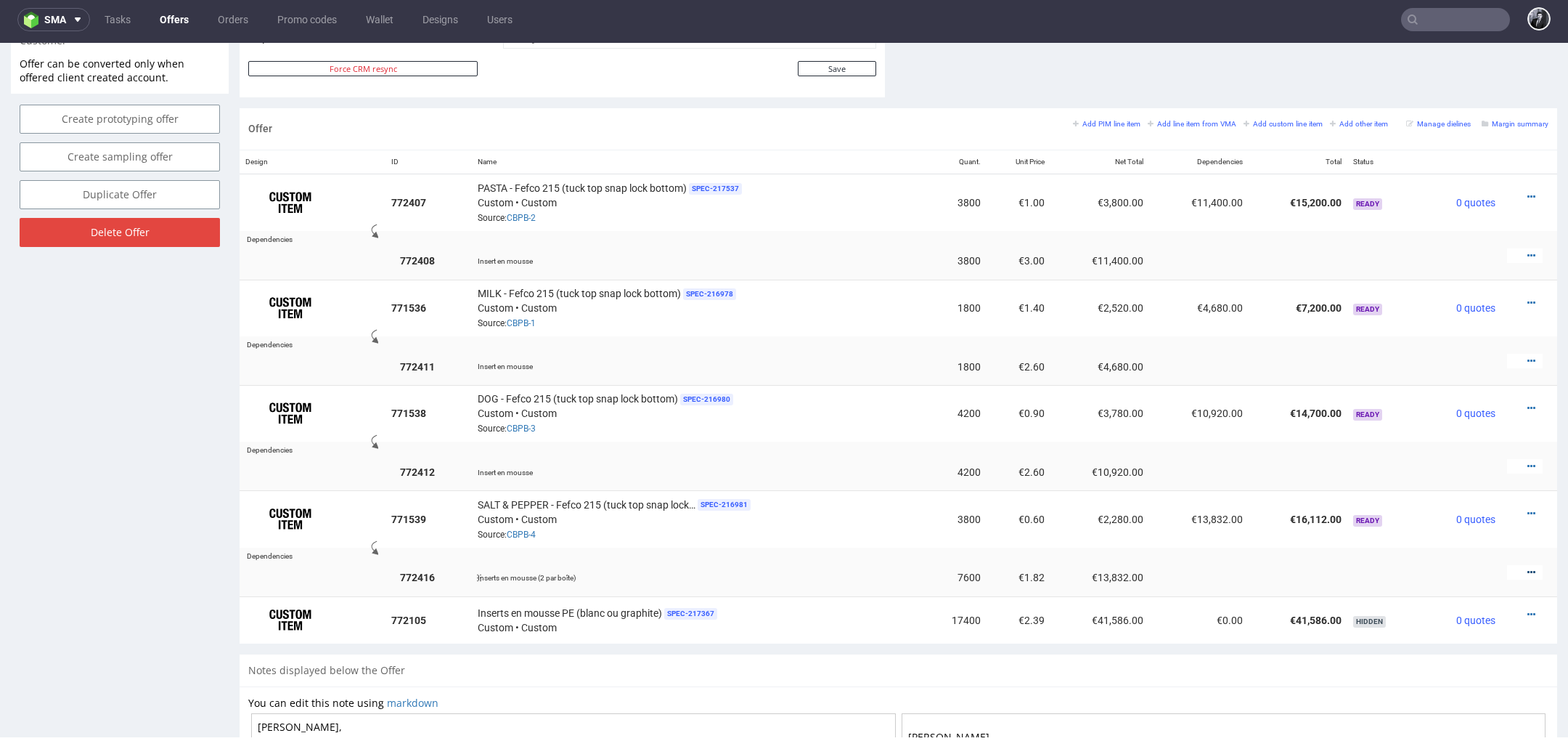
click at [1527, 567] on icon at bounding box center [1531, 572] width 8 height 10
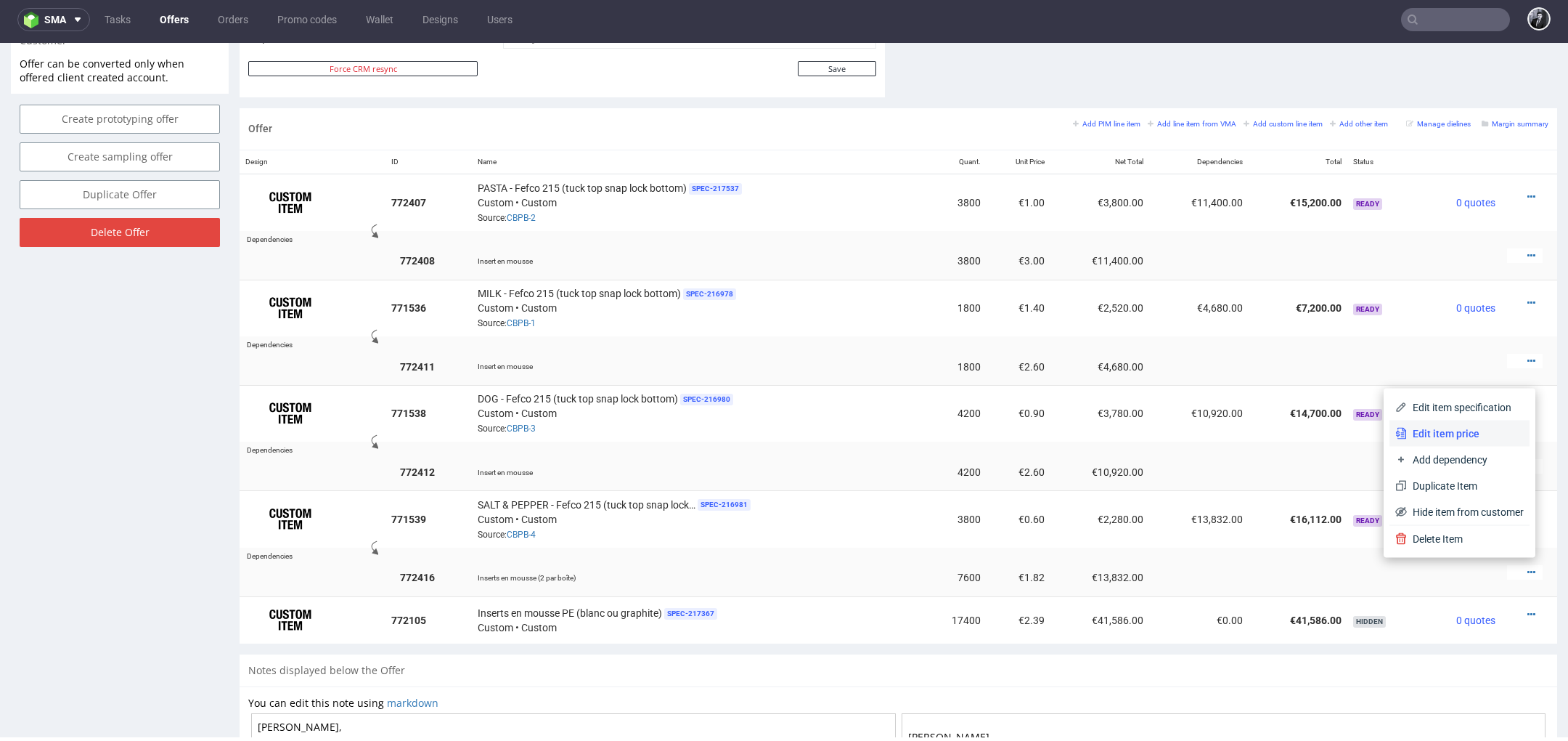
click at [1459, 437] on span "Edit item price" at bounding box center [1465, 433] width 117 height 14
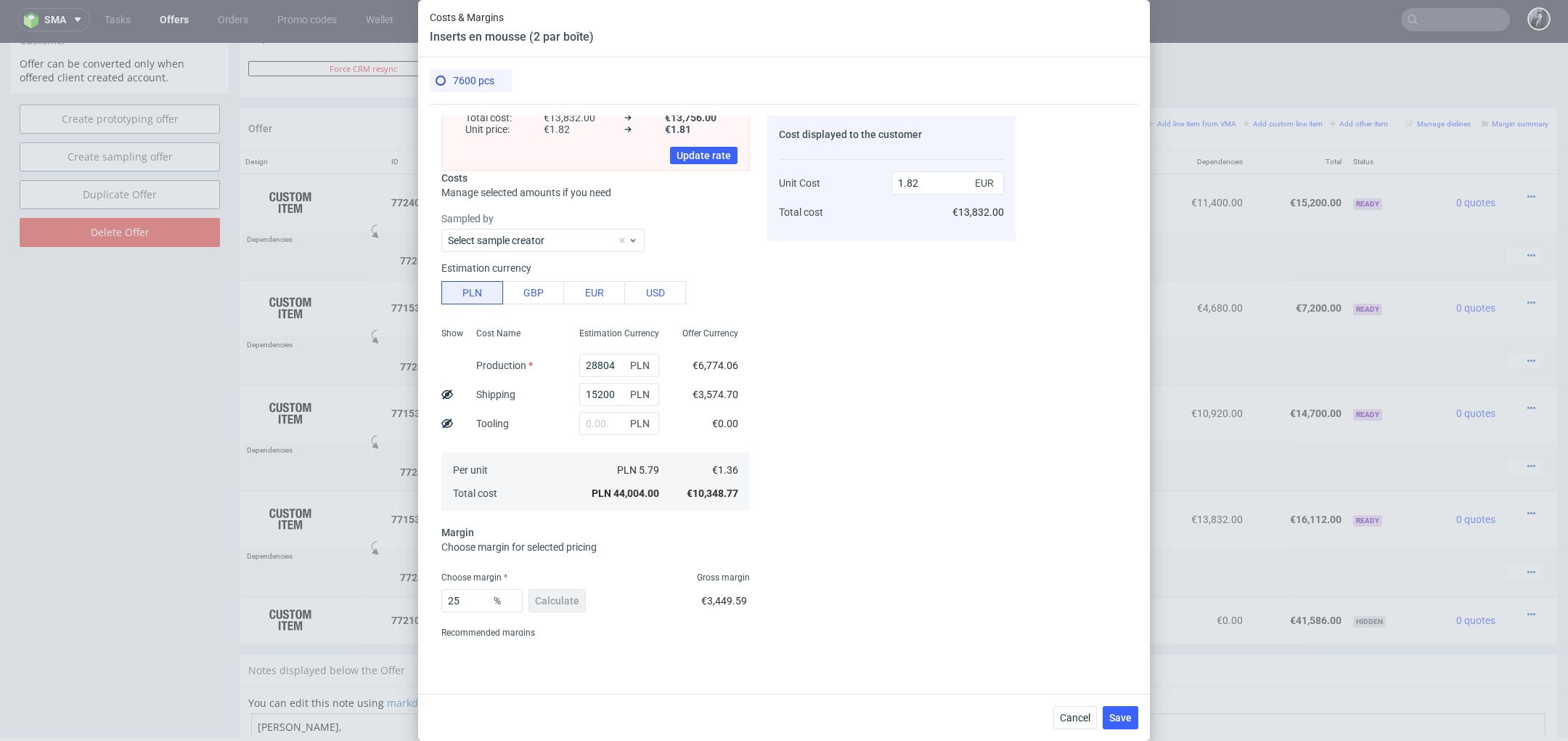
scroll to position [106, 0]
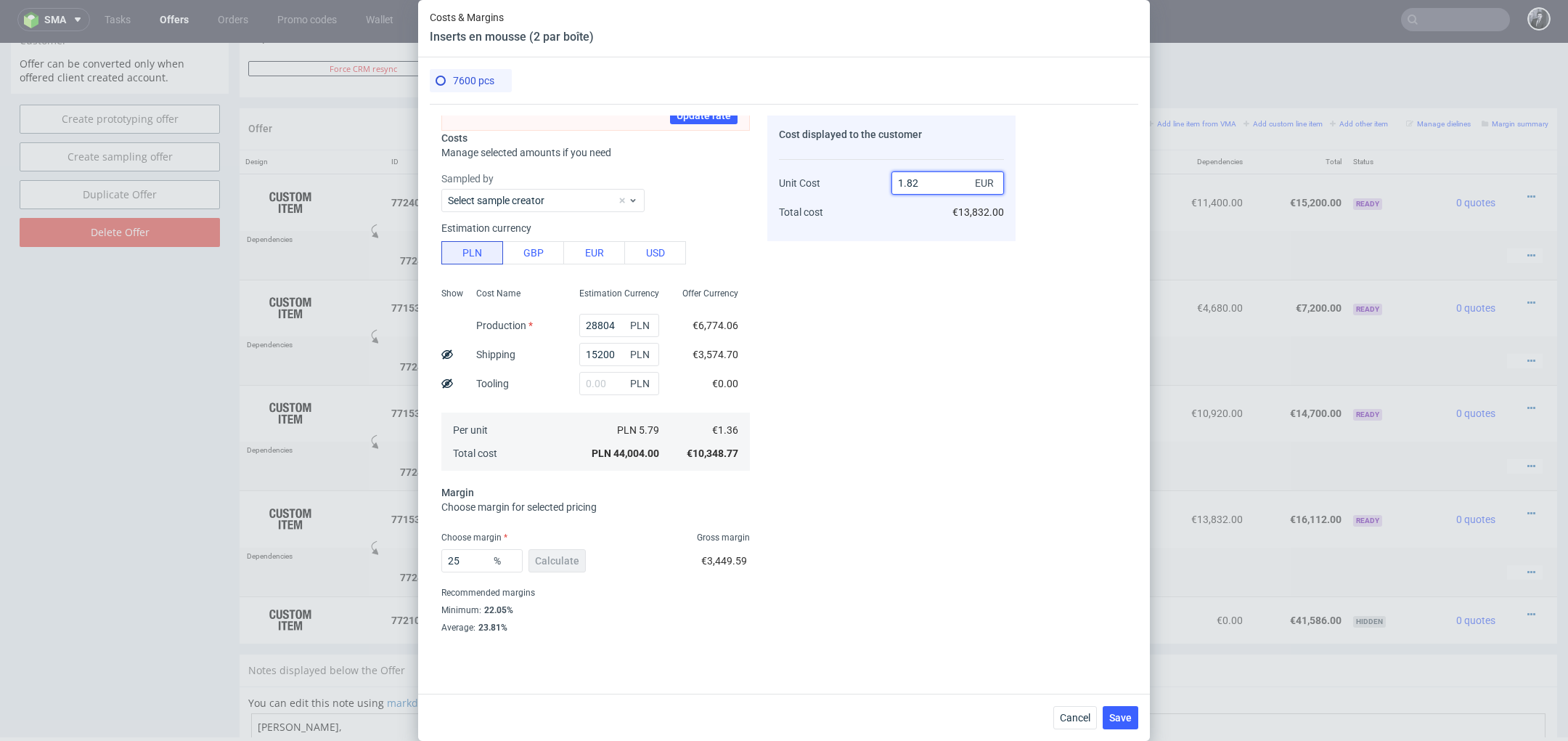
click at [937, 183] on input "1.82" at bounding box center [948, 182] width 112 height 23
type input "1.80"
type input "24.444444444444443"
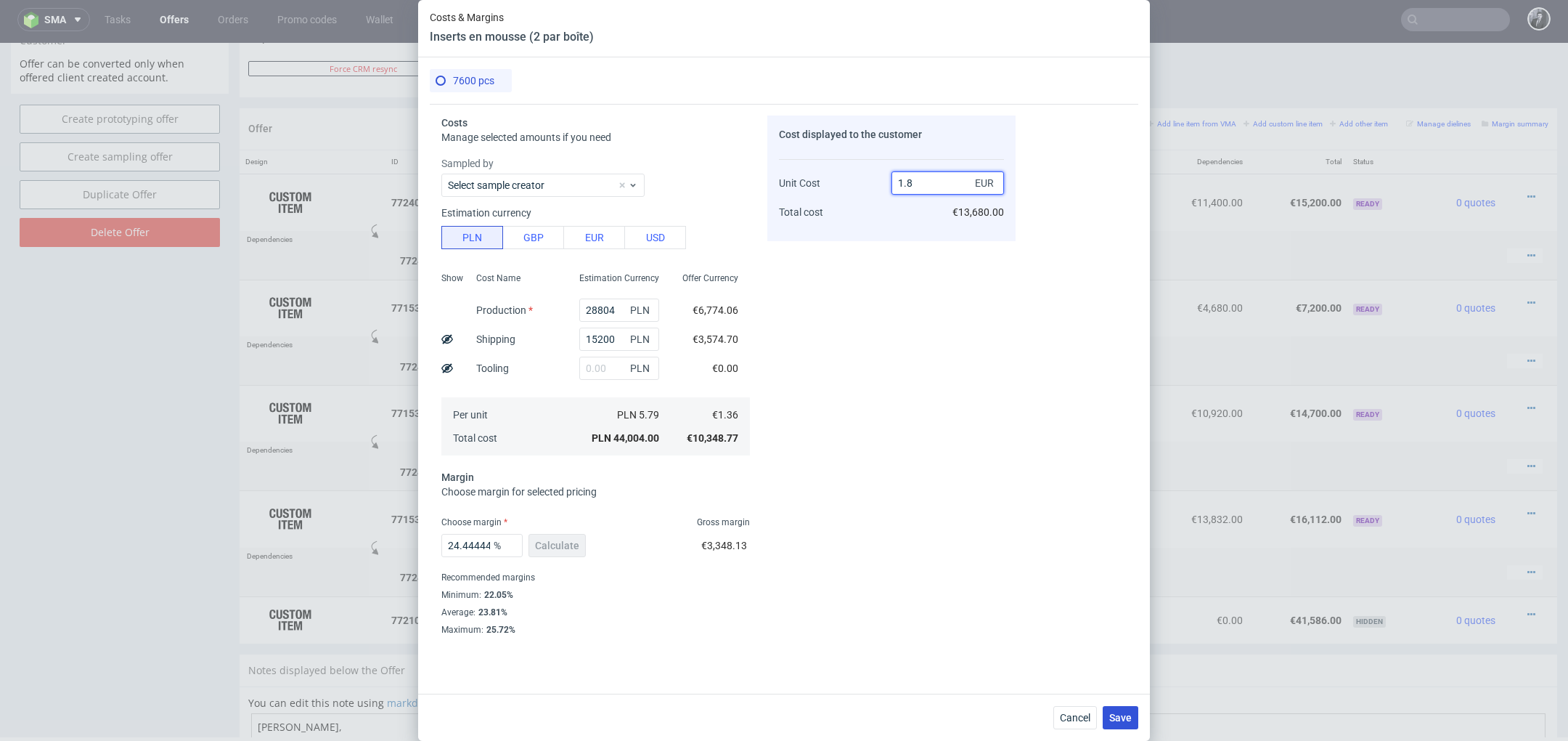
type input "1.8"
click at [1123, 721] on span "Save" at bounding box center [1121, 718] width 22 height 10
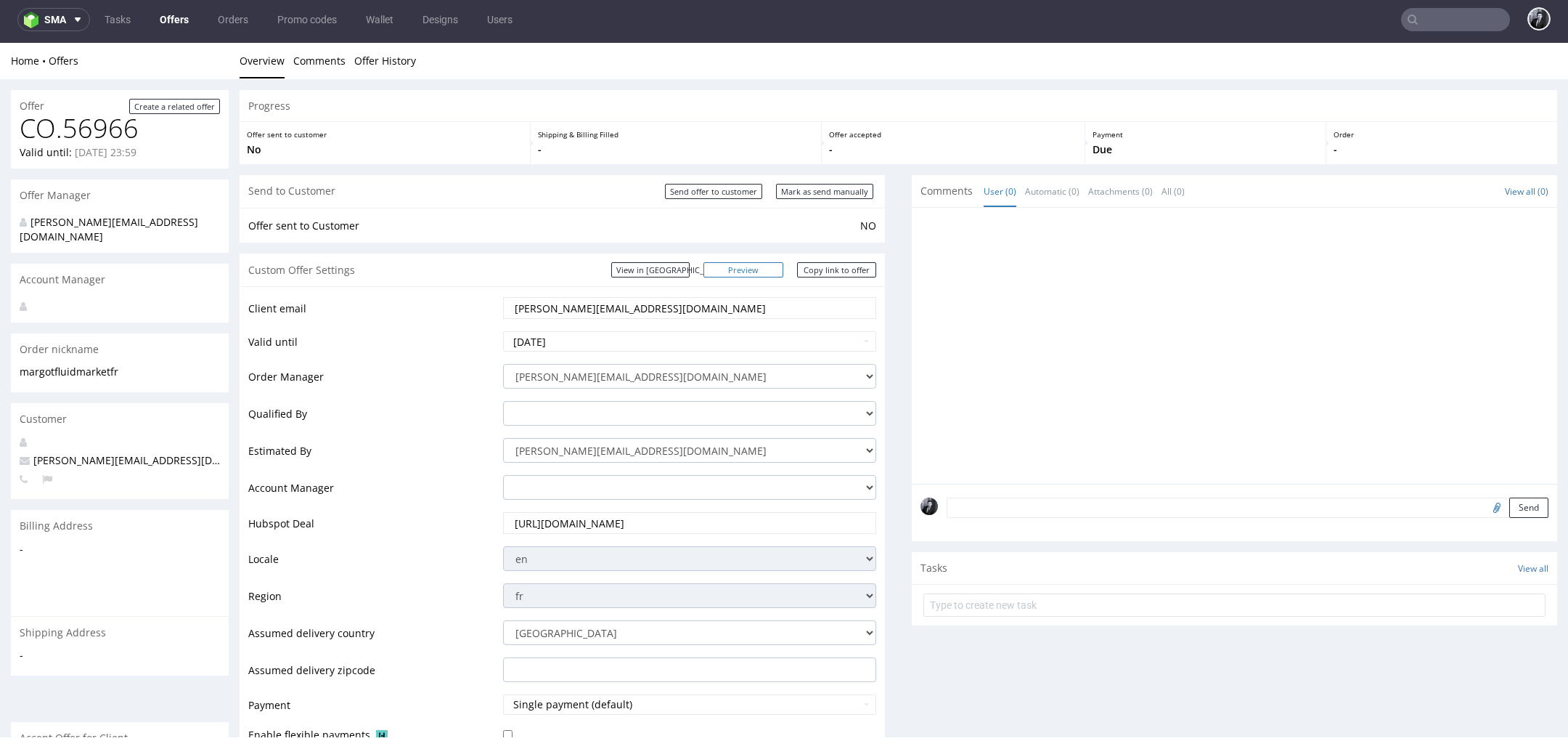
click at [752, 273] on link "Preview" at bounding box center [743, 270] width 80 height 15
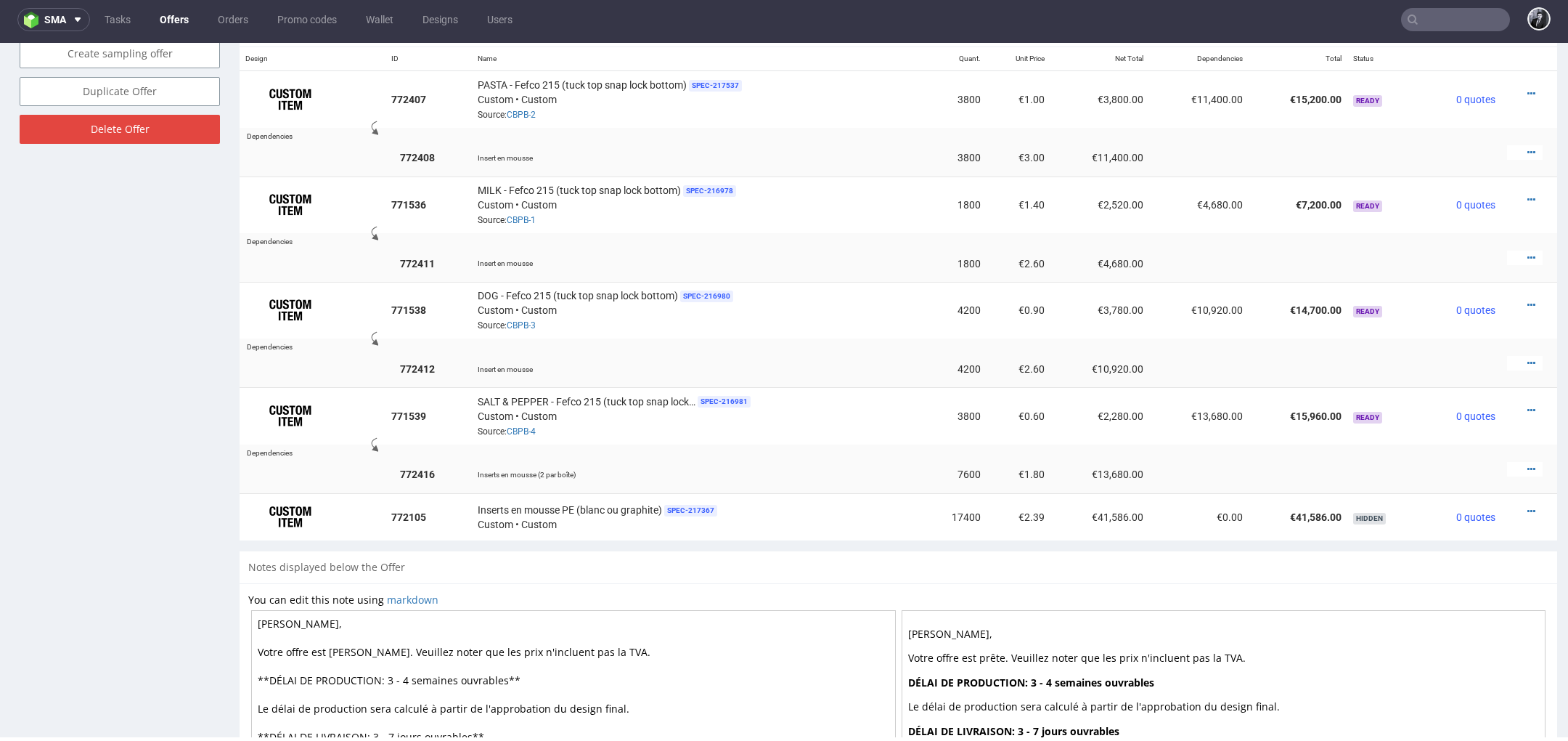
scroll to position [1071, 0]
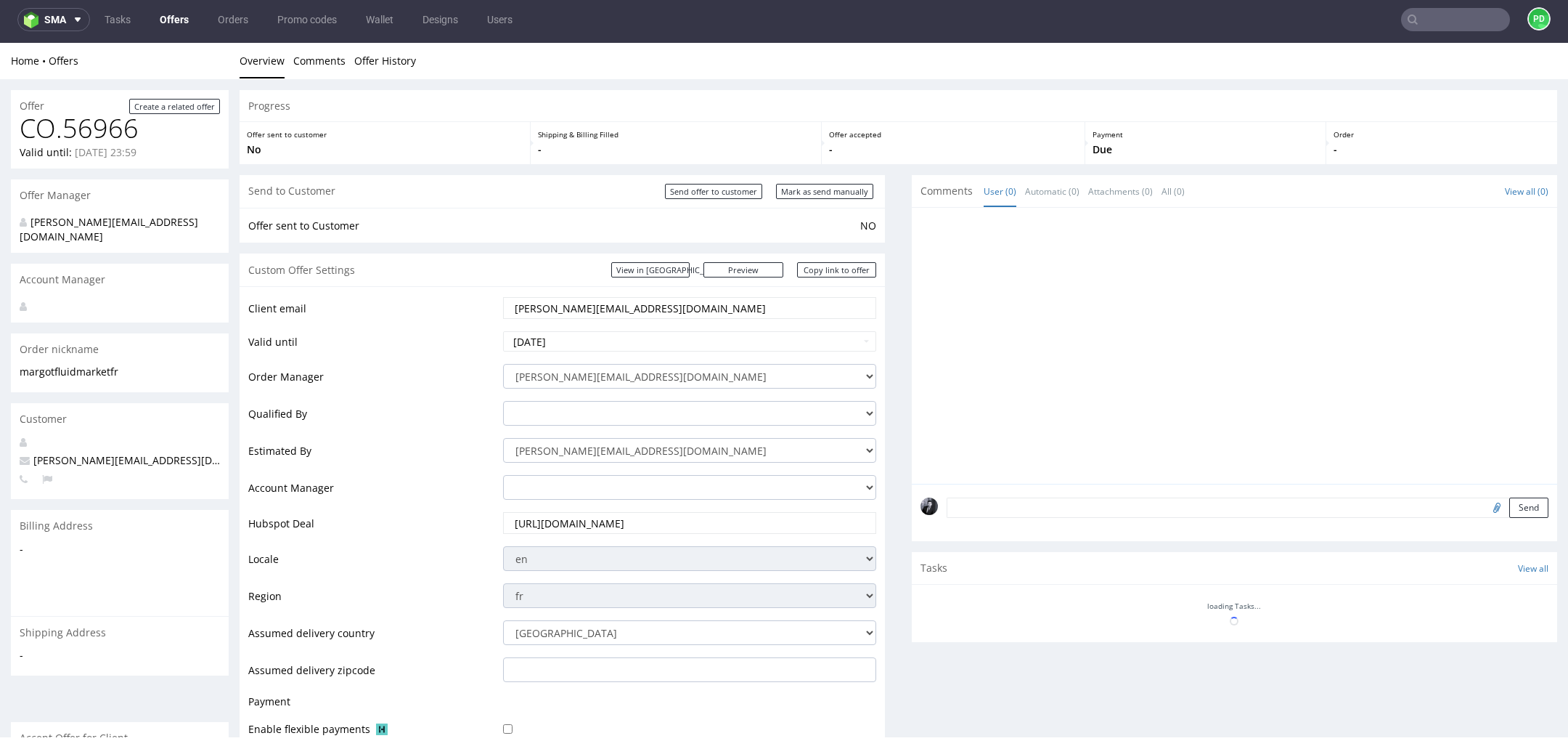
click at [164, 27] on link "Offers" at bounding box center [174, 19] width 47 height 23
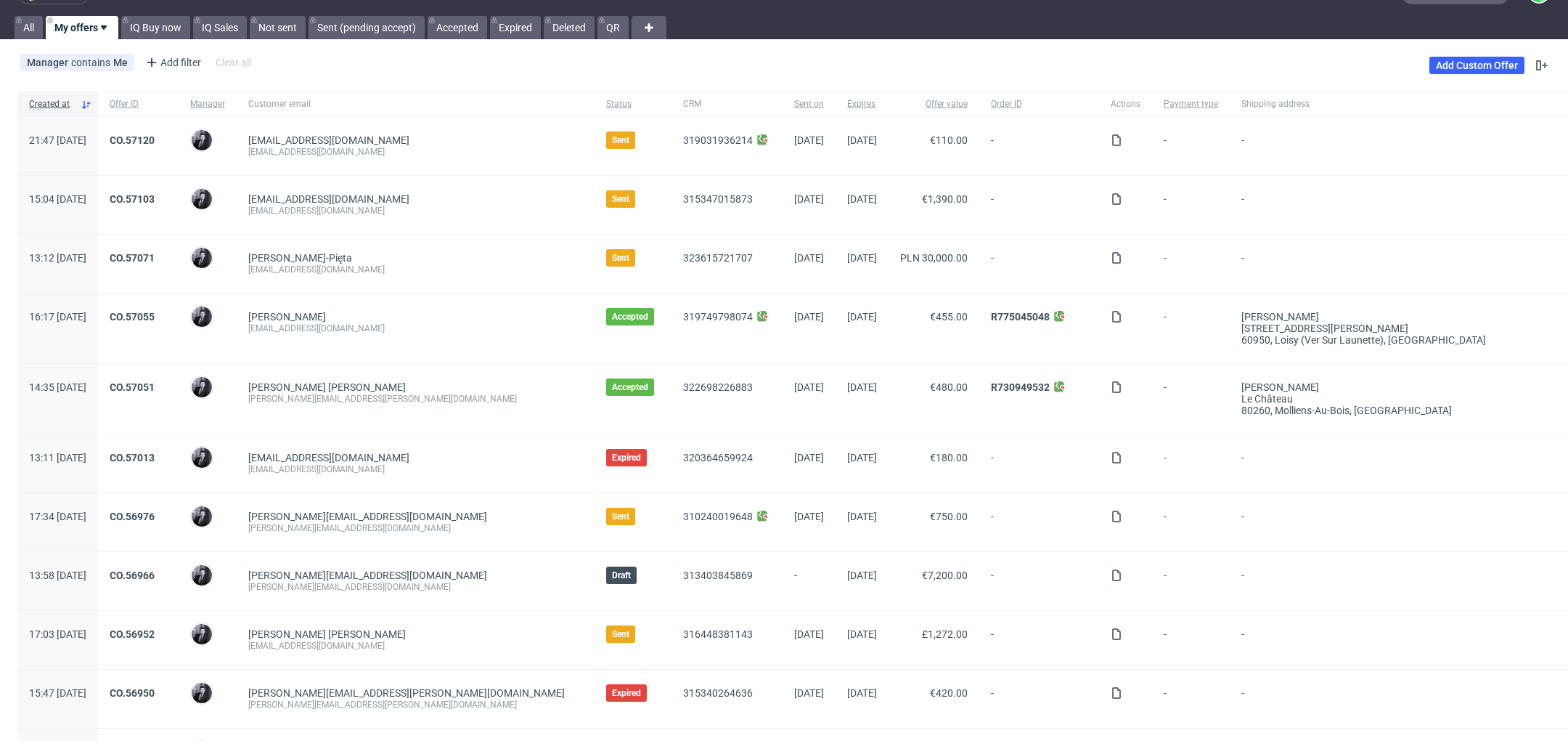
scroll to position [200, 0]
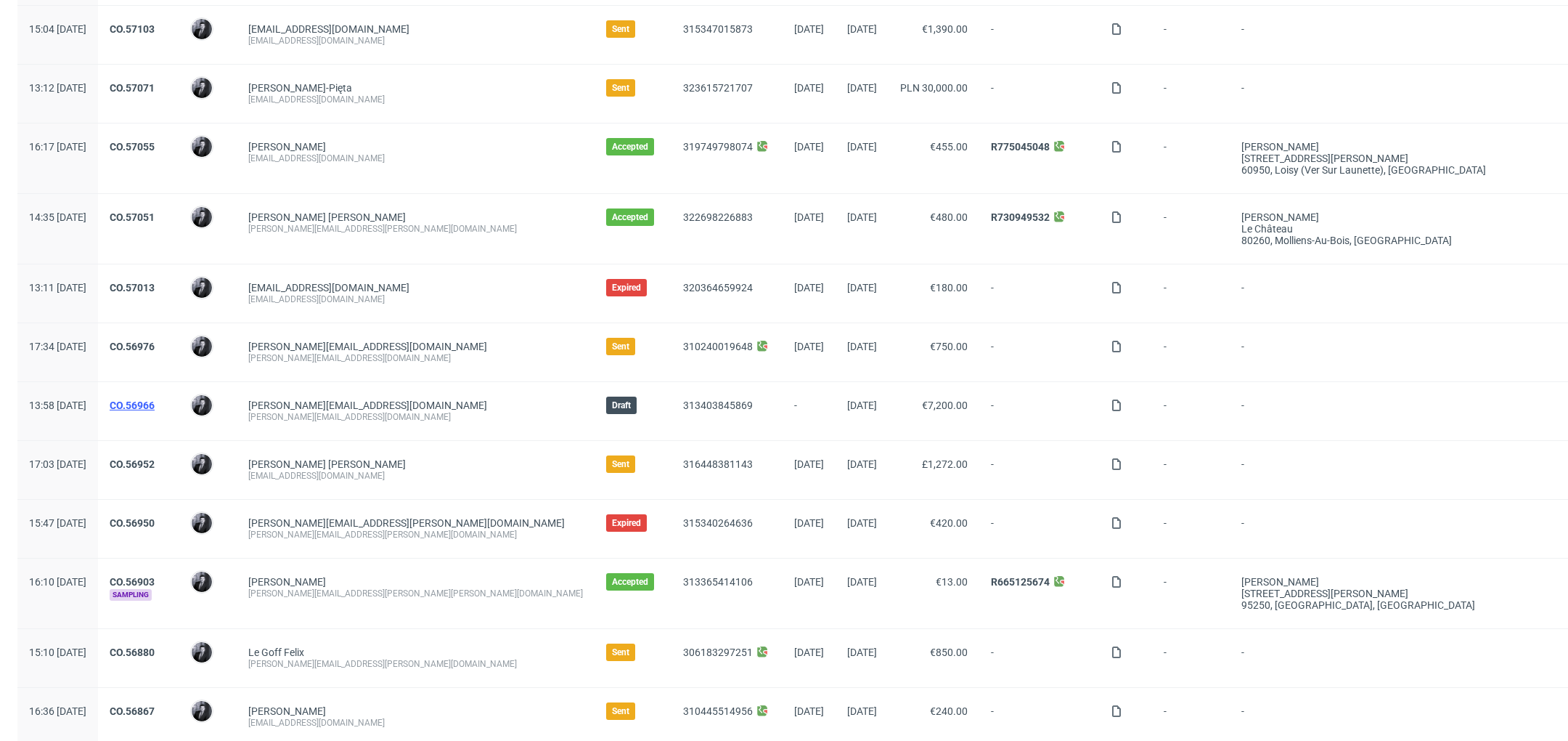
click at [154, 407] on link "CO.56966" at bounding box center [132, 406] width 45 height 12
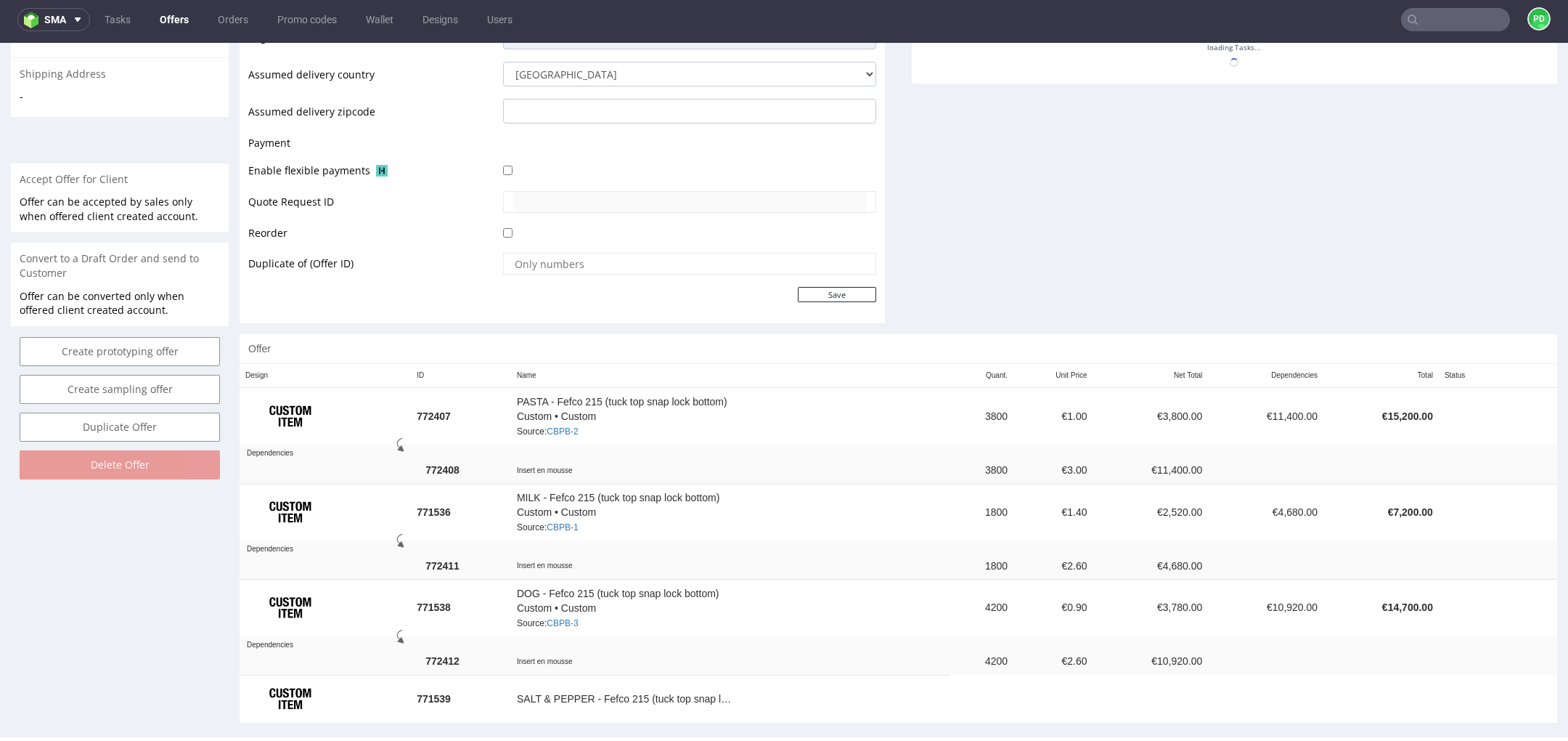
scroll to position [566, 0]
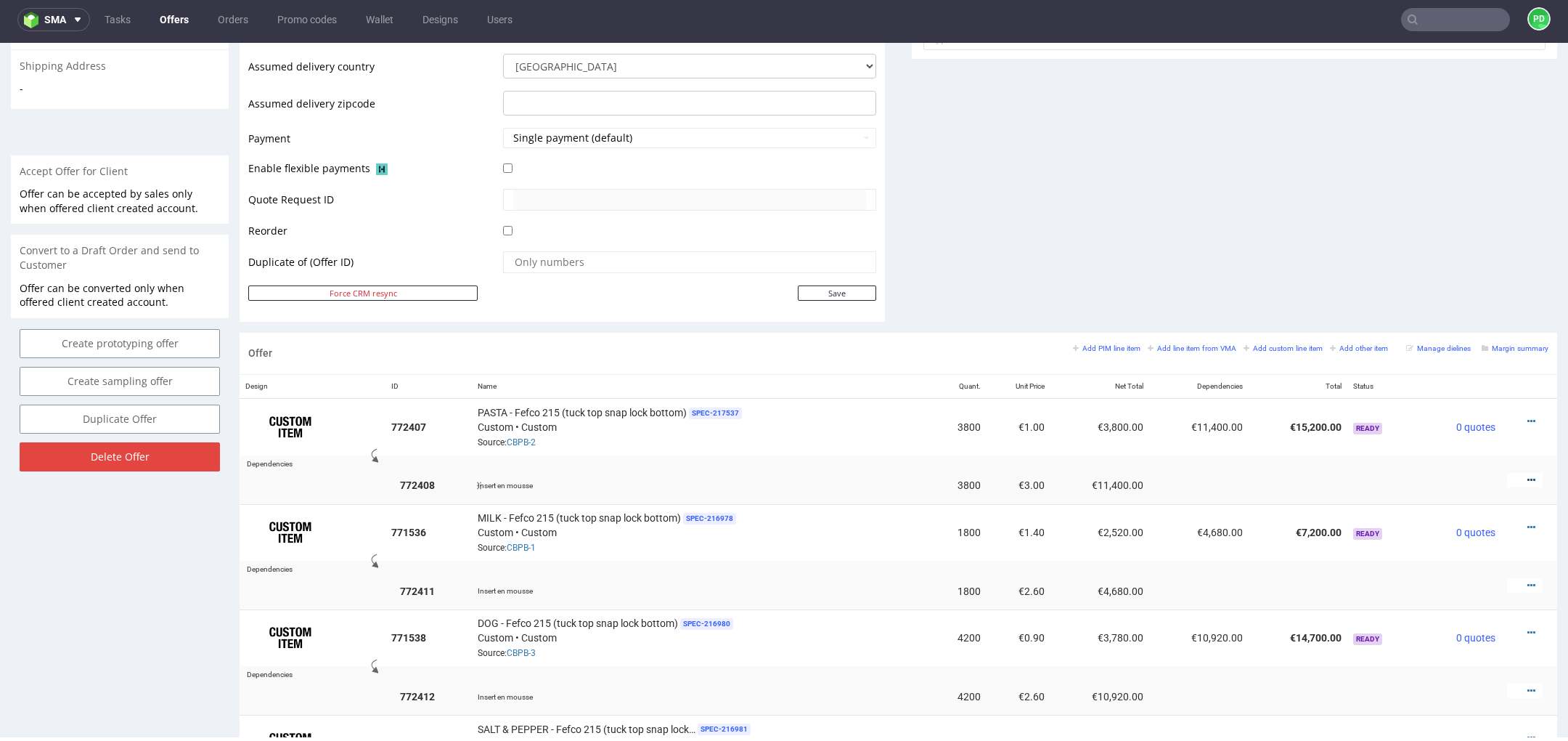
click at [1527, 475] on icon at bounding box center [1531, 480] width 8 height 10
click at [1449, 350] on li "Edit item price" at bounding box center [1459, 344] width 140 height 26
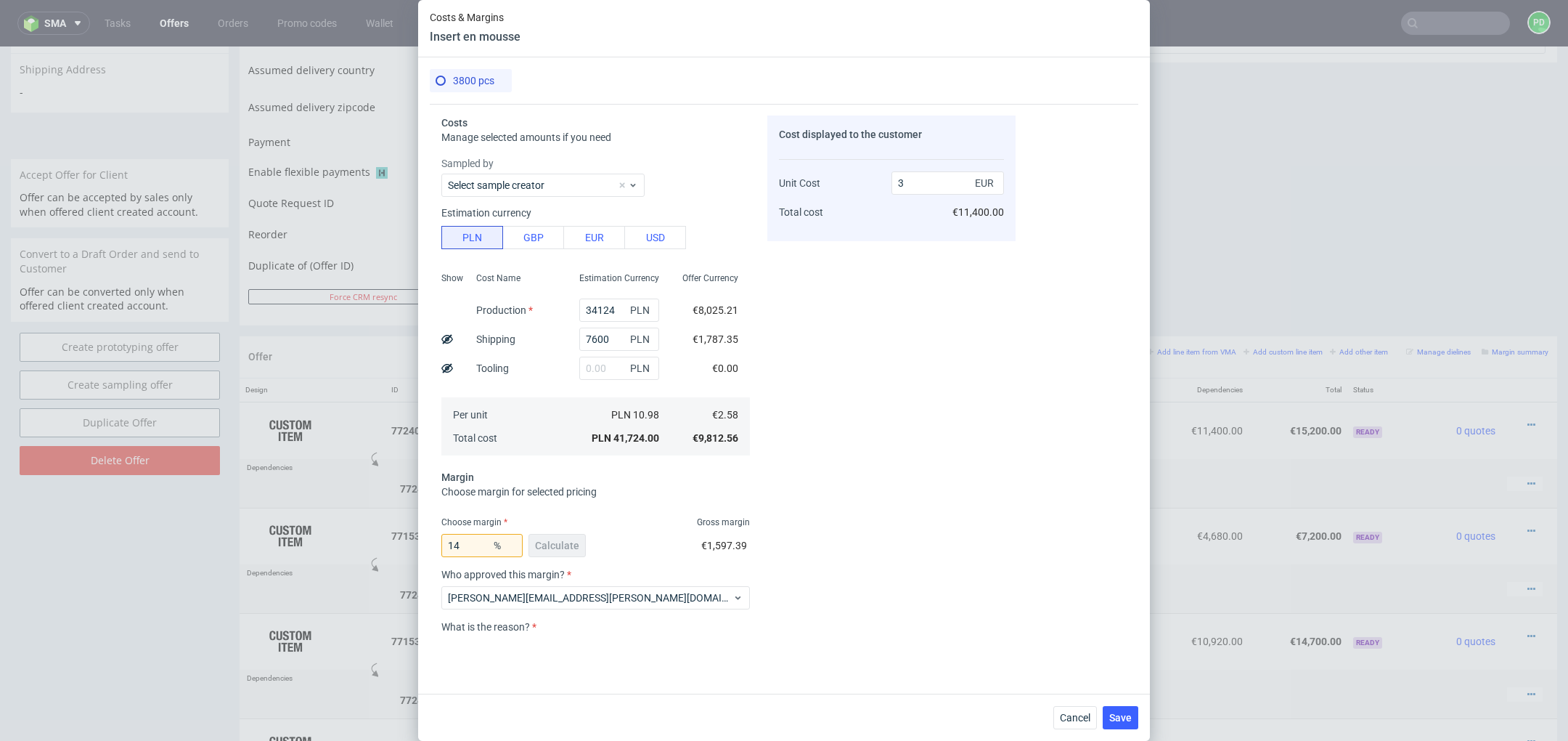
scroll to position [4, 0]
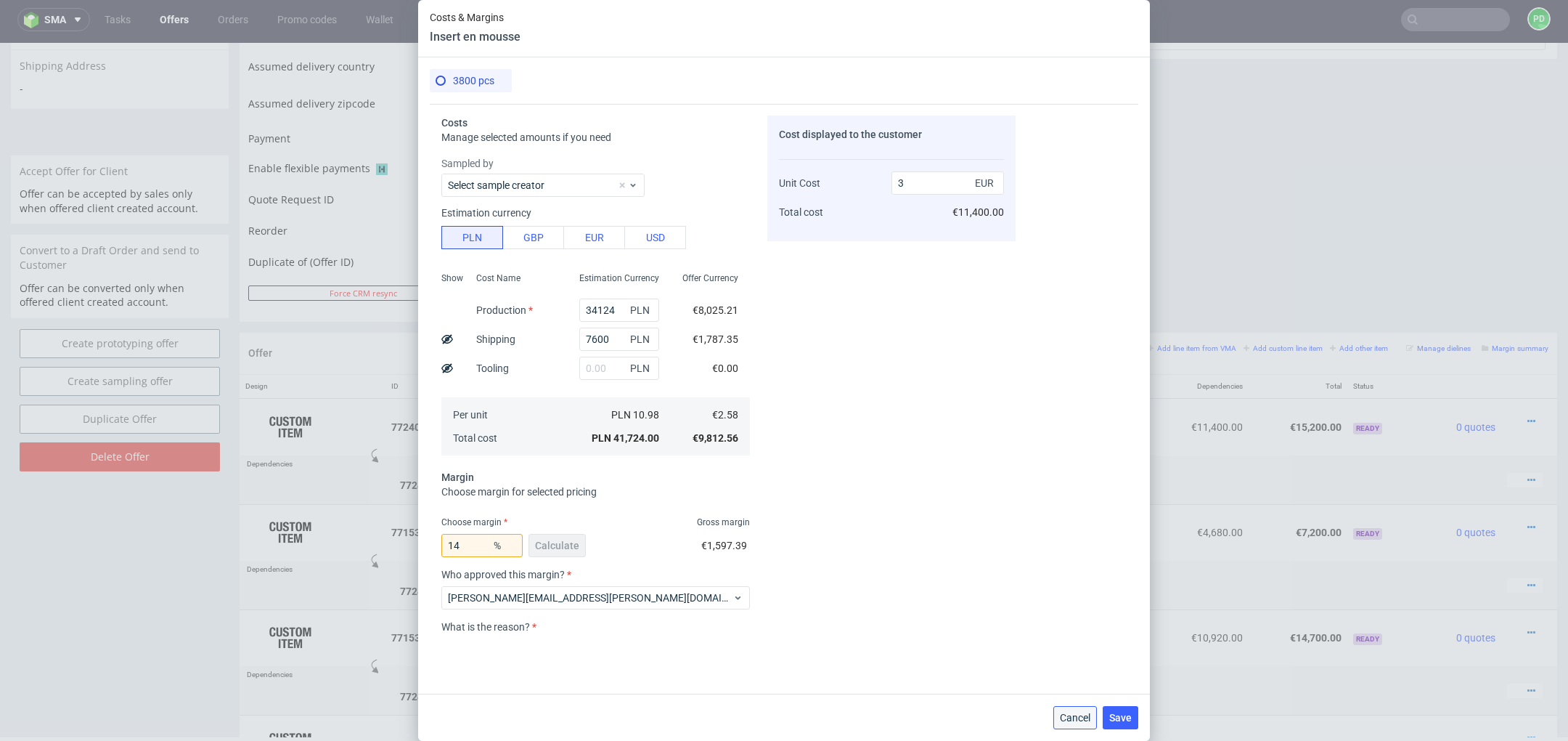
click at [1081, 713] on span "Cancel" at bounding box center [1075, 718] width 31 height 10
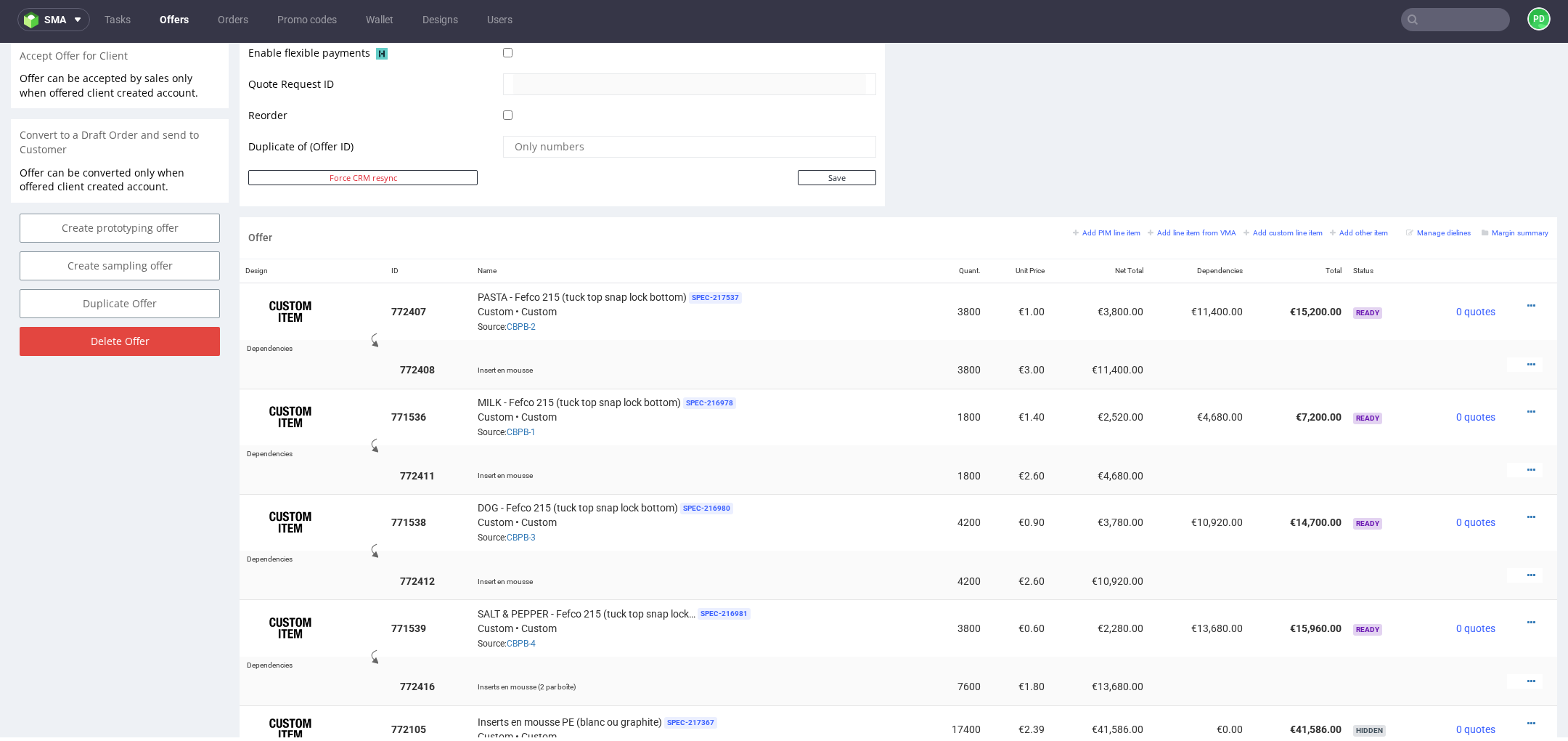
scroll to position [701, 0]
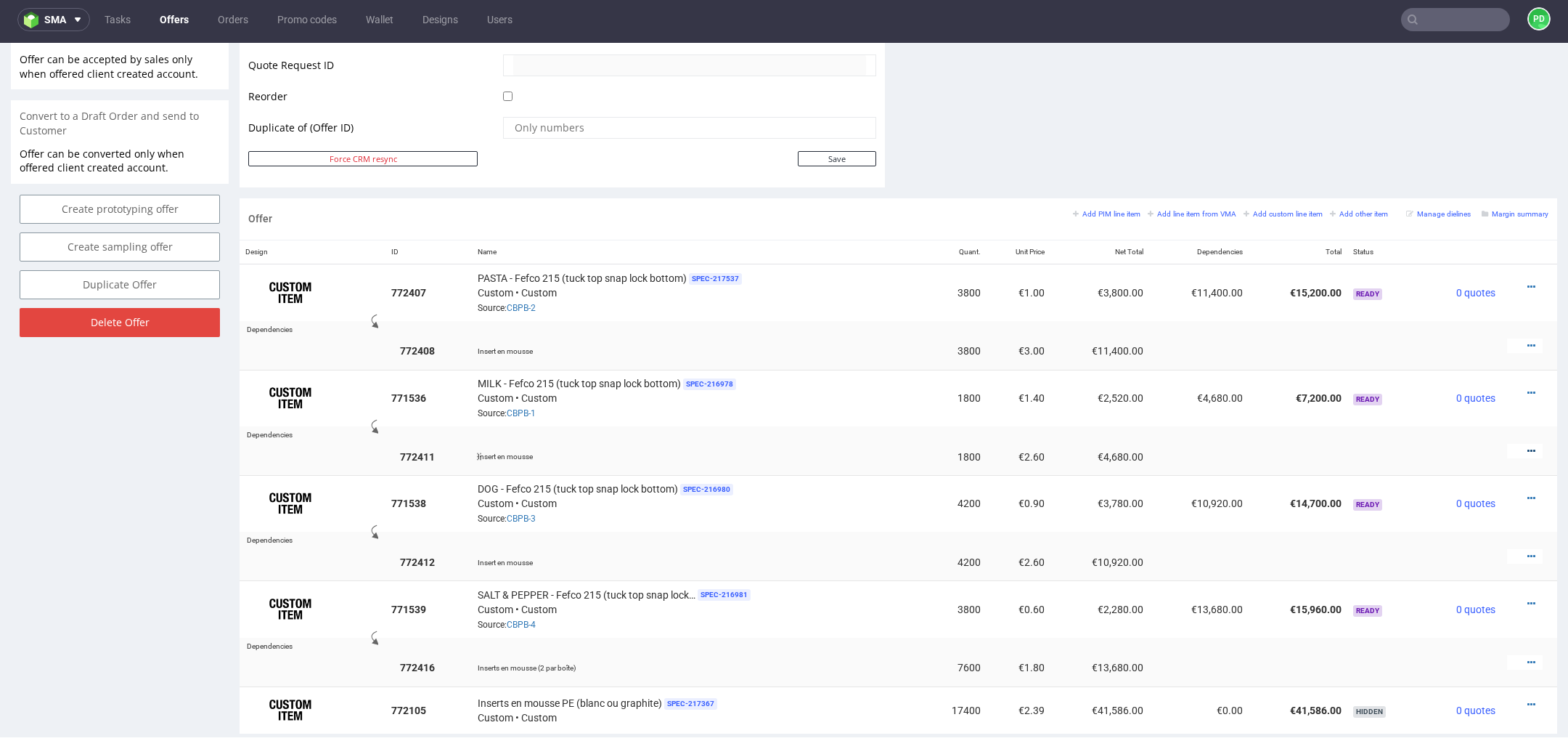
click at [1527, 450] on icon at bounding box center [1531, 451] width 8 height 10
click at [1458, 316] on span "Edit item price" at bounding box center [1465, 313] width 117 height 14
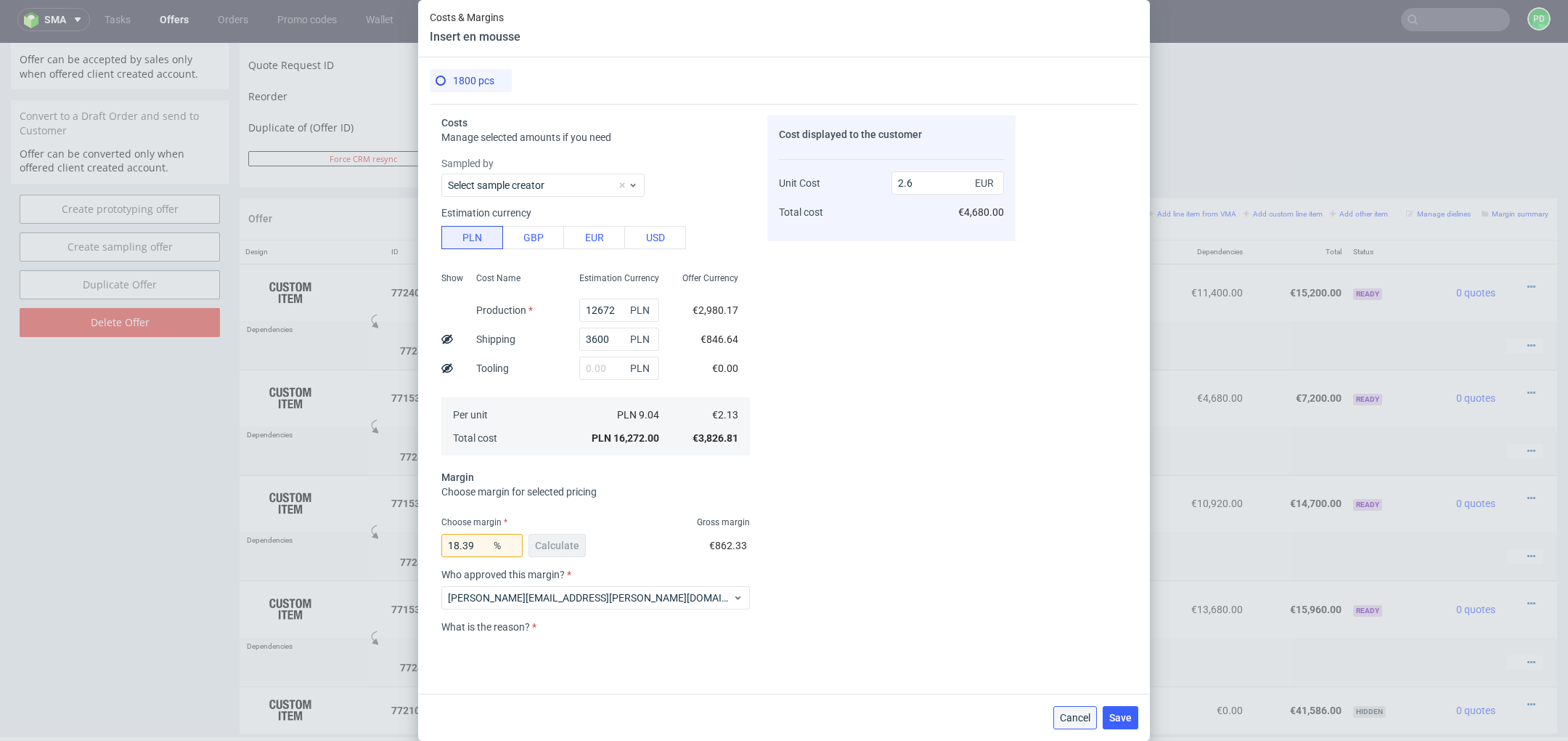
click at [1068, 718] on span "Cancel" at bounding box center [1075, 718] width 31 height 10
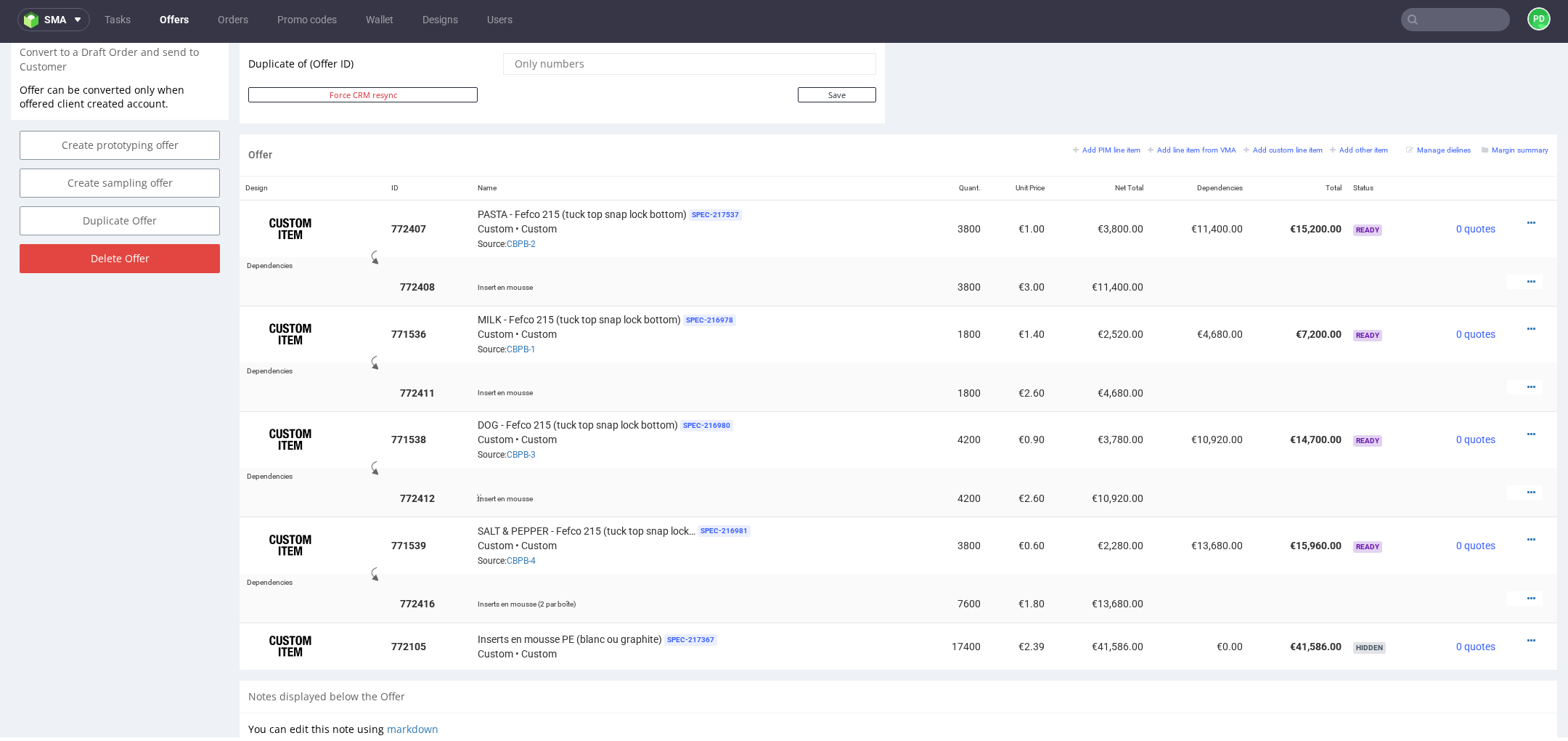
scroll to position [771, 0]
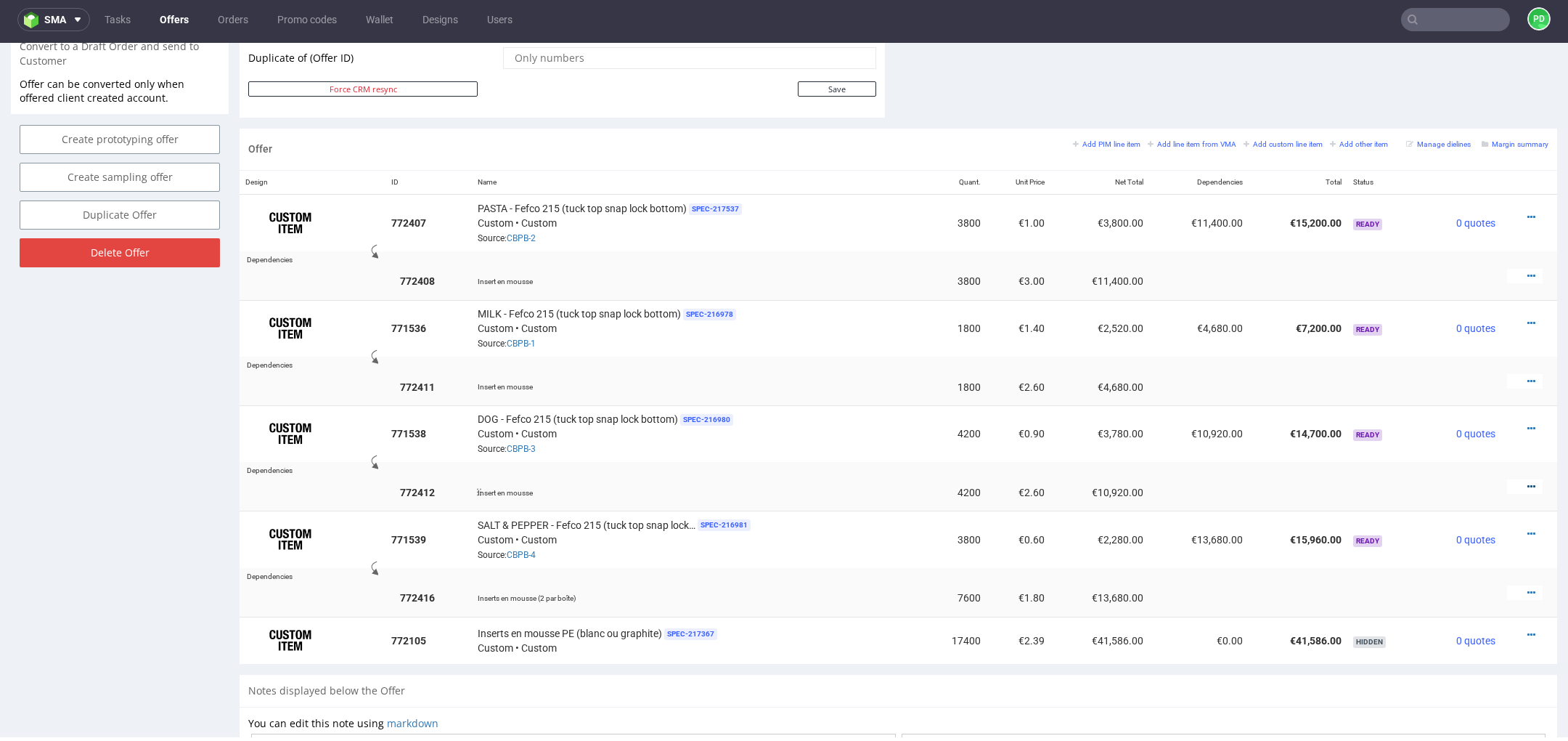
click at [1527, 483] on icon at bounding box center [1531, 487] width 8 height 10
click at [1428, 353] on span "Edit item price" at bounding box center [1465, 349] width 117 height 14
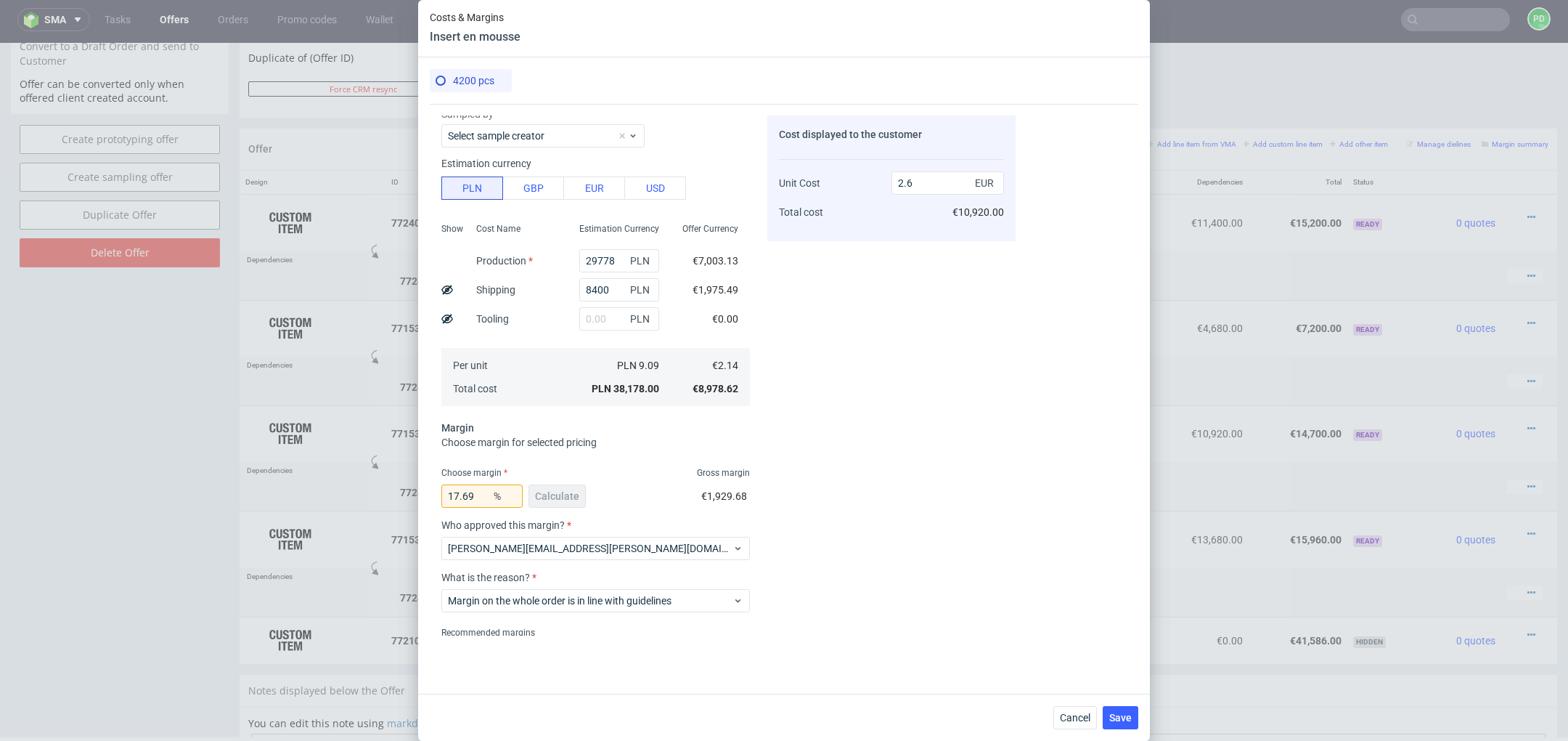
scroll to position [171, 0]
click at [1086, 716] on span "Cancel" at bounding box center [1075, 718] width 31 height 10
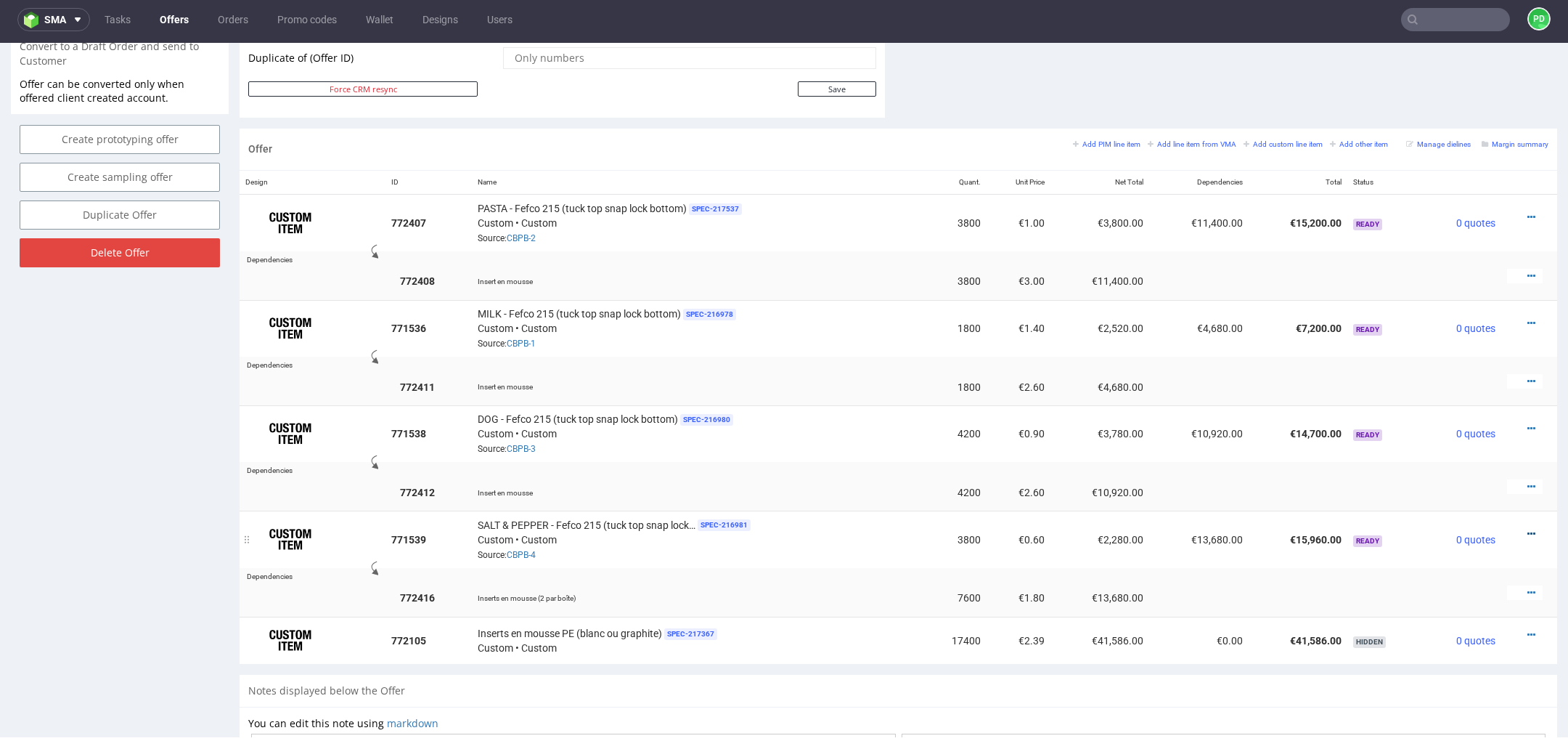
click at [1527, 529] on icon at bounding box center [1531, 534] width 8 height 10
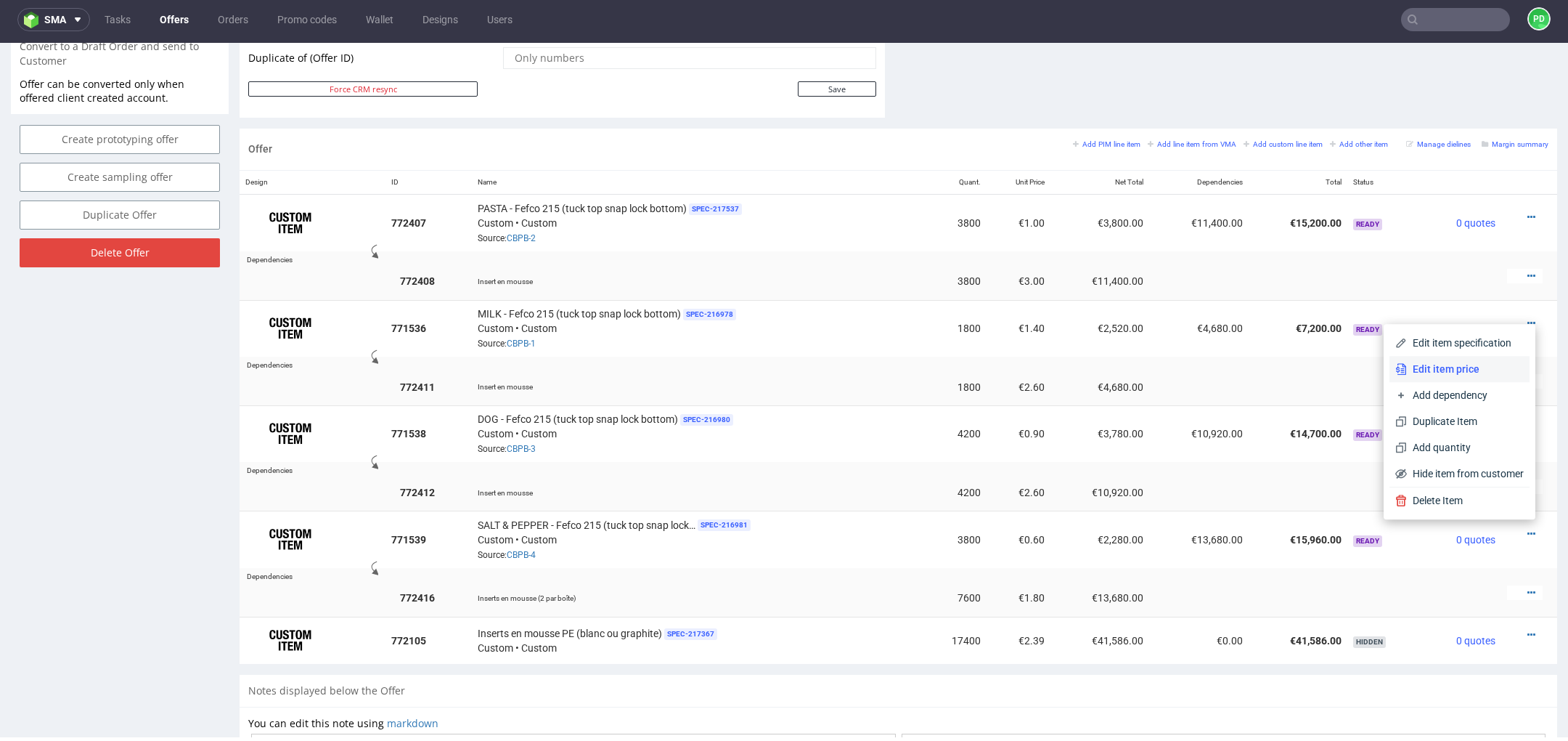
click at [1431, 375] on span "Edit item price" at bounding box center [1465, 368] width 117 height 14
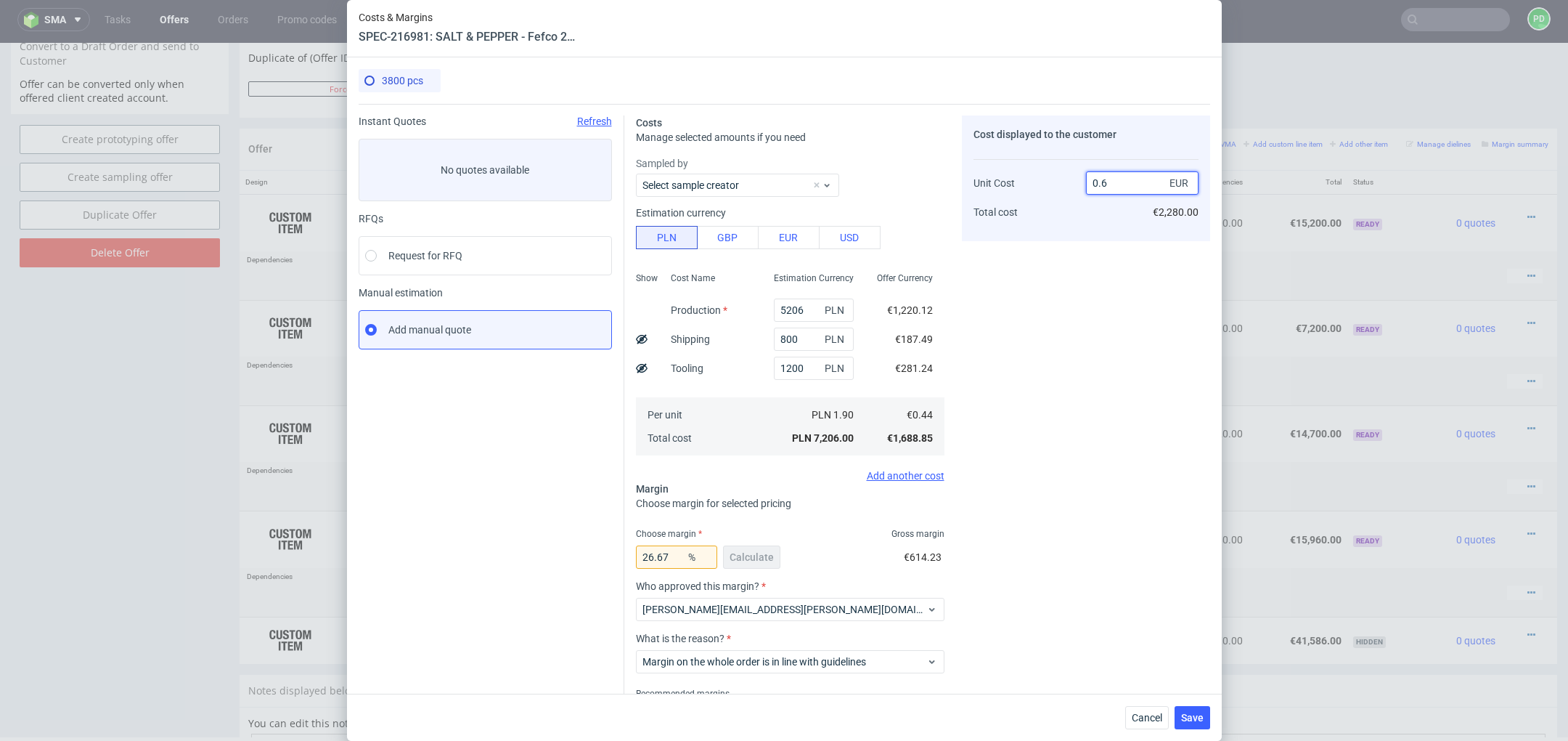
click at [1120, 184] on input "0.6" at bounding box center [1142, 182] width 112 height 23
type input "0.5"
type input "12"
type input "0.55"
type input "20"
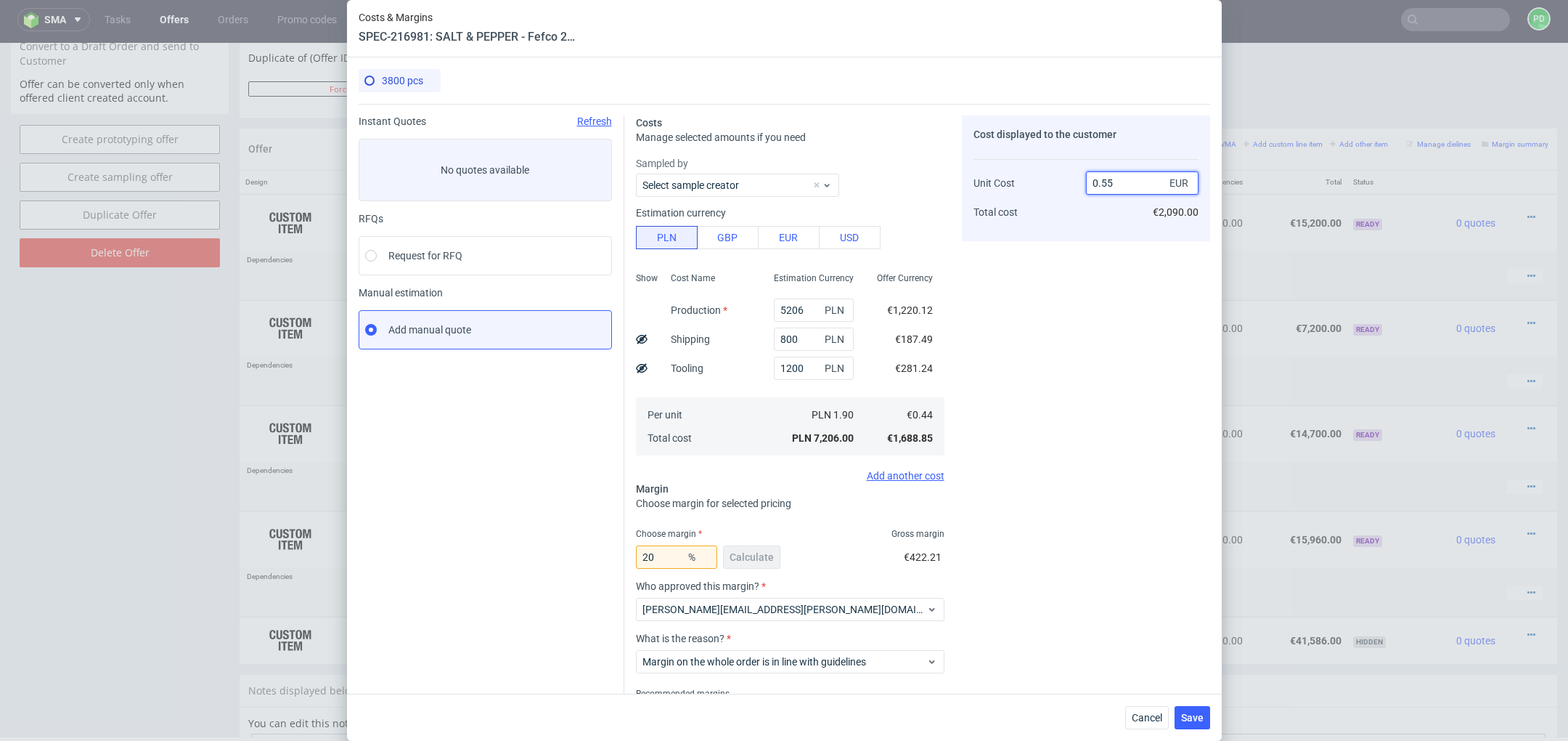
scroll to position [69, 0]
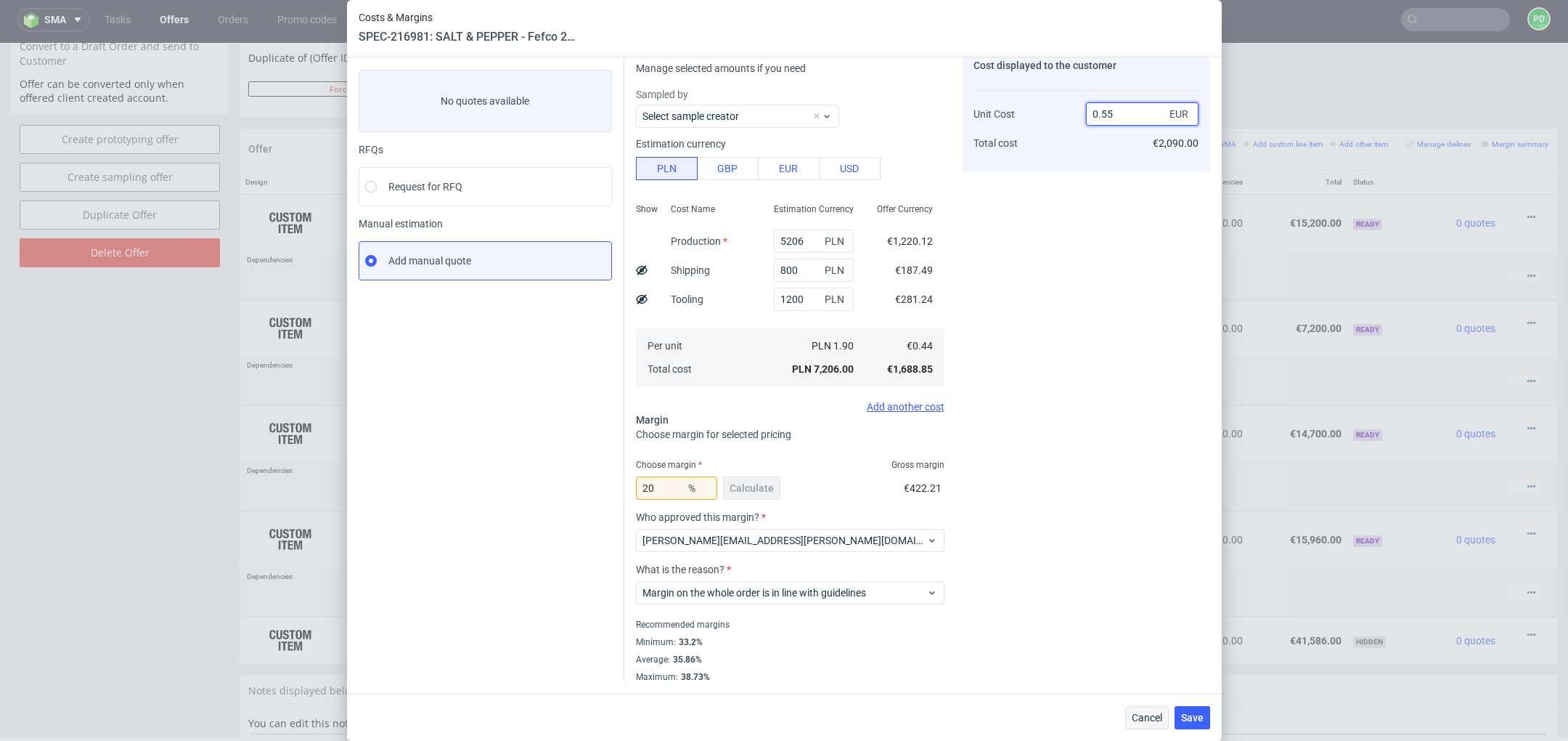
type input "0.55"
click at [1137, 719] on span "Cancel" at bounding box center [1147, 718] width 31 height 10
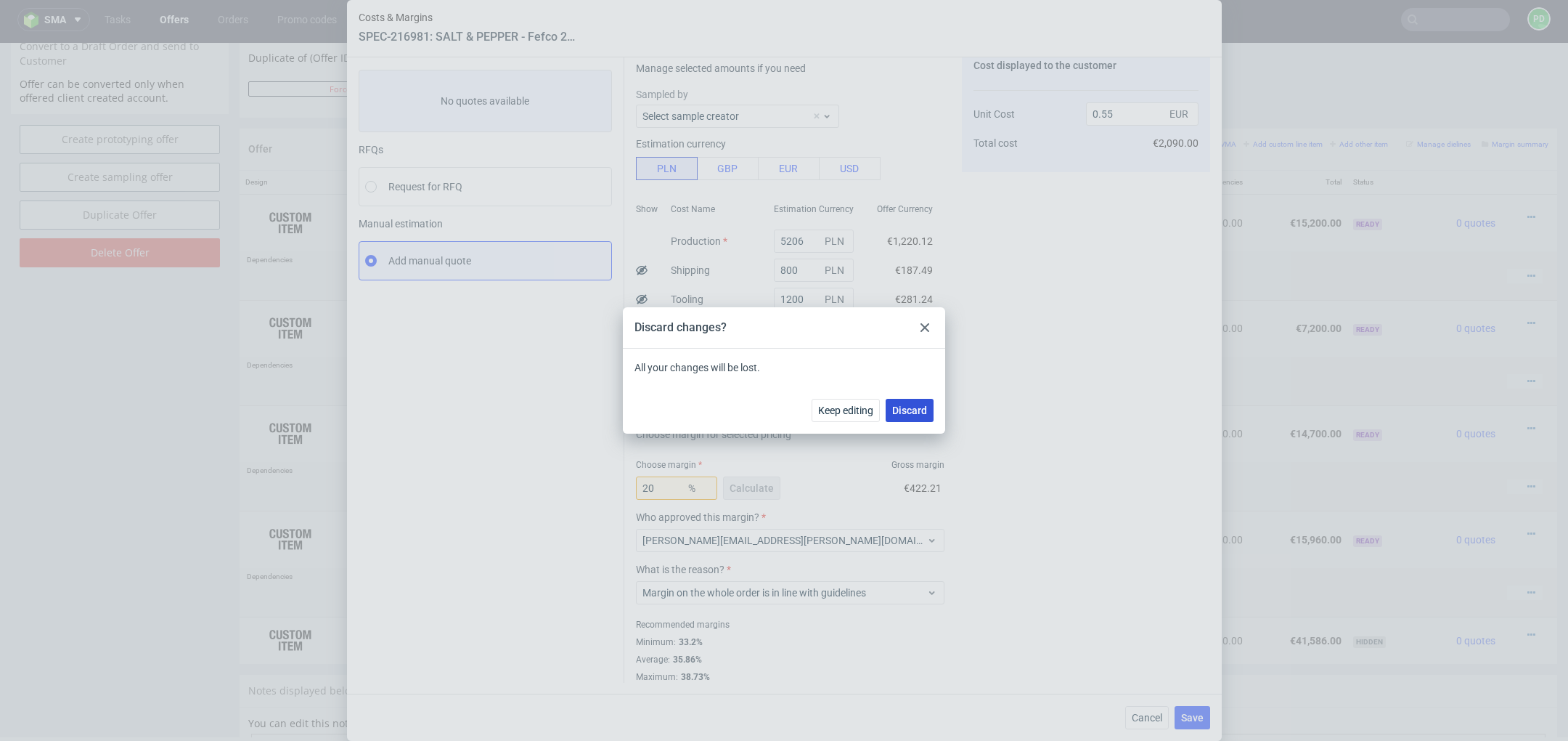
click at [910, 414] on span "Discard" at bounding box center [909, 410] width 35 height 10
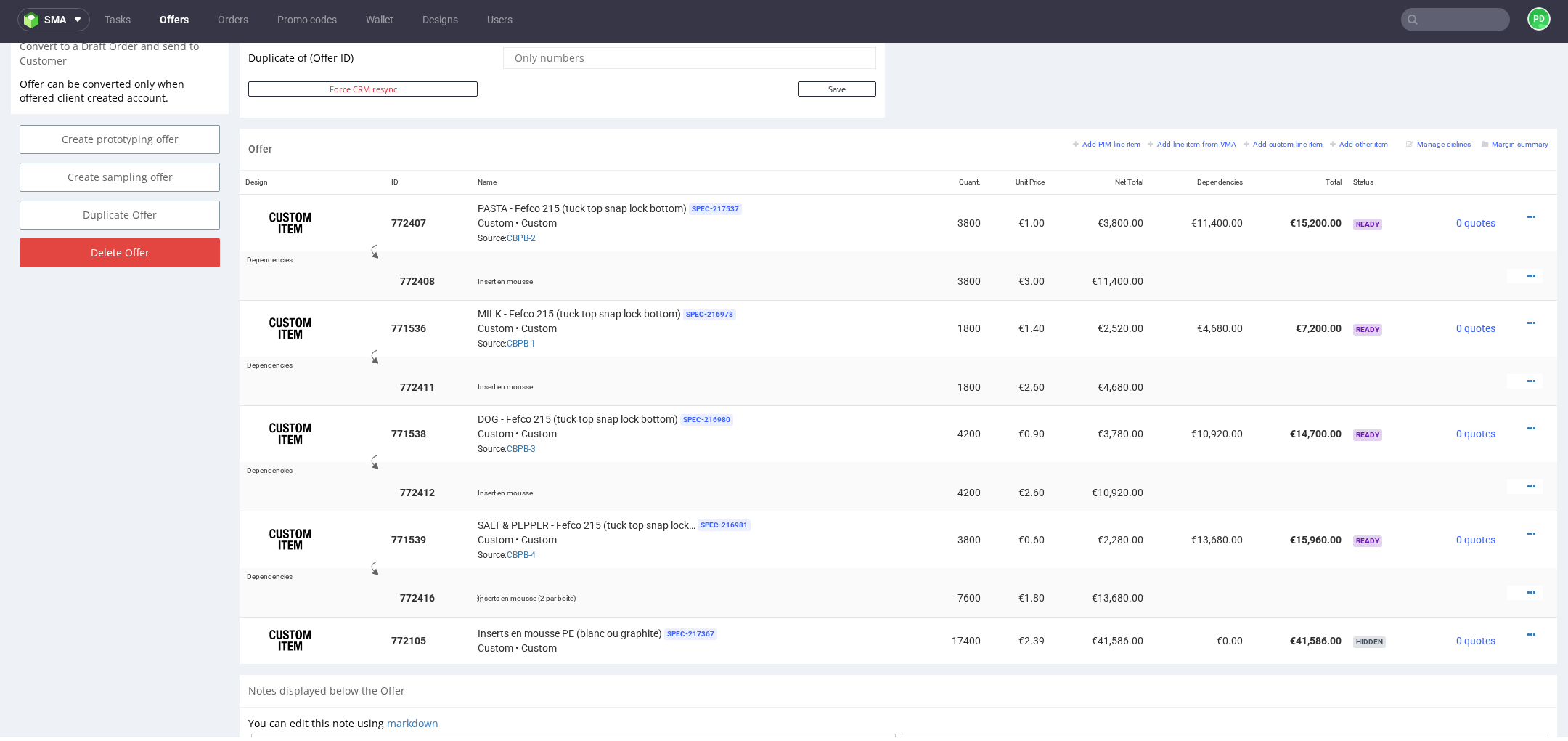
click at [1508, 586] on div at bounding box center [1525, 593] width 36 height 14
click at [1518, 586] on div at bounding box center [1525, 593] width 36 height 14
click at [1527, 588] on icon at bounding box center [1531, 593] width 8 height 10
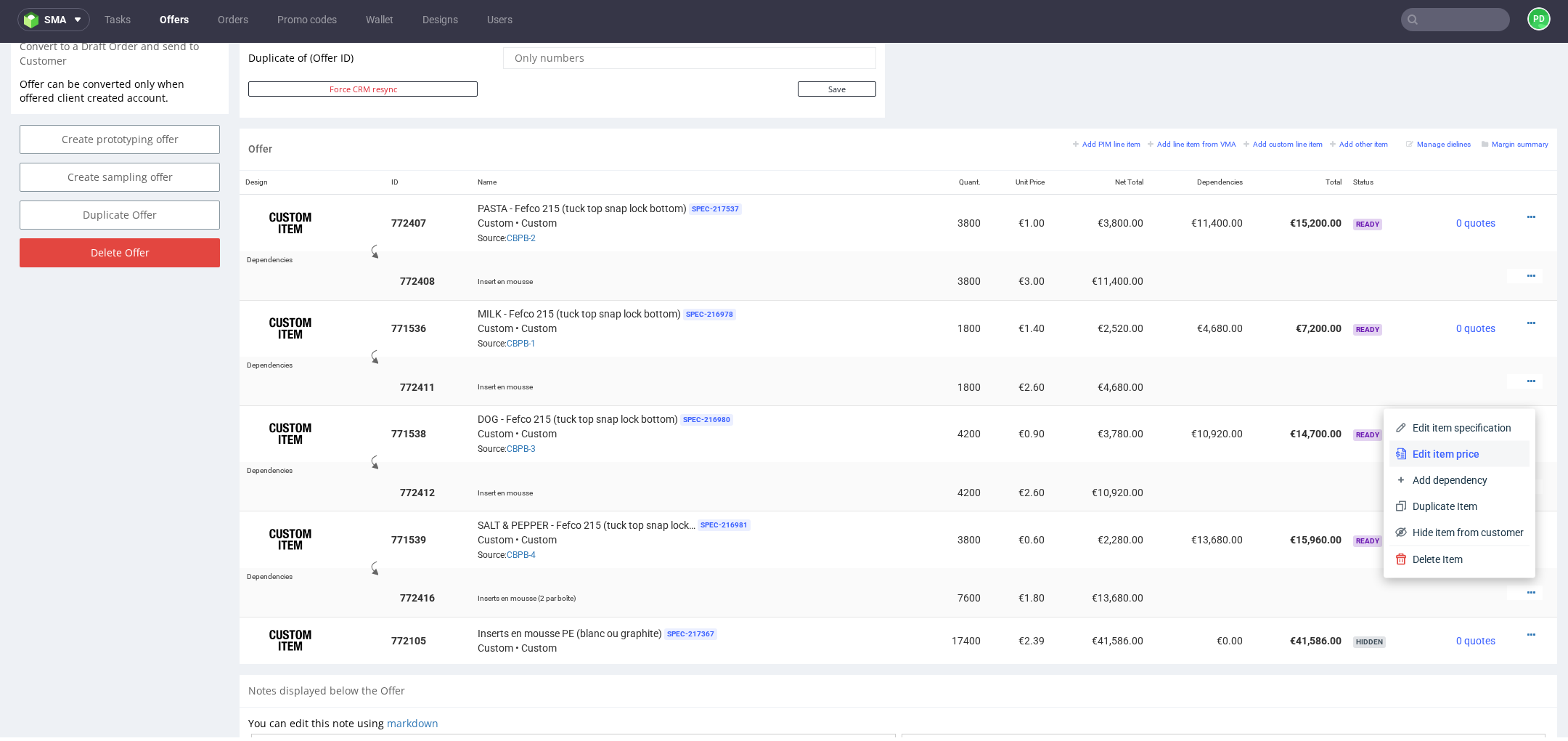
click at [1467, 454] on span "Edit item price" at bounding box center [1465, 454] width 117 height 14
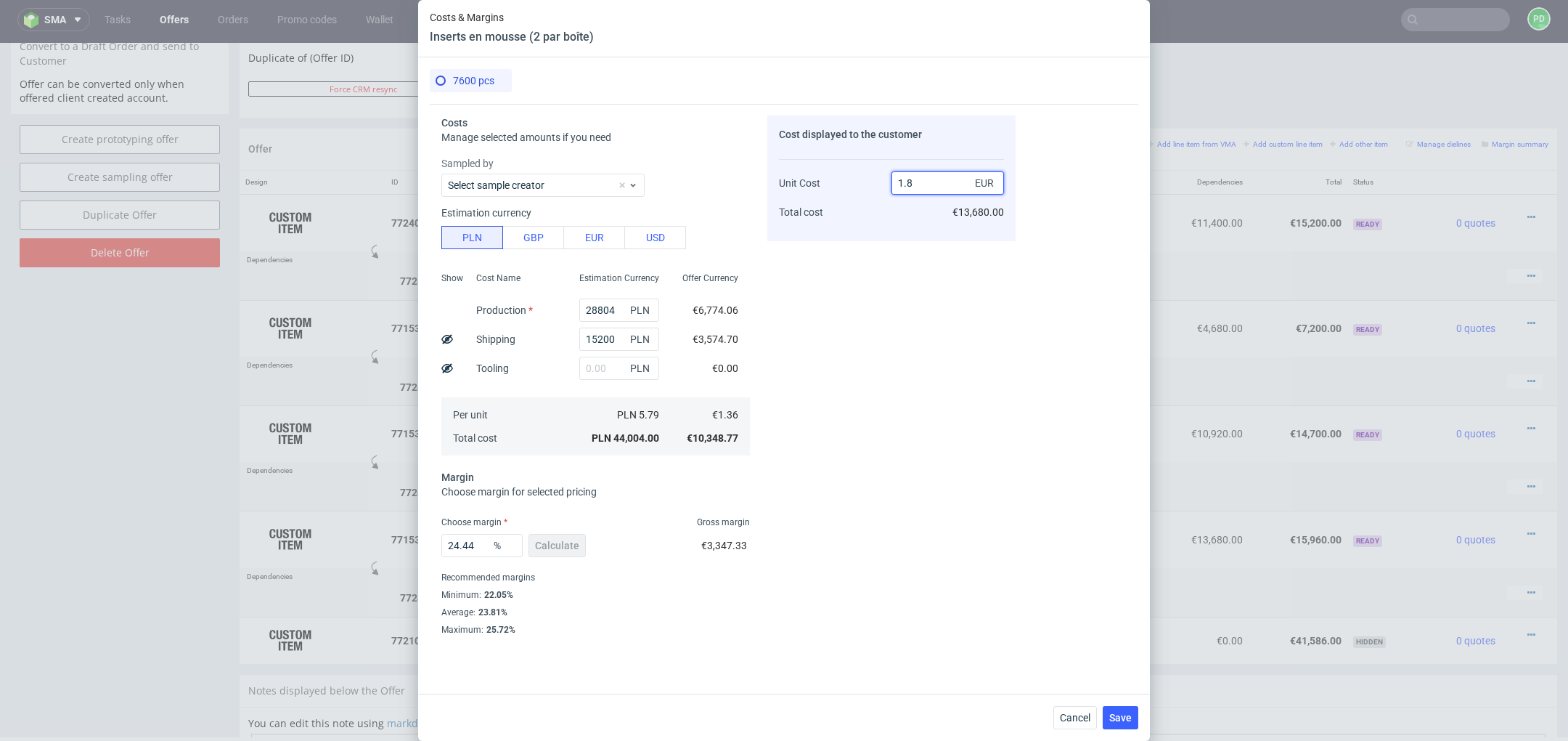
click at [933, 188] on input "1.8" at bounding box center [948, 182] width 112 height 23
type input "1.6"
type input "15"
type input "1.6"
click at [856, 387] on div "Cost displayed to the customer Unit Cost Total cost 1.6 EUR €12,160.00" at bounding box center [891, 375] width 248 height 520
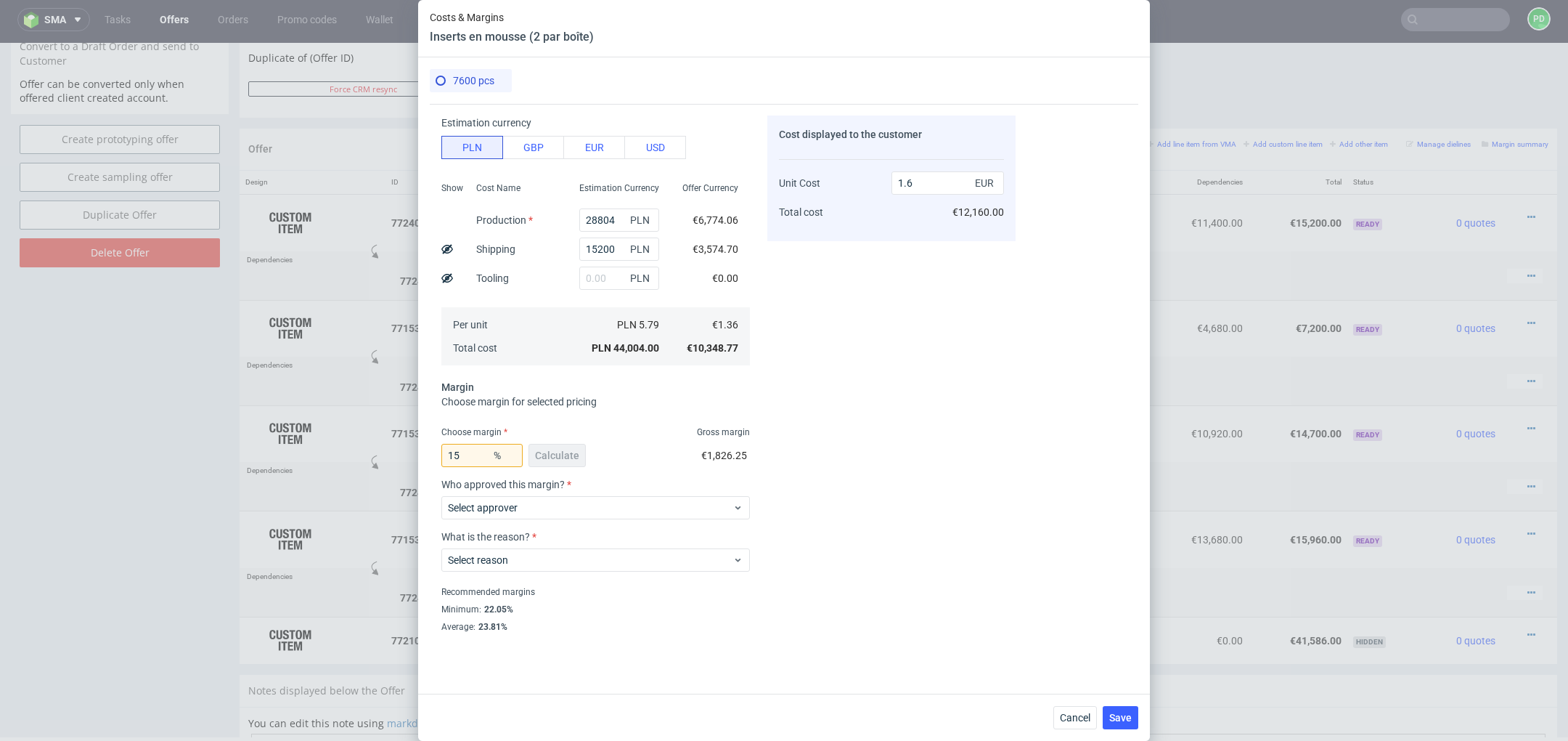
scroll to position [104, 0]
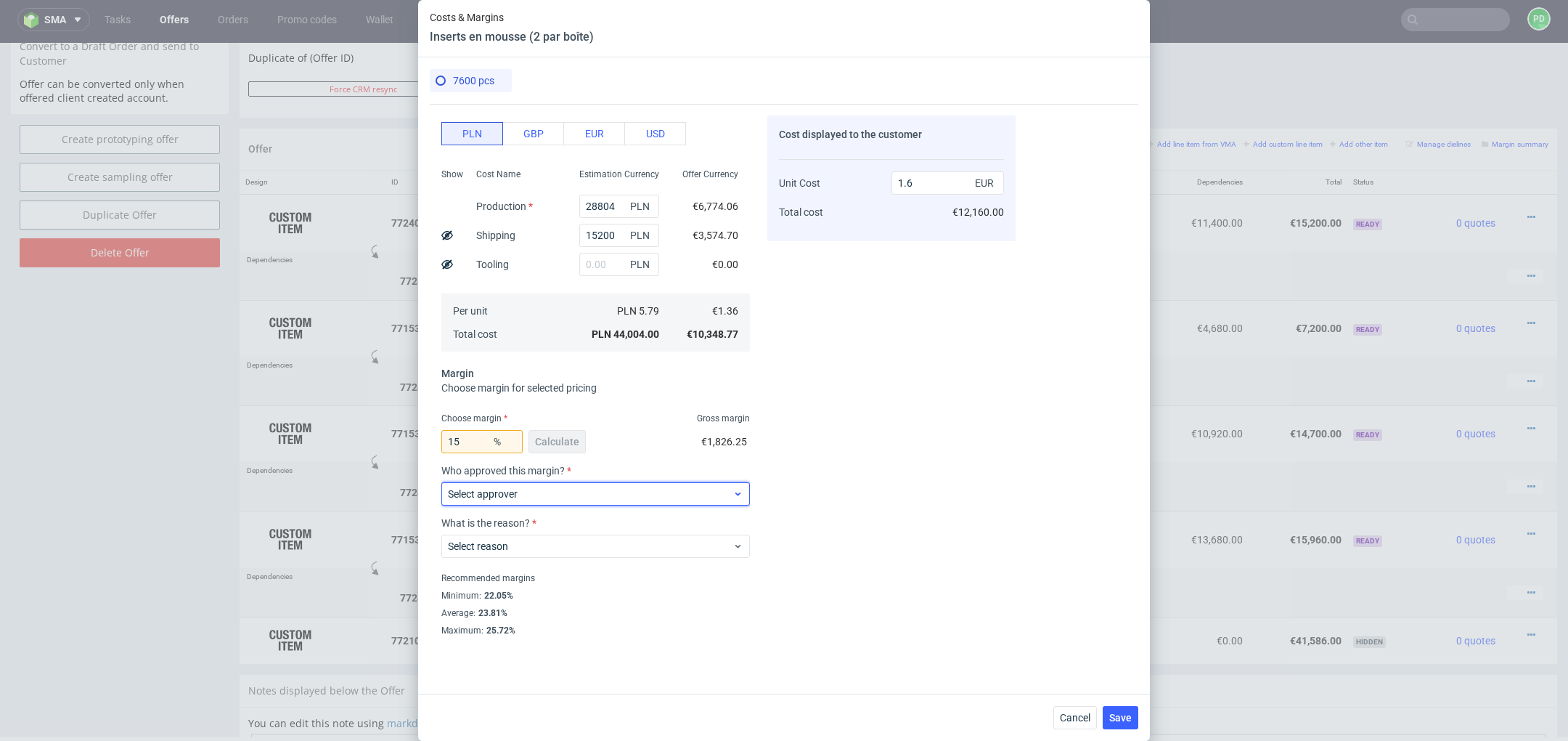
click at [679, 487] on span "Select approver" at bounding box center [591, 494] width 285 height 14
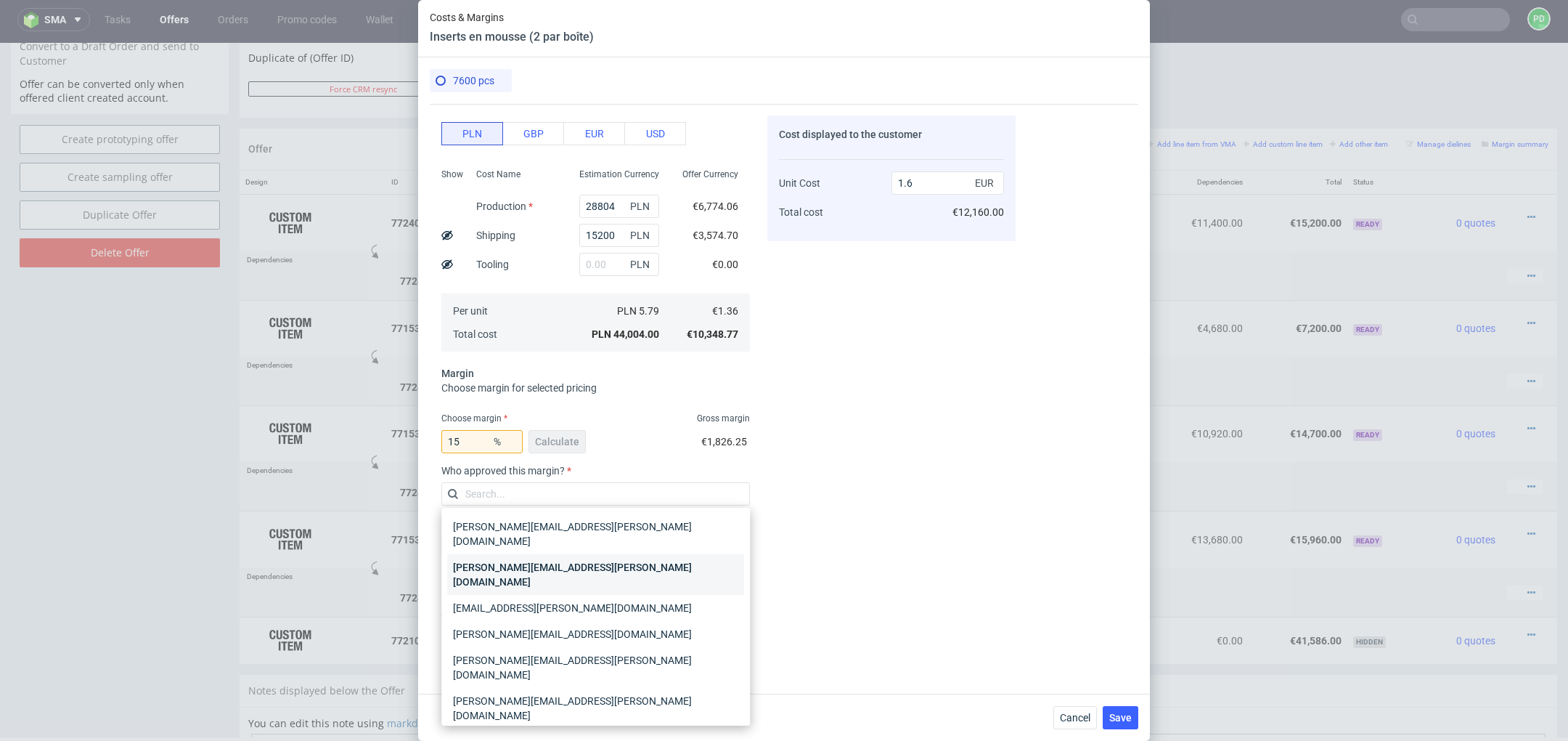
click at [671, 559] on div "[PERSON_NAME][EMAIL_ADDRESS][PERSON_NAME][DOMAIN_NAME]" at bounding box center [596, 575] width 297 height 41
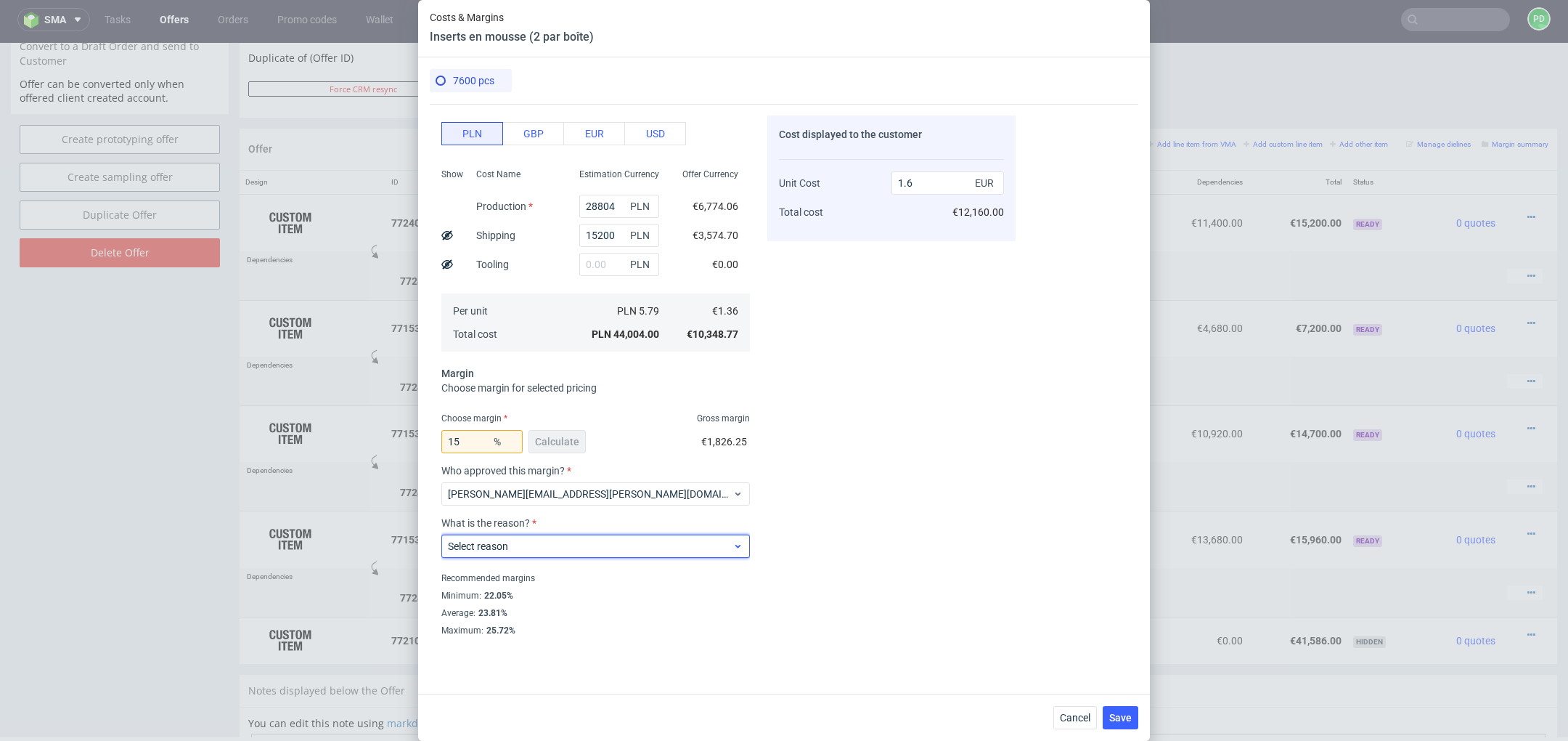
click at [669, 545] on span "Select reason" at bounding box center [591, 546] width 285 height 14
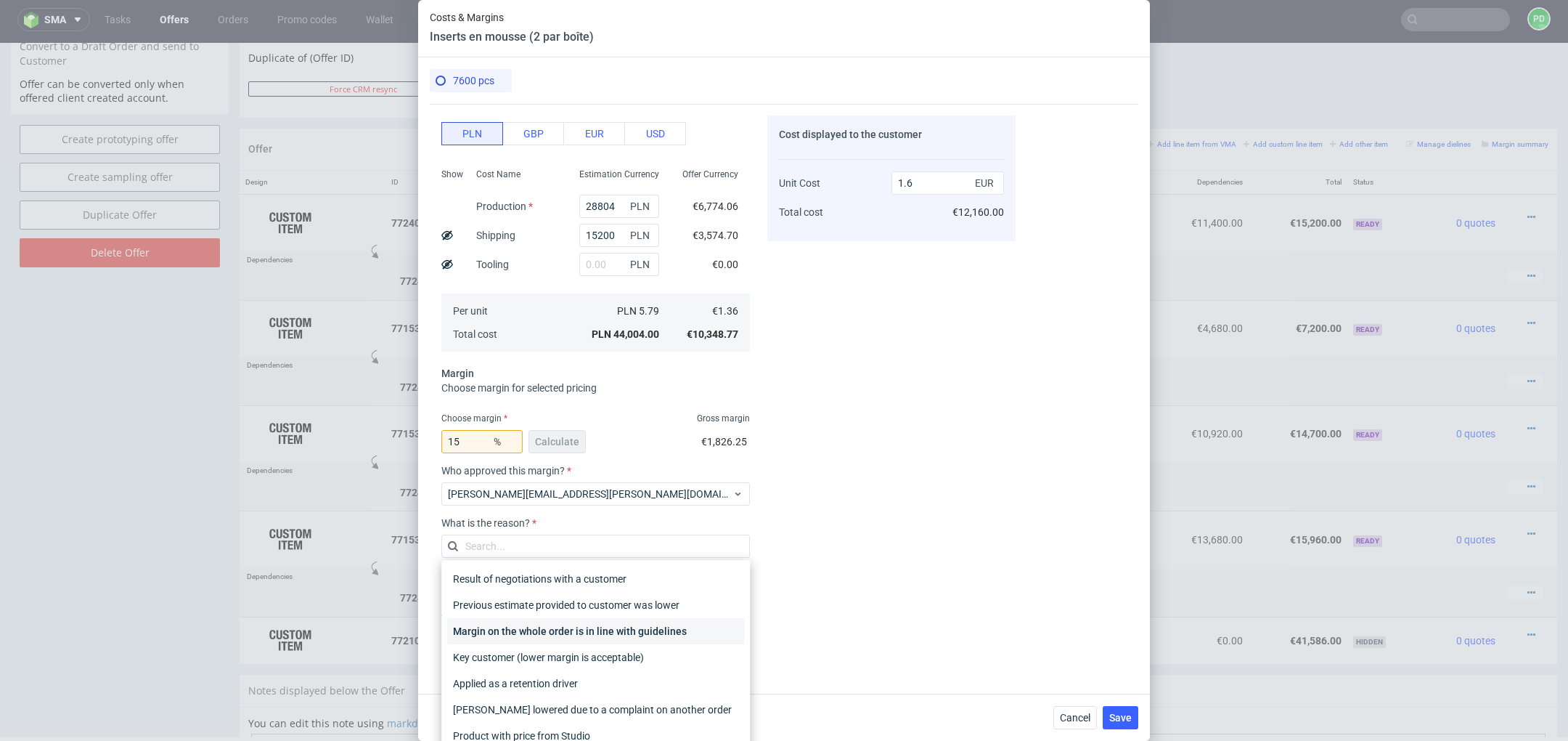
click at [661, 630] on div "Margin on the whole order is in line with guidelines" at bounding box center [596, 631] width 297 height 26
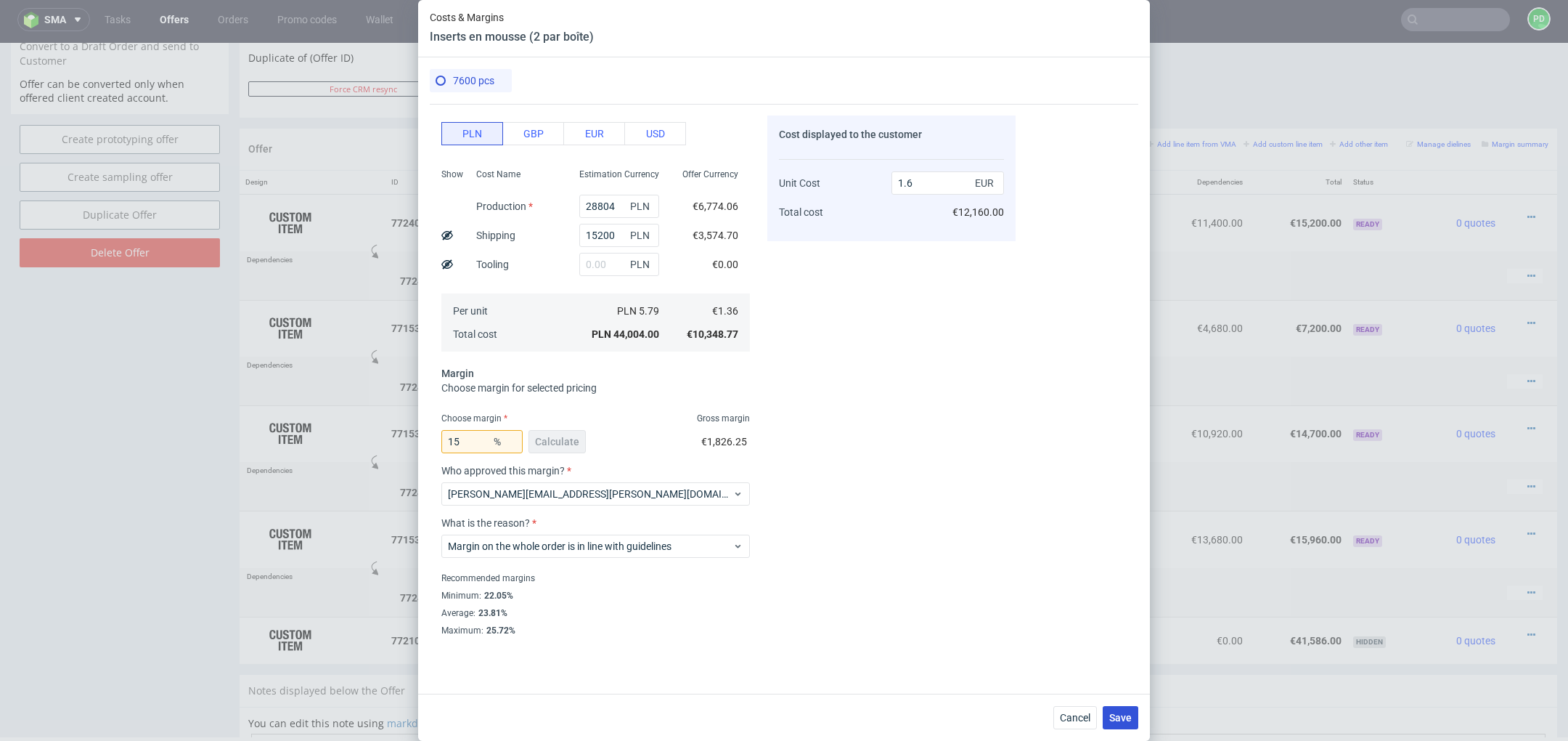
click at [1122, 723] on span "Save" at bounding box center [1121, 718] width 22 height 10
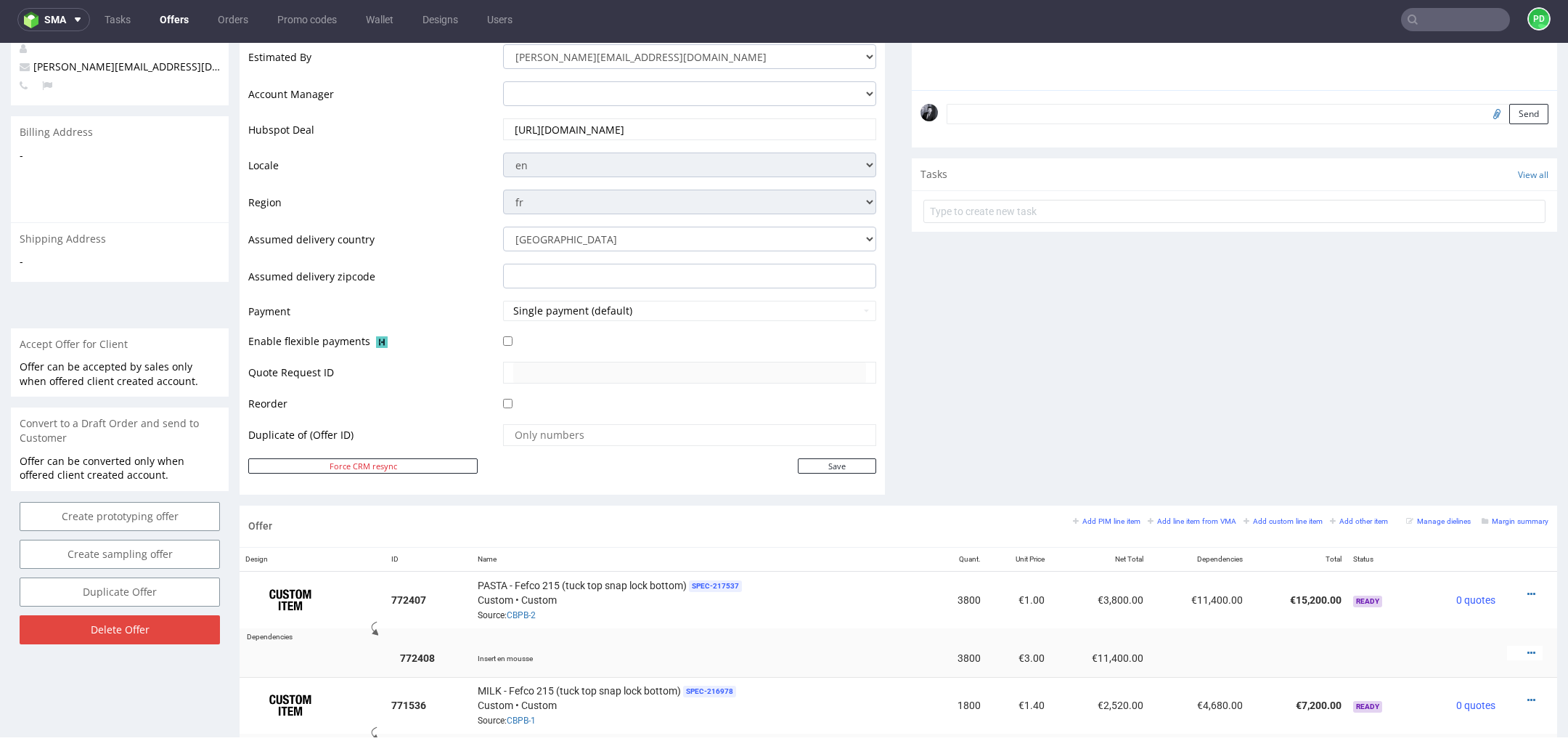
scroll to position [0, 0]
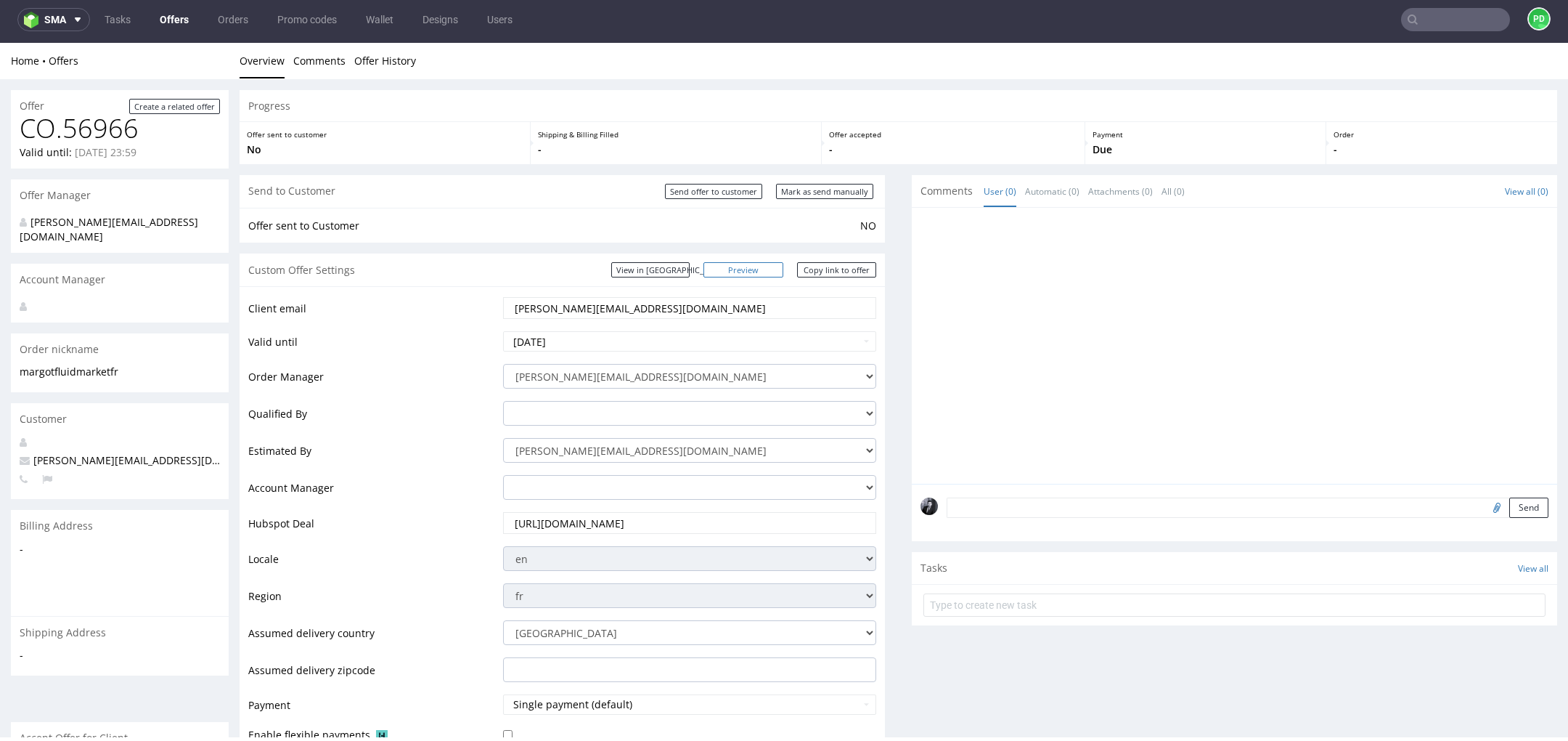
click at [758, 267] on link "Preview" at bounding box center [743, 270] width 80 height 15
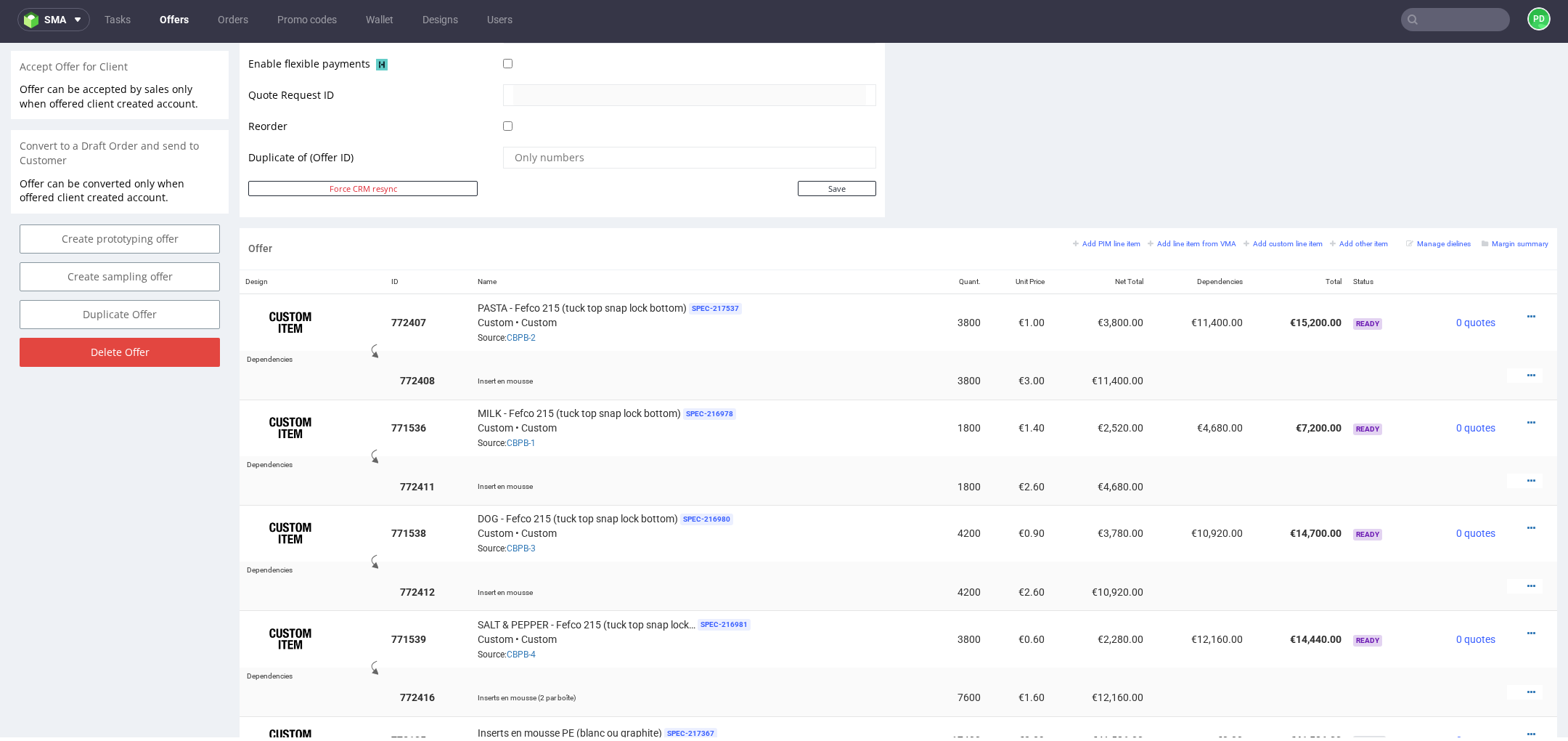
scroll to position [665, 0]
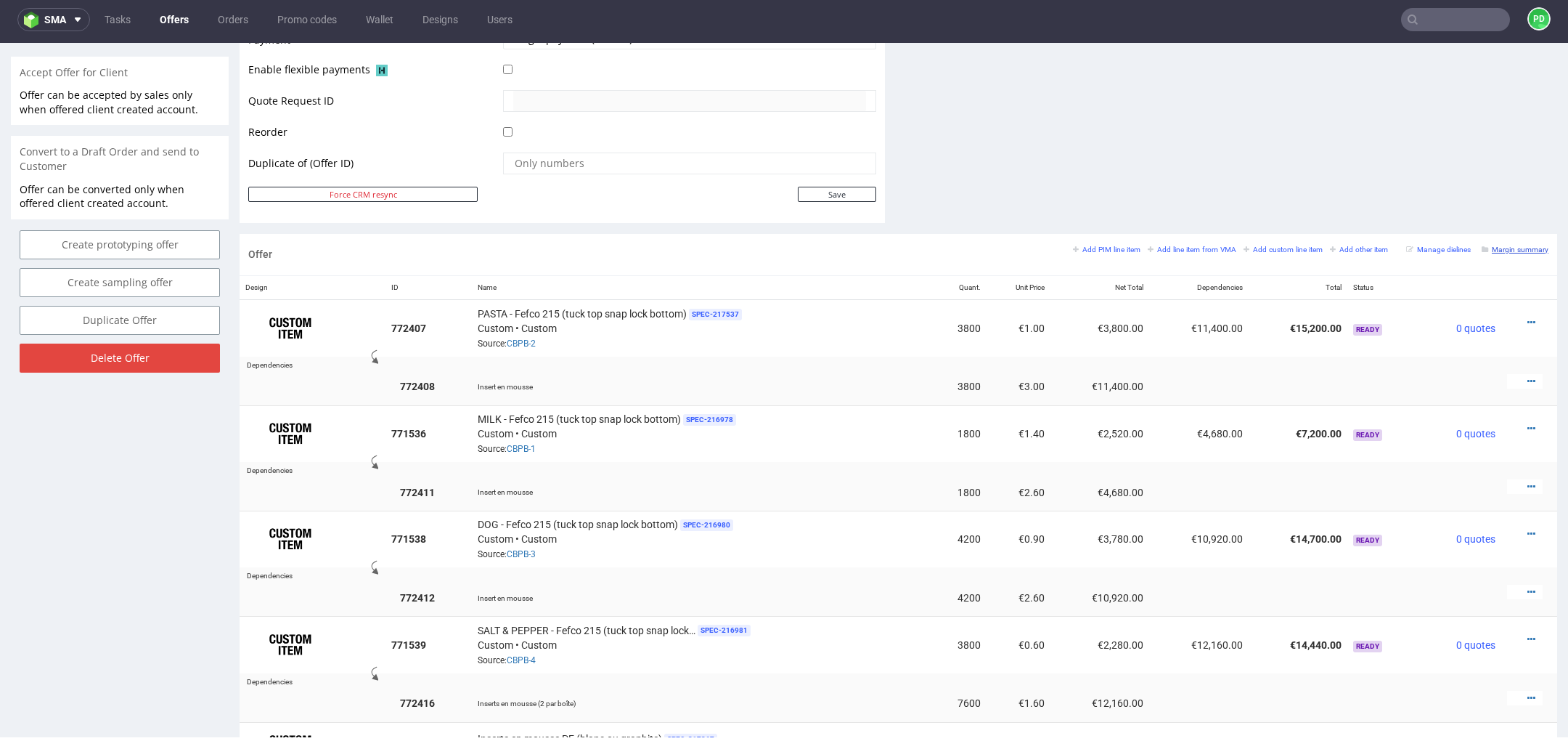
click at [1513, 246] on small "Margin summary" at bounding box center [1515, 249] width 66 height 8
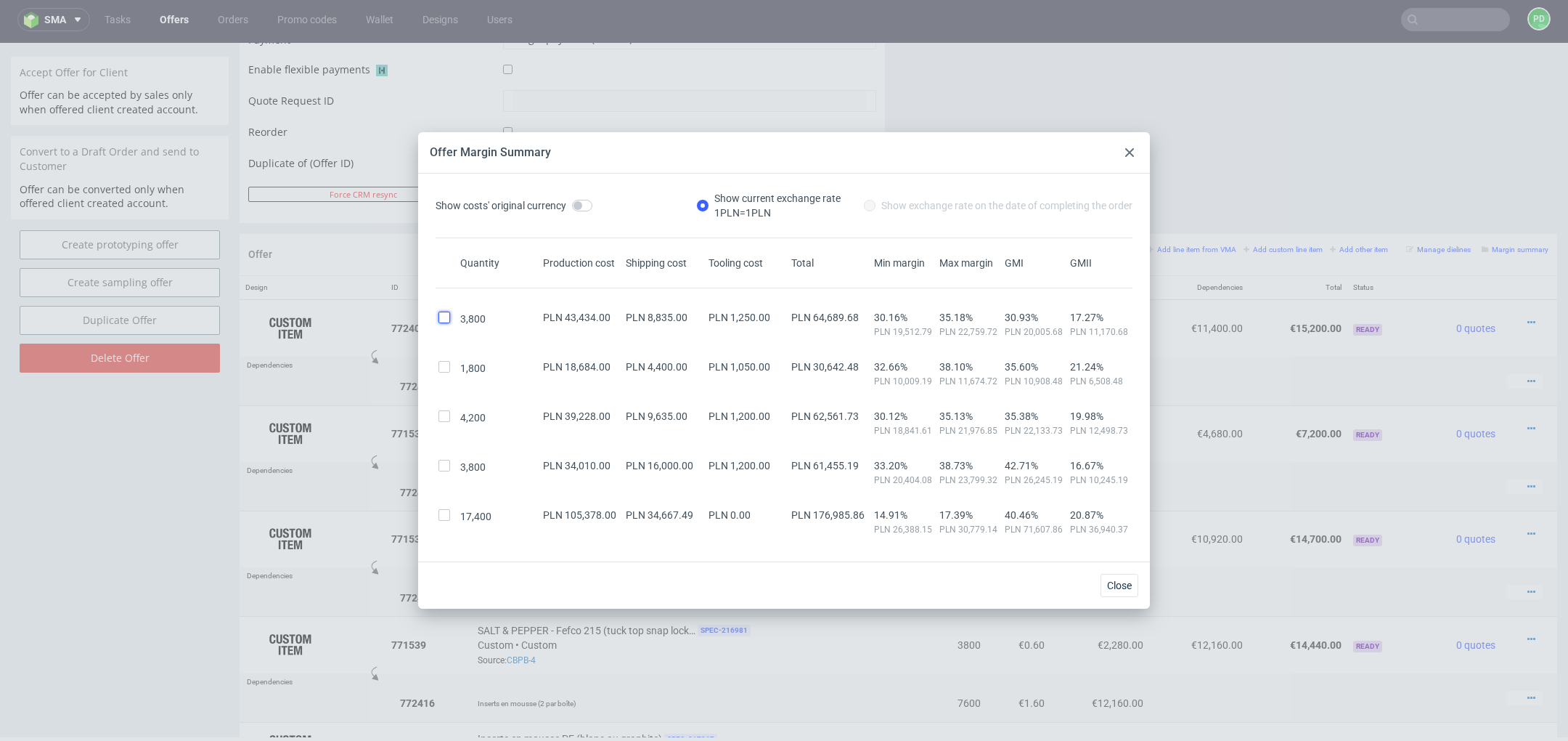
click at [444, 320] on input "checkbox" at bounding box center [445, 317] width 12 height 12
checkbox input "true"
click at [448, 370] on input "checkbox" at bounding box center [445, 367] width 12 height 12
checkbox input "true"
click at [448, 420] on input "checkbox" at bounding box center [445, 416] width 12 height 12
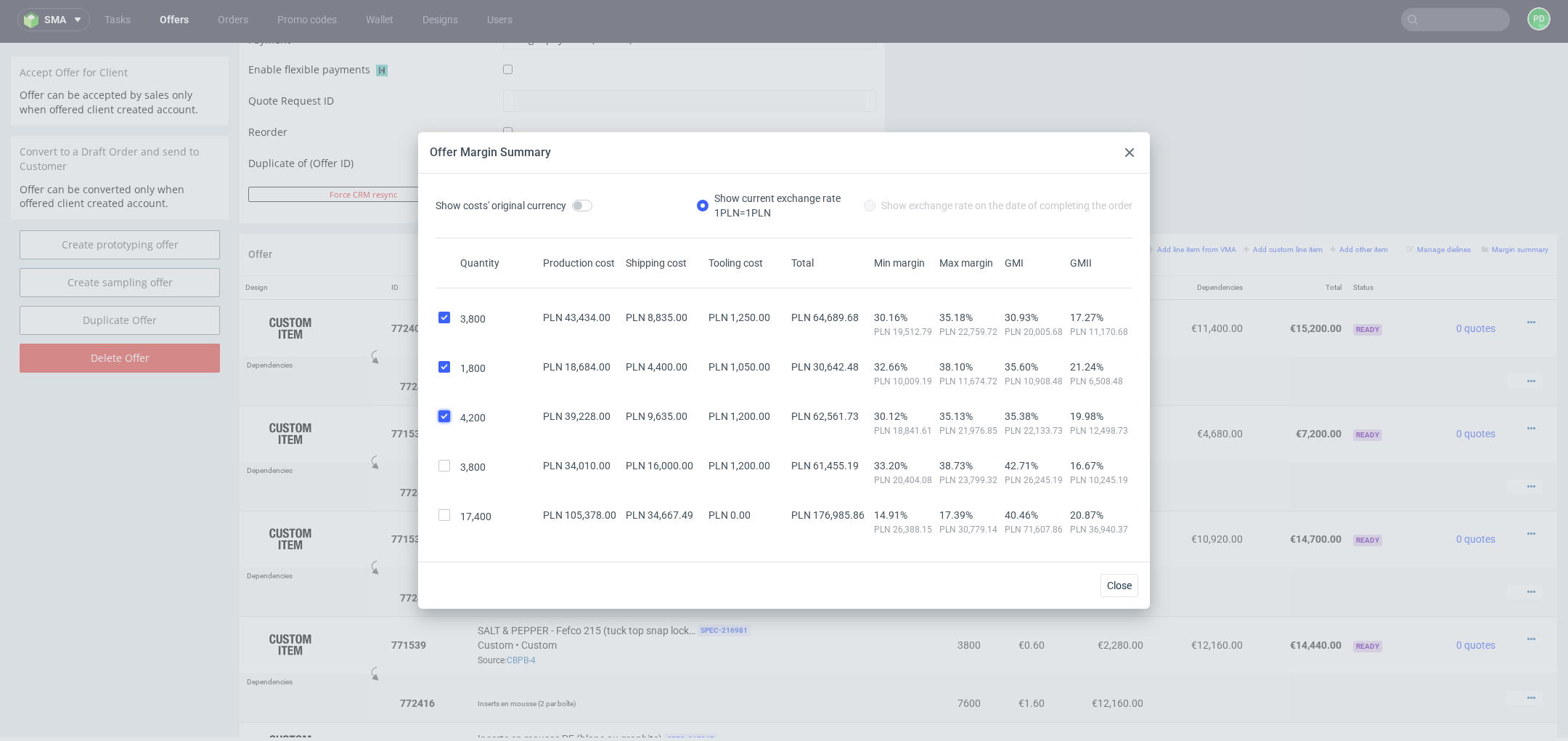
checkbox input "true"
click at [448, 462] on input "checkbox" at bounding box center [445, 466] width 12 height 12
checkbox input "true"
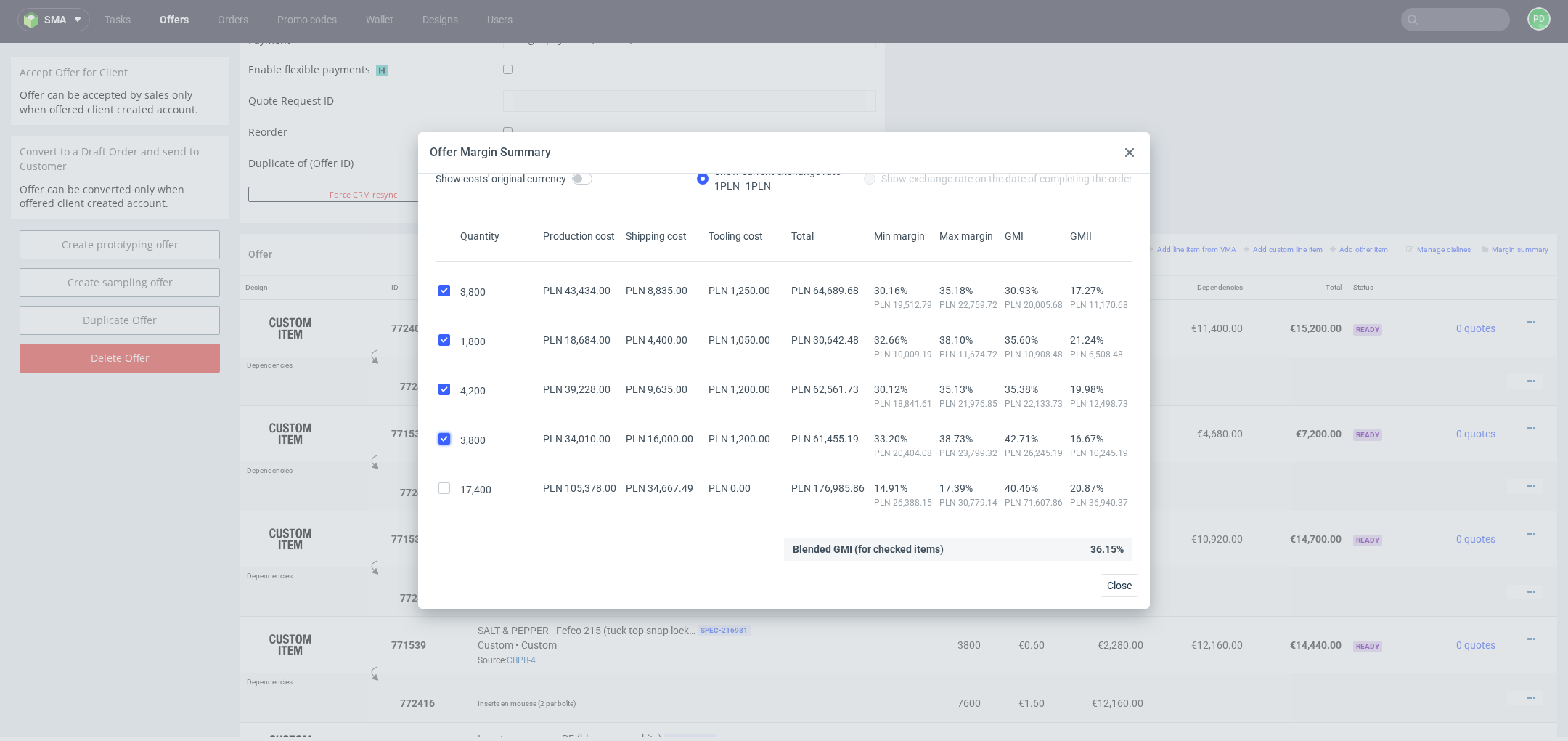
scroll to position [35, 0]
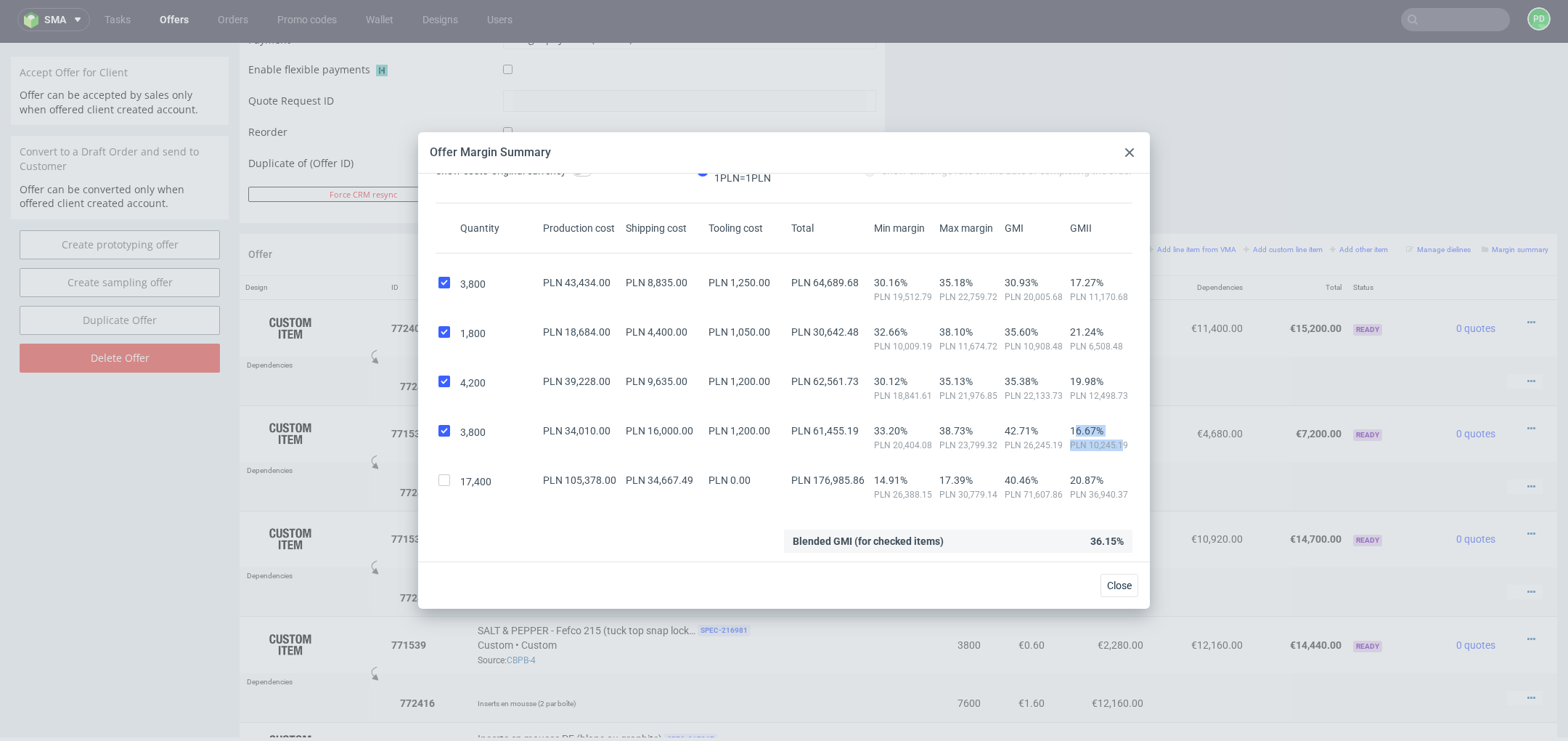
drag, startPoint x: 1122, startPoint y: 446, endPoint x: 1075, endPoint y: 432, distance: 49.0
click at [1075, 432] on div "16.67% PLN 10,245.19" at bounding box center [1100, 437] width 60 height 26
click at [1075, 432] on span "16.67%" at bounding box center [1100, 431] width 60 height 12
click at [1128, 159] on div at bounding box center [1129, 153] width 17 height 17
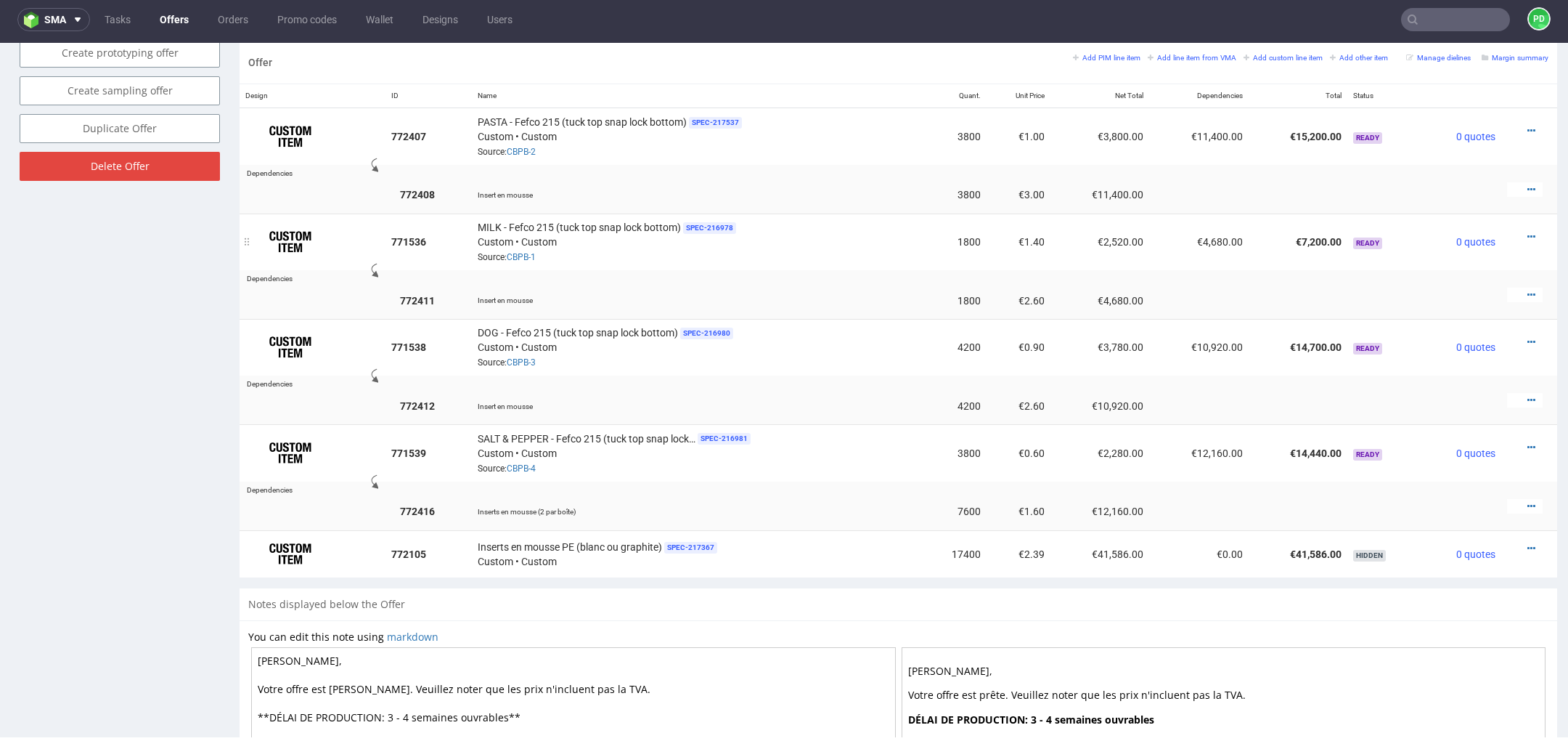
scroll to position [1071, 0]
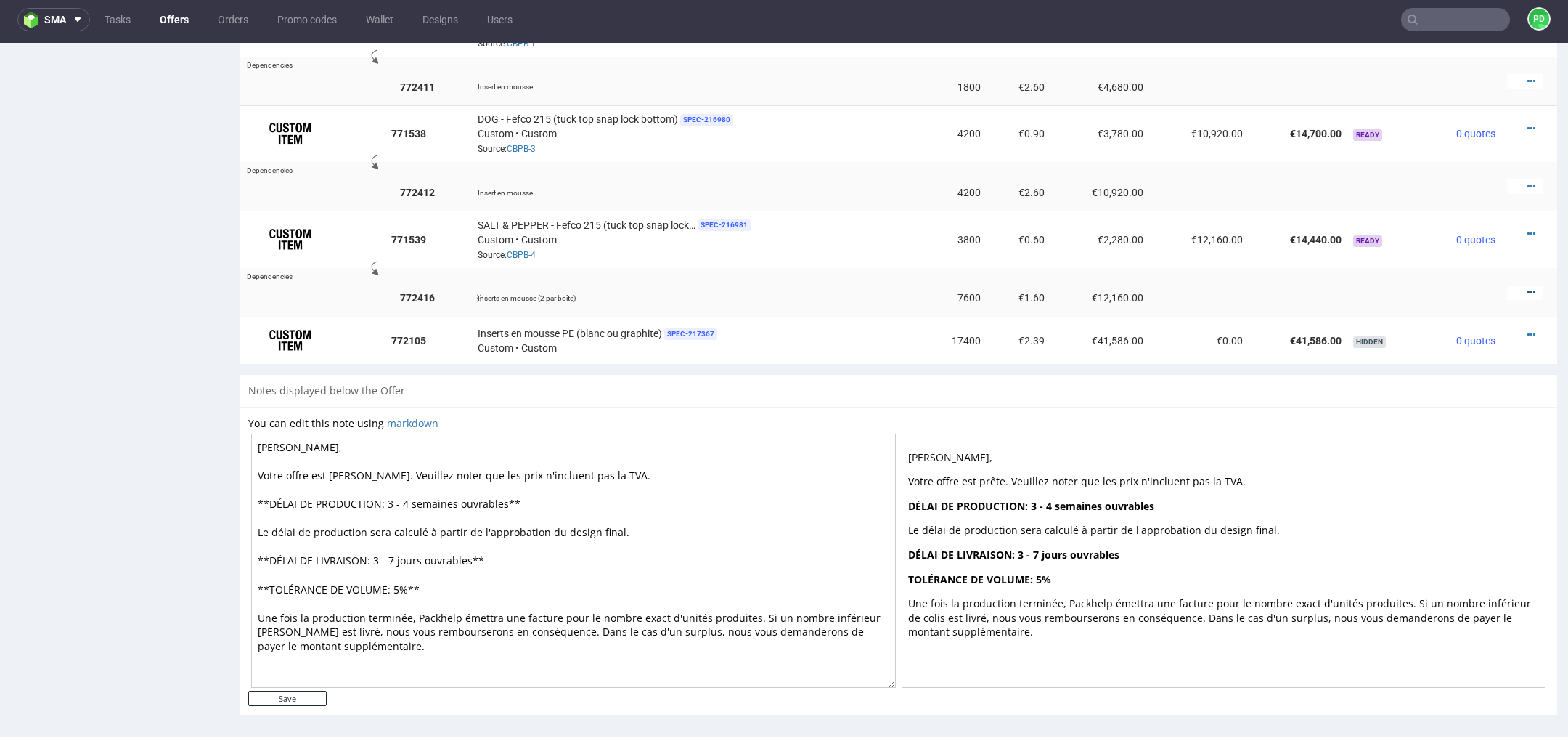
click at [1527, 287] on icon at bounding box center [1531, 292] width 8 height 10
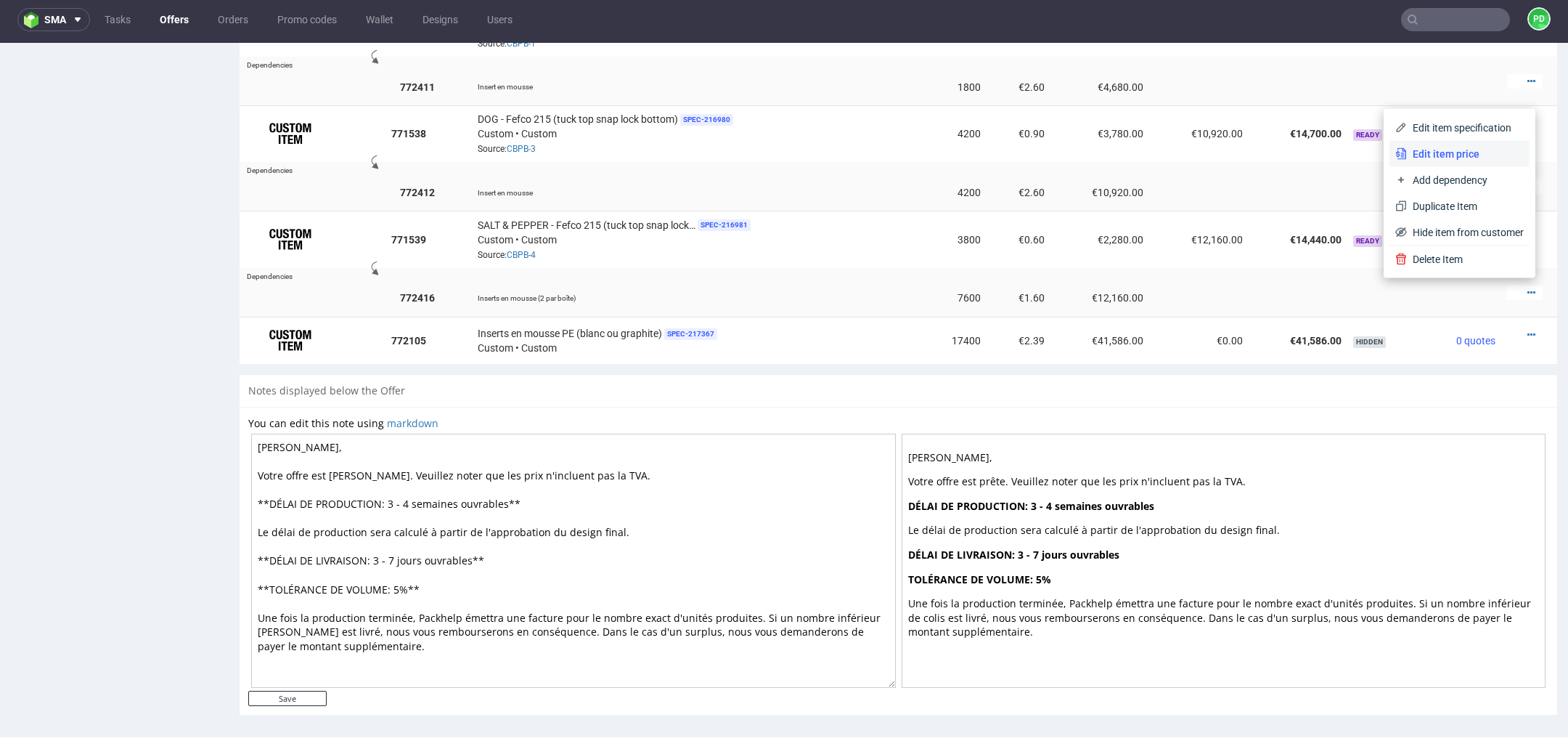
click at [1456, 153] on span "Edit item price" at bounding box center [1465, 153] width 117 height 14
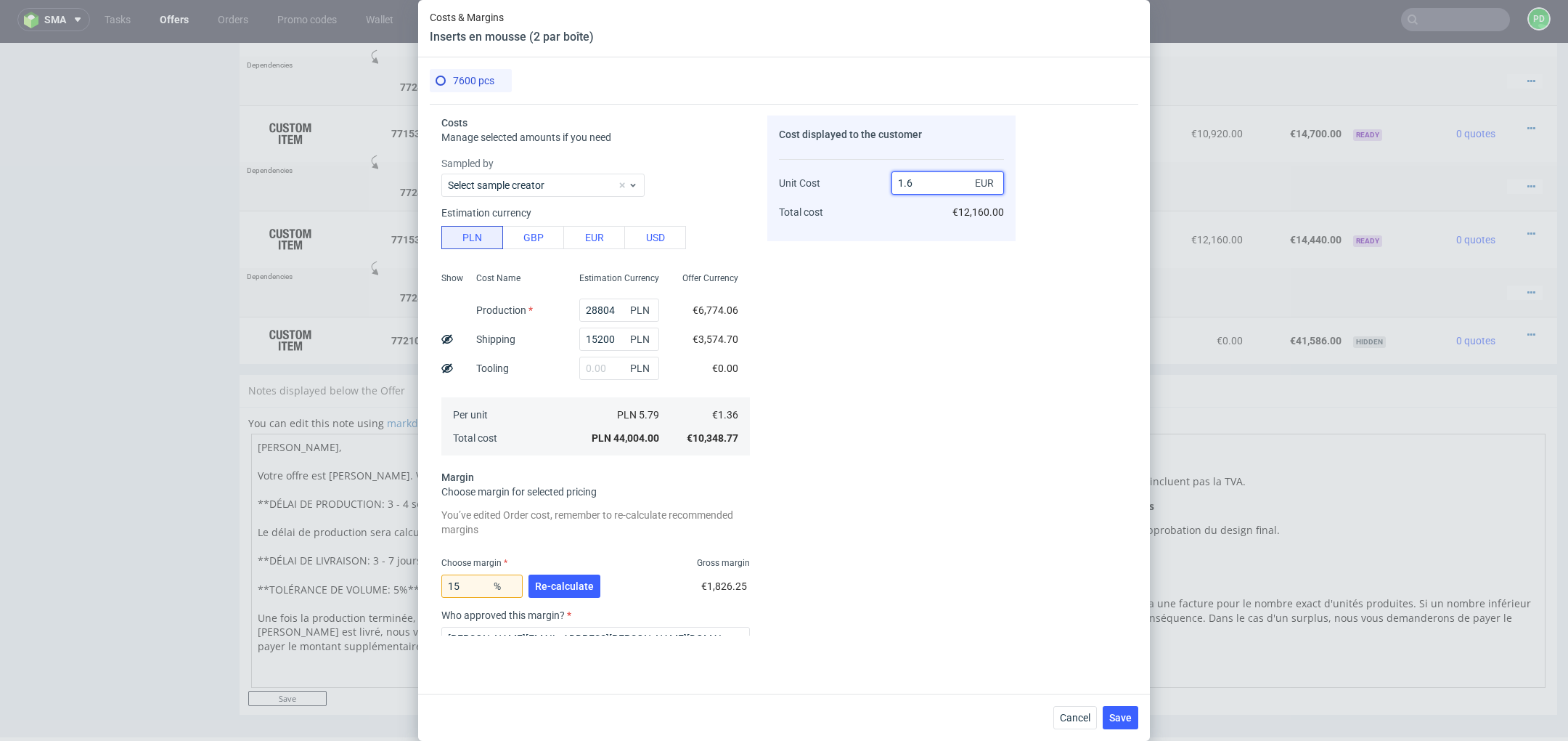
click at [948, 183] on input "1.6" at bounding box center [948, 182] width 112 height 23
type input "1"
type input "-36"
type input "170"
type input "99.2"
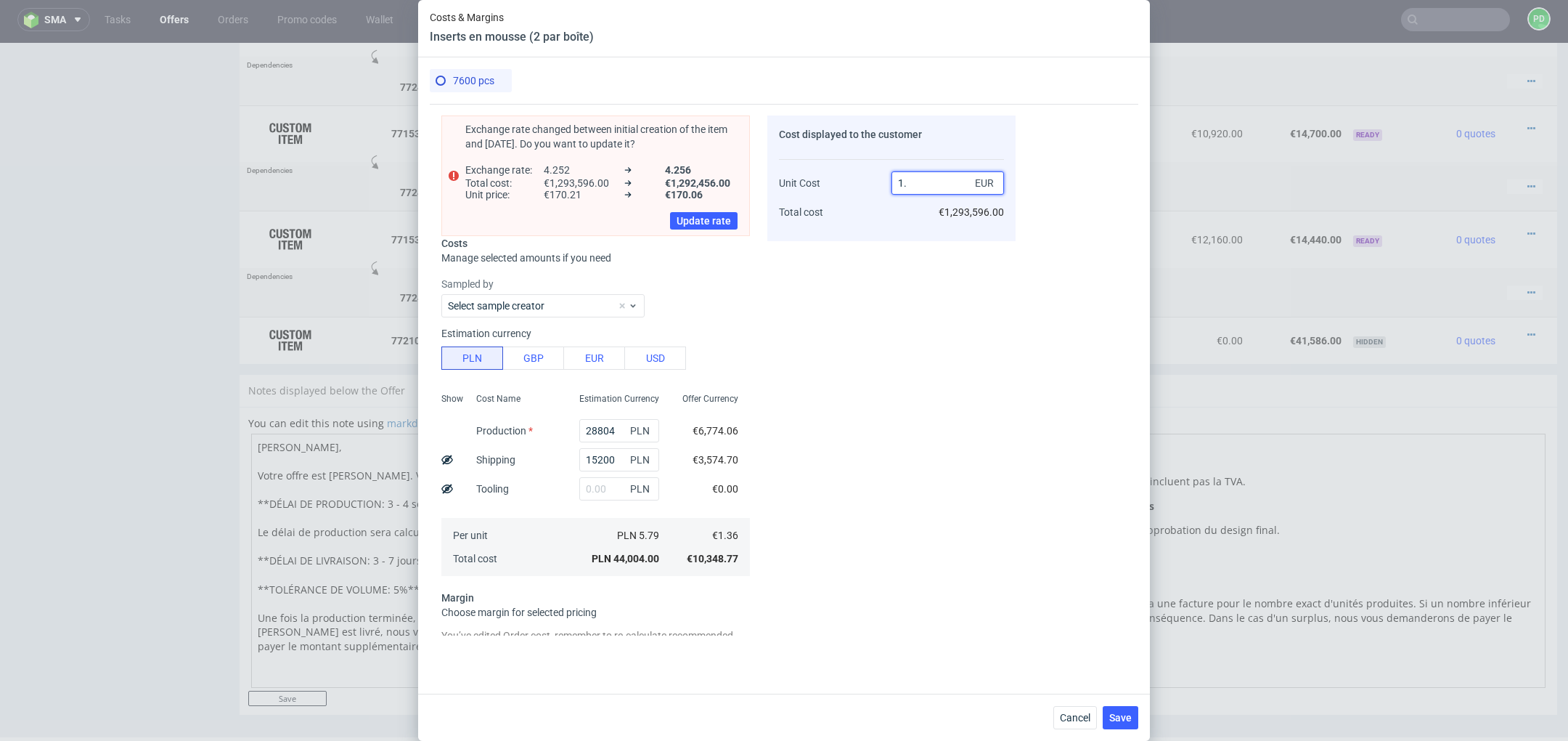
type input "1.8"
type input "24.444444444444443"
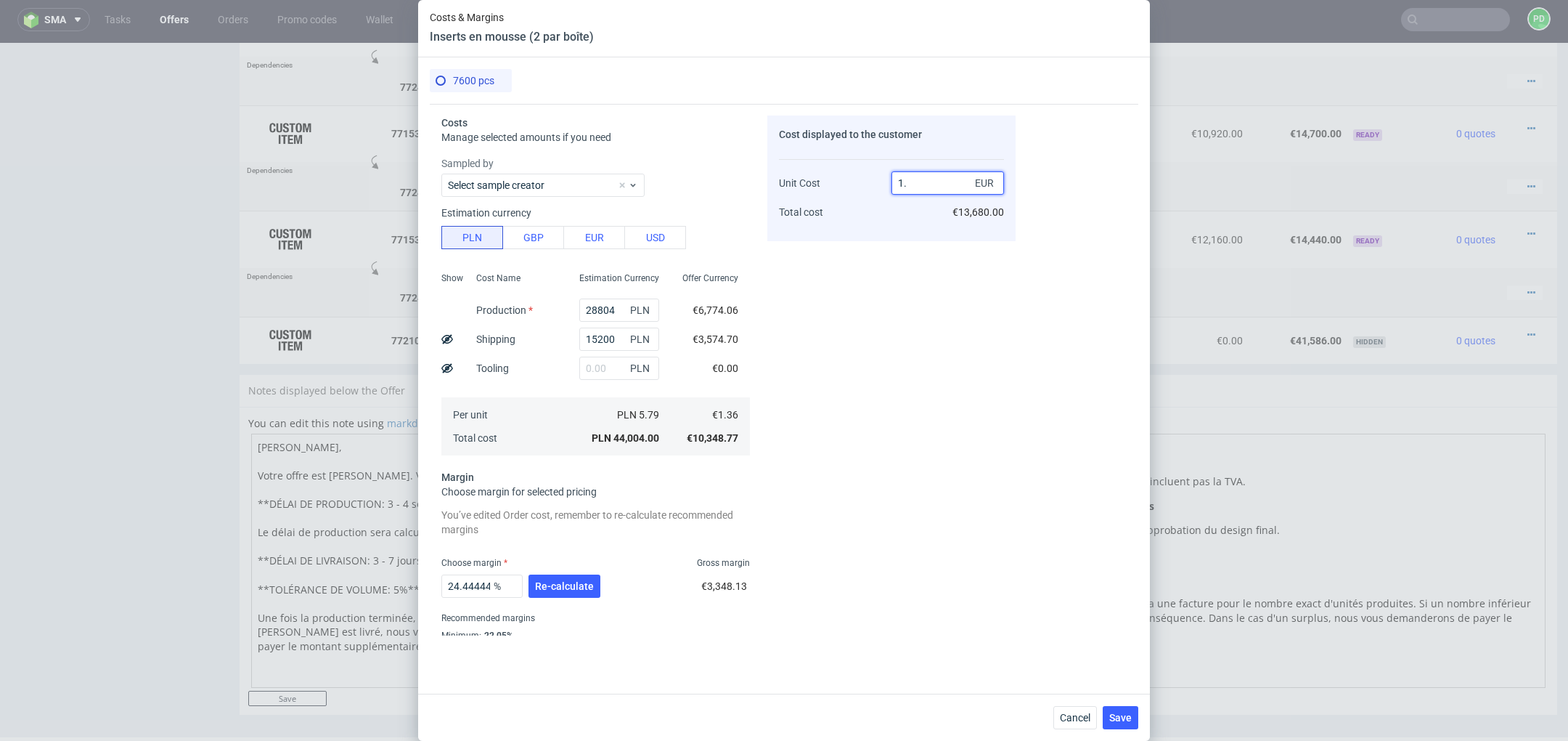
type input "1"
type input "-36"
type input "17"
type input "92"
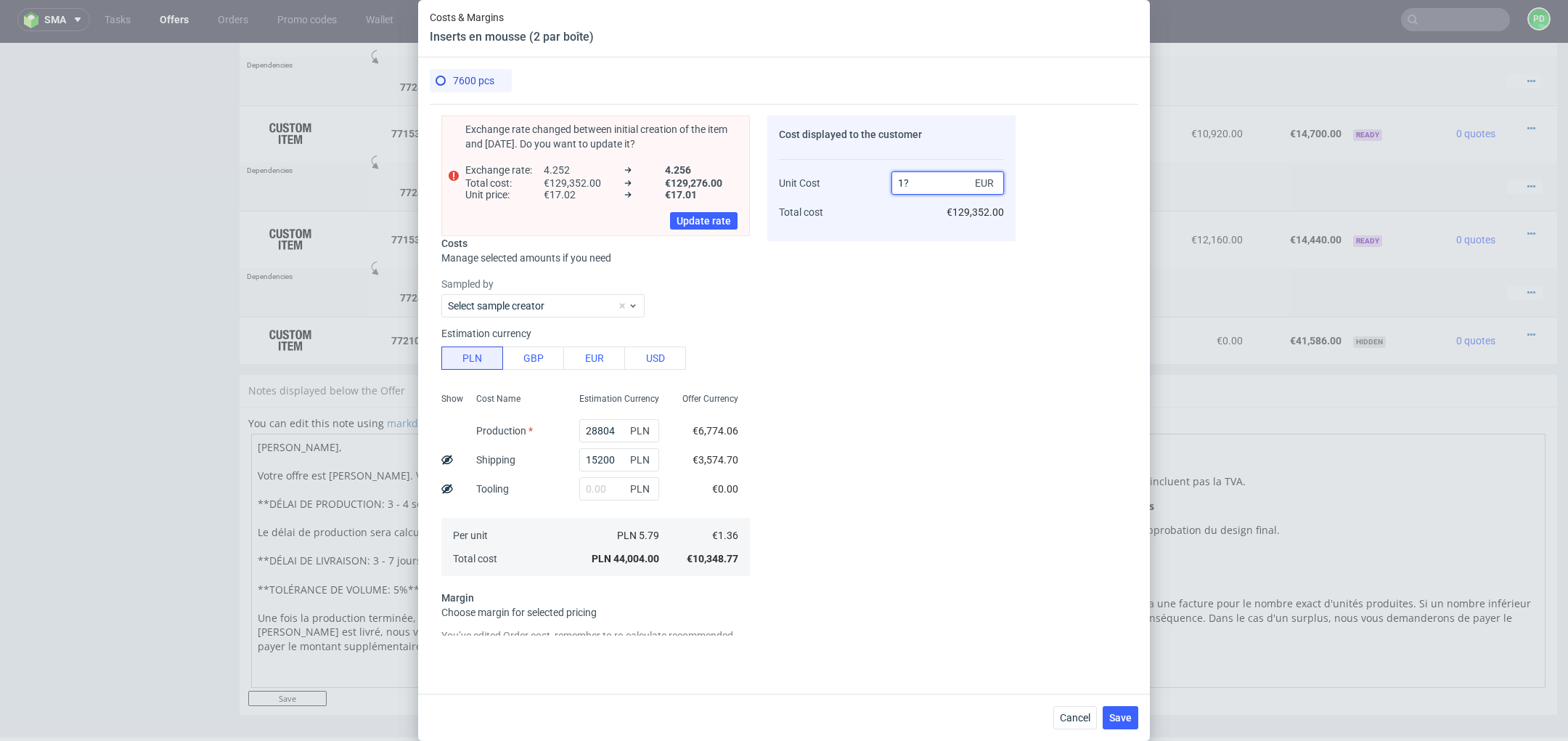
type input "1?7"
type input "NaN"
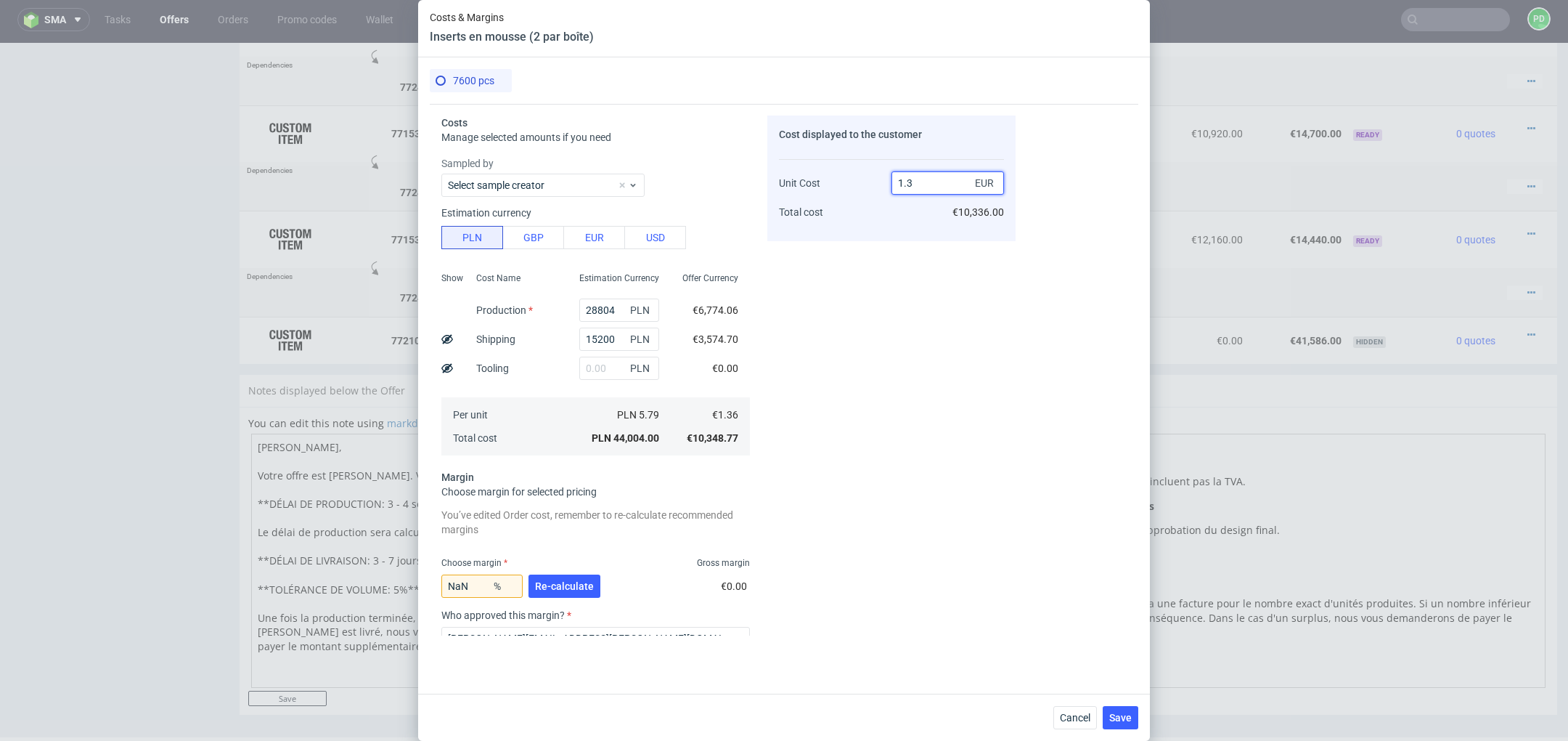
type input "1."
type input "-36"
type input "17"
type input "92"
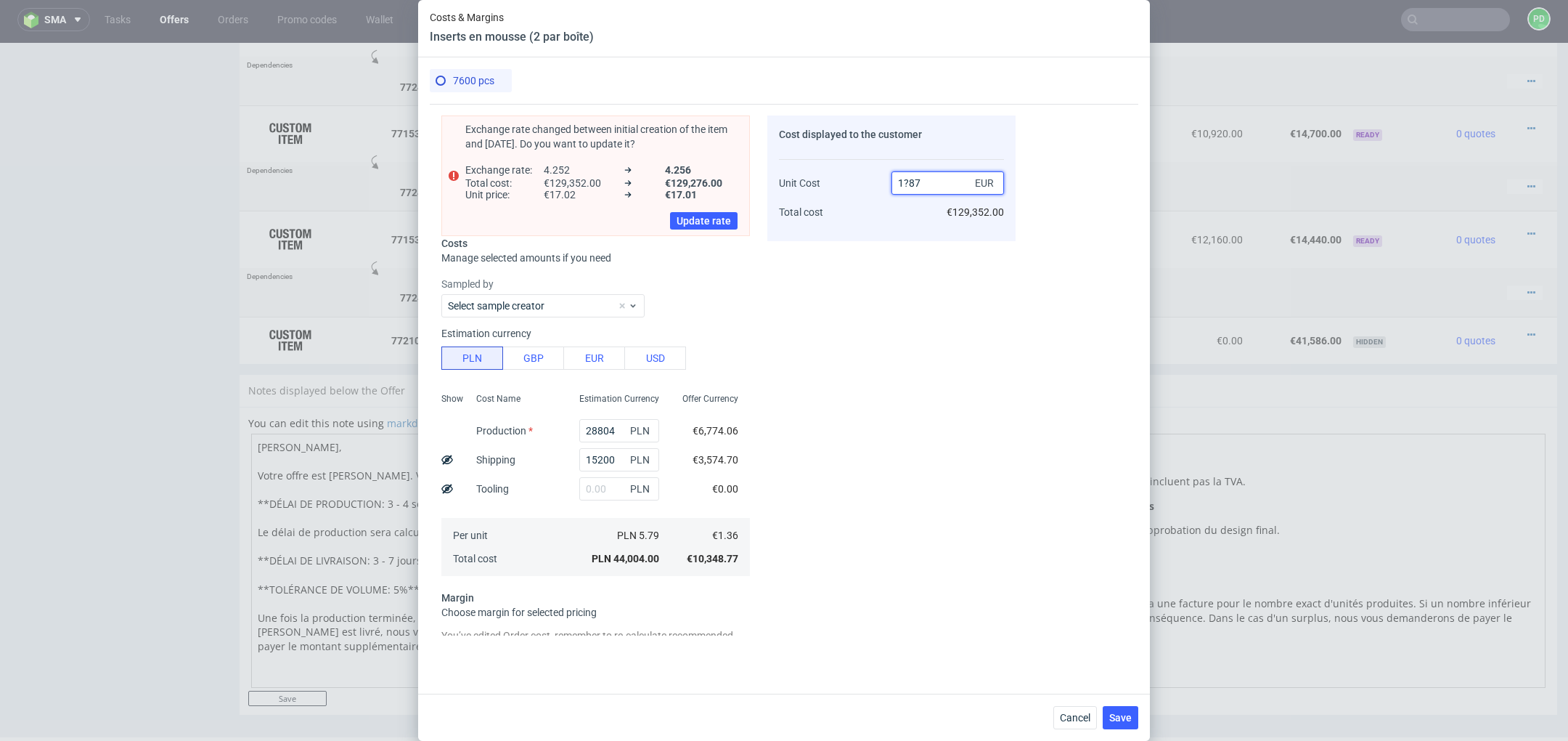
type input "1.36"
type input "NaN"
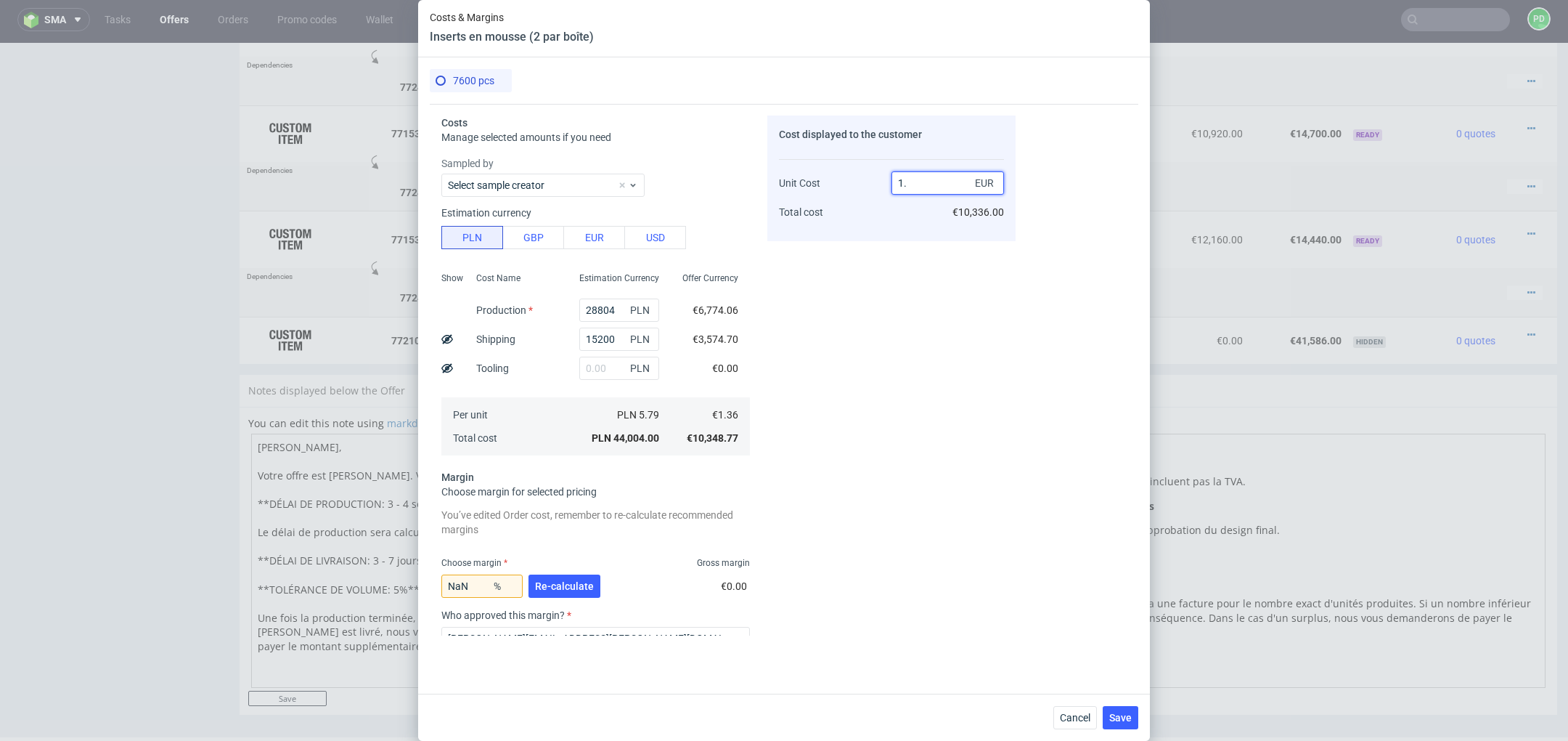
type input "1.8"
type input "24.444444444444443"
type input "1.7"
type input "20"
type input "1.7"
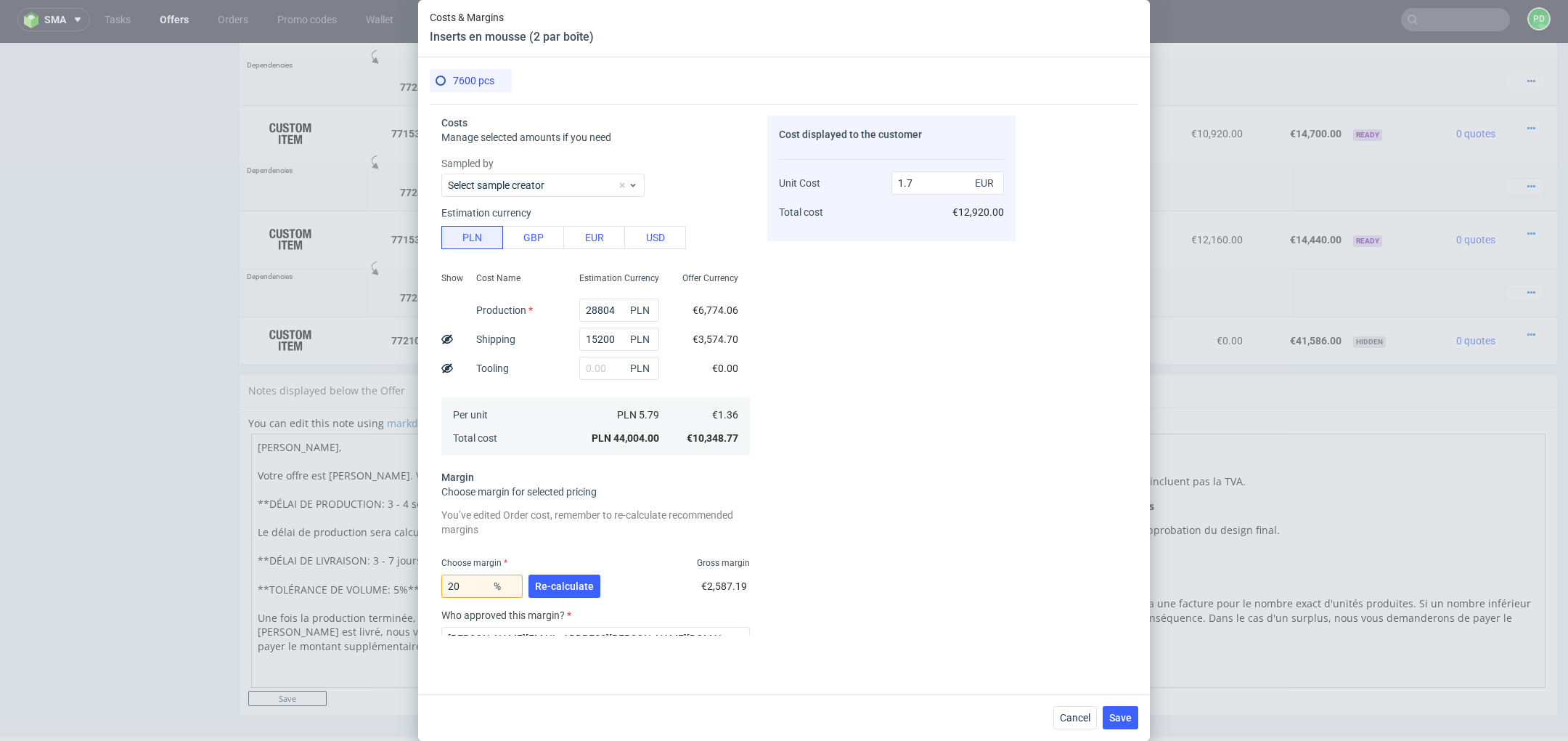
click at [892, 298] on div "Cost displayed to the customer Unit Cost Total cost 1.7 EUR €12,920.00" at bounding box center [891, 375] width 248 height 520
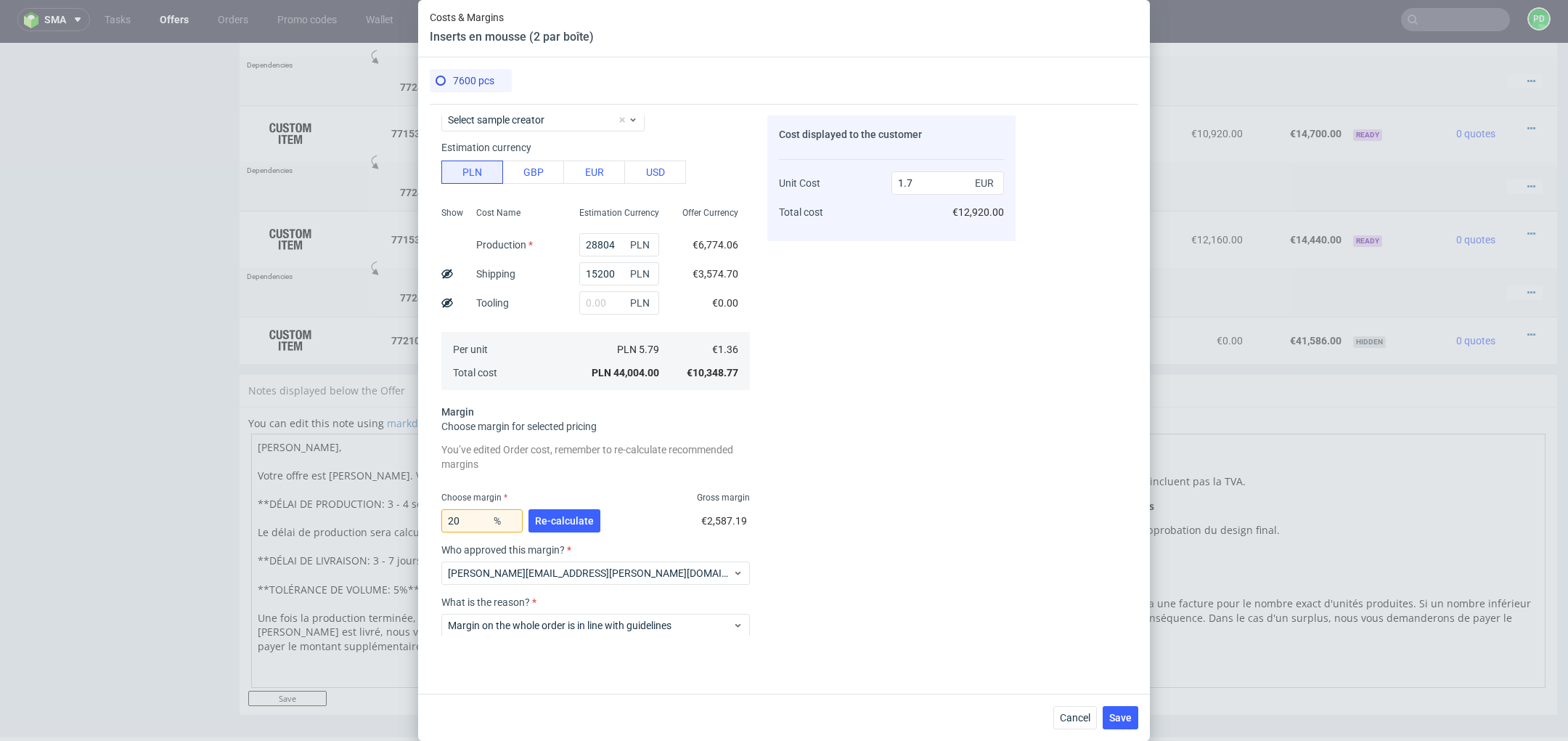
scroll to position [145, 0]
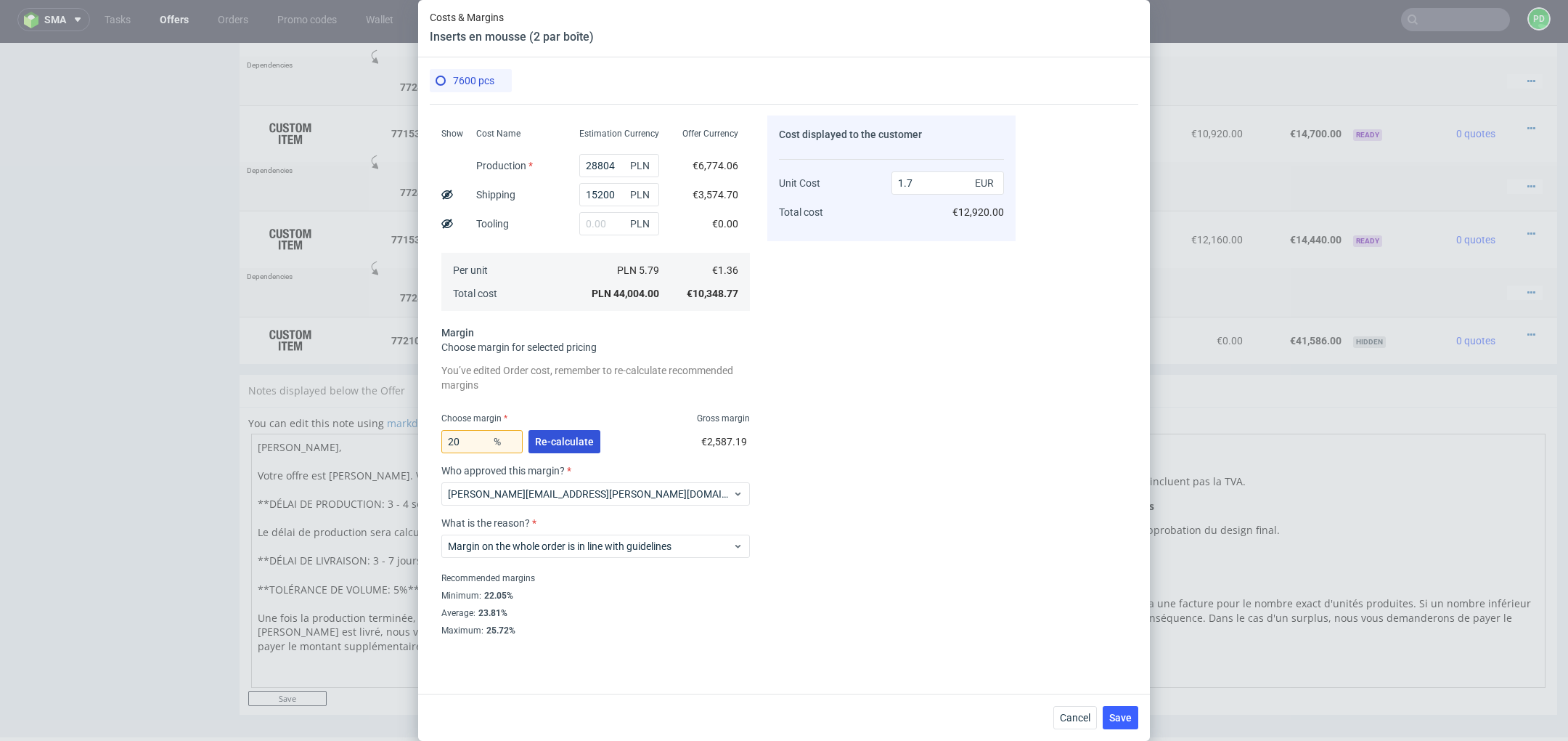
click at [562, 441] on span "Re-calculate" at bounding box center [564, 442] width 59 height 10
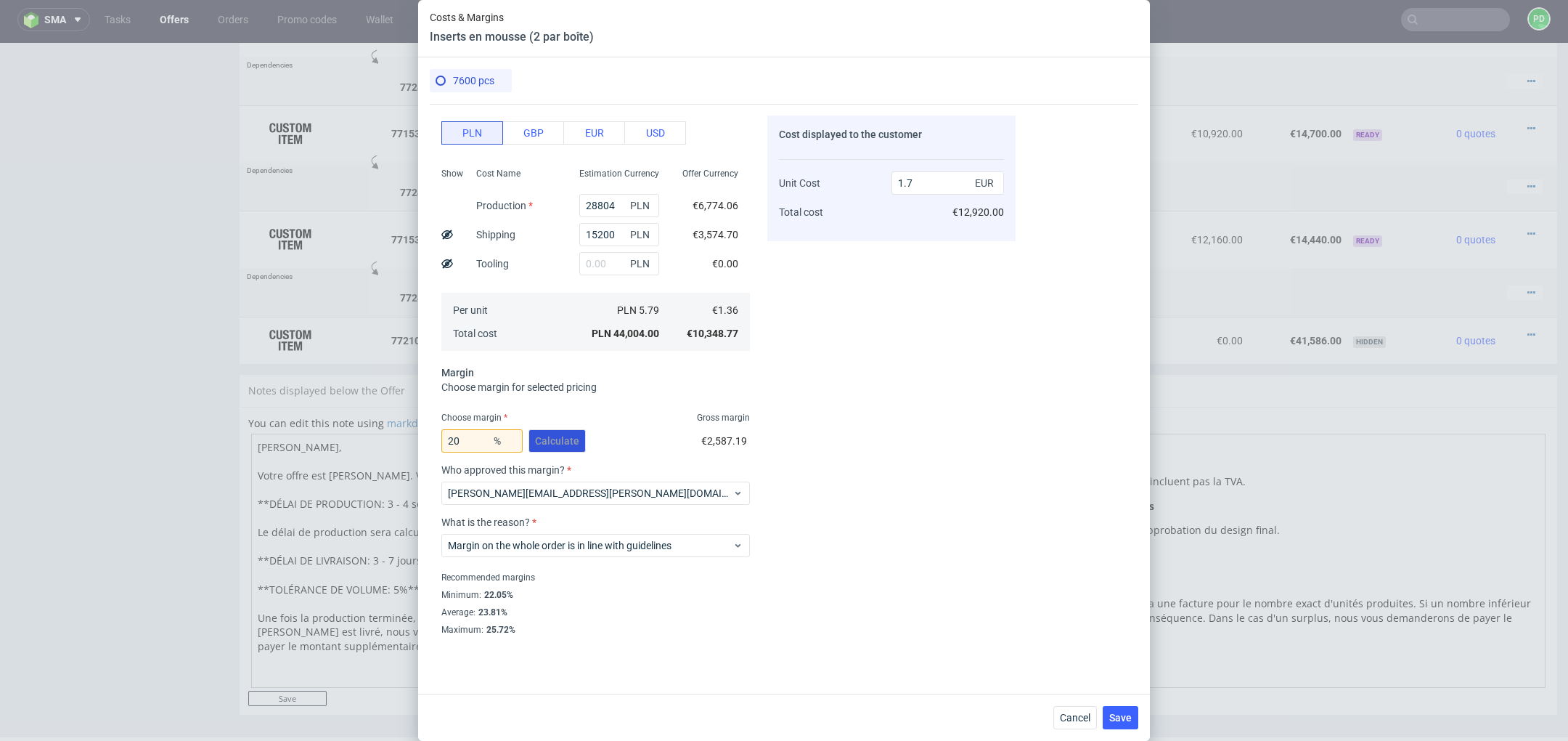
scroll to position [104, 0]
click at [1120, 713] on span "Save" at bounding box center [1121, 718] width 22 height 10
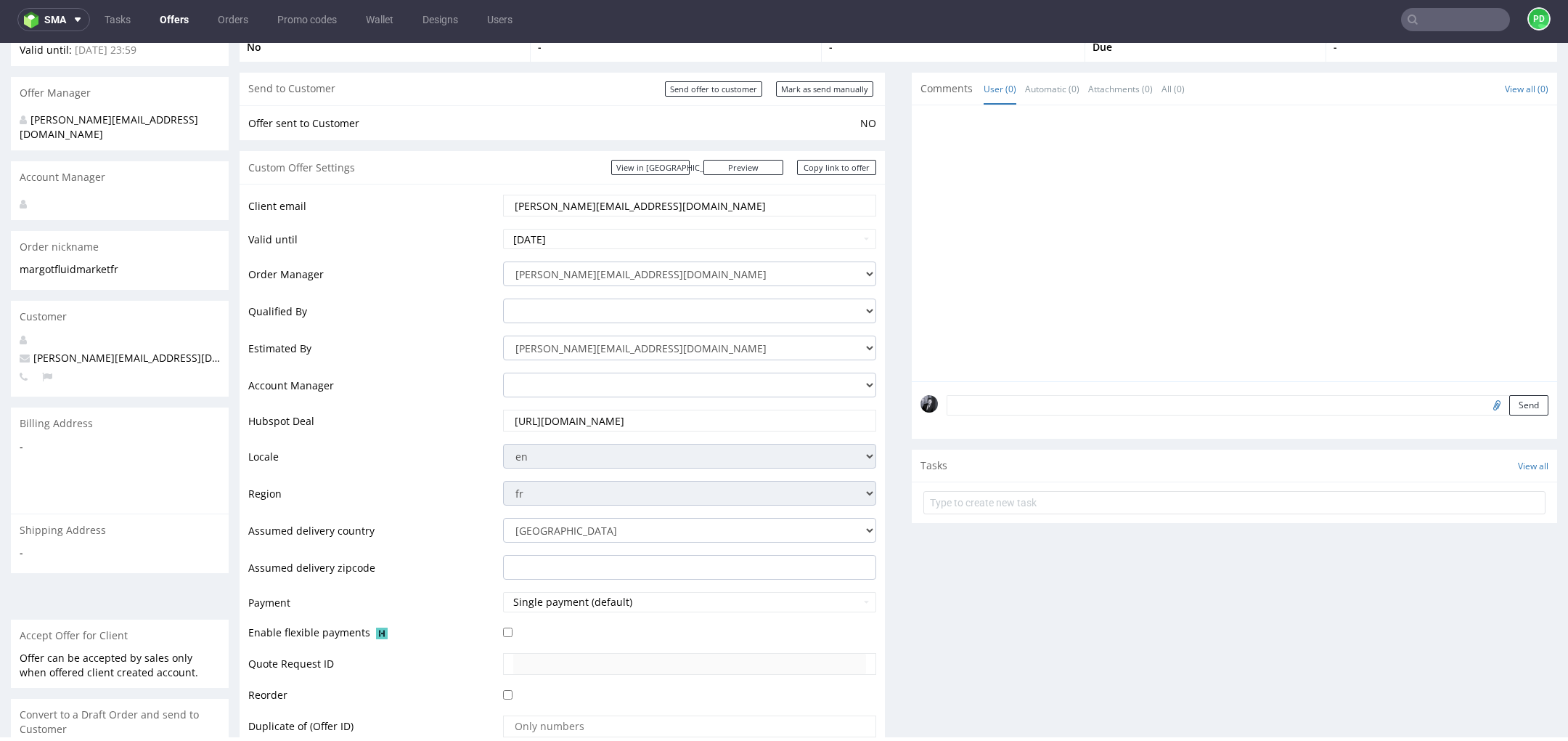
scroll to position [0, 0]
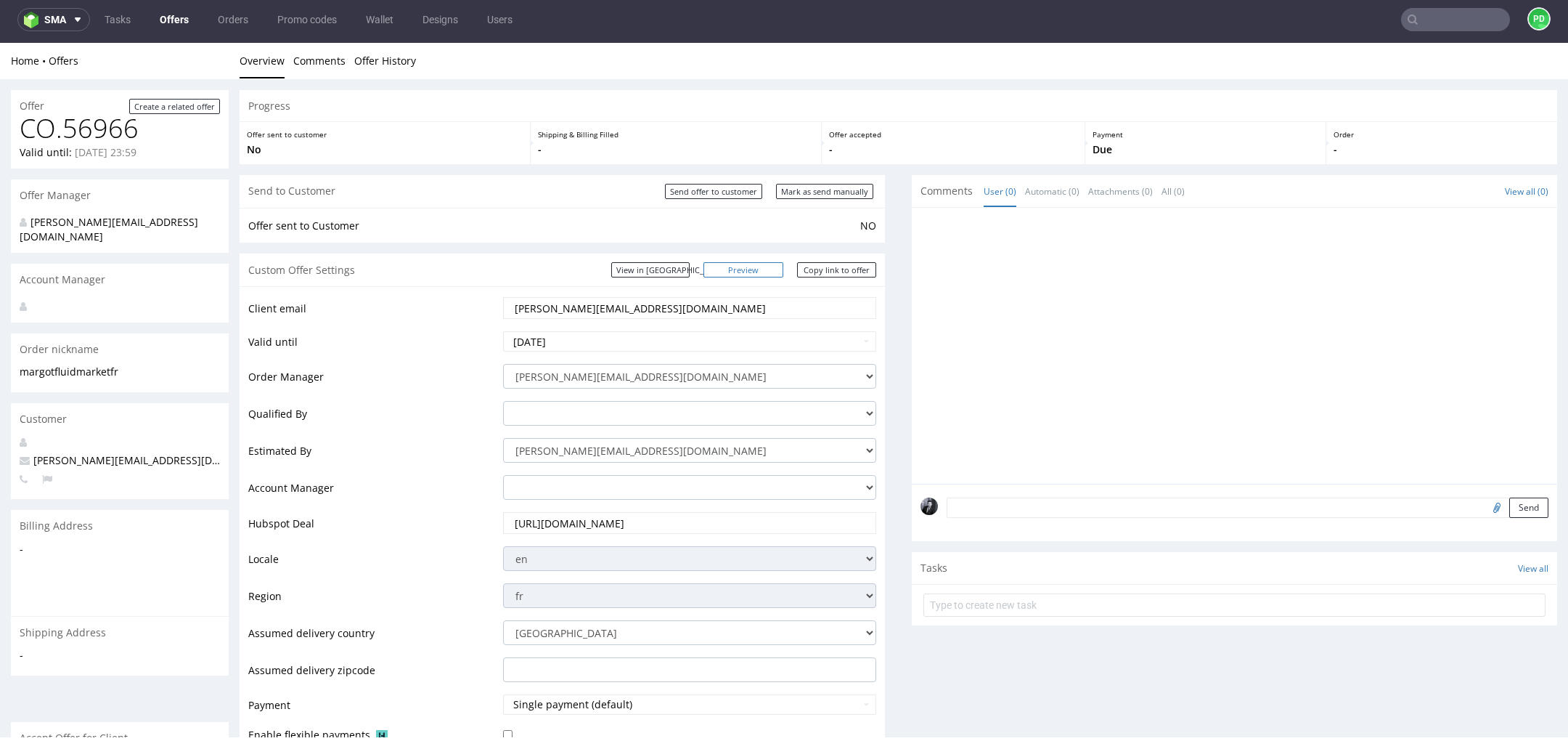
click at [766, 269] on link "Preview" at bounding box center [743, 270] width 80 height 15
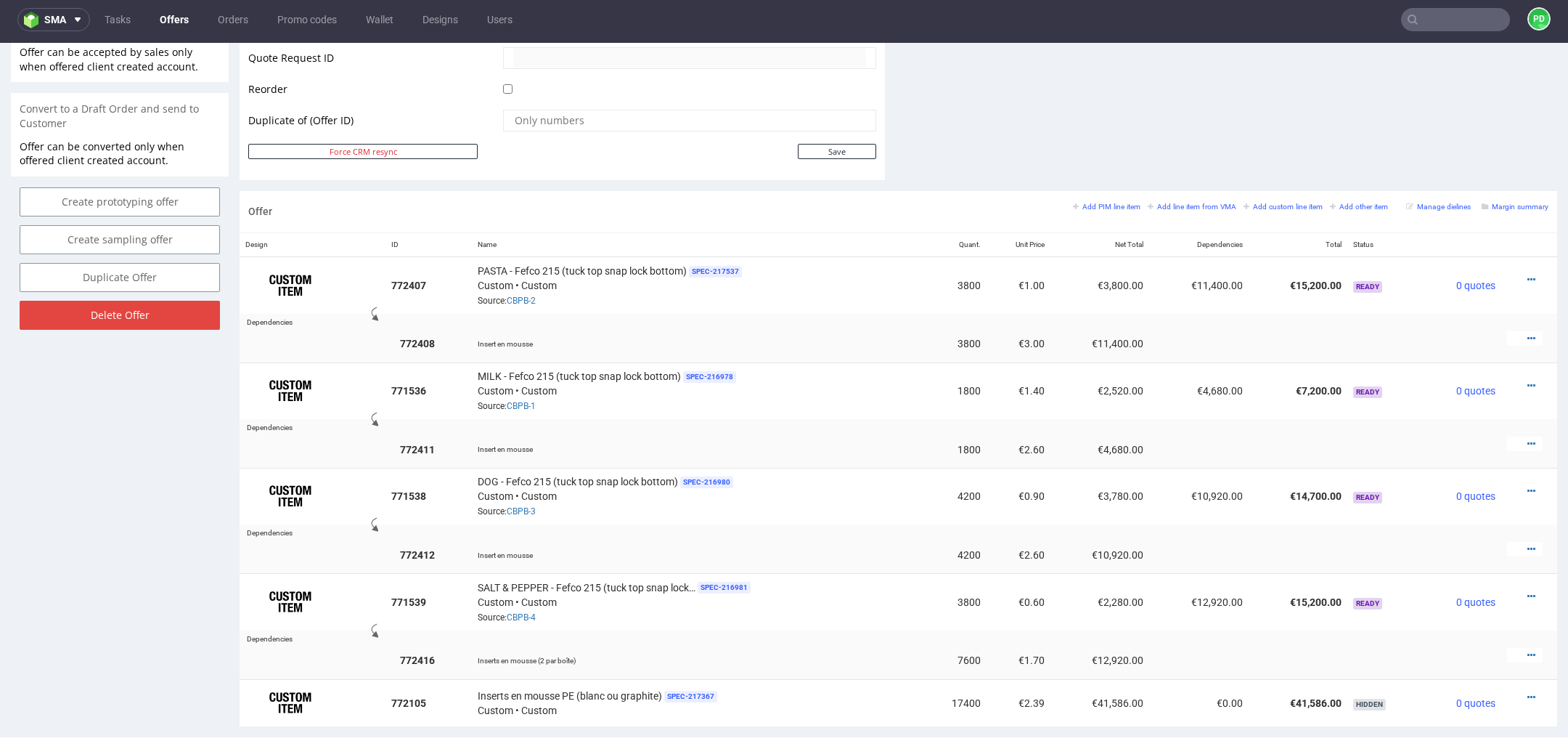
scroll to position [707, 0]
click at [1496, 206] on small "Margin summary" at bounding box center [1515, 207] width 66 height 8
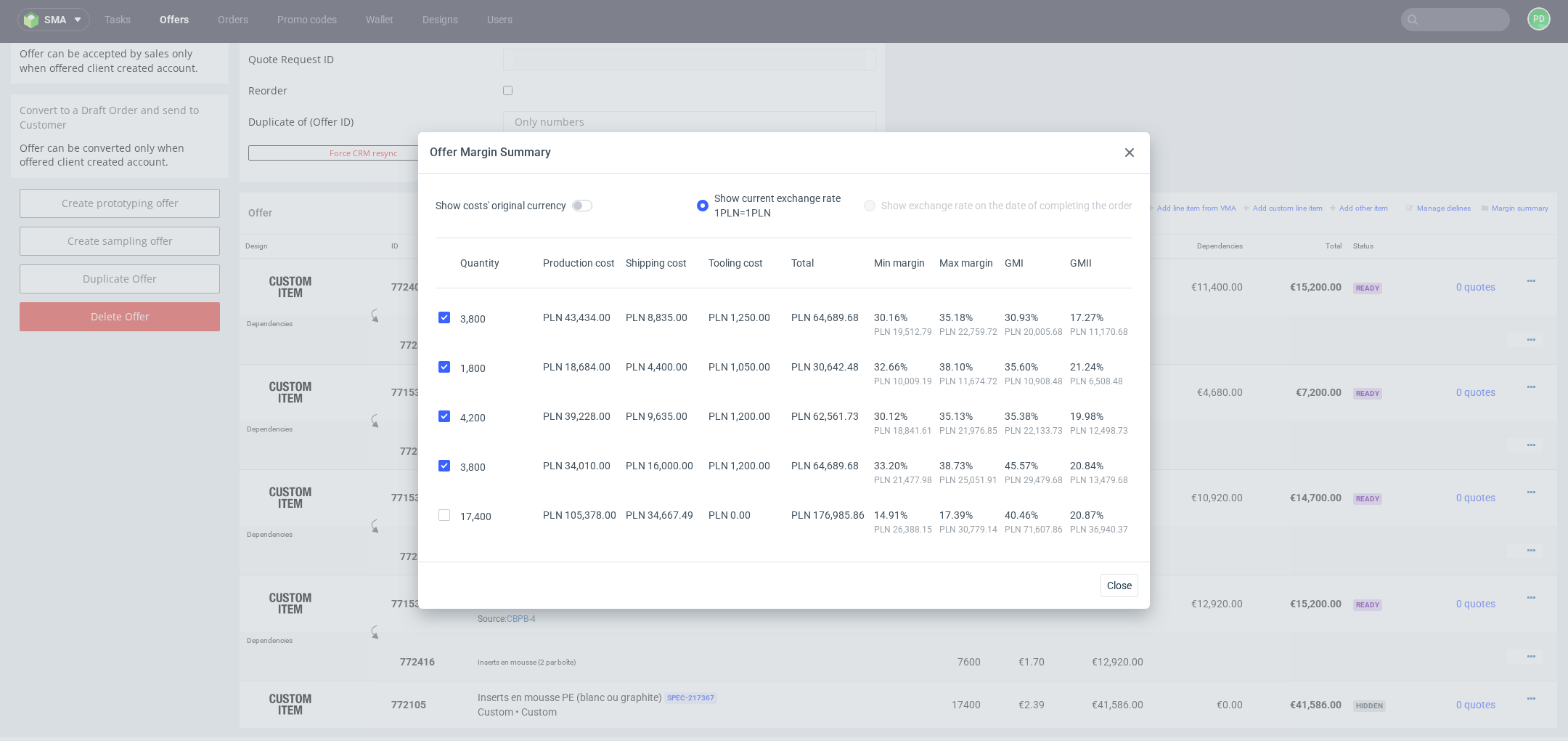
scroll to position [66, 0]
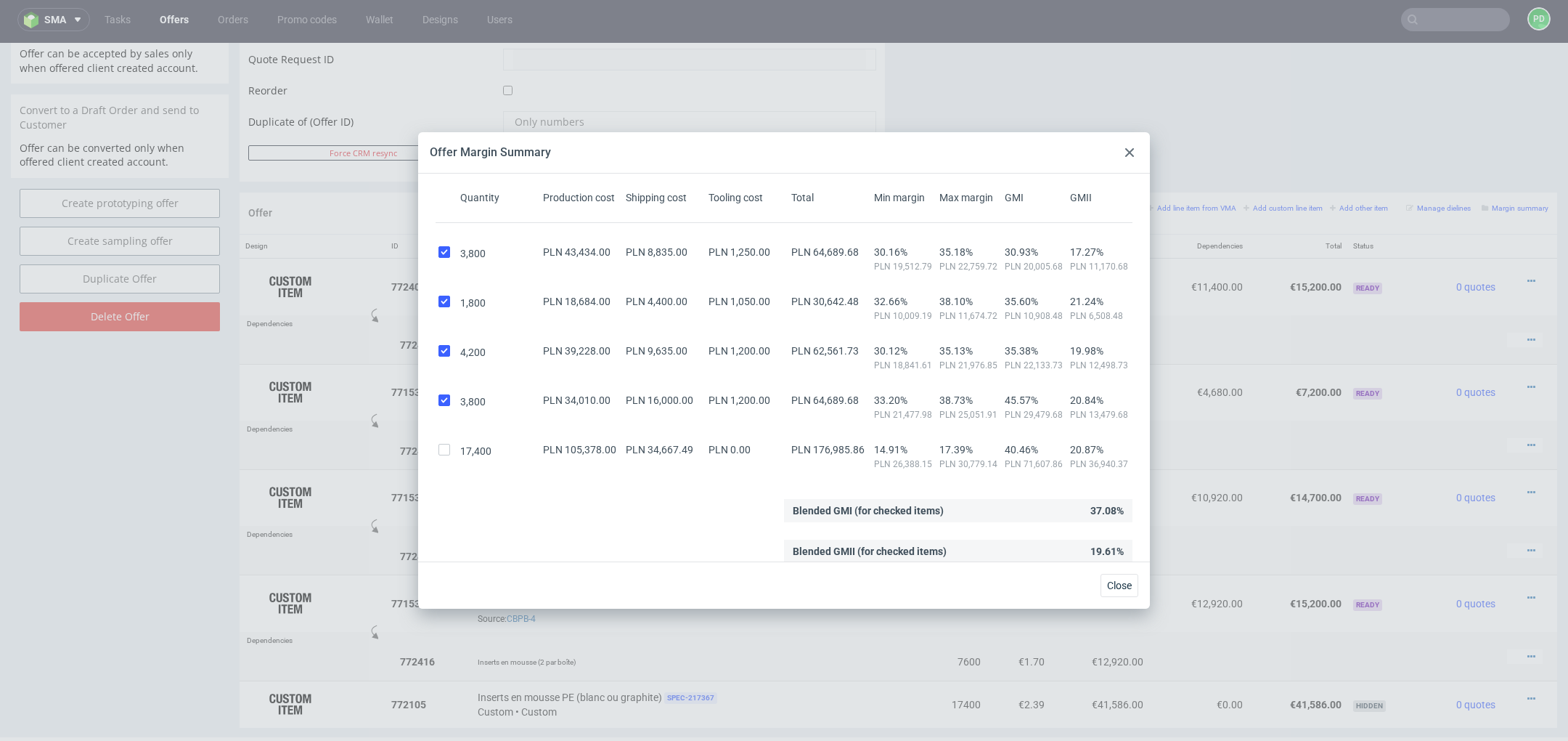
click at [1129, 151] on use at bounding box center [1129, 153] width 9 height 9
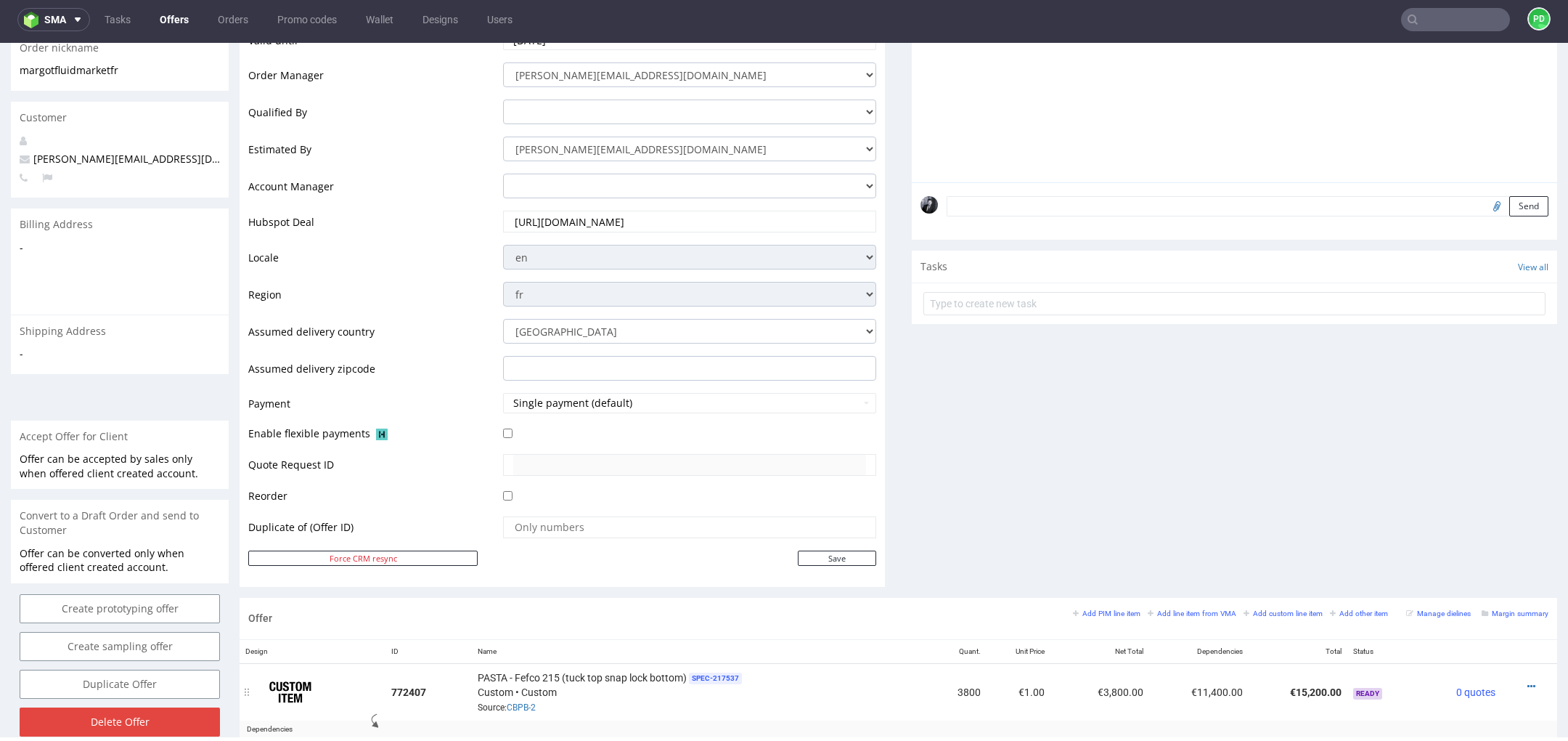
scroll to position [0, 0]
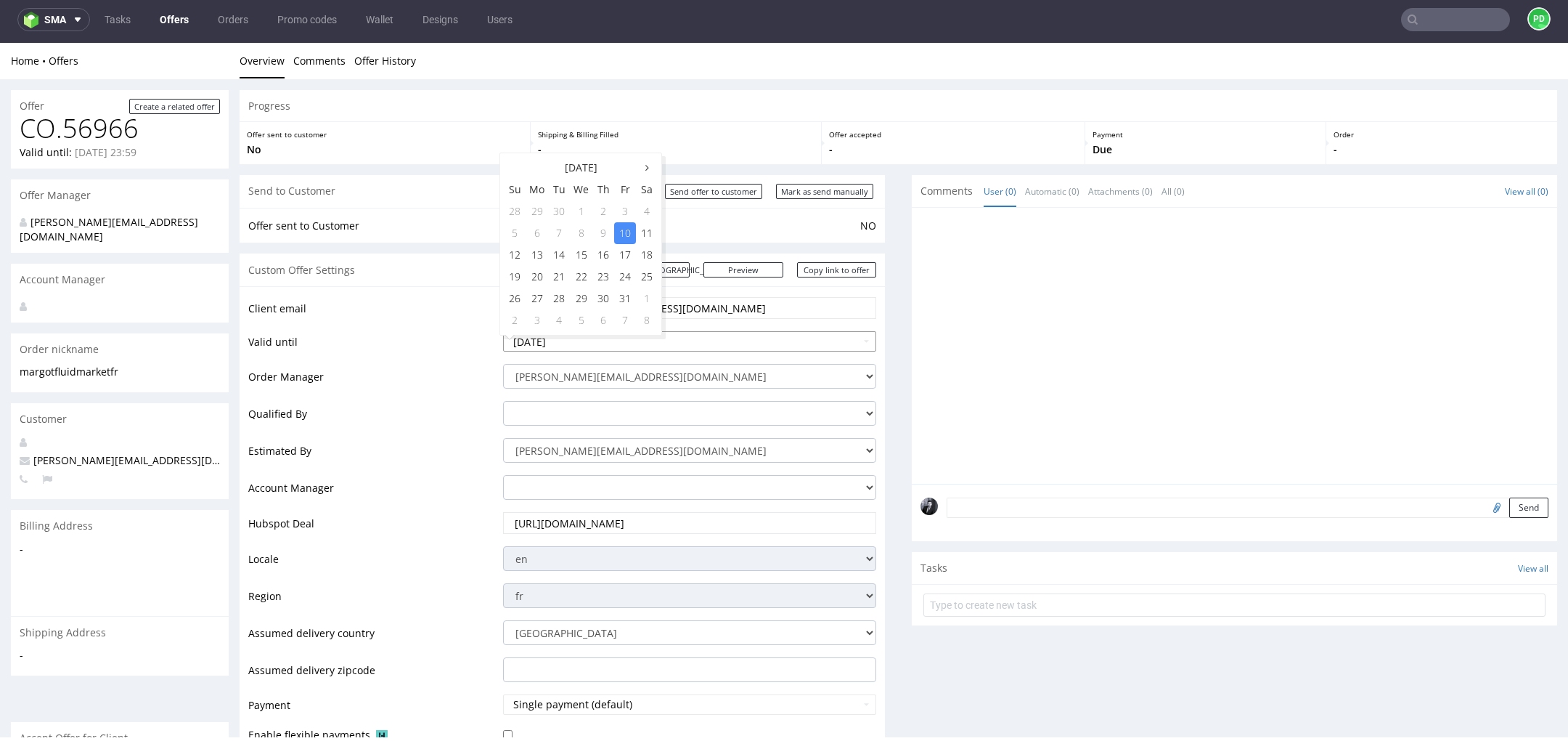
click at [733, 343] on input "[DATE]" at bounding box center [689, 341] width 373 height 20
click at [621, 258] on td "17" at bounding box center [625, 255] width 22 height 22
type input "[DATE]"
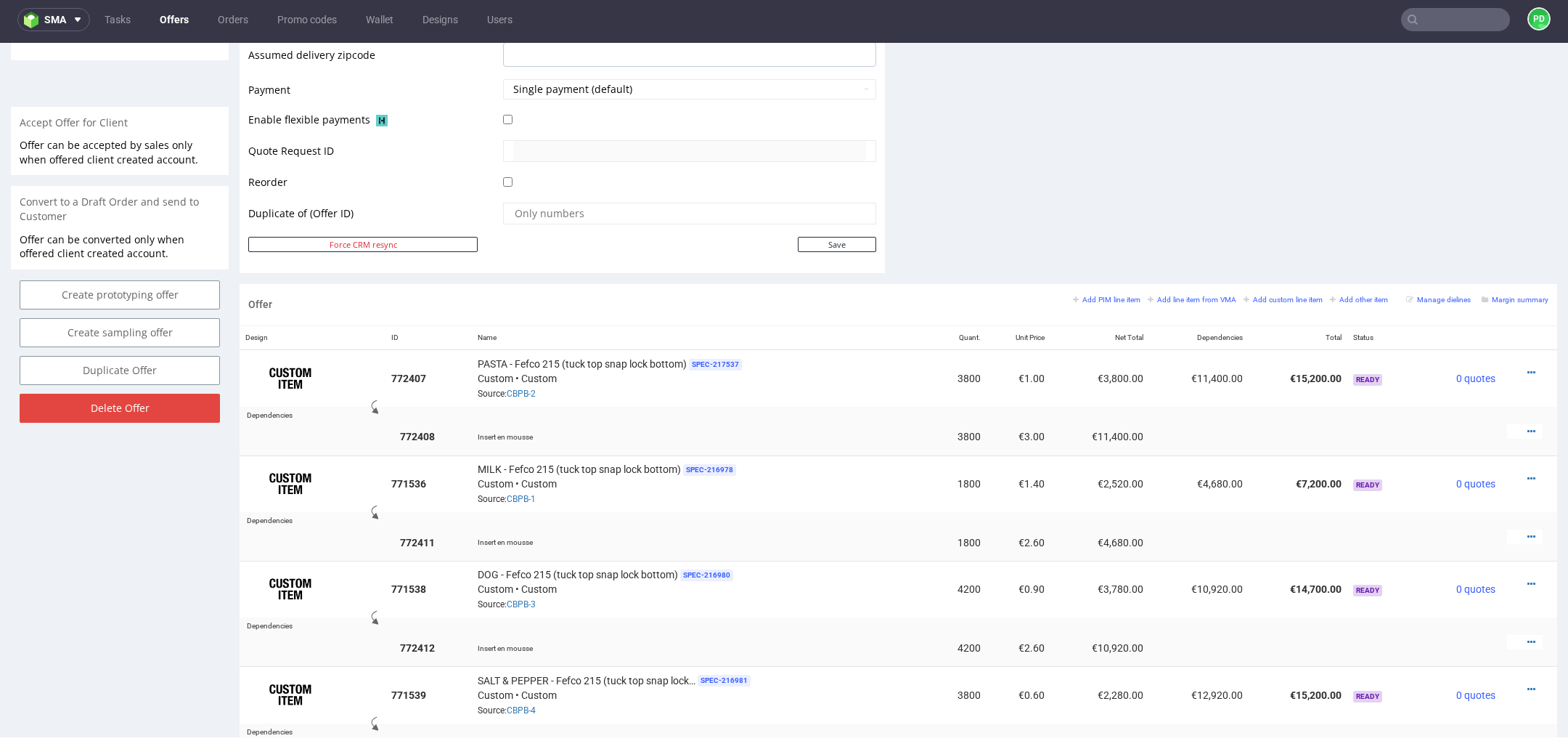
scroll to position [665, 0]
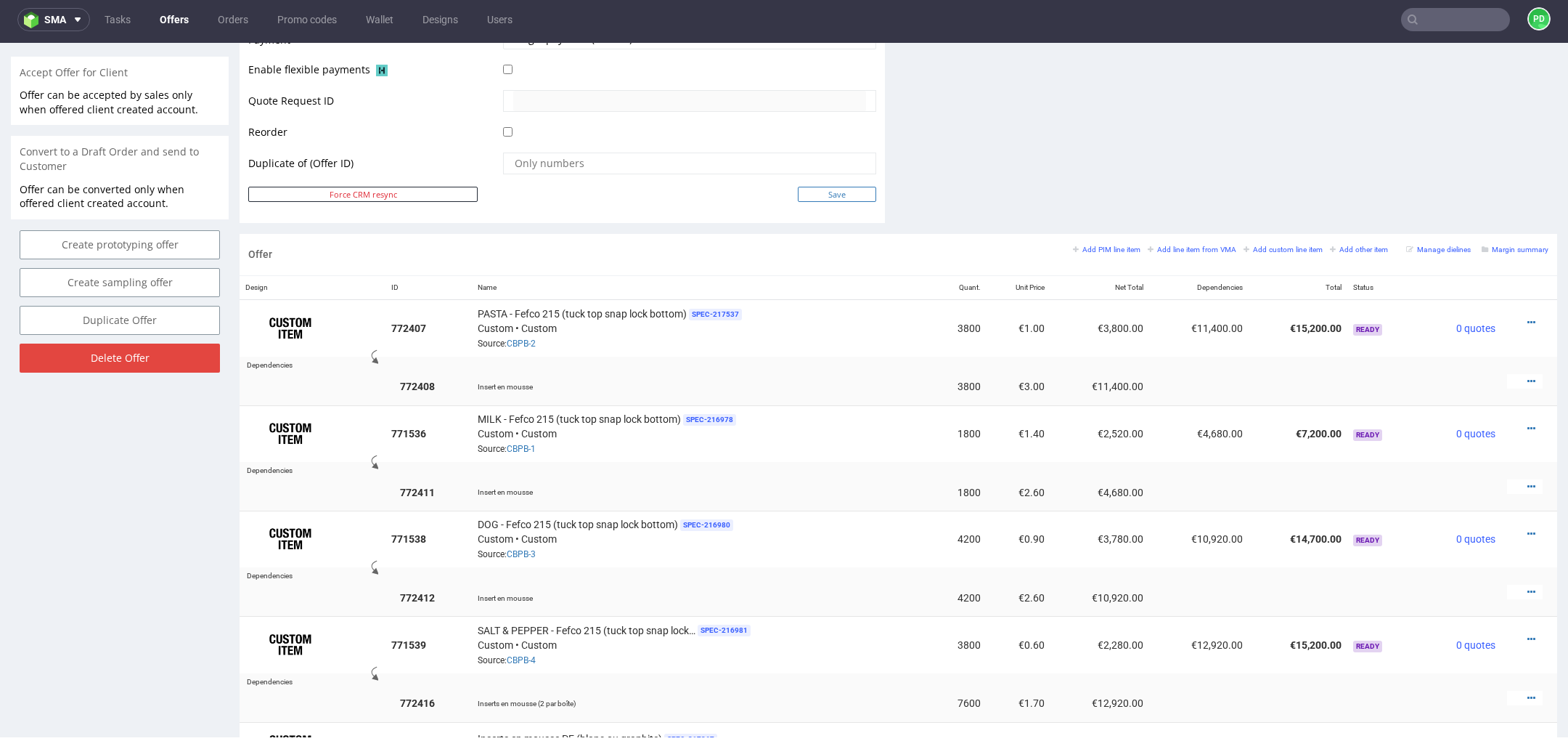
click at [827, 187] on input "Save" at bounding box center [837, 194] width 78 height 15
type input "In progress..."
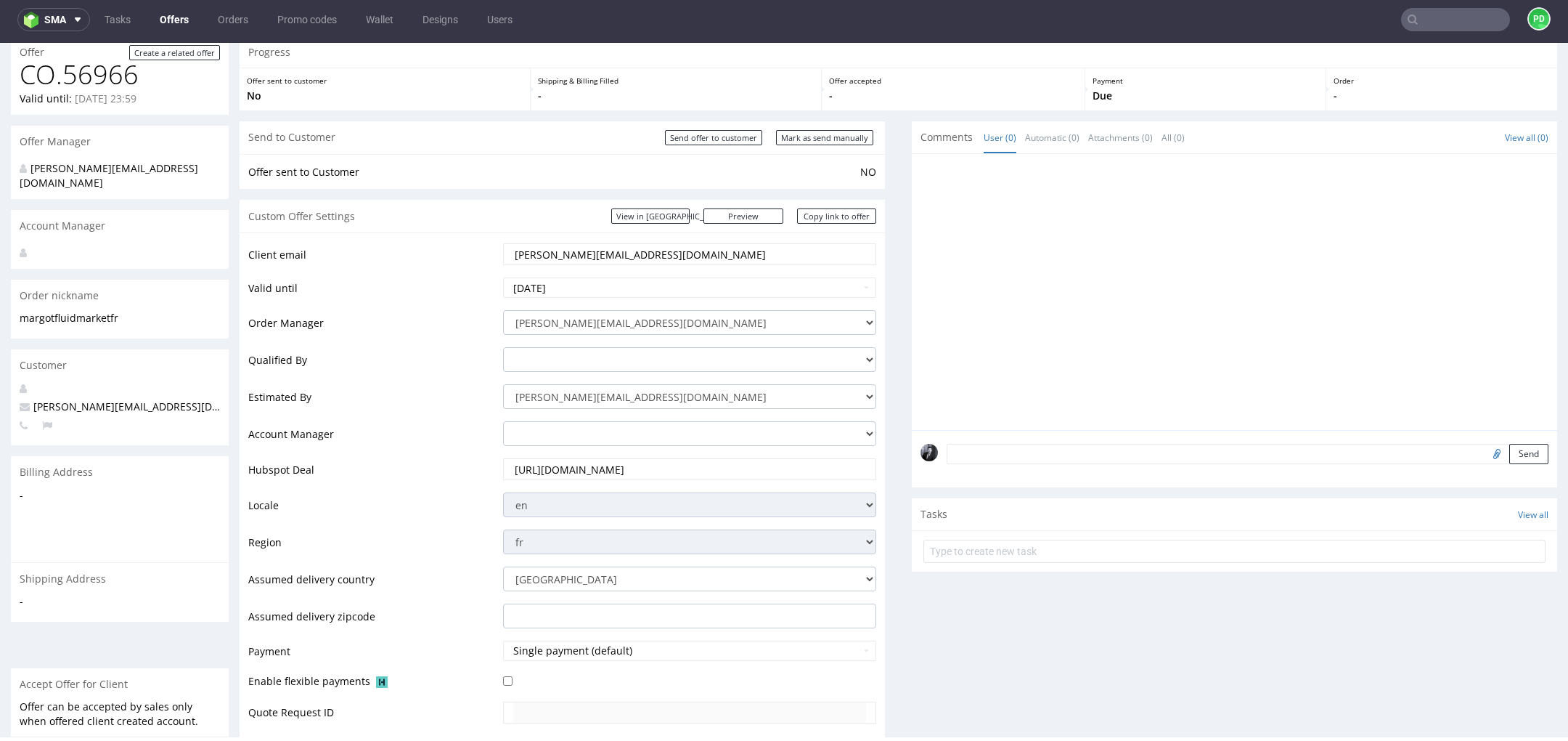
scroll to position [0, 0]
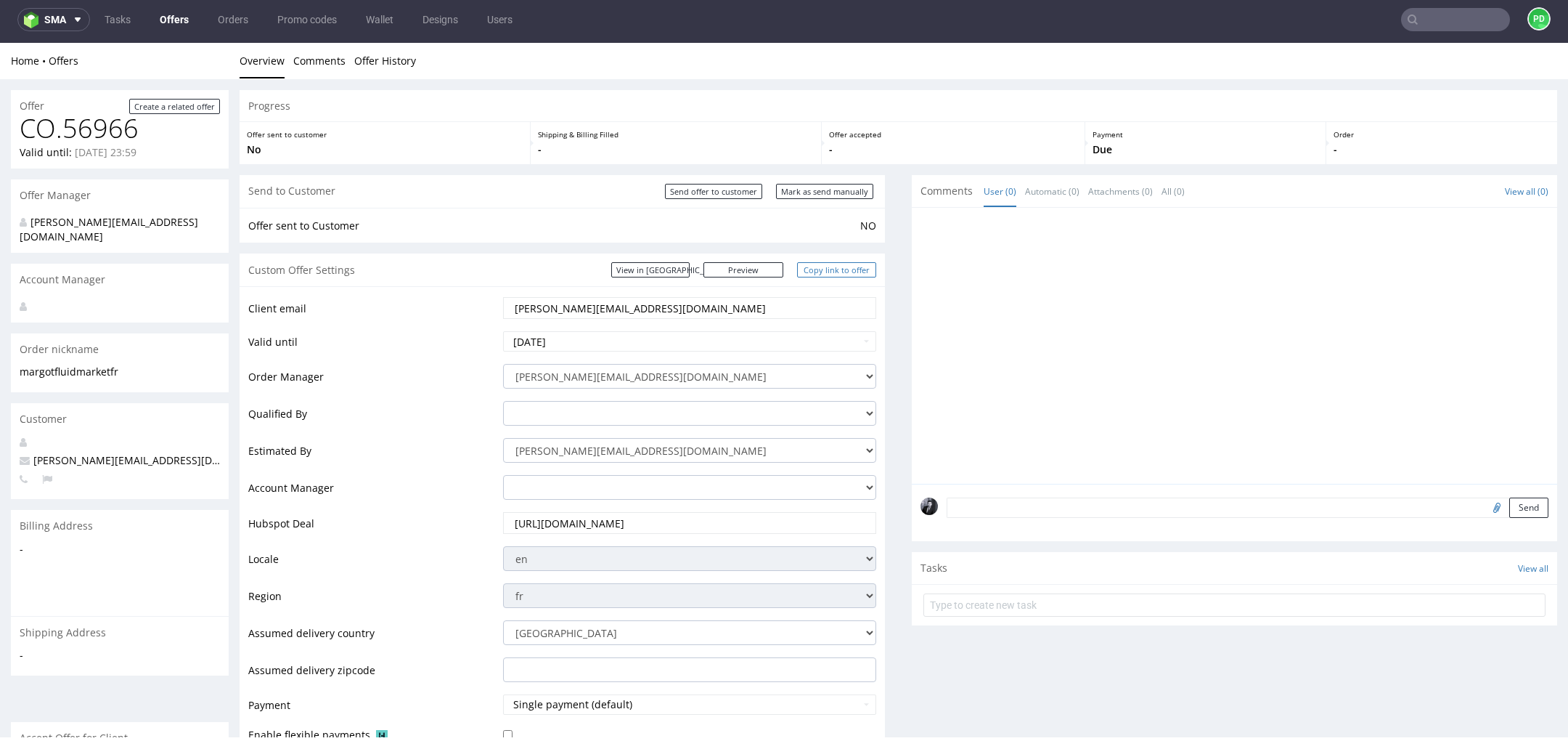
click at [828, 267] on link "Copy link to offer" at bounding box center [837, 270] width 80 height 15
click at [720, 194] on input "Send offer to customer" at bounding box center [713, 192] width 97 height 15
type input "In progress..."
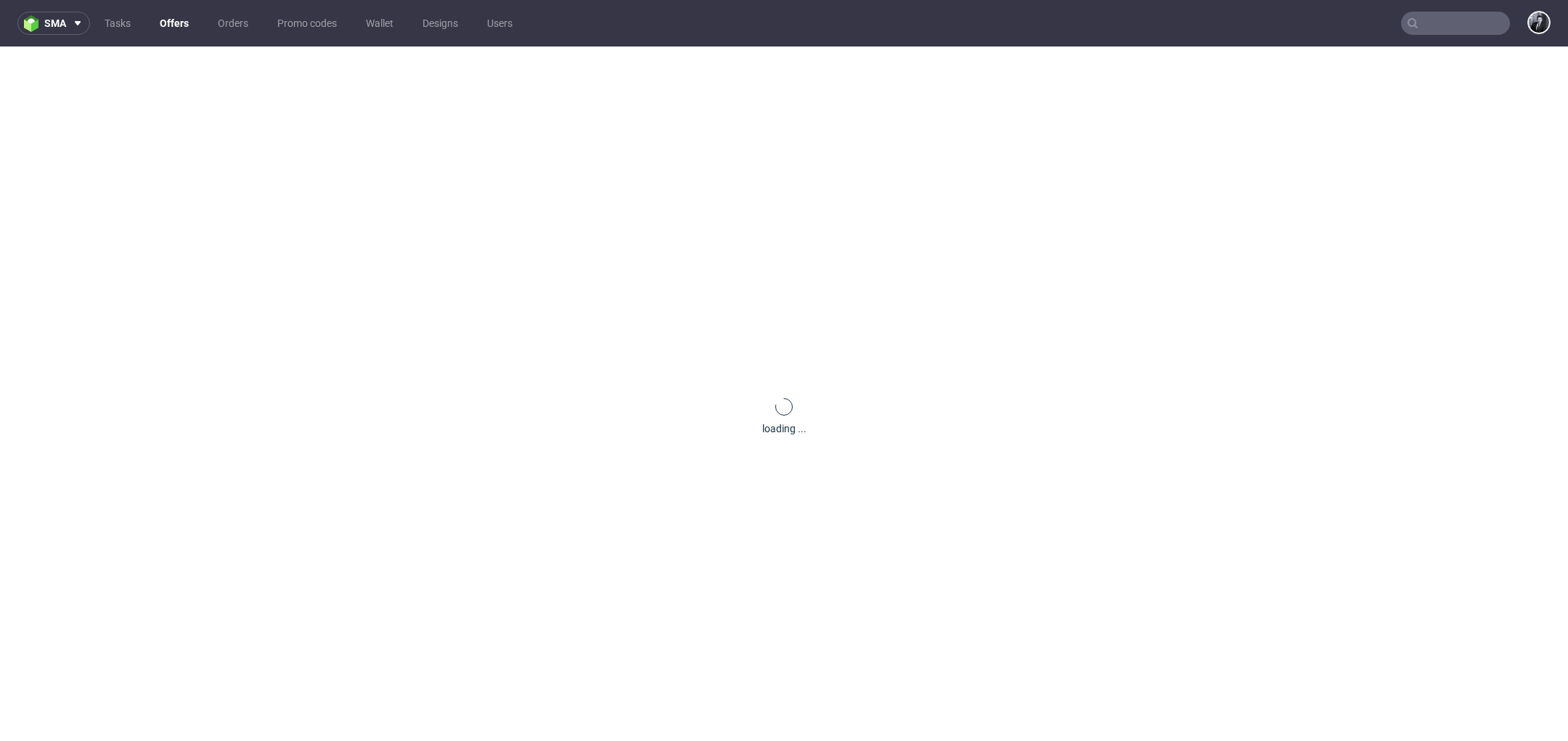
click at [171, 18] on link "Offers" at bounding box center [174, 23] width 47 height 23
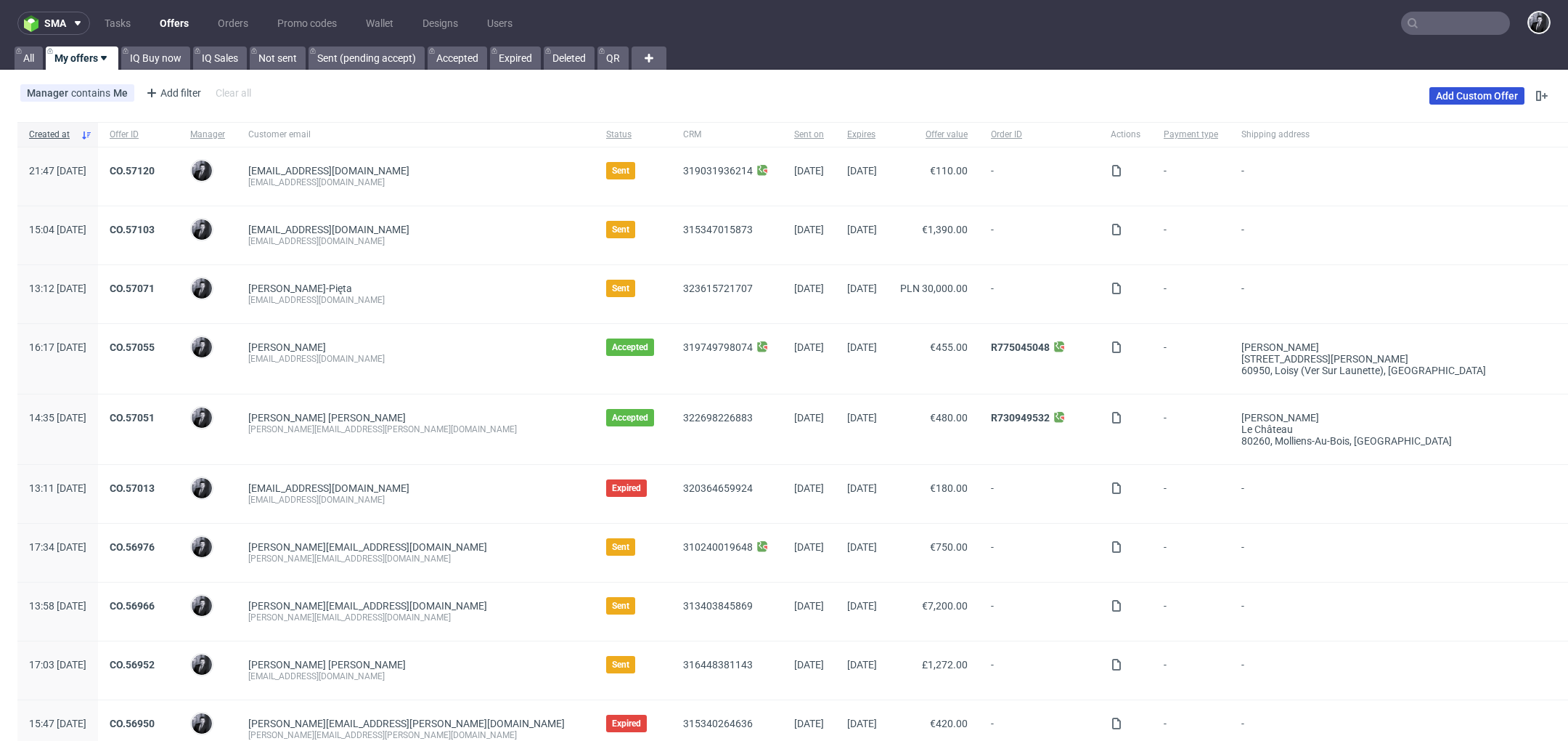
click at [1458, 96] on link "Add Custom Offer" at bounding box center [1477, 96] width 95 height 17
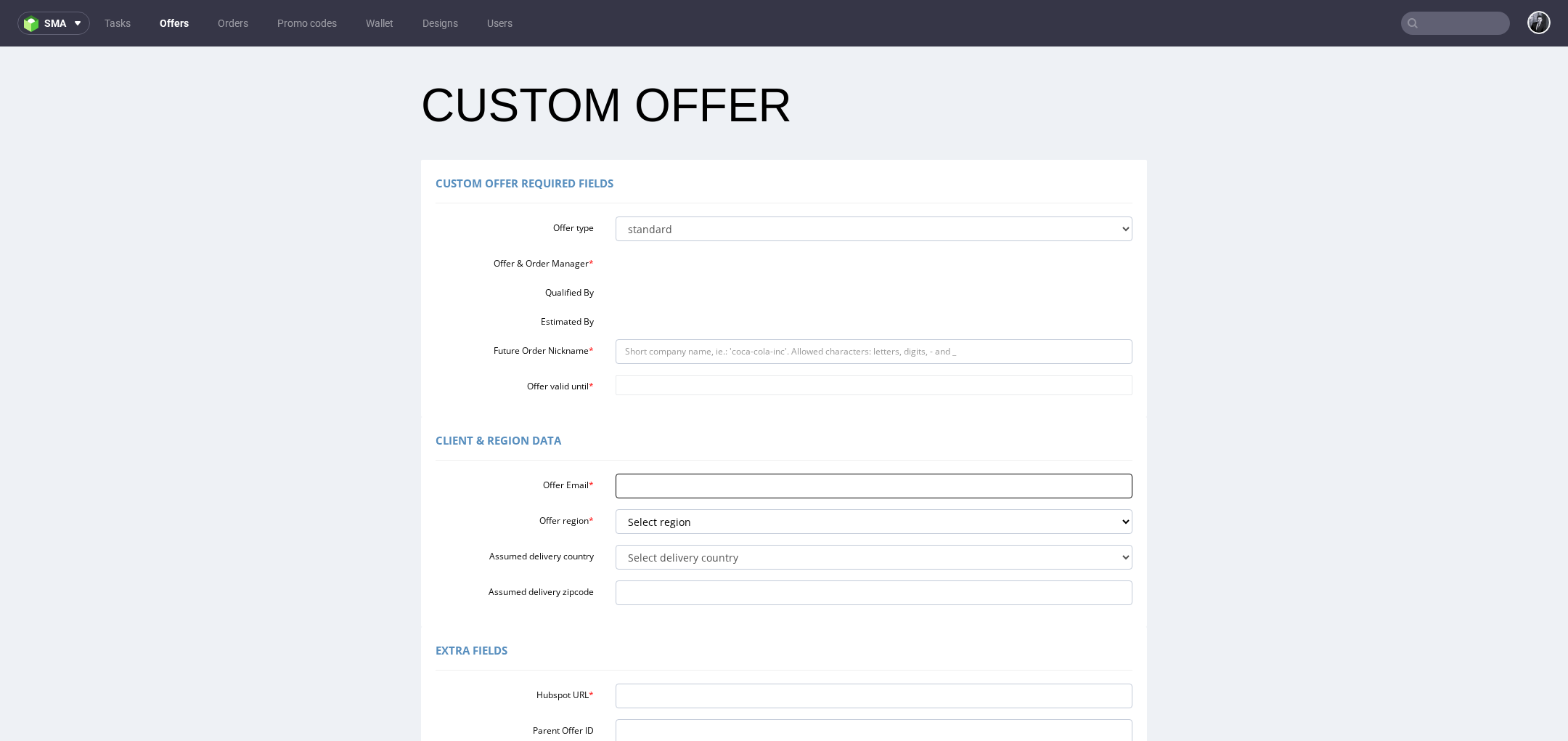
click at [693, 475] on input "Offer Email *" at bounding box center [873, 485] width 517 height 25
paste input "[EMAIL_ADDRESS][DOMAIN_NAME]"
type input "[EMAIL_ADDRESS][DOMAIN_NAME]"
click at [654, 686] on input "Hubspot URL *" at bounding box center [873, 696] width 517 height 25
paste input "[EMAIL_ADDRESS][DOMAIN_NAME]"
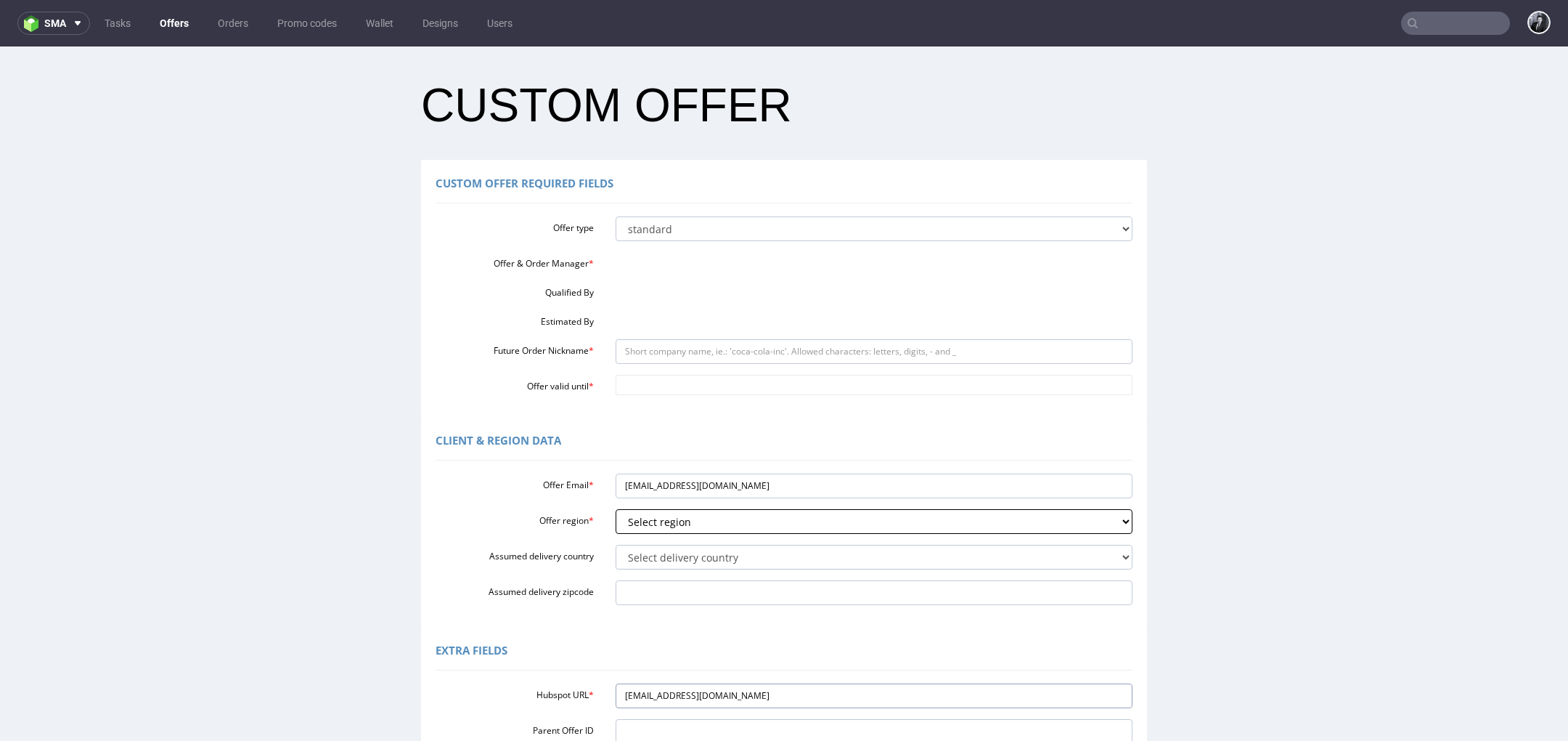
type input "[EMAIL_ADDRESS][DOMAIN_NAME]"
click at [764, 513] on select "Select region eu gb de pl cz fr it es" at bounding box center [873, 521] width 517 height 25
select select "eu"
click at [615, 509] on select "Select region eu gb de pl cz fr it es" at bounding box center [873, 521] width 517 height 25
click at [713, 559] on select "Select delivery country [GEOGRAPHIC_DATA] [GEOGRAPHIC_DATA] [GEOGRAPHIC_DATA] […" at bounding box center [873, 557] width 517 height 25
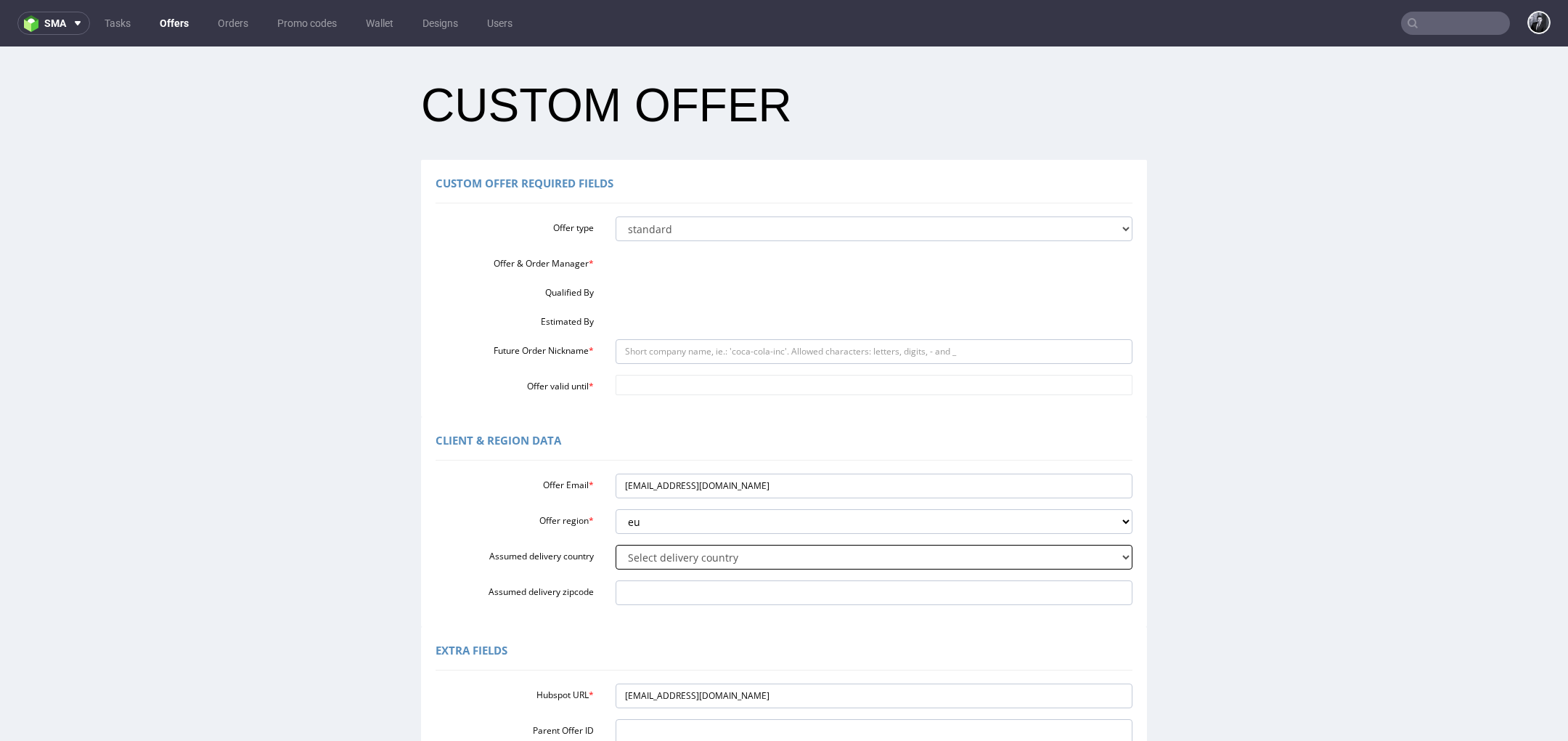
select select "183"
click at [615, 545] on select "Select delivery country [GEOGRAPHIC_DATA] [GEOGRAPHIC_DATA] [GEOGRAPHIC_DATA] […" at bounding box center [873, 557] width 517 height 25
click at [710, 597] on input "Assumed delivery zipcode" at bounding box center [873, 593] width 517 height 25
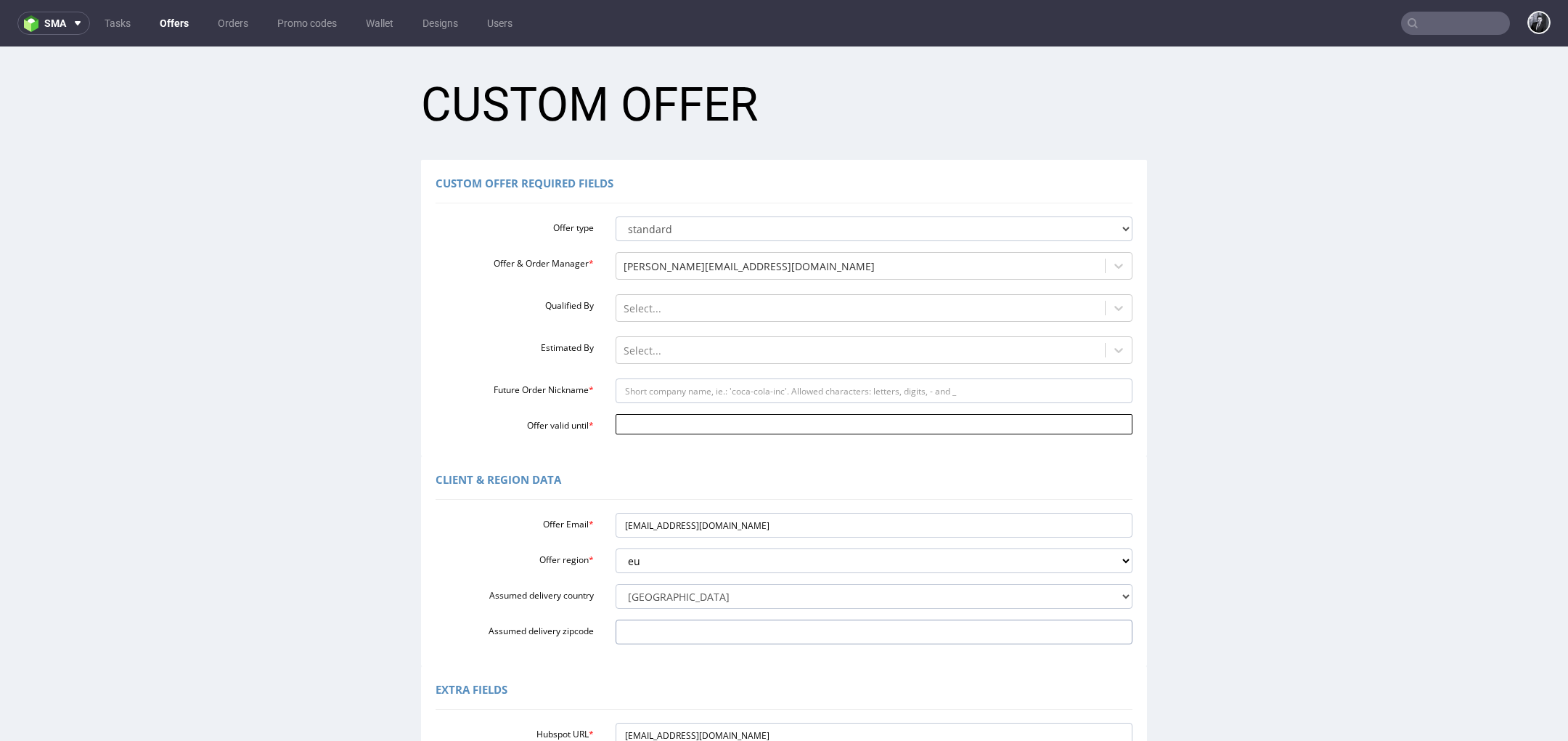
paste input "4835-003"
type input "4835-003"
click at [707, 429] on input "Offer valid until *" at bounding box center [873, 425] width 517 height 20
click at [735, 338] on td "17" at bounding box center [732, 338] width 22 height 22
type input "[DATE]"
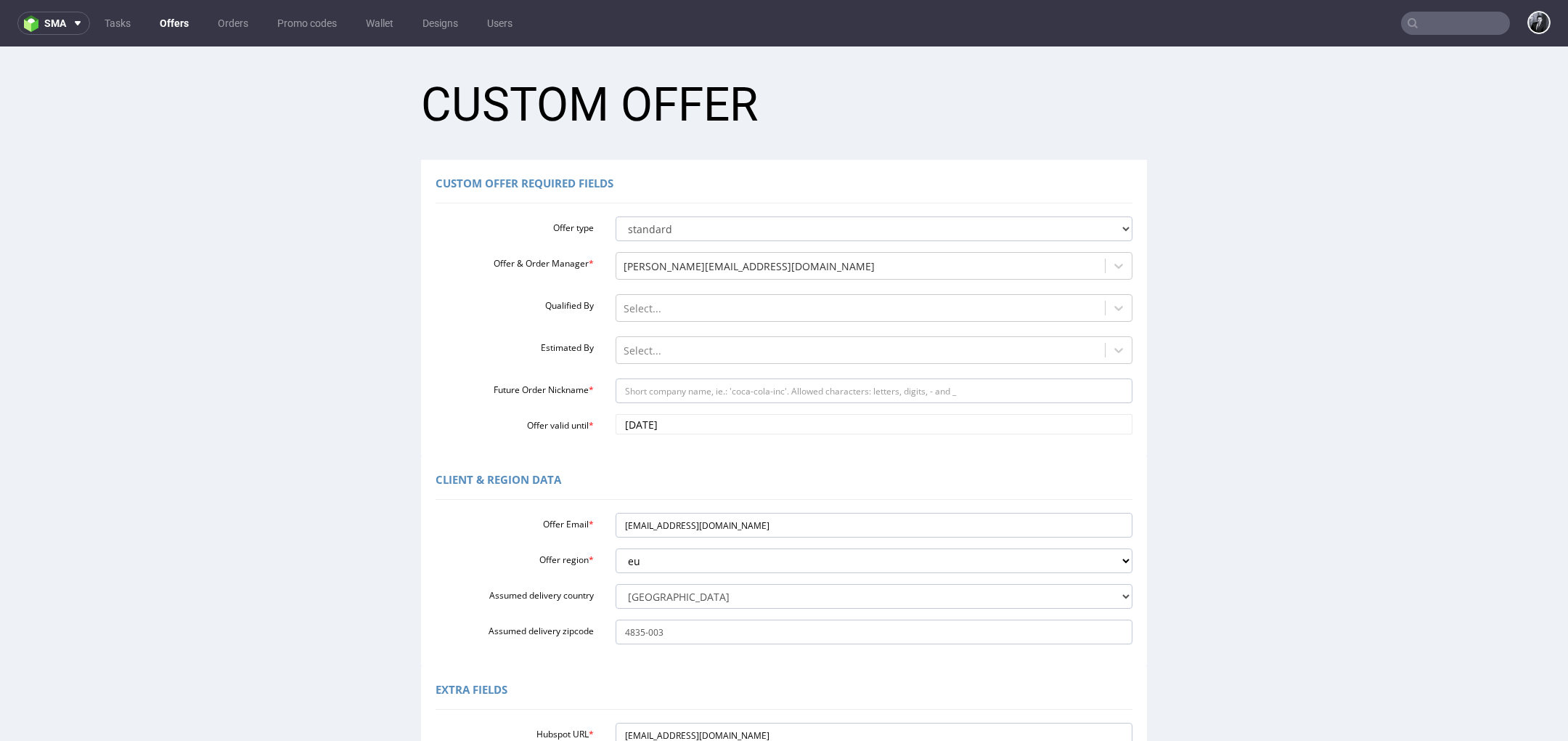
click at [723, 451] on div "Custom Offer Required Fields Offer type standard prototyping sampling Offer & O…" at bounding box center [784, 308] width 726 height 297
click at [741, 393] on input "Future Order Nickname *" at bounding box center [873, 391] width 517 height 25
click at [672, 518] on input "[EMAIL_ADDRESS][DOMAIN_NAME]" at bounding box center [873, 524] width 517 height 25
drag, startPoint x: 732, startPoint y: 521, endPoint x: 579, endPoint y: 521, distance: 153.0
click at [579, 521] on div "Offer Email * [EMAIL_ADDRESS][DOMAIN_NAME]" at bounding box center [783, 524] width 718 height 25
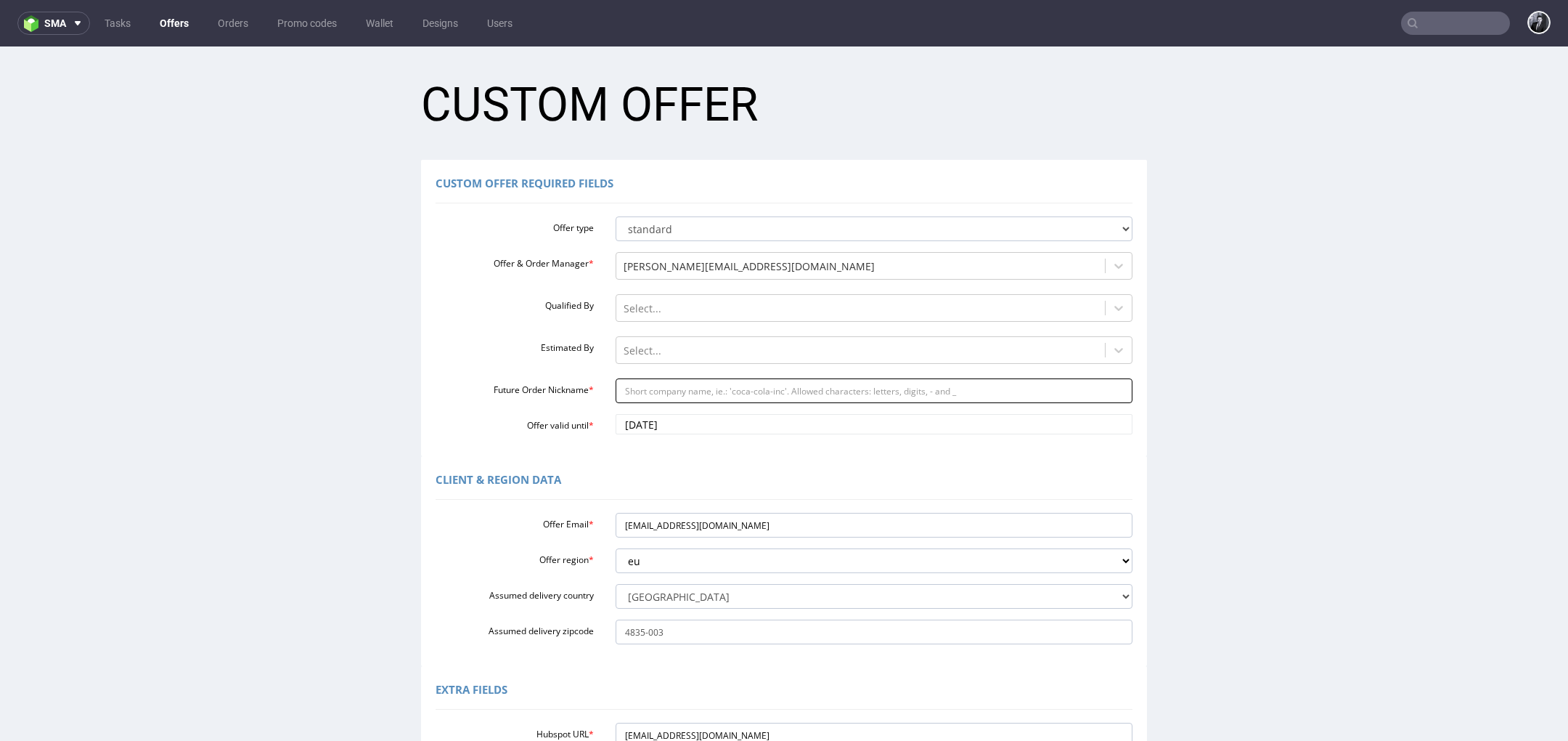
click at [735, 388] on input "Future Order Nickname *" at bounding box center [873, 391] width 517 height 25
paste input "hetvashah26gmailcom"
type input "hetvashah26gmailcom"
click at [660, 478] on div "Client & Region data" at bounding box center [784, 482] width 697 height 35
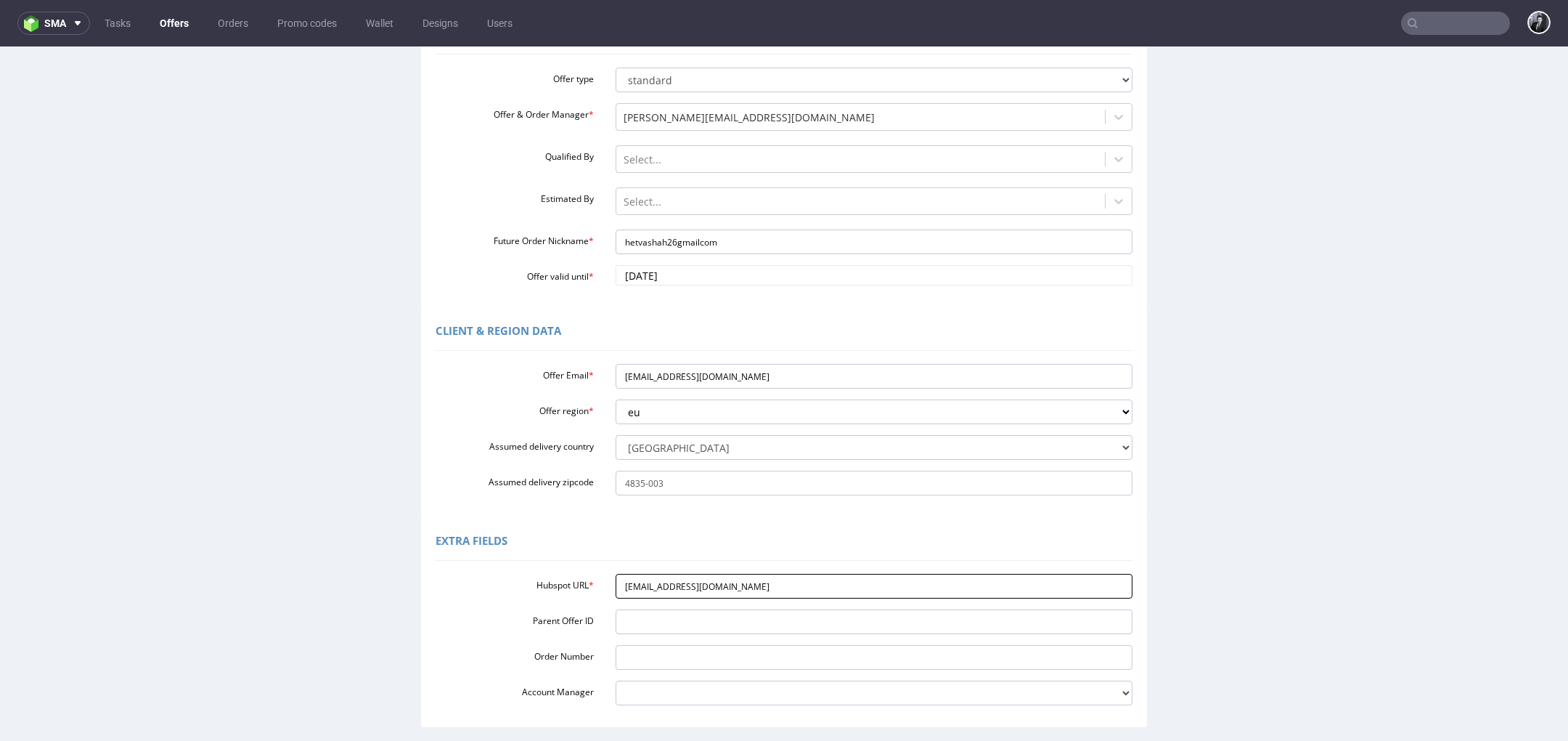
scroll to position [273, 0]
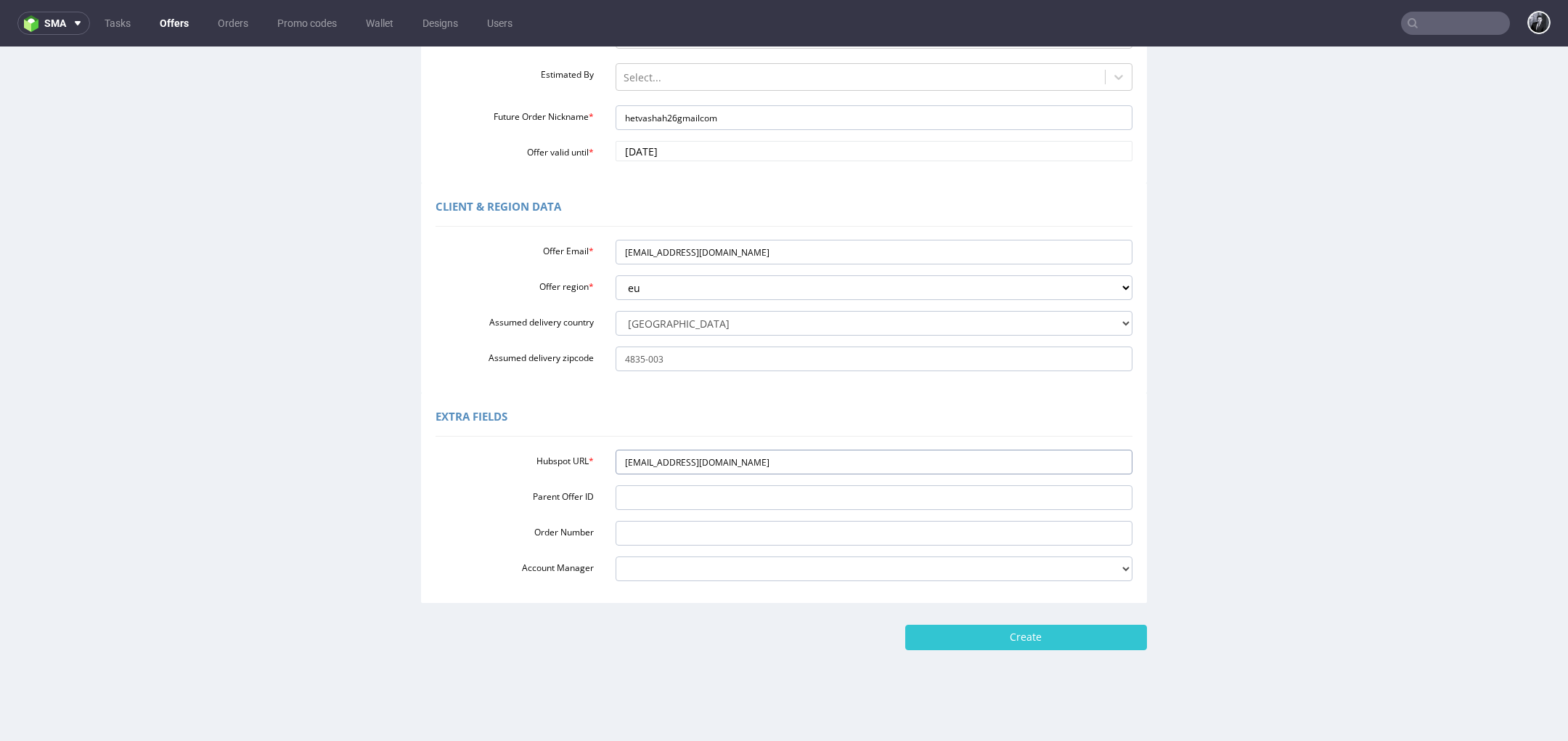
drag, startPoint x: 751, startPoint y: 470, endPoint x: 547, endPoint y: 465, distance: 204.1
click at [549, 466] on div "Hubspot URL * [EMAIL_ADDRESS][DOMAIN_NAME]" at bounding box center [783, 461] width 718 height 25
paste input "[URL][DOMAIN_NAME]"
type input "[URL][DOMAIN_NAME]"
click at [1010, 640] on input "Create" at bounding box center [1026, 637] width 242 height 25
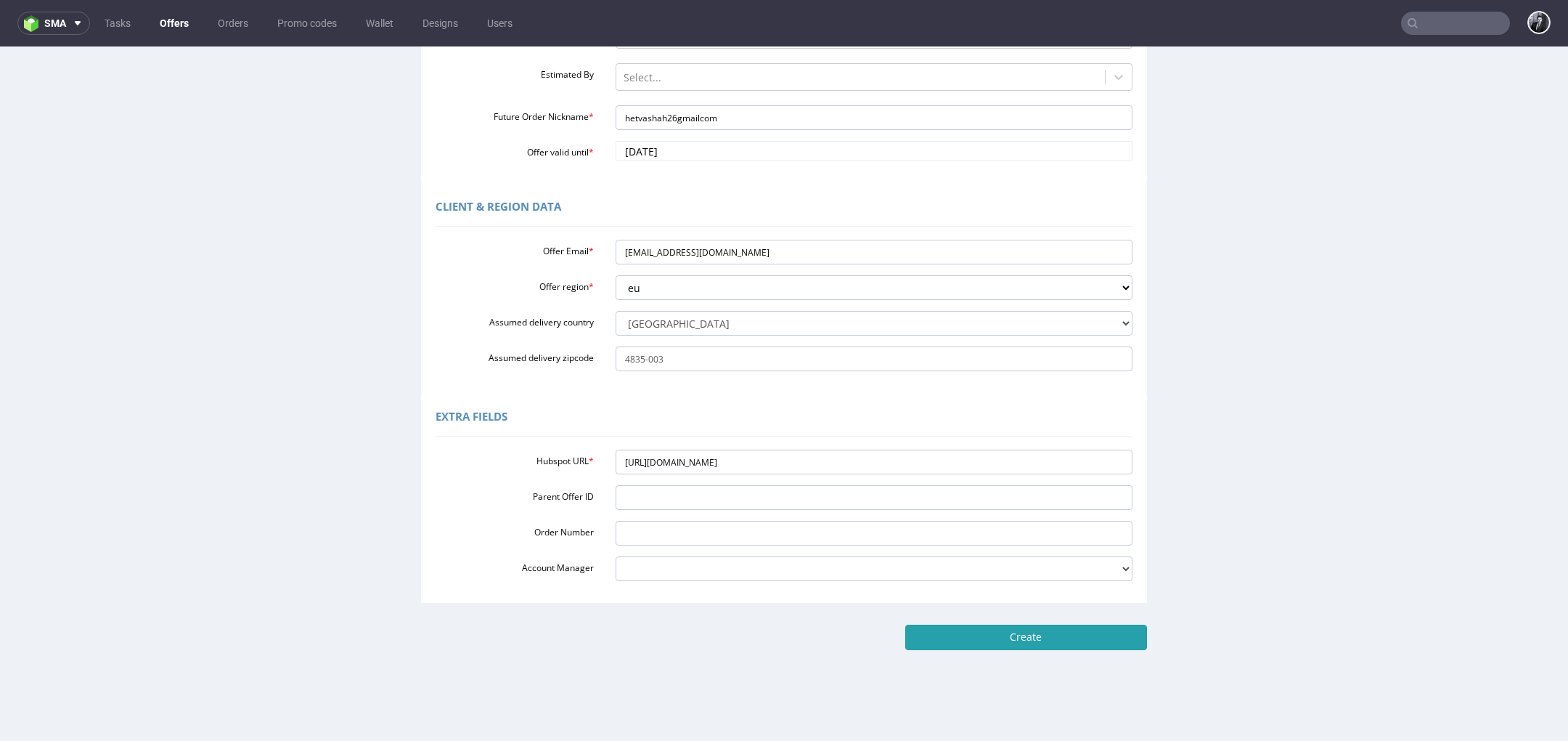
type input "Please wait..."
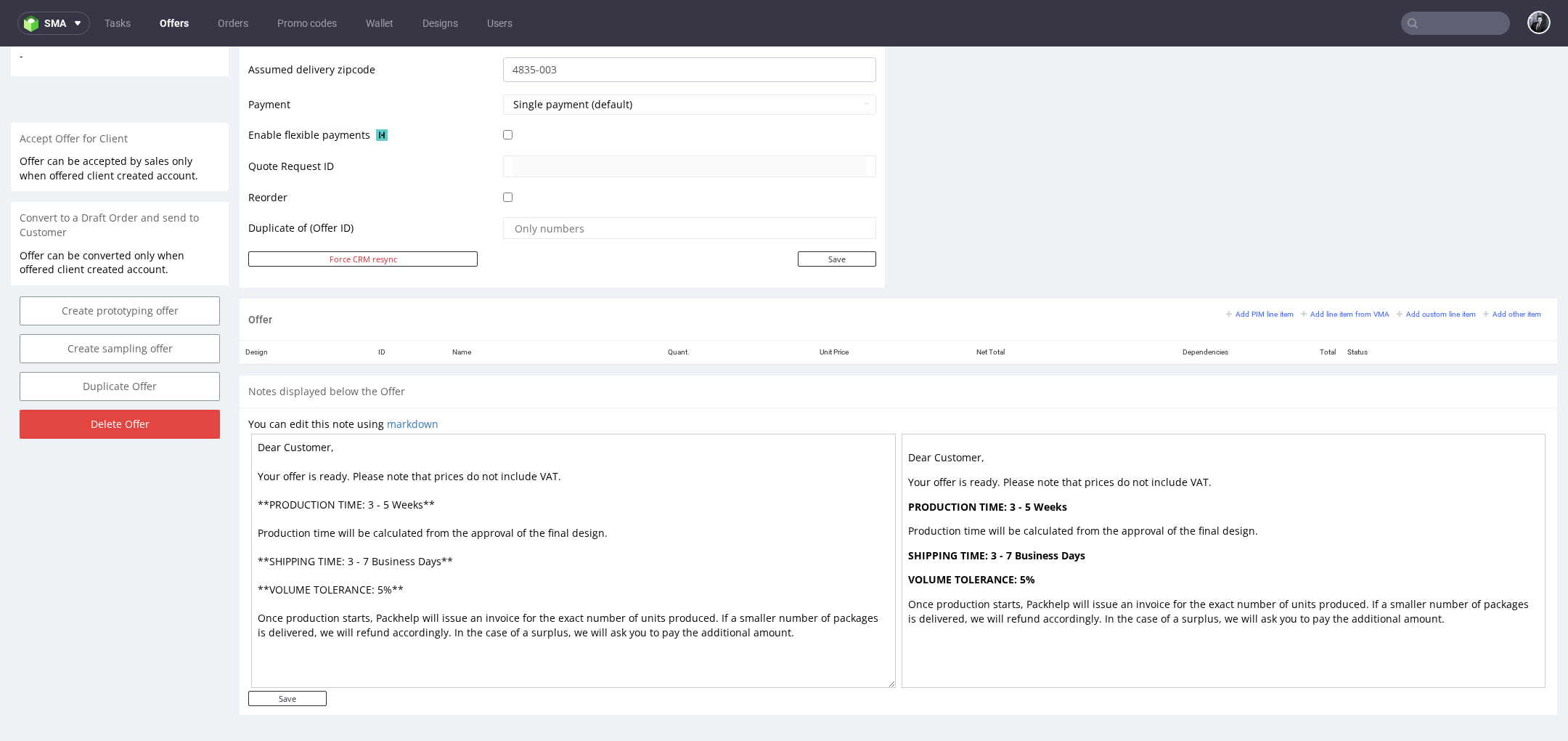
scroll to position [4, 0]
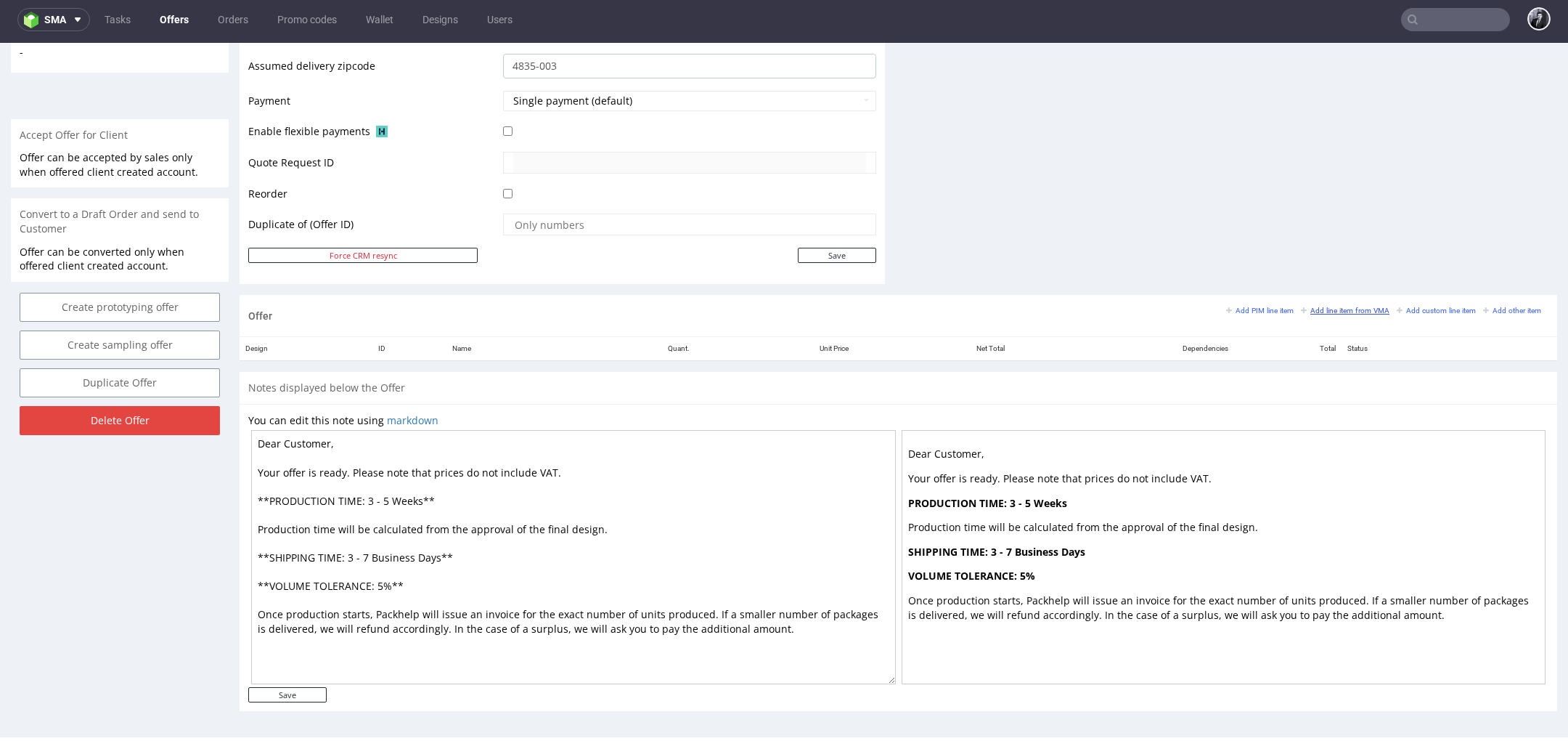
click at [1314, 308] on small "Add line item from VMA" at bounding box center [1346, 310] width 89 height 8
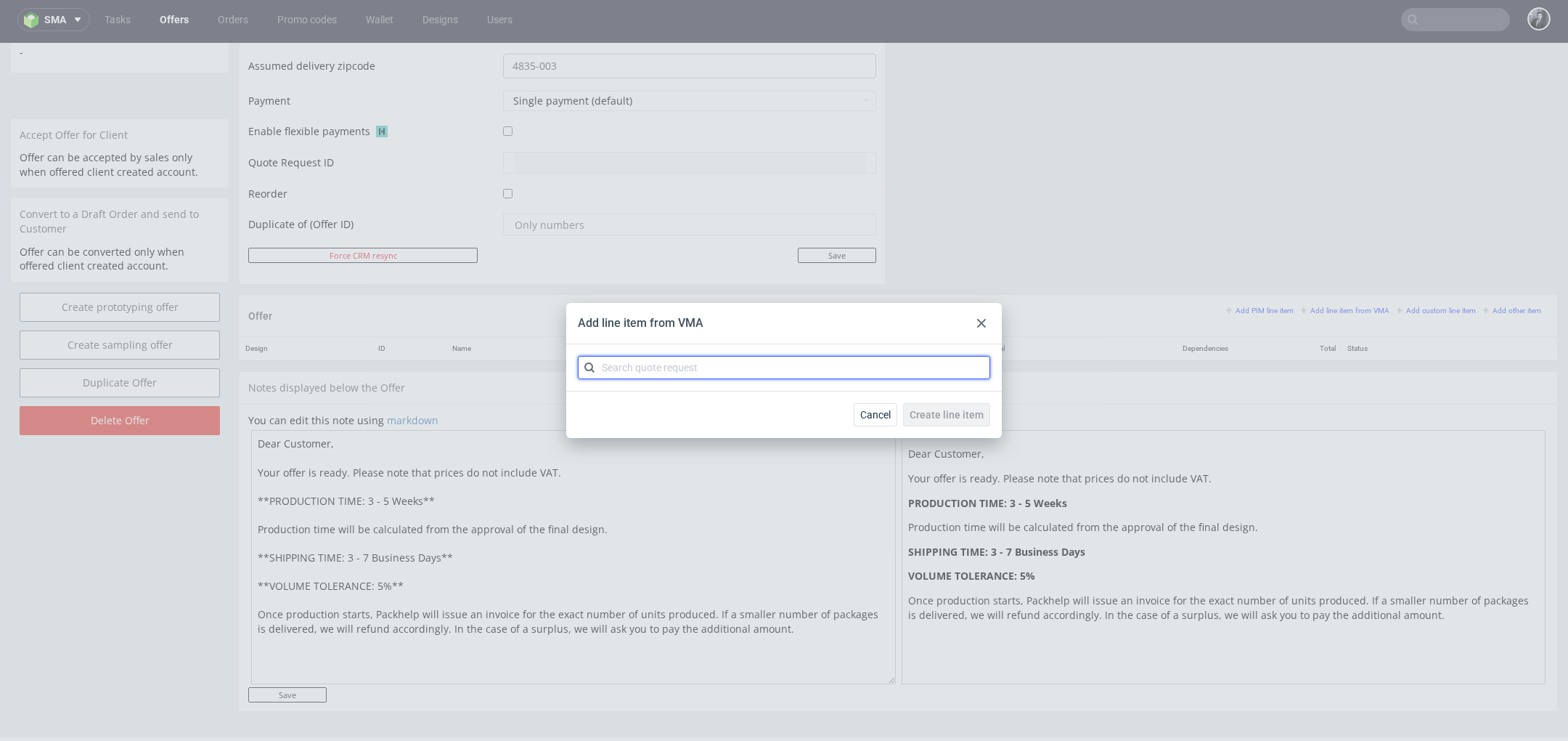
click at [753, 357] on input "text" at bounding box center [784, 367] width 412 height 23
type input "CBTR"
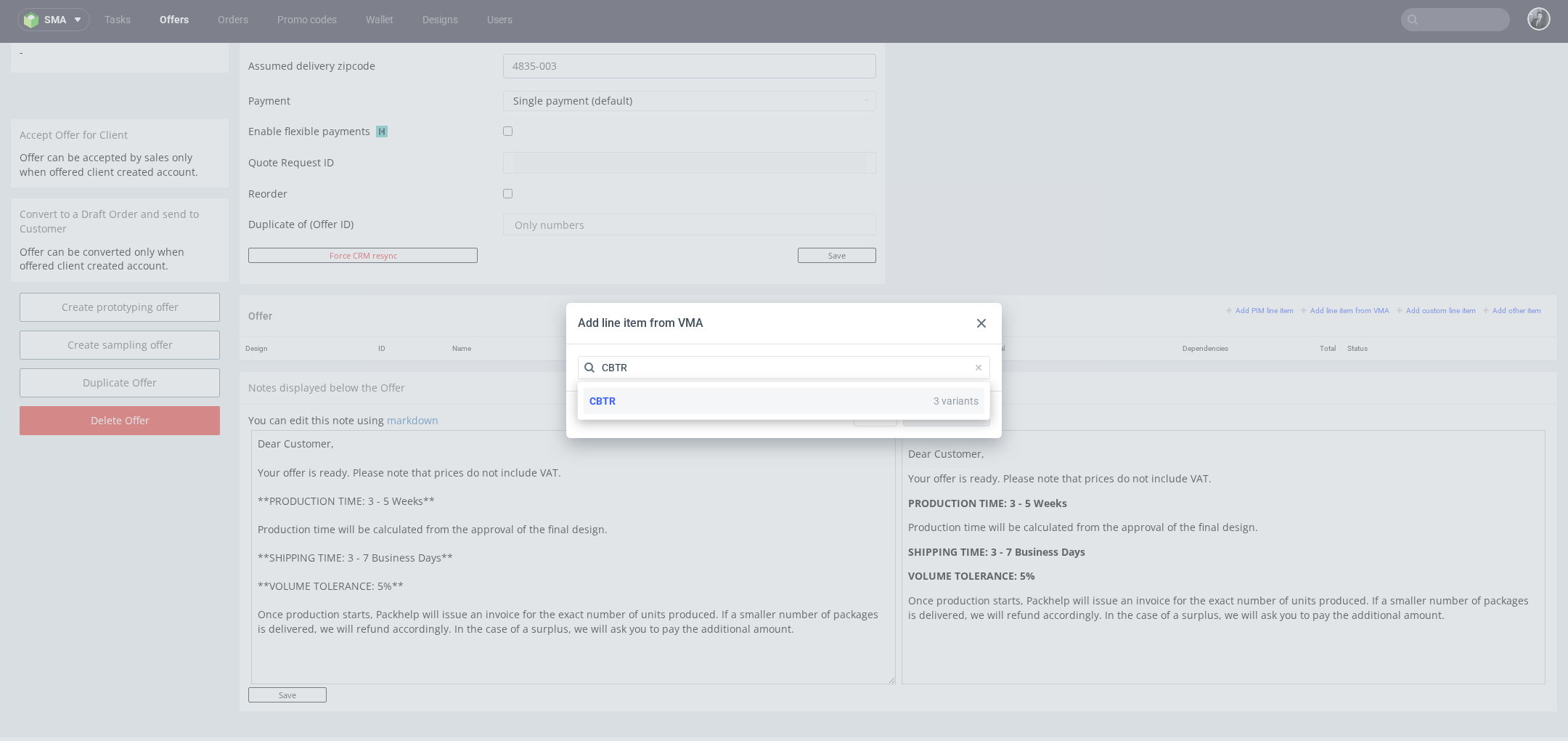
click at [782, 407] on div "CBTR 3 variants" at bounding box center [784, 401] width 401 height 26
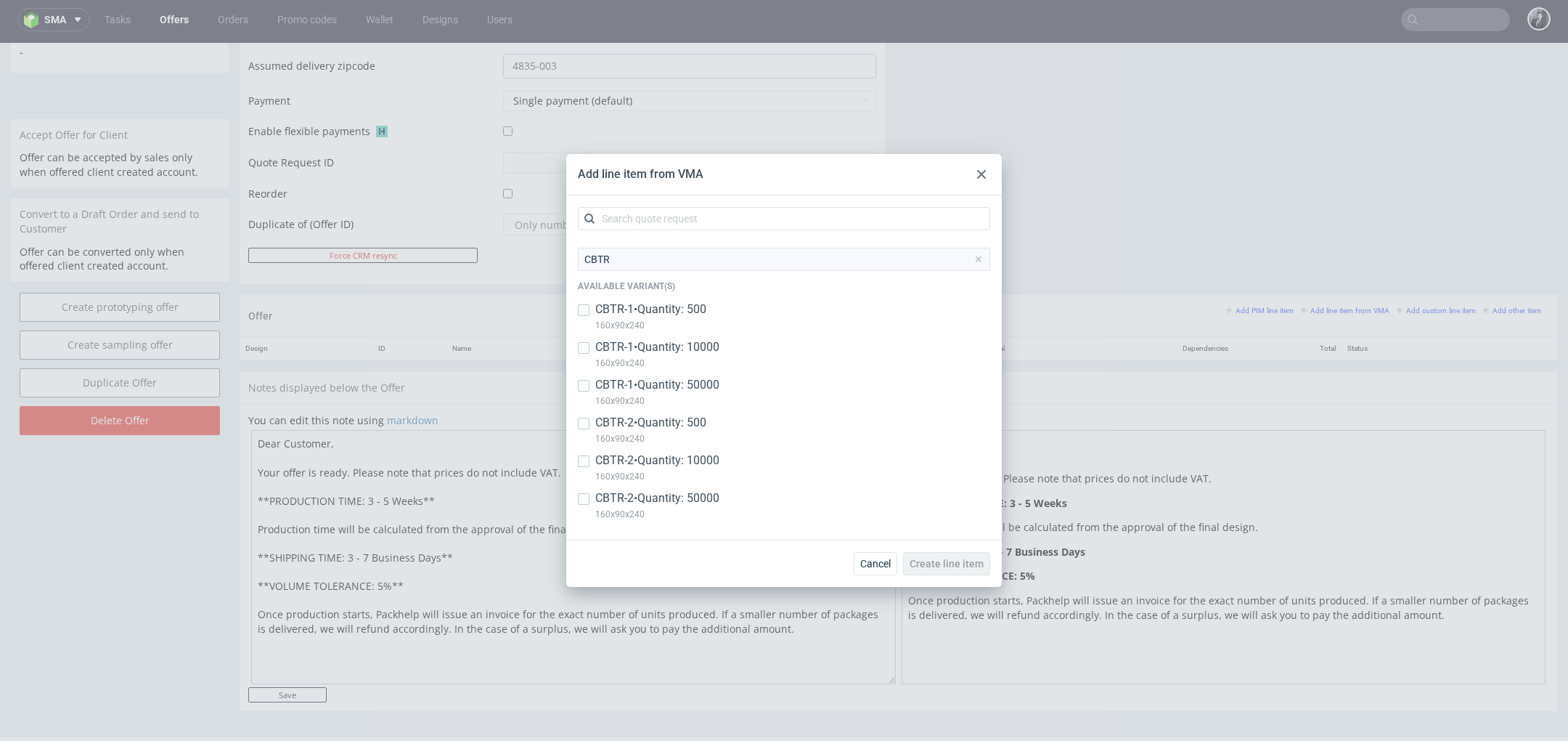
click at [595, 425] on div "CBTR-2 • Quantity: 500 160x90x240" at bounding box center [784, 433] width 412 height 38
checkbox input "true"
click at [594, 468] on div "CBTR-2 • Quantity: 10000 160x90x240" at bounding box center [784, 472] width 412 height 38
checkbox input "true"
click at [587, 499] on input "checkbox" at bounding box center [584, 499] width 12 height 12
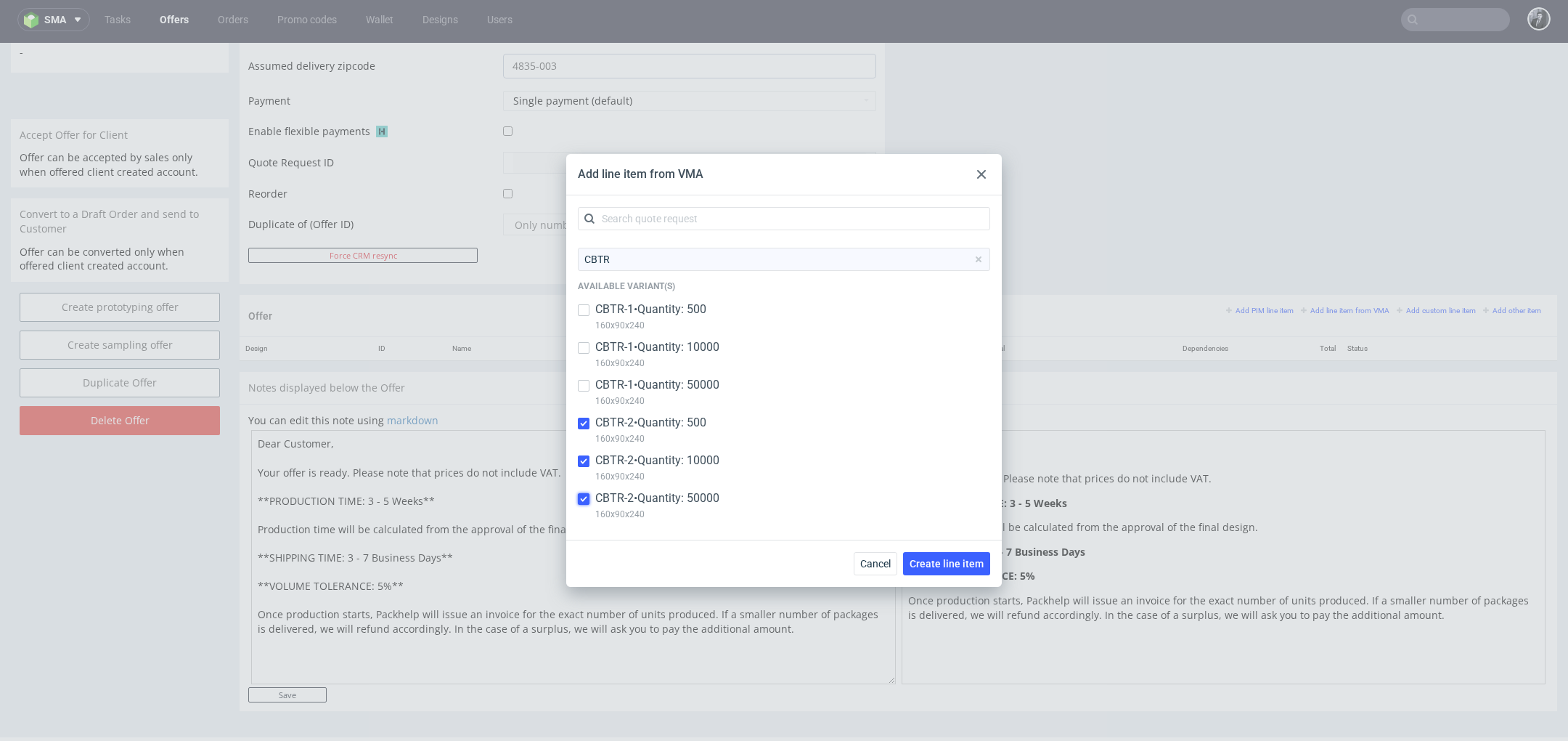
checkbox input "true"
click at [951, 564] on span "Create line item" at bounding box center [946, 564] width 74 height 10
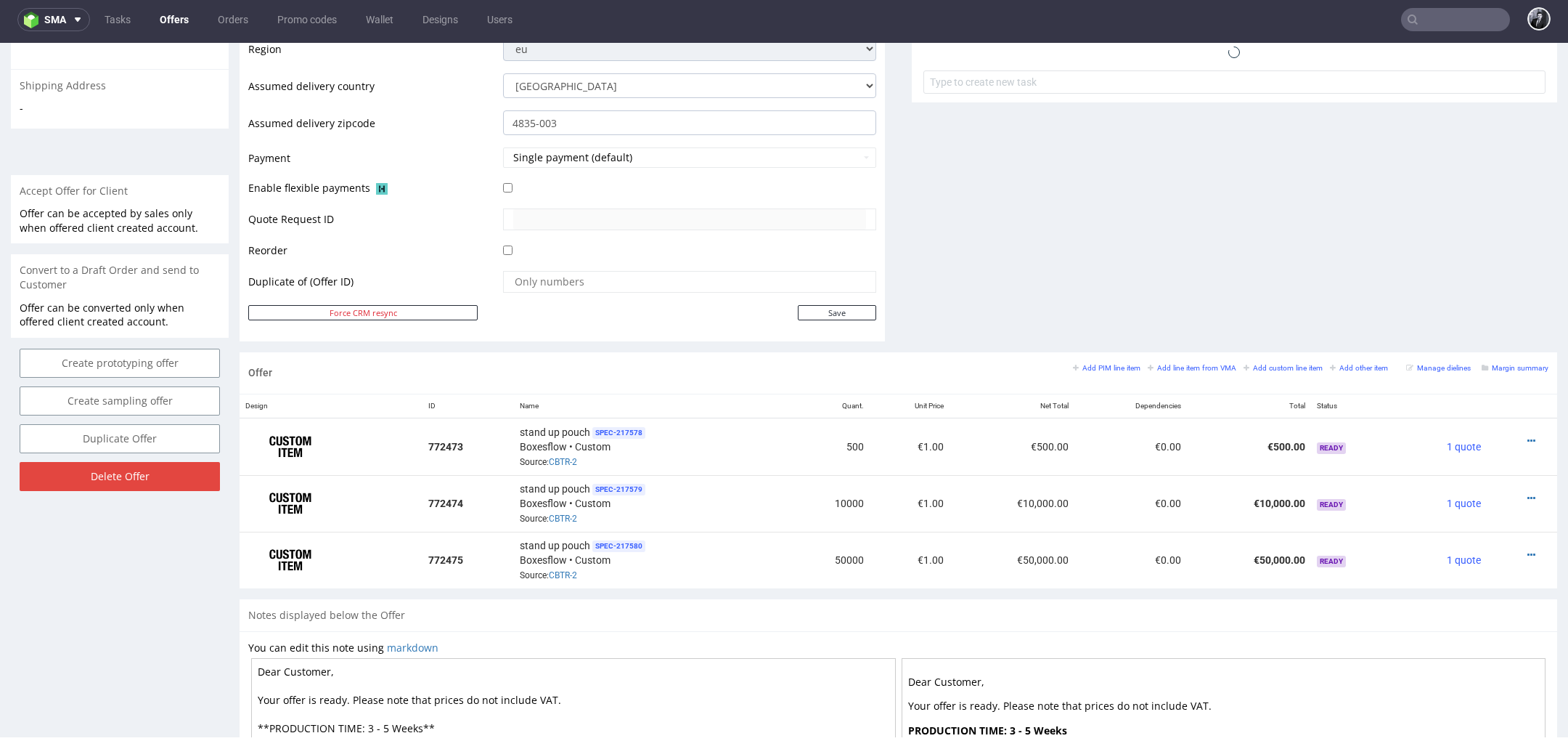
scroll to position [611, 0]
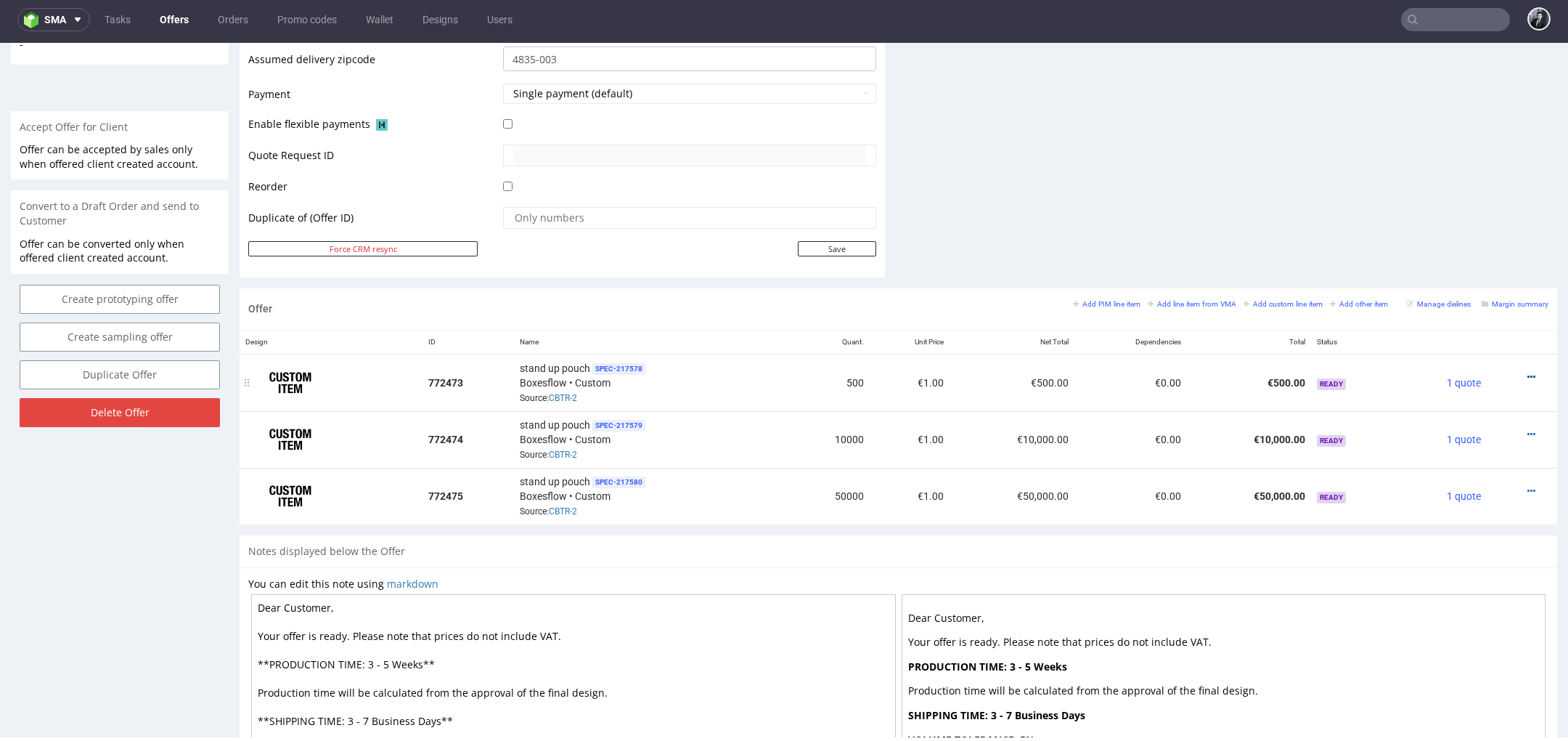
click at [1527, 372] on icon at bounding box center [1531, 377] width 8 height 10
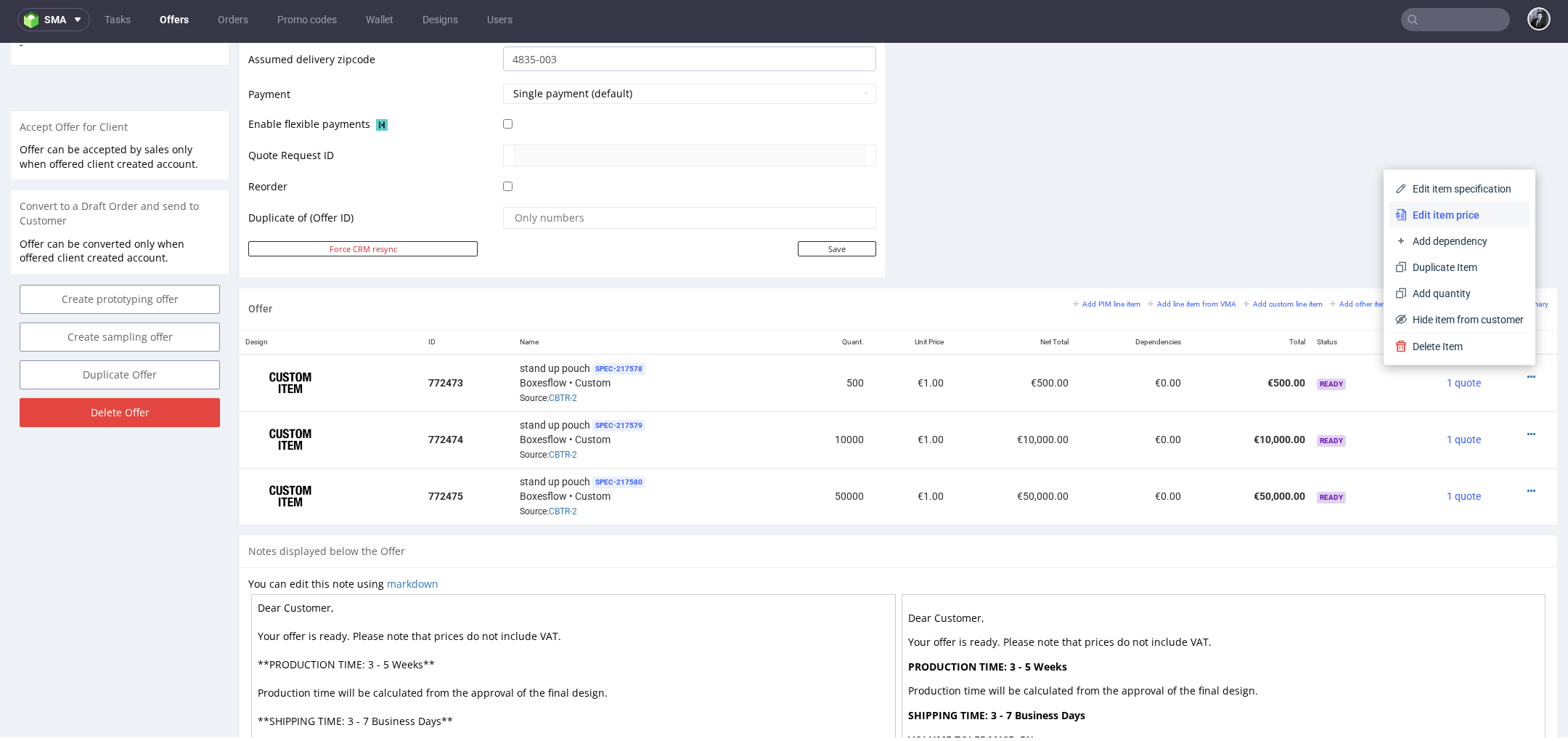
click at [1460, 206] on li "Edit item price" at bounding box center [1459, 215] width 140 height 26
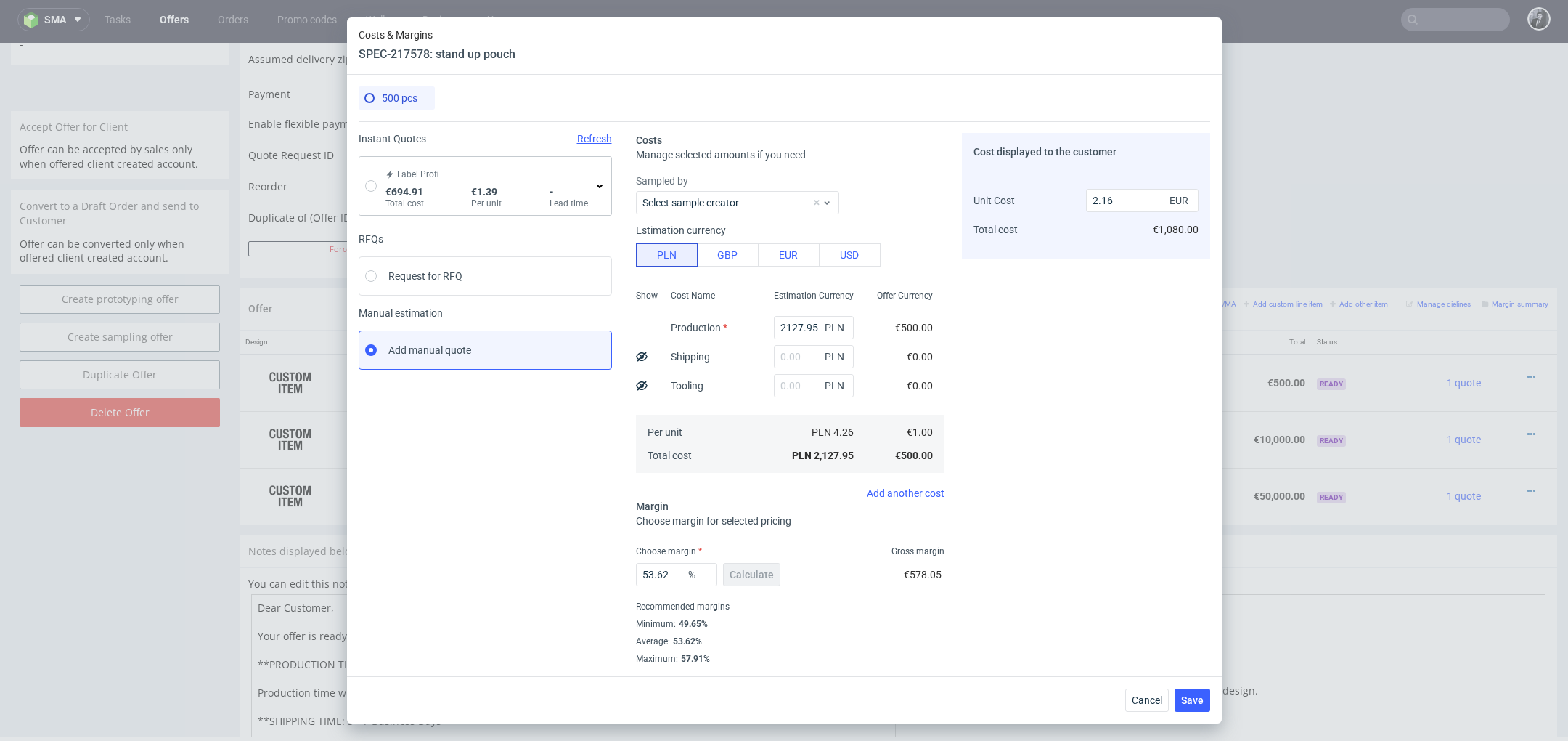
click at [371, 192] on div "Label Profi €694.91 Total cost €1.39 Per unit - Lead time" at bounding box center [486, 186] width 252 height 58
click at [379, 188] on div "Label Profi €694.91 Total cost €1.39 Per unit - Lead time" at bounding box center [486, 186] width 252 height 58
click at [373, 184] on input "radio" at bounding box center [371, 186] width 12 height 12
radio input "true"
radio input "false"
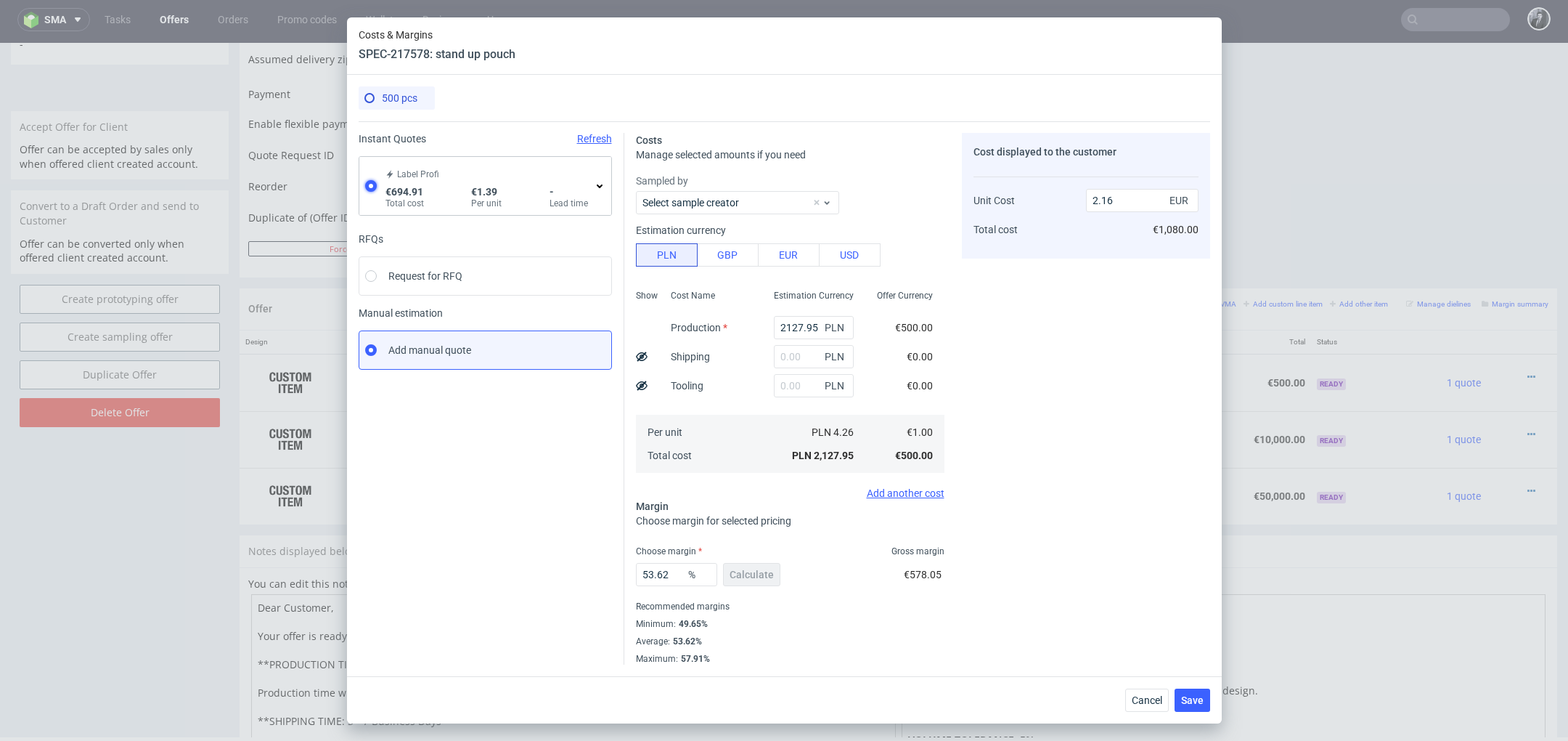
type input "644.46"
type input "50.45"
type input "1.39"
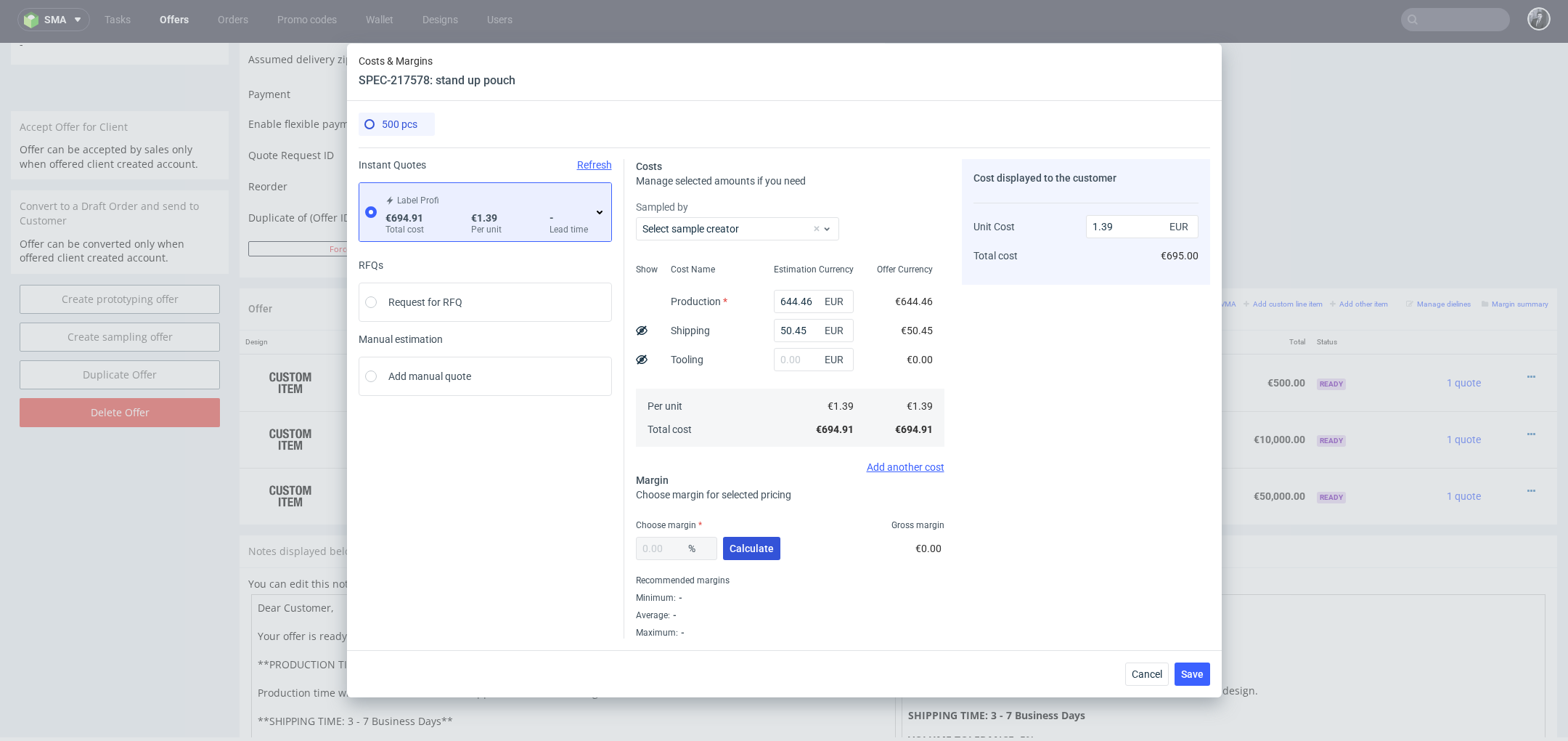
click at [758, 549] on span "Calculate" at bounding box center [752, 548] width 44 height 10
type input "41.79"
drag, startPoint x: 667, startPoint y: 544, endPoint x: 631, endPoint y: 544, distance: 36.0
click at [631, 544] on div "Costs Manage selected amounts if you need Sampled by Select sample creator Show…" at bounding box center [917, 393] width 585 height 491
click at [1150, 212] on div "2.39 EUR" at bounding box center [1142, 227] width 112 height 29
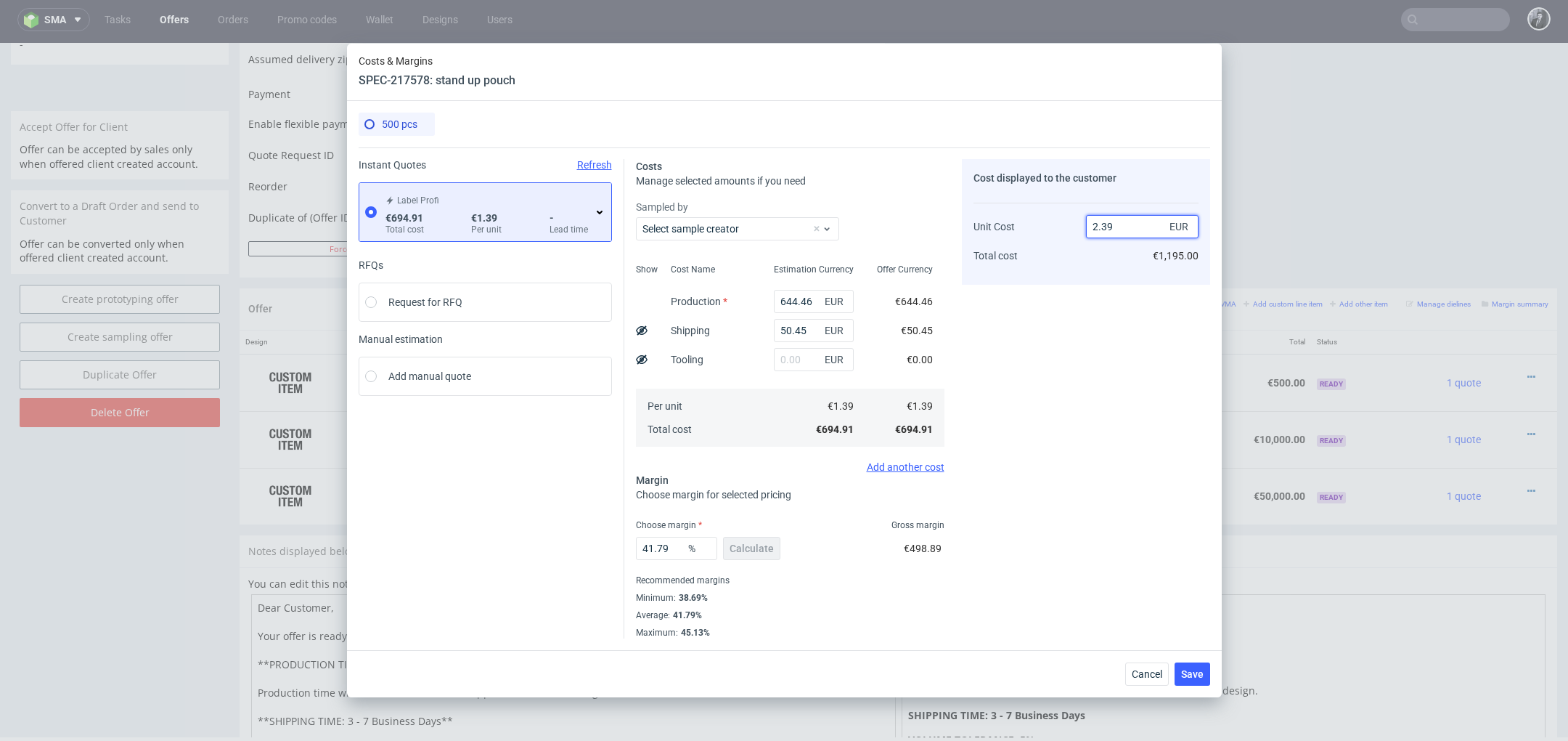
click at [1137, 230] on input "2.39" at bounding box center [1142, 226] width 112 height 23
type input "2.10"
type input "33.80952380952381"
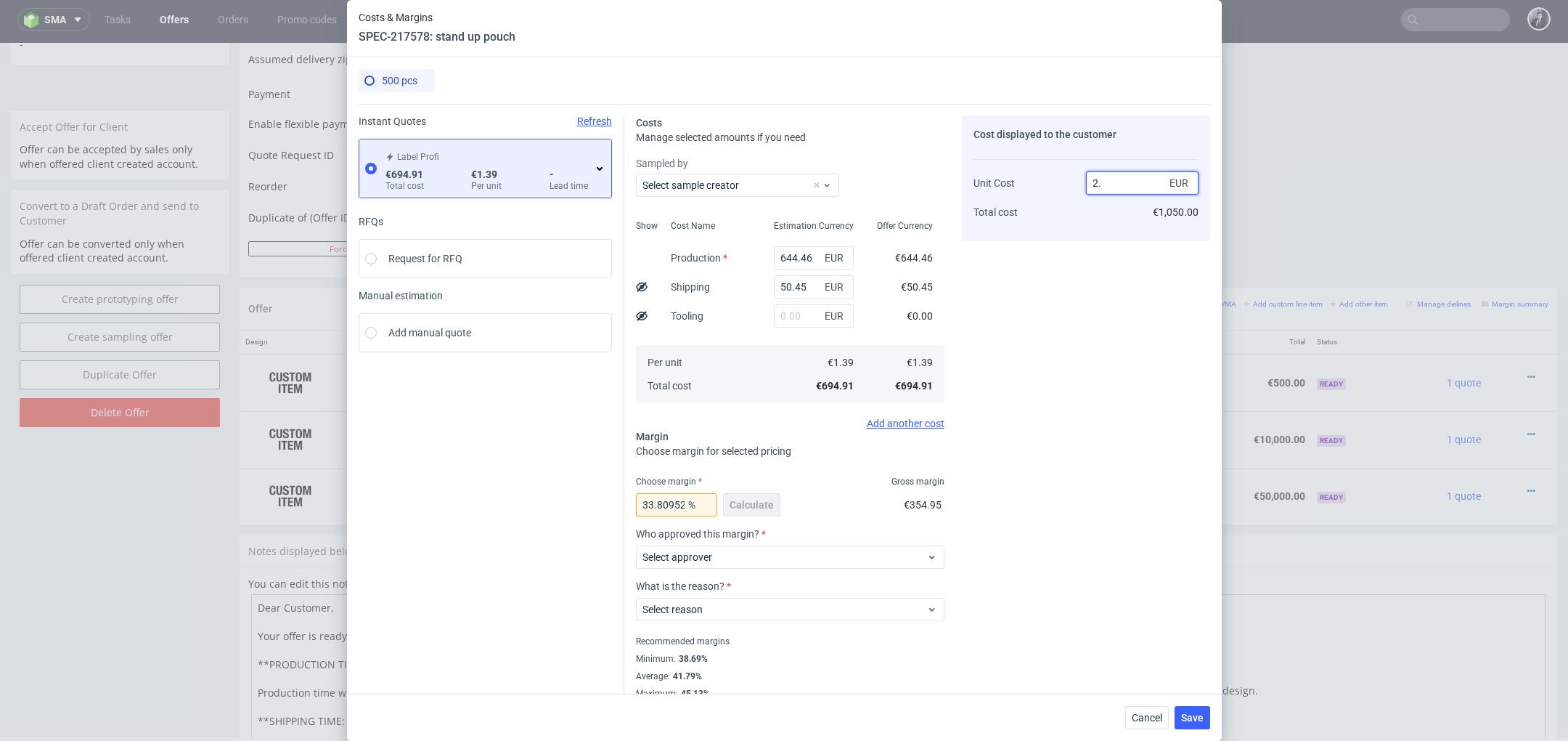
type input "2"
type input "30.5"
type input "2"
click at [1068, 344] on div "Cost displayed to the customer Unit Cost Total cost 2 EUR €1,000.00" at bounding box center [1086, 407] width 248 height 584
click at [774, 558] on span "Select approver" at bounding box center [785, 557] width 285 height 14
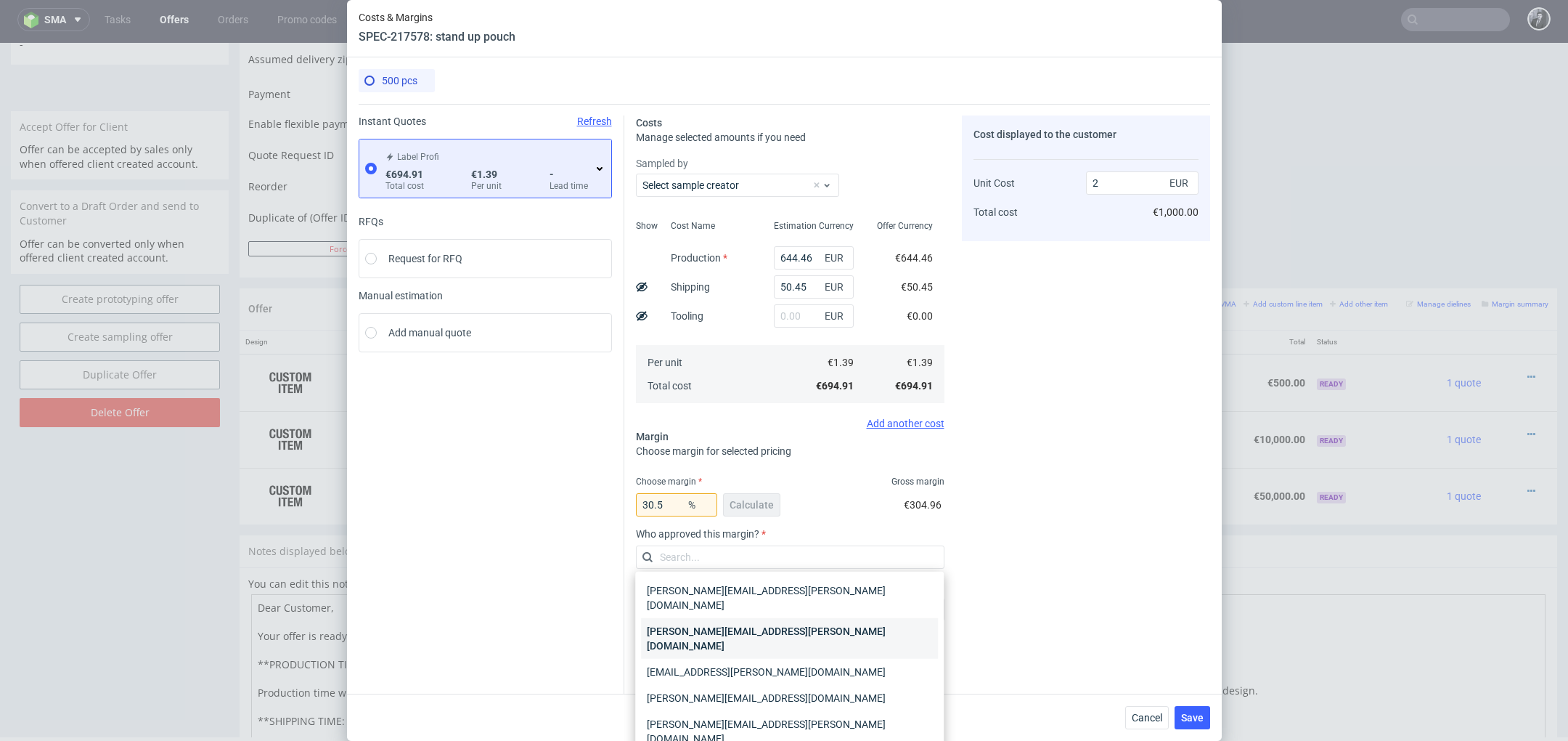
click at [772, 622] on div "[PERSON_NAME][EMAIL_ADDRESS][PERSON_NAME][DOMAIN_NAME]" at bounding box center [789, 639] width 297 height 41
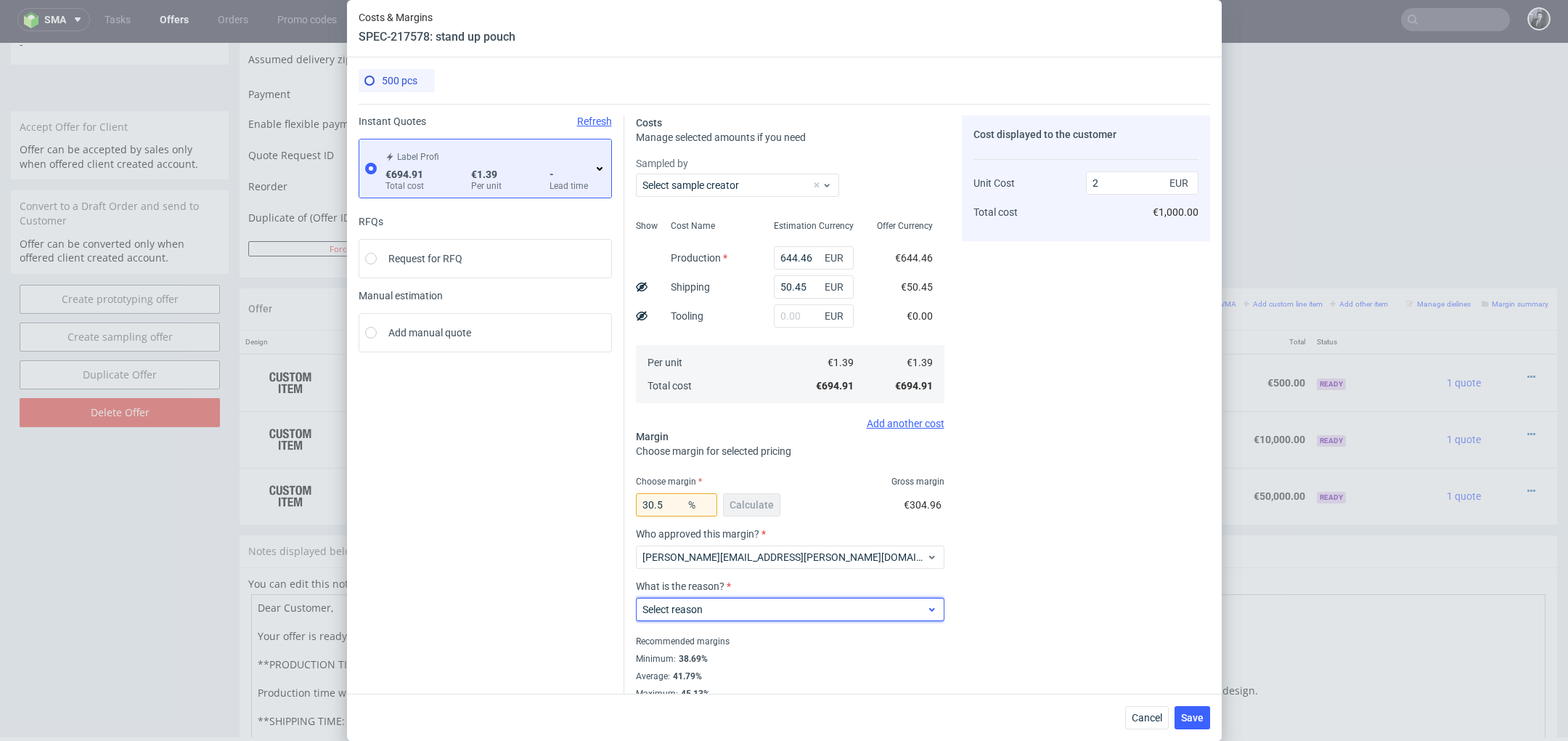
click at [786, 610] on span "Select reason" at bounding box center [785, 609] width 285 height 14
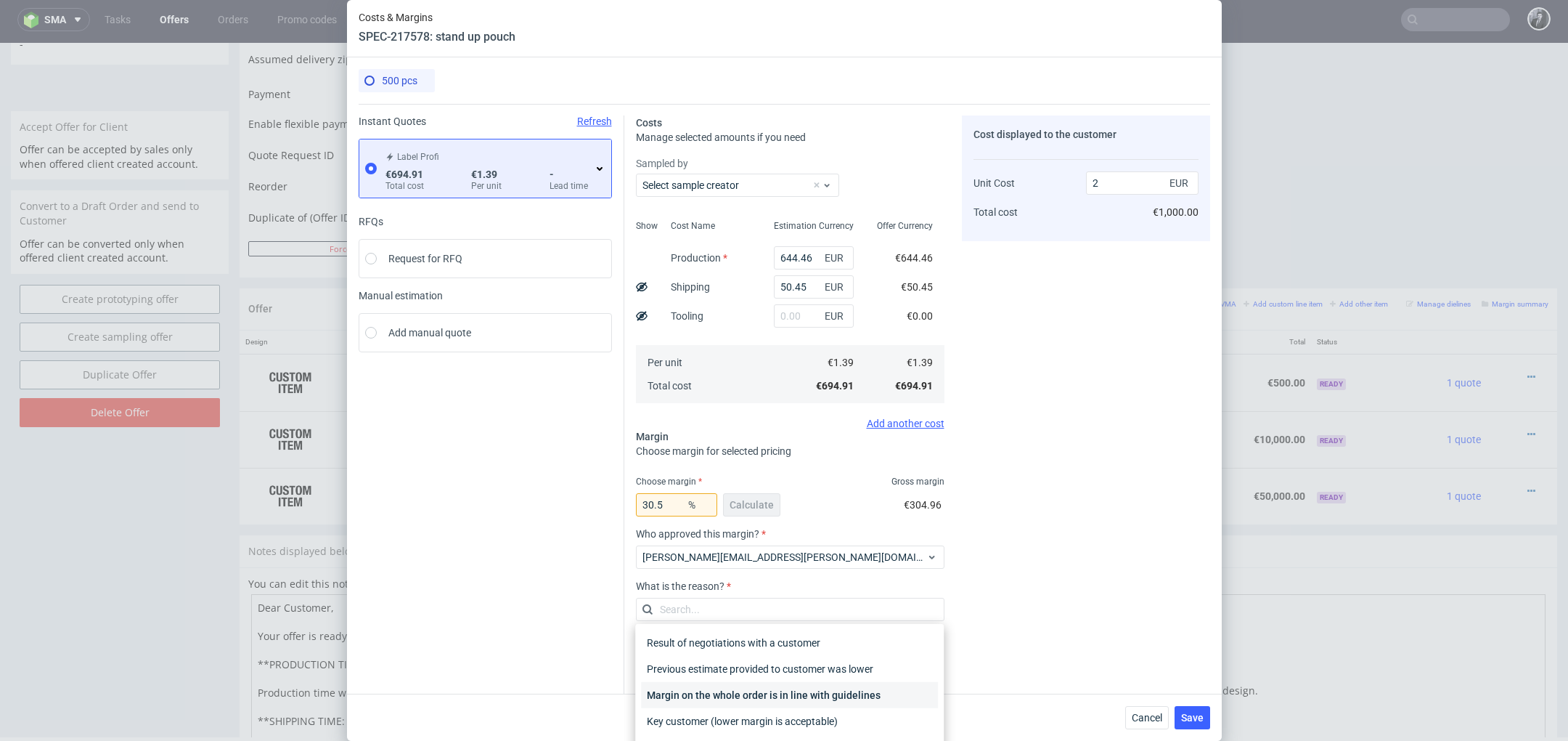
click at [784, 689] on div "Margin on the whole order is in line with guidelines" at bounding box center [789, 695] width 297 height 26
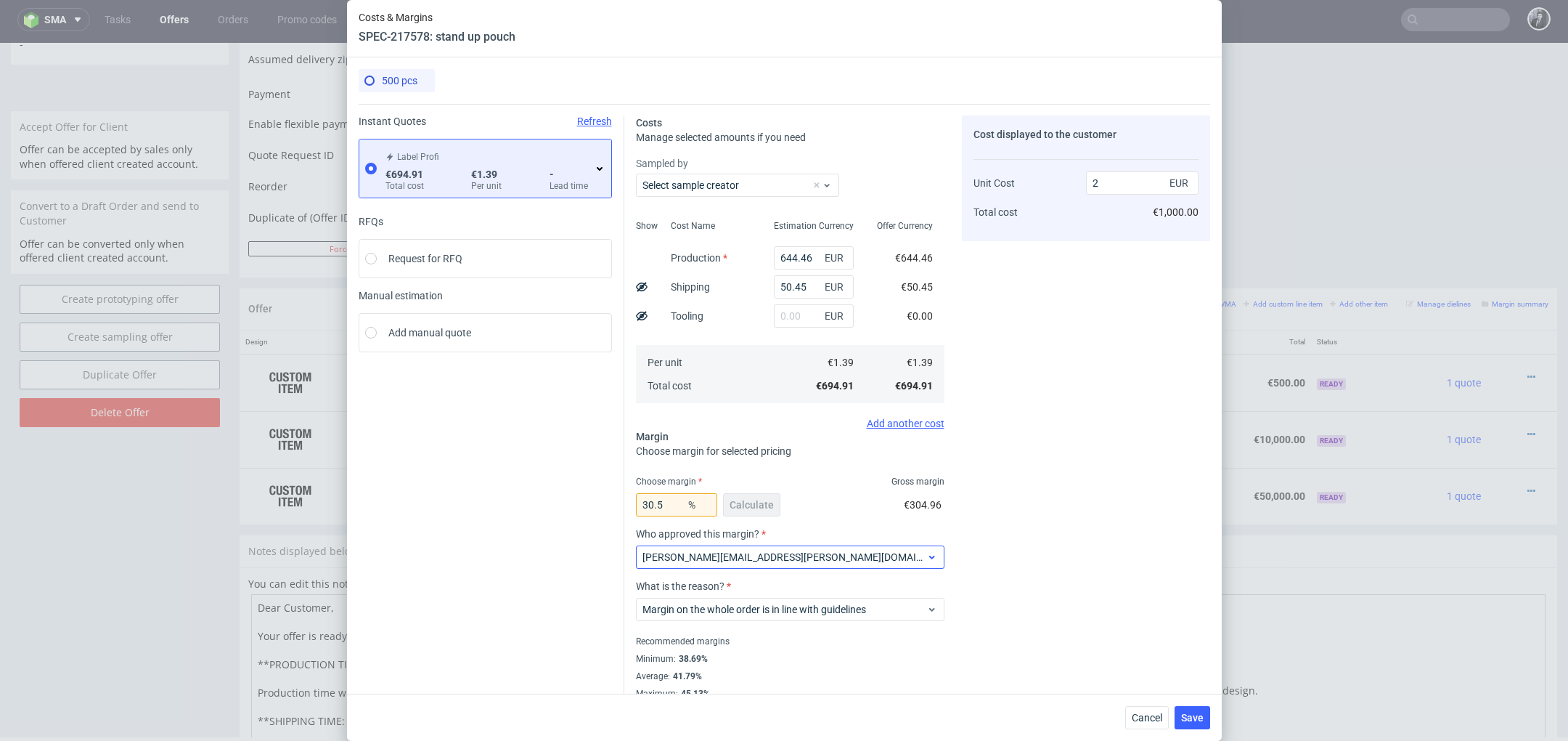
scroll to position [17, 0]
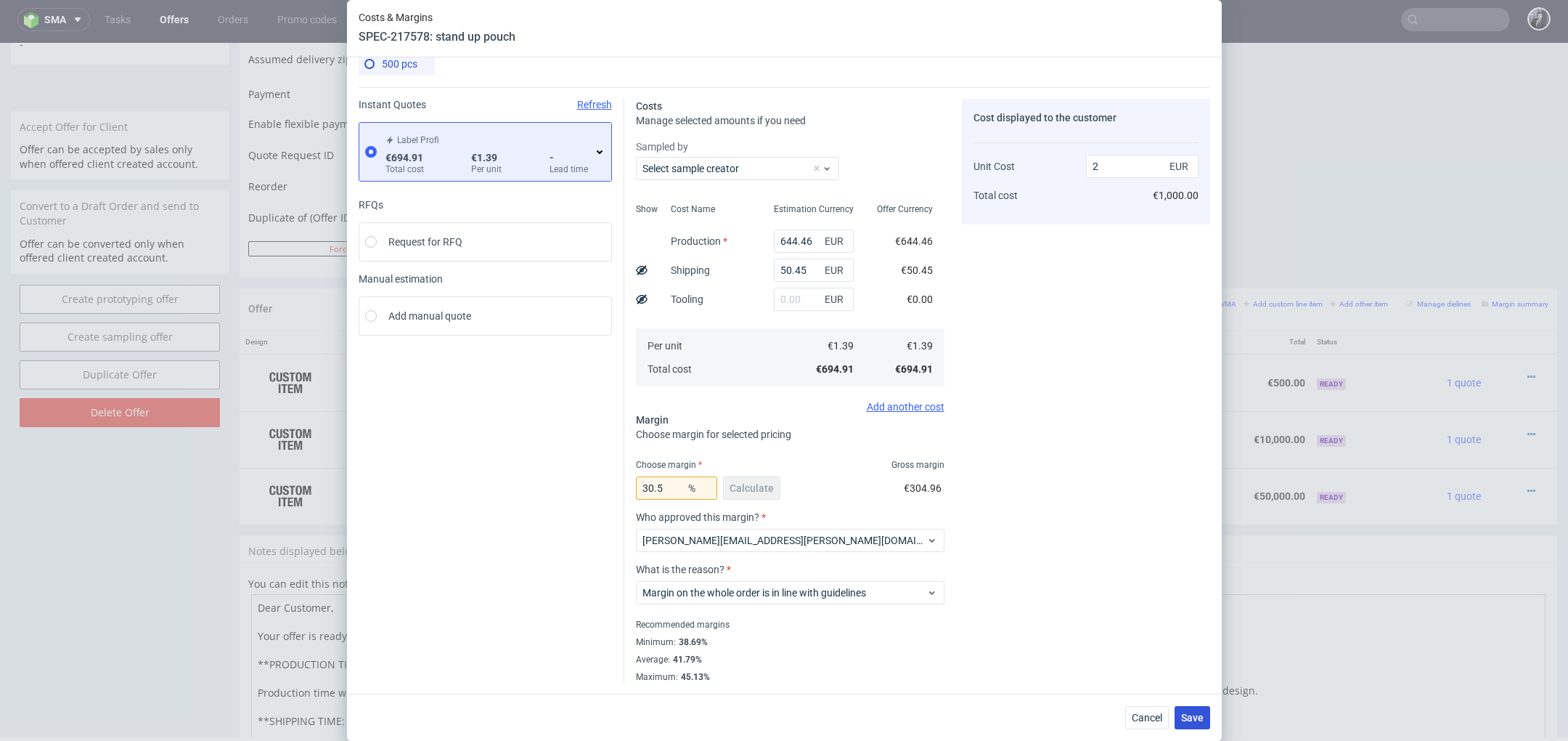
click at [1193, 717] on span "Save" at bounding box center [1192, 718] width 22 height 10
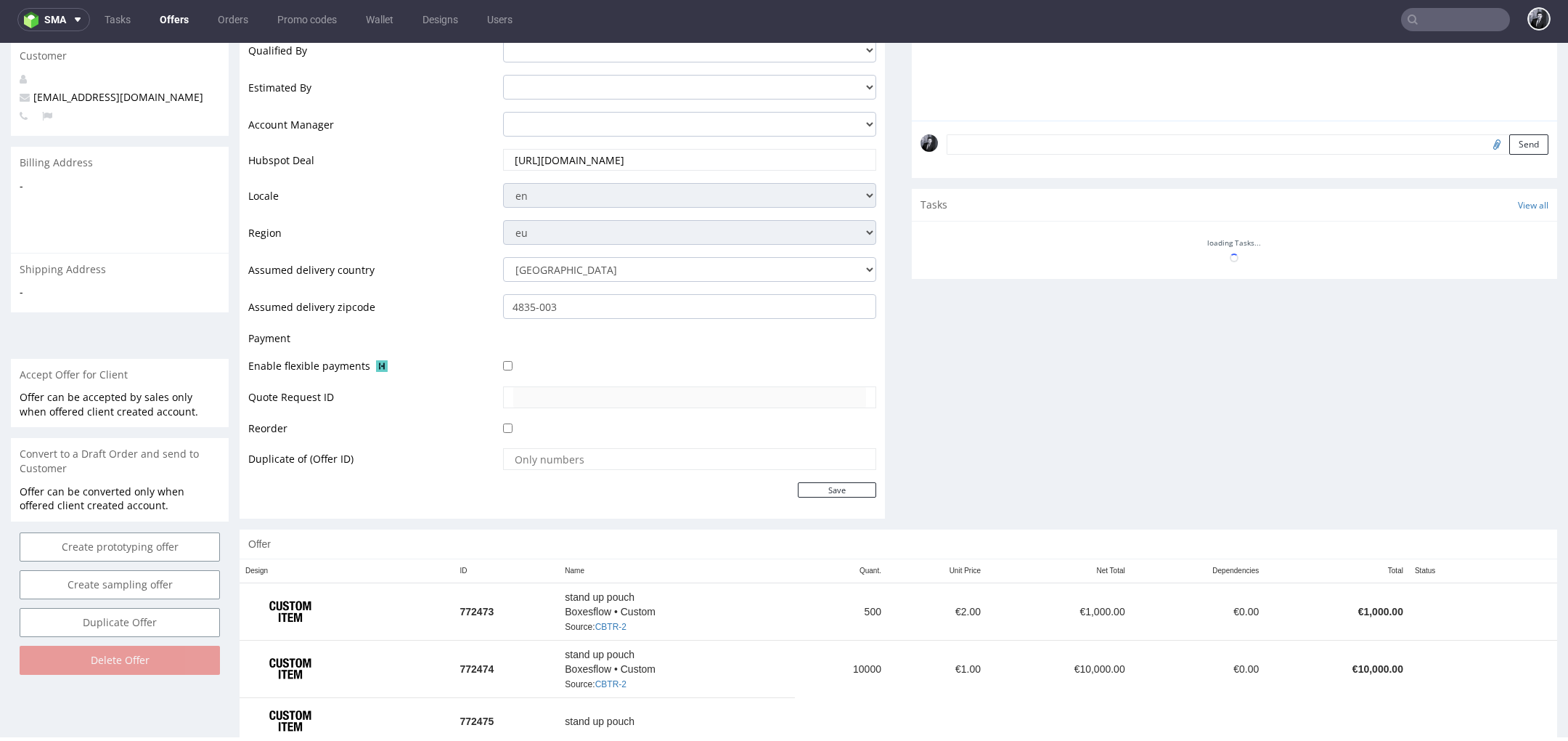
scroll to position [397, 0]
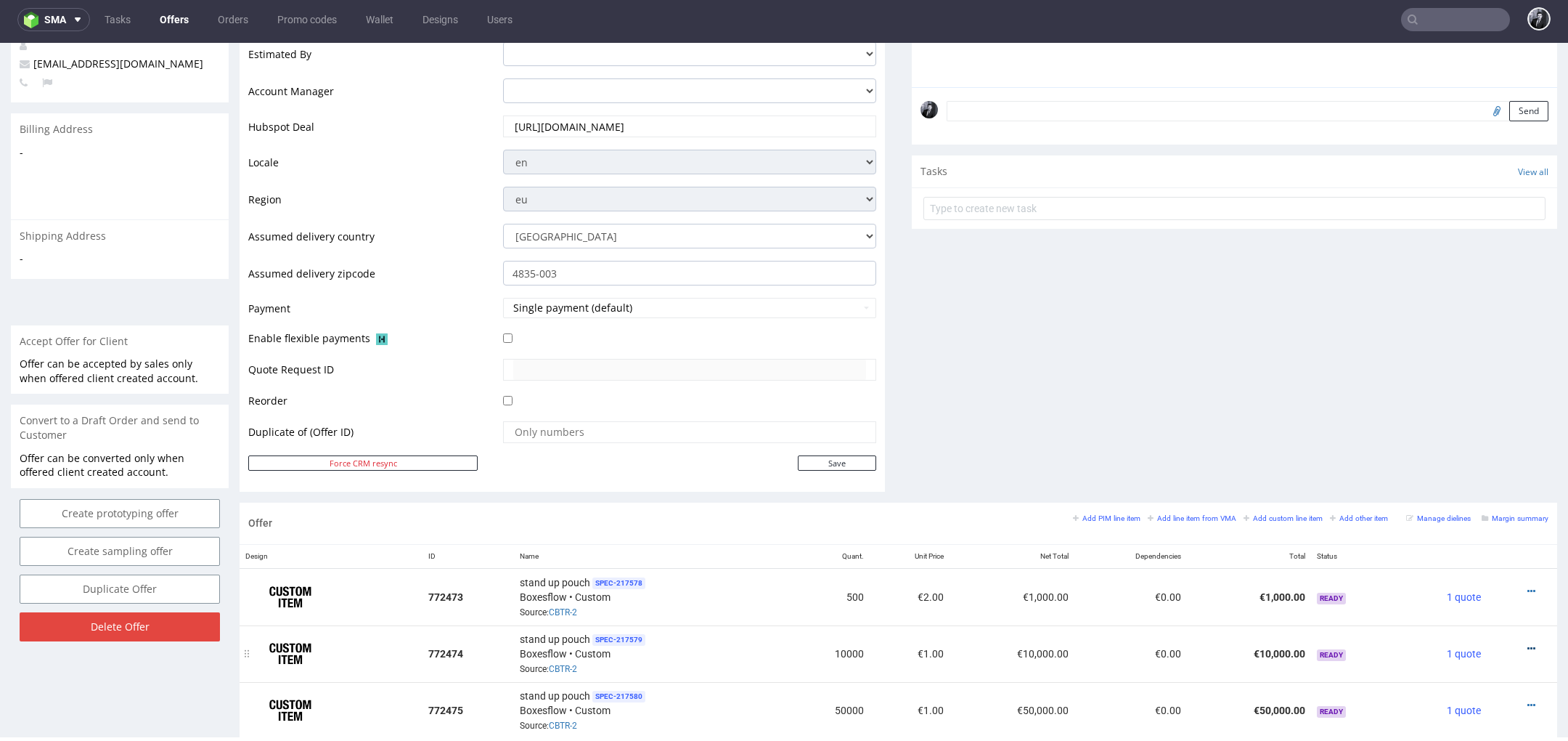
click at [1527, 645] on icon at bounding box center [1531, 649] width 8 height 10
click at [1469, 459] on span "Edit item specification" at bounding box center [1465, 459] width 117 height 14
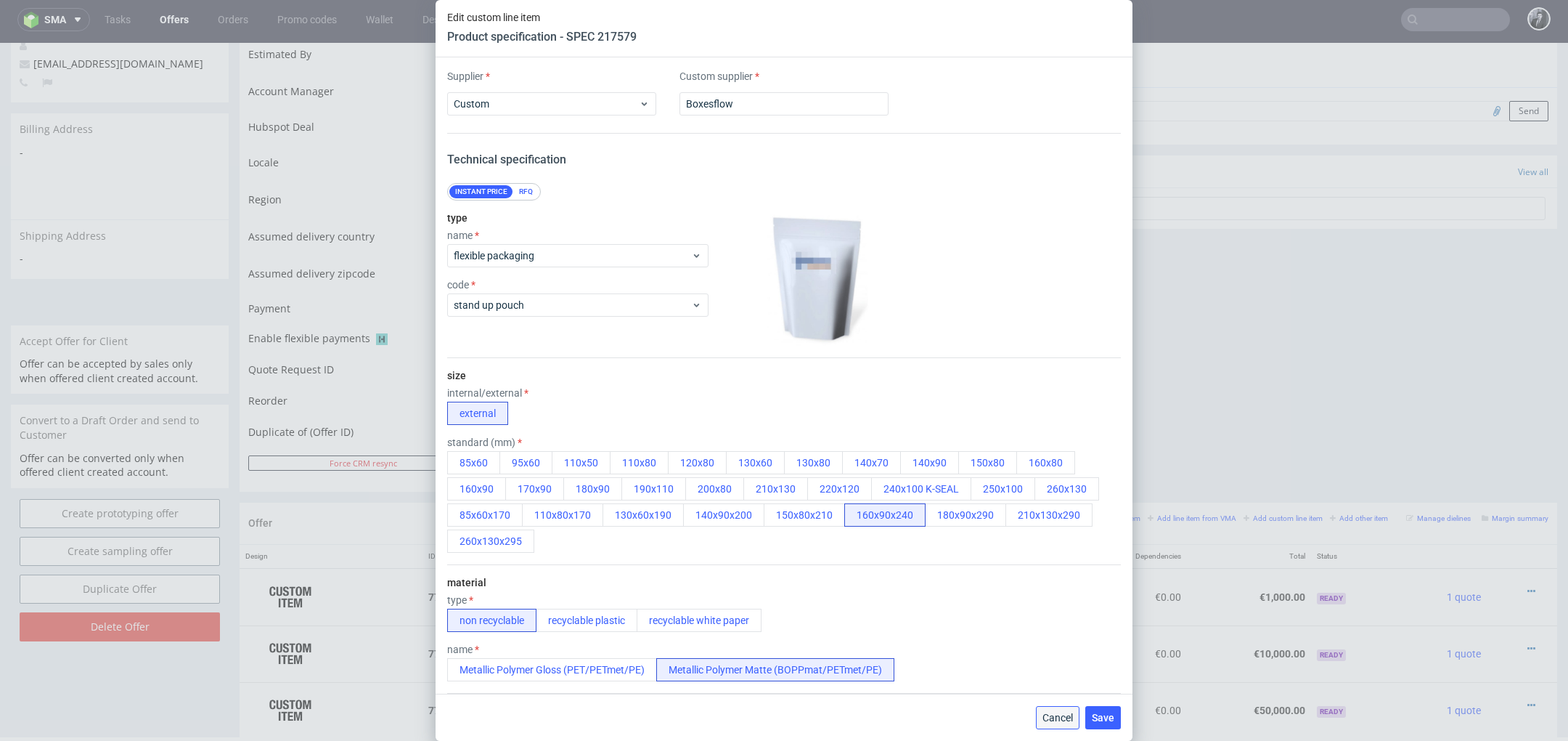
click at [1054, 713] on span "Cancel" at bounding box center [1058, 718] width 31 height 10
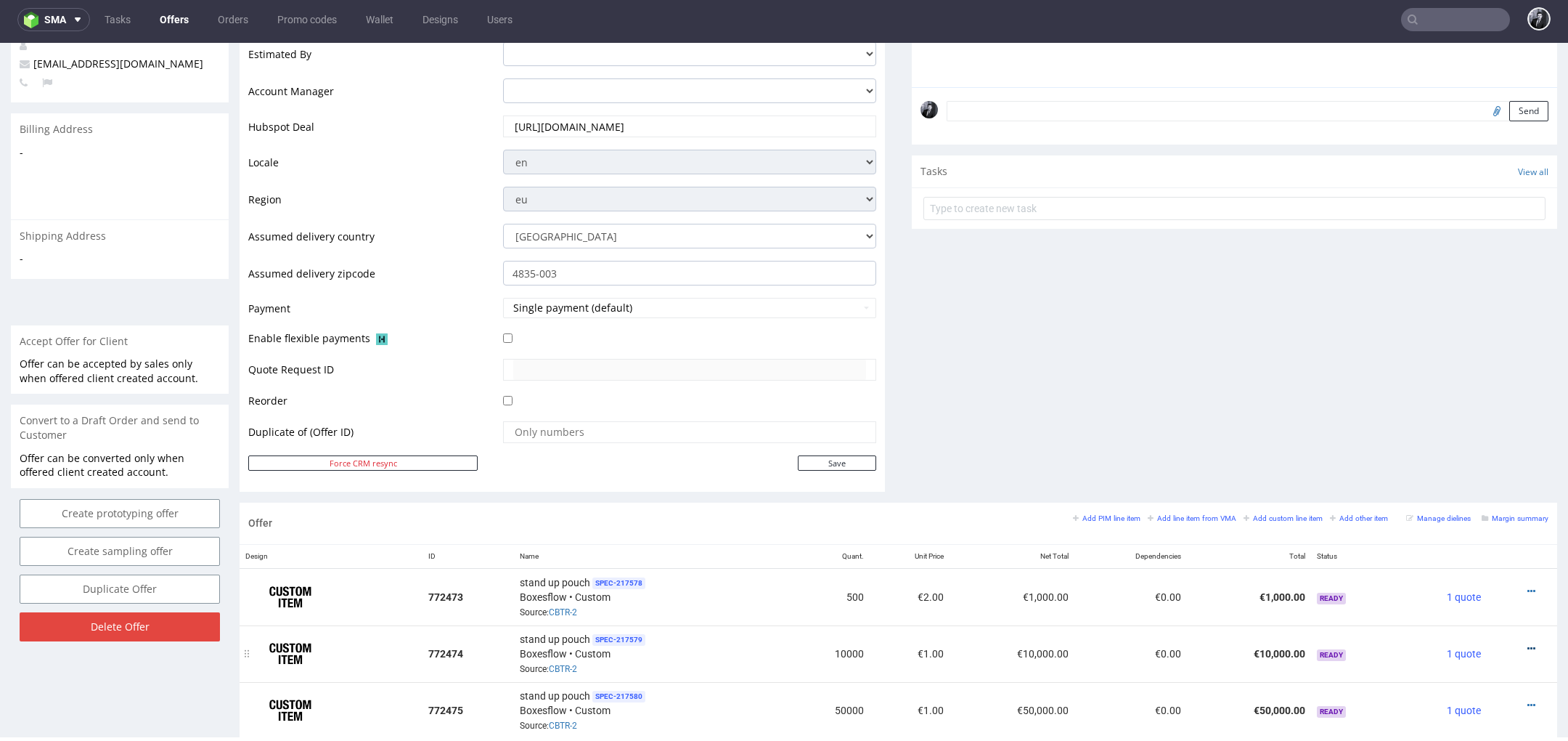
click at [1527, 644] on icon at bounding box center [1531, 649] width 8 height 10
click at [1450, 479] on span "Edit item price" at bounding box center [1465, 485] width 117 height 14
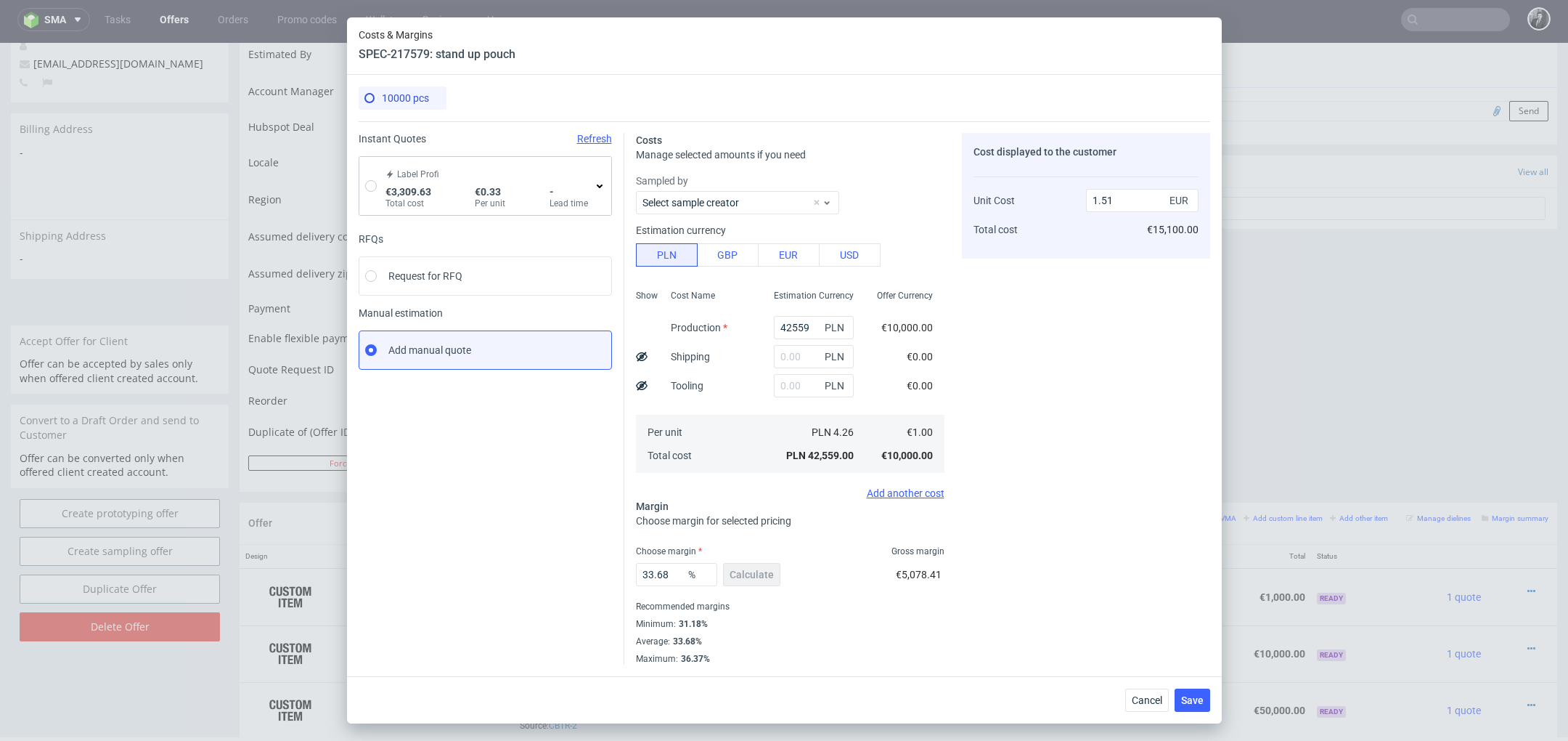
click at [383, 182] on div "Label Profi €3,309.63 Total cost €0.33 Per unit - Lead time" at bounding box center [488, 186] width 211 height 47
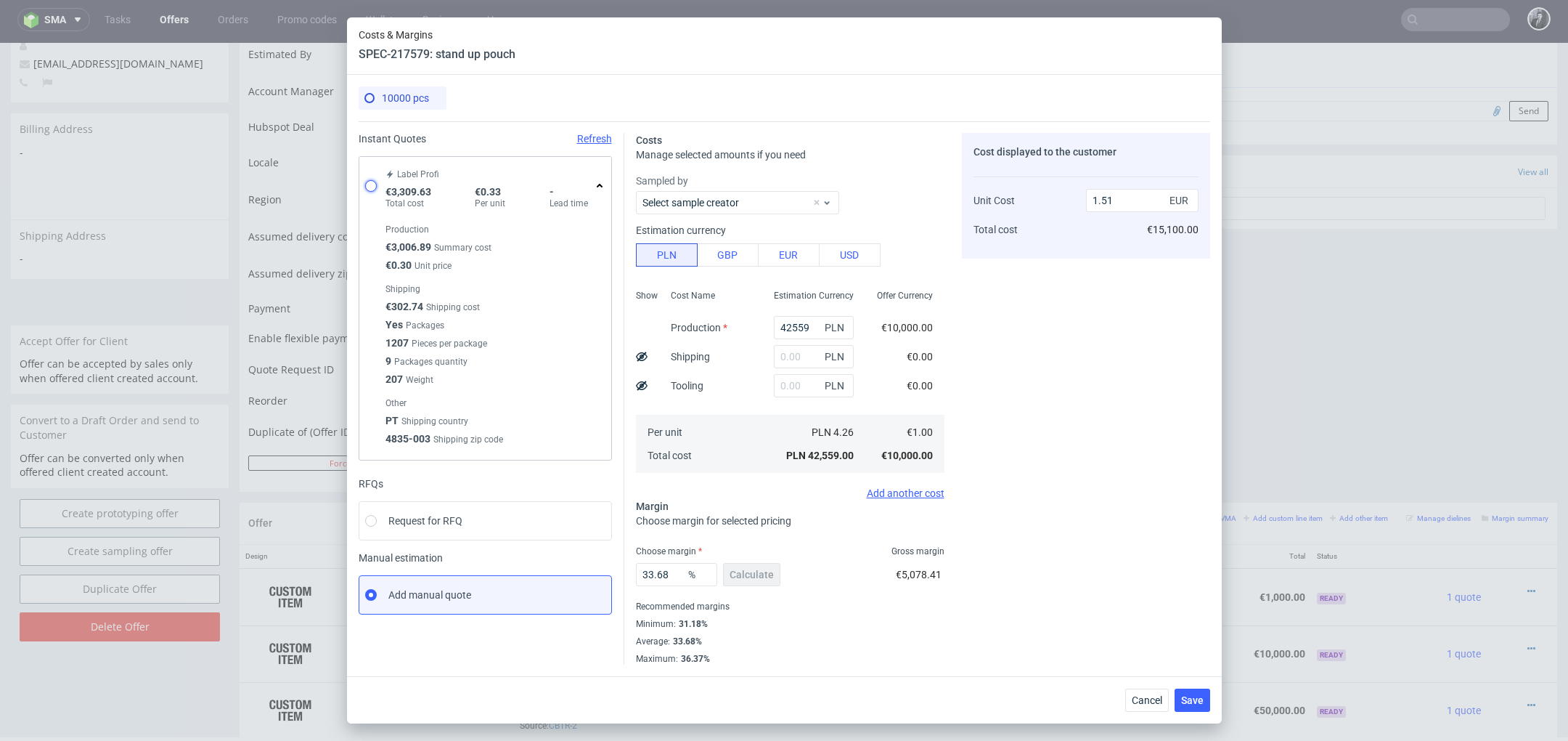
click at [372, 186] on input "radio" at bounding box center [371, 186] width 12 height 12
radio input "true"
radio input "false"
type input "3006.8900000000003"
type input "302.74"
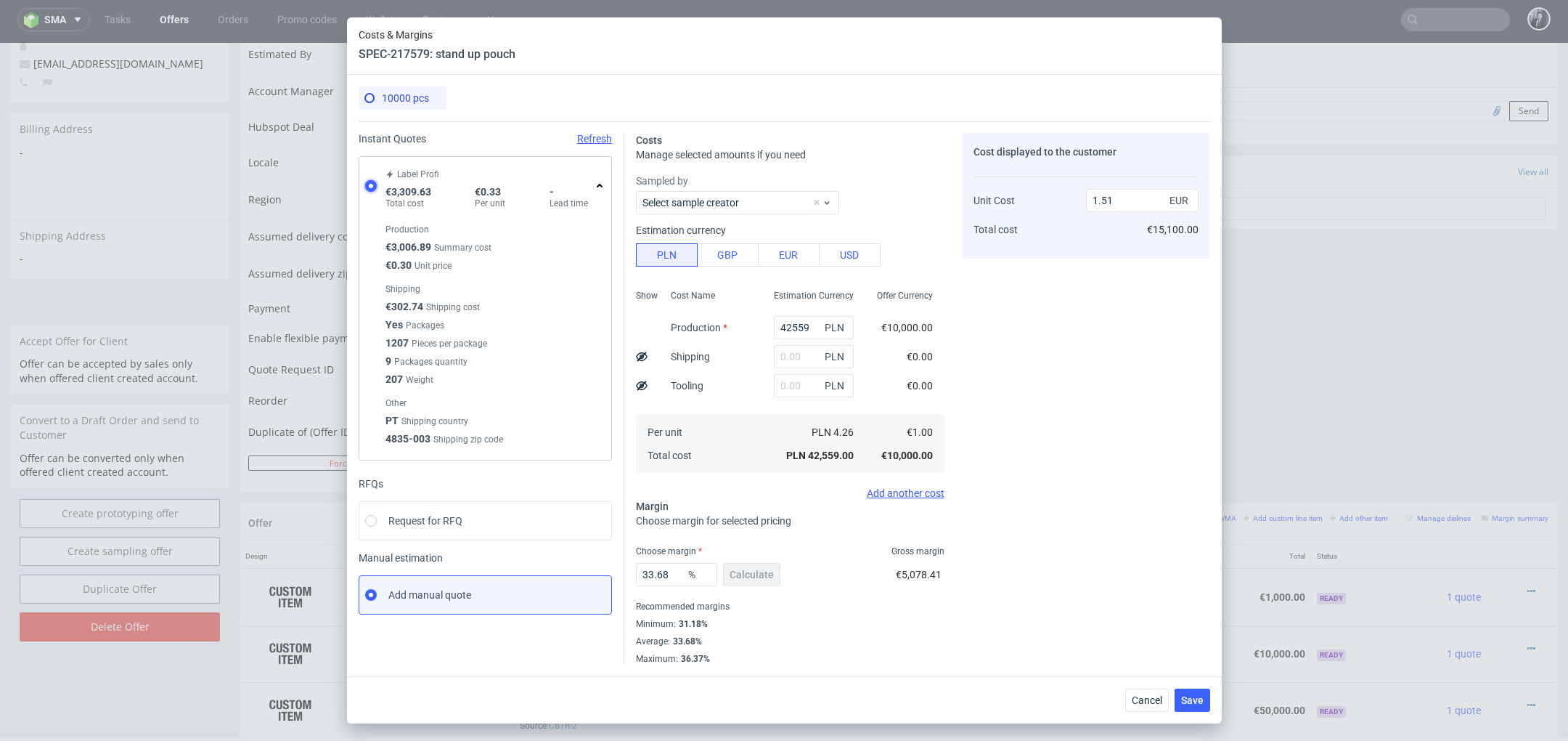
type input "0.33"
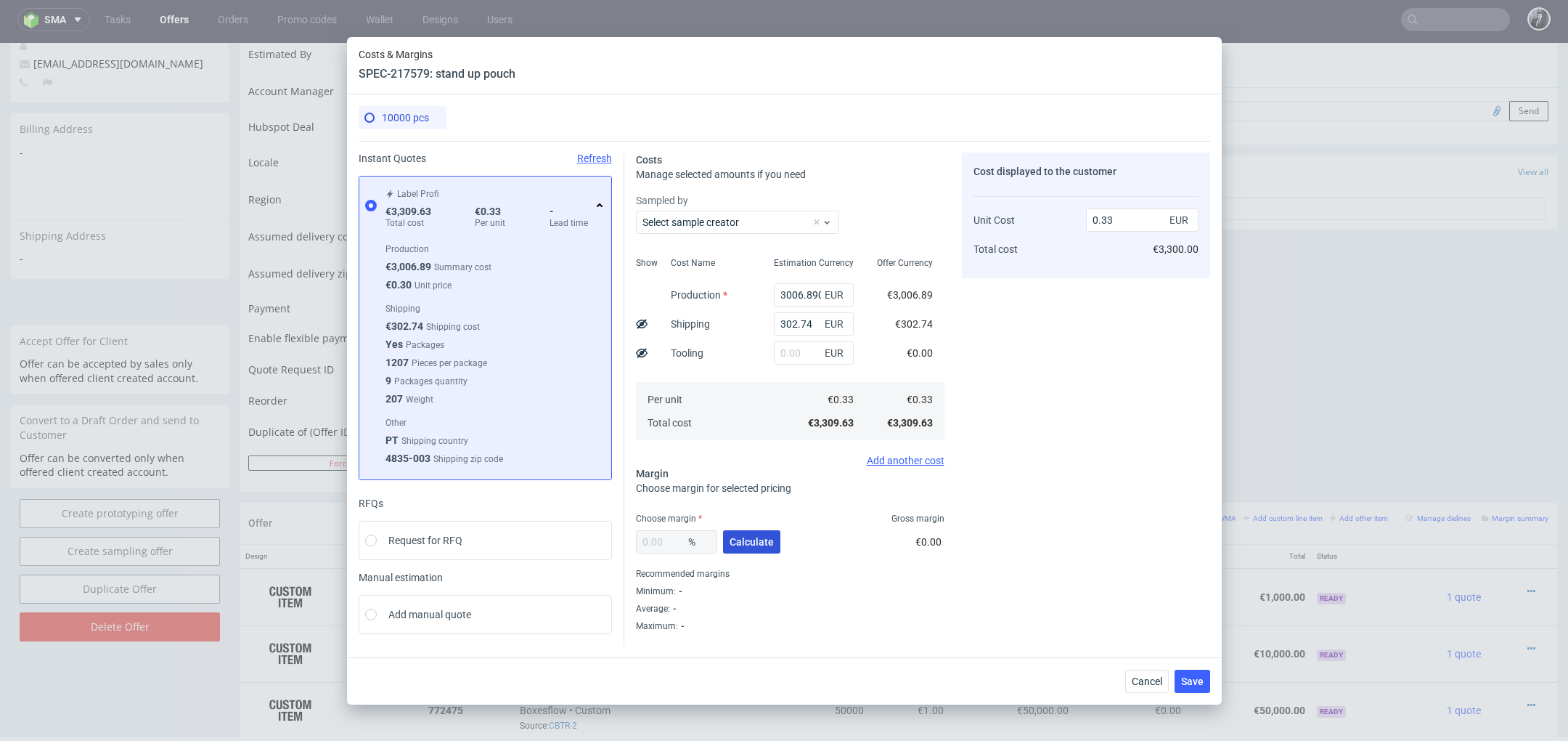
click at [750, 546] on span "Calculate" at bounding box center [752, 542] width 44 height 10
type input "31.4"
click at [1133, 228] on input "0.48" at bounding box center [1142, 219] width 112 height 23
type input "0.50"
type input "34"
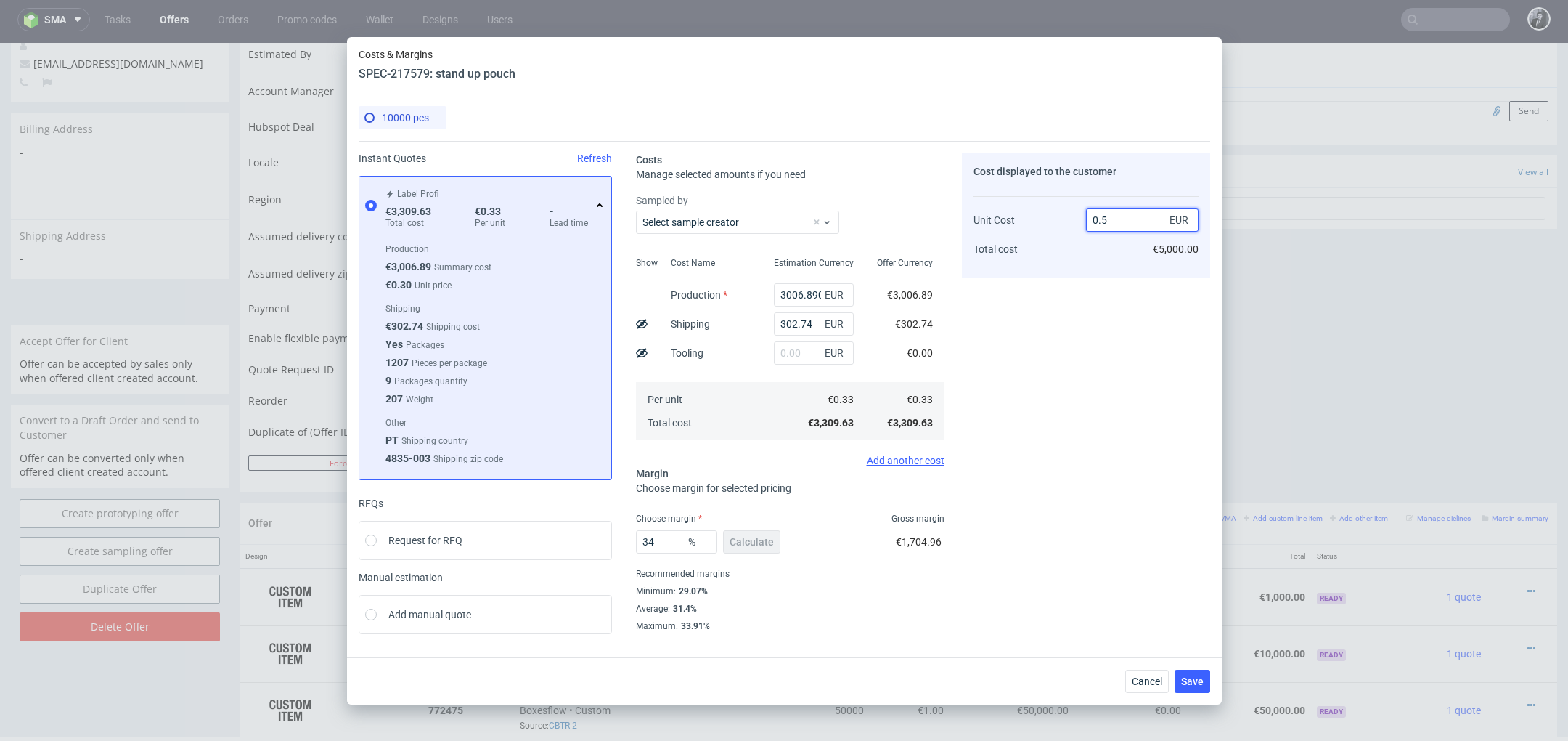
type input "0.5"
click at [1026, 449] on div "Cost displayed to the customer Unit Cost Total cost 0.5 EUR €5,000.00" at bounding box center [1086, 392] width 248 height 479
click at [1192, 680] on span "Save" at bounding box center [1192, 681] width 22 height 10
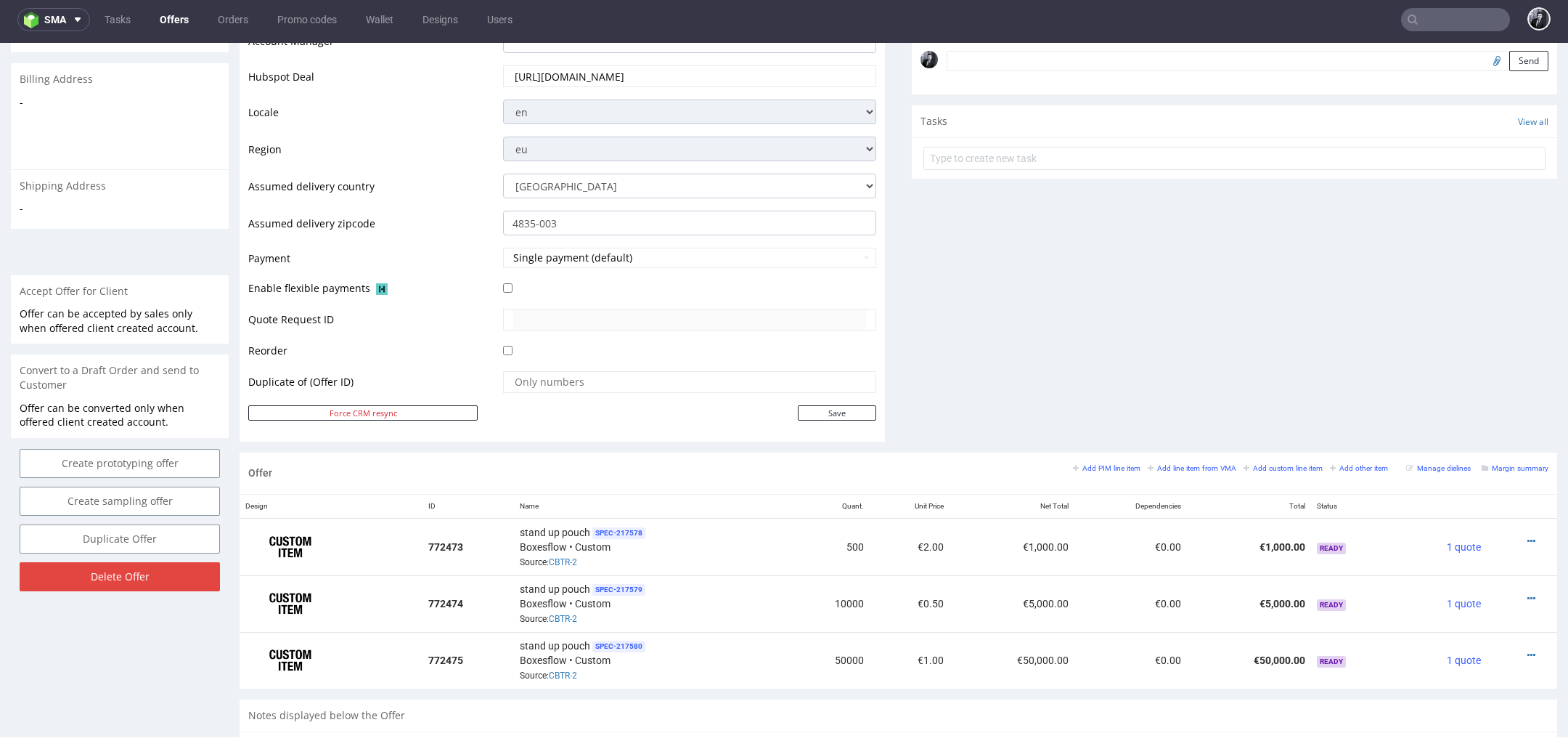
scroll to position [511, 0]
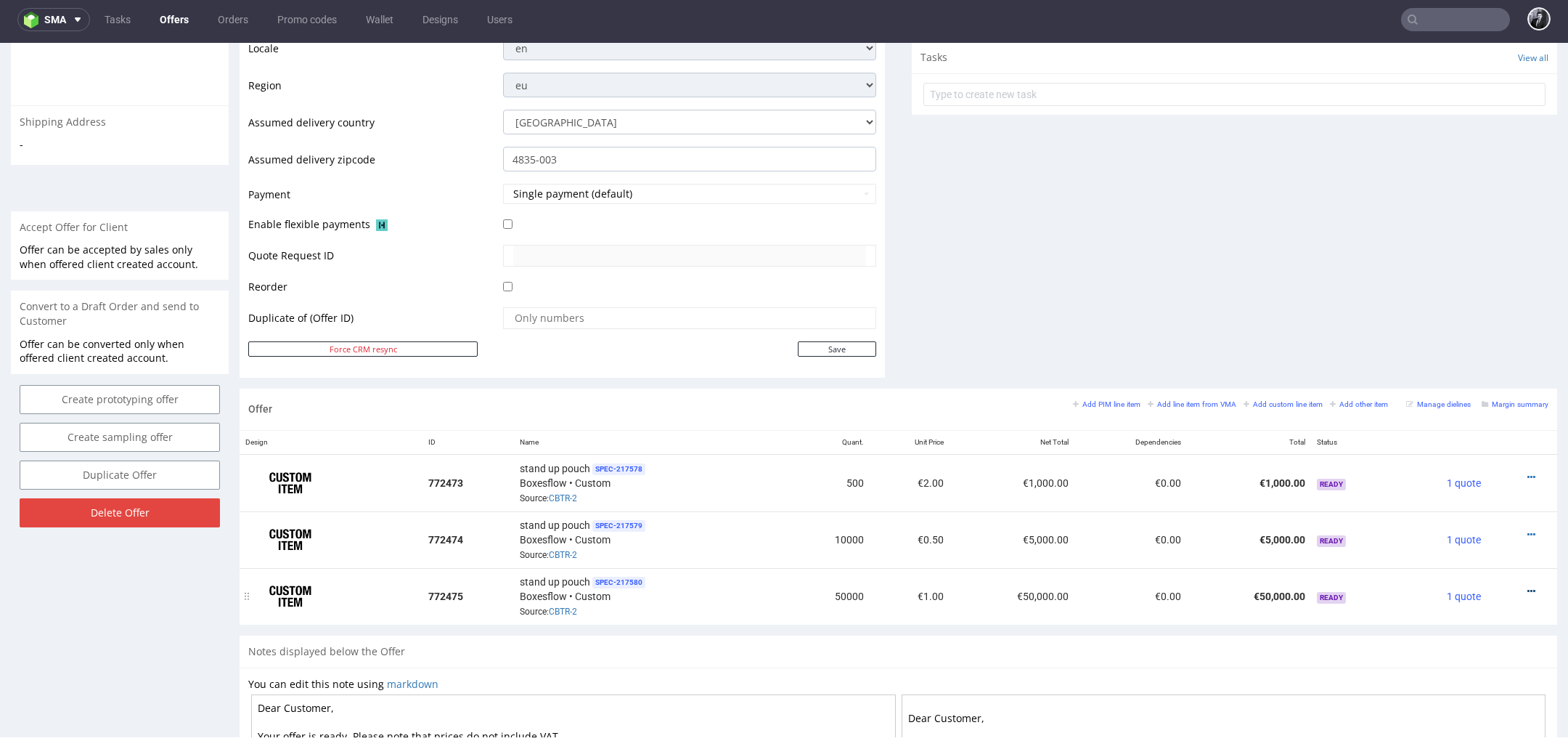
click at [1527, 586] on icon at bounding box center [1531, 591] width 8 height 10
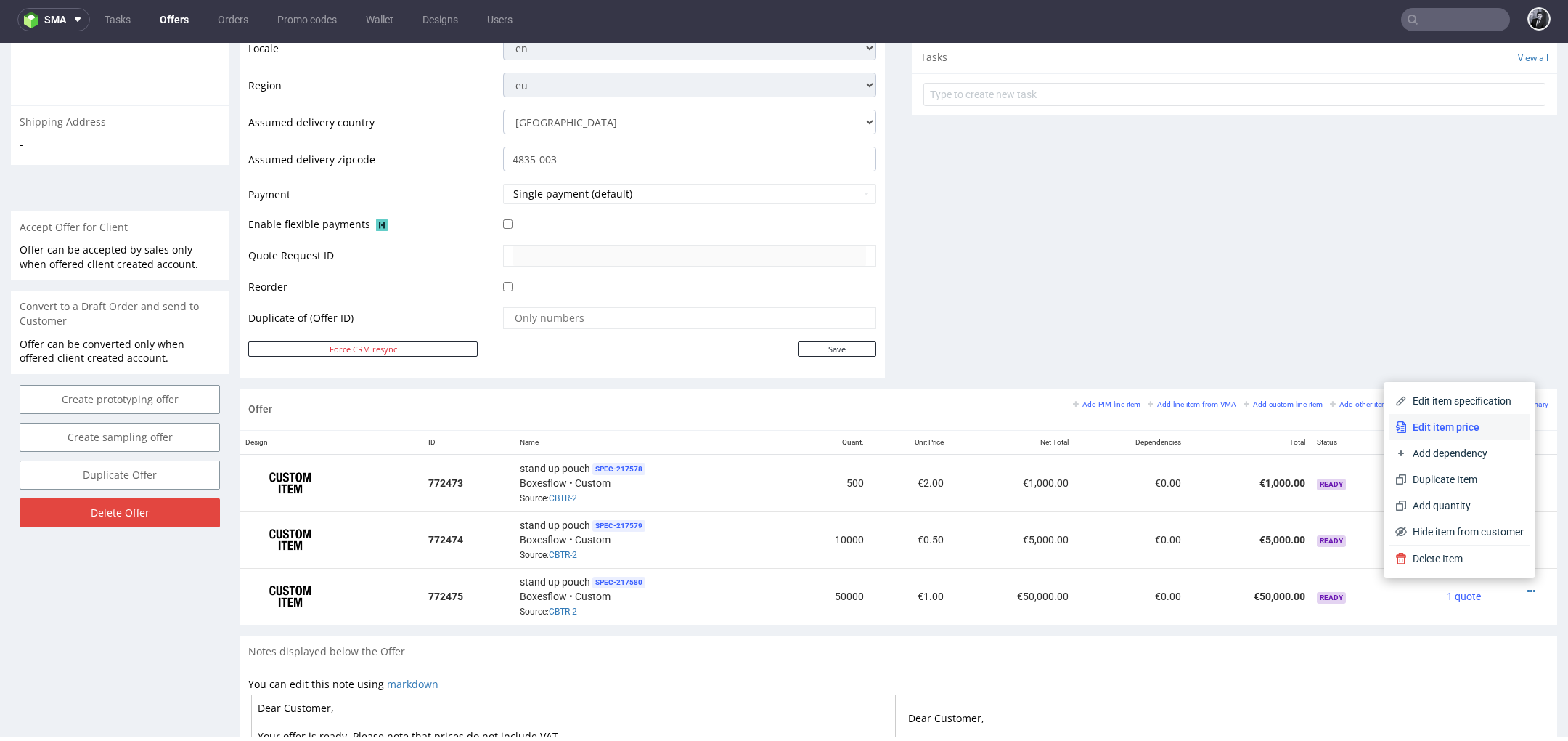
click at [1467, 430] on span "Edit item price" at bounding box center [1465, 426] width 117 height 14
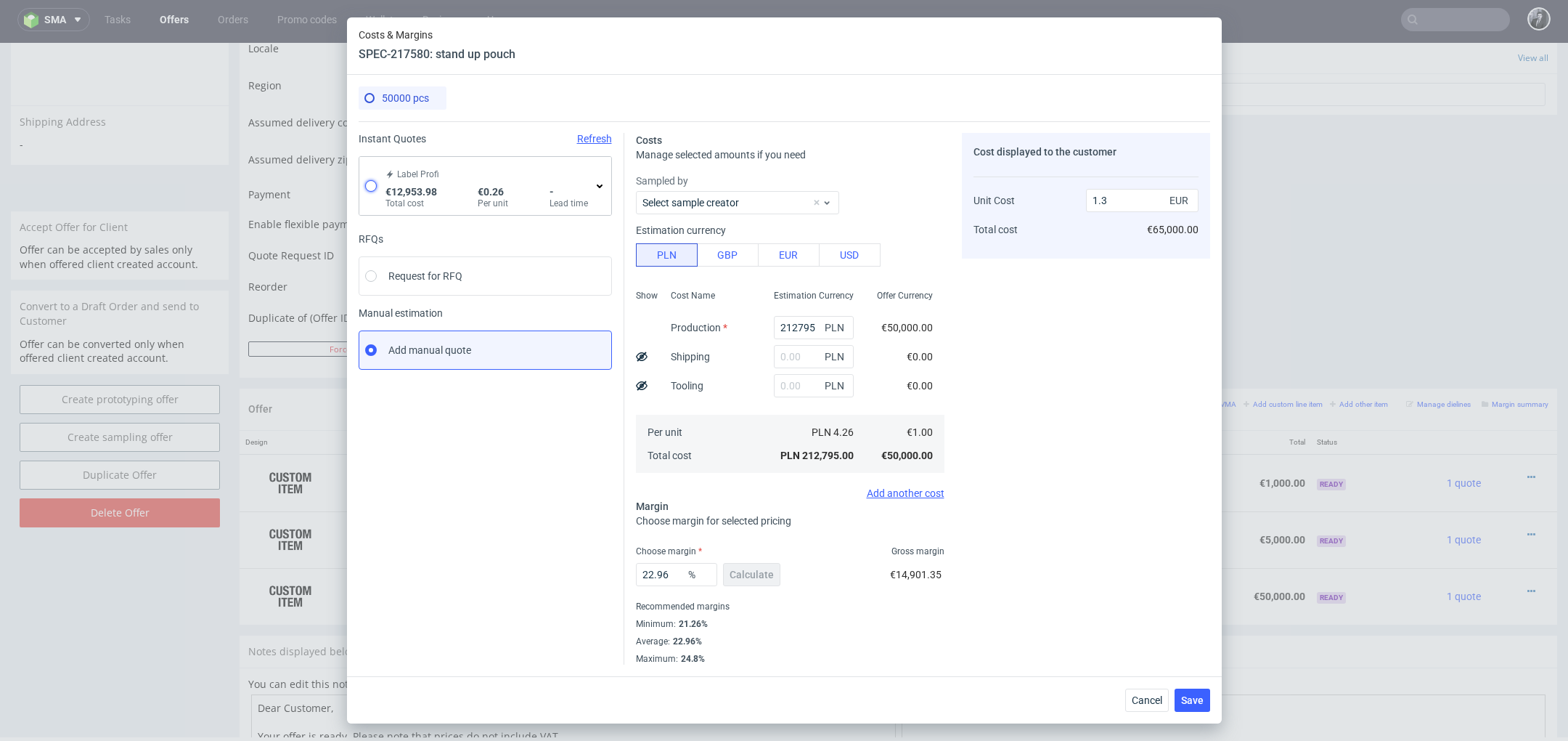
click at [370, 184] on input "radio" at bounding box center [371, 186] width 12 height 12
radio input "true"
radio input "false"
type input "12953.98"
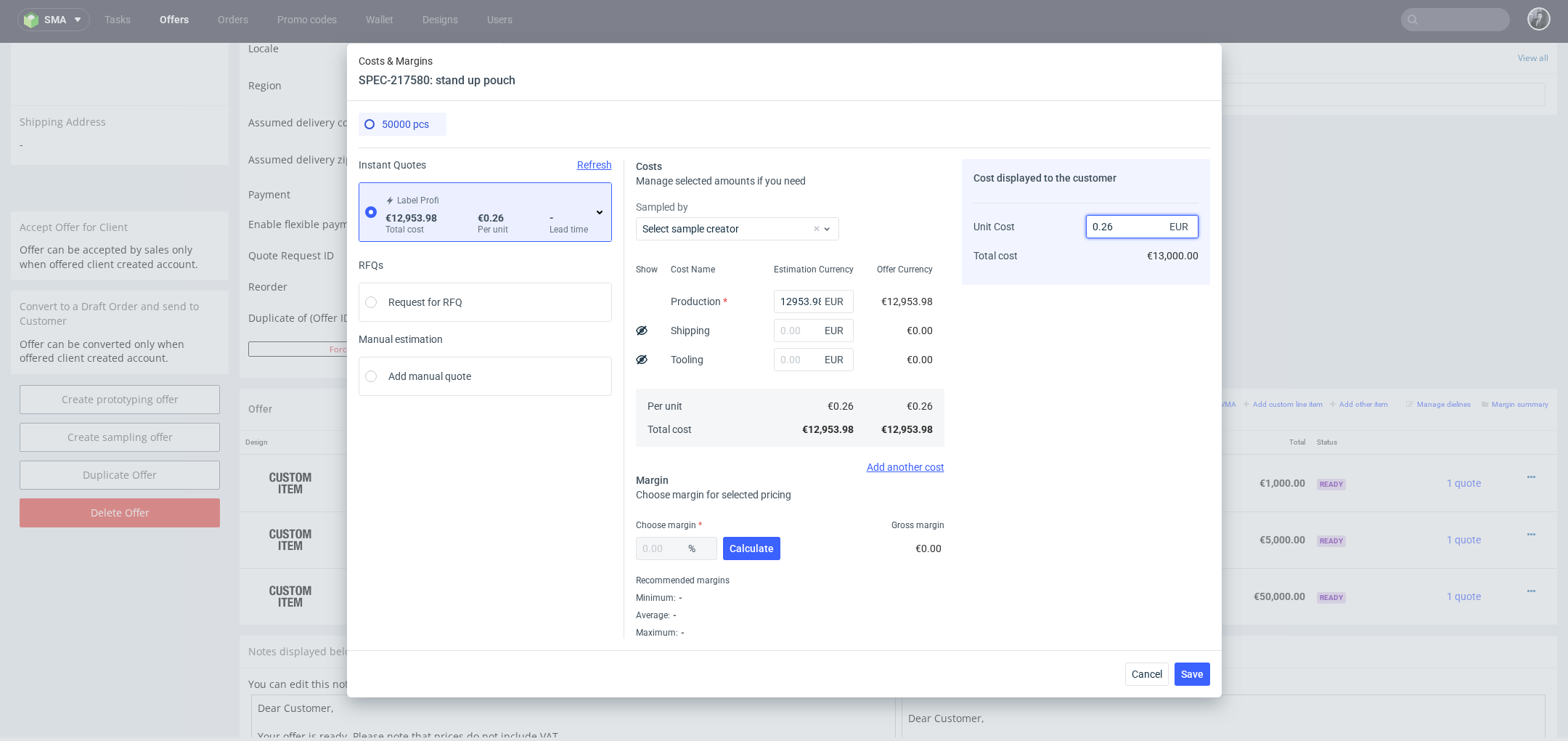
click at [1121, 233] on input "0.26" at bounding box center [1142, 226] width 112 height 23
type input "0.30"
type input "13.333333333333334"
type input "0.5"
type input "48"
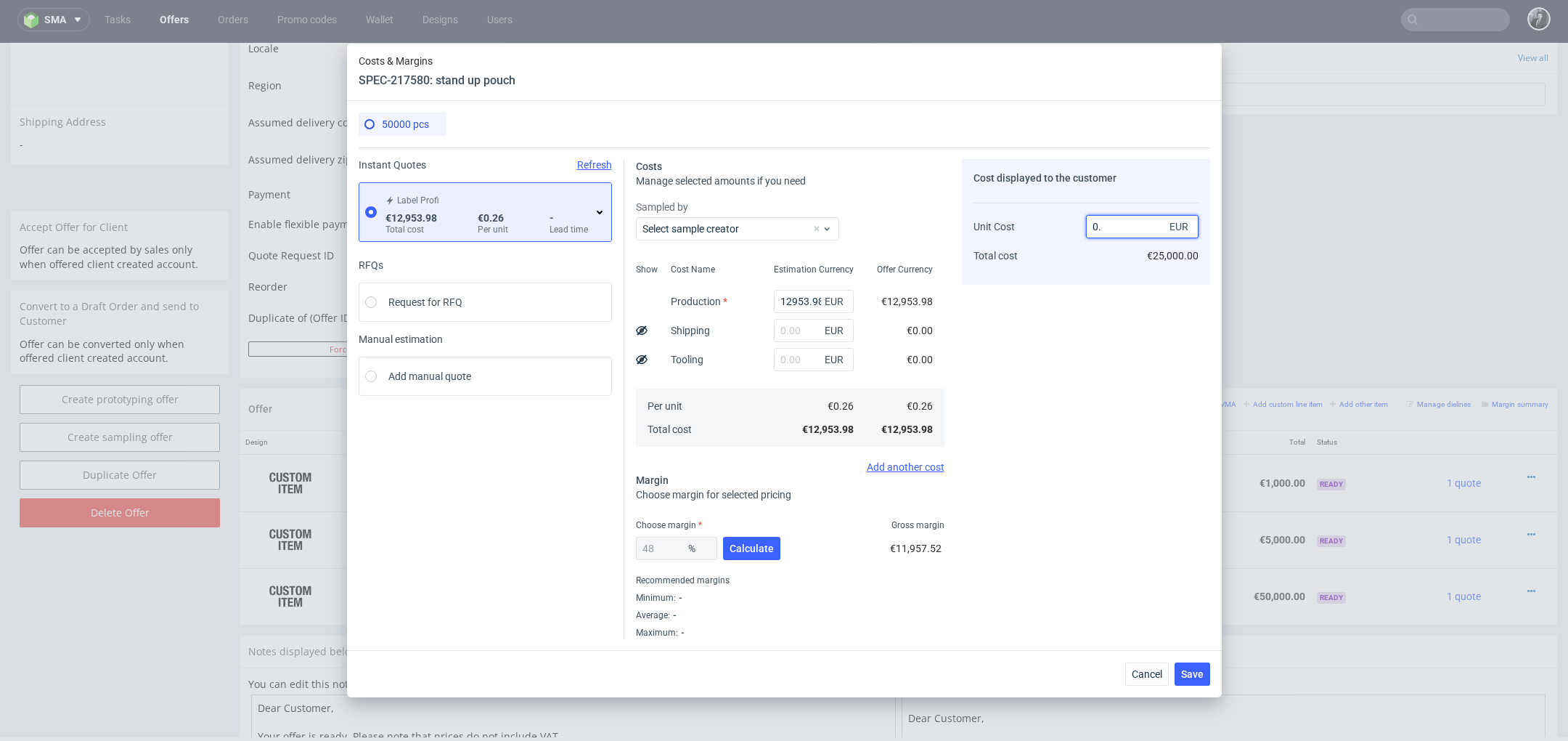
type input "0.4"
type input "35"
click at [1063, 336] on div "Cost displayed to the customer Unit Cost Total cost 0.4 EUR €20,000.00" at bounding box center [1086, 399] width 248 height 479
click at [757, 551] on span "Calculate" at bounding box center [752, 548] width 44 height 10
click at [1122, 218] on input "0.4" at bounding box center [1142, 226] width 112 height 23
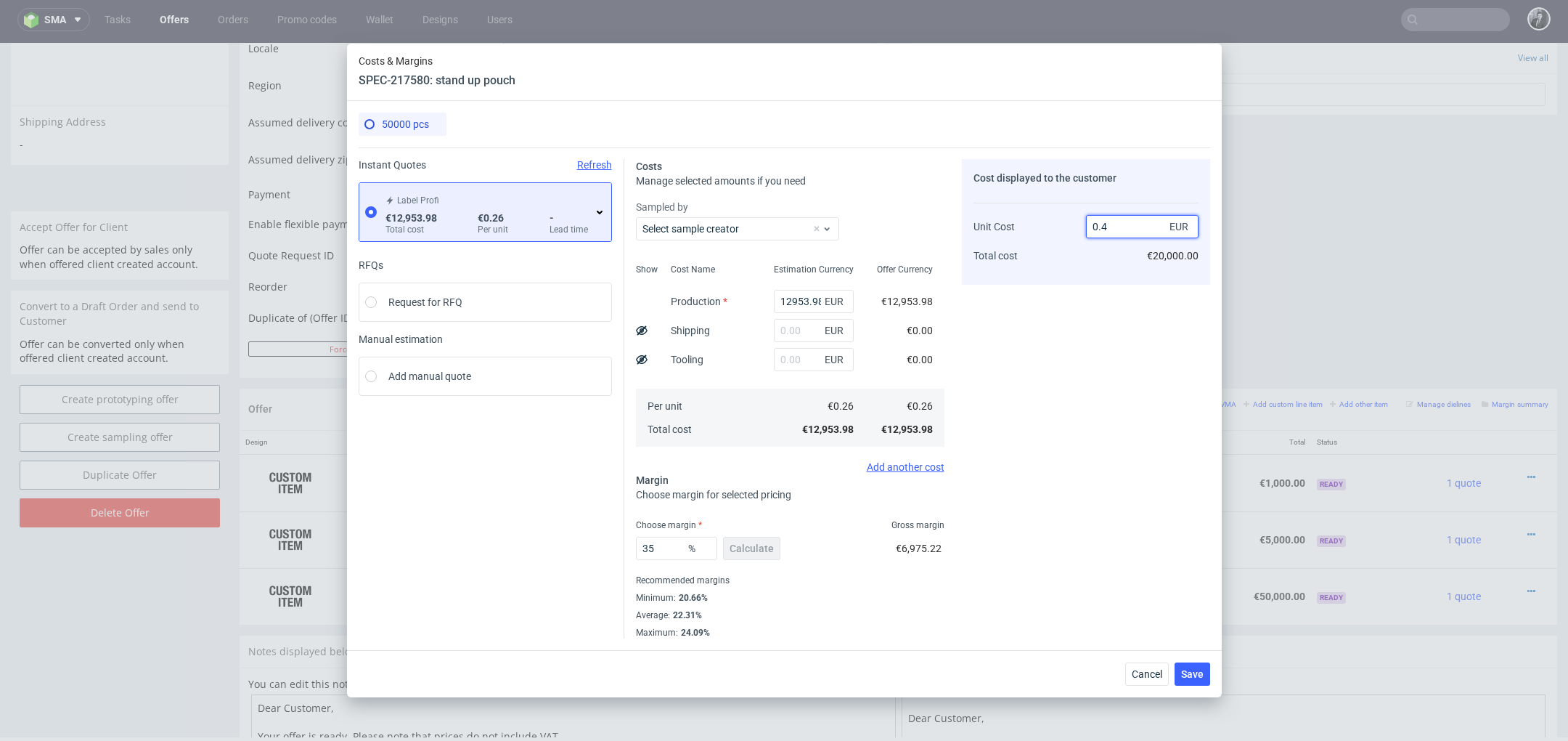
click at [1127, 226] on input "0.4" at bounding box center [1142, 226] width 112 height 23
type input "0.30"
type input "13.333333333333334"
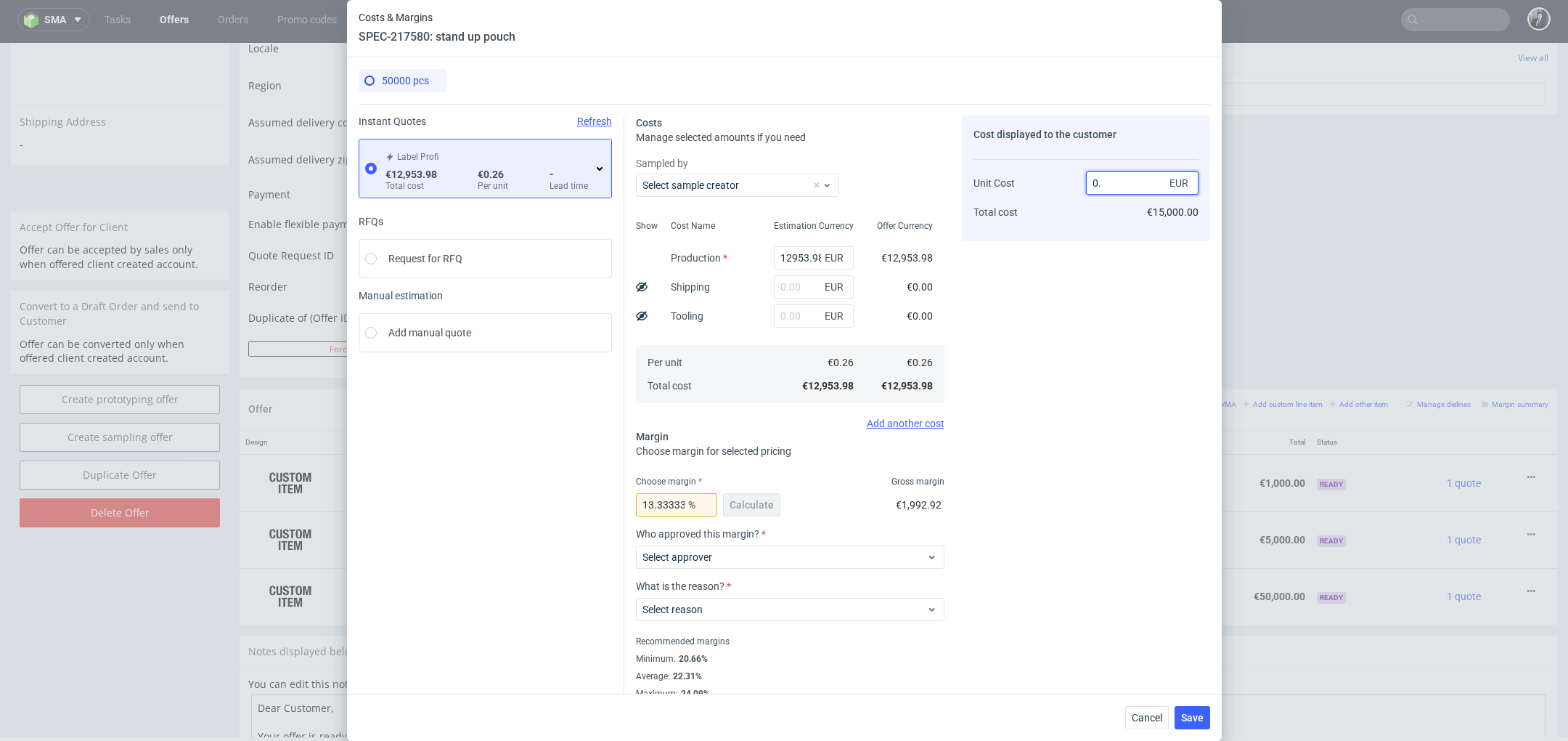
type input "0.5"
type input "48"
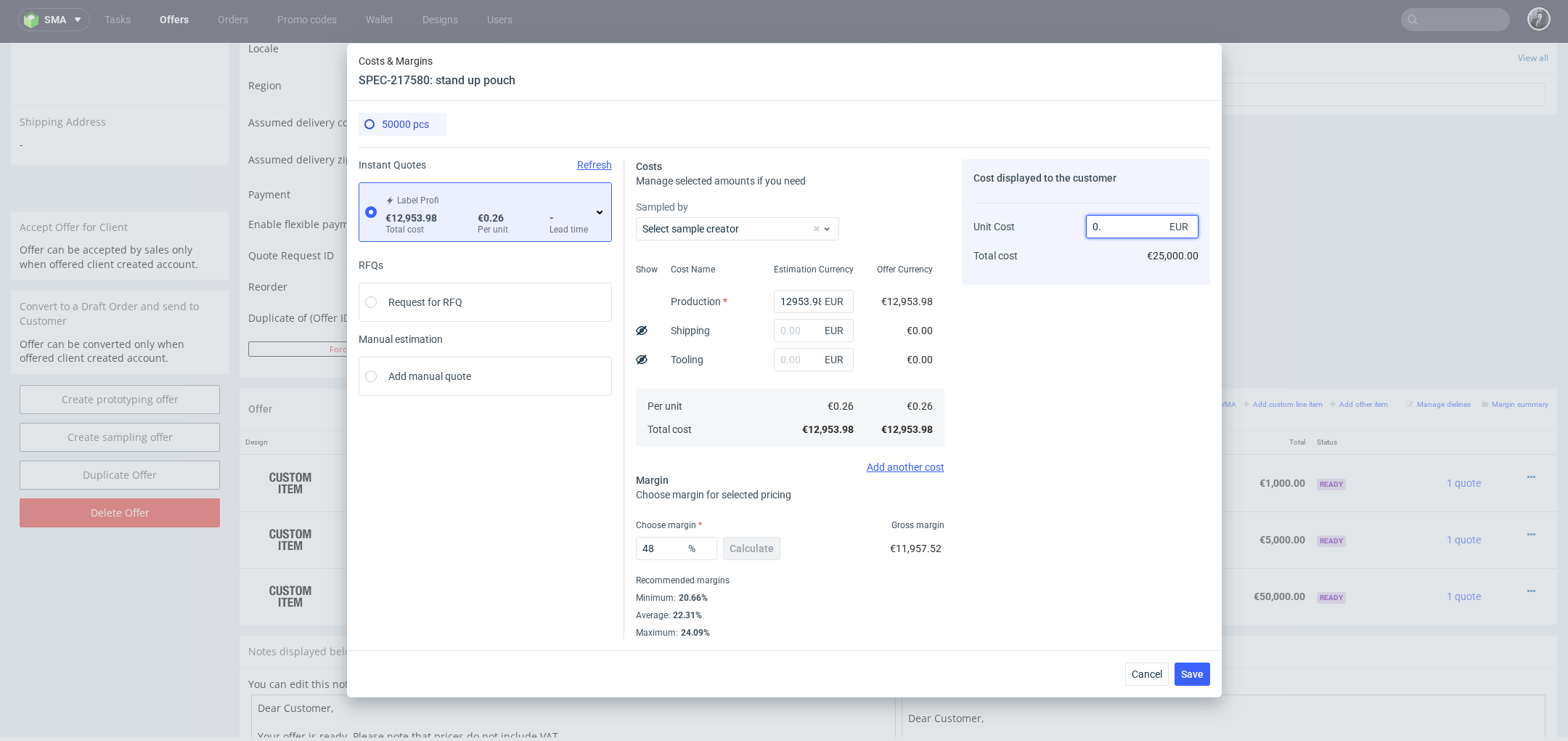
type input "0.4"
type input "35"
type input "0.34"
type input "23.52941176470588"
type input "0.35"
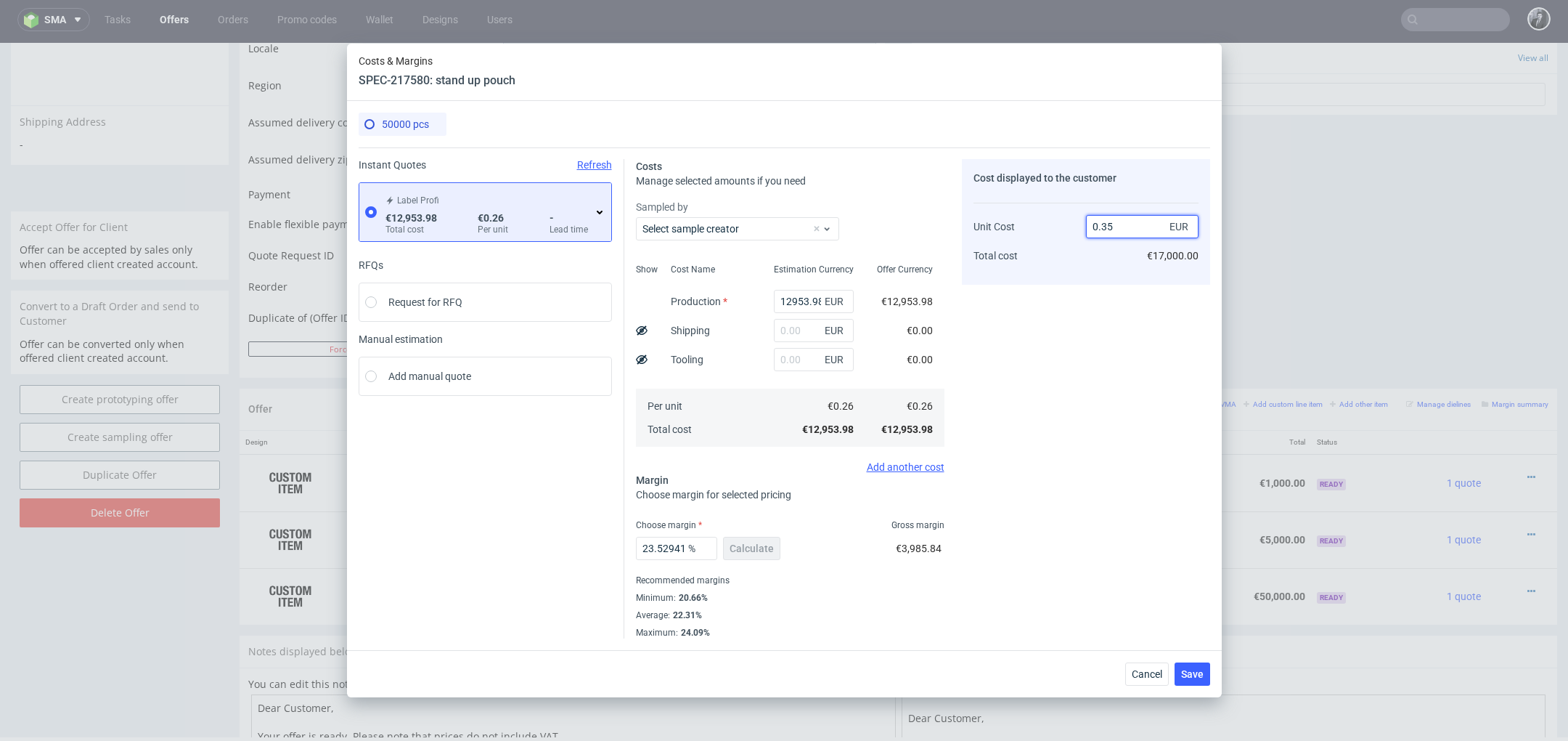
type input "25.71428571428571"
type input "0.35"
click at [1069, 397] on div "Cost displayed to the customer Unit Cost Total cost 0.35 EUR €17,500.00" at bounding box center [1086, 399] width 248 height 479
click at [750, 546] on div "25.71428571428571 % Calculate" at bounding box center [709, 552] width 147 height 41
click at [599, 215] on icon at bounding box center [600, 212] width 12 height 12
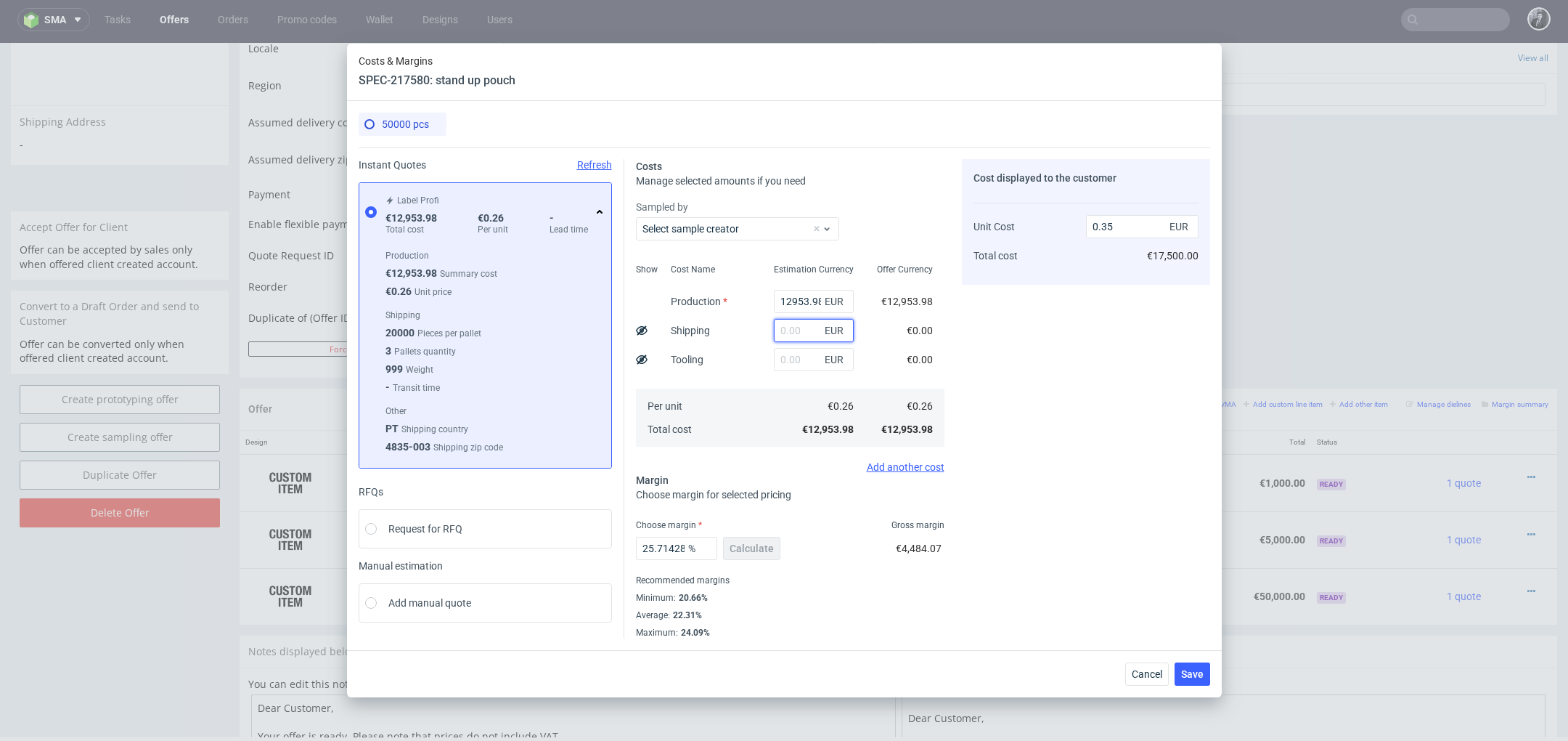
click at [792, 331] on input "text" at bounding box center [814, 330] width 80 height 23
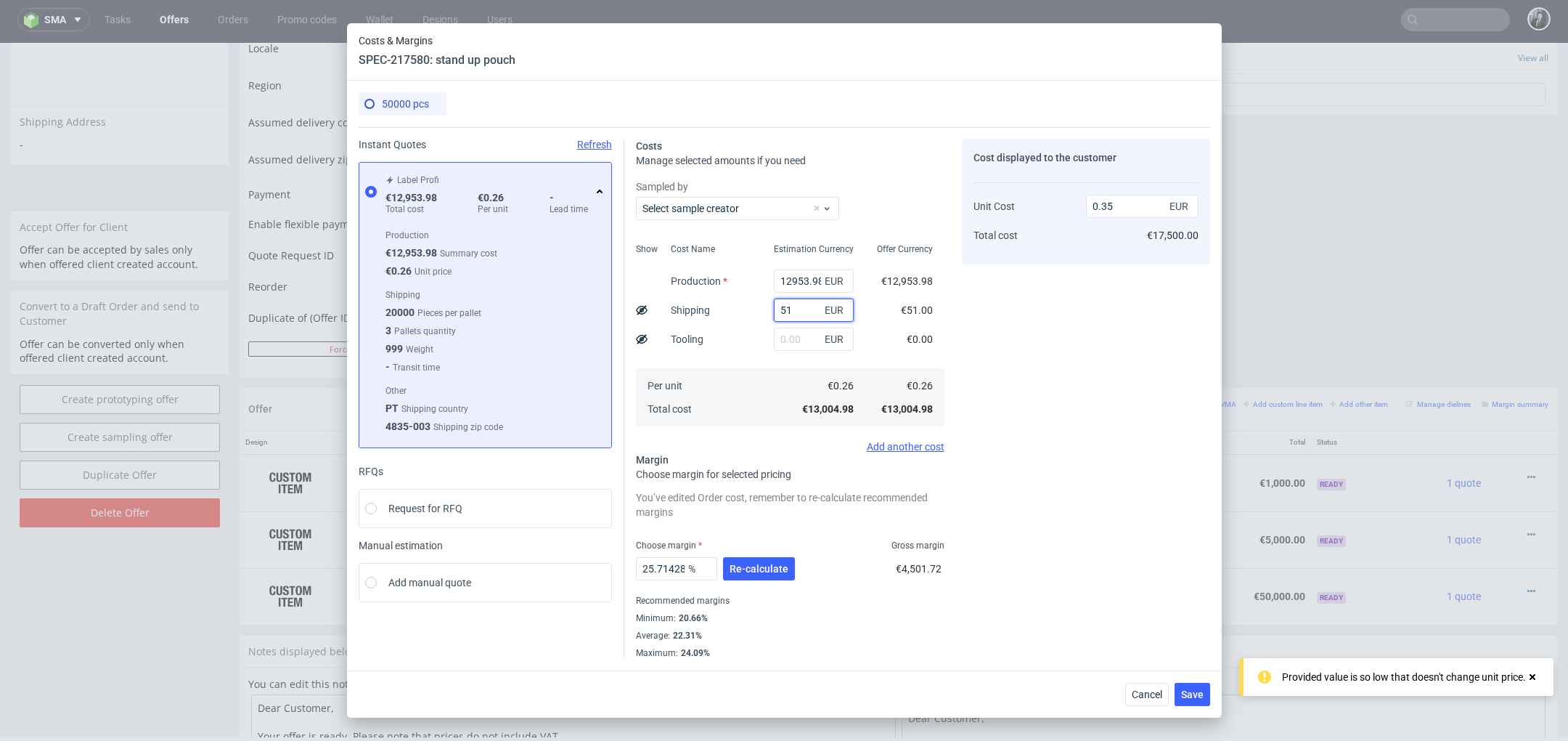
type input "516"
type input "0.36"
type input "516"
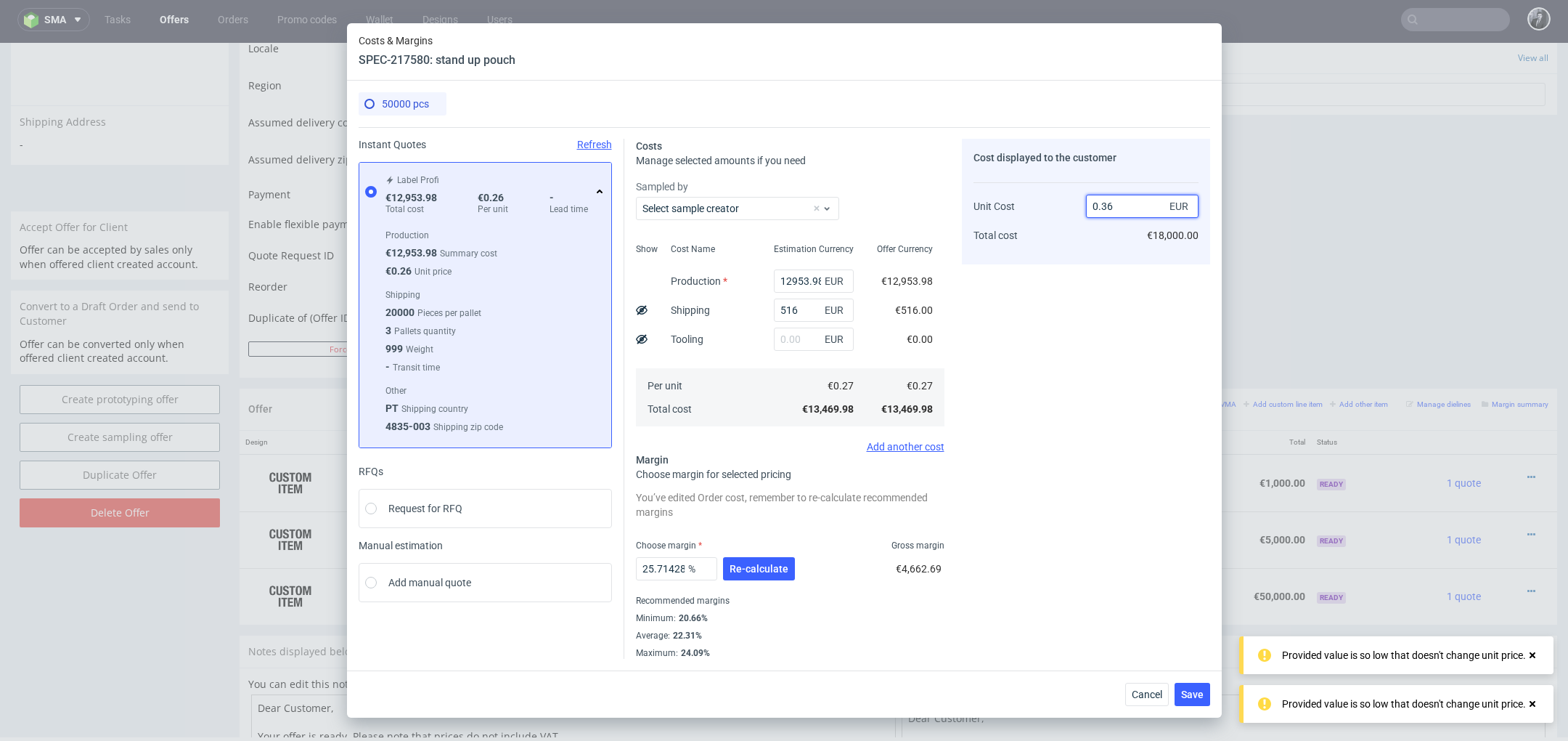
click at [1125, 210] on input "0.36" at bounding box center [1142, 206] width 112 height 23
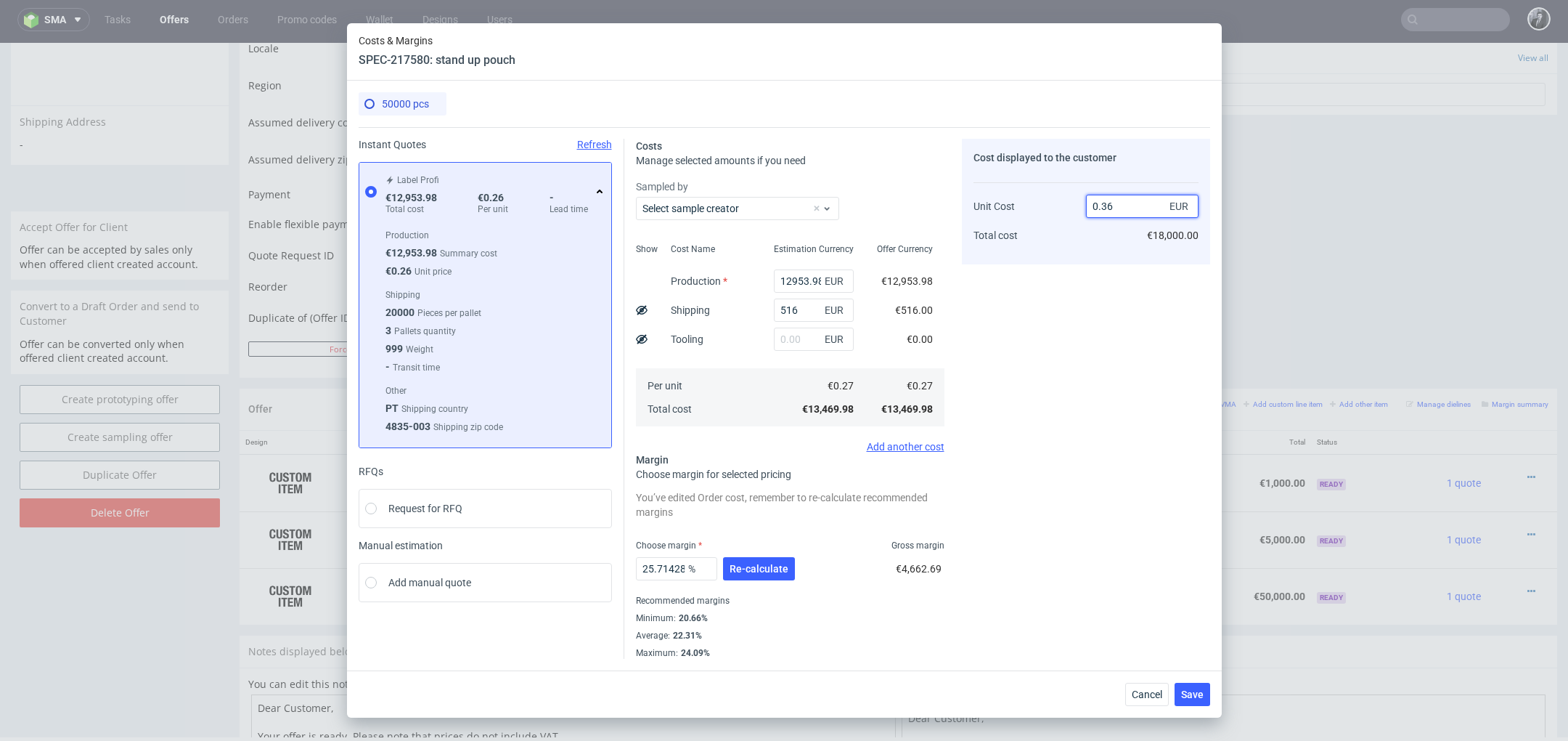
type input "0.3"
type input "10"
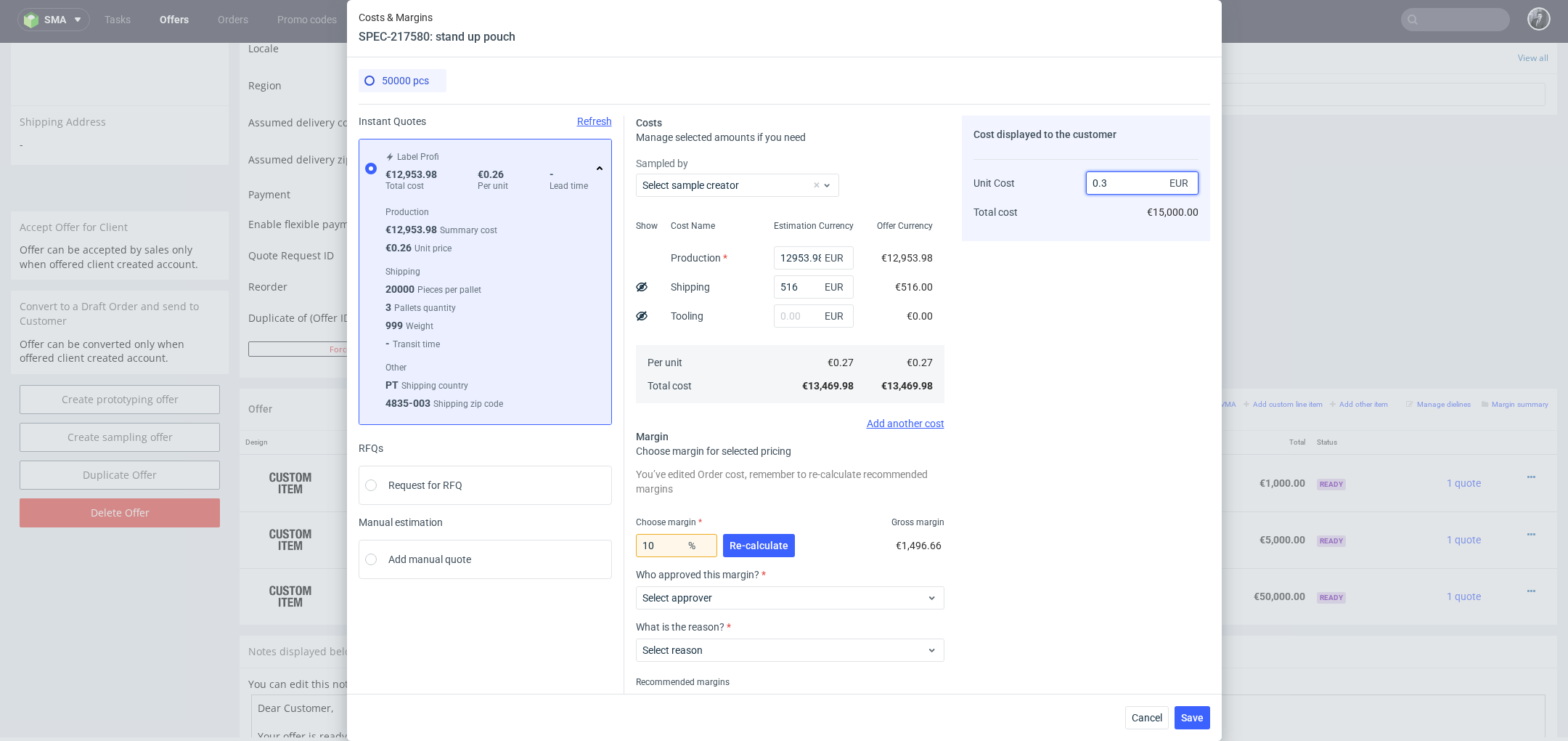
type input "0.35"
type input "22.857142857142858"
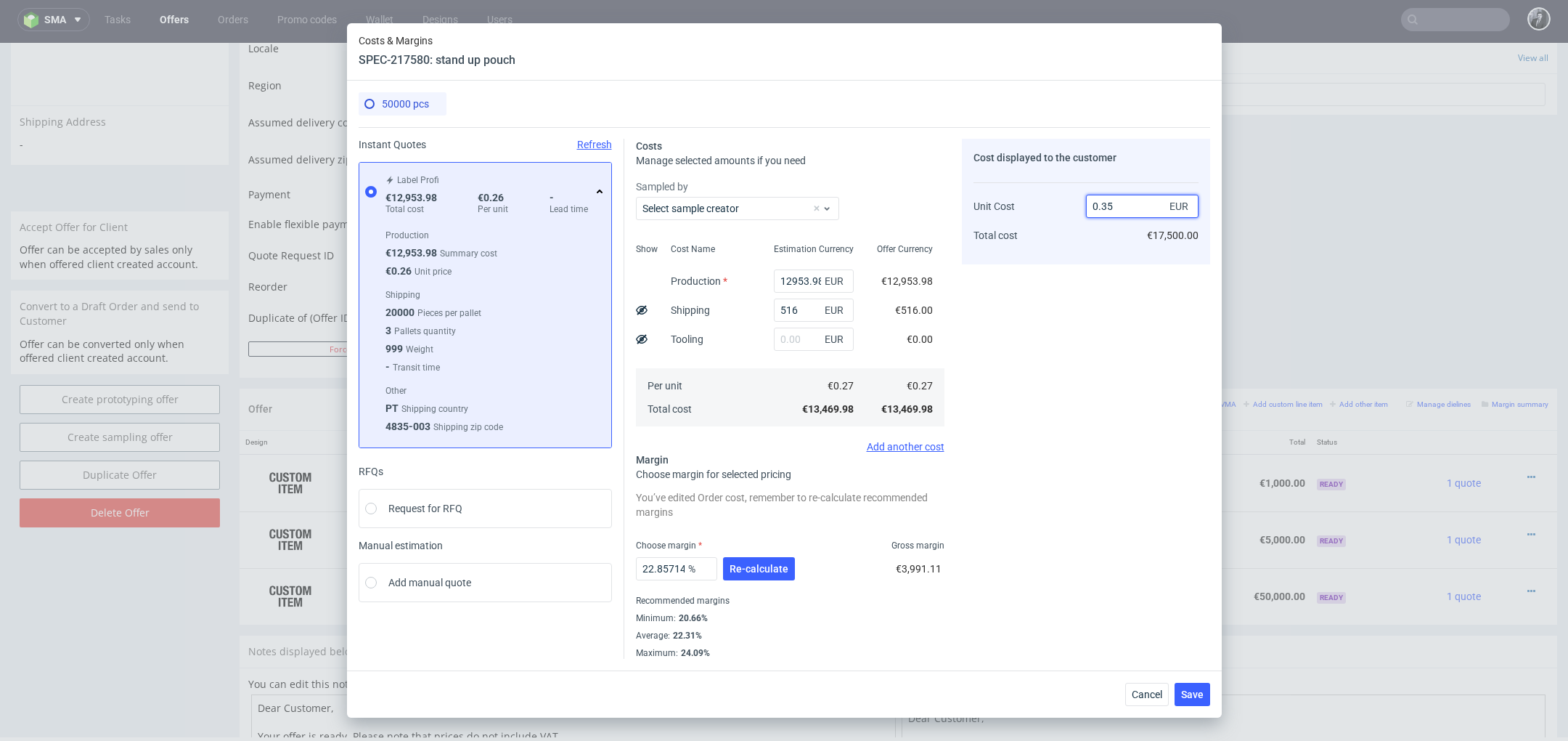
type input "0.35"
click at [1081, 507] on div "Cost displayed to the customer Unit Cost Total cost 0.35 EUR €17,500.00" at bounding box center [1086, 399] width 248 height 520
click at [770, 573] on span "Re-calculate" at bounding box center [758, 569] width 59 height 10
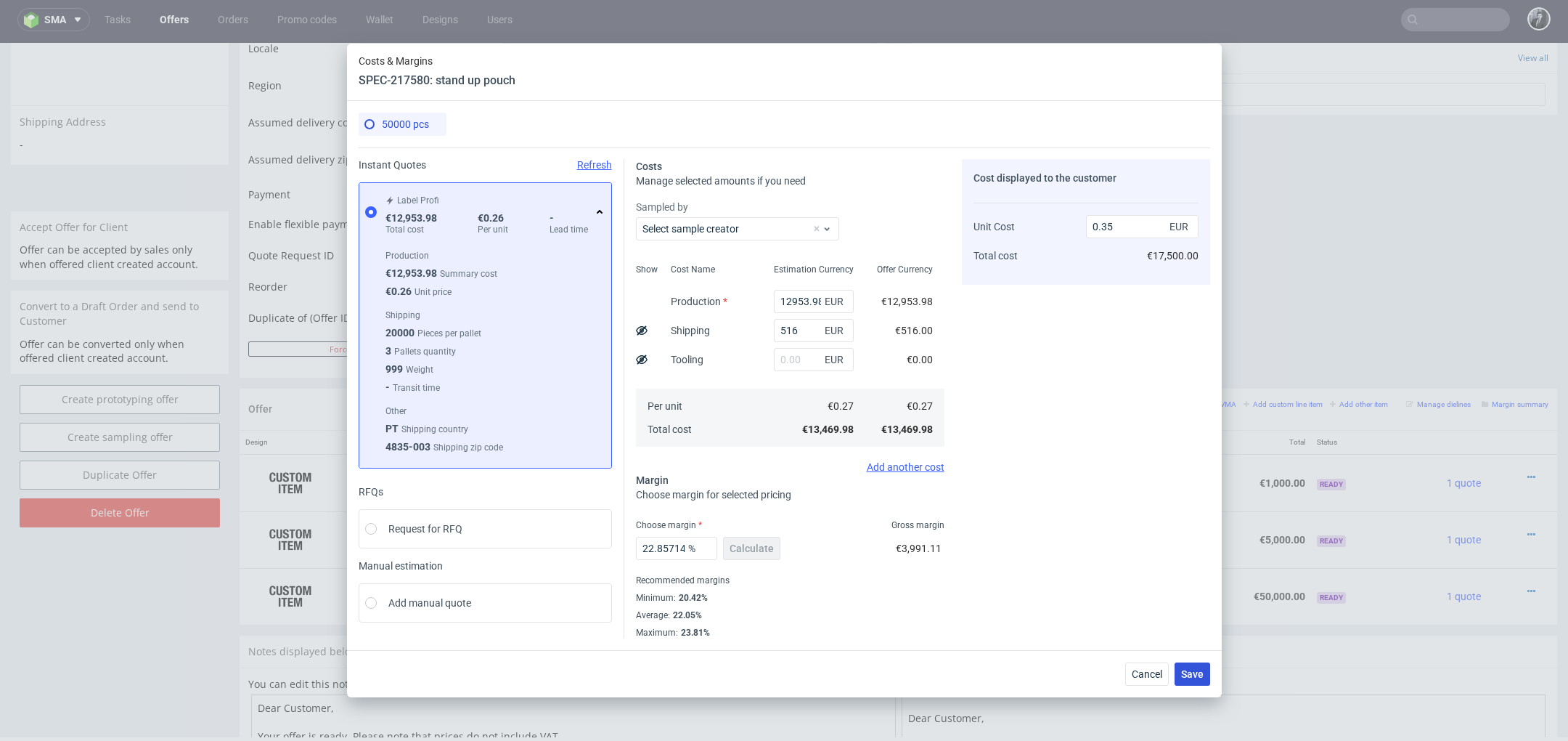
click at [1199, 677] on span "Save" at bounding box center [1192, 674] width 22 height 10
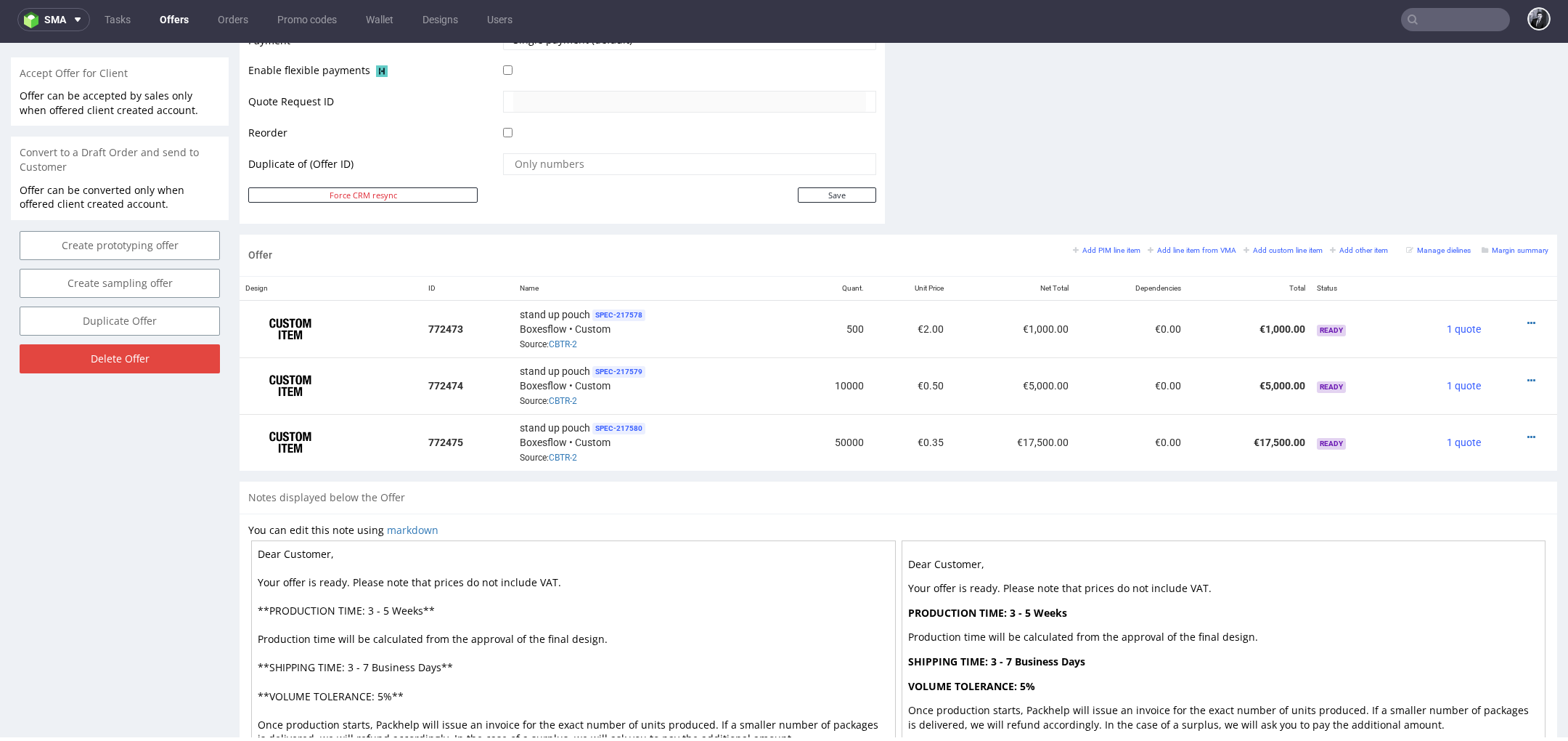
scroll to position [759, 0]
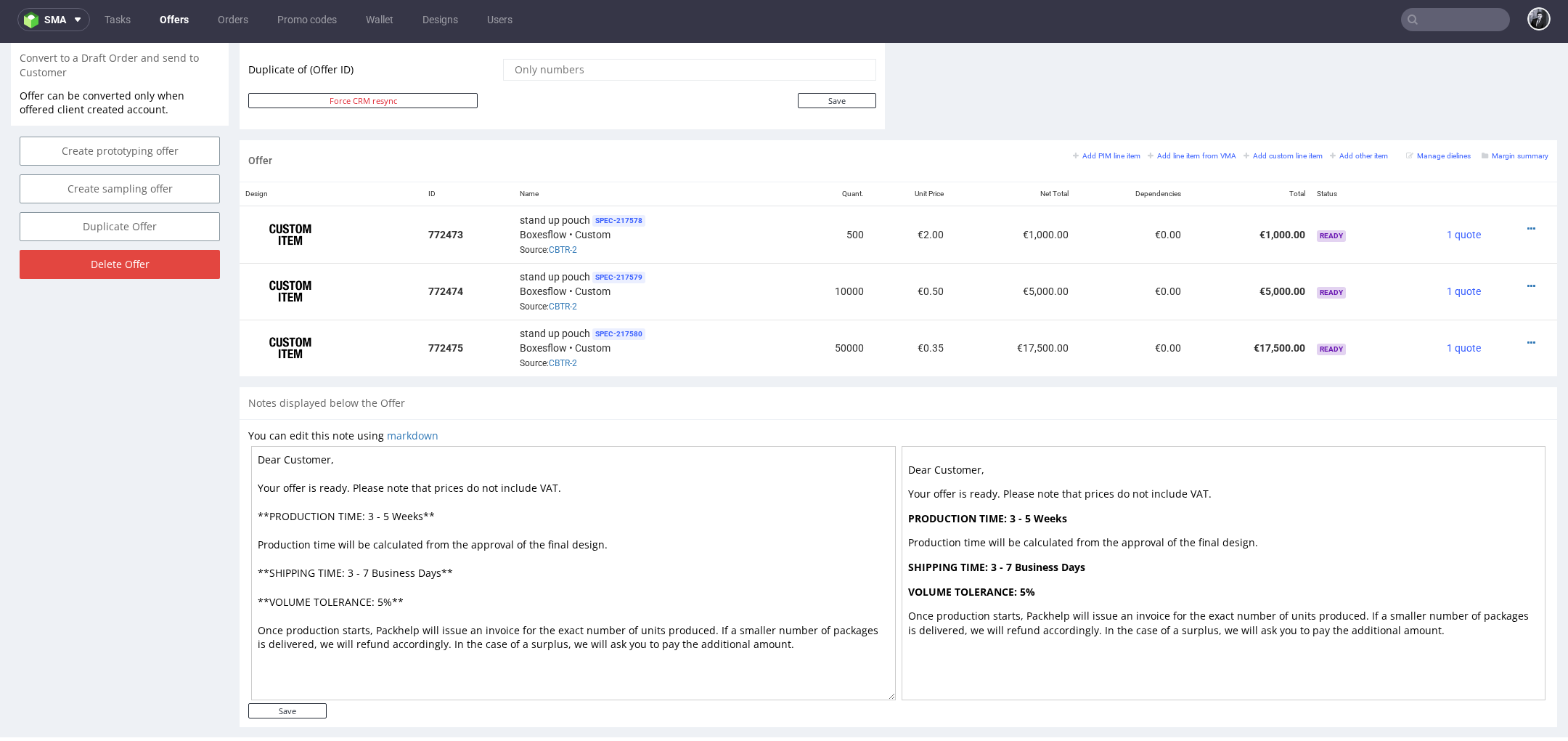
drag, startPoint x: 326, startPoint y: 458, endPoint x: 282, endPoint y: 456, distance: 44.0
click at [282, 456] on textarea "Dear Customer, Your offer is ready. Please note that prices do not include VAT.…" at bounding box center [574, 573] width 644 height 254
type textarea "Dear [PERSON_NAME], Your offer is ready. Please note that prices do not include…"
click at [388, 507] on textarea "Dear [PERSON_NAME], Your offer is ready. Please note that prices do not include…" at bounding box center [574, 573] width 644 height 254
click at [286, 703] on input "Save" at bounding box center [287, 711] width 78 height 15
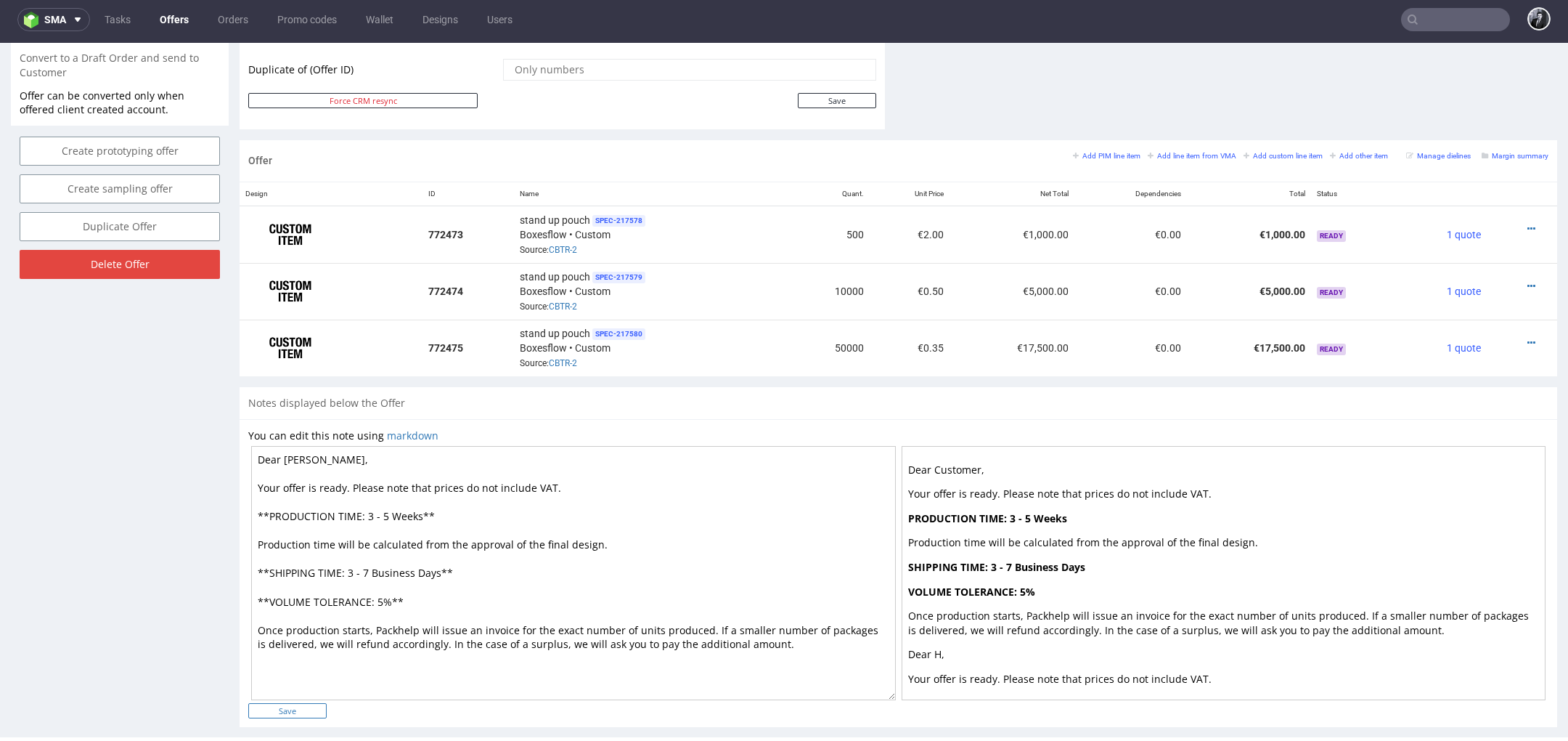
type input "In progress..."
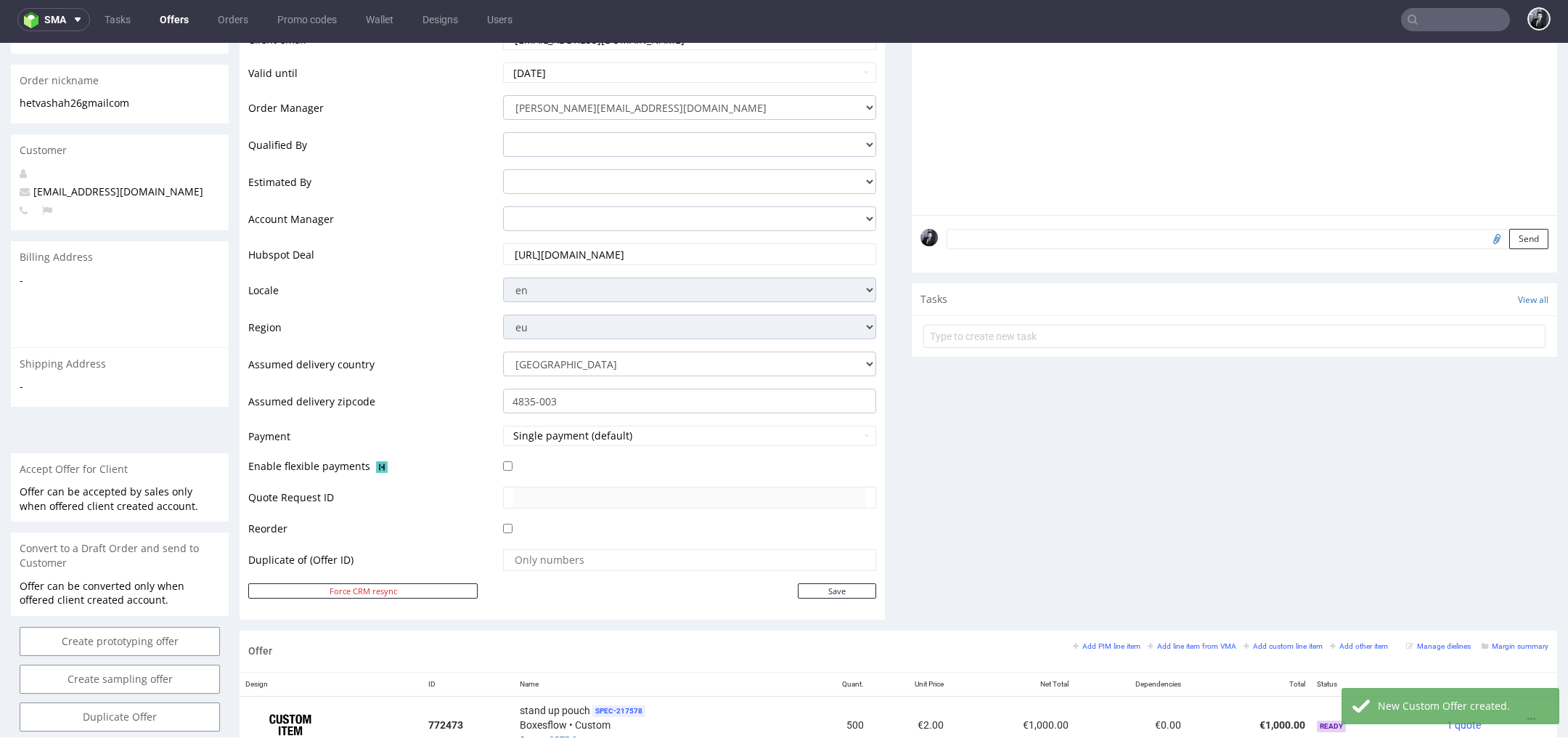
scroll to position [0, 0]
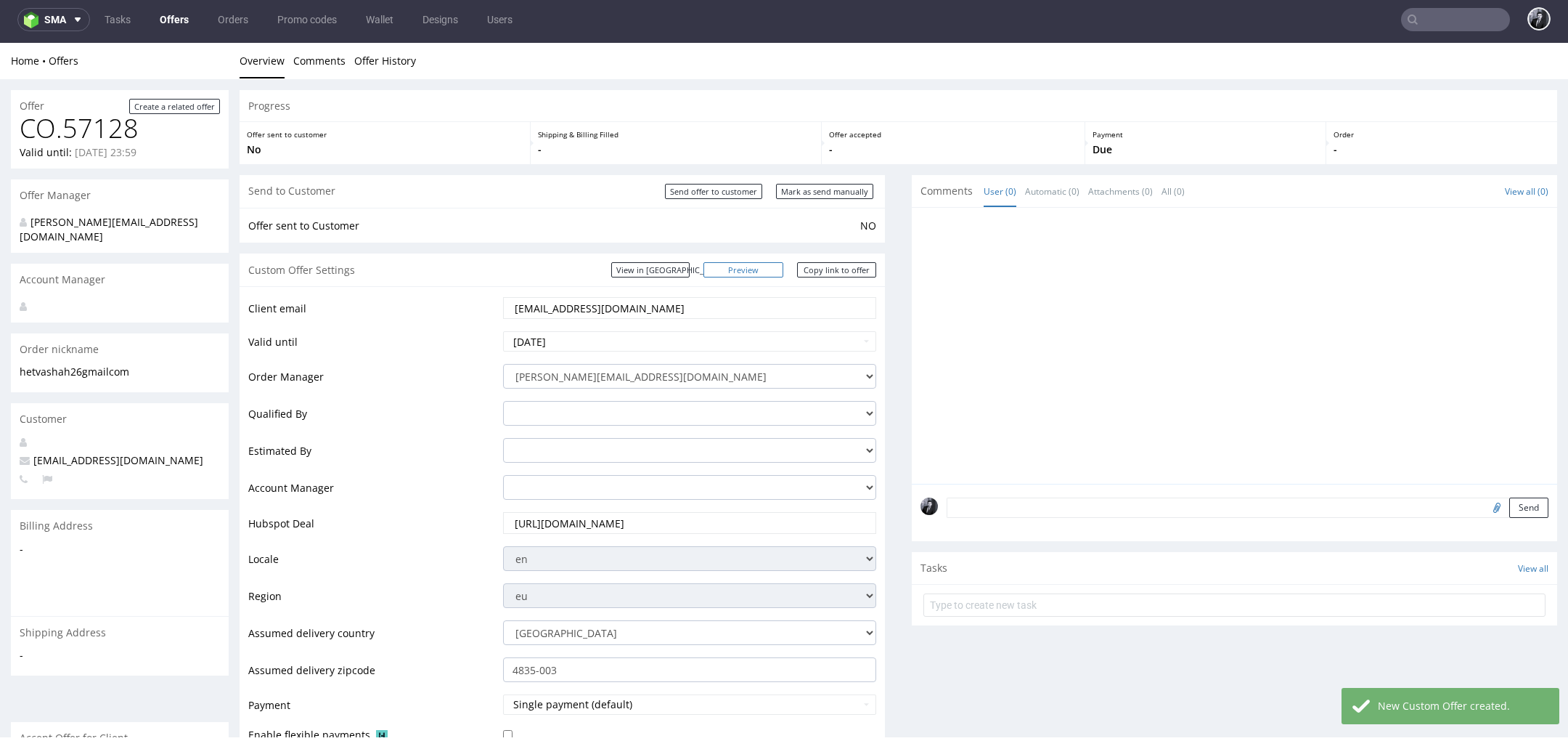
click at [762, 269] on link "Preview" at bounding box center [743, 270] width 80 height 15
click at [820, 266] on link "Copy link to offer" at bounding box center [837, 270] width 80 height 15
click at [721, 194] on input "Send offer to customer" at bounding box center [713, 192] width 97 height 15
type input "In progress..."
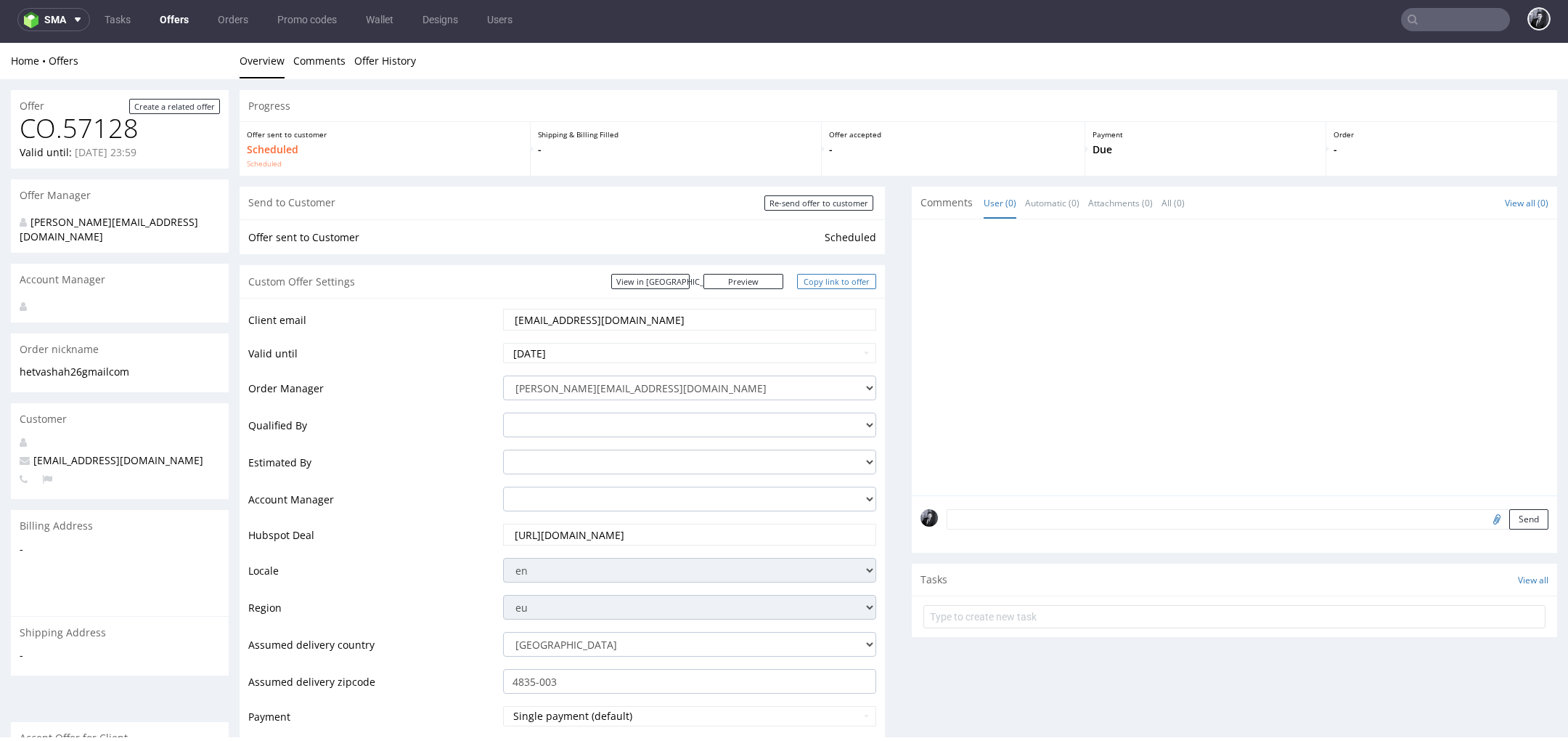
click at [828, 283] on link "Copy link to offer" at bounding box center [837, 281] width 80 height 15
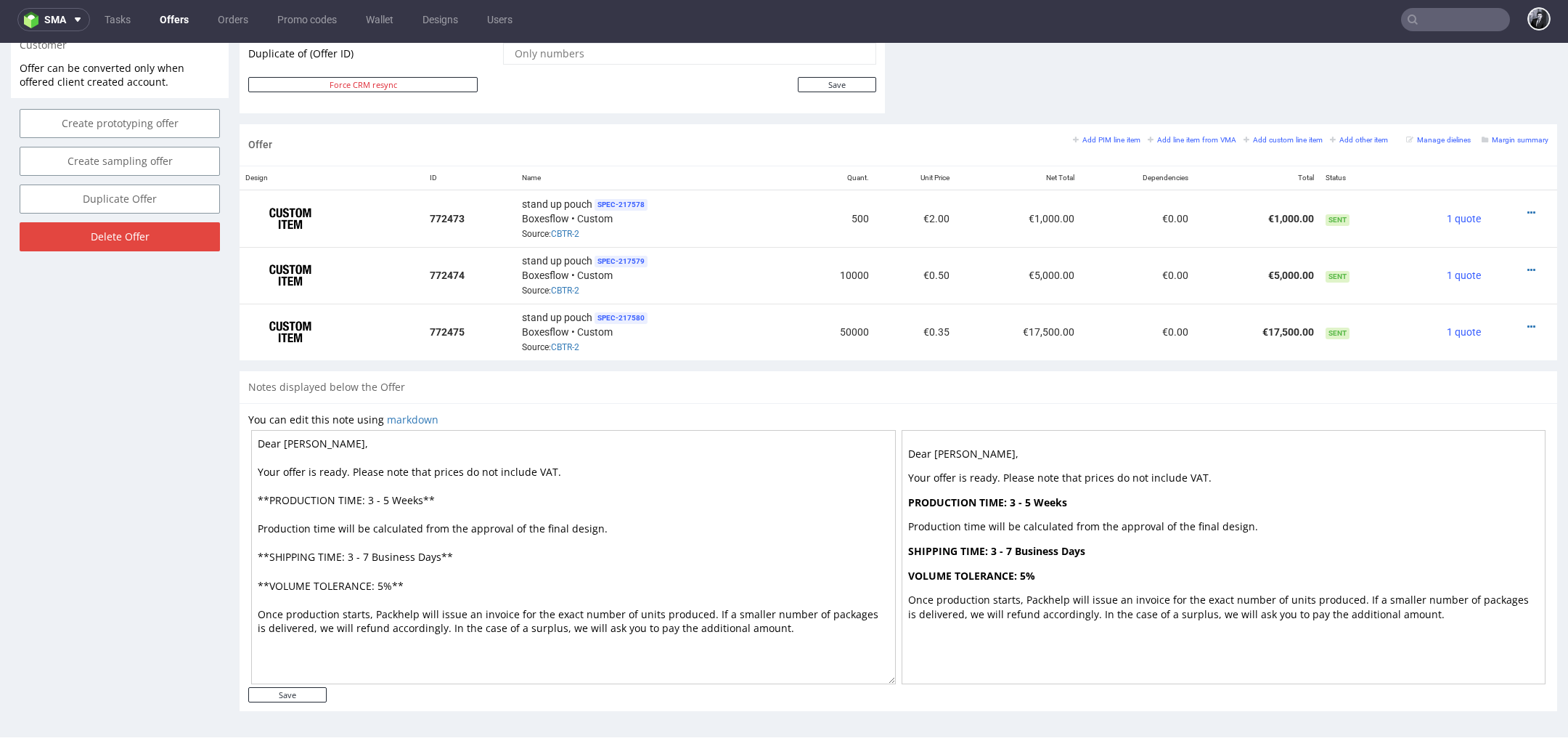
scroll to position [798, 0]
